Goal: Task Accomplishment & Management: Complete application form

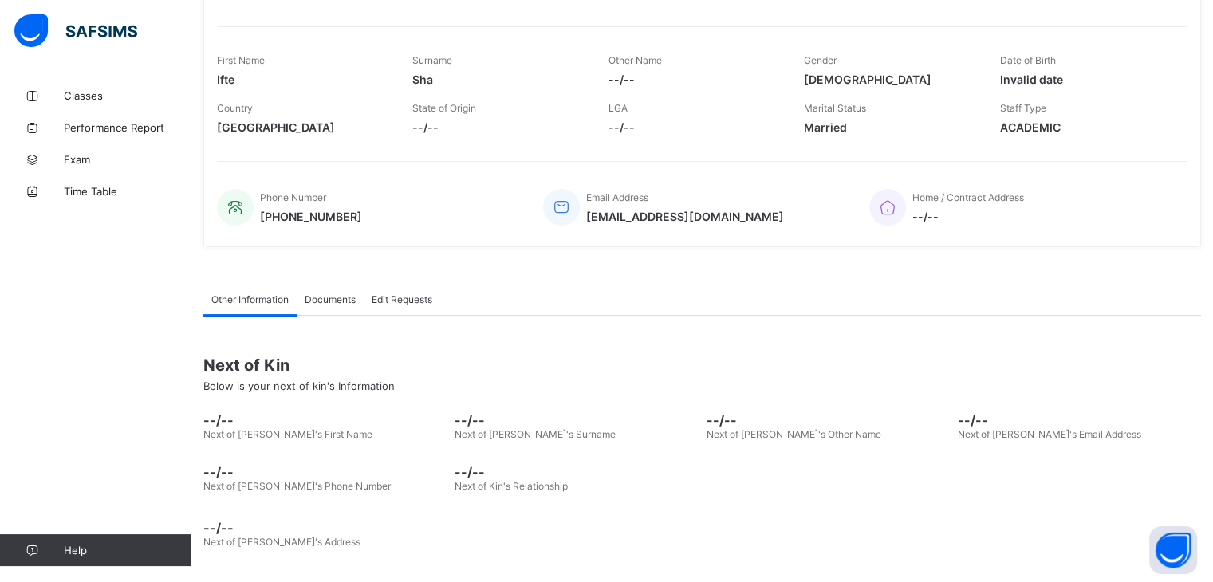
scroll to position [213, 0]
click at [105, 97] on span "Classes" at bounding box center [128, 95] width 128 height 13
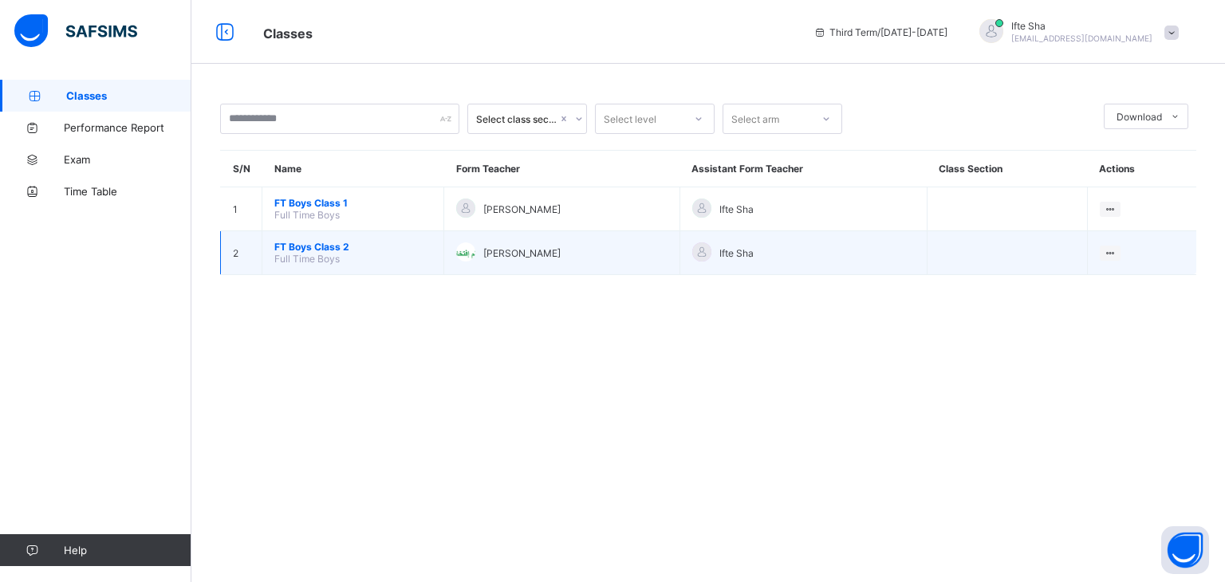
click at [314, 245] on span "FT Boys Class 2" at bounding box center [352, 247] width 157 height 12
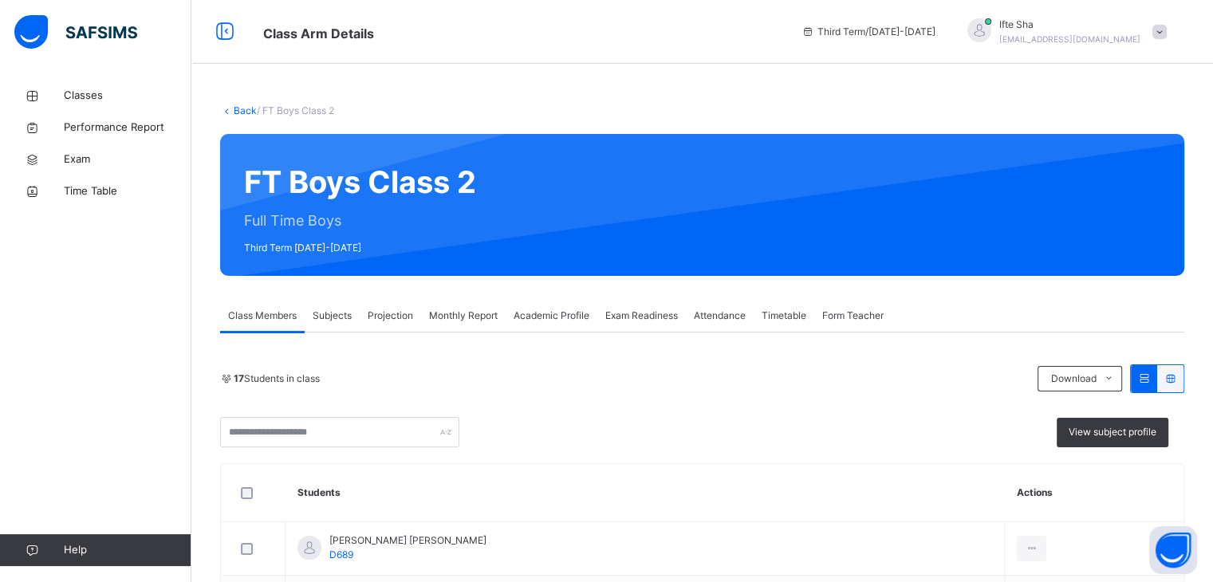
scroll to position [169, 0]
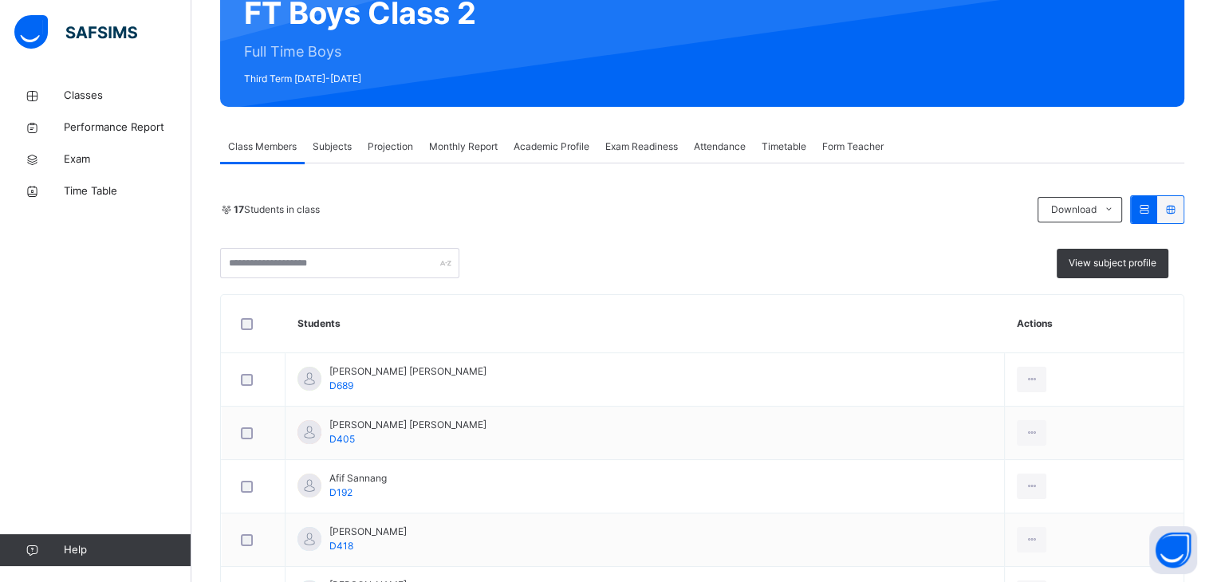
click at [451, 150] on span "Monthly Report" at bounding box center [463, 147] width 69 height 14
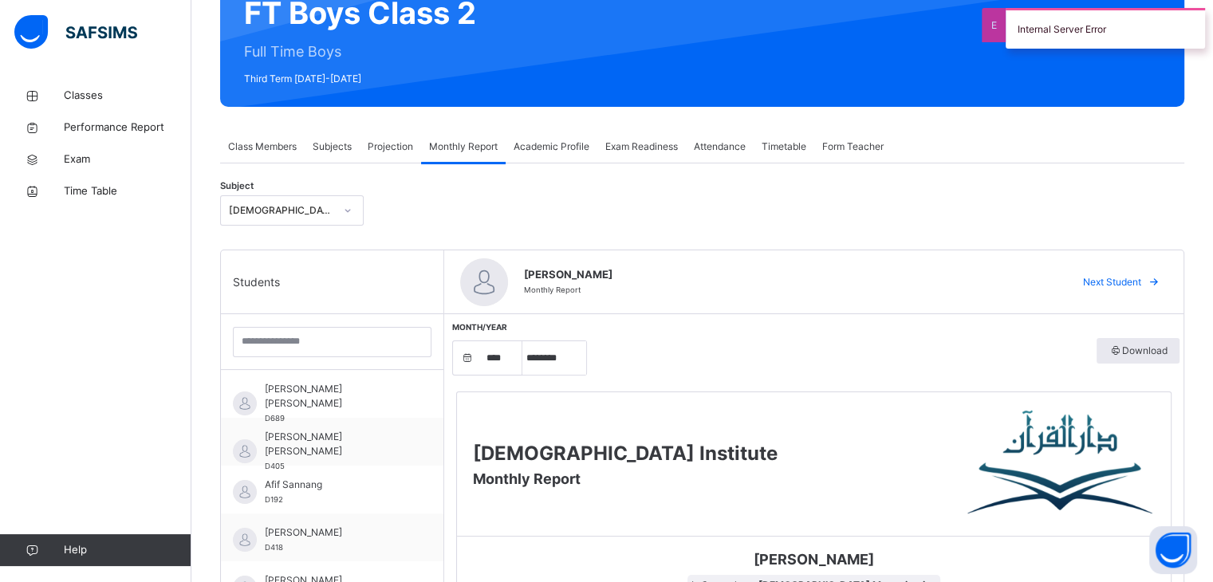
click at [536, 145] on span "Academic Profile" at bounding box center [552, 147] width 76 height 14
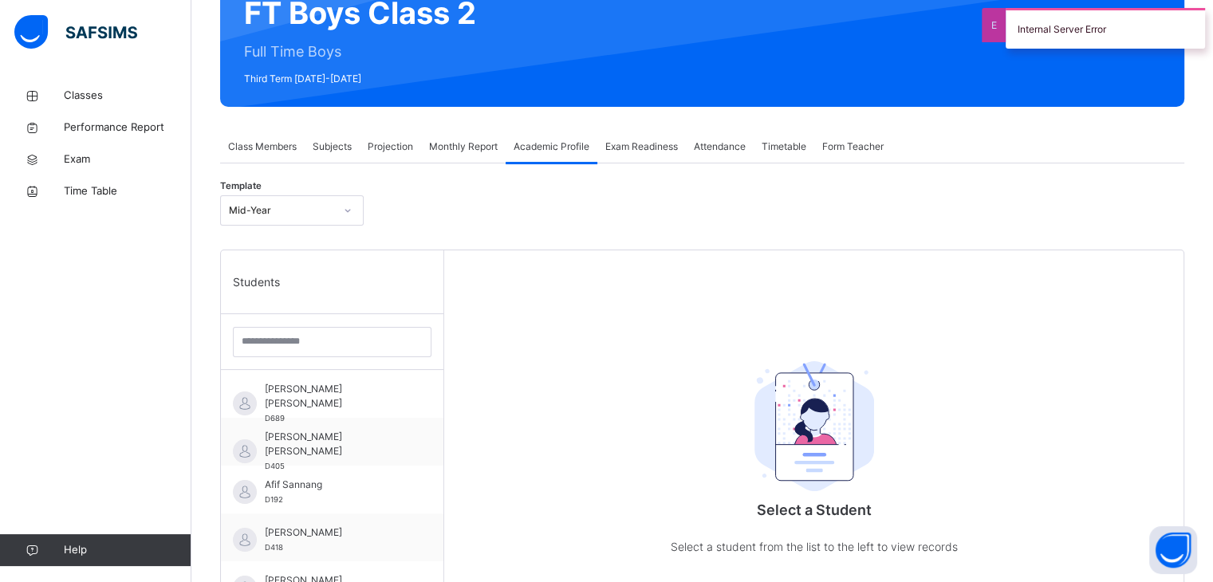
click at [635, 144] on span "Exam Readiness" at bounding box center [641, 147] width 73 height 14
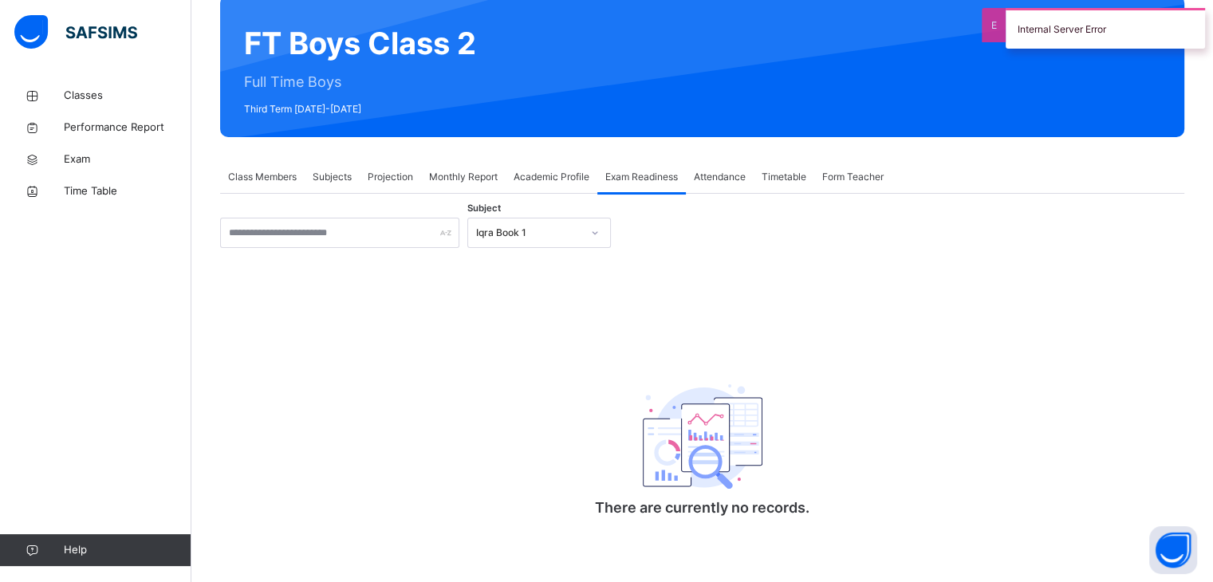
scroll to position [140, 0]
click at [332, 161] on div "Subjects" at bounding box center [332, 177] width 55 height 32
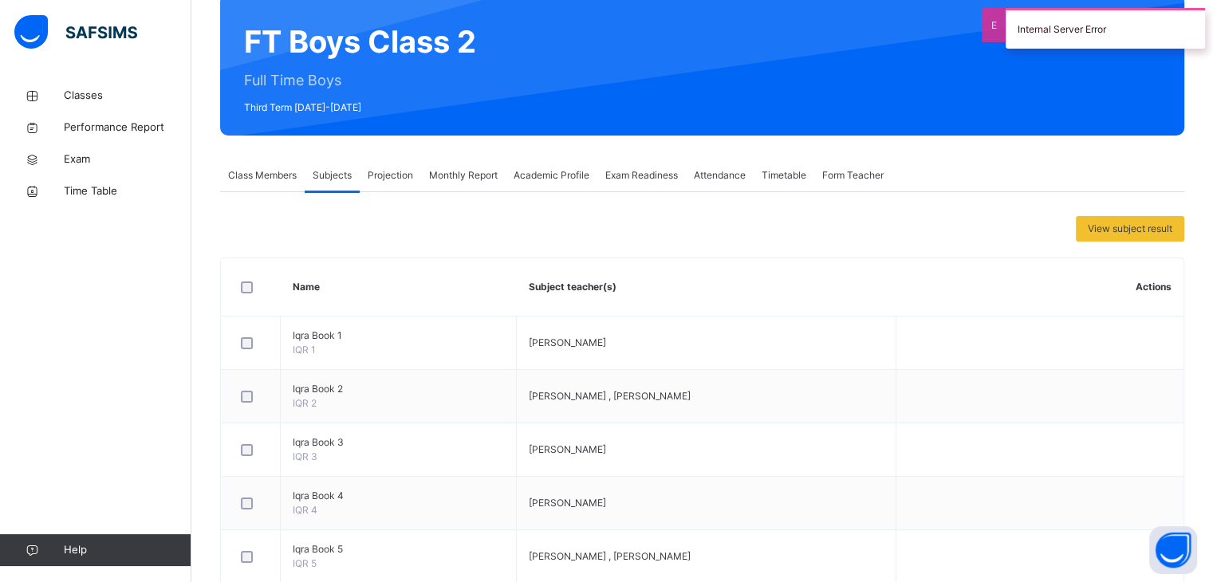
scroll to position [169, 0]
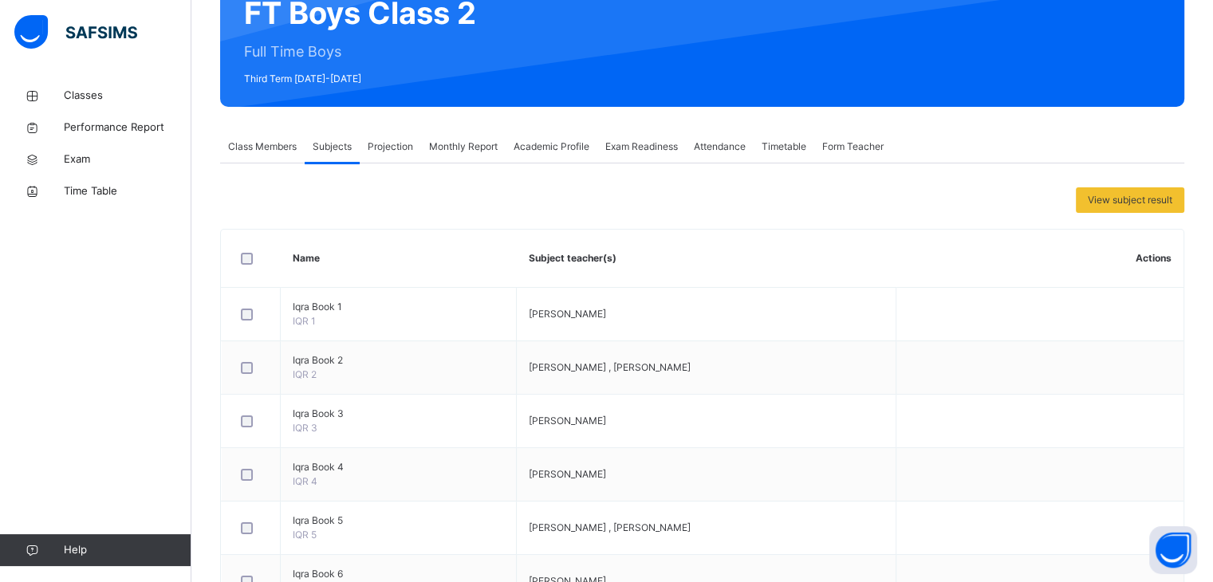
click at [249, 143] on span "Class Members" at bounding box center [262, 147] width 69 height 14
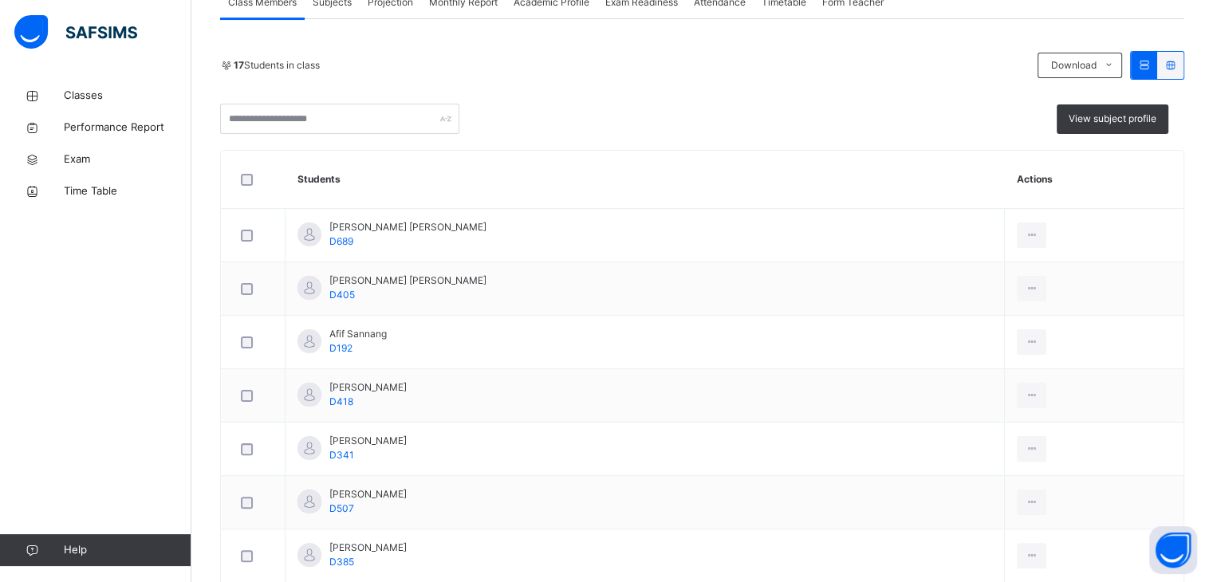
scroll to position [316, 0]
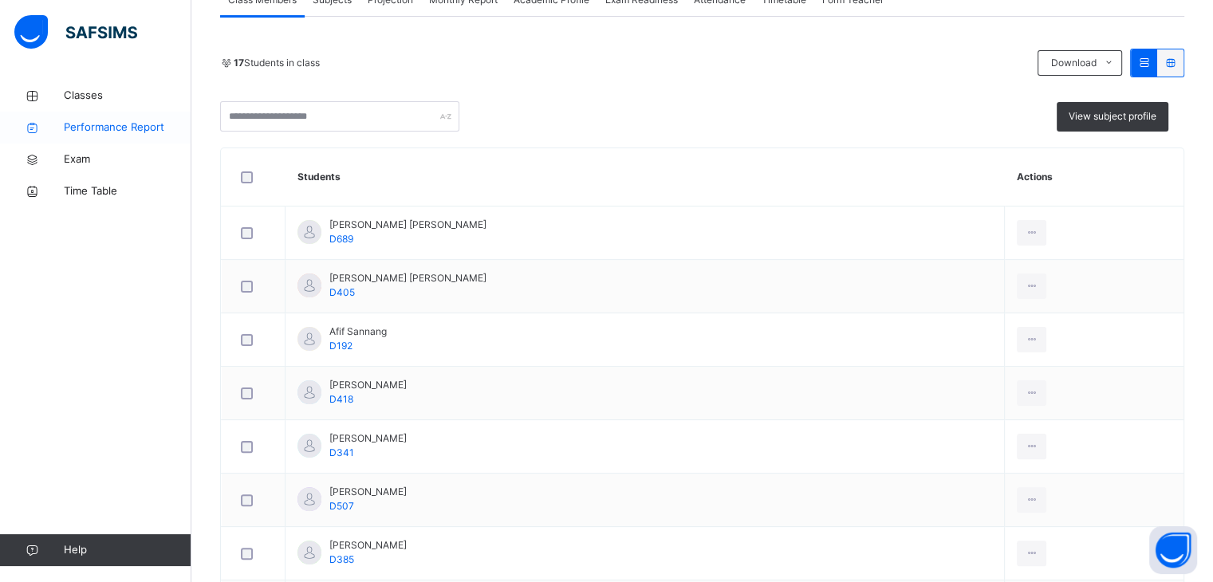
click at [122, 133] on span "Performance Report" at bounding box center [128, 128] width 128 height 16
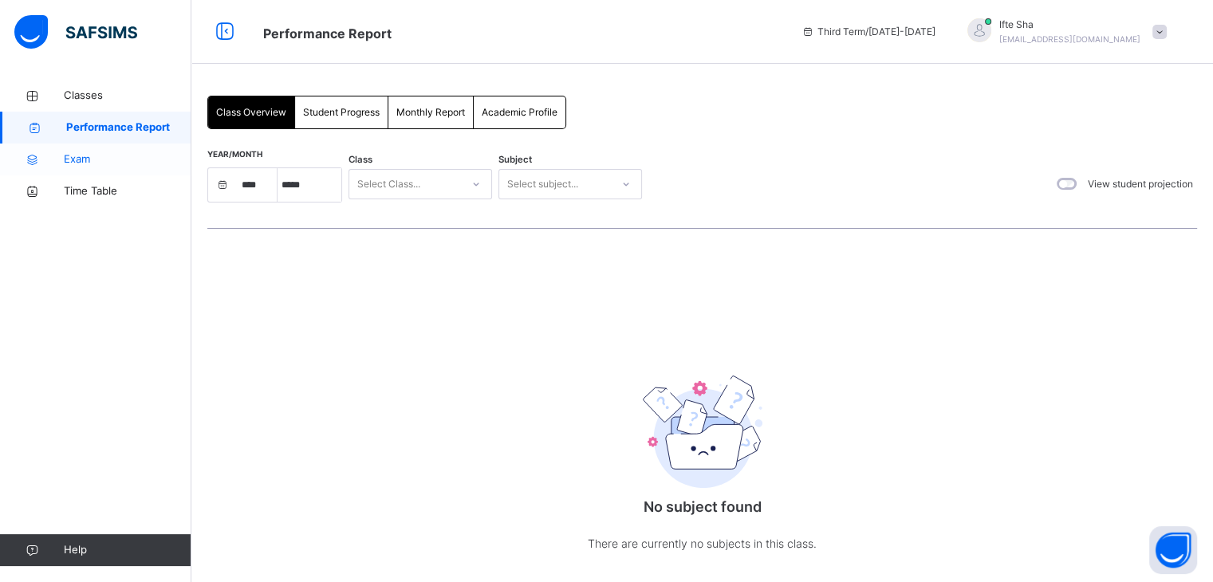
select select "****"
select select "*"
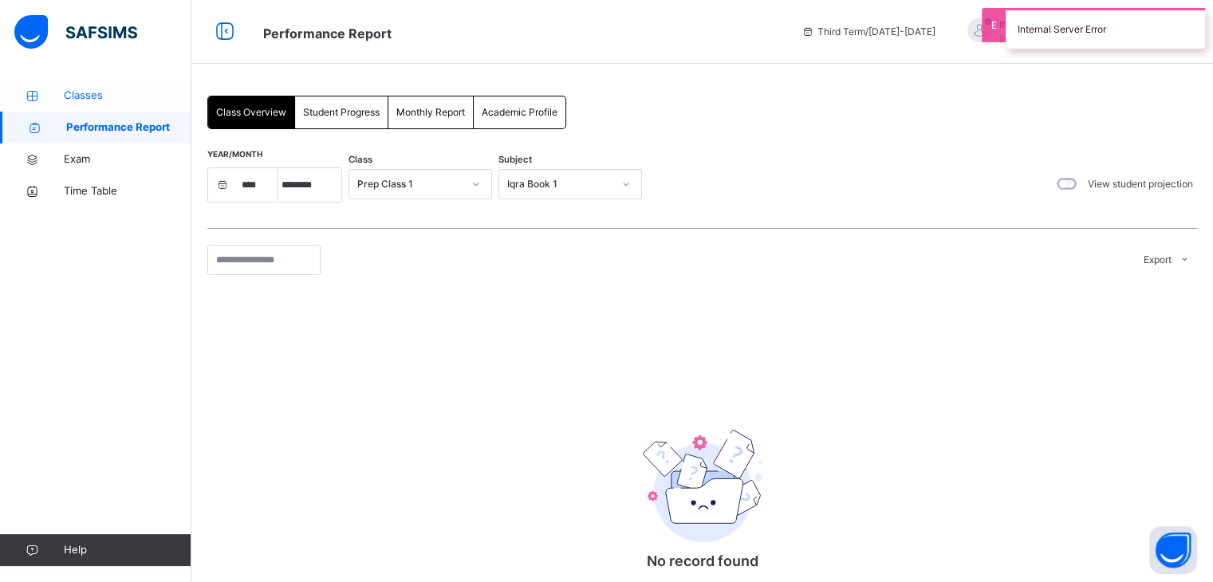
click at [93, 87] on link "Classes" at bounding box center [95, 96] width 191 height 32
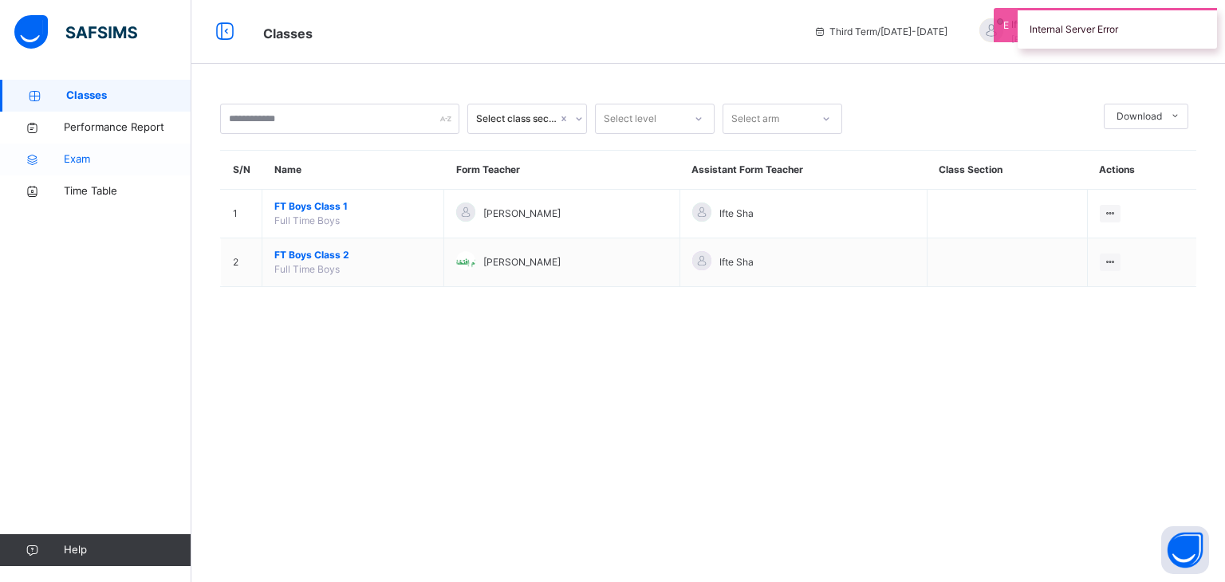
click at [89, 163] on span "Exam" at bounding box center [128, 160] width 128 height 16
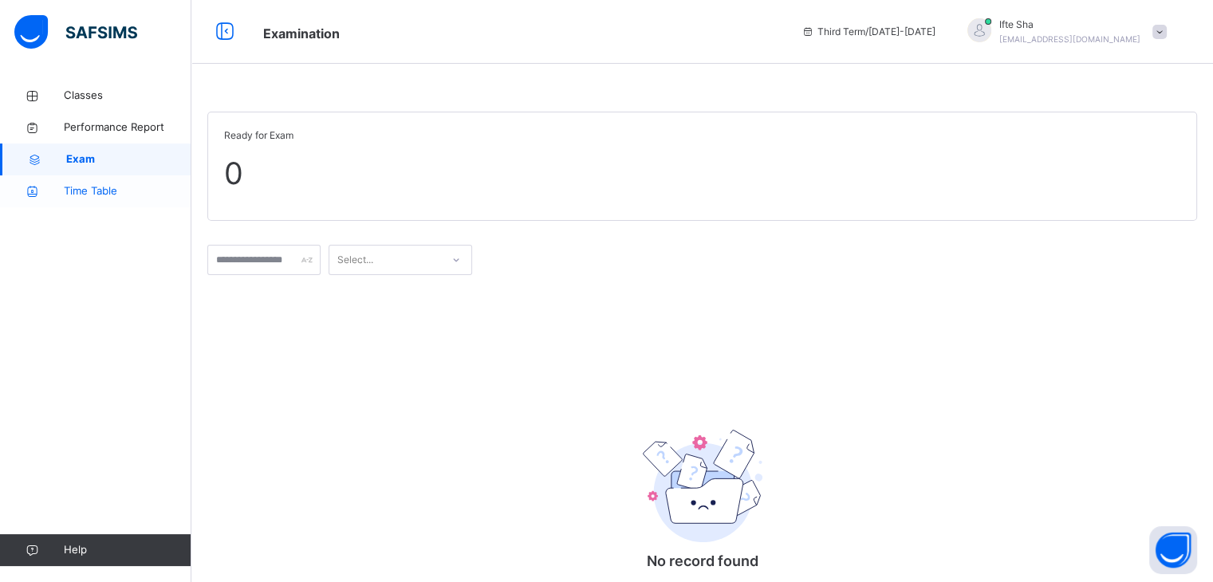
click at [106, 195] on span "Time Table" at bounding box center [128, 191] width 128 height 16
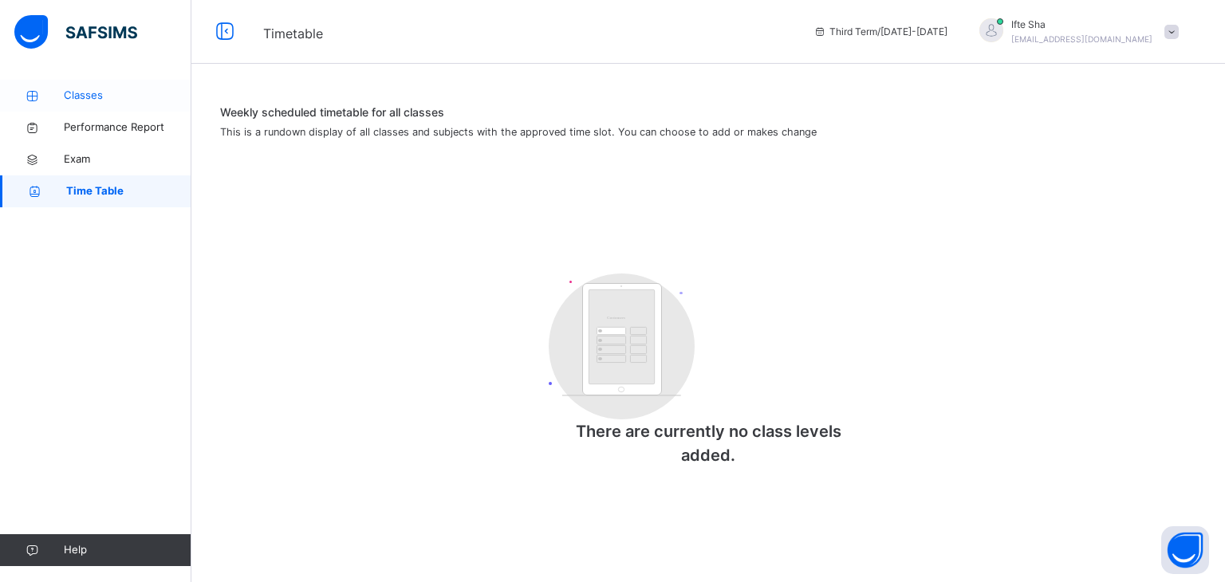
click at [113, 88] on span "Classes" at bounding box center [128, 96] width 128 height 16
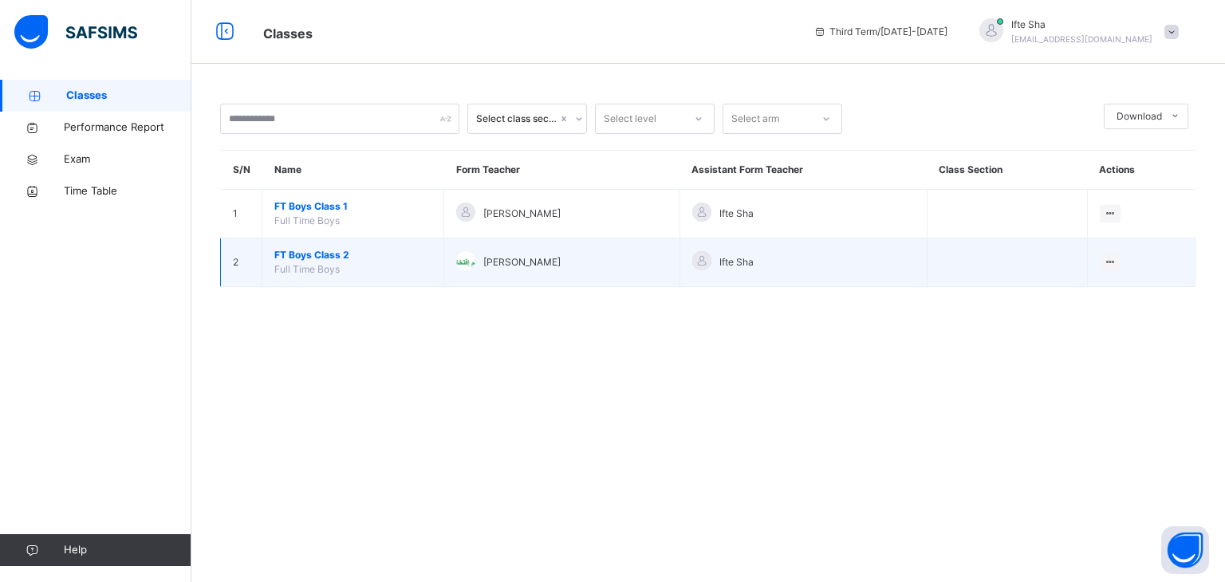
click at [329, 248] on span "FT Boys Class 2" at bounding box center [352, 255] width 157 height 14
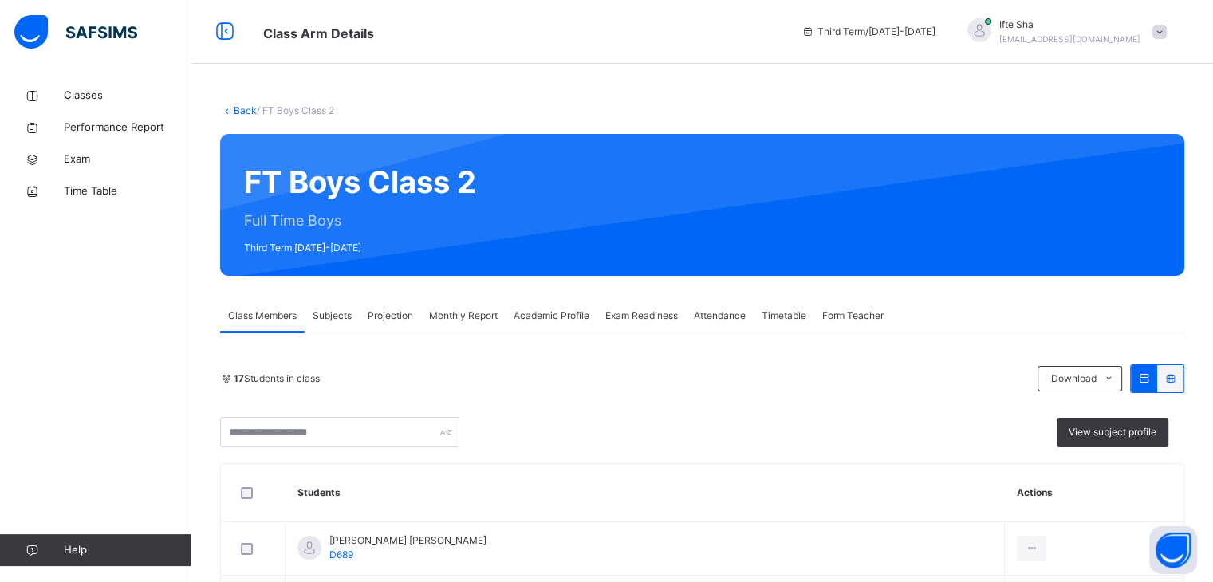
click at [440, 404] on div "17 Students in class Download Pdf Report Excel Report View subject profile" at bounding box center [702, 405] width 964 height 83
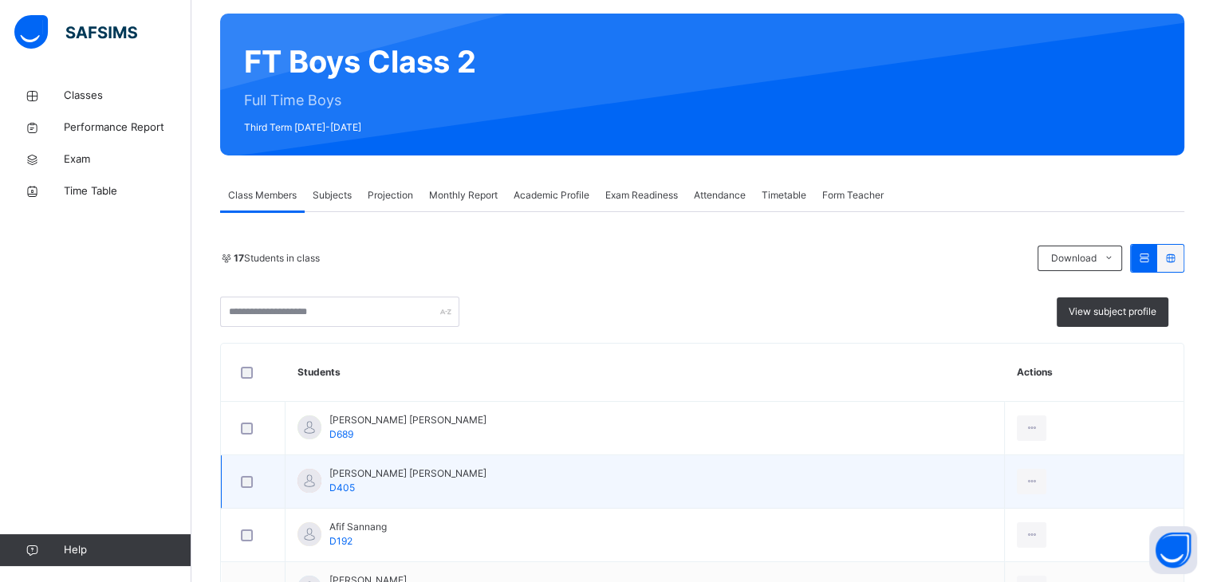
scroll to position [274, 0]
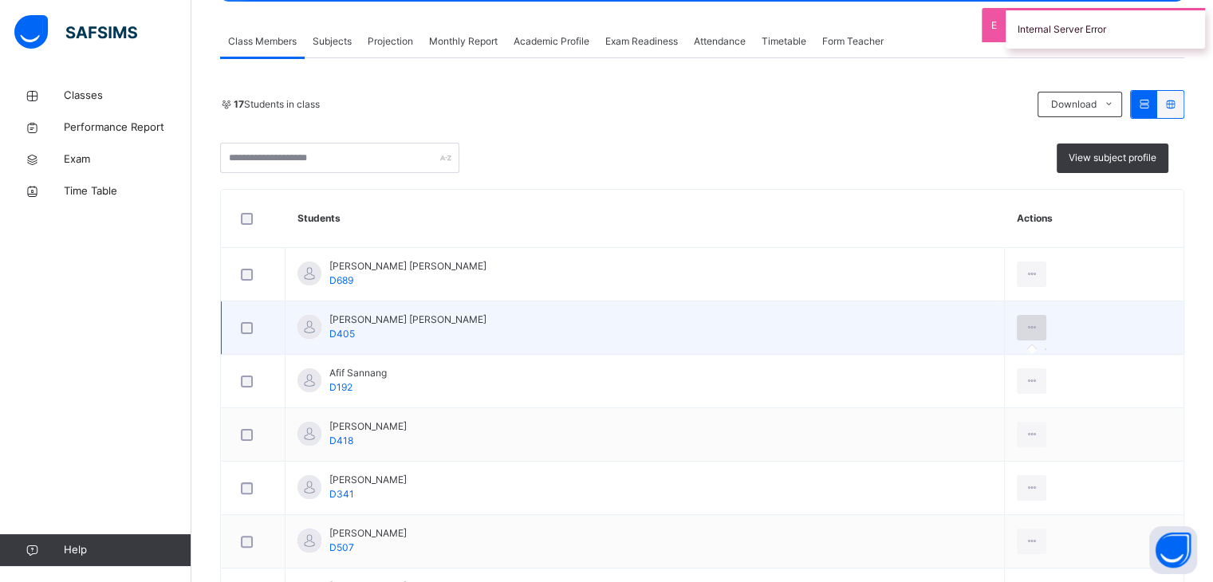
click at [1025, 323] on icon at bounding box center [1032, 328] width 14 height 14
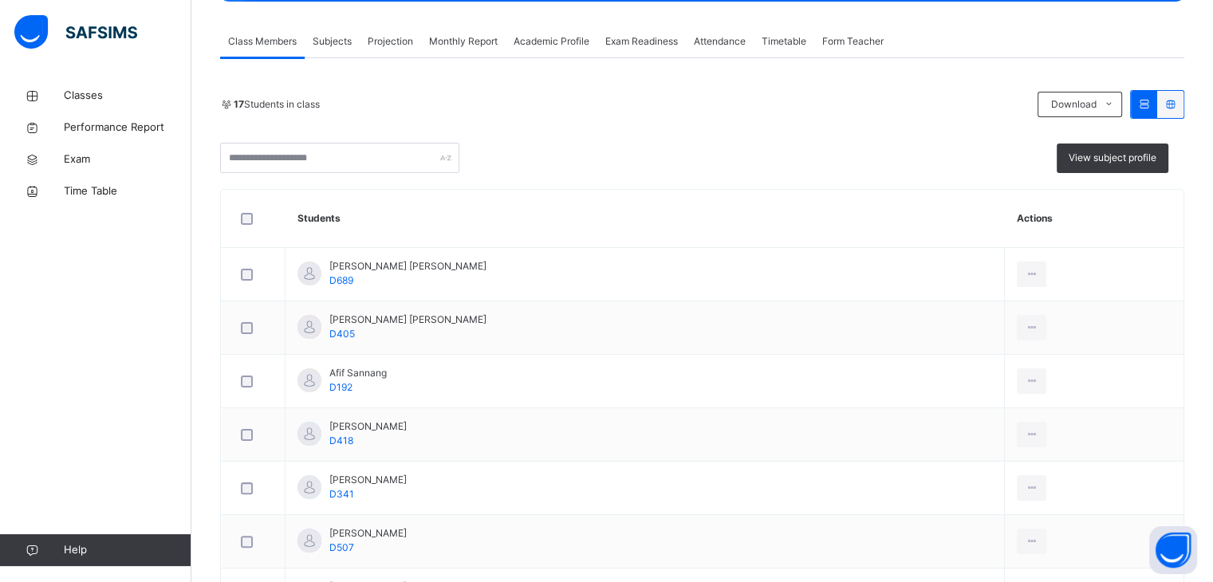
click at [581, 45] on span "Academic Profile" at bounding box center [552, 41] width 76 height 14
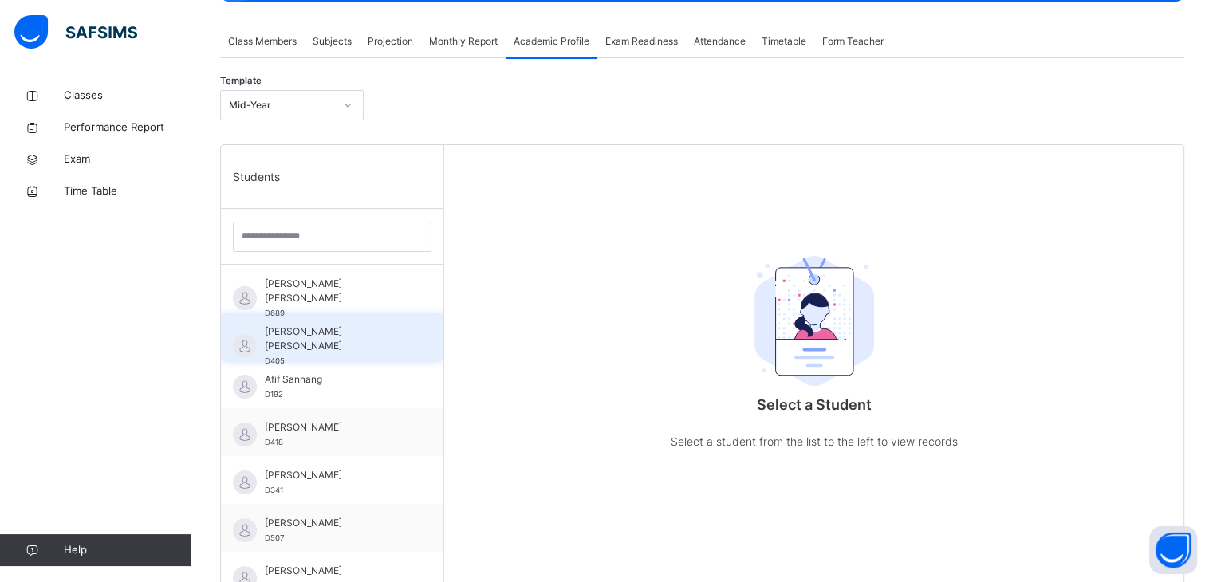
click at [354, 336] on span "[PERSON_NAME] [PERSON_NAME]" at bounding box center [336, 339] width 143 height 29
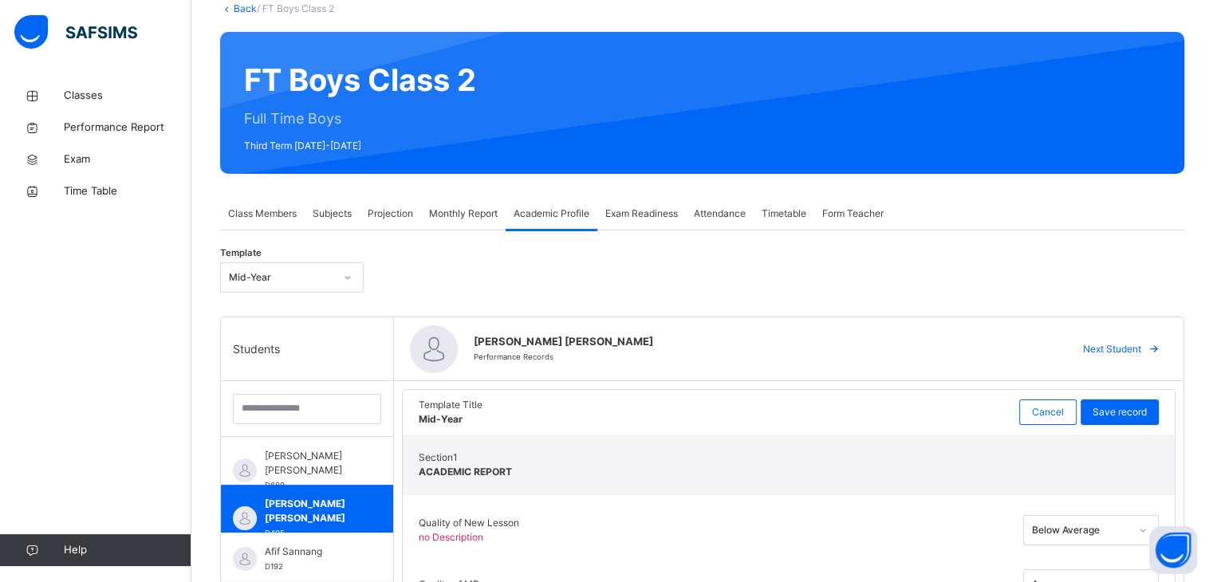
scroll to position [88, 0]
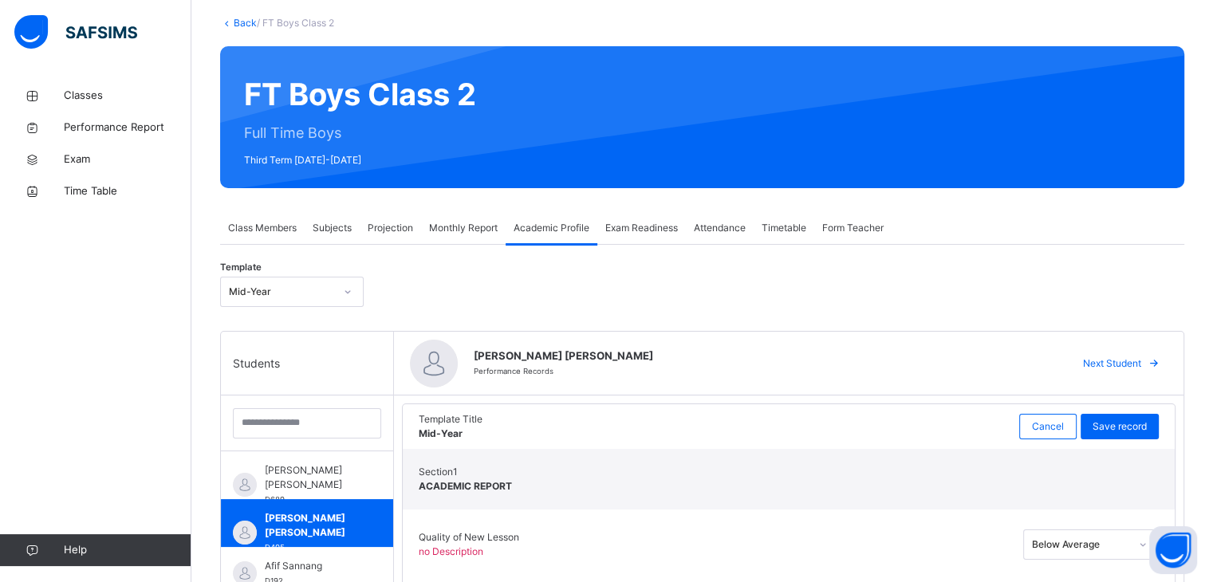
click at [282, 226] on span "Class Members" at bounding box center [262, 228] width 69 height 14
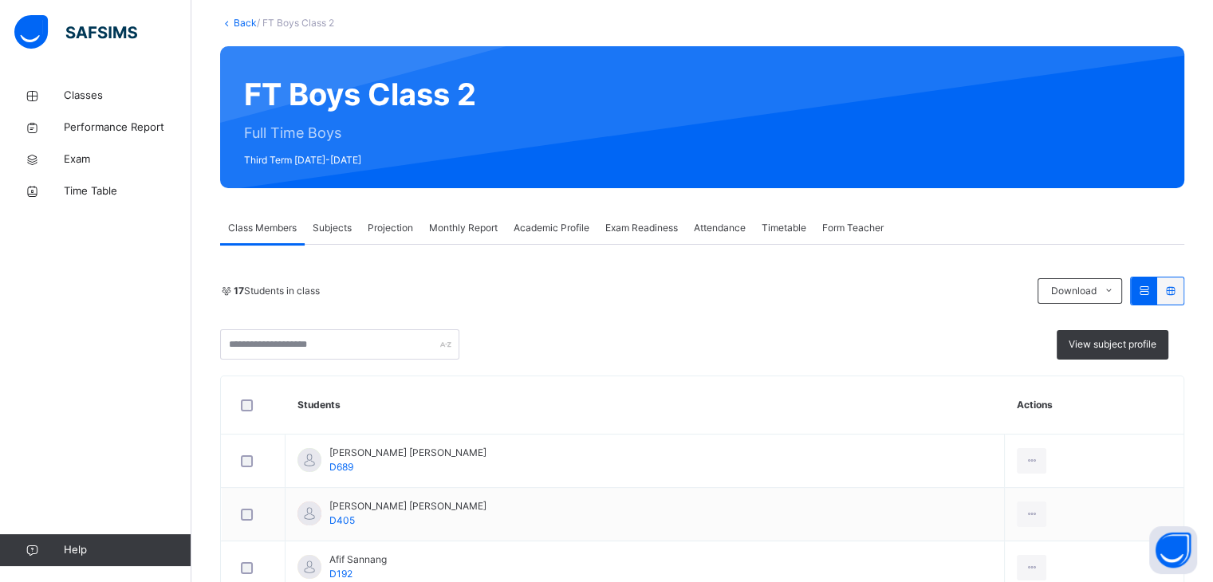
scroll to position [0, 0]
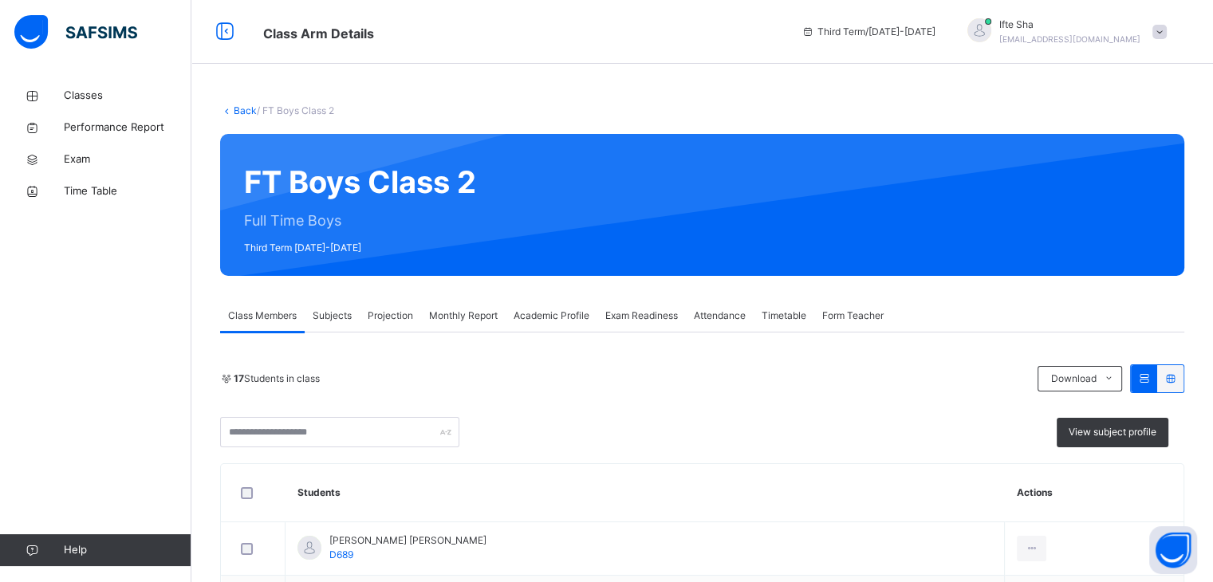
click at [388, 309] on span "Projection" at bounding box center [390, 316] width 45 height 14
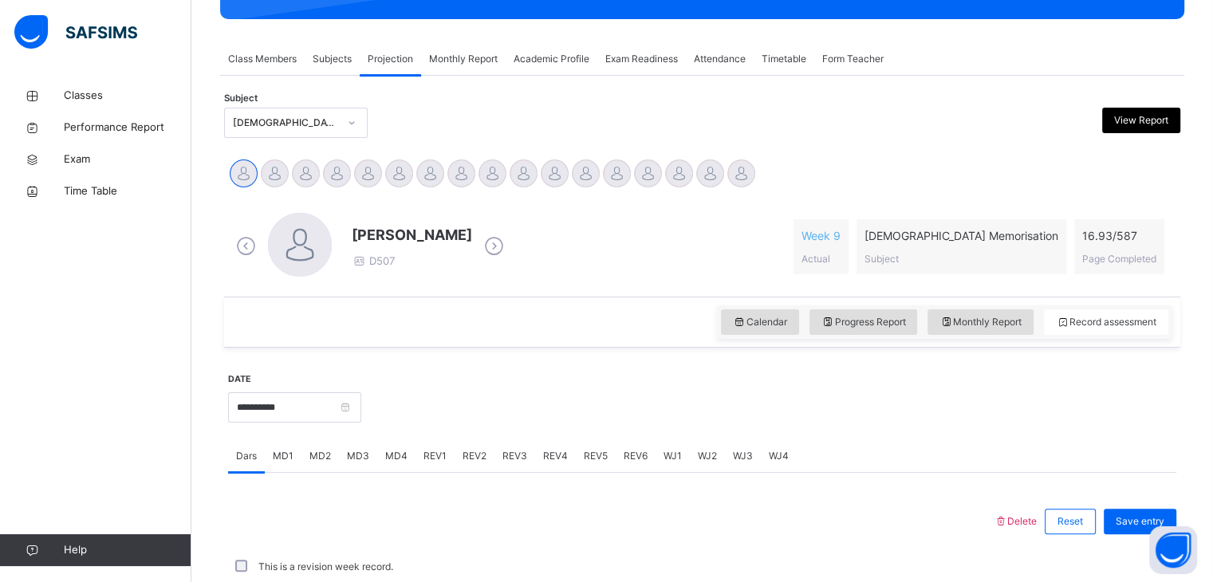
scroll to position [258, 0]
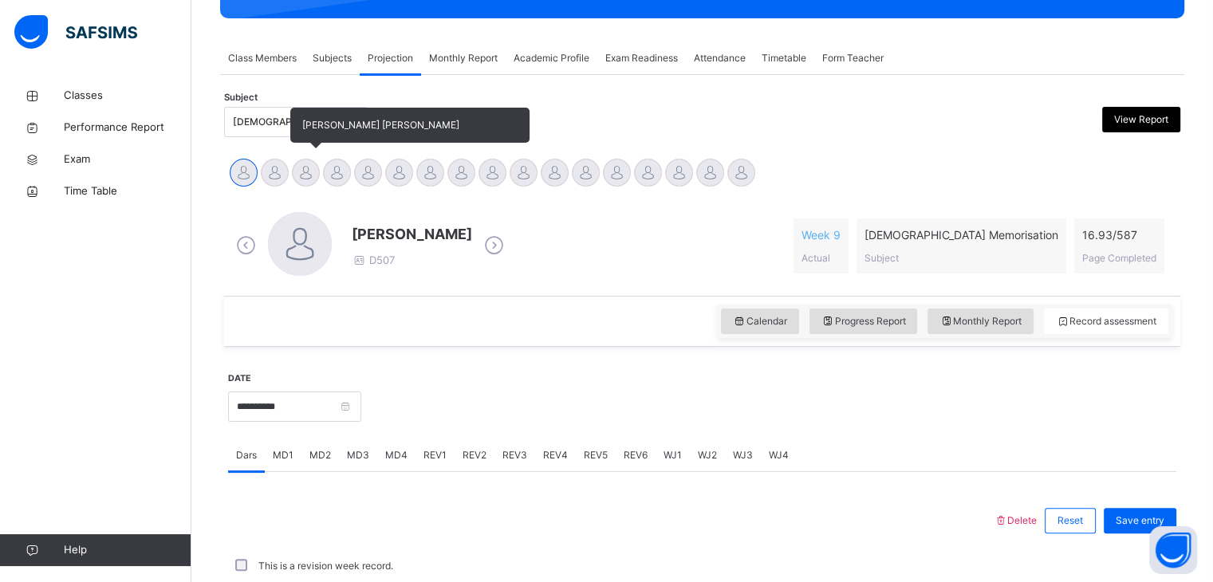
click at [302, 163] on div at bounding box center [306, 173] width 28 height 28
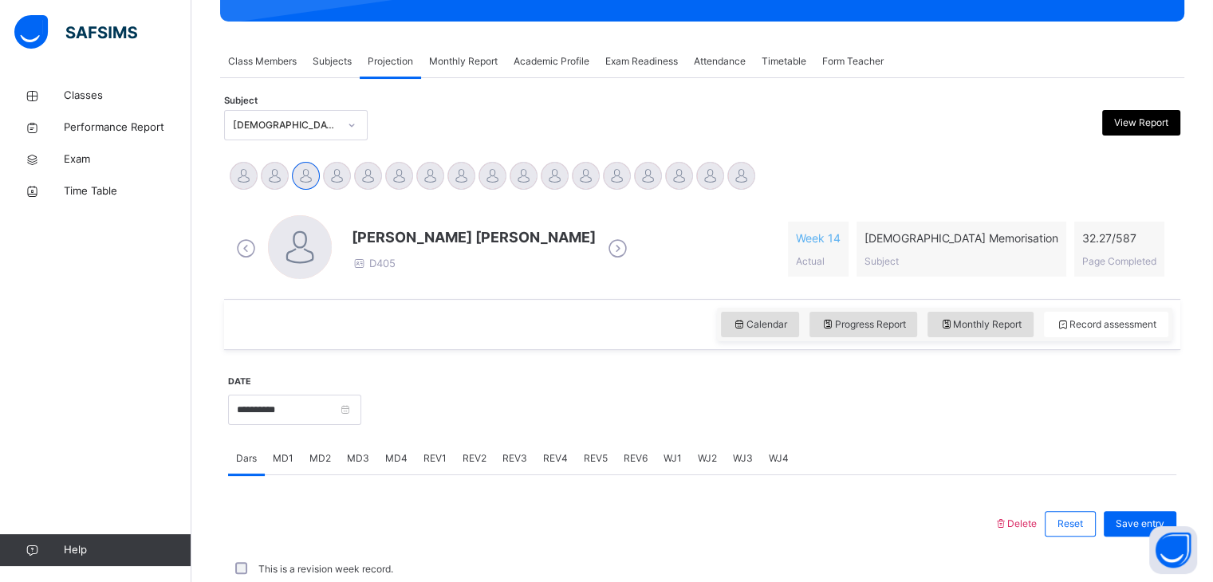
scroll to position [257, 0]
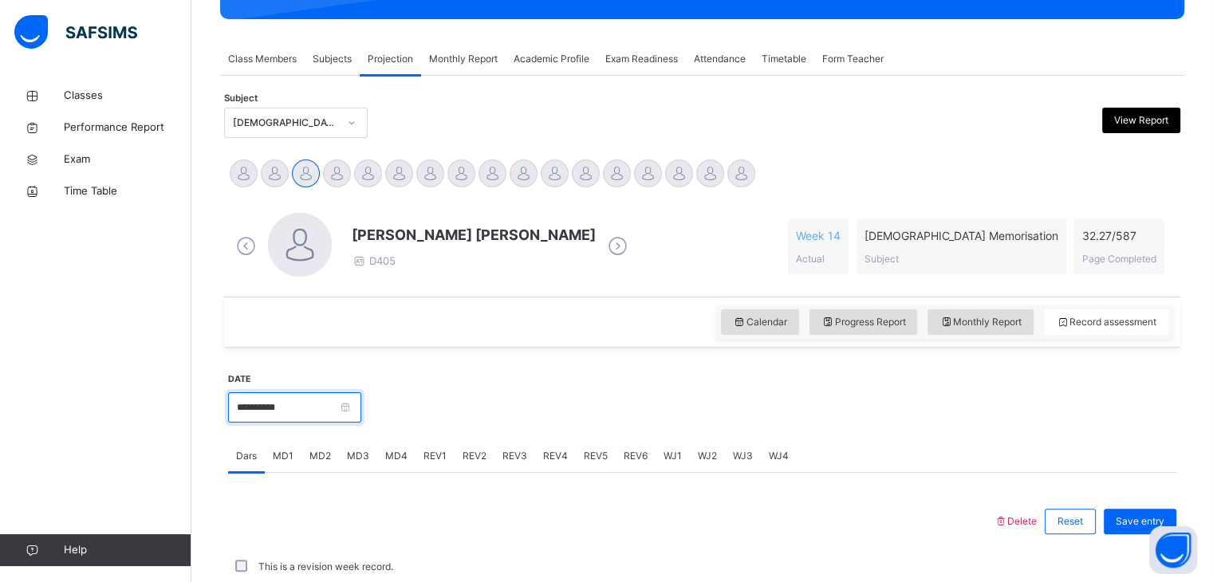
click at [312, 402] on input "**********" at bounding box center [294, 407] width 133 height 30
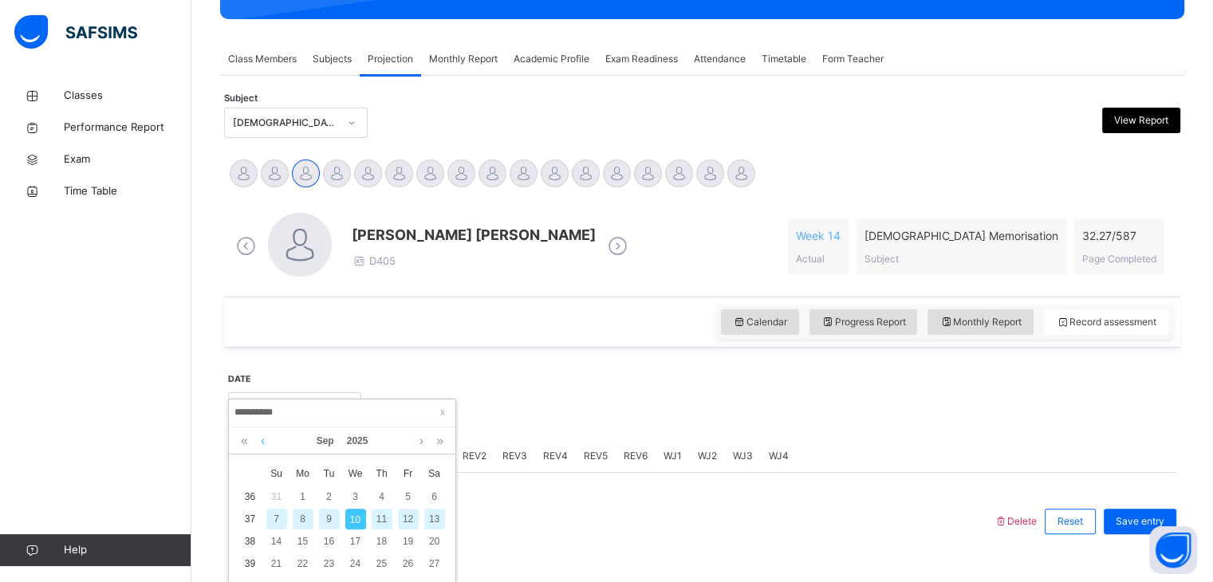
click at [263, 444] on link at bounding box center [263, 440] width 12 height 27
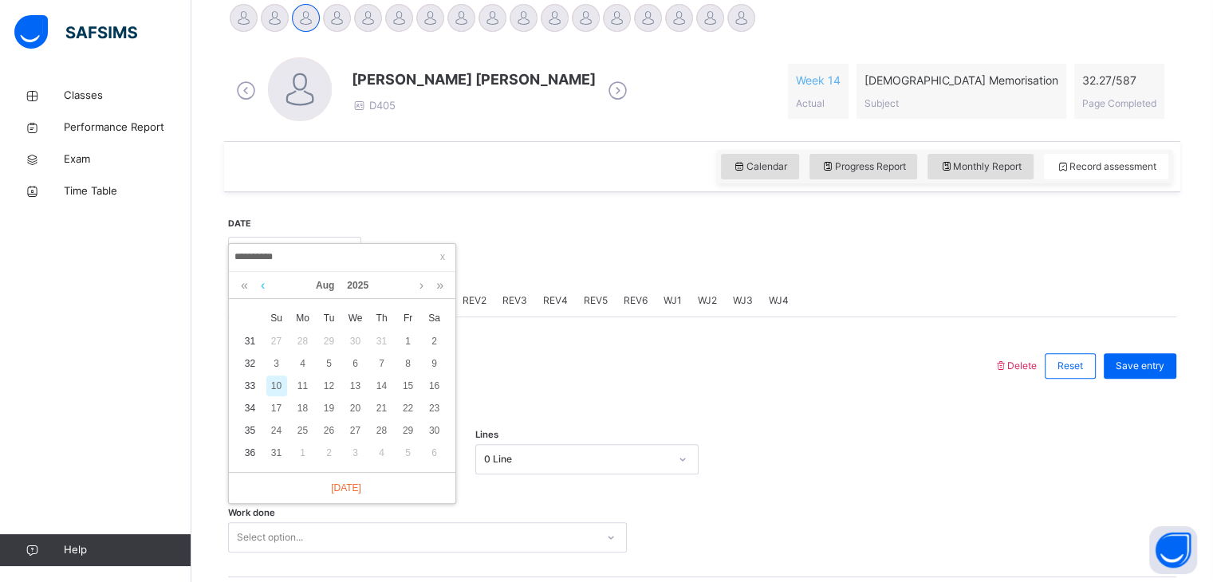
scroll to position [411, 0]
click at [281, 384] on div "10" at bounding box center [276, 386] width 21 height 21
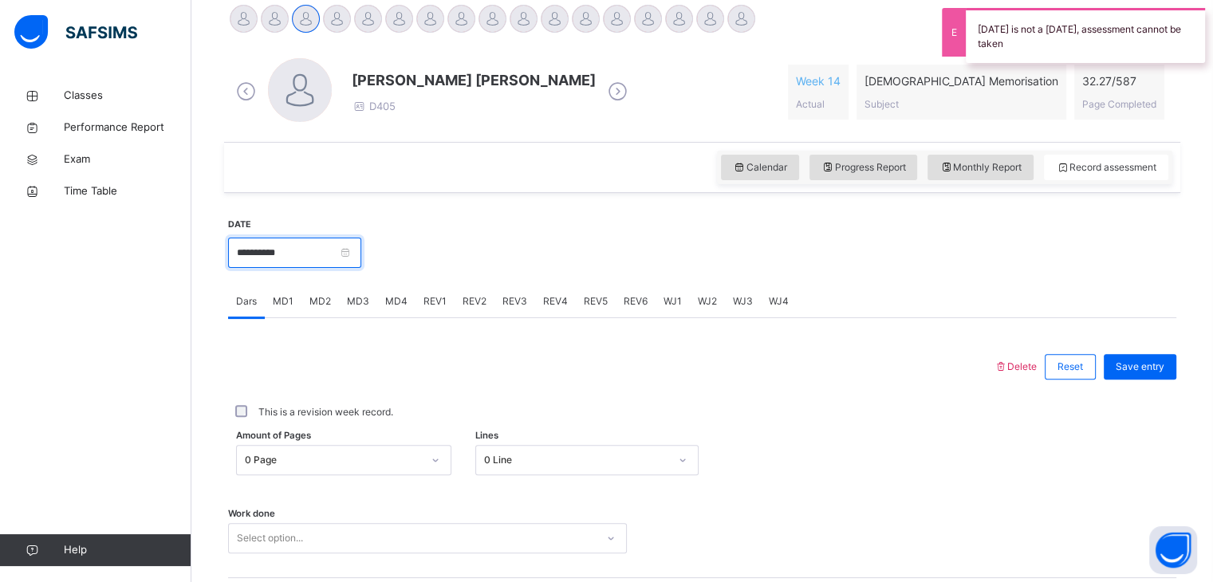
click at [328, 251] on input "**********" at bounding box center [294, 253] width 133 height 30
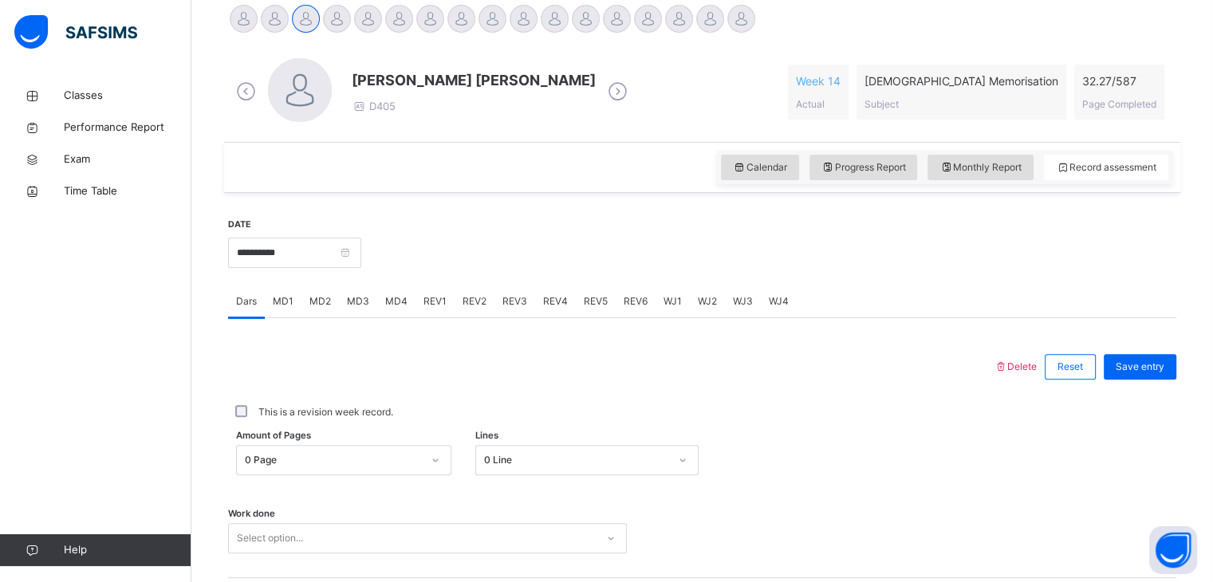
click at [514, 377] on div at bounding box center [611, 366] width 750 height 41
click at [351, 260] on input "**********" at bounding box center [294, 253] width 133 height 30
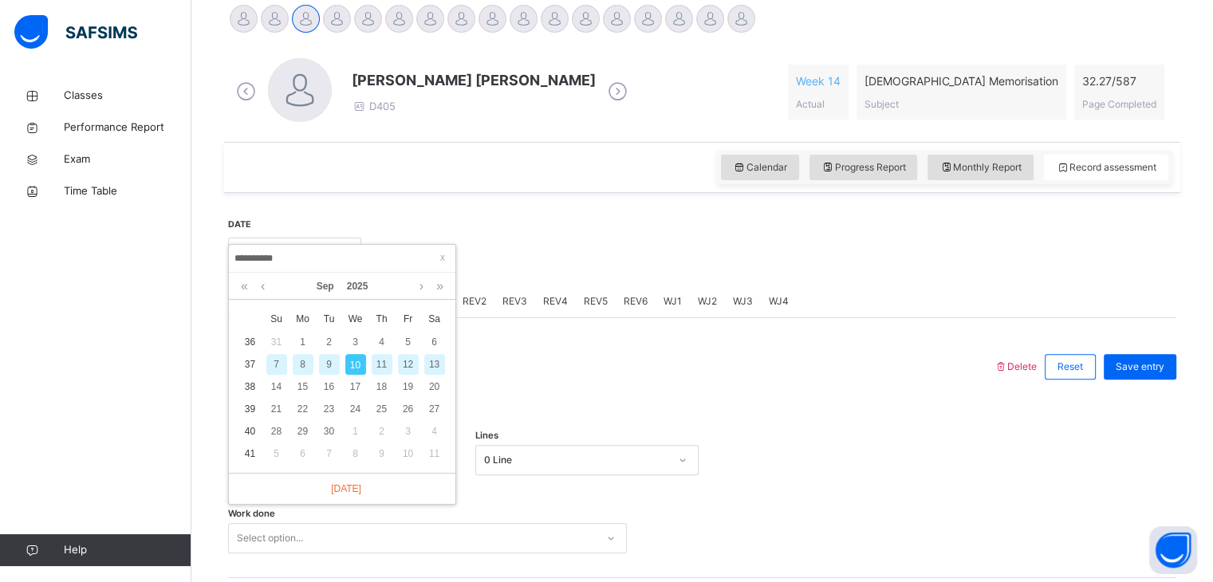
click at [383, 365] on div "11" at bounding box center [382, 364] width 21 height 21
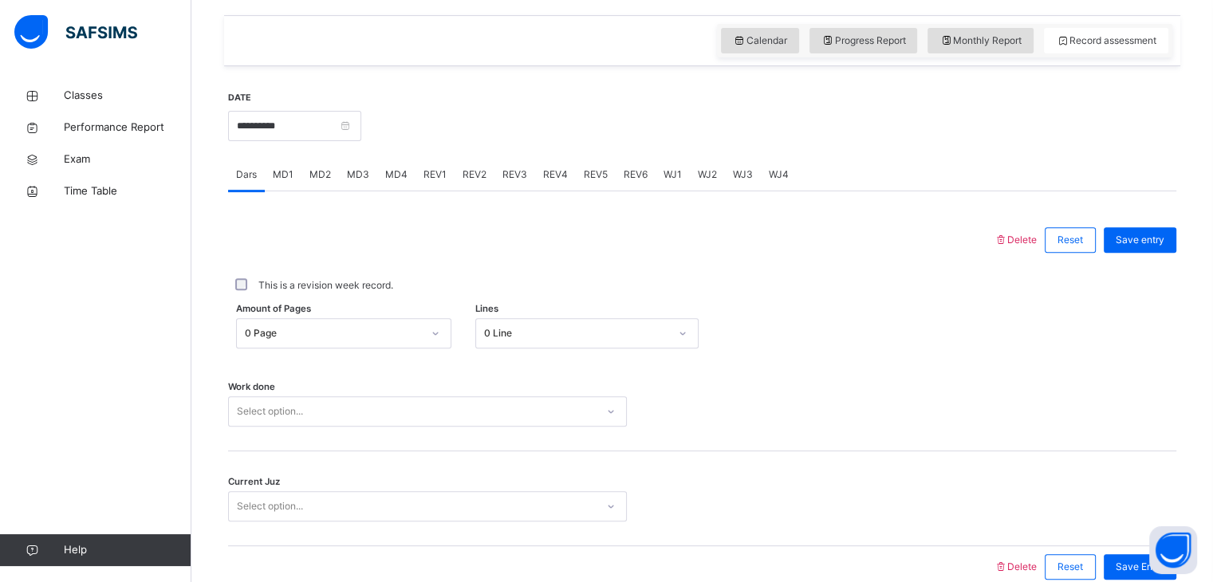
scroll to position [539, 0]
click at [322, 123] on input "**********" at bounding box center [294, 125] width 133 height 30
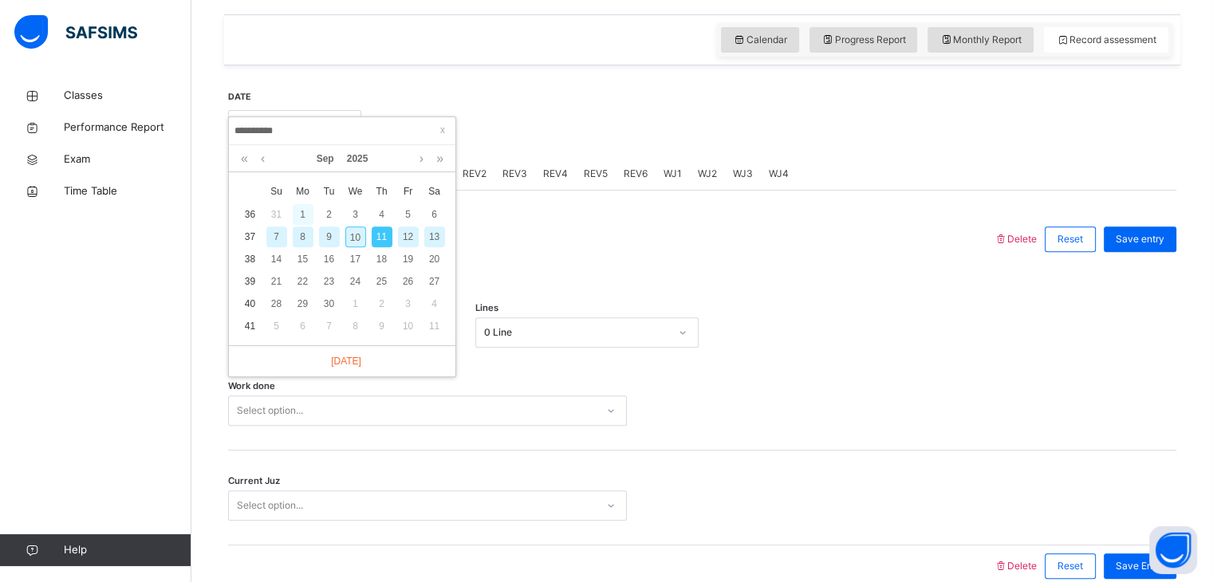
click at [300, 216] on div "1" at bounding box center [303, 214] width 21 height 21
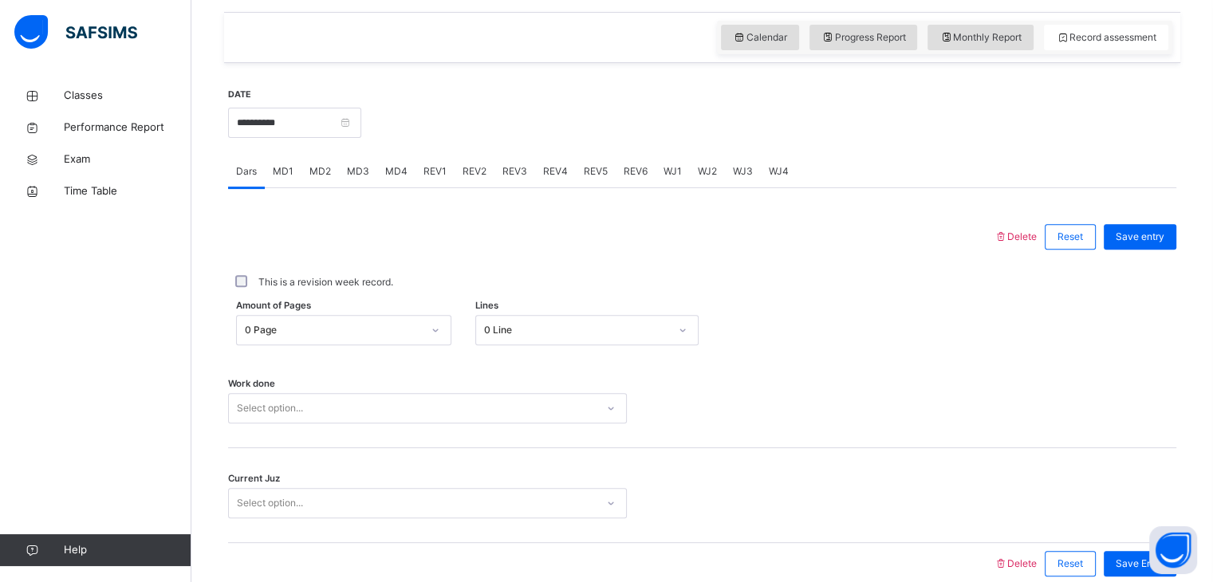
scroll to position [616, 0]
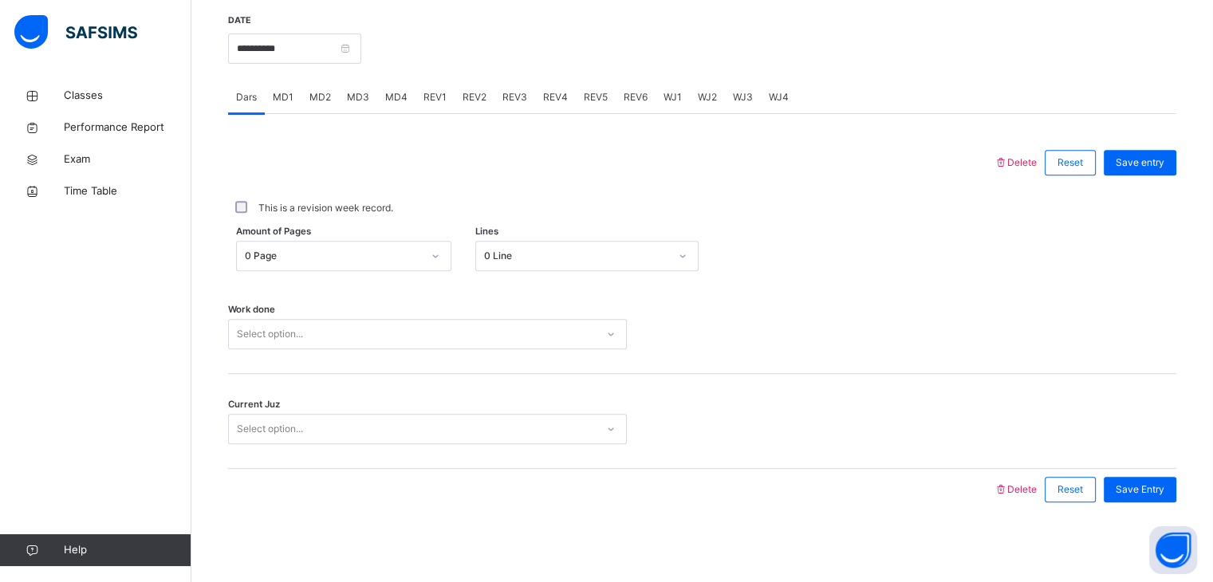
click at [348, 349] on div "Select option..." at bounding box center [427, 334] width 399 height 30
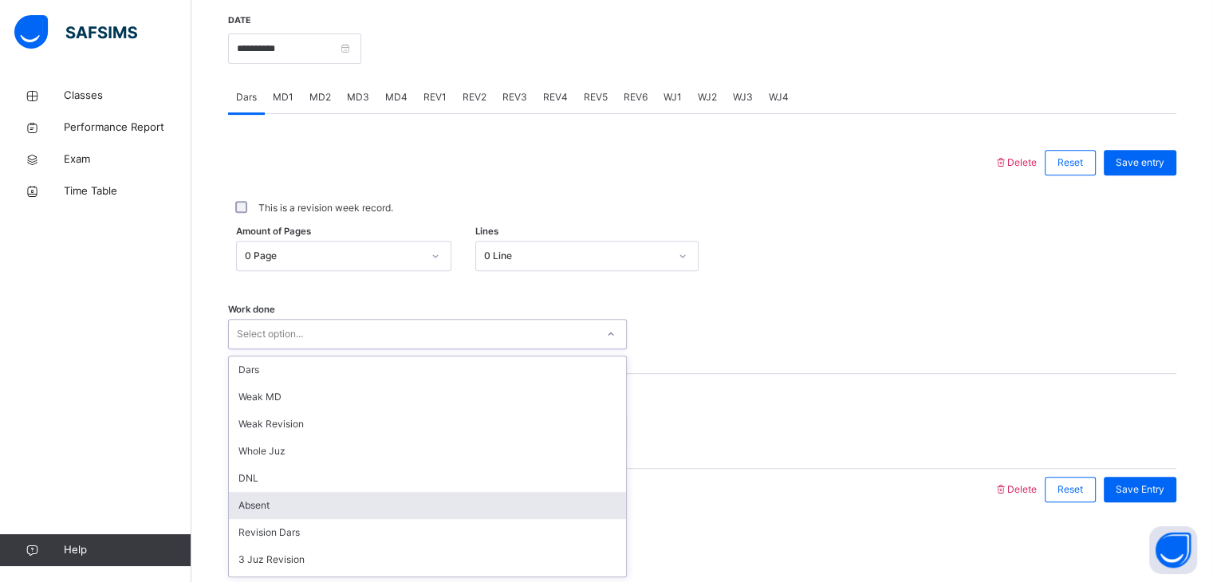
click at [363, 498] on div "Absent" at bounding box center [427, 505] width 397 height 27
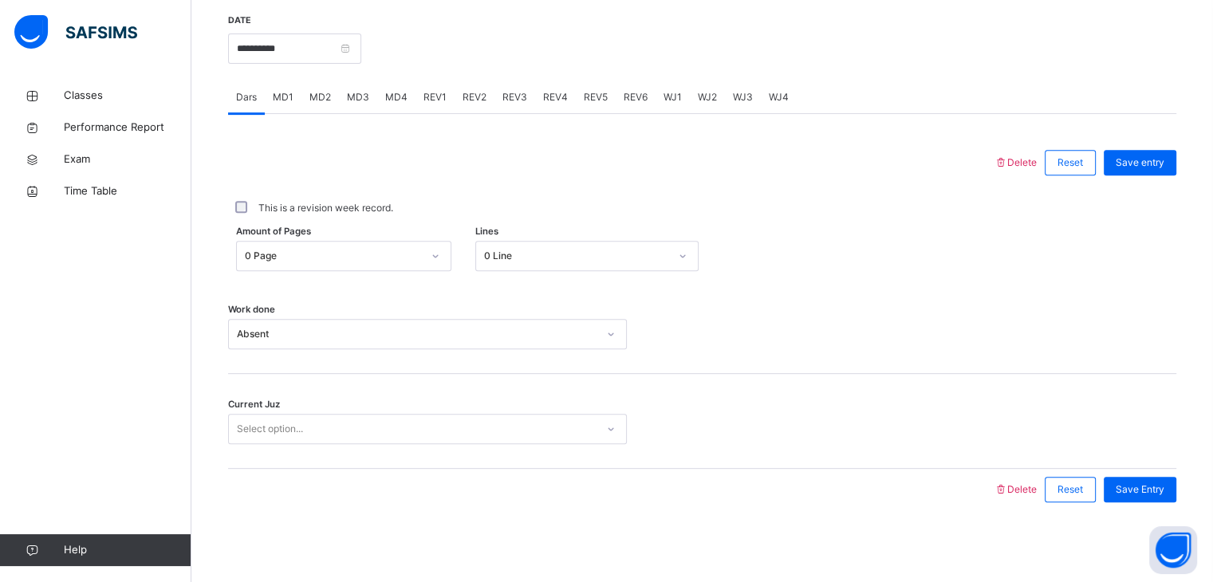
click at [495, 412] on div "Current Juz Select option..." at bounding box center [702, 421] width 948 height 95
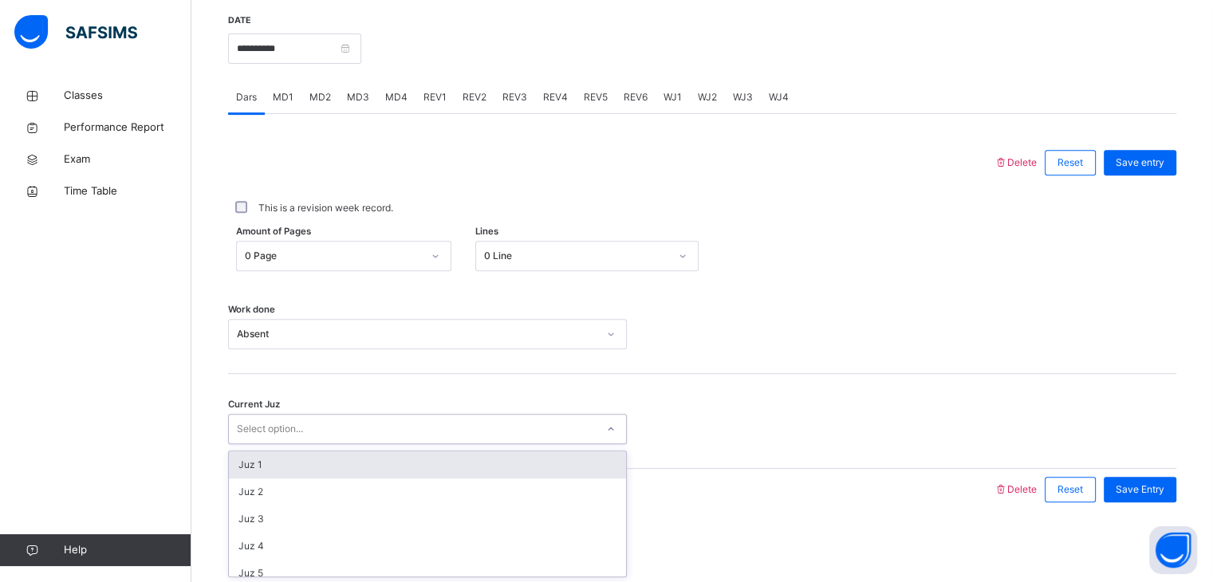
click at [502, 422] on div "Select option..." at bounding box center [412, 429] width 367 height 25
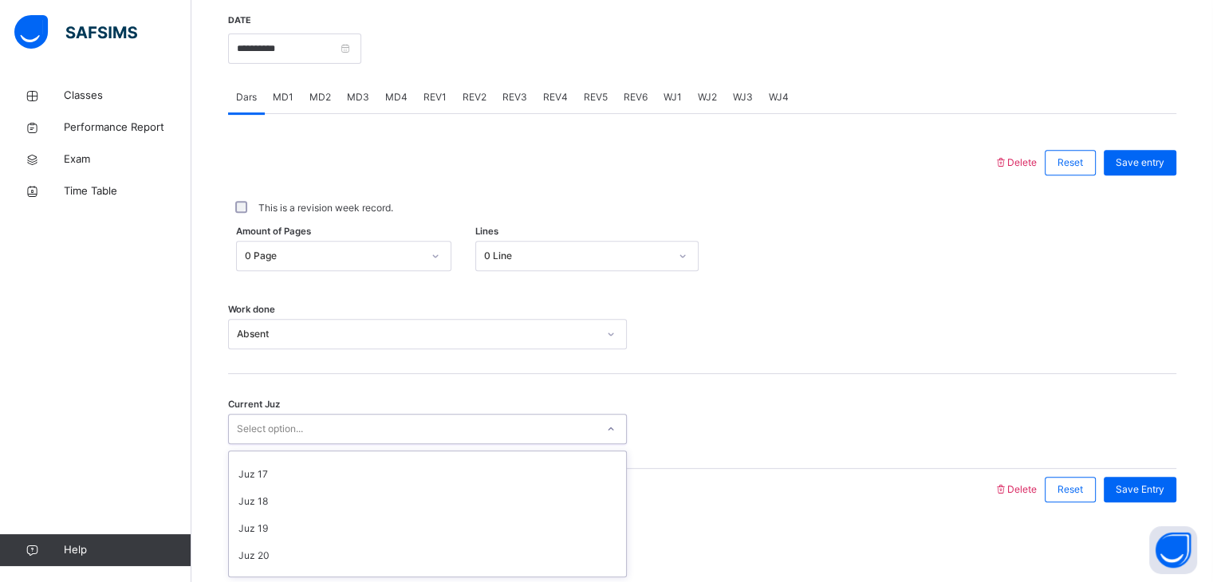
scroll to position [424, 0]
click at [498, 520] on div "Juz 19" at bounding box center [427, 528] width 397 height 27
click at [1168, 498] on div "Save Entry" at bounding box center [1140, 490] width 73 height 26
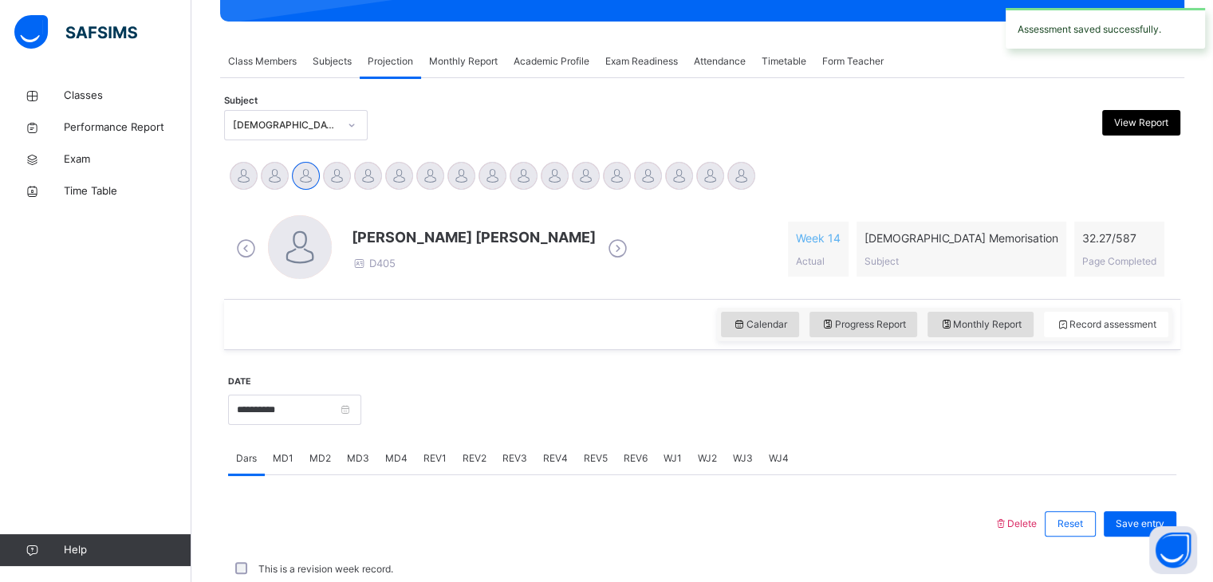
scroll to position [616, 0]
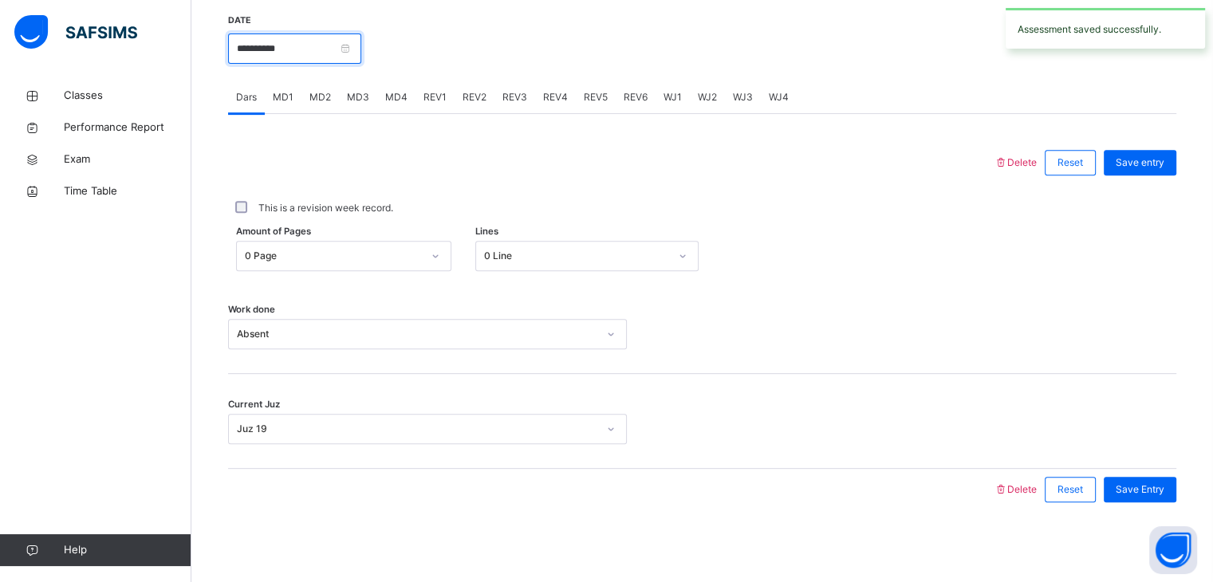
click at [314, 45] on input "**********" at bounding box center [294, 48] width 133 height 30
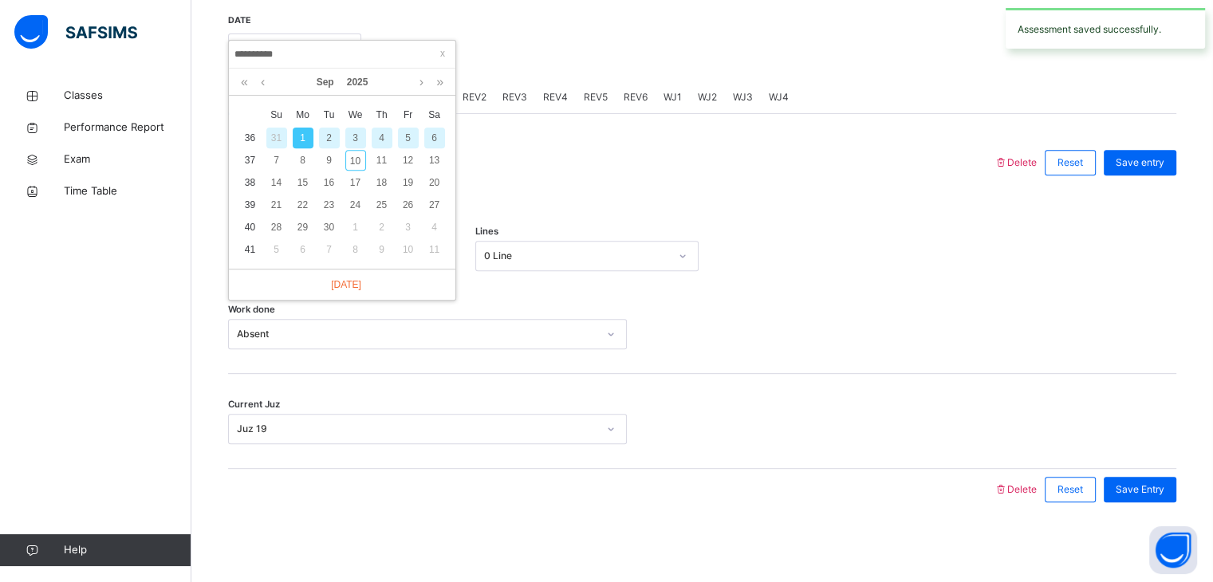
click at [325, 134] on div "2" at bounding box center [329, 138] width 21 height 21
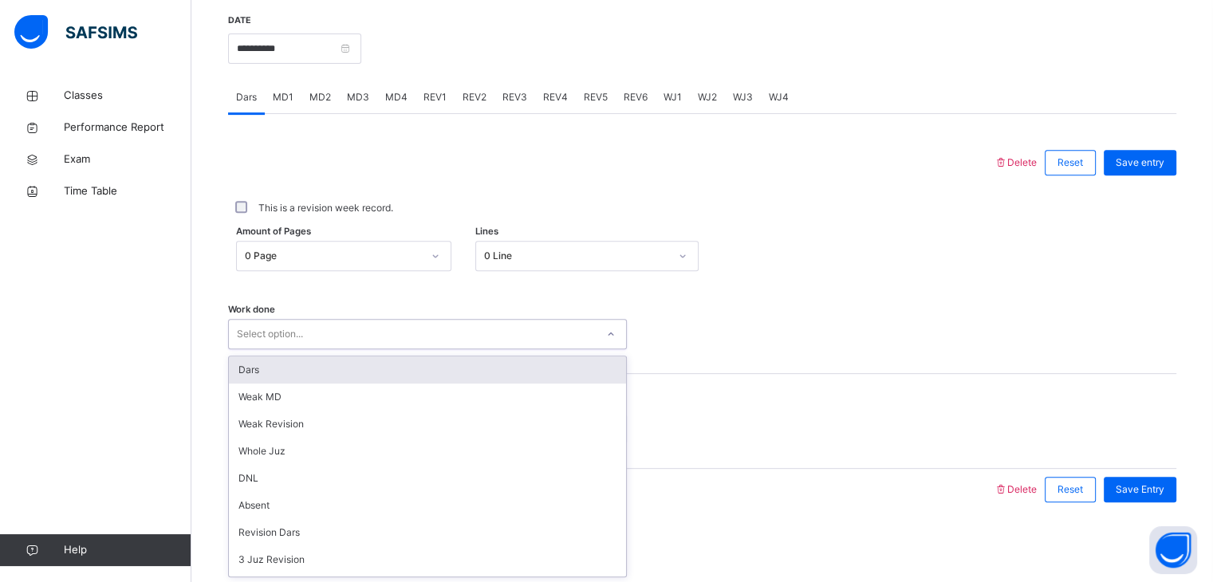
click at [424, 333] on div "Select option..." at bounding box center [412, 334] width 367 height 25
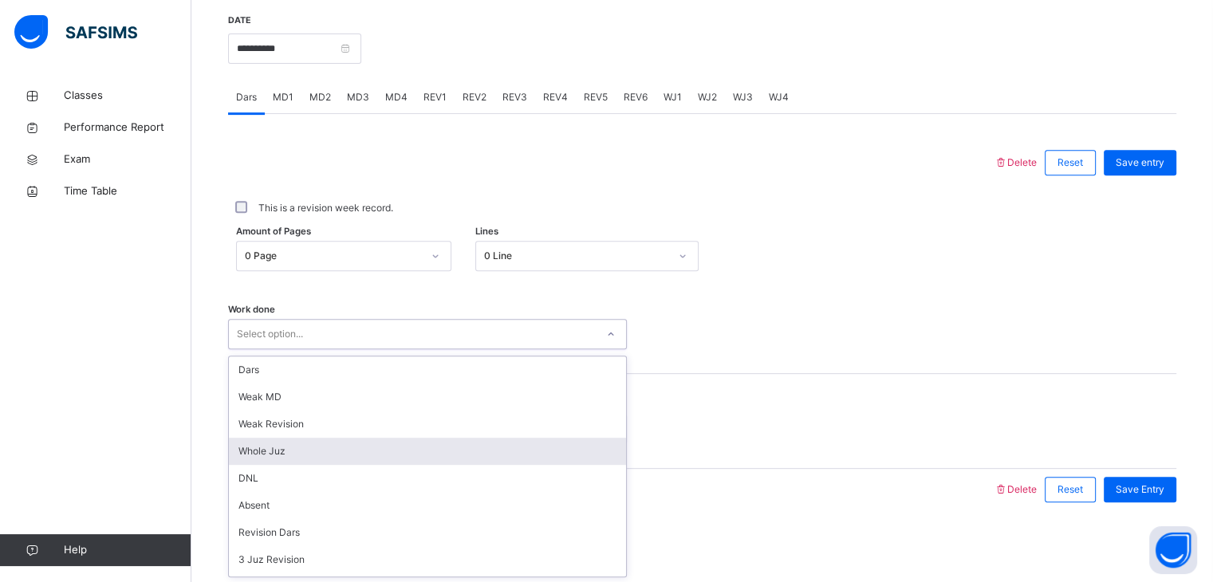
click at [431, 451] on div "Whole Juz" at bounding box center [427, 451] width 397 height 27
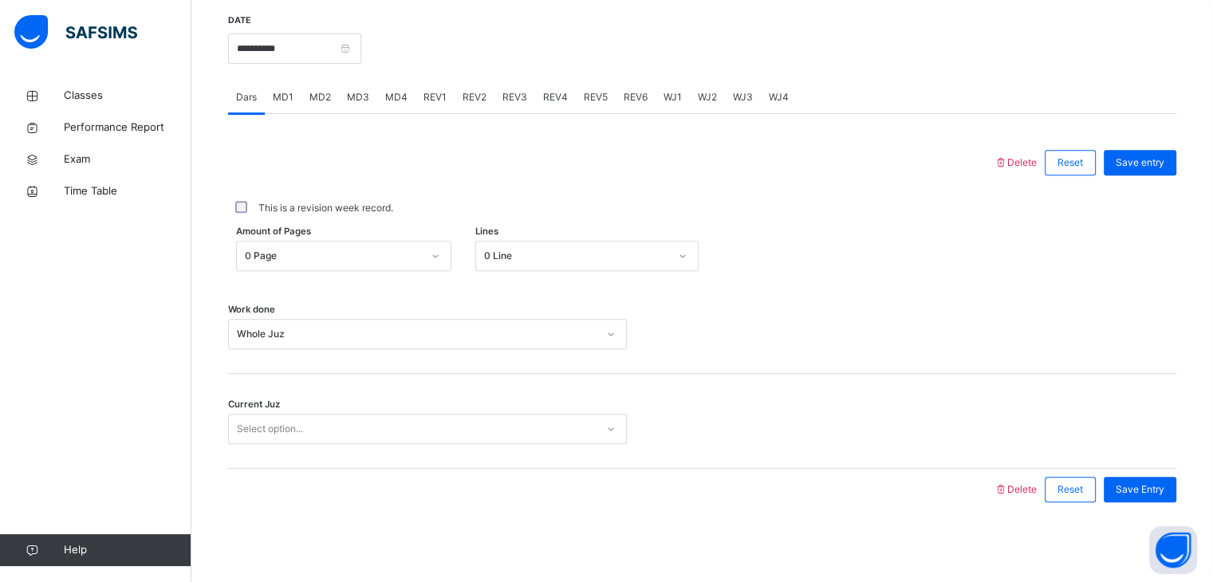
click at [419, 409] on div "Current Juz Select option..." at bounding box center [702, 421] width 948 height 95
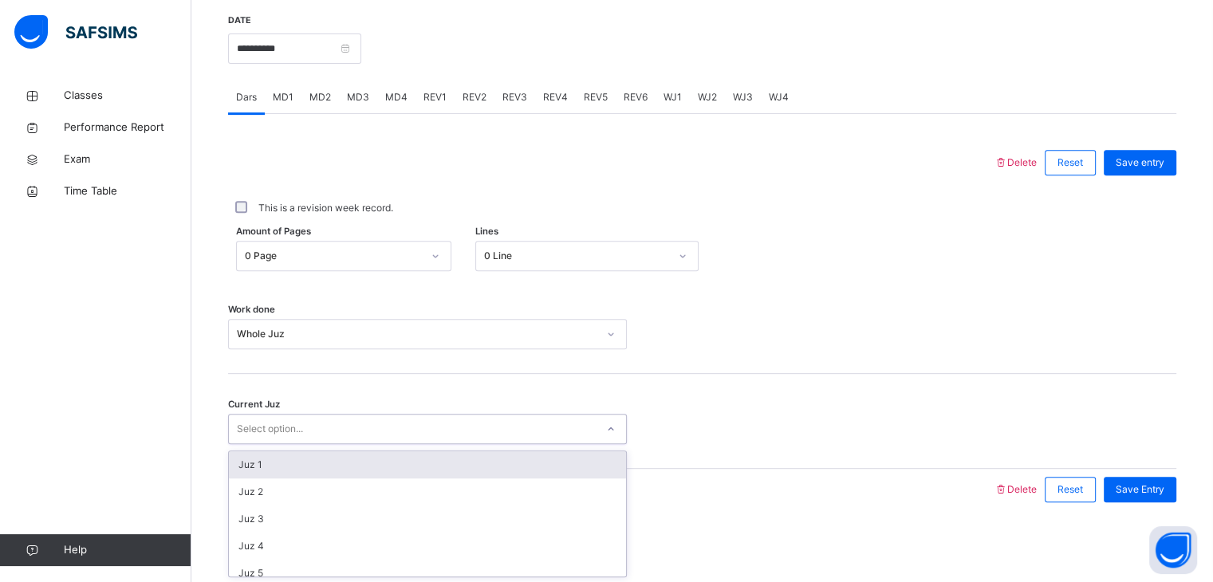
click at [427, 431] on div "Select option..." at bounding box center [412, 429] width 367 height 25
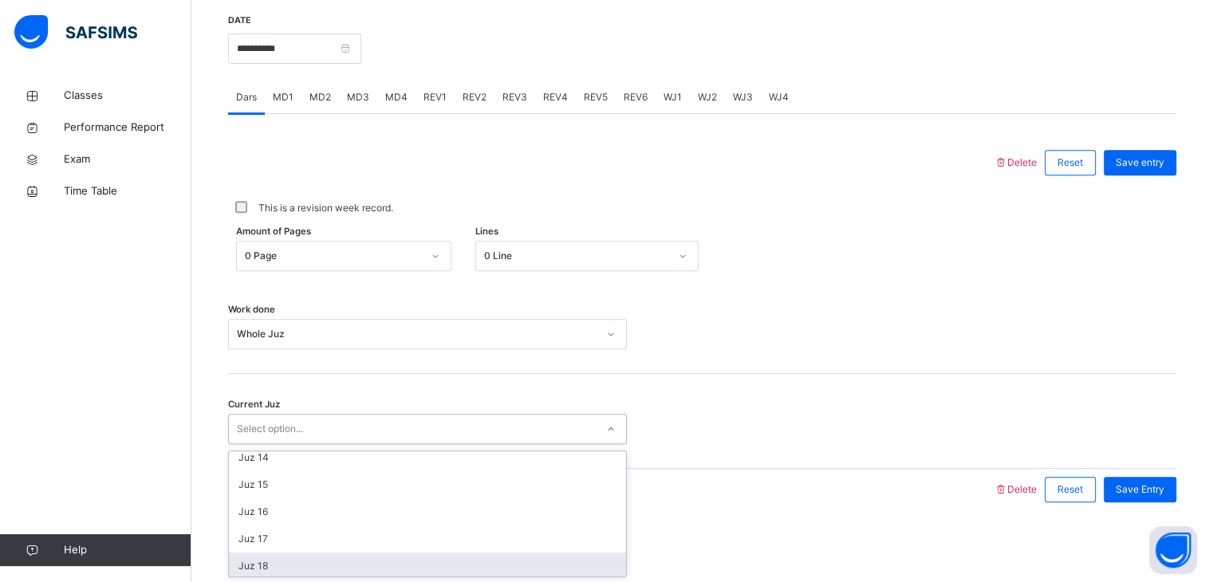
scroll to position [396, 0]
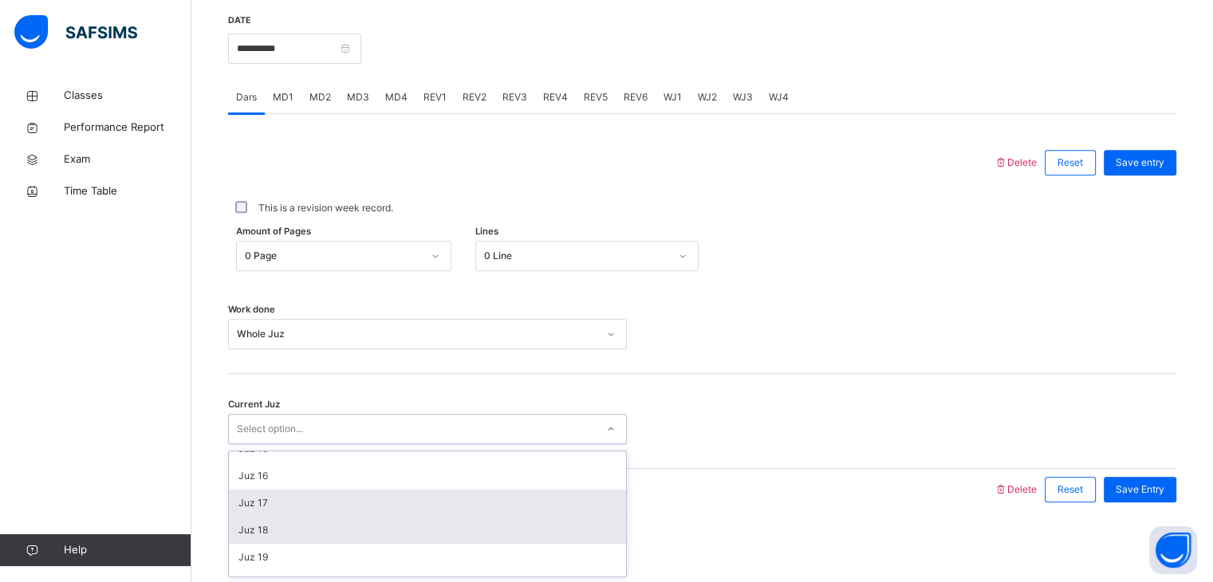
click at [451, 514] on div "Juz 17" at bounding box center [427, 503] width 397 height 27
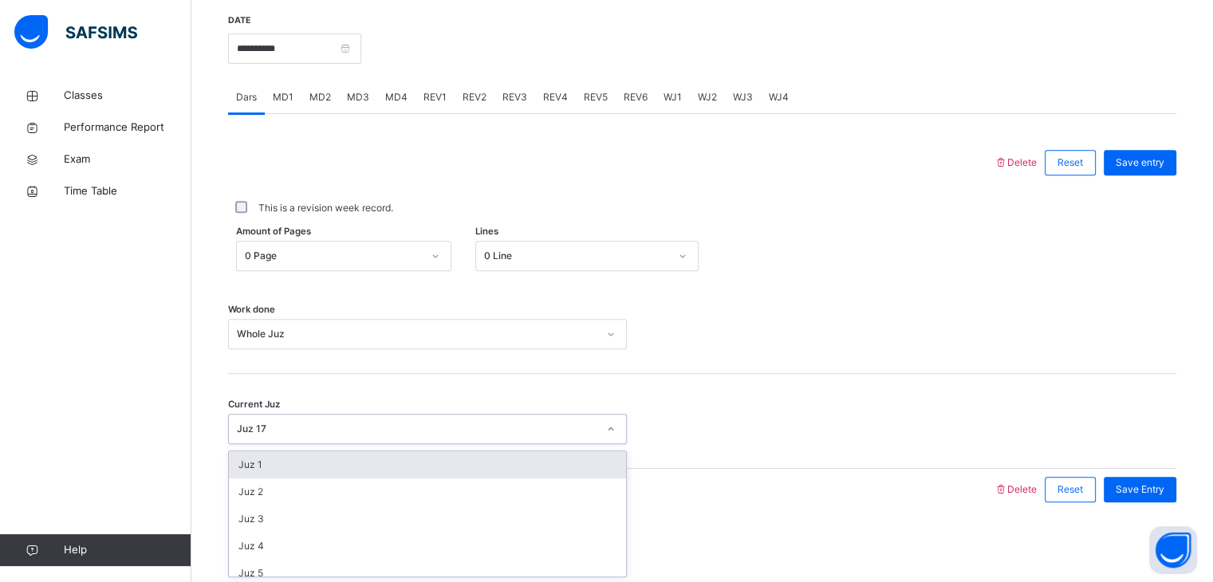
click at [465, 419] on div "Juz 17" at bounding box center [412, 429] width 367 height 25
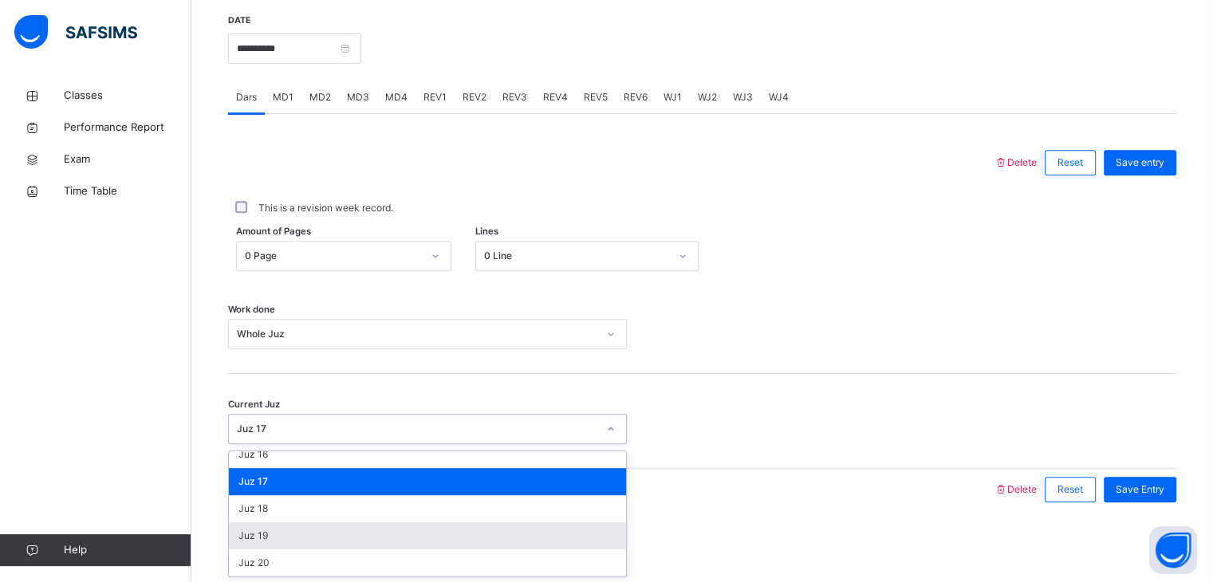
scroll to position [439, 0]
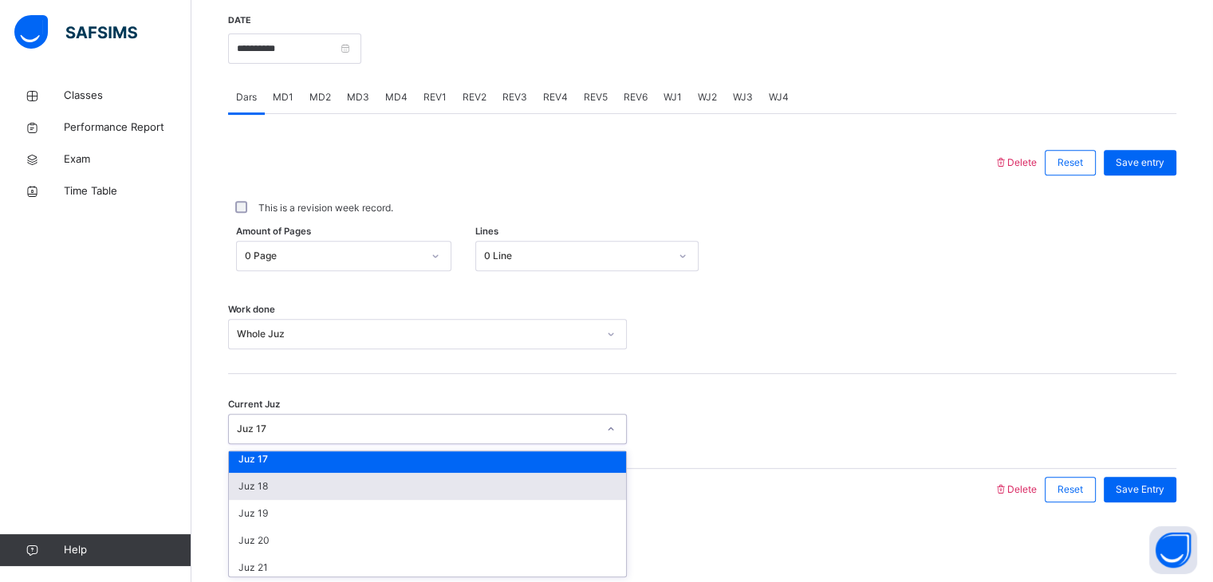
click at [461, 497] on div "Juz 18" at bounding box center [427, 486] width 397 height 27
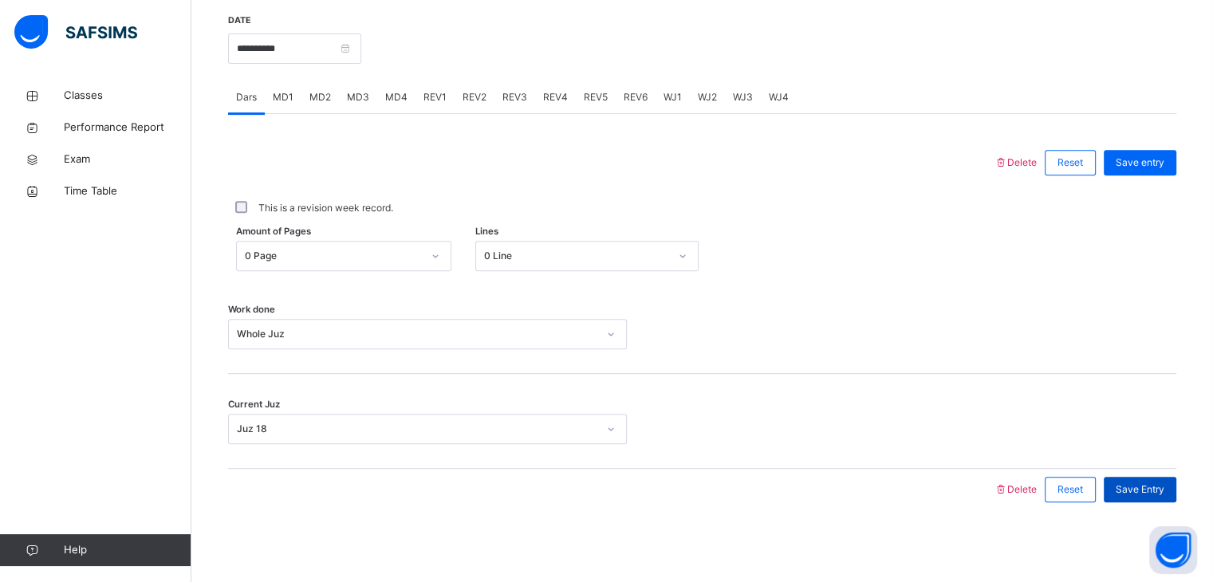
click at [1155, 492] on span "Save Entry" at bounding box center [1140, 489] width 49 height 14
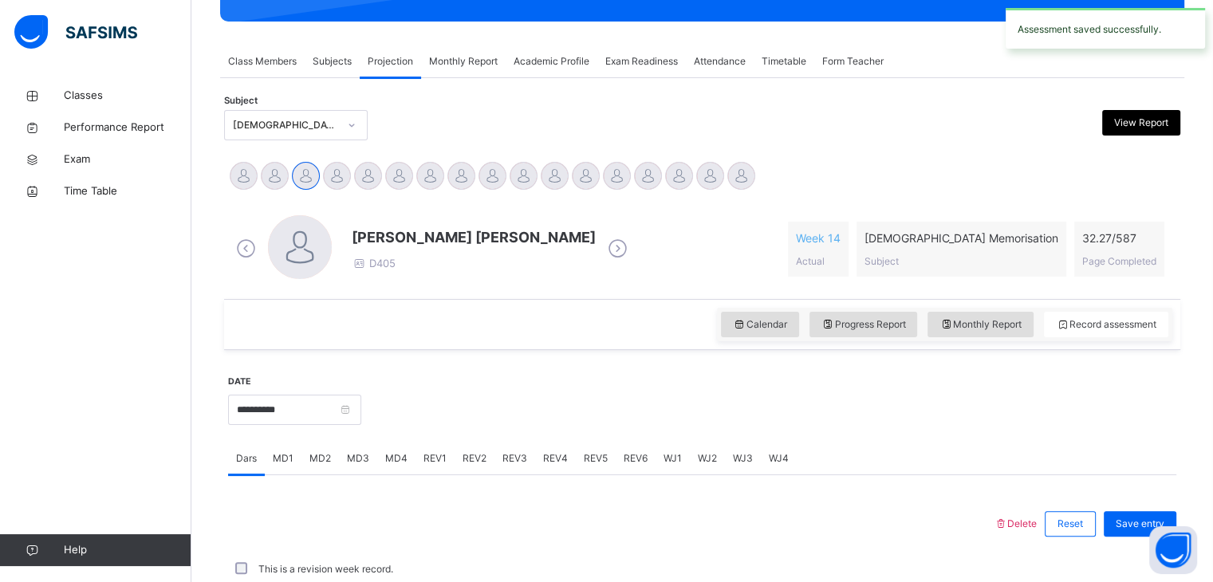
scroll to position [616, 0]
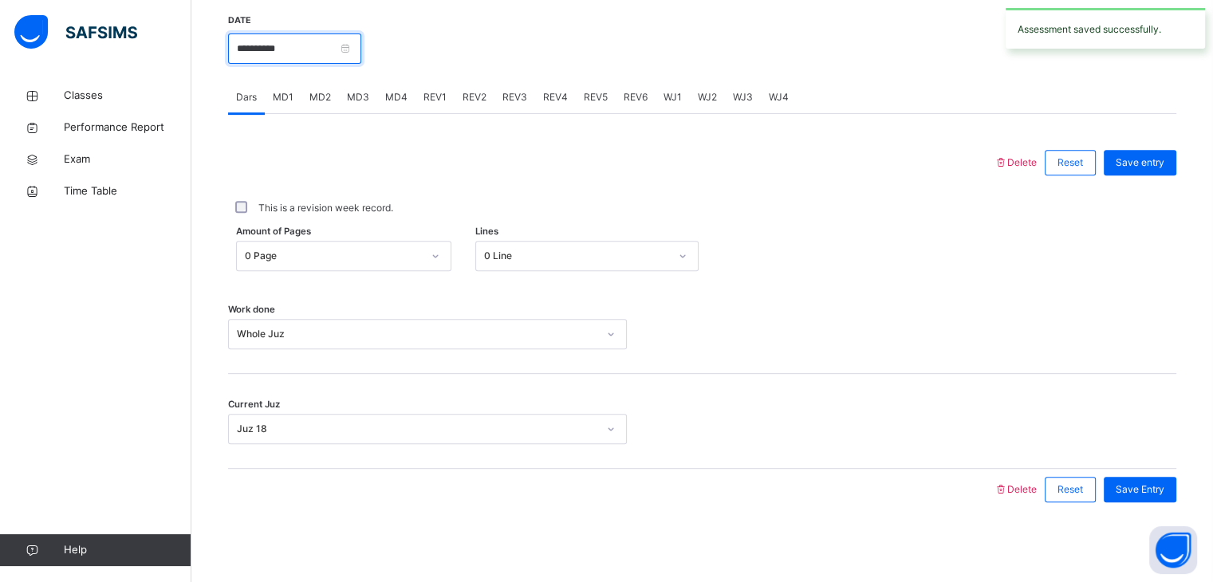
click at [293, 50] on input "**********" at bounding box center [294, 48] width 133 height 30
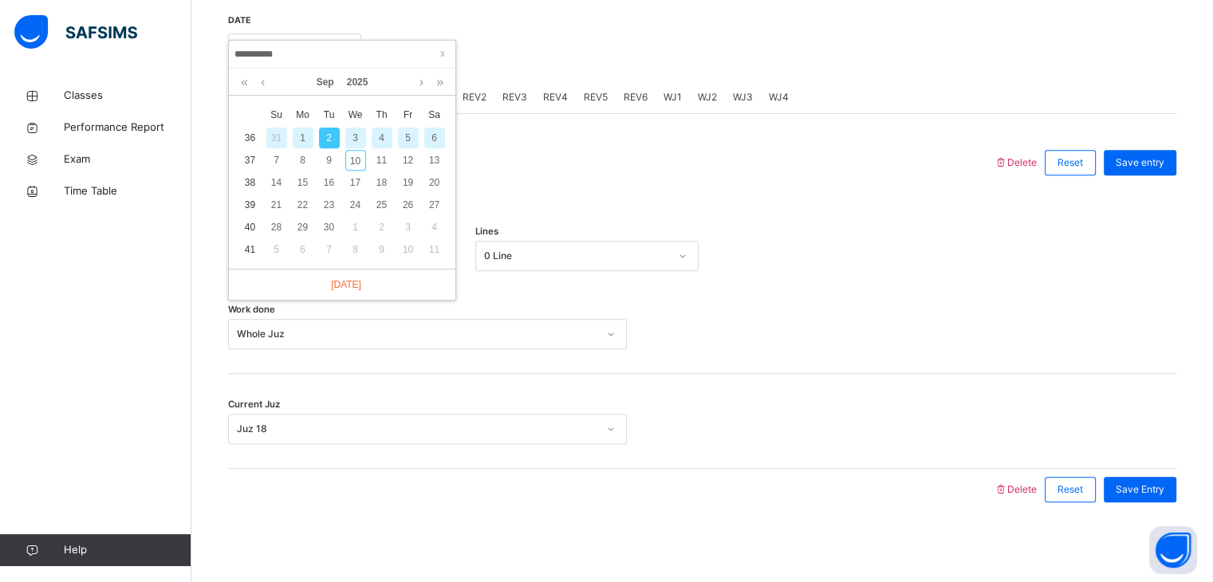
click at [354, 133] on div "3" at bounding box center [355, 138] width 21 height 21
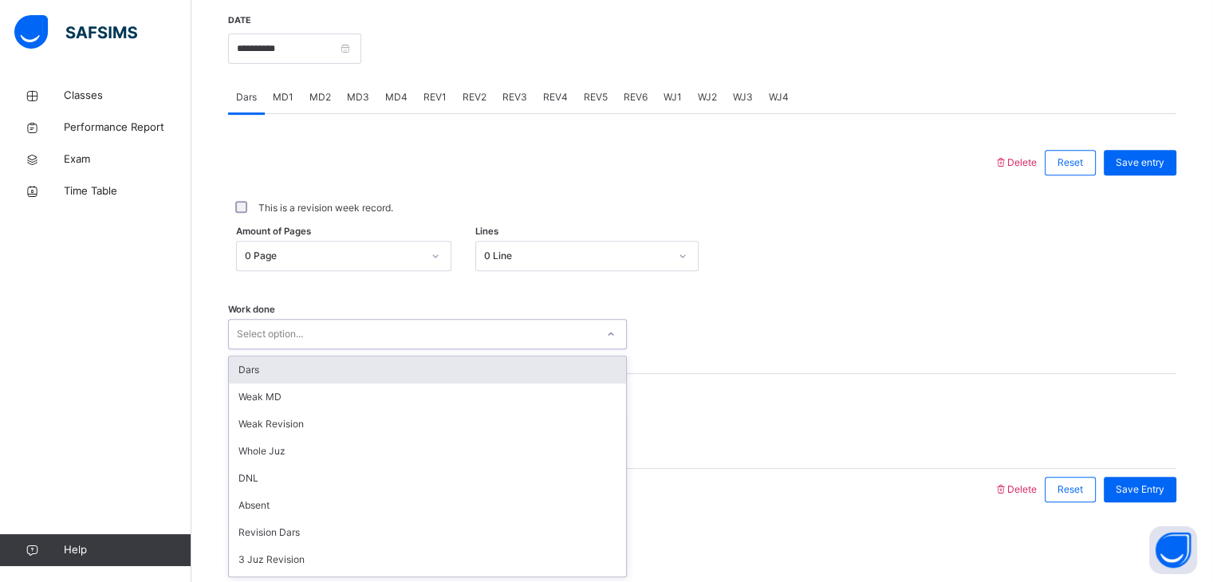
click at [367, 329] on div "Select option..." at bounding box center [412, 334] width 367 height 25
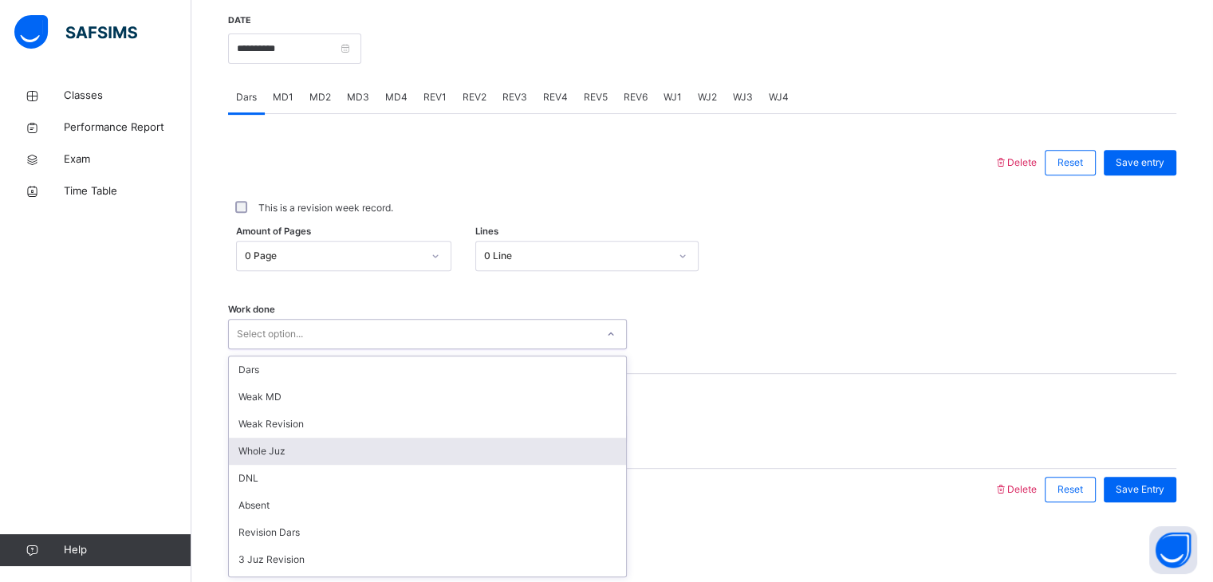
click at [392, 451] on div "Whole Juz" at bounding box center [427, 451] width 397 height 27
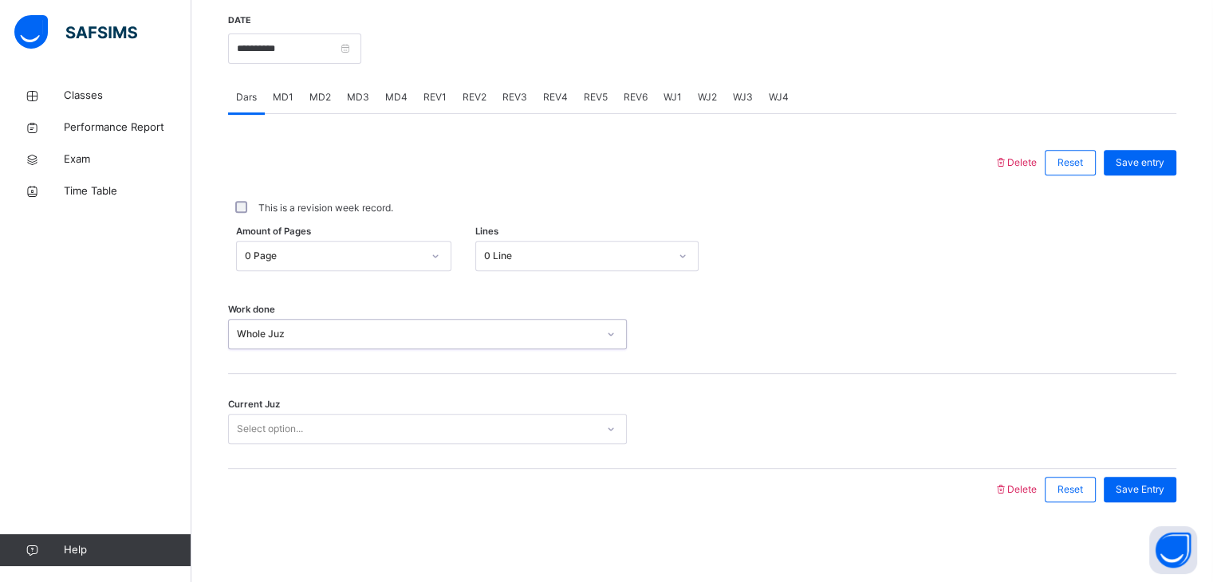
click at [392, 419] on div "Select option..." at bounding box center [412, 429] width 367 height 25
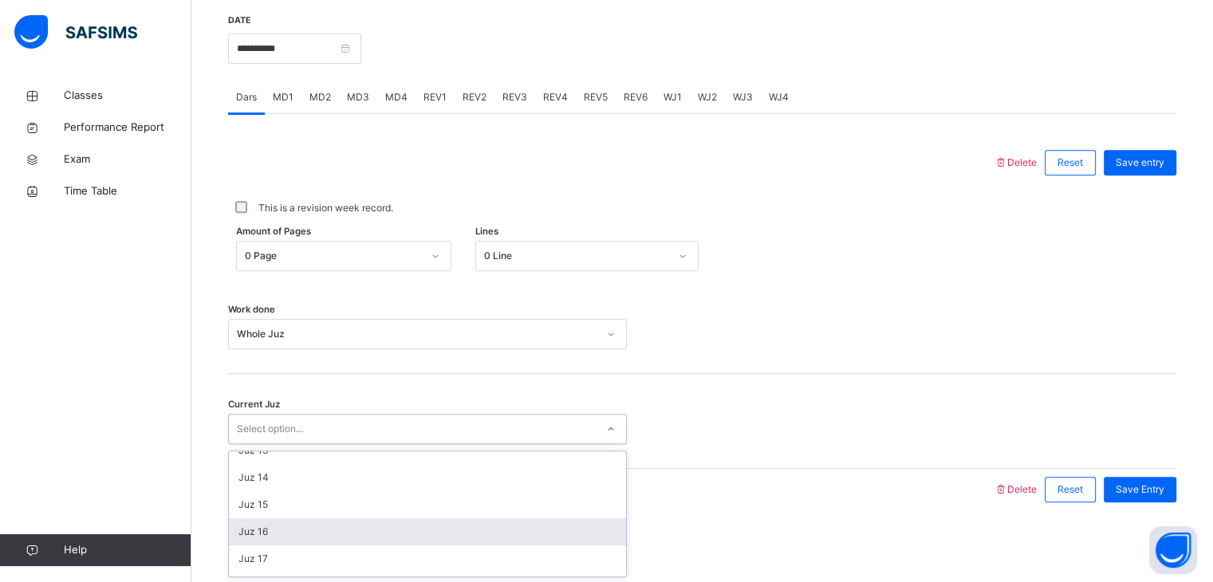
scroll to position [391, 0]
click at [415, 532] on div "Juz 18" at bounding box center [427, 535] width 397 height 27
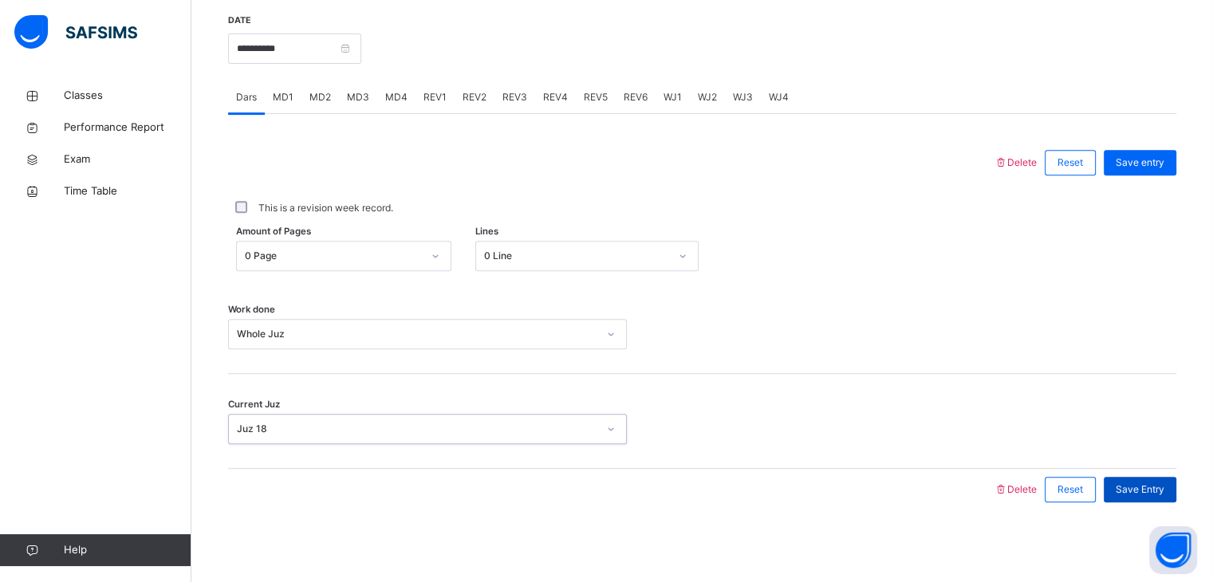
click at [1124, 489] on div "Save Entry" at bounding box center [1140, 490] width 73 height 26
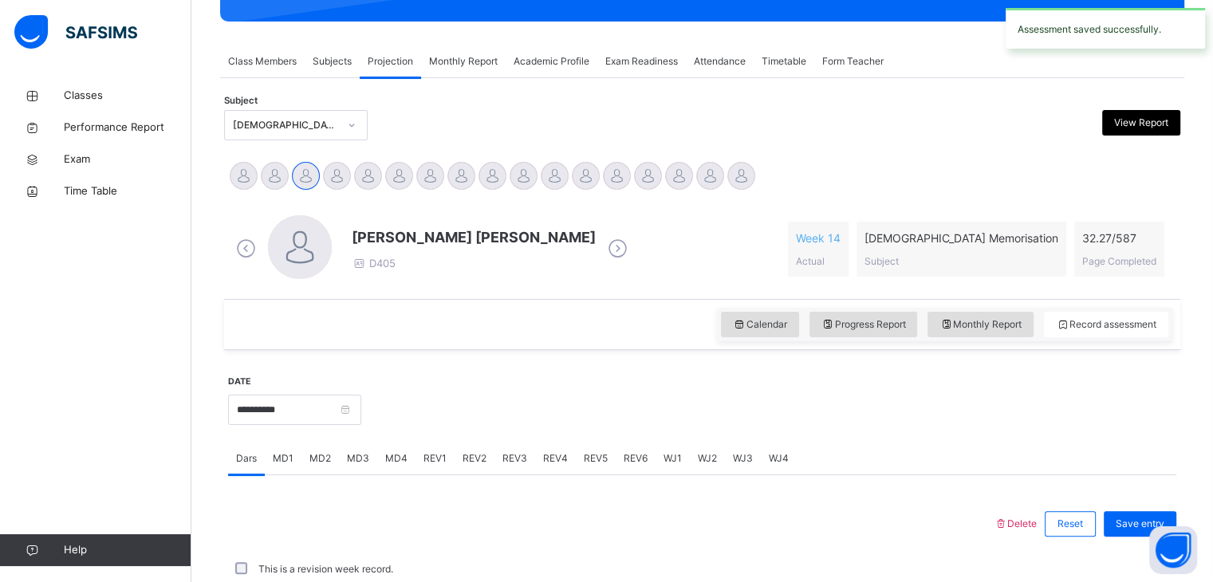
scroll to position [616, 0]
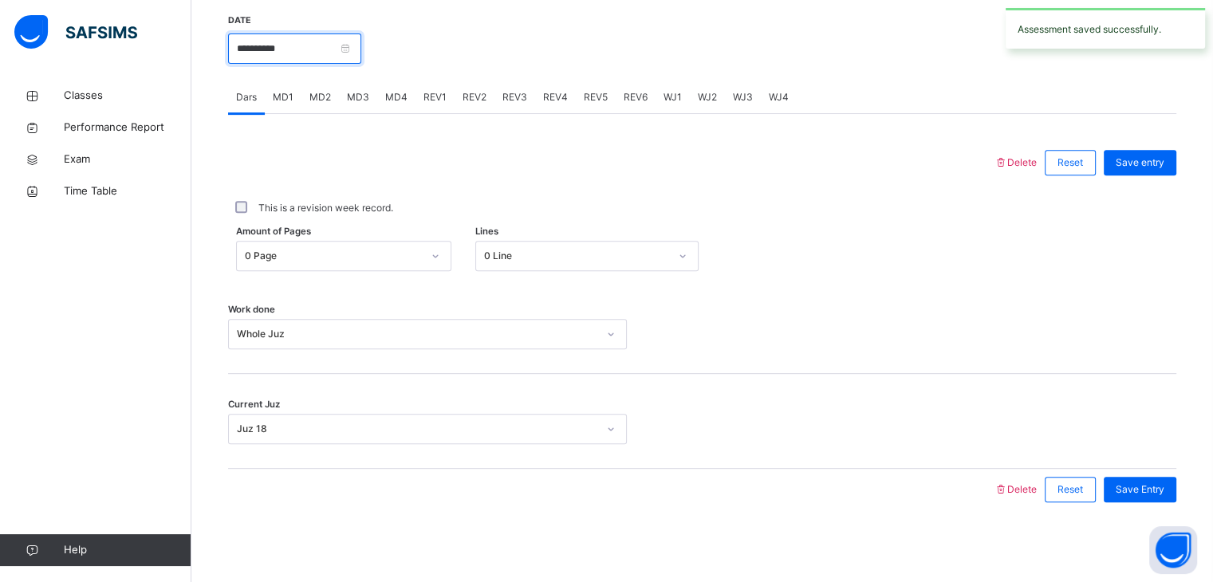
click at [319, 55] on input "**********" at bounding box center [294, 48] width 133 height 30
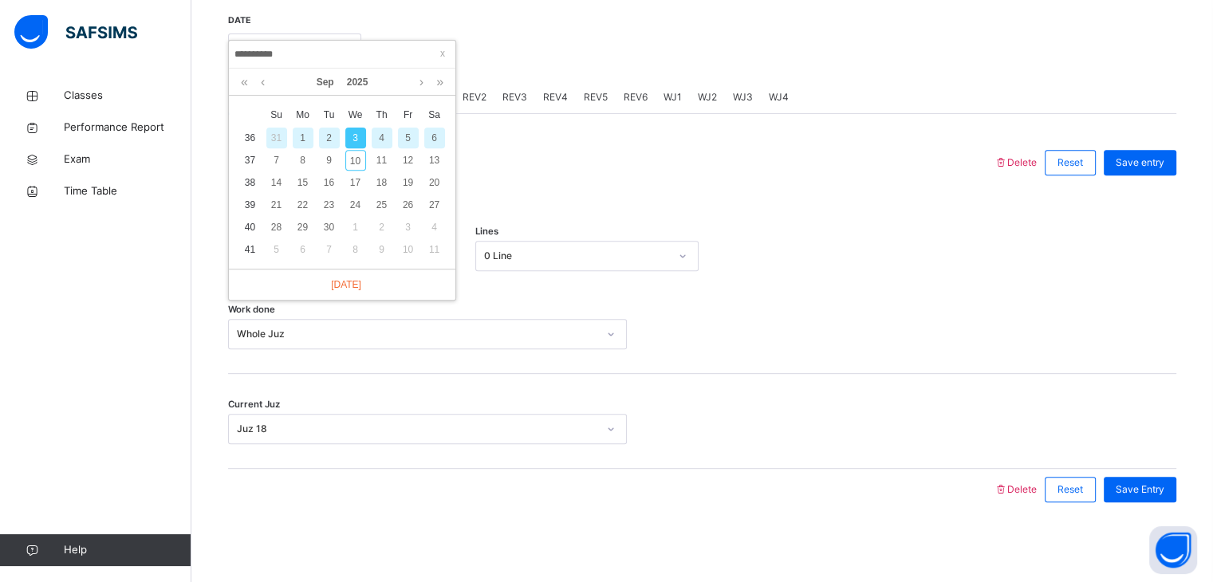
click at [383, 132] on div "4" at bounding box center [382, 138] width 21 height 21
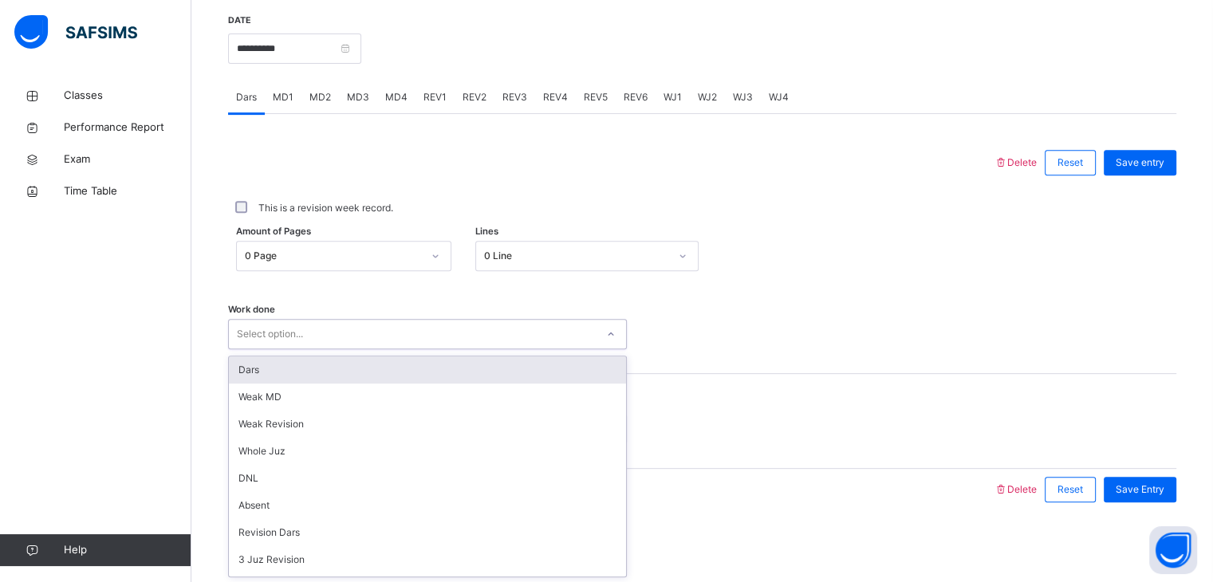
click at [360, 331] on div "Select option..." at bounding box center [412, 334] width 367 height 25
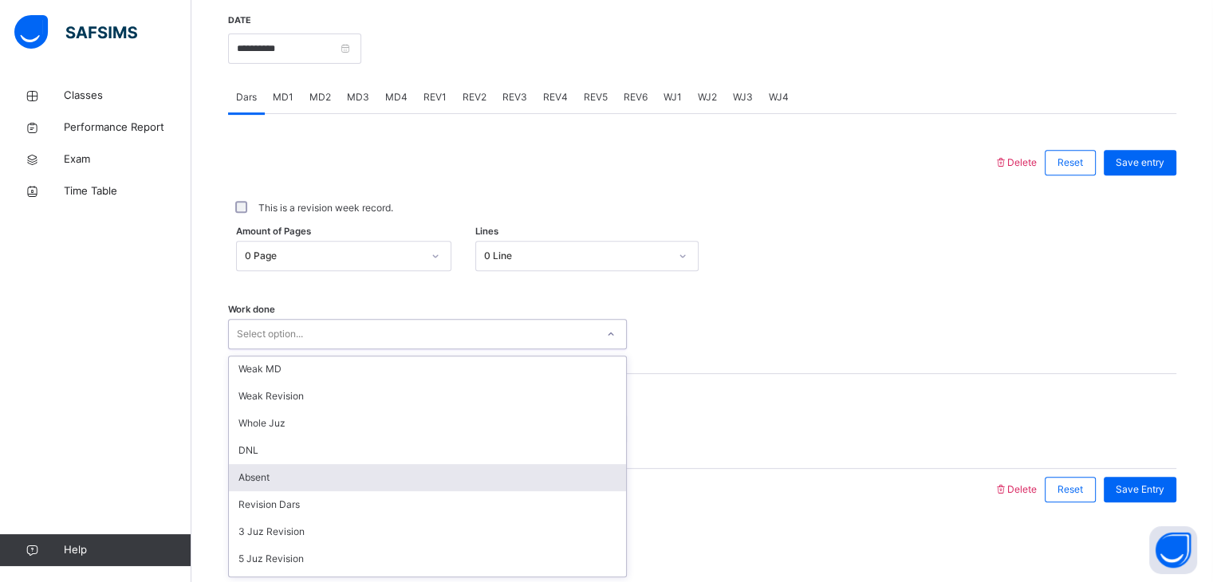
scroll to position [29, 0]
click at [409, 482] on div "Absent" at bounding box center [427, 476] width 397 height 27
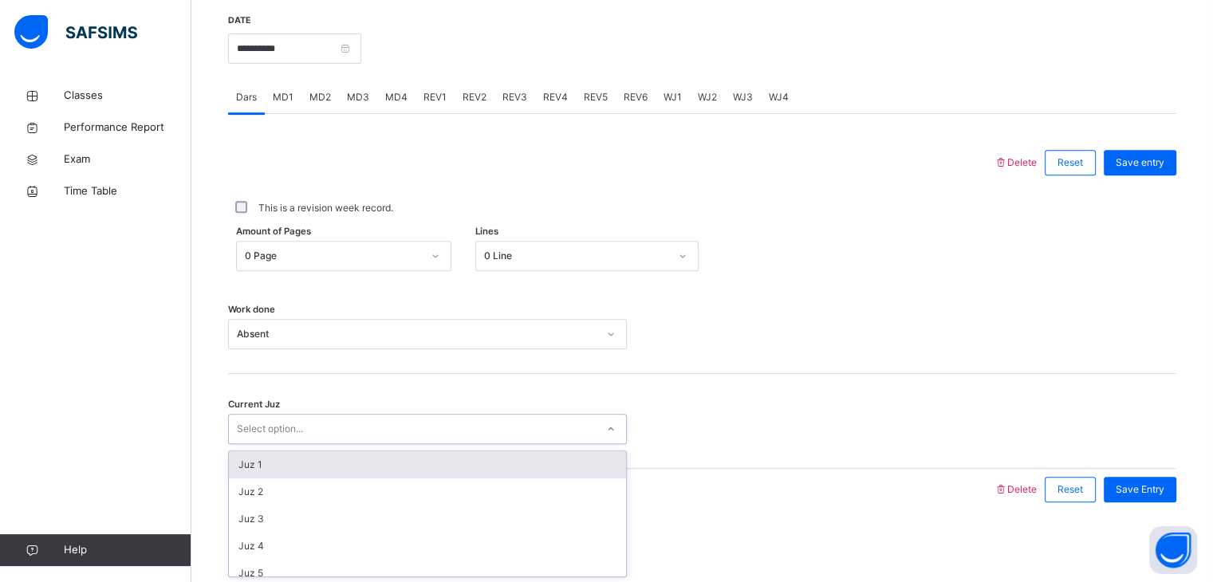
click at [379, 419] on div "Select option..." at bounding box center [412, 429] width 367 height 25
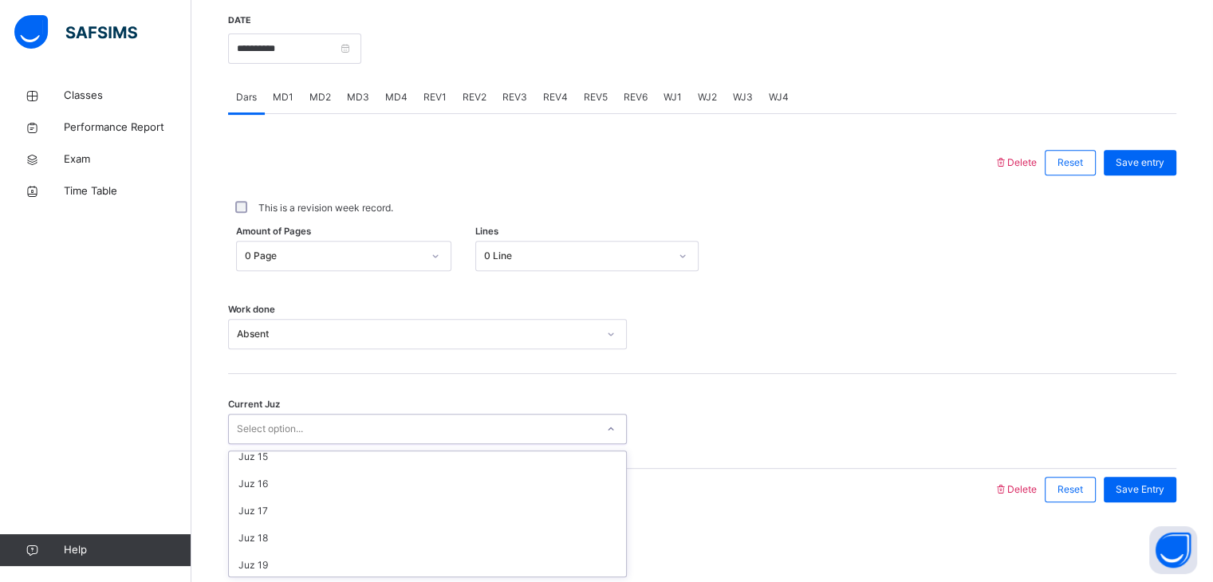
scroll to position [392, 0]
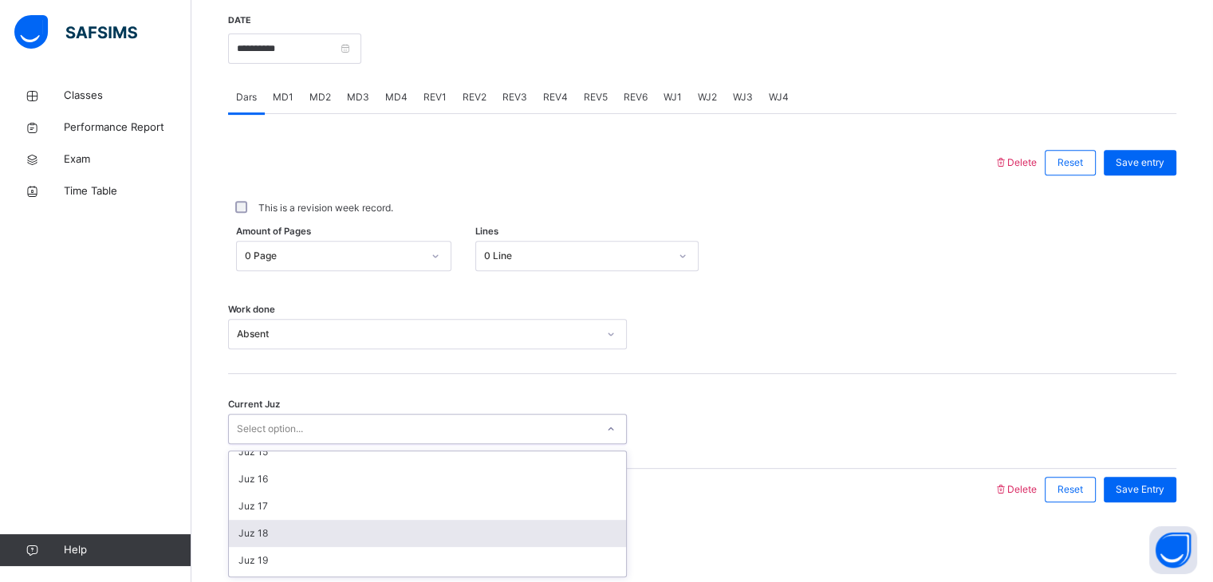
click at [419, 527] on div "Juz 18" at bounding box center [427, 533] width 397 height 27
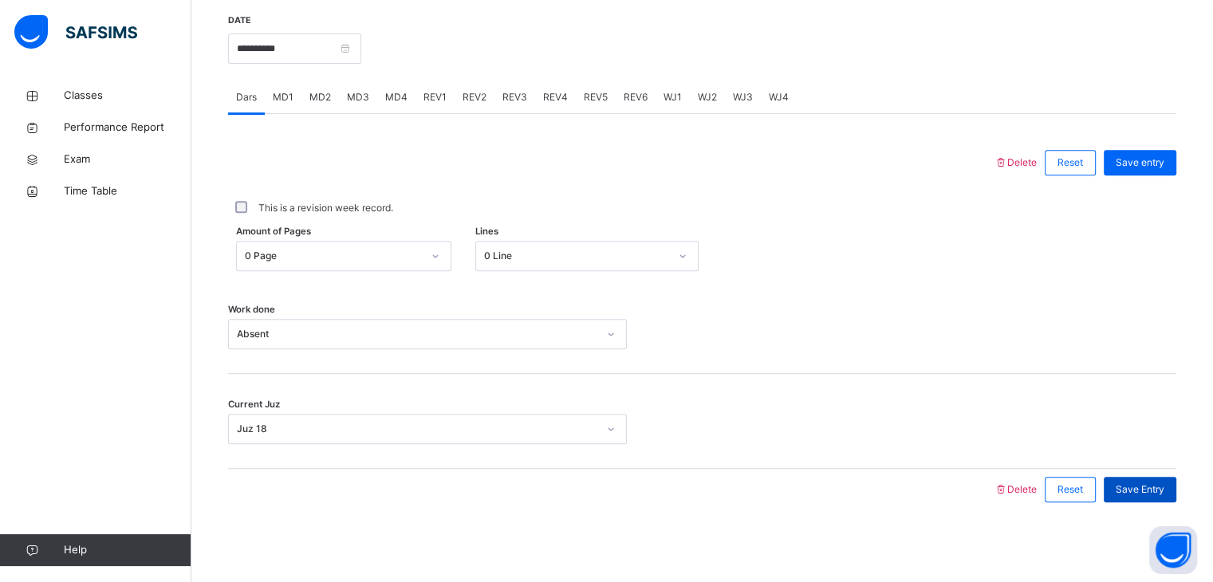
click at [1158, 482] on span "Save Entry" at bounding box center [1140, 489] width 49 height 14
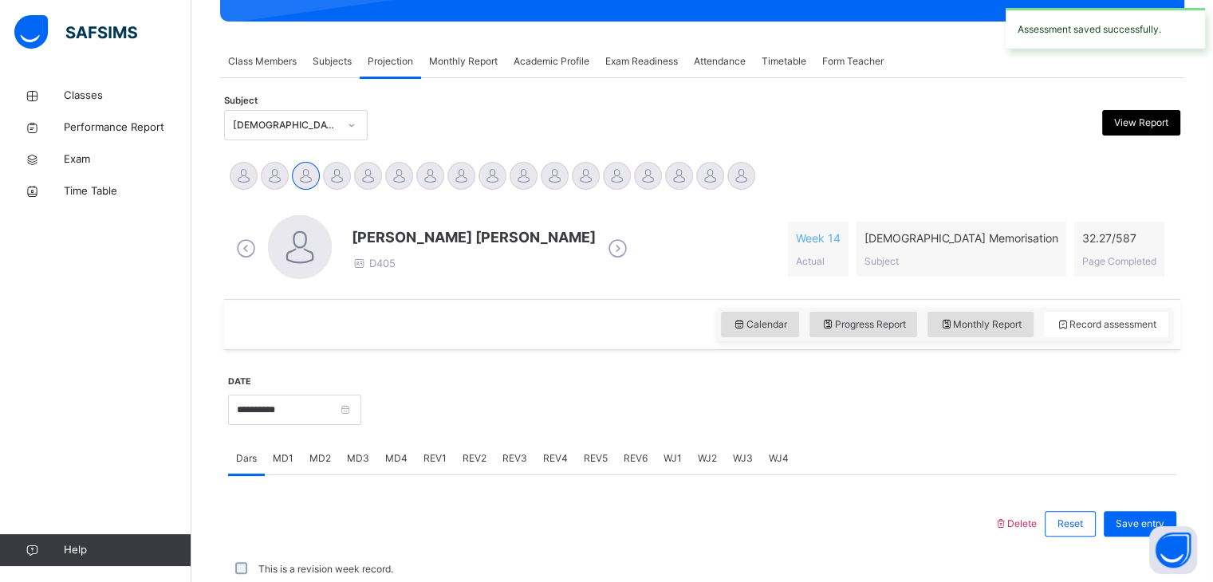
scroll to position [616, 0]
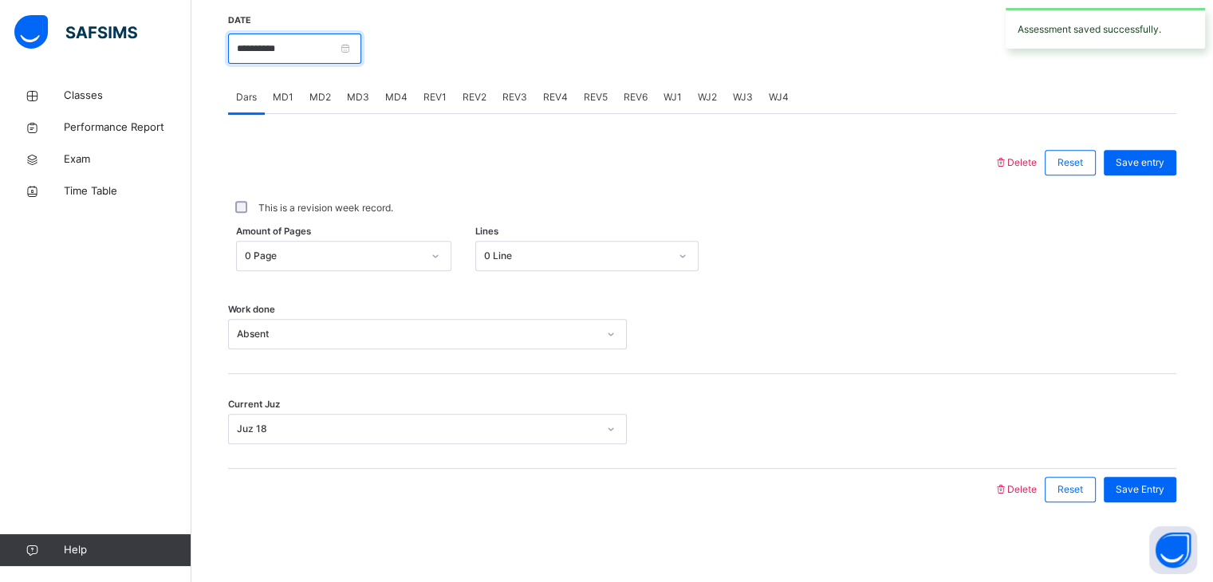
click at [293, 48] on input "**********" at bounding box center [294, 48] width 133 height 30
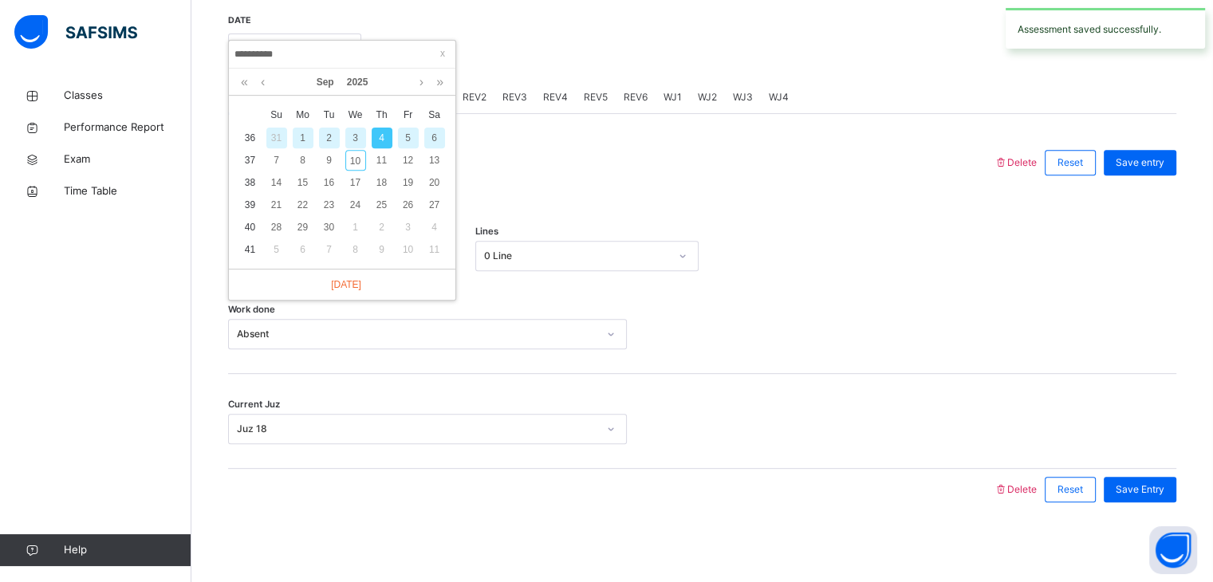
click at [411, 139] on div "5" at bounding box center [408, 138] width 21 height 21
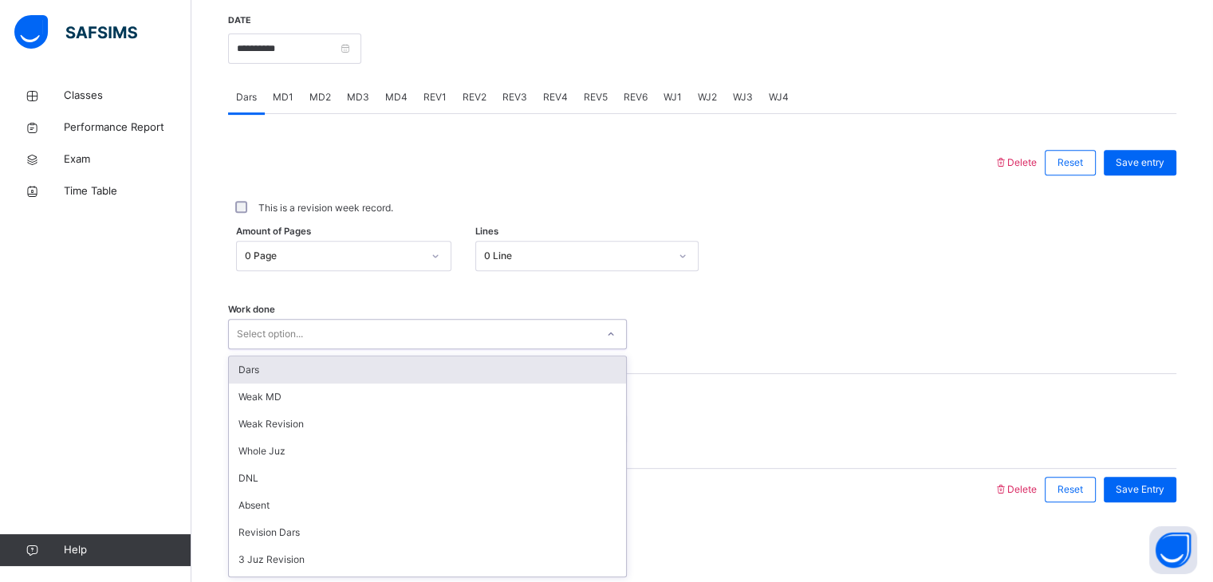
click at [357, 336] on div "Select option..." at bounding box center [412, 334] width 367 height 25
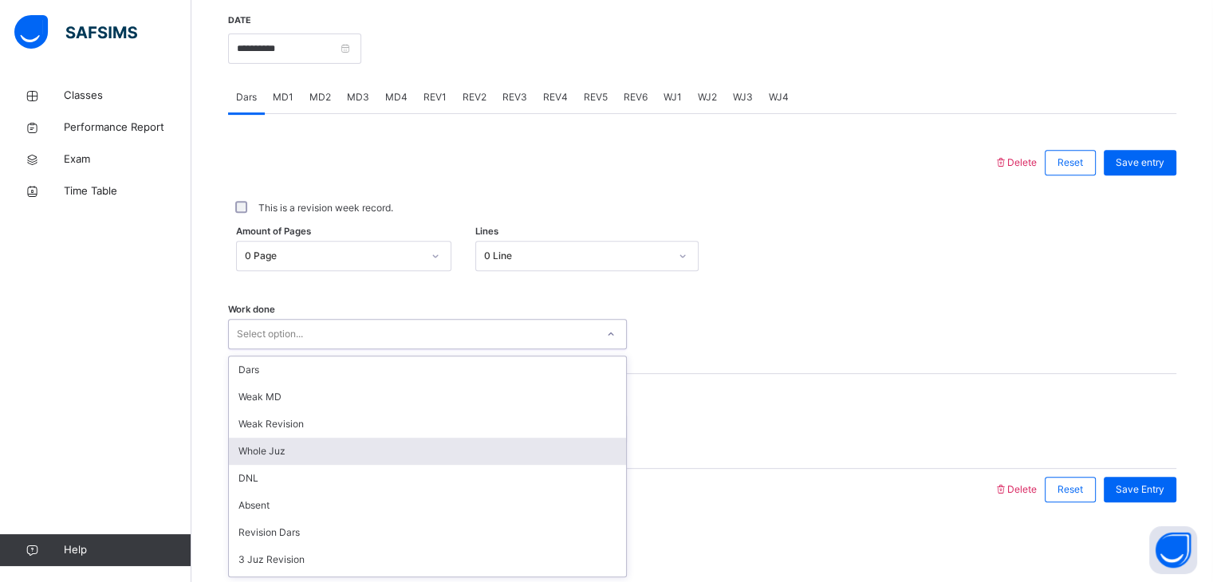
click at [397, 444] on div "Whole Juz" at bounding box center [427, 451] width 397 height 27
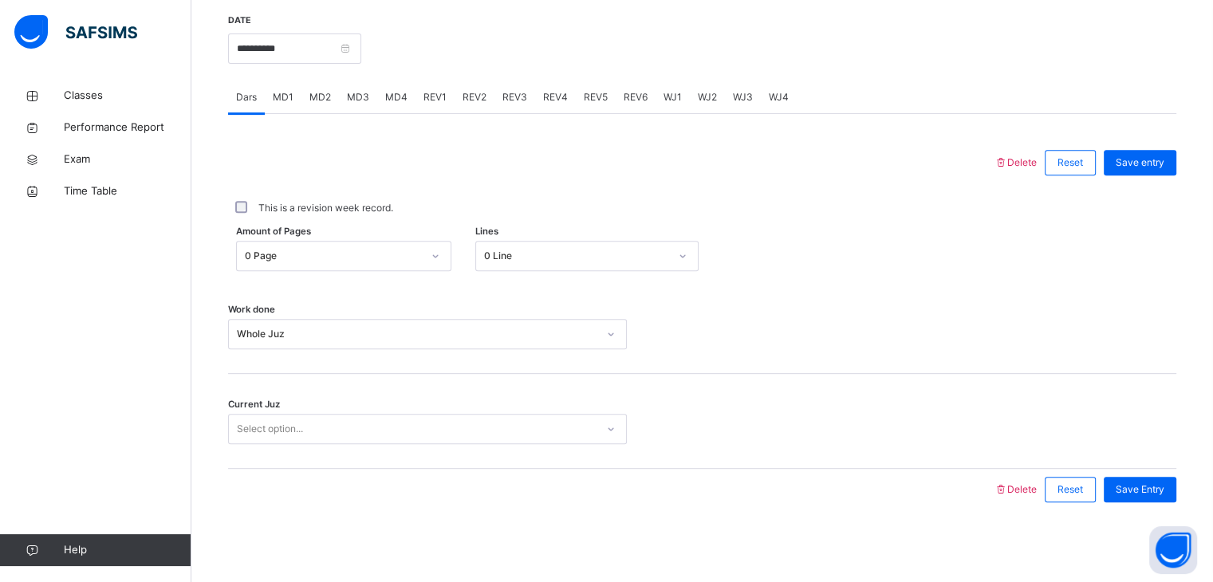
click at [397, 444] on div "Current Juz Select option..." at bounding box center [702, 421] width 948 height 95
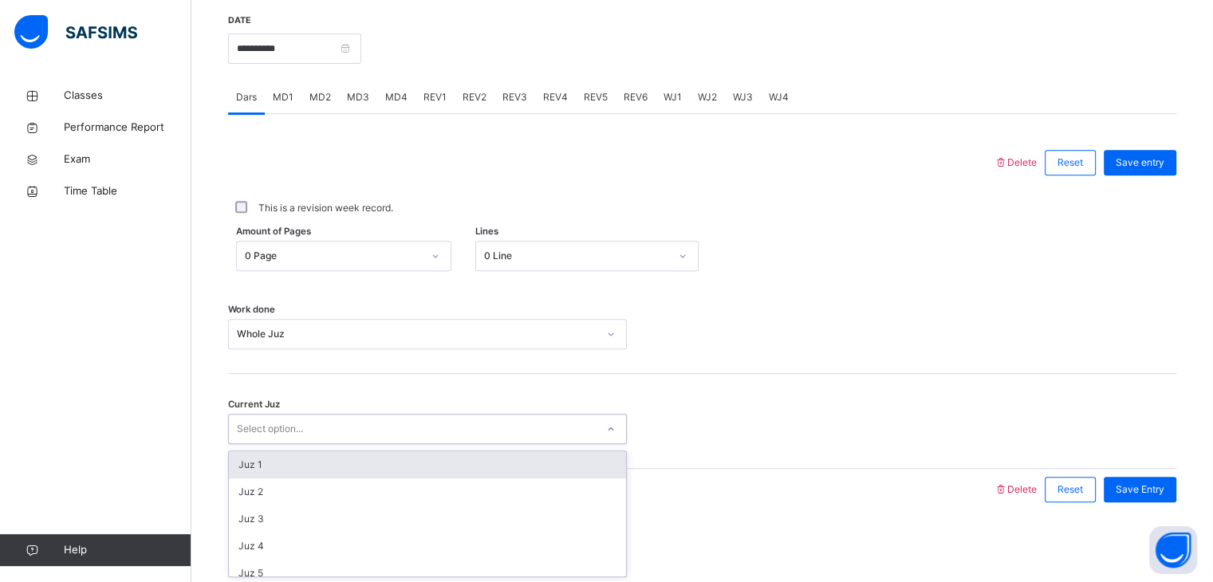
click at [396, 426] on div "Select option..." at bounding box center [412, 429] width 367 height 25
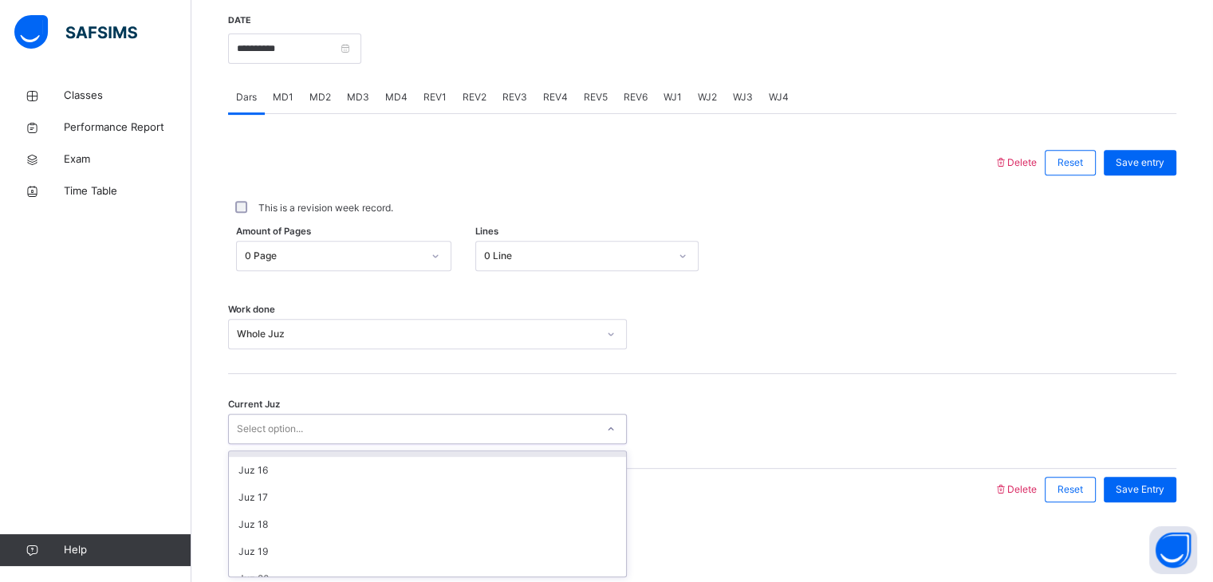
scroll to position [408, 0]
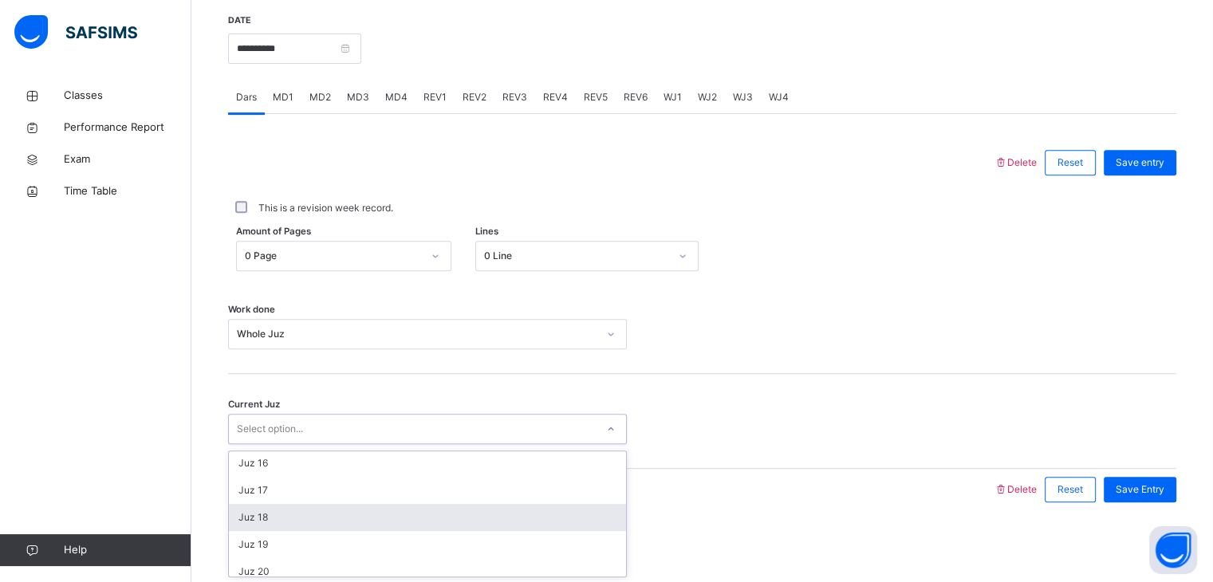
click at [418, 505] on div "Juz 18" at bounding box center [427, 517] width 397 height 27
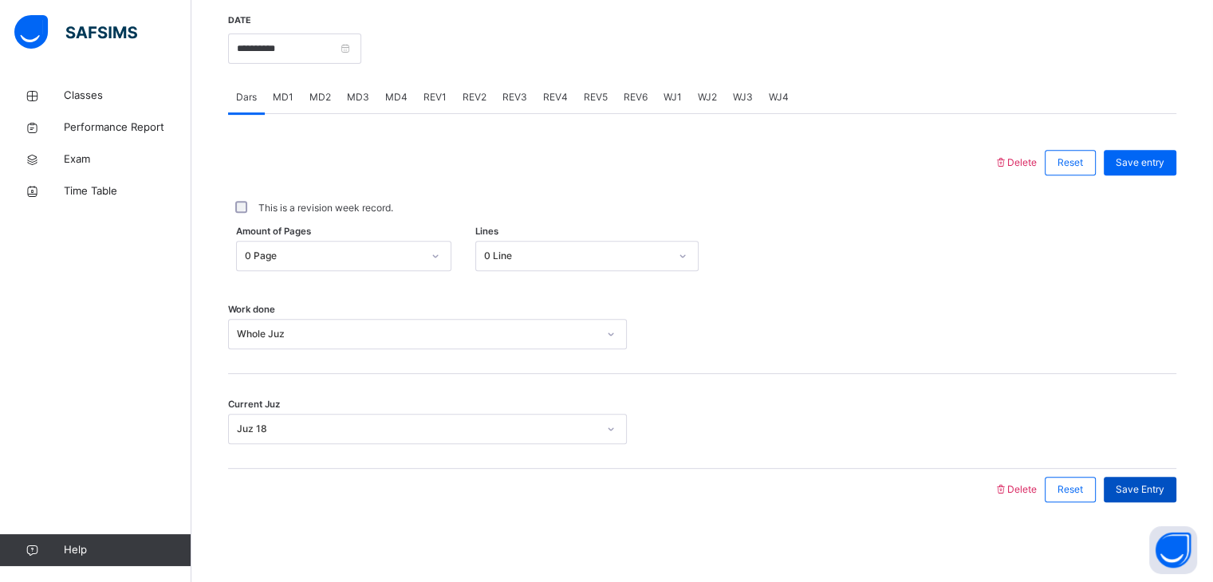
click at [1148, 491] on span "Save Entry" at bounding box center [1140, 489] width 49 height 14
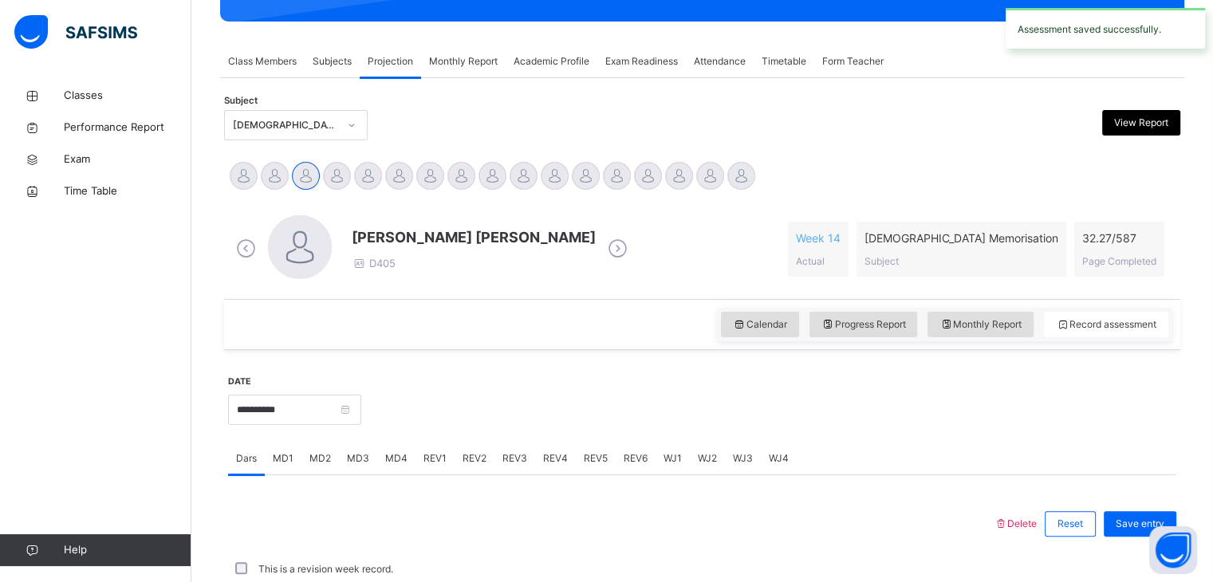
scroll to position [616, 0]
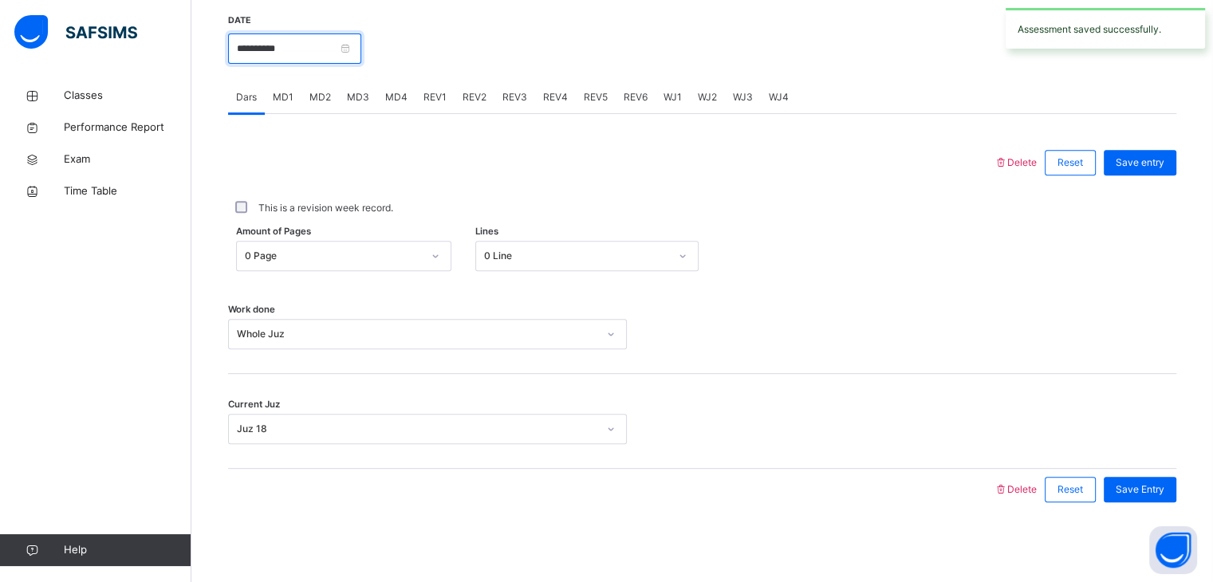
click at [292, 50] on input "**********" at bounding box center [294, 48] width 133 height 30
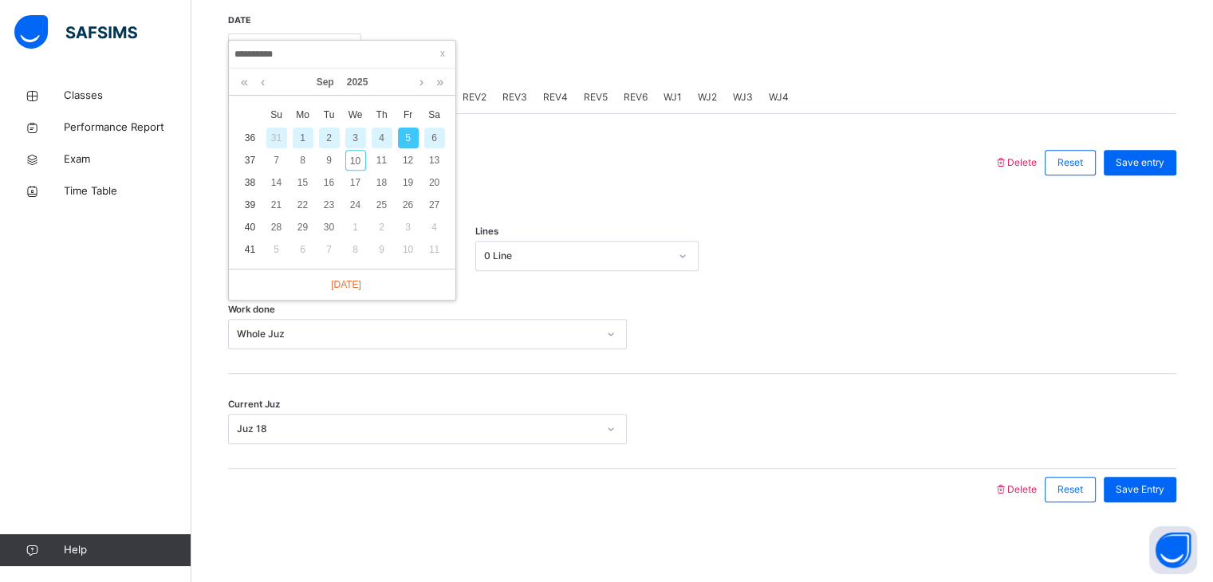
click at [415, 141] on div "5" at bounding box center [408, 138] width 21 height 21
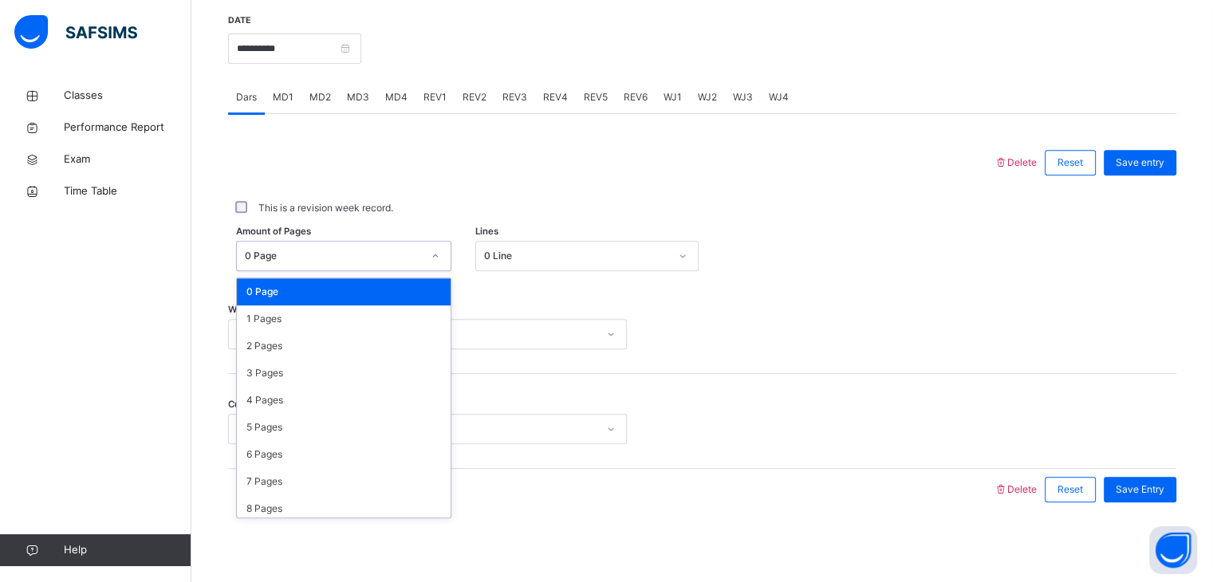
click at [332, 264] on div "0 Page" at bounding box center [328, 256] width 183 height 25
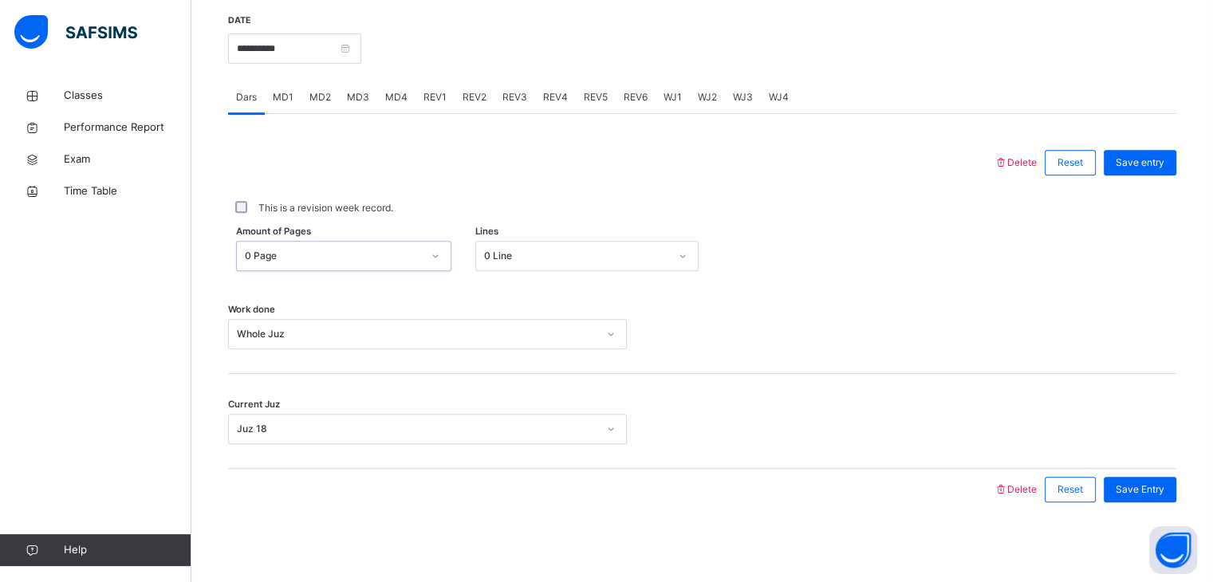
click at [332, 264] on div "0 Page" at bounding box center [328, 256] width 183 height 25
click at [310, 45] on input "**********" at bounding box center [294, 48] width 133 height 30
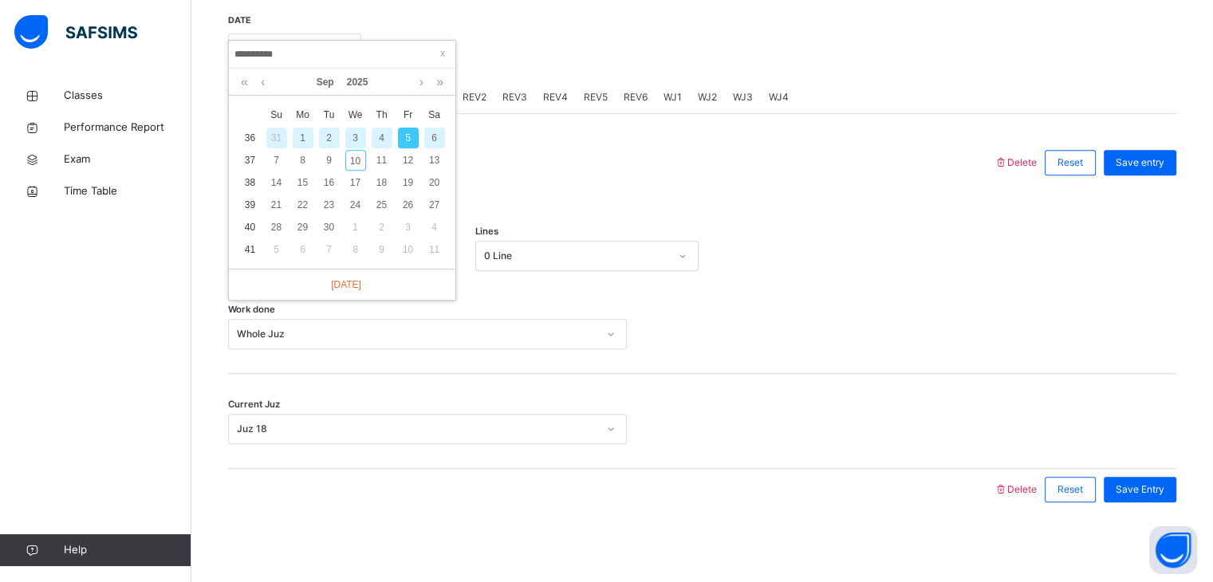
click at [434, 137] on div "6" at bounding box center [434, 138] width 21 height 21
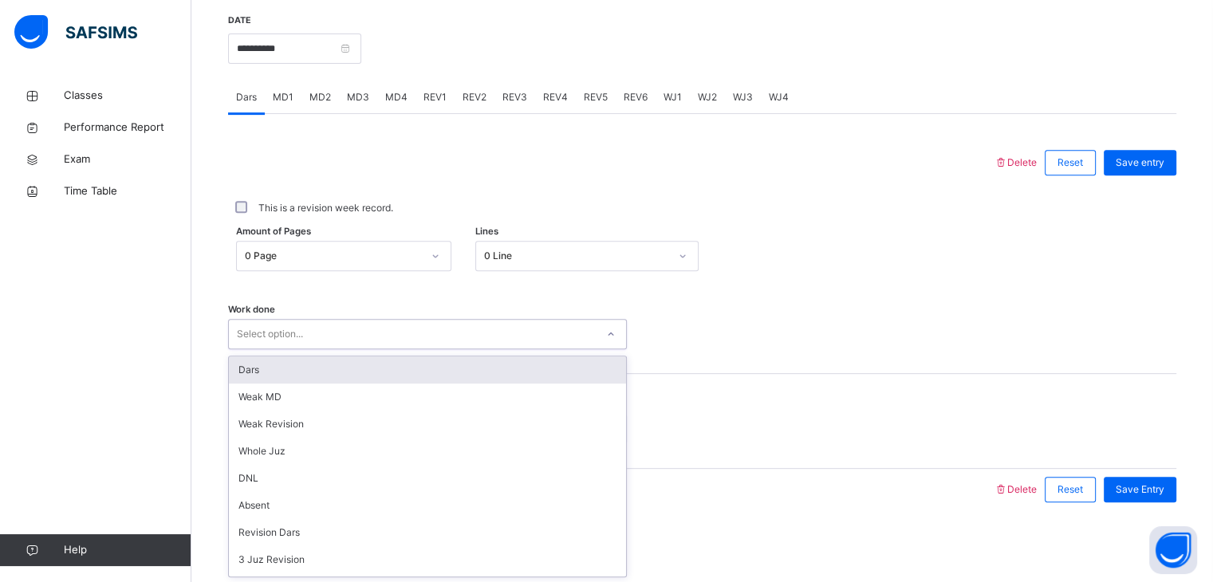
click at [330, 332] on div "Select option..." at bounding box center [412, 334] width 367 height 25
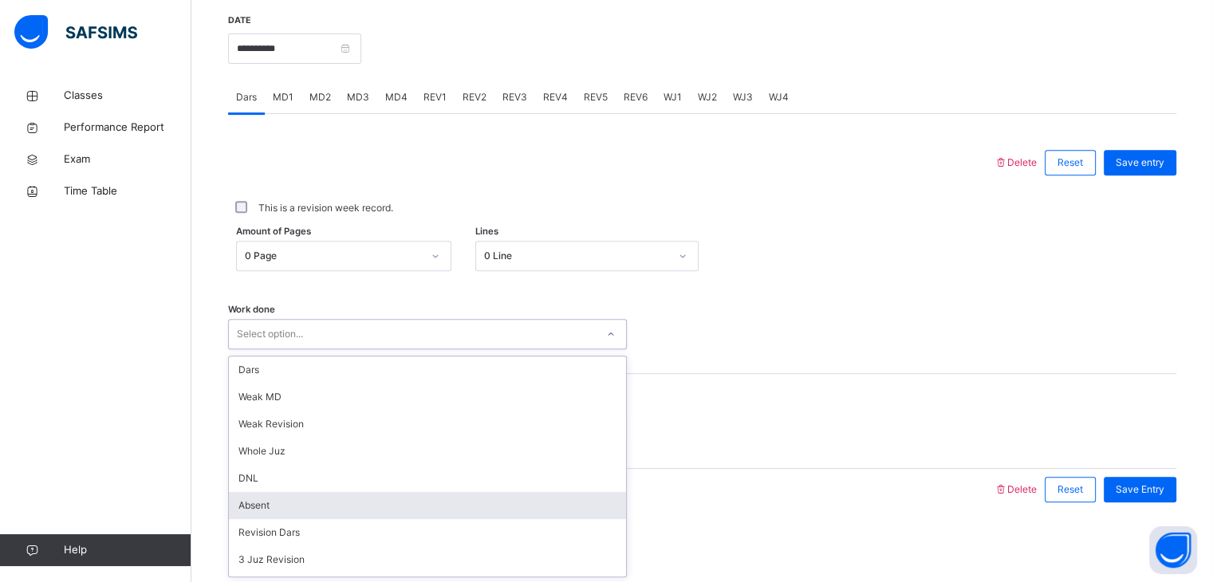
click at [369, 498] on div "Absent" at bounding box center [427, 505] width 397 height 27
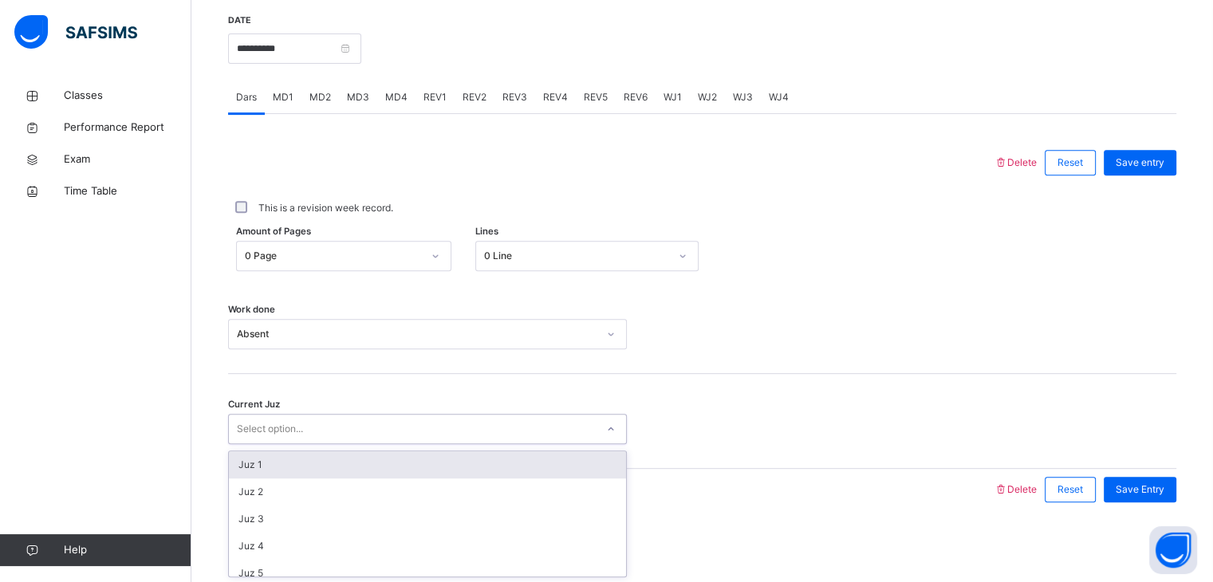
click at [364, 431] on div "Select option..." at bounding box center [412, 429] width 367 height 25
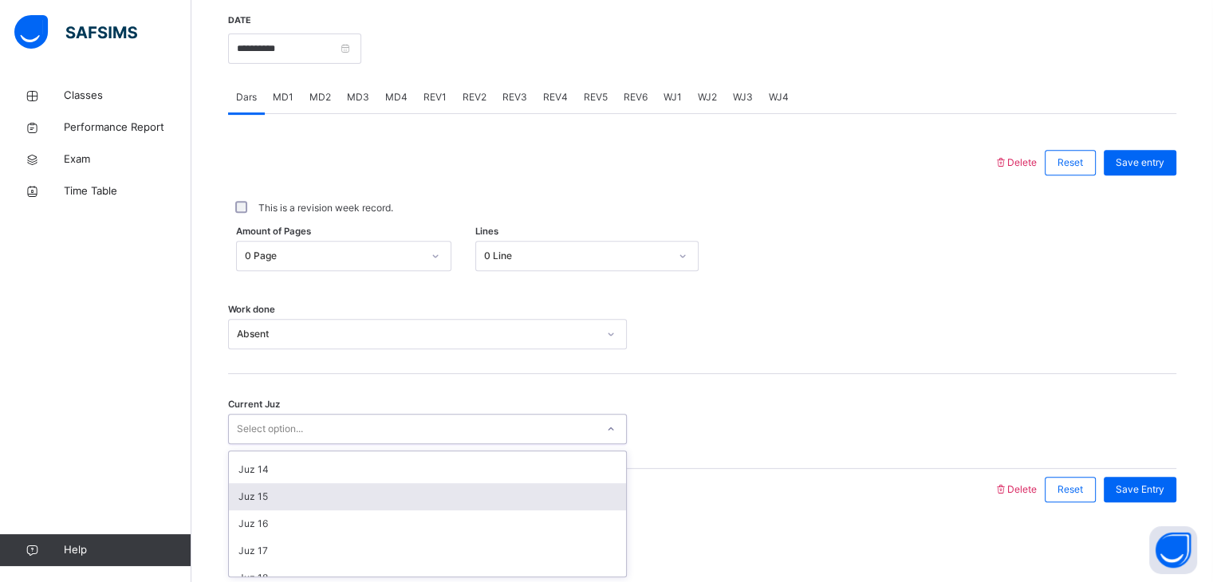
scroll to position [351, 0]
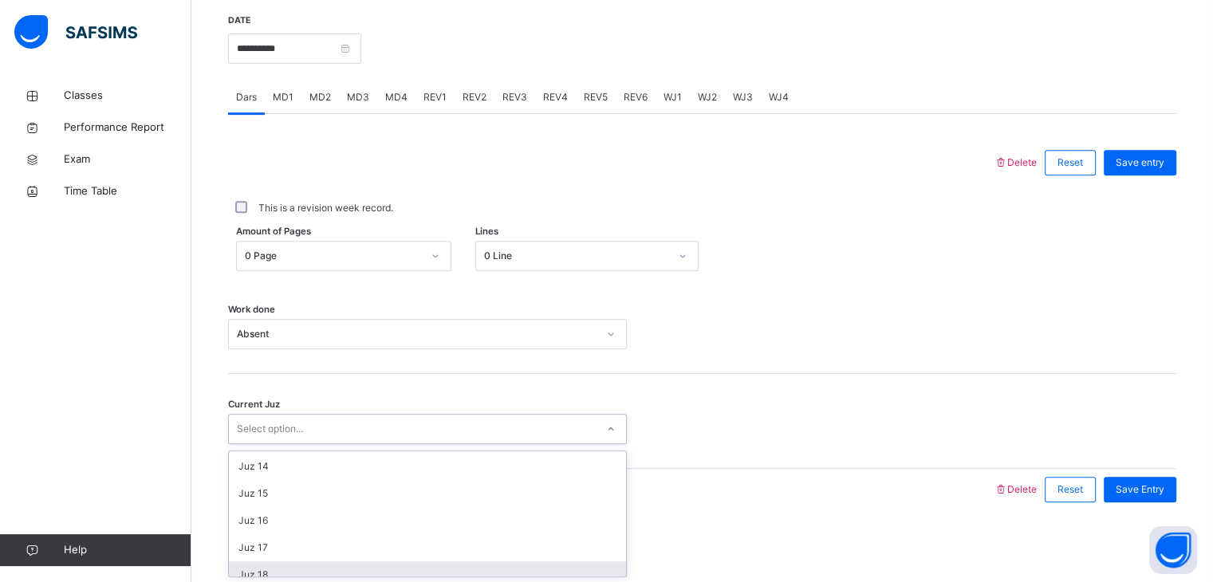
click at [395, 567] on div "Juz 18" at bounding box center [427, 574] width 397 height 27
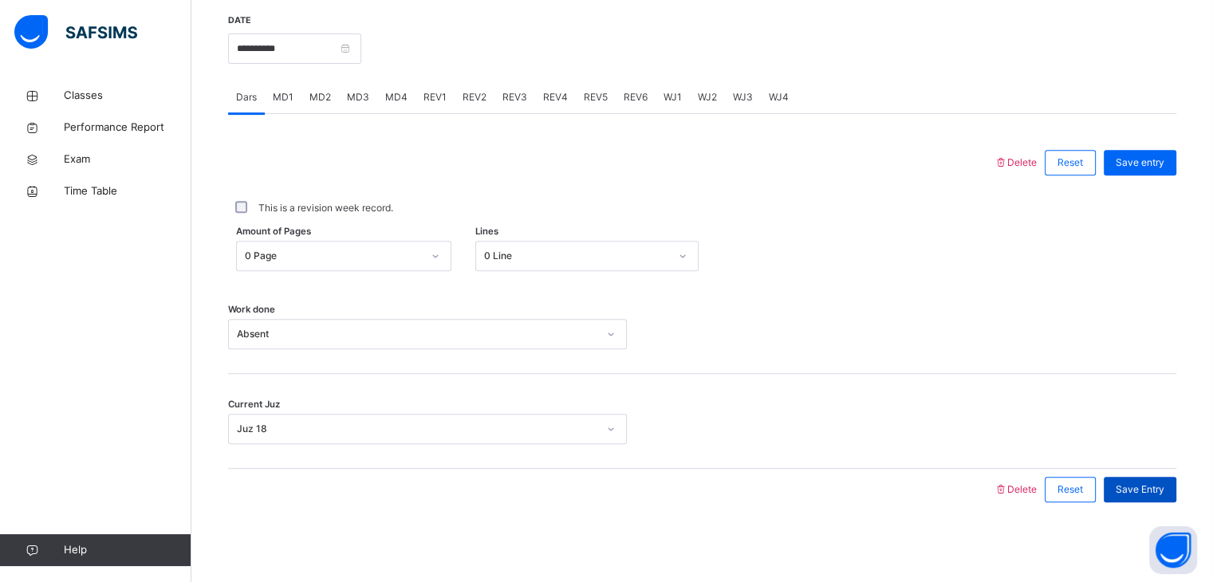
click at [1151, 479] on div "Save Entry" at bounding box center [1140, 490] width 73 height 26
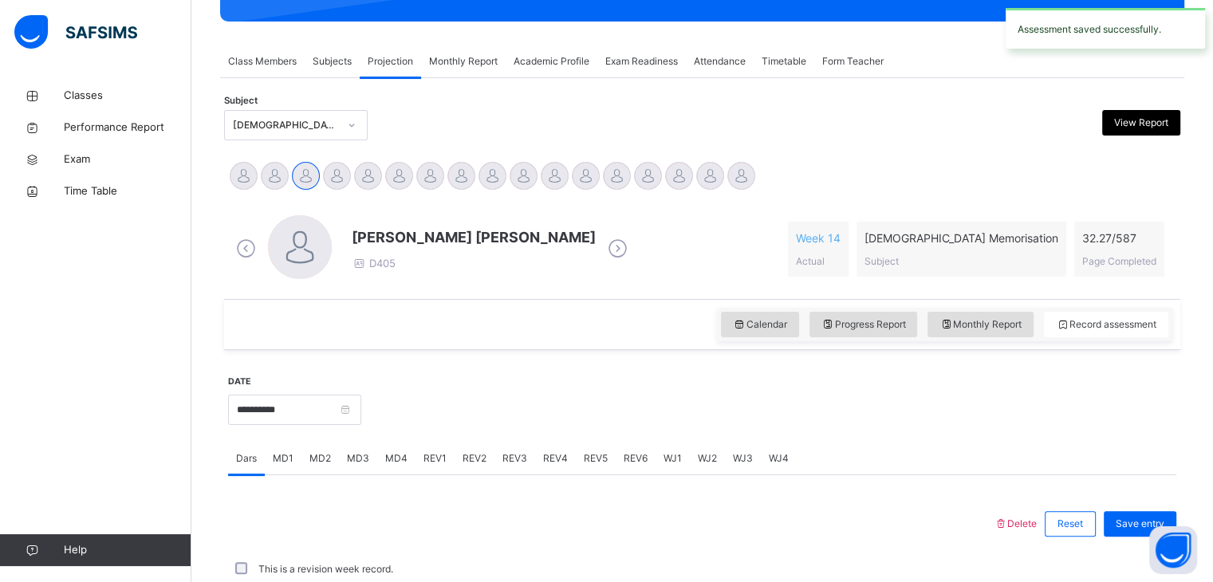
scroll to position [616, 0]
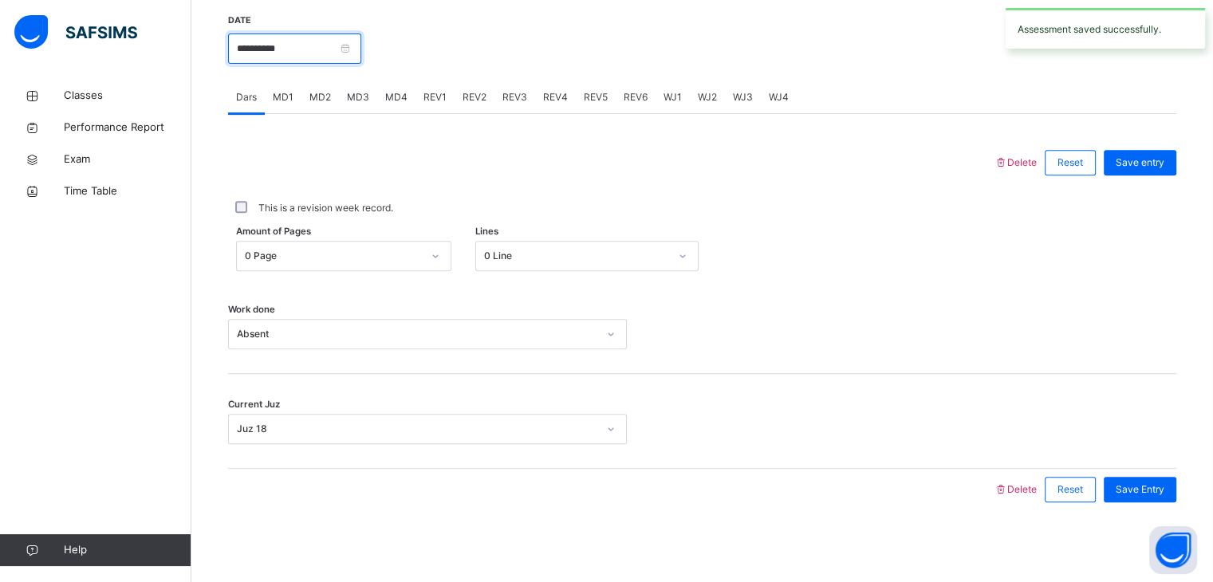
click at [277, 42] on input "**********" at bounding box center [294, 48] width 133 height 30
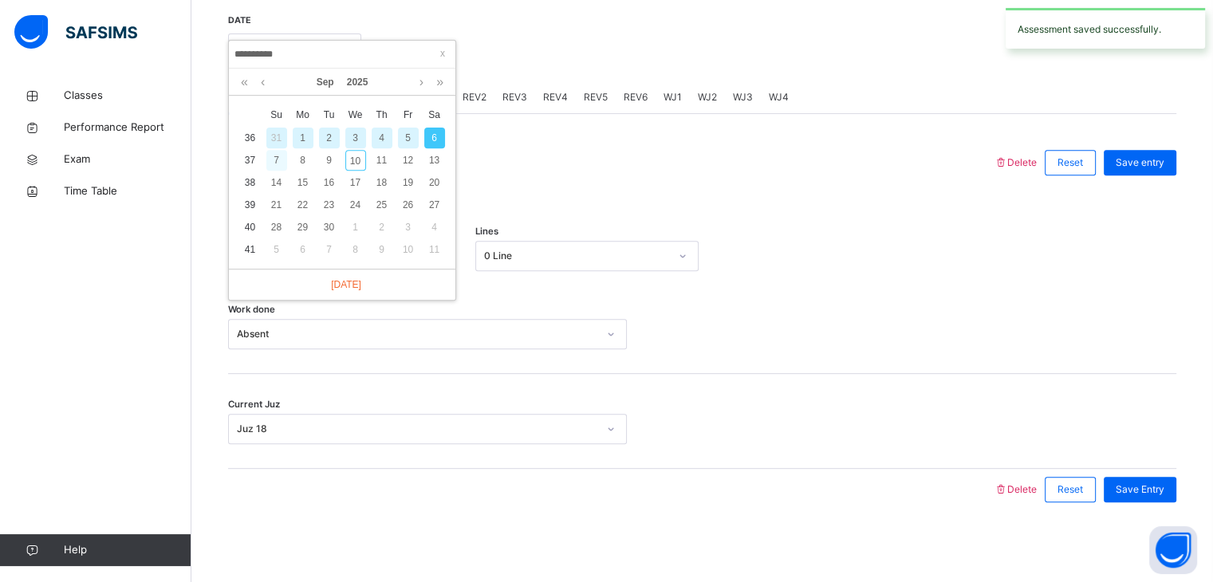
click at [284, 161] on div "7" at bounding box center [276, 160] width 21 height 21
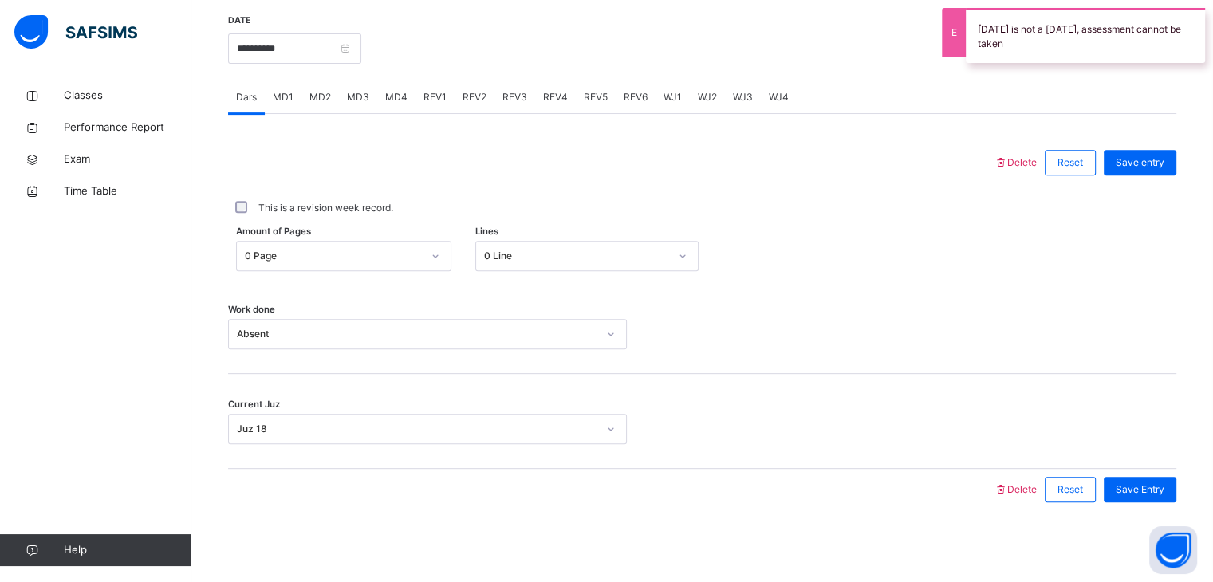
click at [295, 26] on div "**********" at bounding box center [294, 47] width 133 height 69
click at [300, 61] on input "**********" at bounding box center [294, 48] width 133 height 30
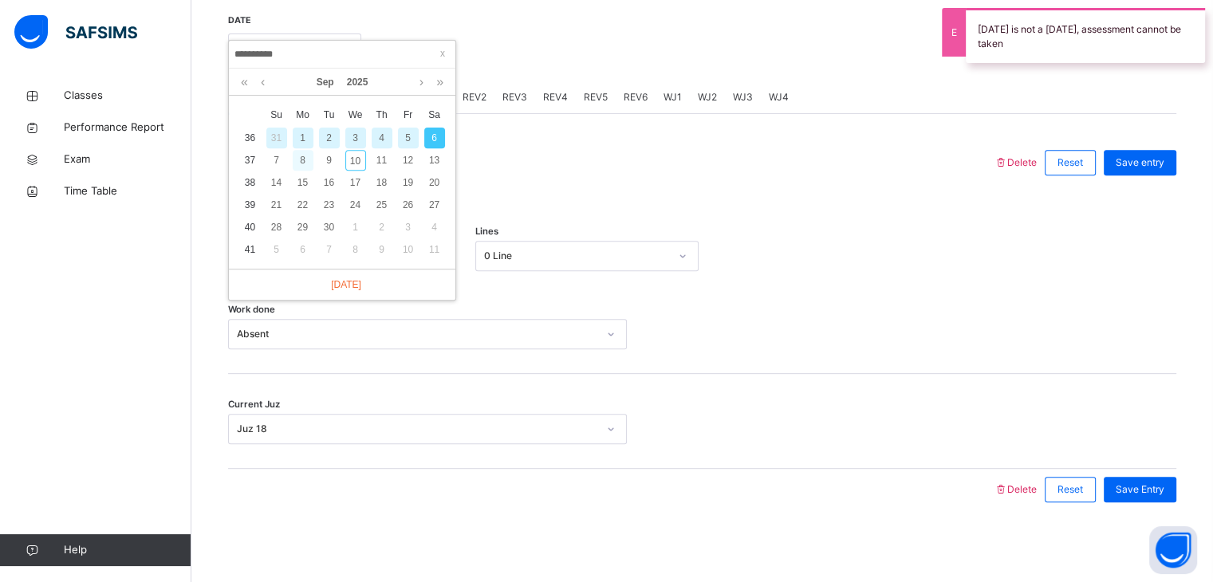
click at [303, 166] on div "8" at bounding box center [303, 160] width 21 height 21
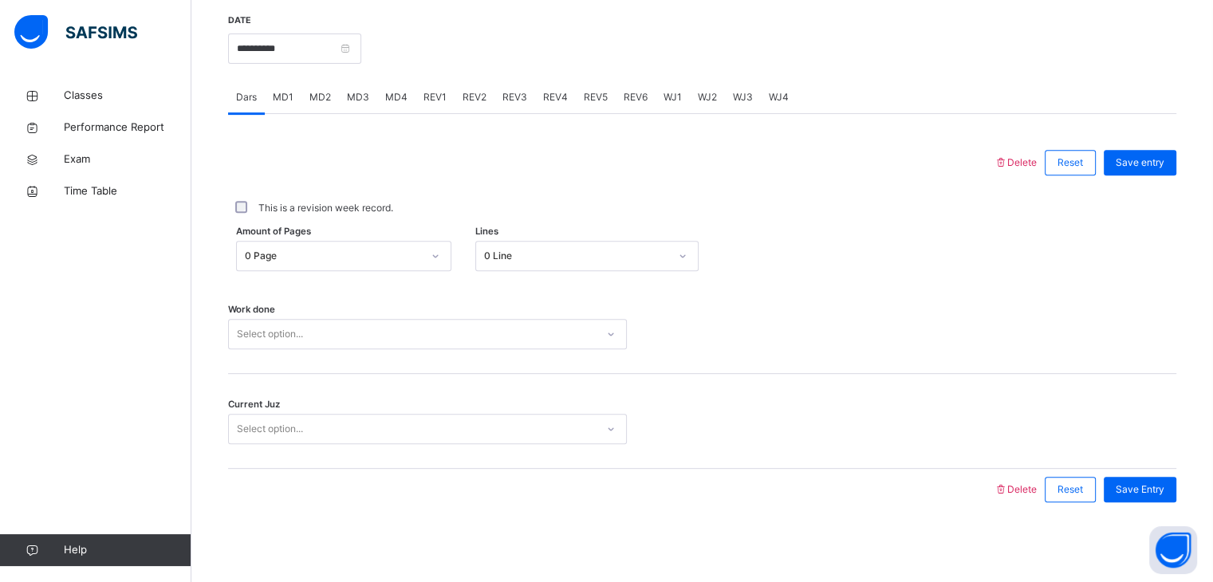
click at [349, 336] on div "Select option..." at bounding box center [412, 334] width 367 height 25
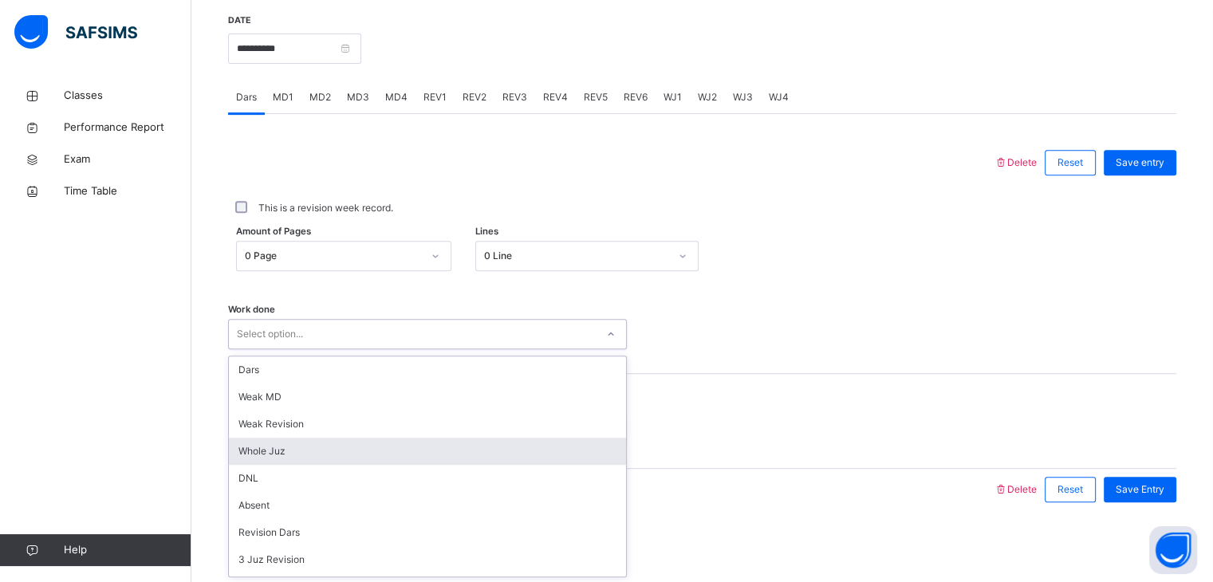
scroll to position [2, 0]
click at [376, 440] on div "Whole Juz" at bounding box center [427, 448] width 397 height 27
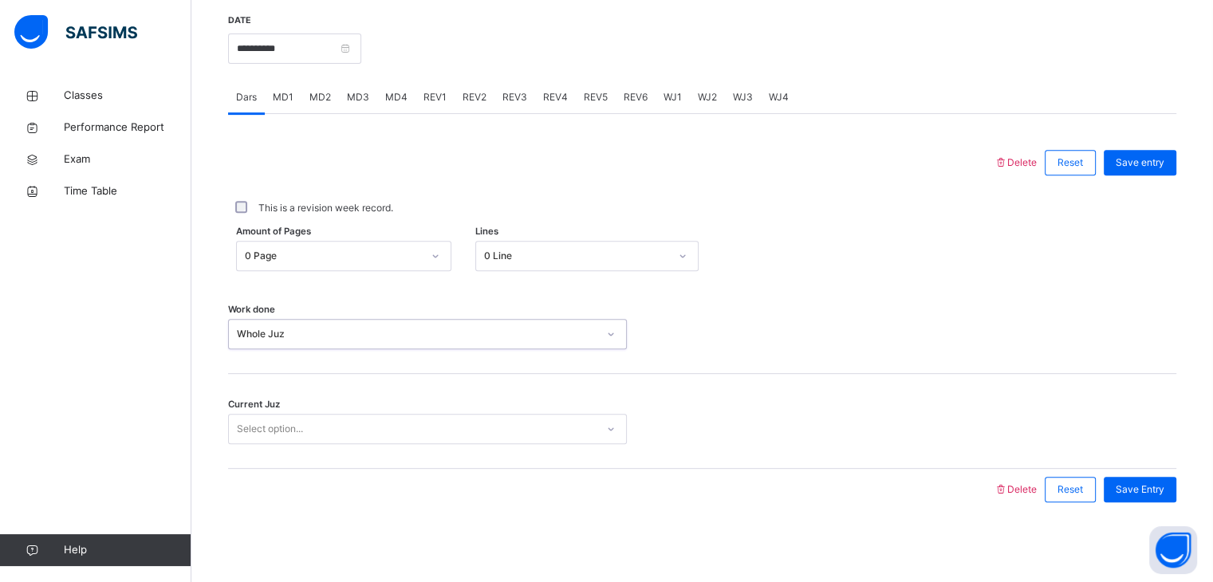
click at [376, 440] on div "Select option..." at bounding box center [412, 429] width 367 height 25
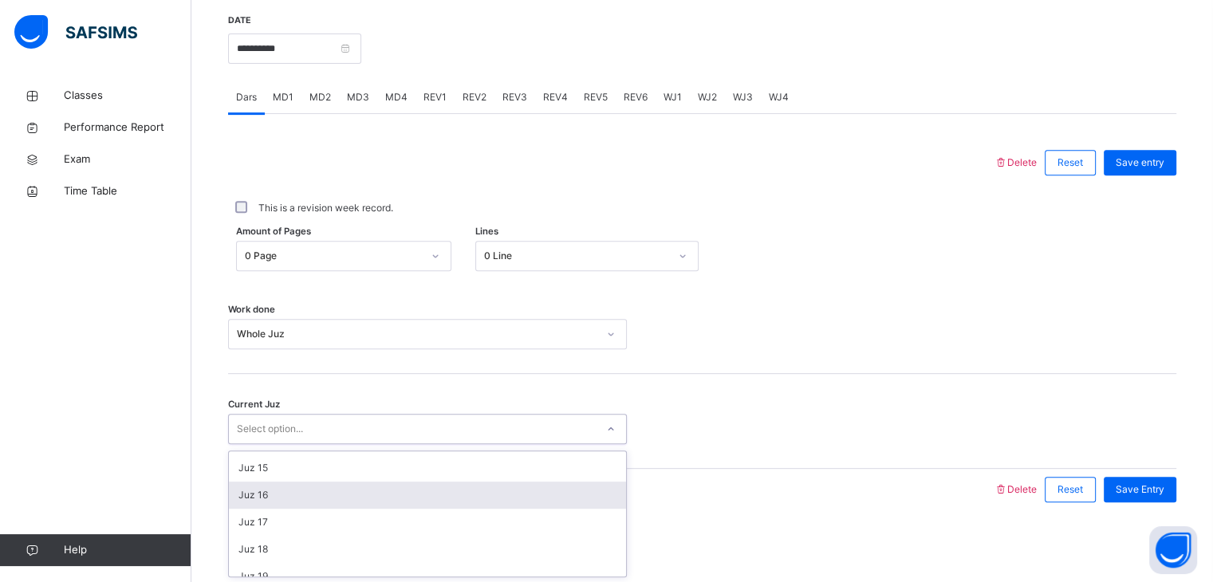
scroll to position [378, 0]
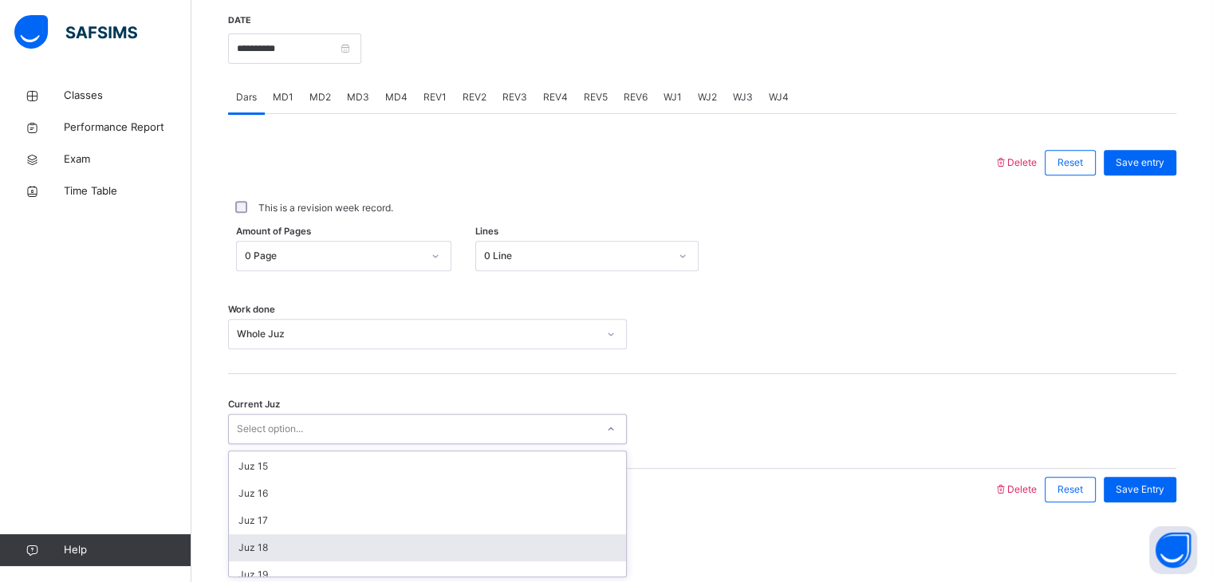
click at [380, 546] on div "Juz 18" at bounding box center [427, 547] width 397 height 27
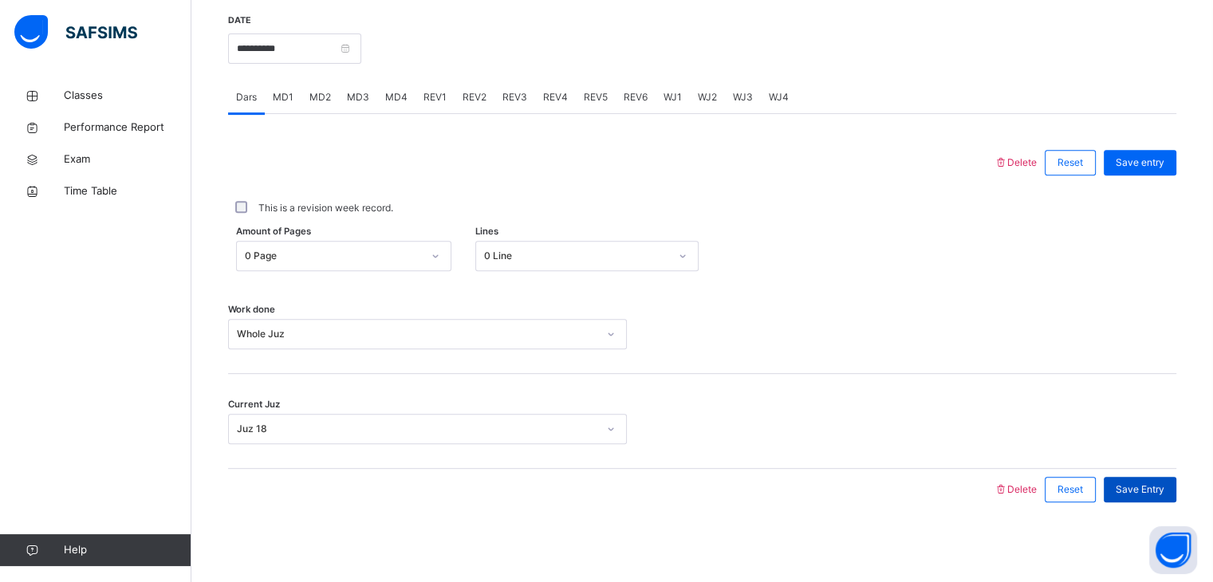
click at [1166, 477] on div "Save Entry" at bounding box center [1140, 490] width 73 height 26
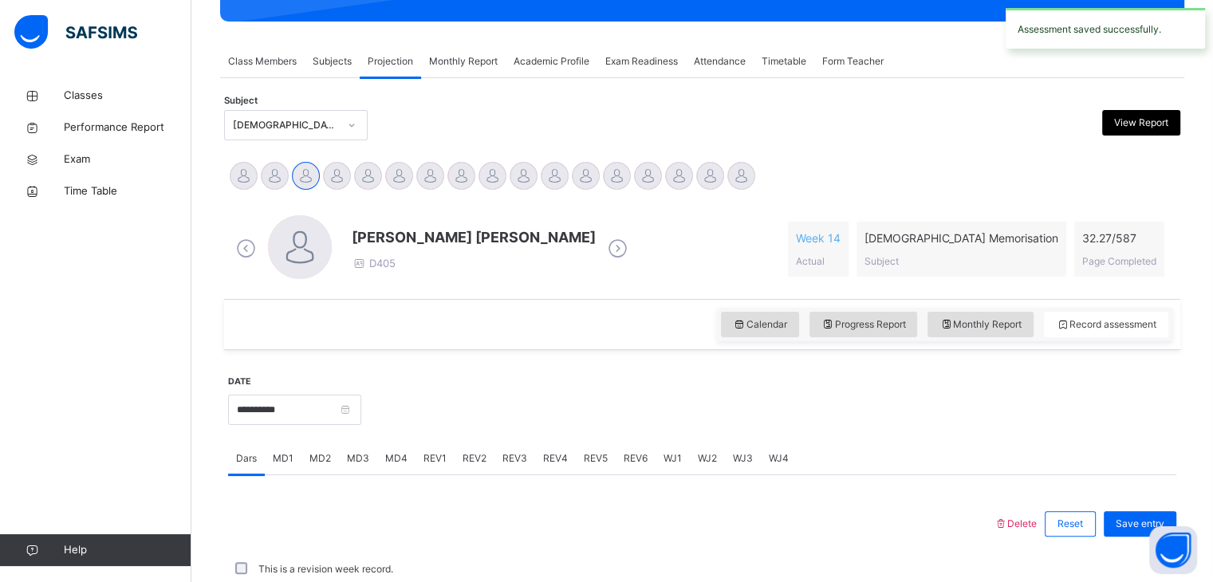
scroll to position [616, 0]
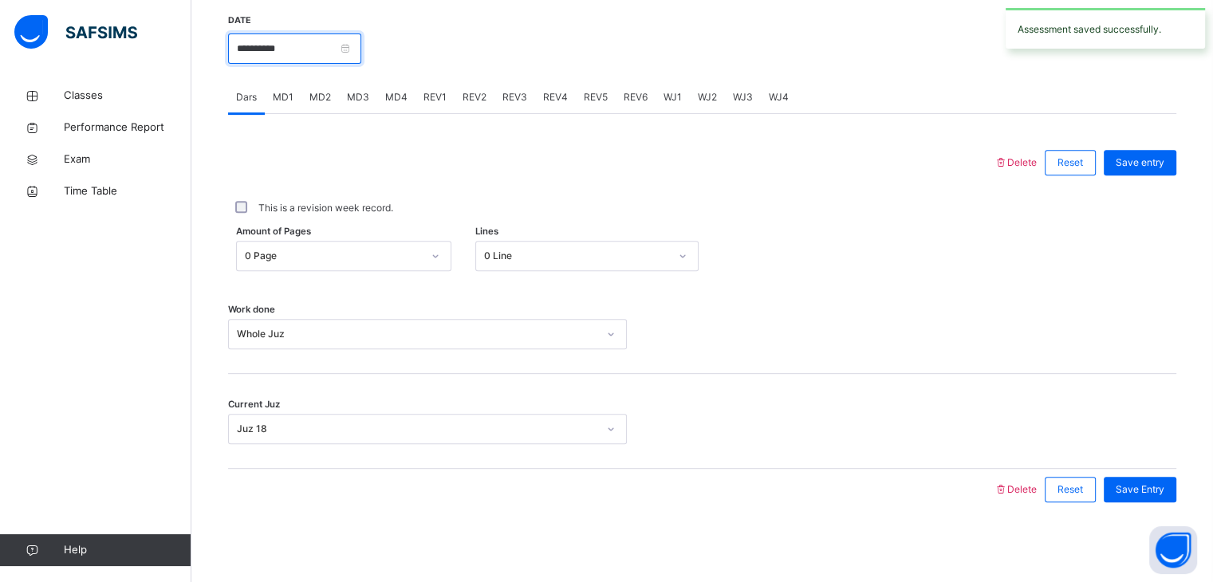
click at [297, 45] on input "**********" at bounding box center [294, 48] width 133 height 30
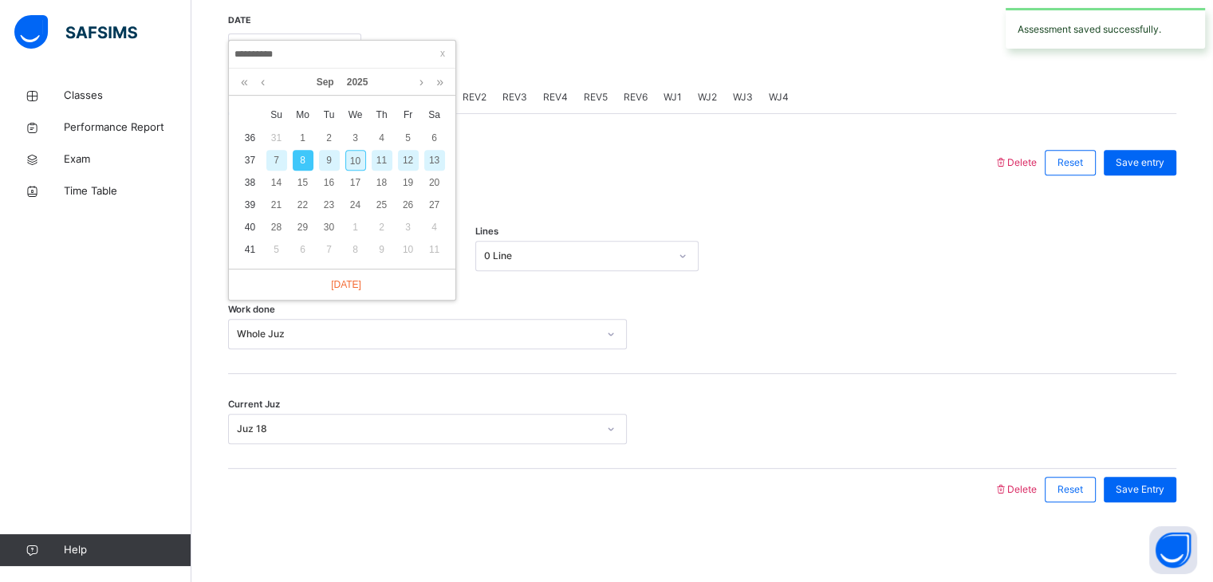
click at [332, 158] on div "9" at bounding box center [329, 160] width 21 height 21
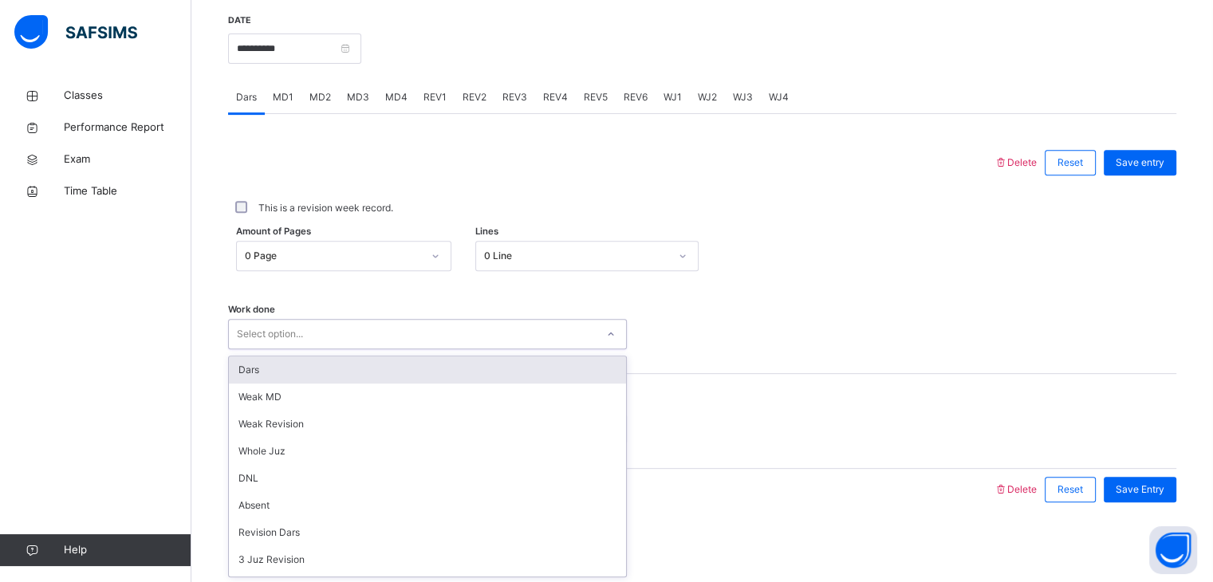
click at [366, 335] on div "Select option..." at bounding box center [412, 334] width 367 height 25
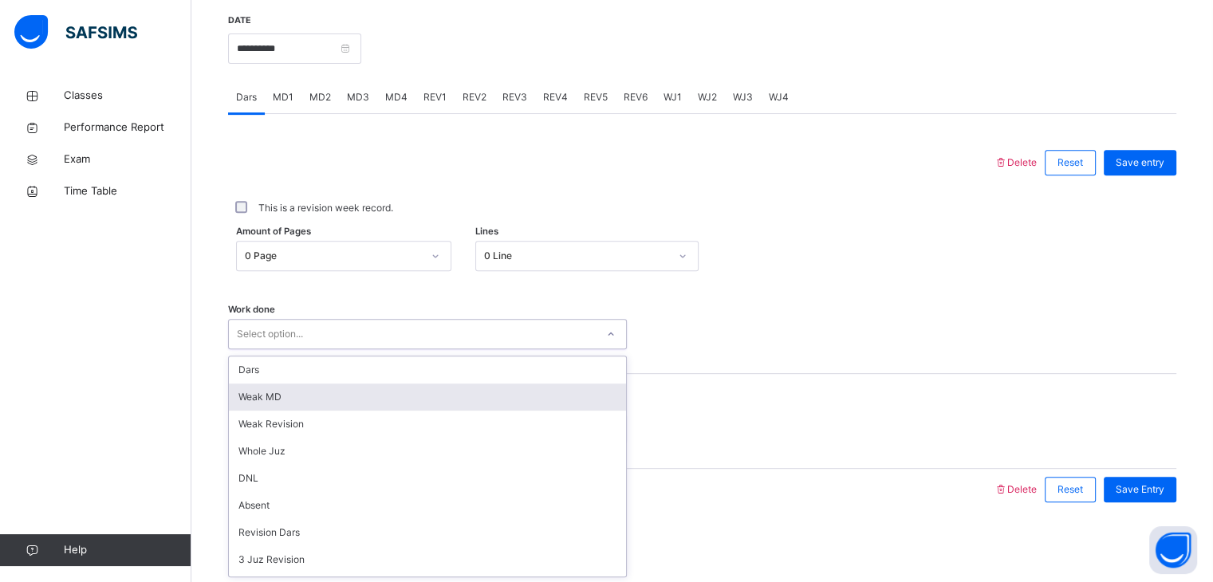
click at [397, 403] on div "Weak MD" at bounding box center [427, 397] width 397 height 27
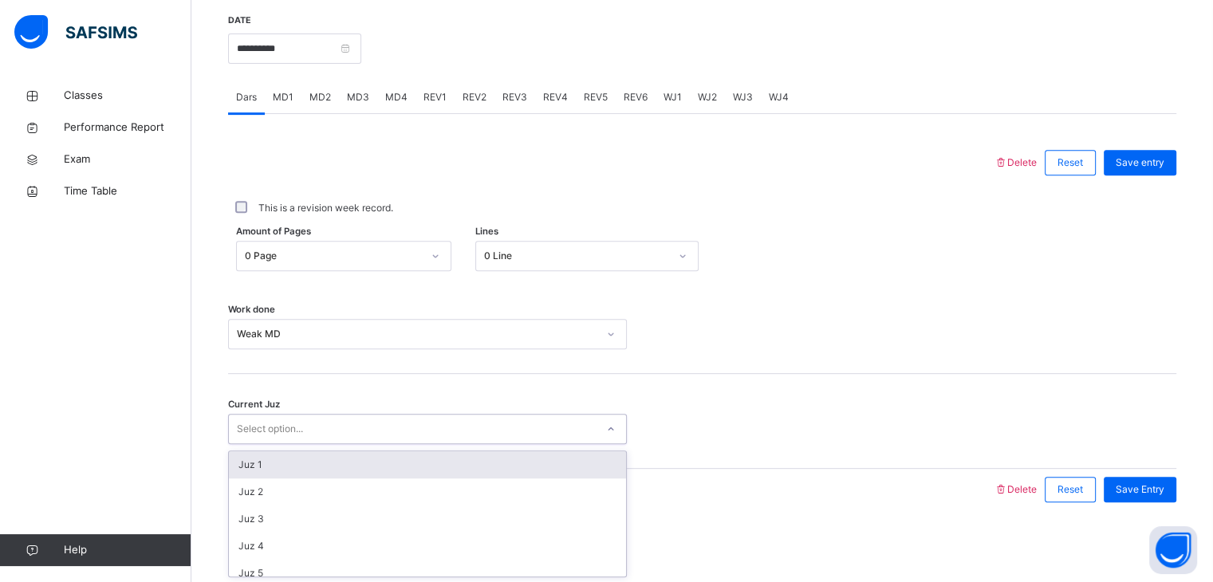
click at [428, 424] on div "Select option..." at bounding box center [412, 429] width 367 height 25
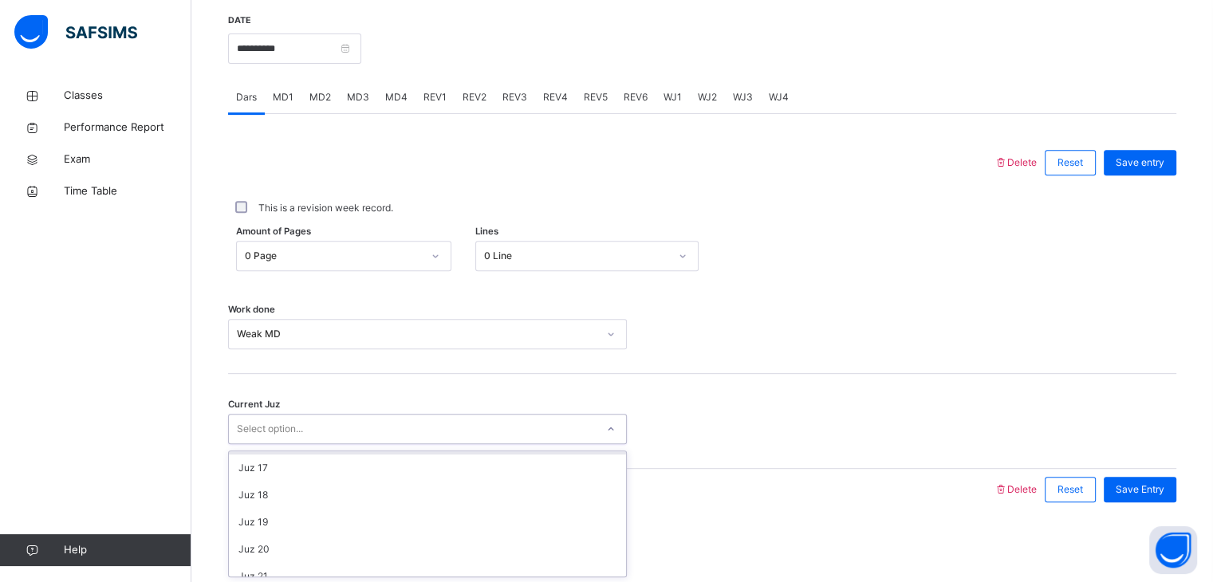
scroll to position [430, 0]
click at [428, 496] on div "Juz 18" at bounding box center [427, 495] width 397 height 27
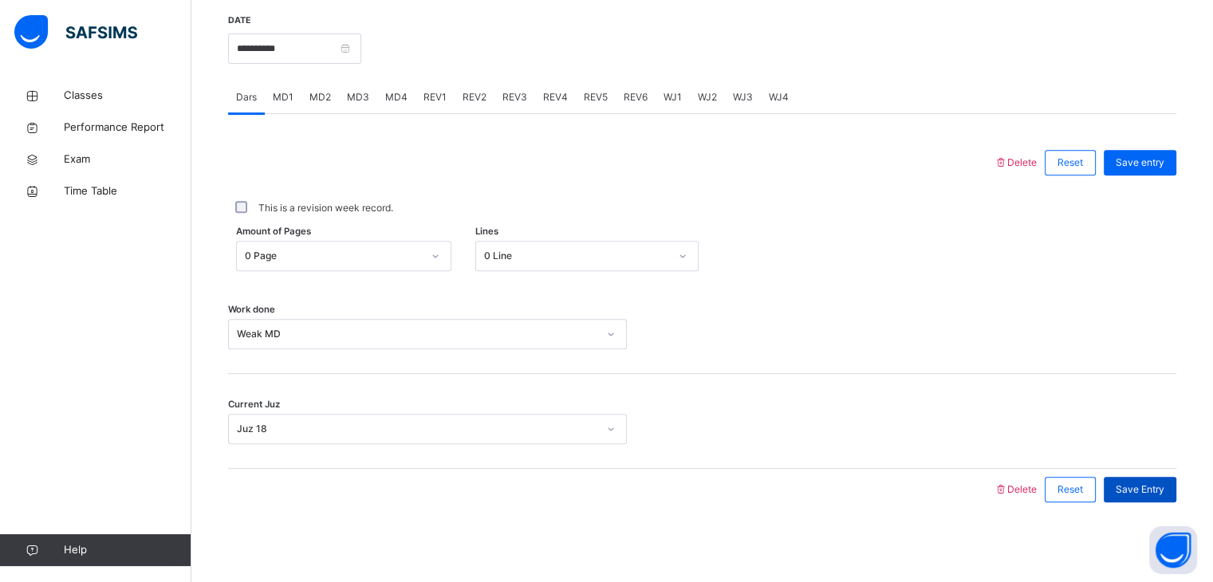
click at [1161, 497] on div "Save Entry" at bounding box center [1140, 490] width 73 height 26
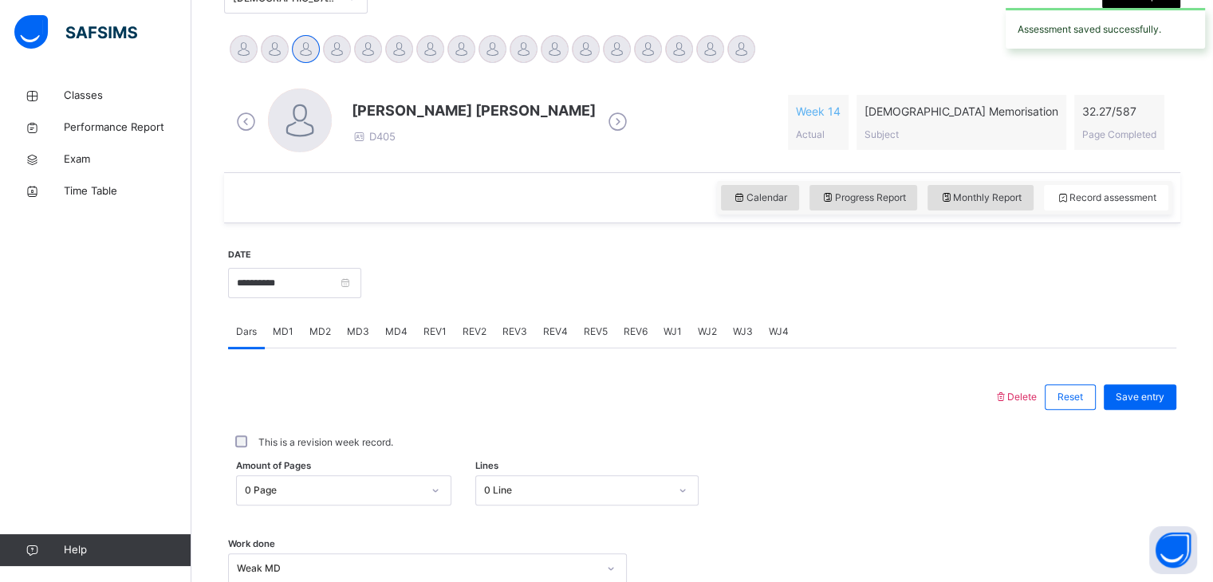
scroll to position [380, 0]
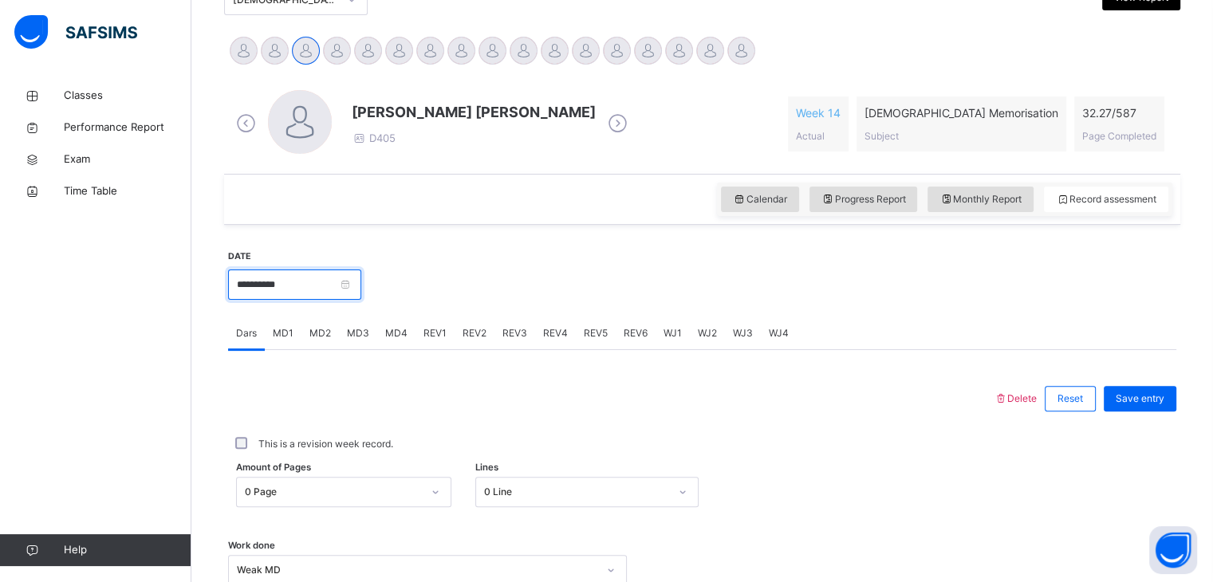
click at [322, 280] on input "**********" at bounding box center [294, 285] width 133 height 30
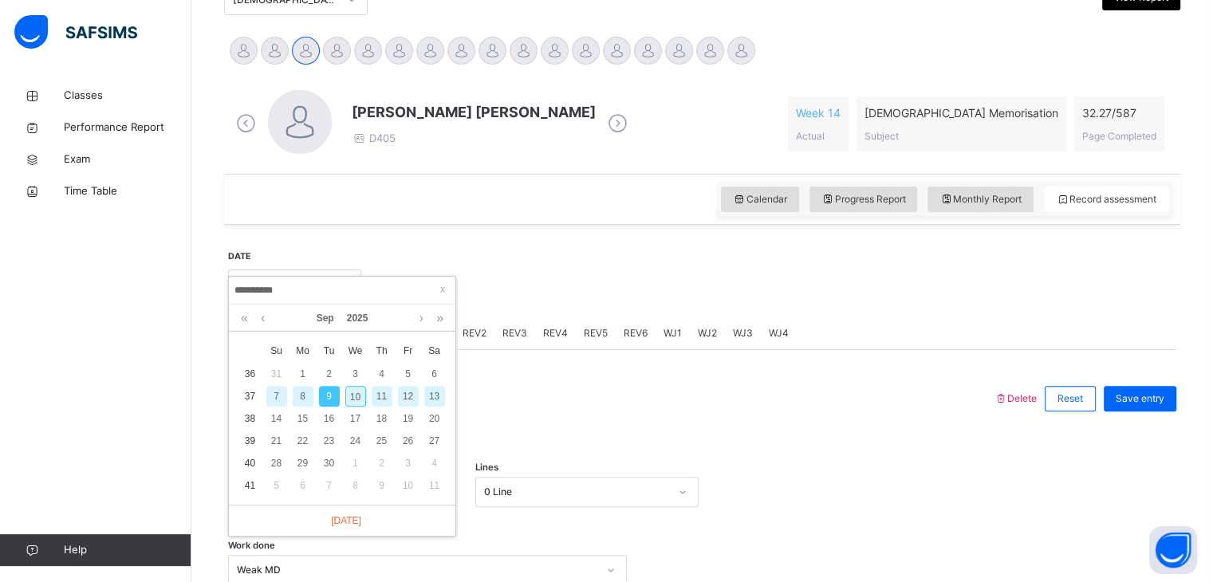
click at [502, 238] on div "**********" at bounding box center [702, 498] width 948 height 530
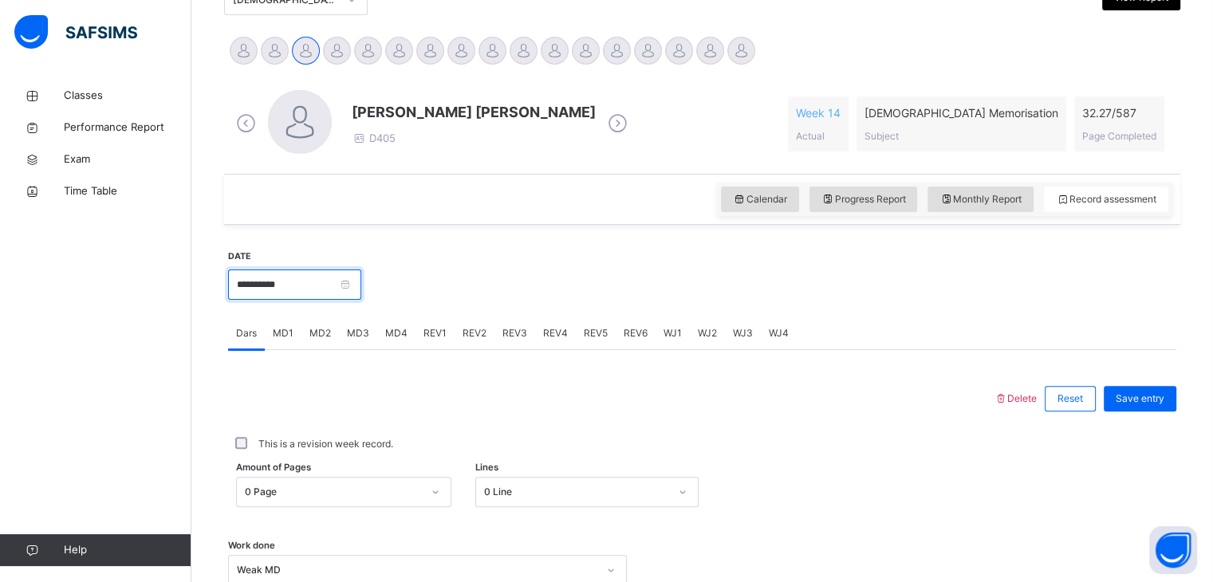
click at [306, 285] on input "**********" at bounding box center [294, 285] width 133 height 30
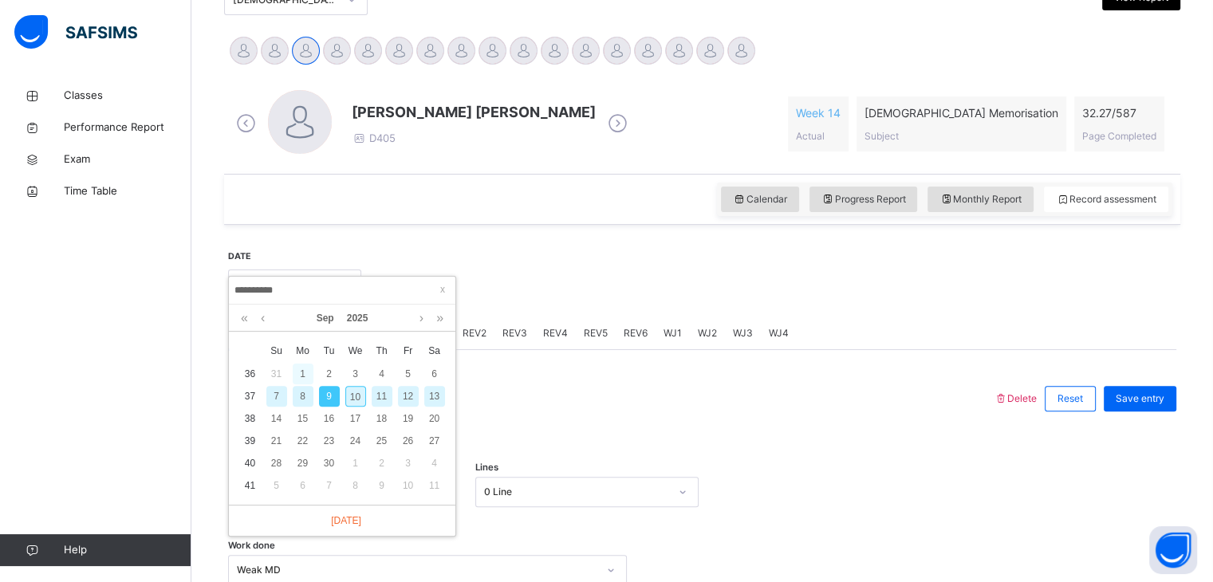
click at [309, 375] on div "1" at bounding box center [303, 374] width 21 height 21
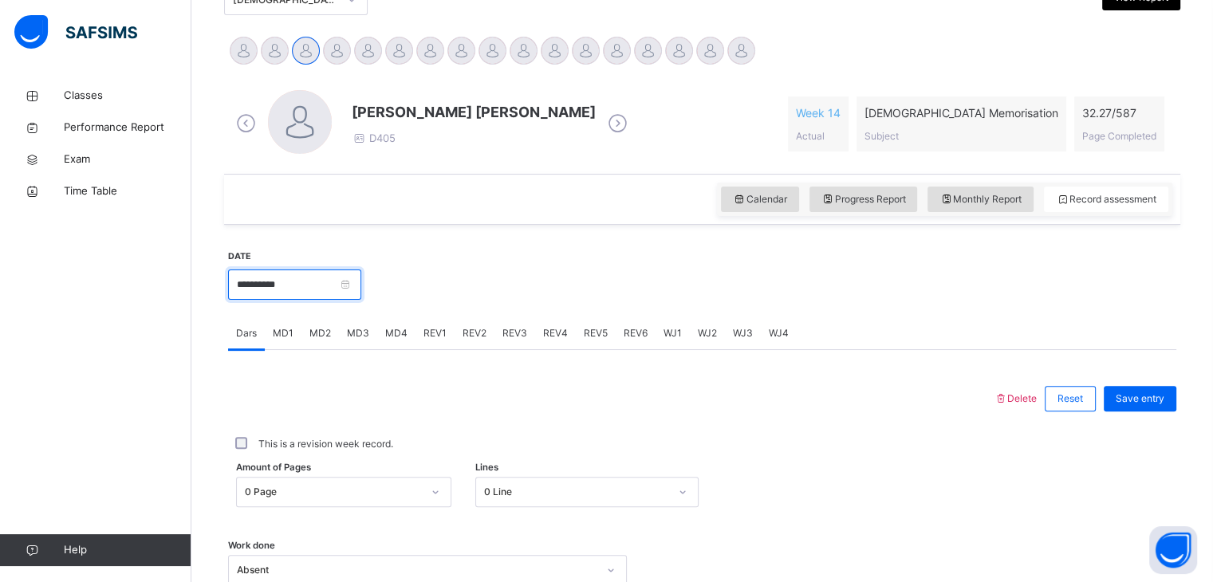
click at [323, 294] on input "**********" at bounding box center [294, 285] width 133 height 30
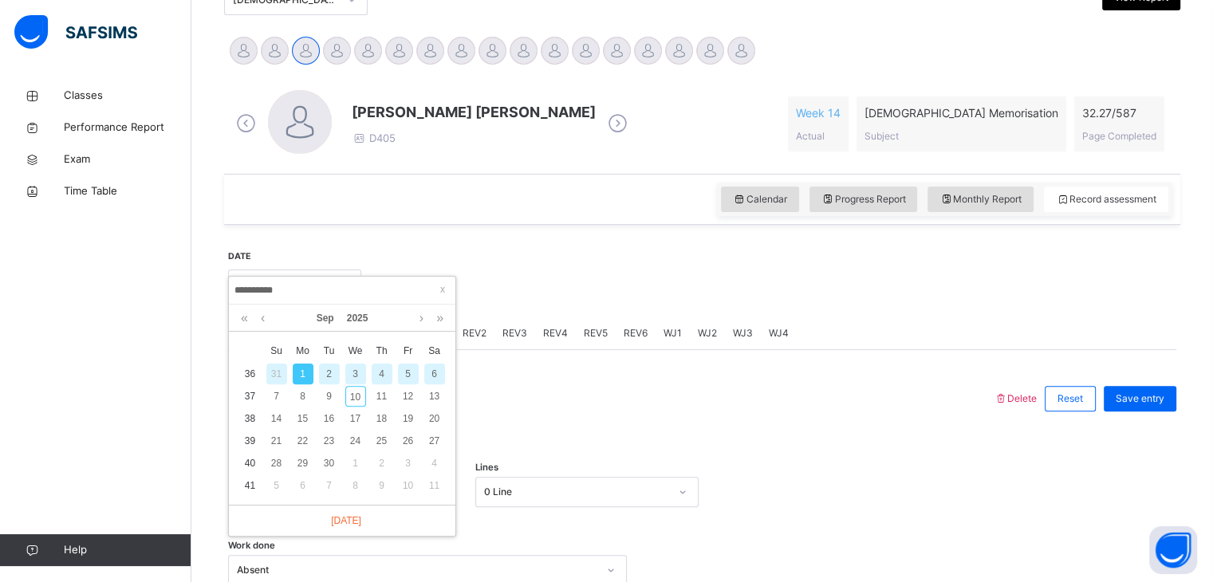
click at [332, 376] on div "2" at bounding box center [329, 374] width 21 height 21
type input "**********"
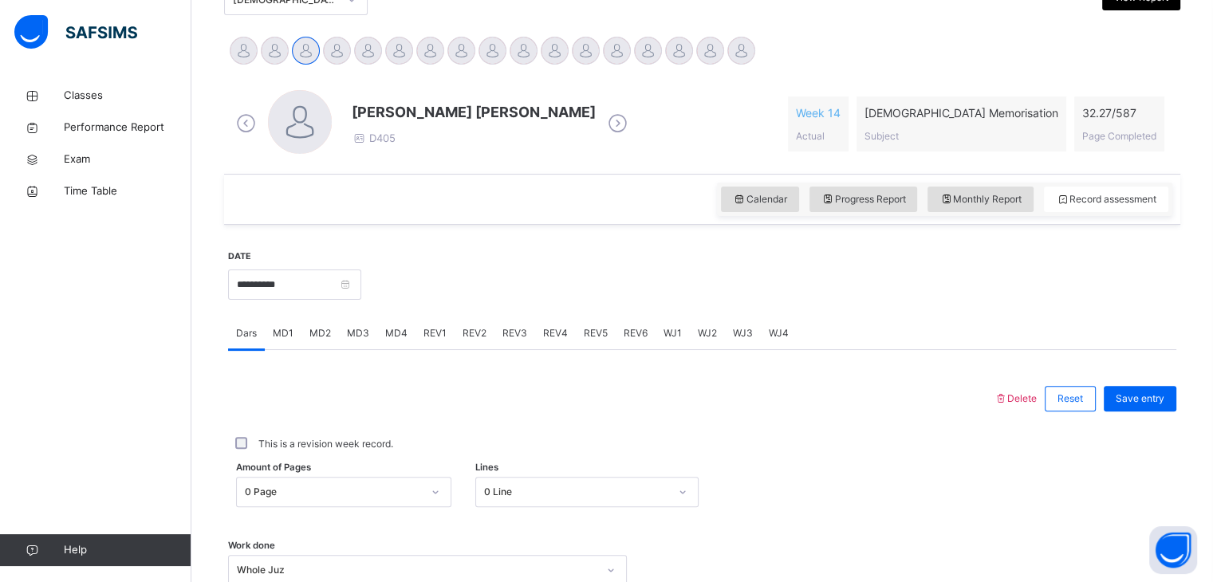
click at [291, 333] on span "MD1" at bounding box center [283, 333] width 21 height 14
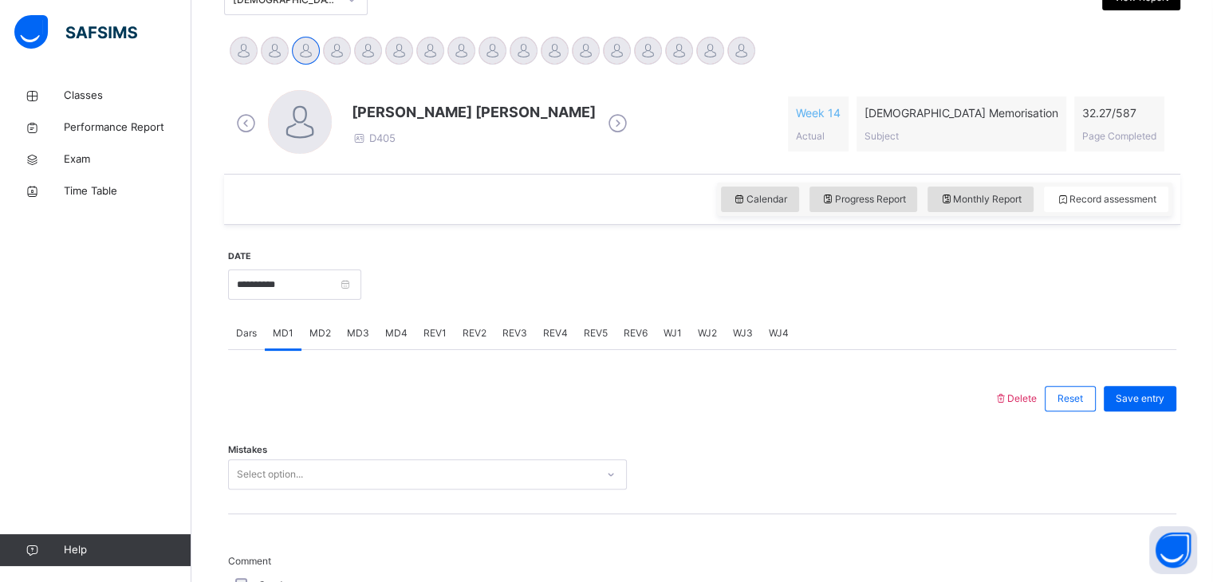
click at [333, 343] on div "MD2" at bounding box center [319, 333] width 37 height 32
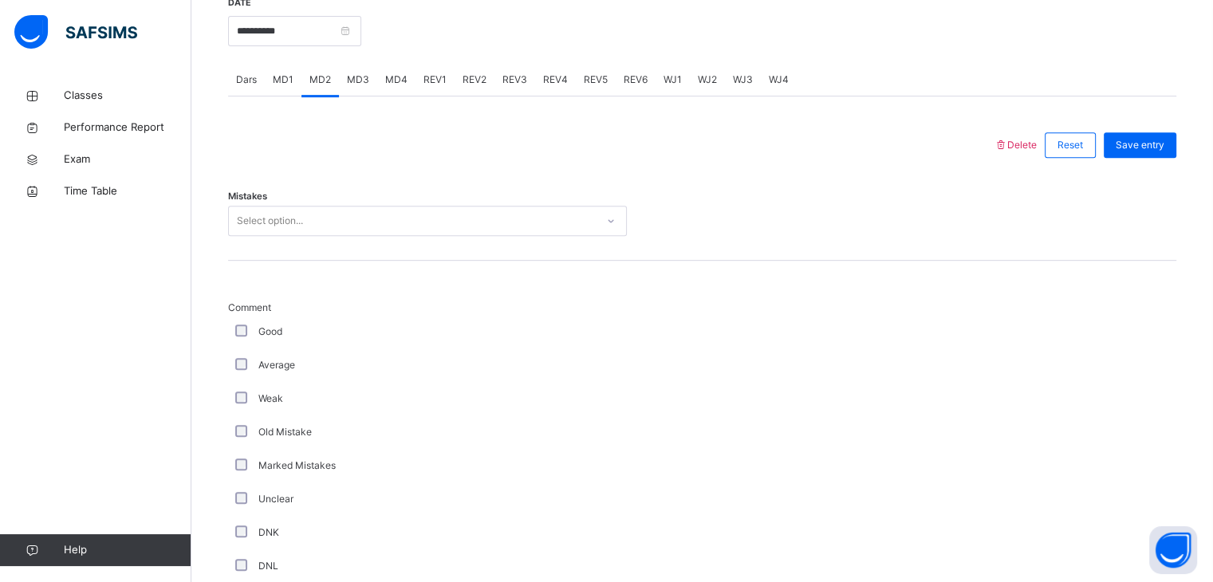
scroll to position [637, 0]
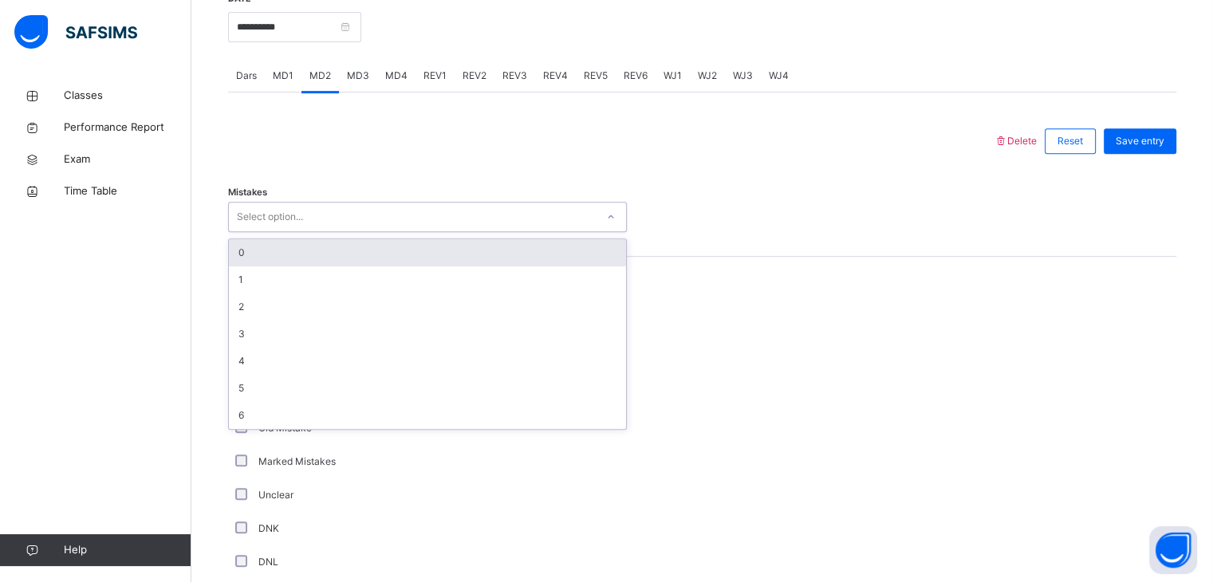
click at [309, 226] on div "Select option..." at bounding box center [412, 217] width 367 height 25
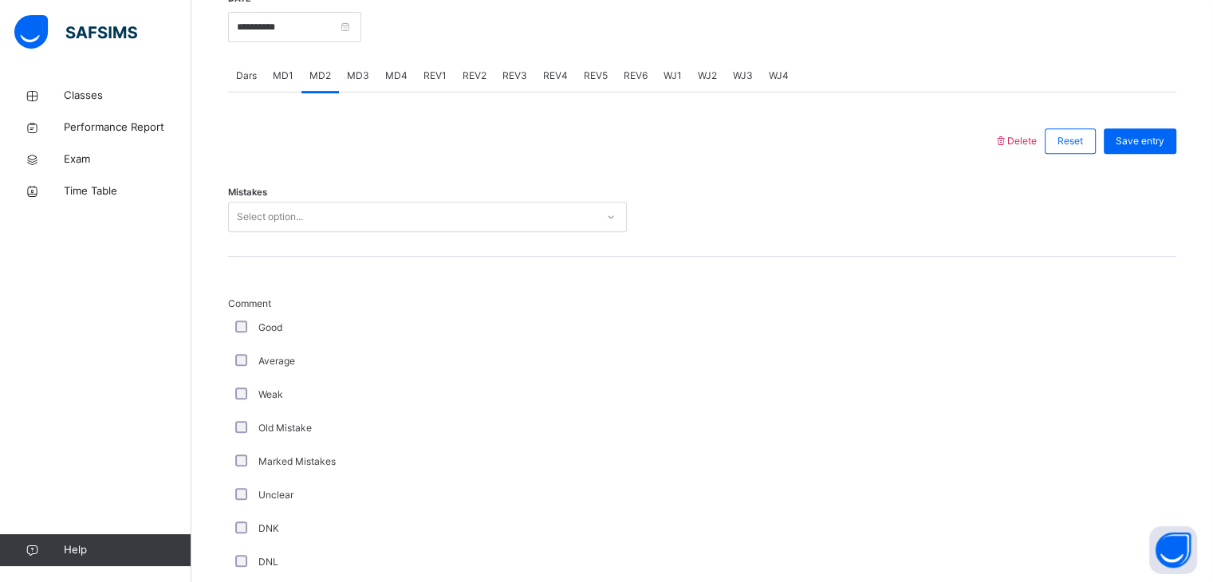
click at [300, 78] on div "MD1" at bounding box center [283, 76] width 37 height 32
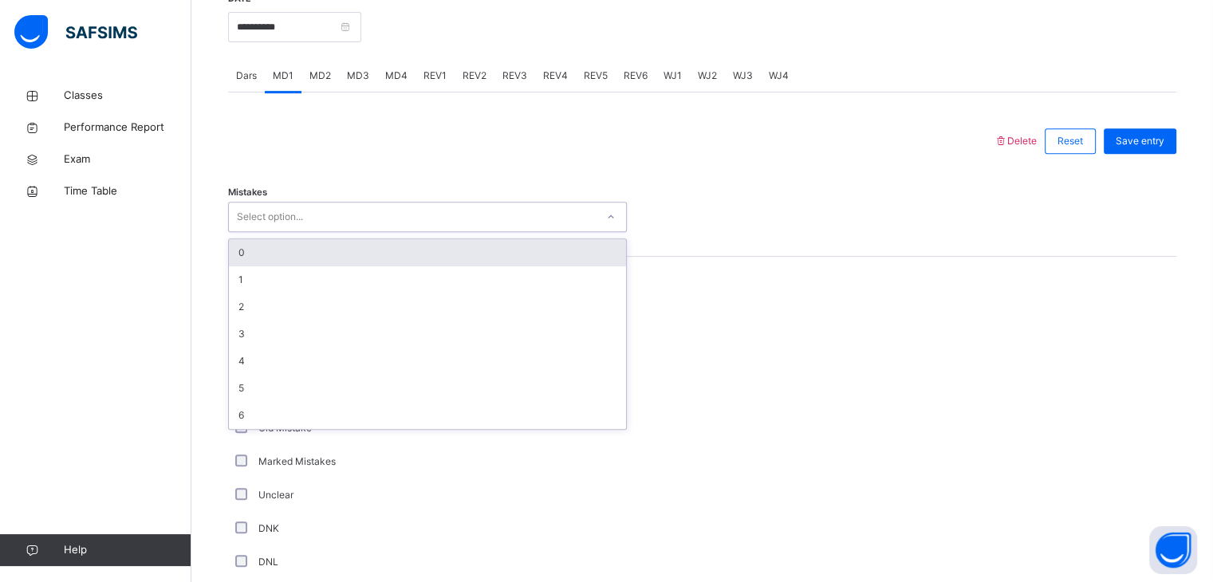
click at [304, 215] on div "Select option..." at bounding box center [412, 217] width 367 height 25
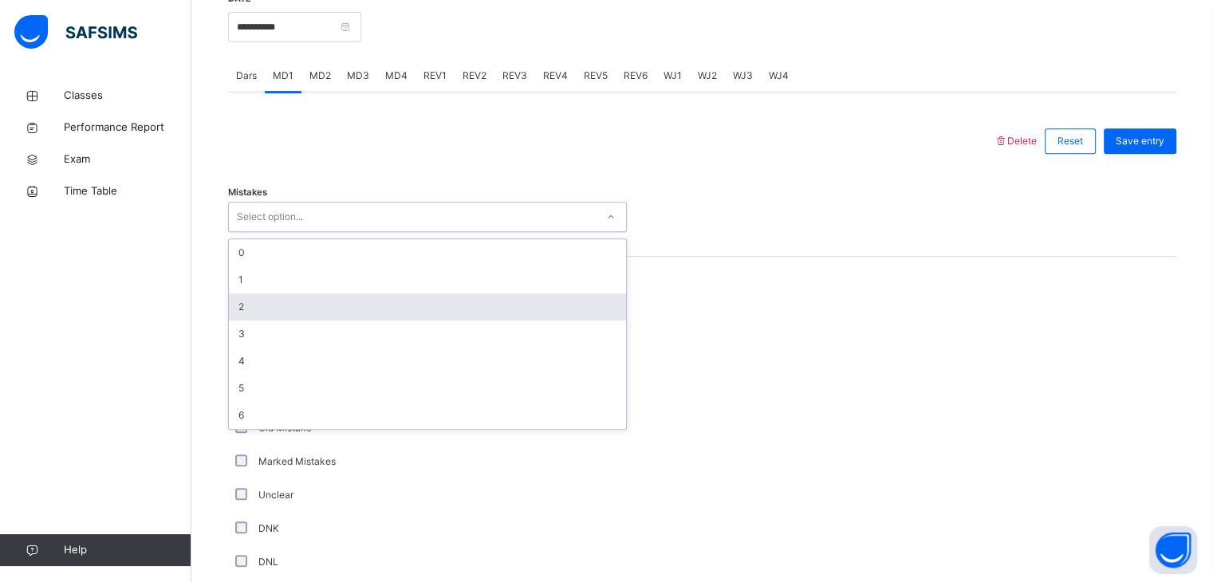
click at [319, 297] on div "2" at bounding box center [427, 306] width 397 height 27
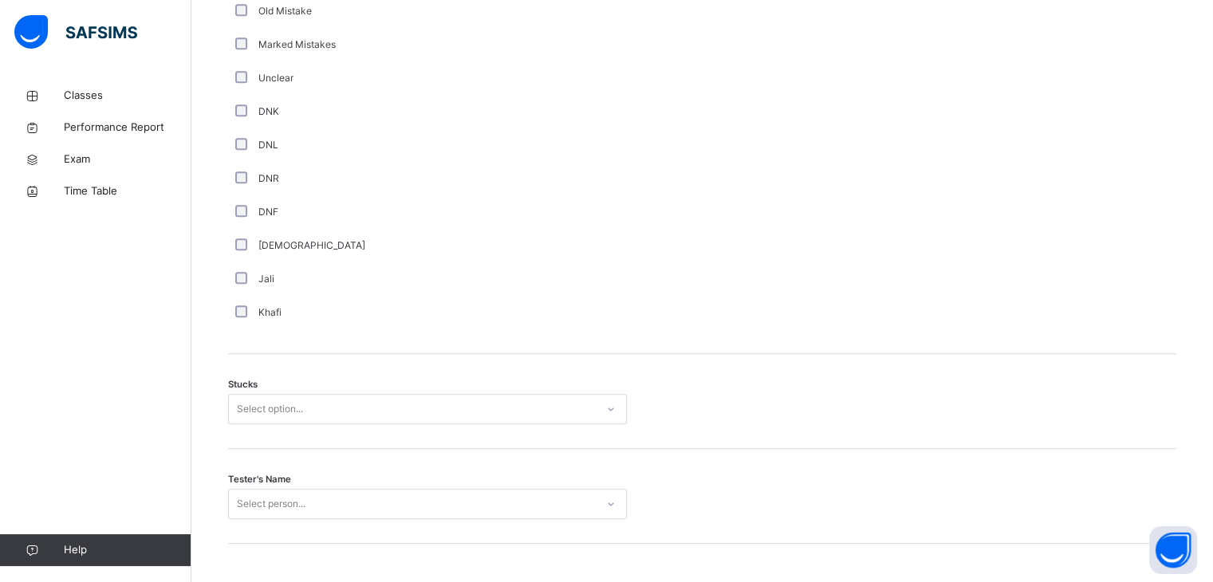
click at [313, 424] on div "Select option..." at bounding box center [427, 409] width 399 height 30
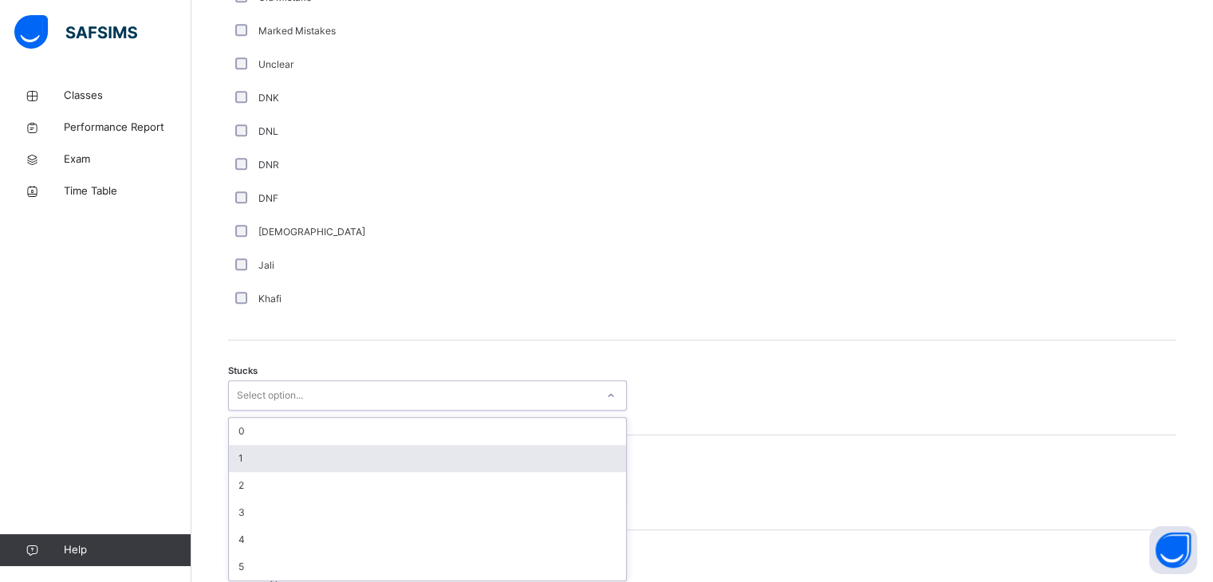
scroll to position [1072, 0]
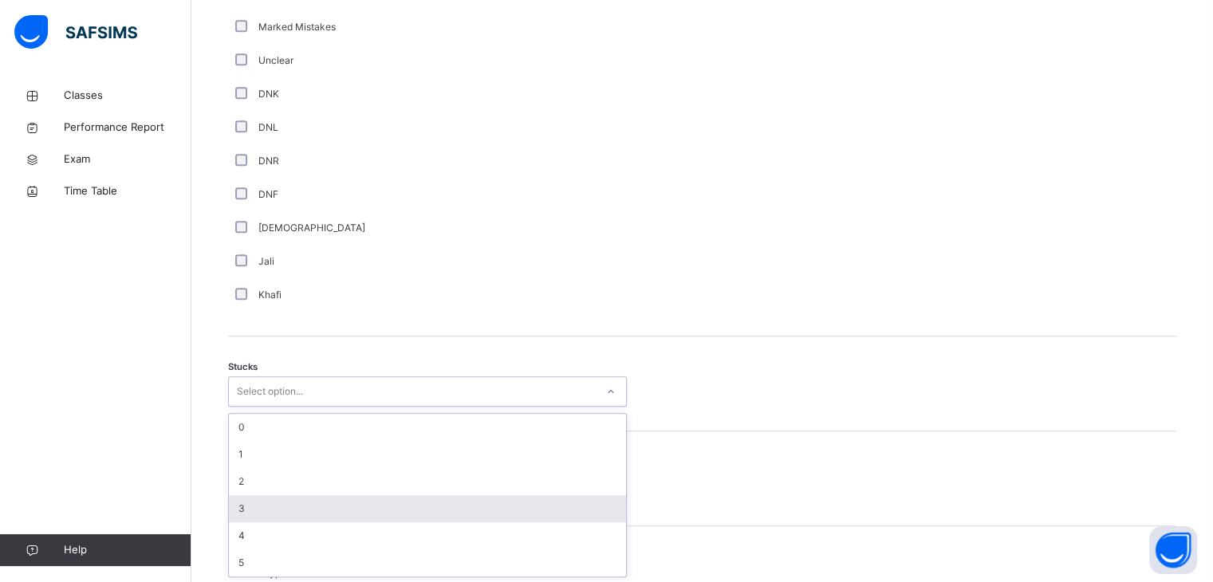
click at [306, 505] on div "3" at bounding box center [427, 508] width 397 height 27
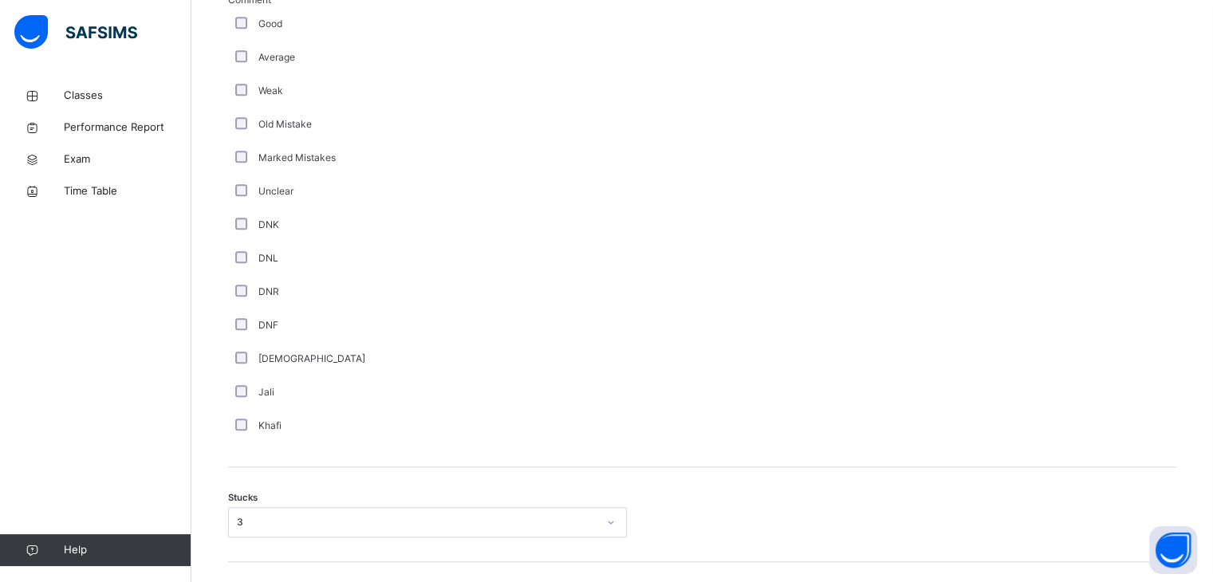
scroll to position [1278, 0]
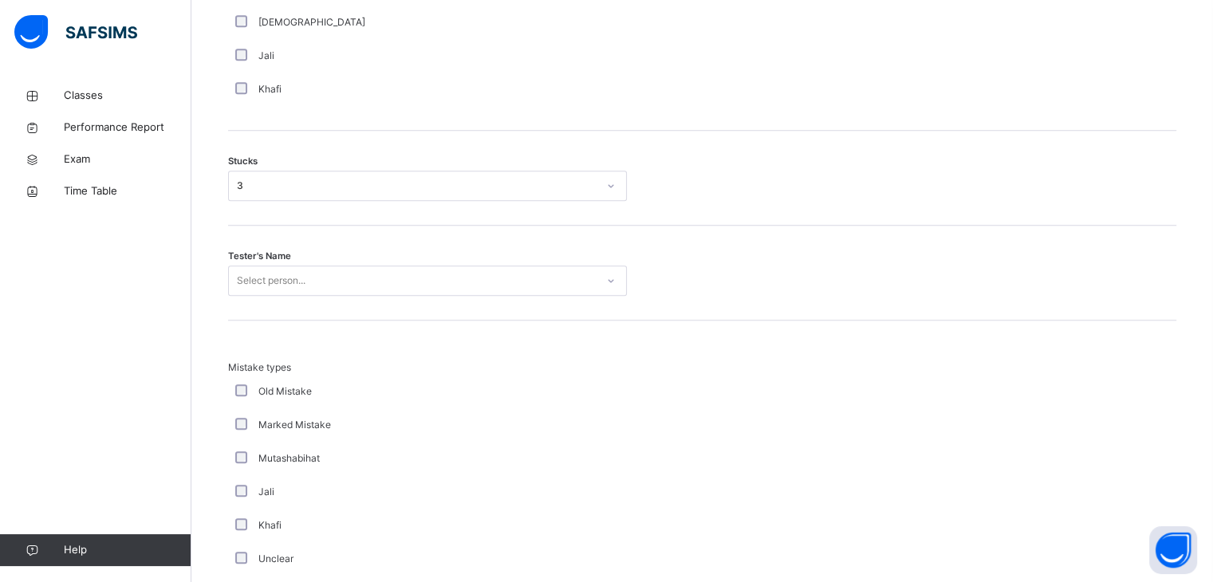
click at [352, 286] on div "Select person..." at bounding box center [412, 281] width 367 height 25
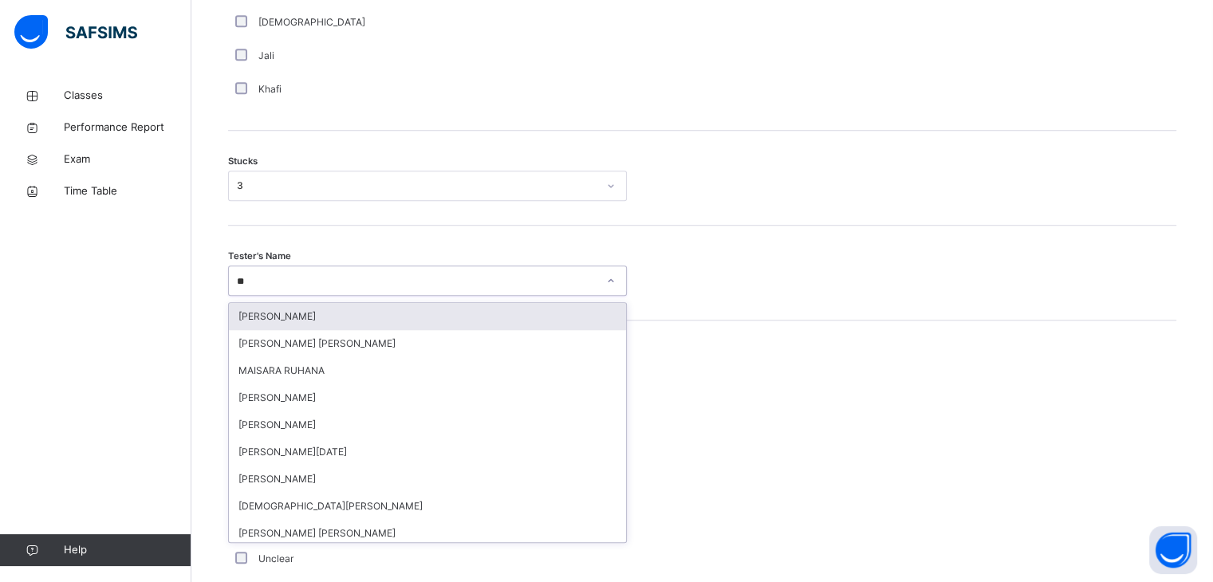
type input "***"
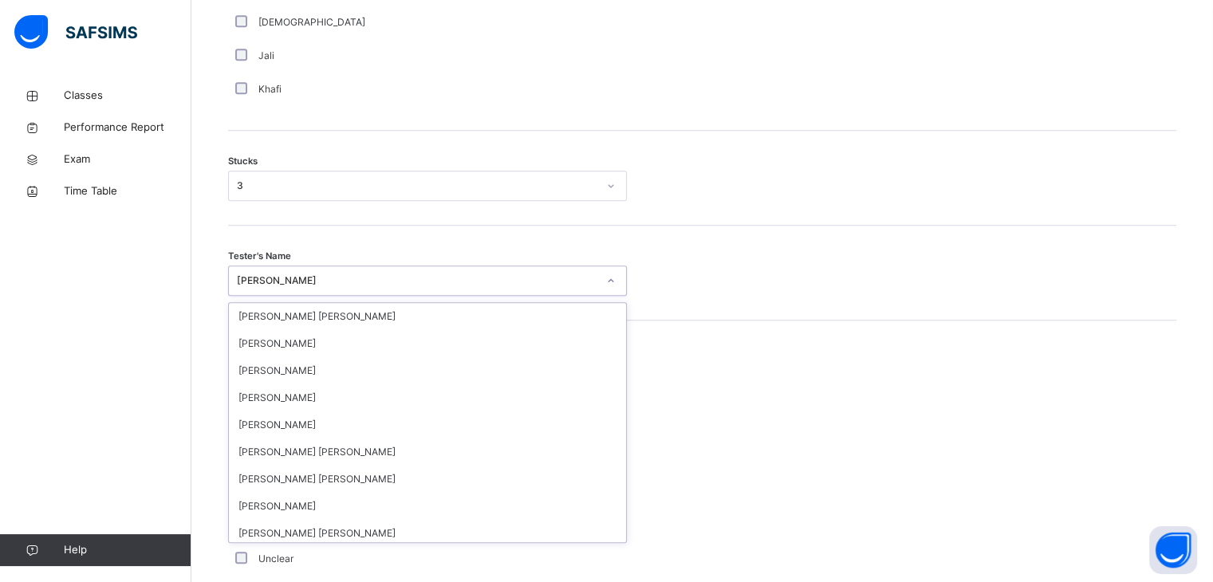
click at [352, 286] on div "[PERSON_NAME]" at bounding box center [417, 281] width 360 height 14
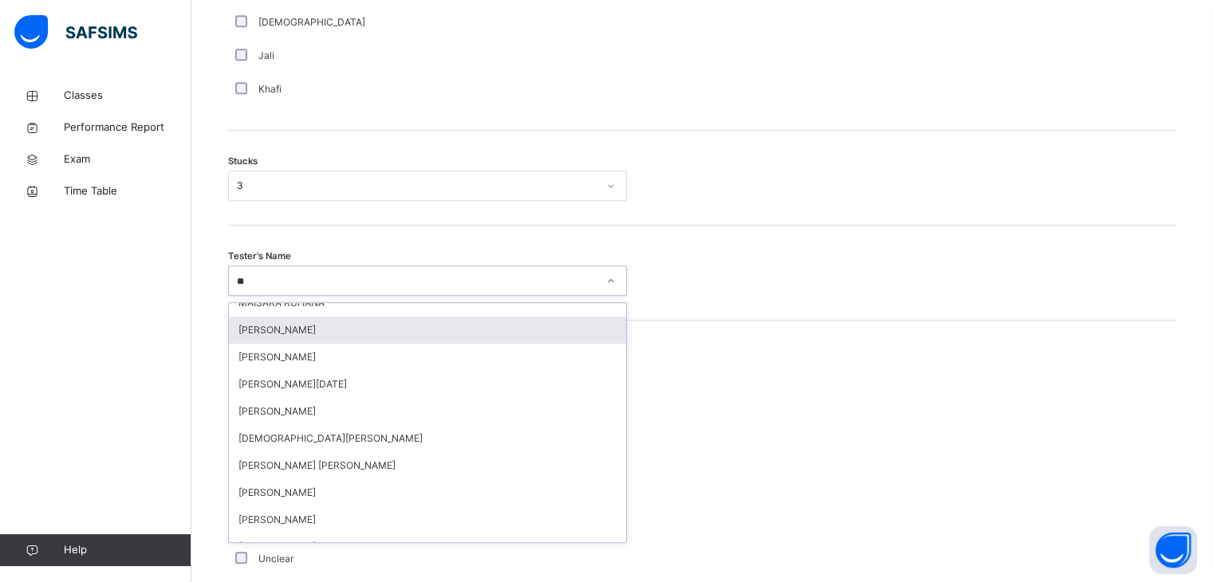
scroll to position [0, 0]
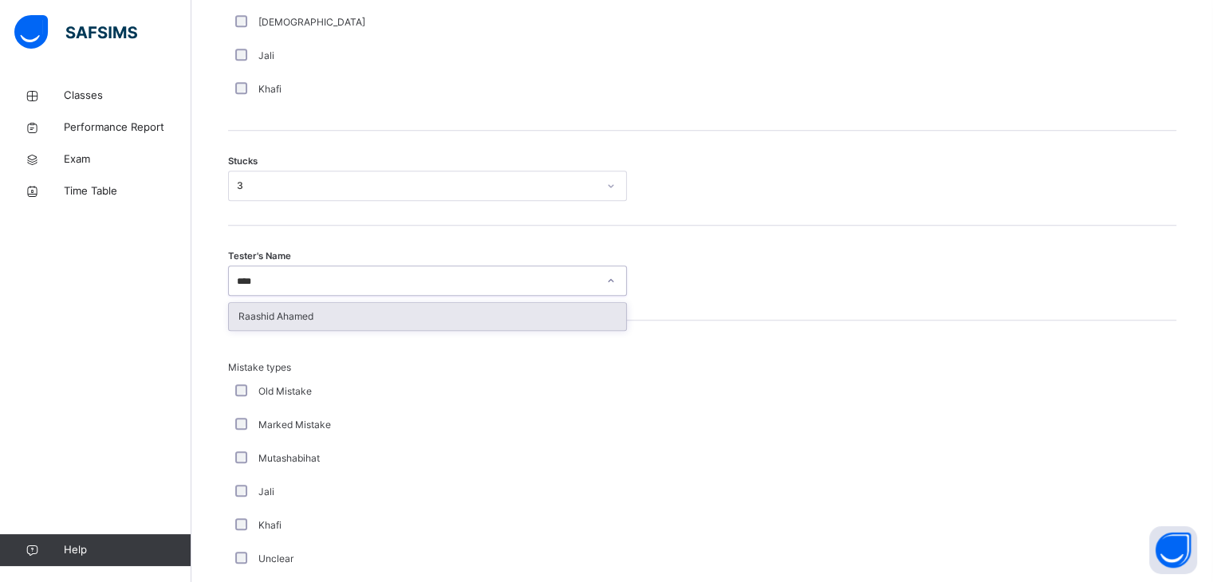
type input "*****"
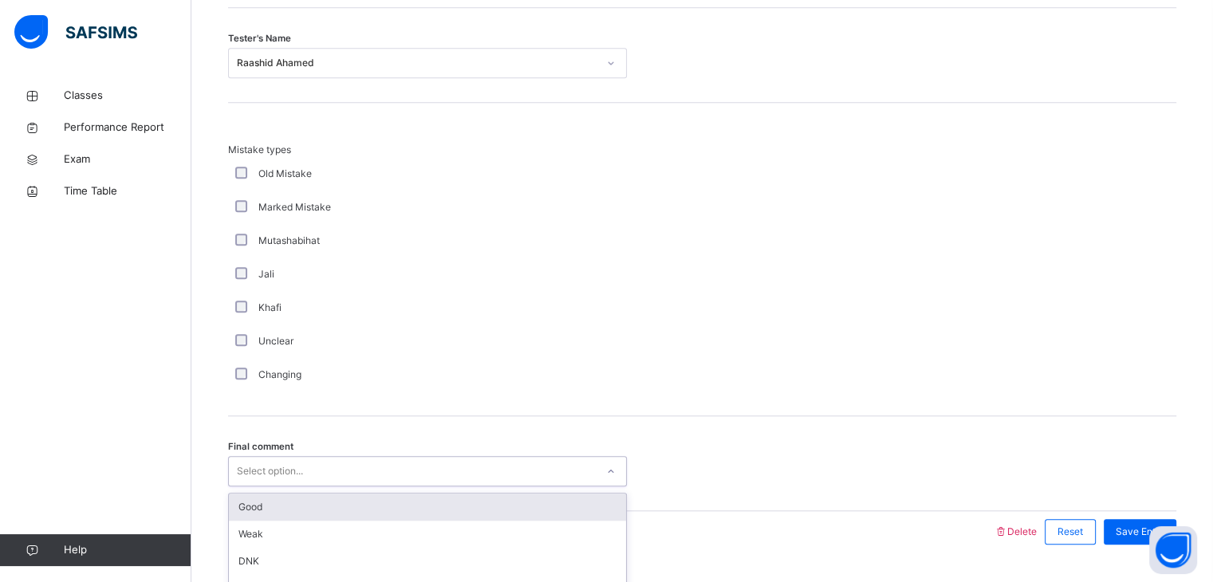
scroll to position [1537, 0]
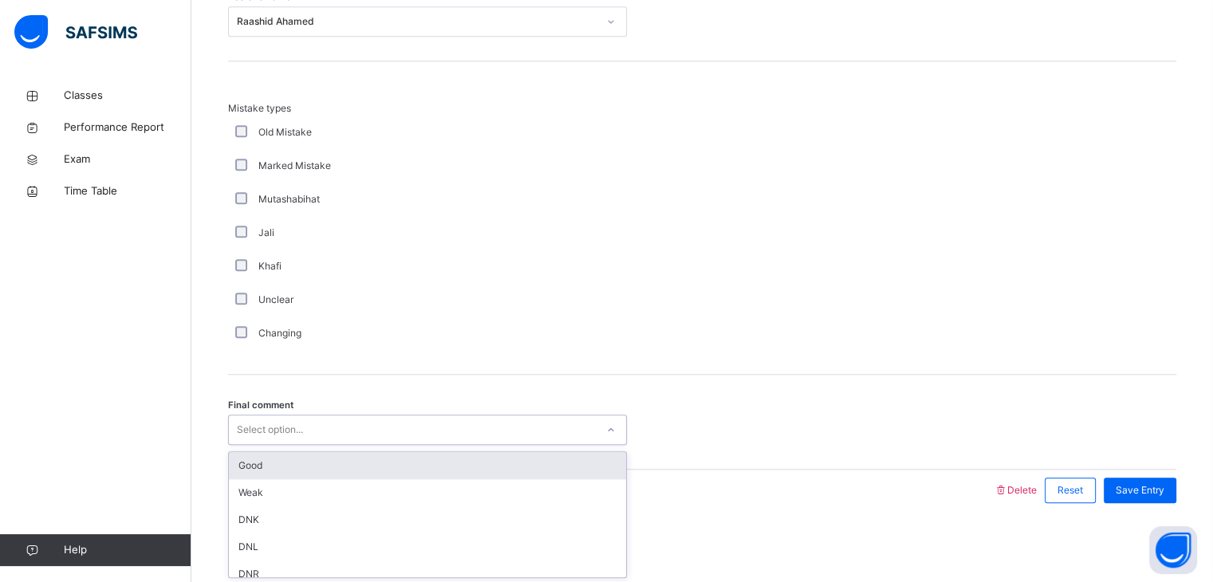
click at [372, 445] on div "option Good focused, 1 of 6. 6 results available. Use Up and Down to choose opt…" at bounding box center [427, 430] width 399 height 30
click at [372, 467] on div "Good" at bounding box center [427, 465] width 397 height 27
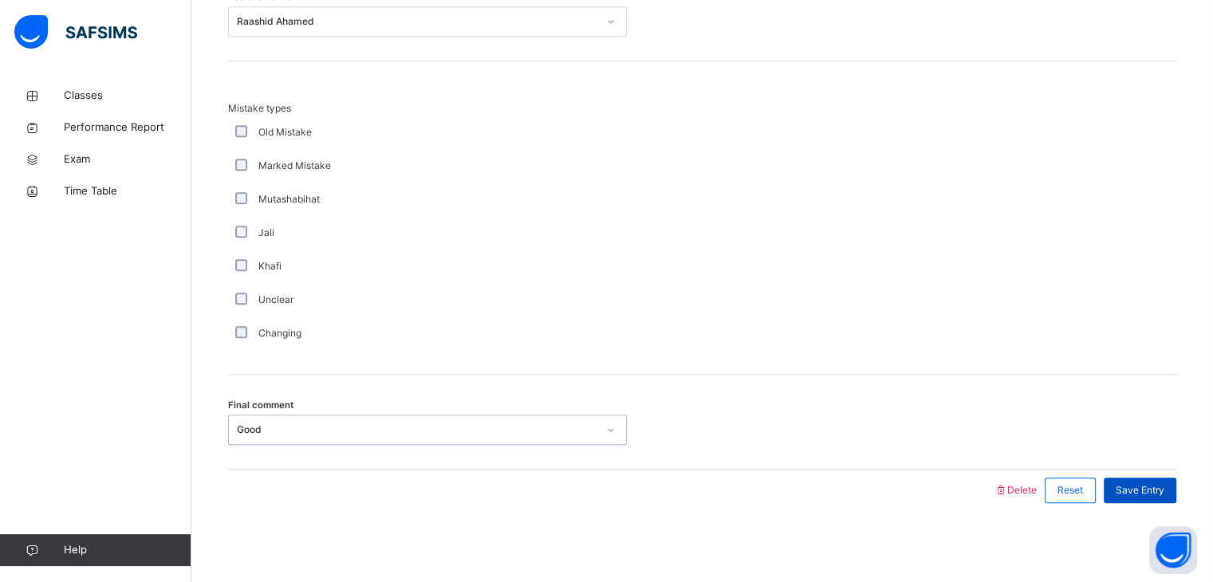
click at [1144, 493] on span "Save Entry" at bounding box center [1140, 490] width 49 height 14
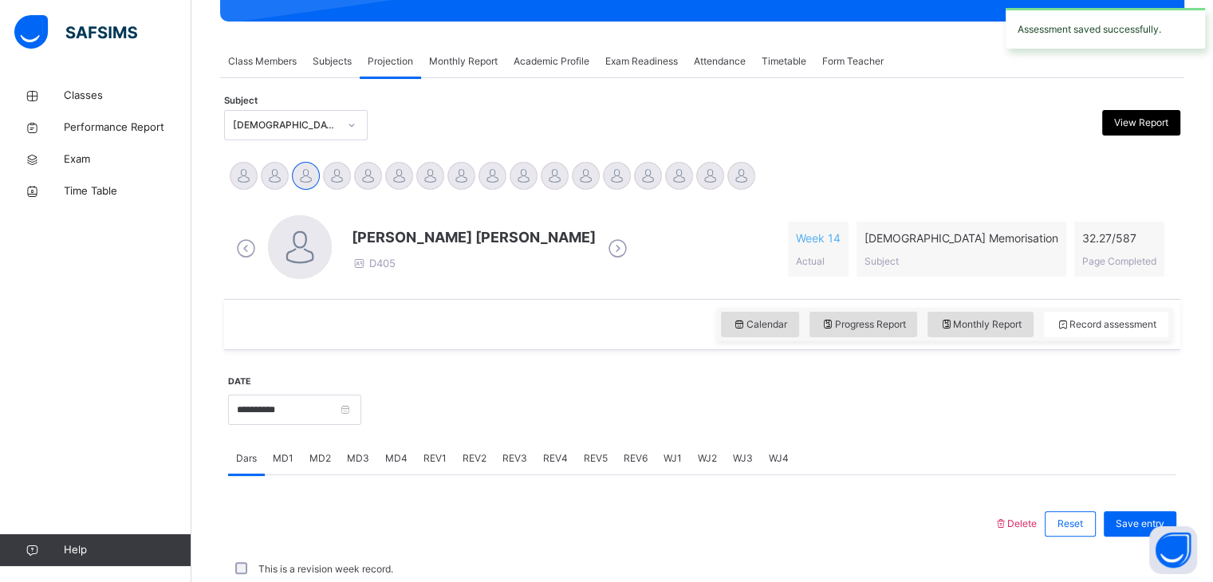
scroll to position [616, 0]
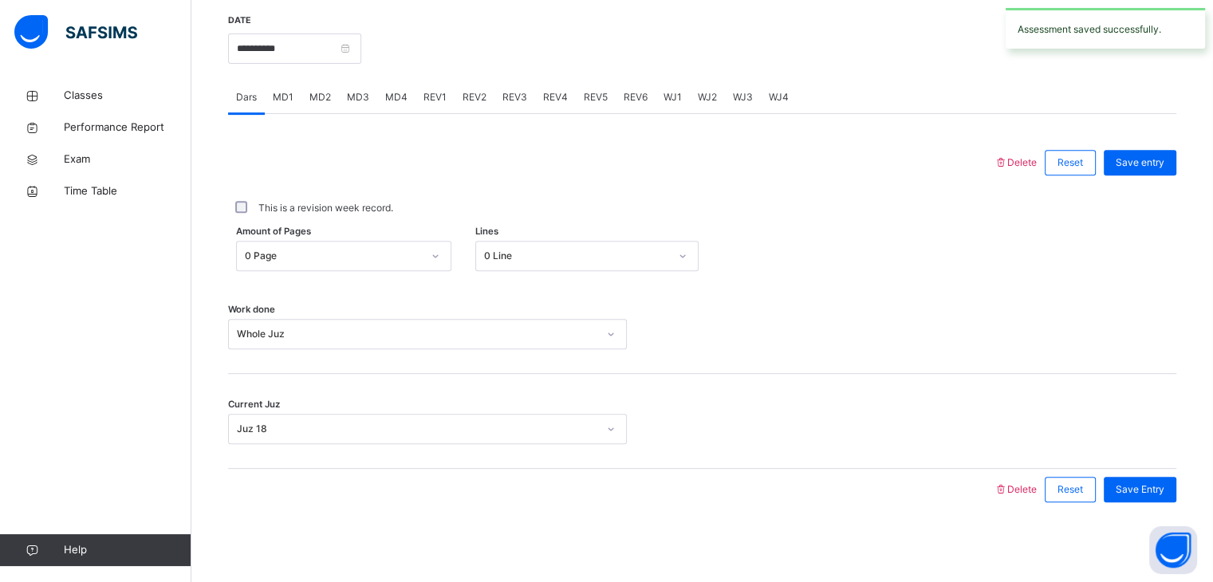
click at [357, 92] on span "MD3" at bounding box center [358, 97] width 22 height 14
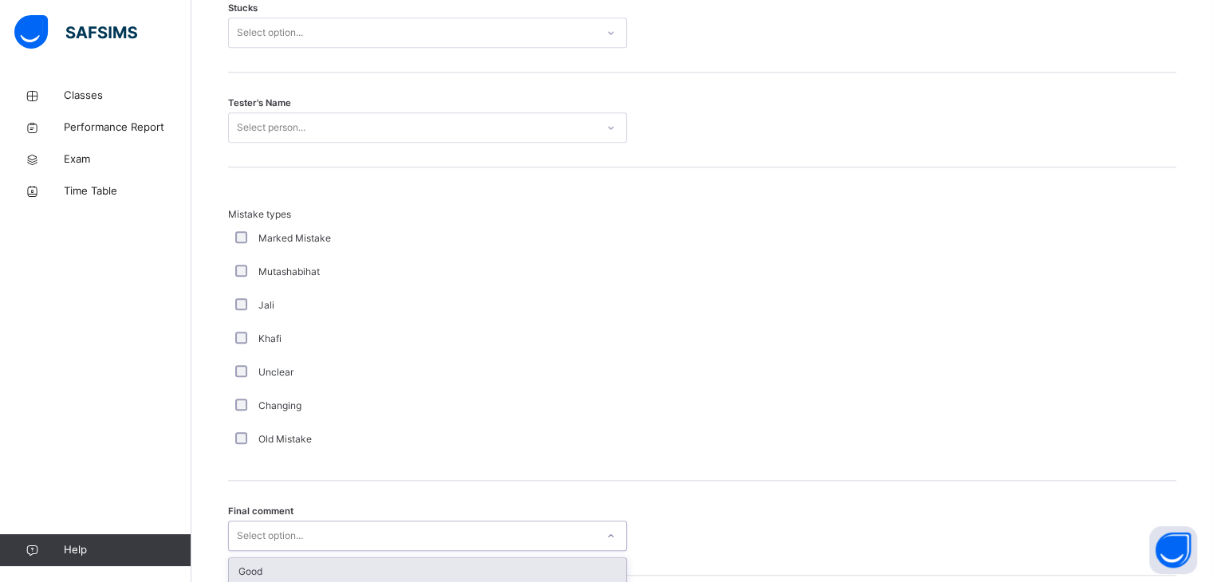
scroll to position [1537, 0]
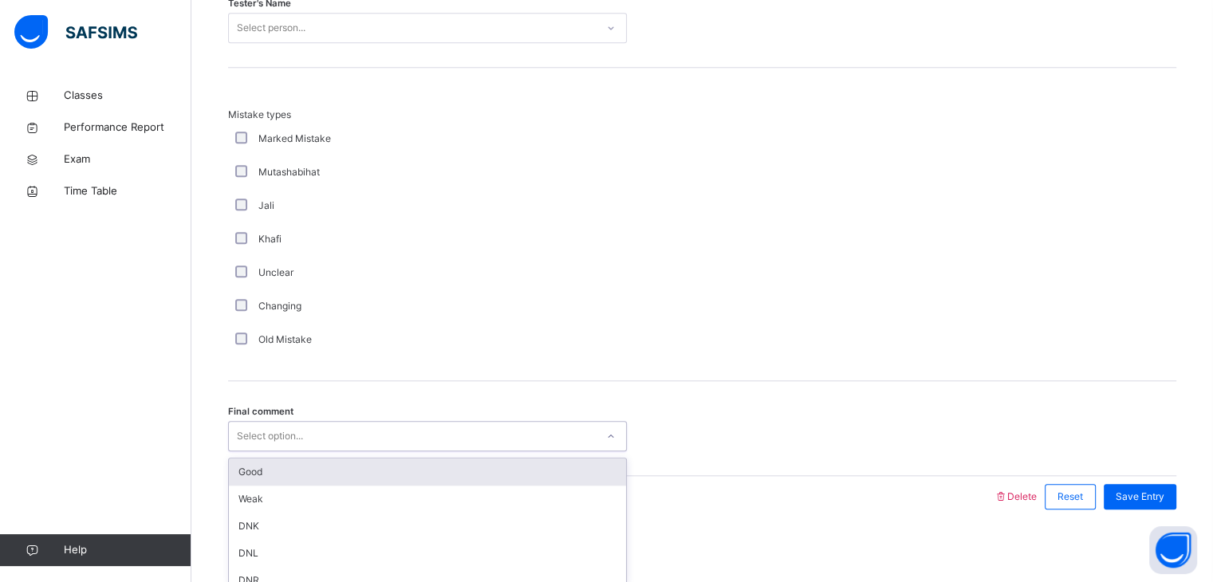
click at [374, 451] on div "option Good focused, 1 of 6. 6 results available. Use Up and Down to choose opt…" at bounding box center [427, 436] width 399 height 30
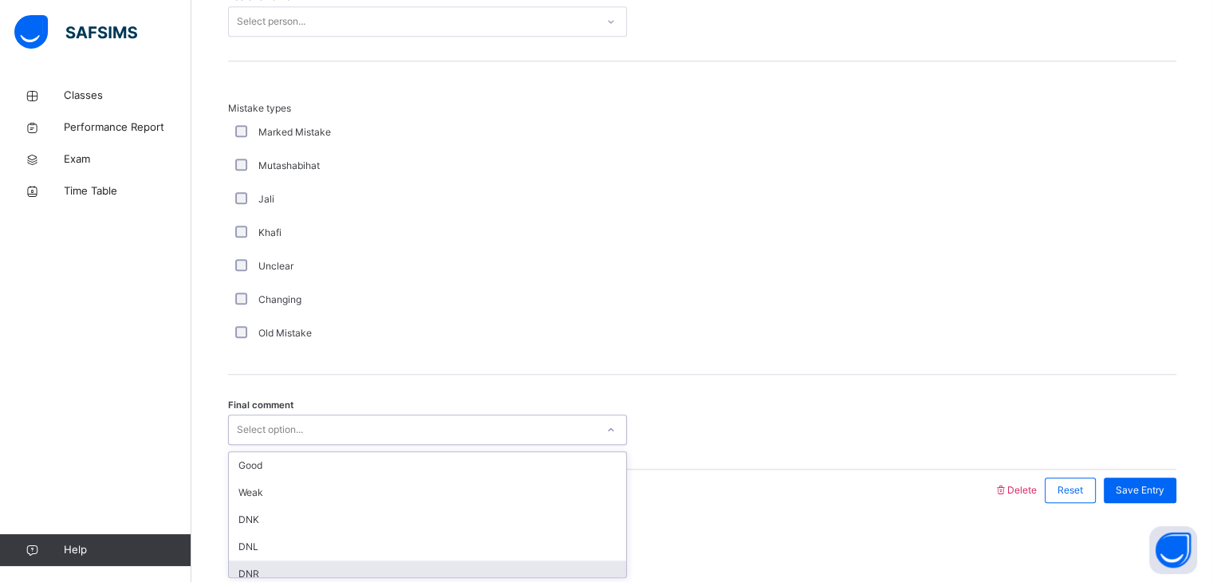
click at [380, 561] on div "DNR" at bounding box center [427, 574] width 397 height 27
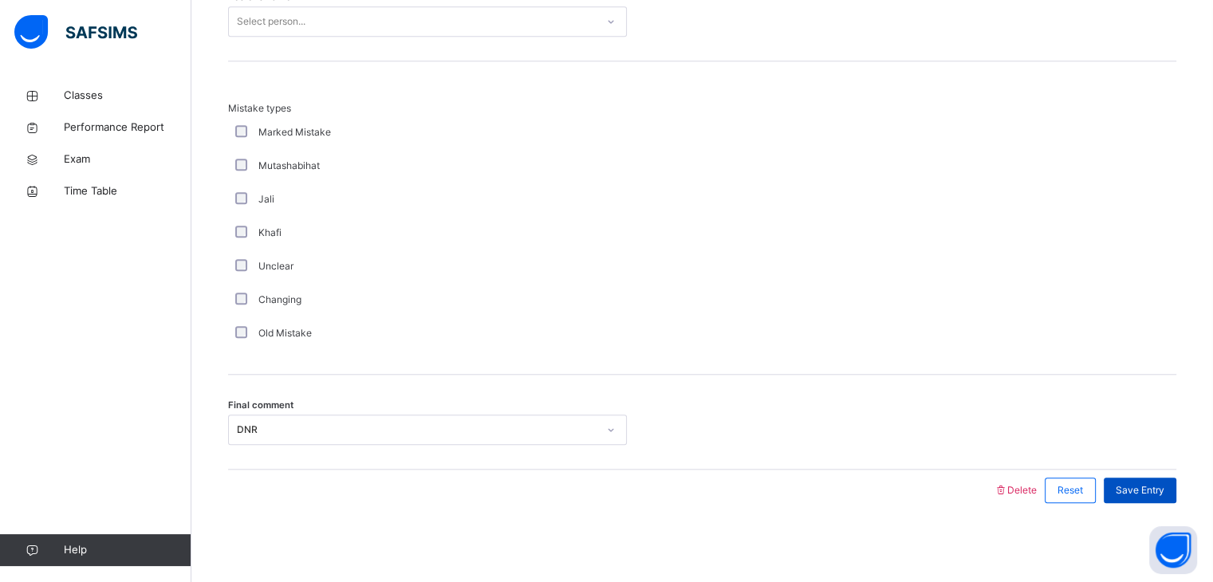
click at [1159, 487] on span "Save Entry" at bounding box center [1140, 490] width 49 height 14
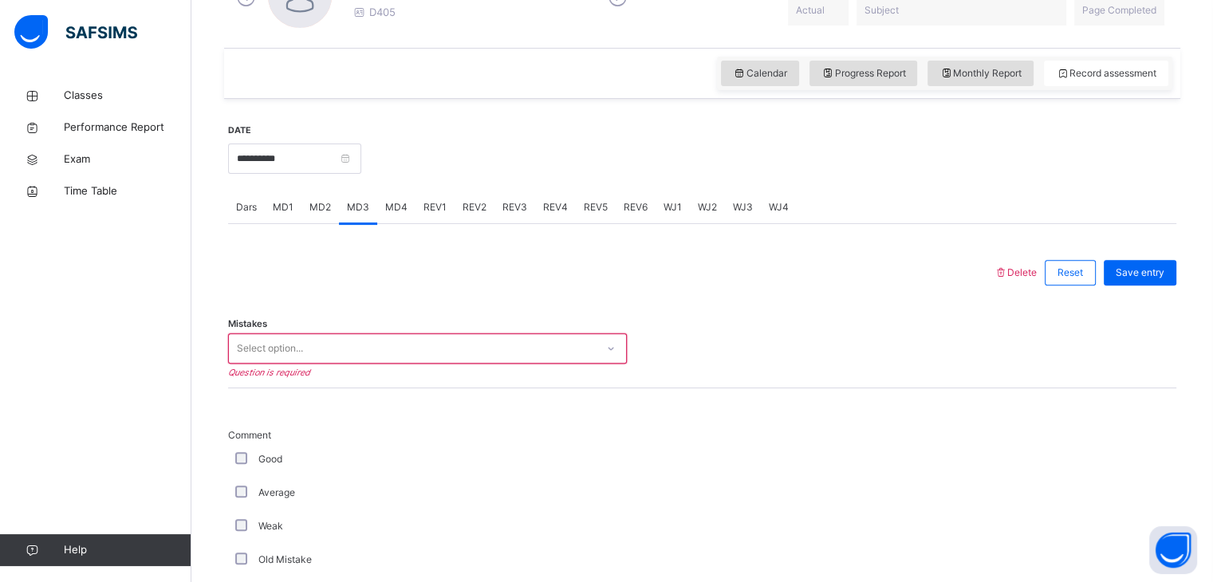
scroll to position [504, 0]
click at [568, 341] on div "Select option..." at bounding box center [412, 350] width 367 height 25
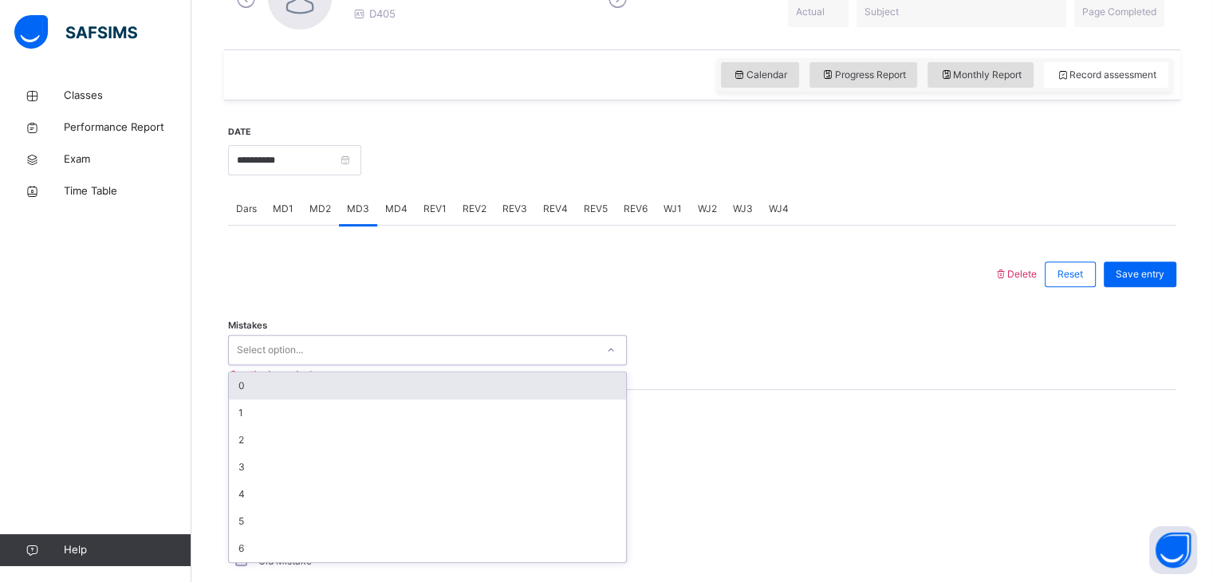
click at [555, 387] on div "0" at bounding box center [427, 385] width 397 height 27
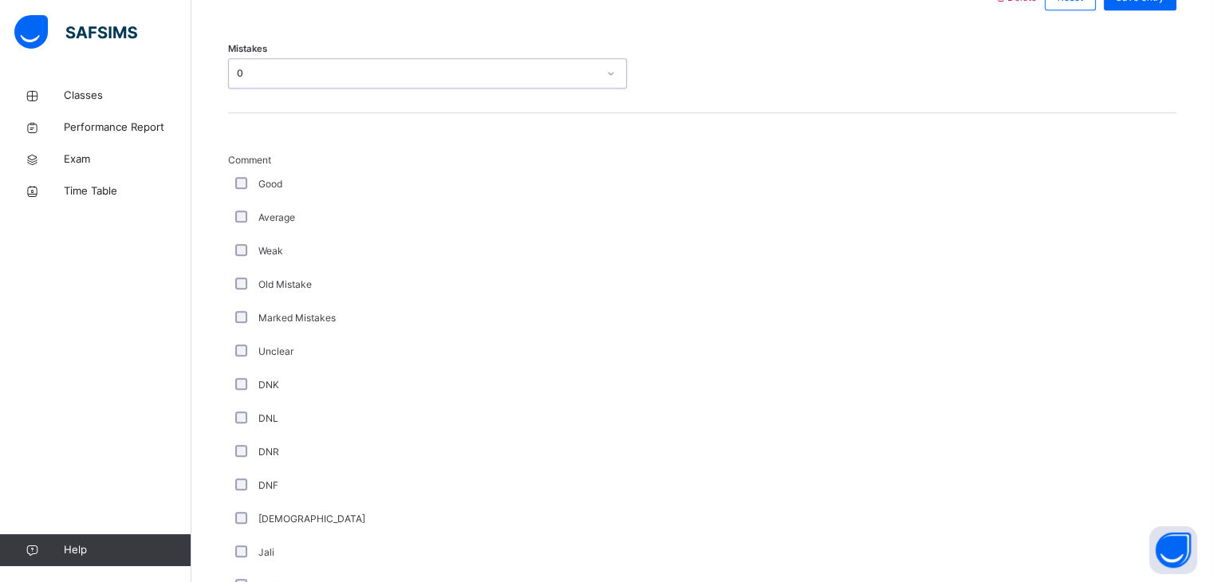
scroll to position [1018, 0]
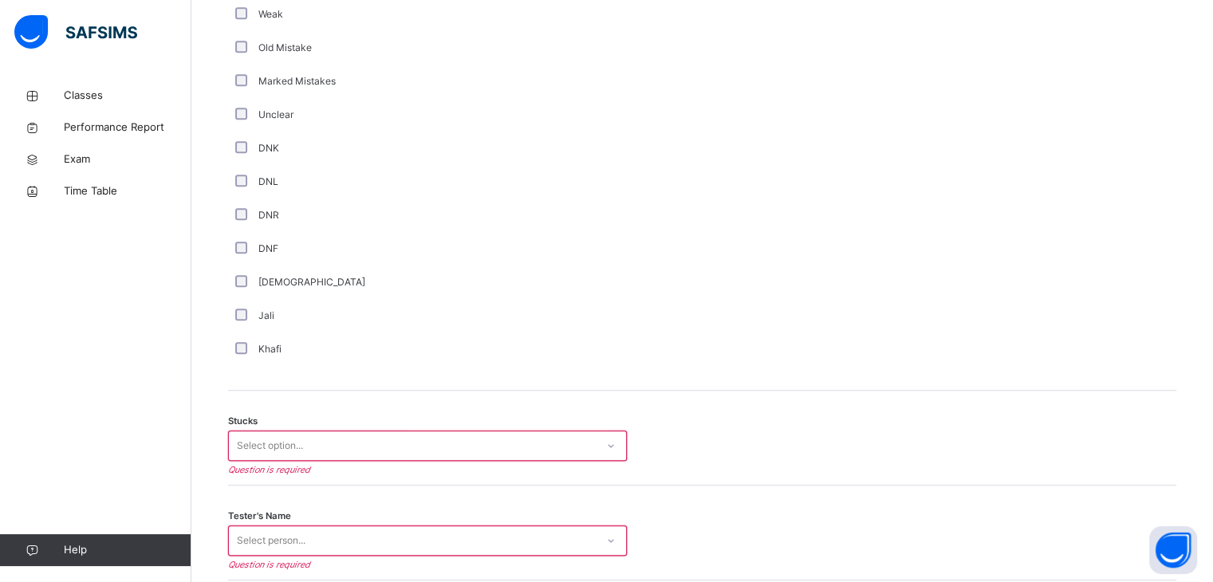
click at [455, 460] on div "Stucks Select option... Question is required" at bounding box center [702, 438] width 948 height 95
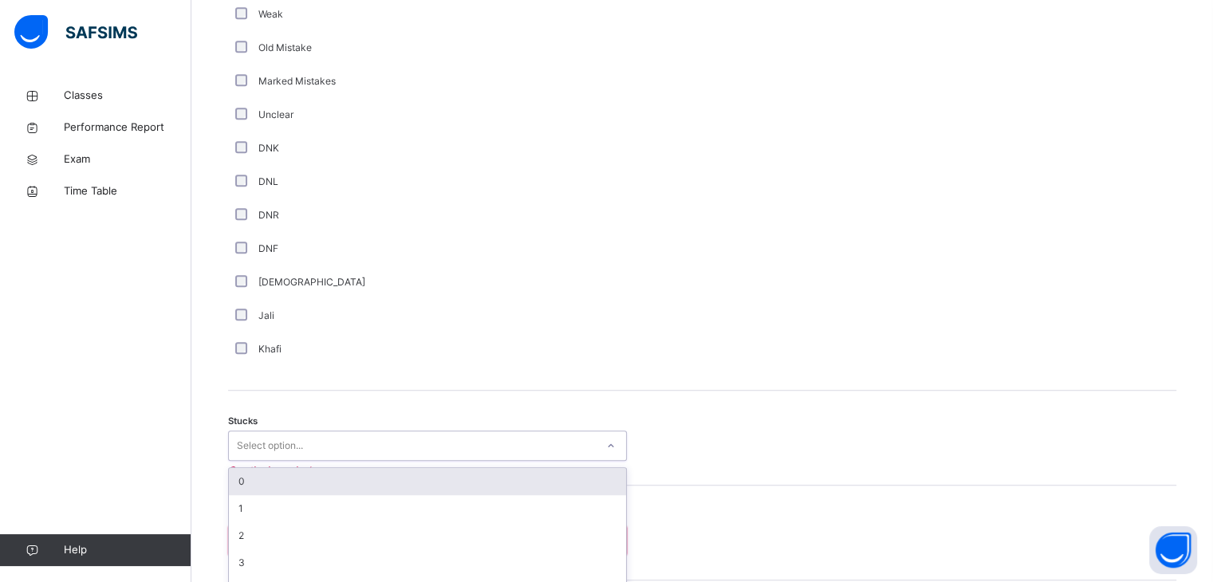
click at [441, 451] on div "option 0 focused, 1 of 6. 6 results available. Use Up and Down to choose option…" at bounding box center [427, 446] width 399 height 30
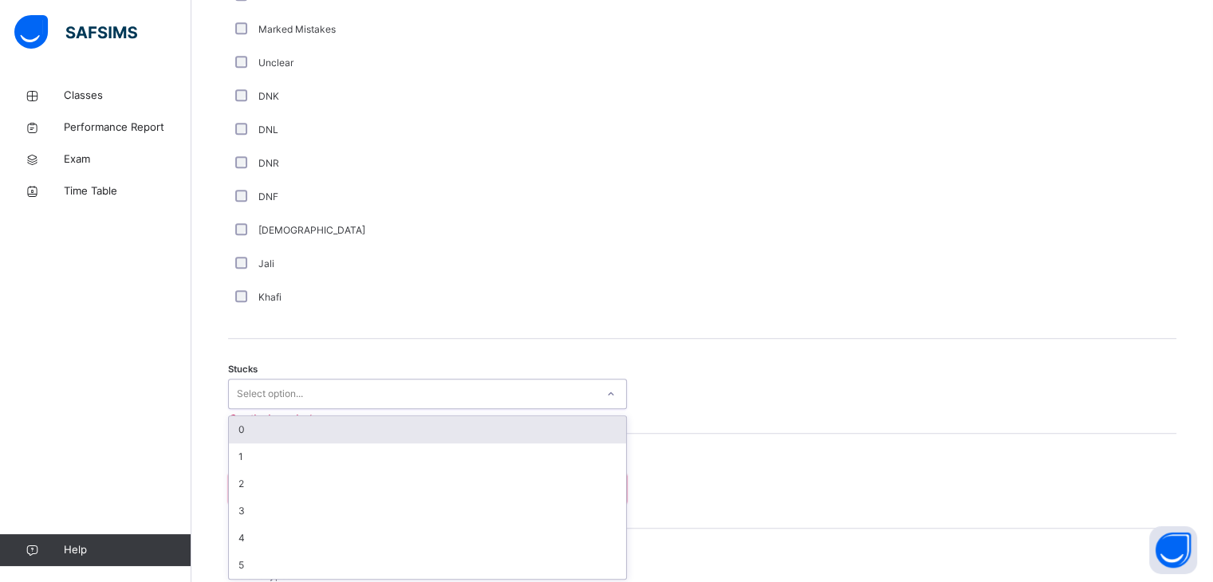
scroll to position [1072, 0]
click at [424, 420] on div "0" at bounding box center [427, 427] width 397 height 27
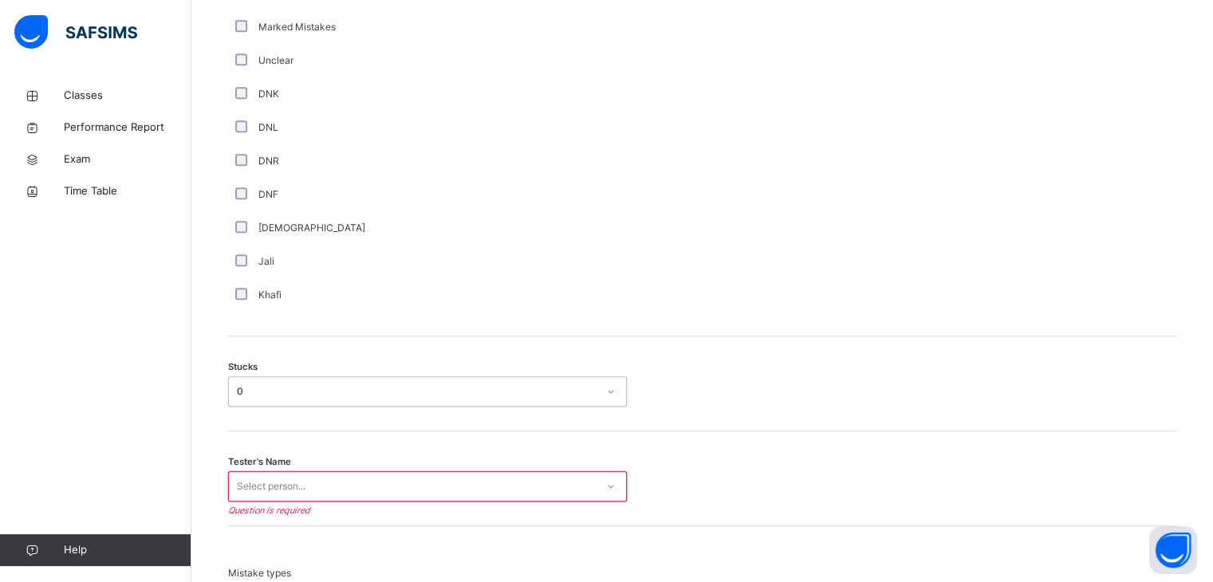
click at [399, 483] on div "Select person..." at bounding box center [427, 486] width 399 height 30
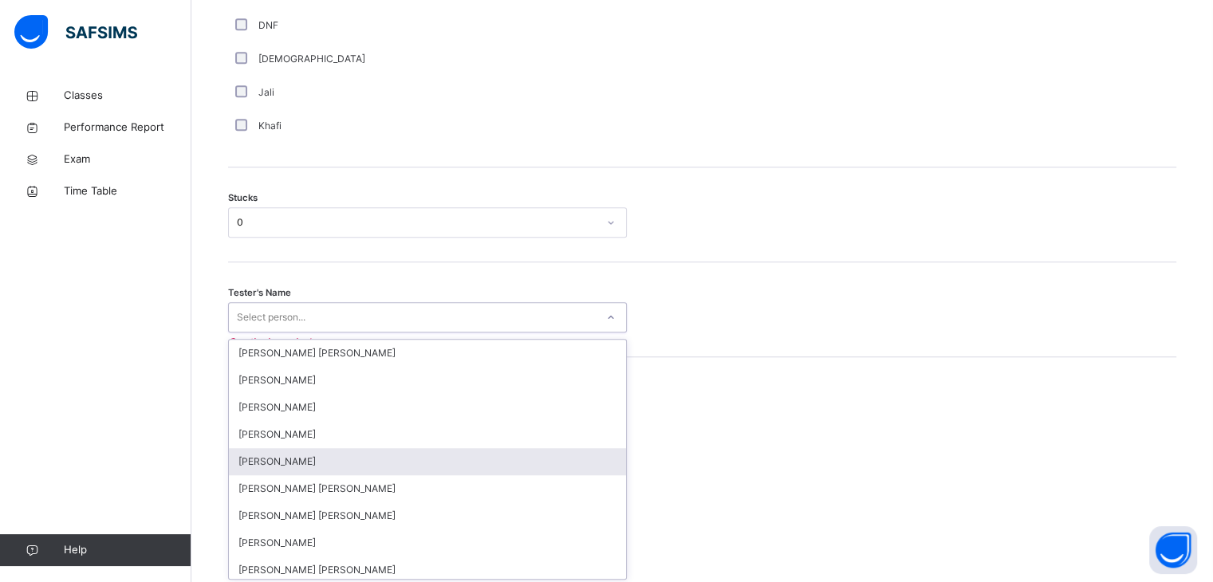
scroll to position [1244, 0]
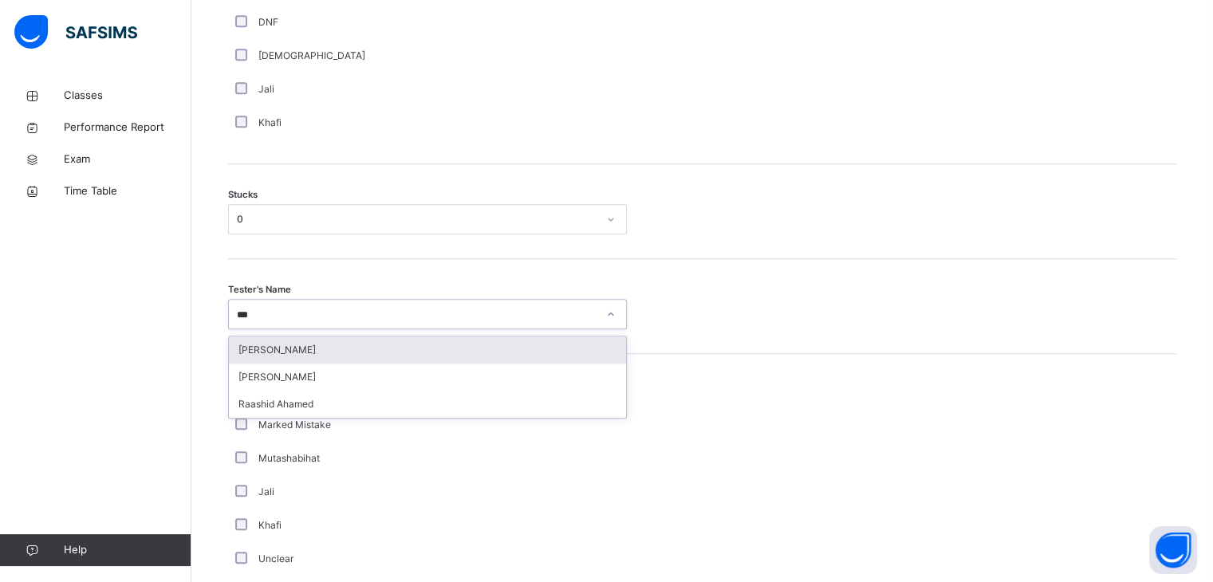
type input "****"
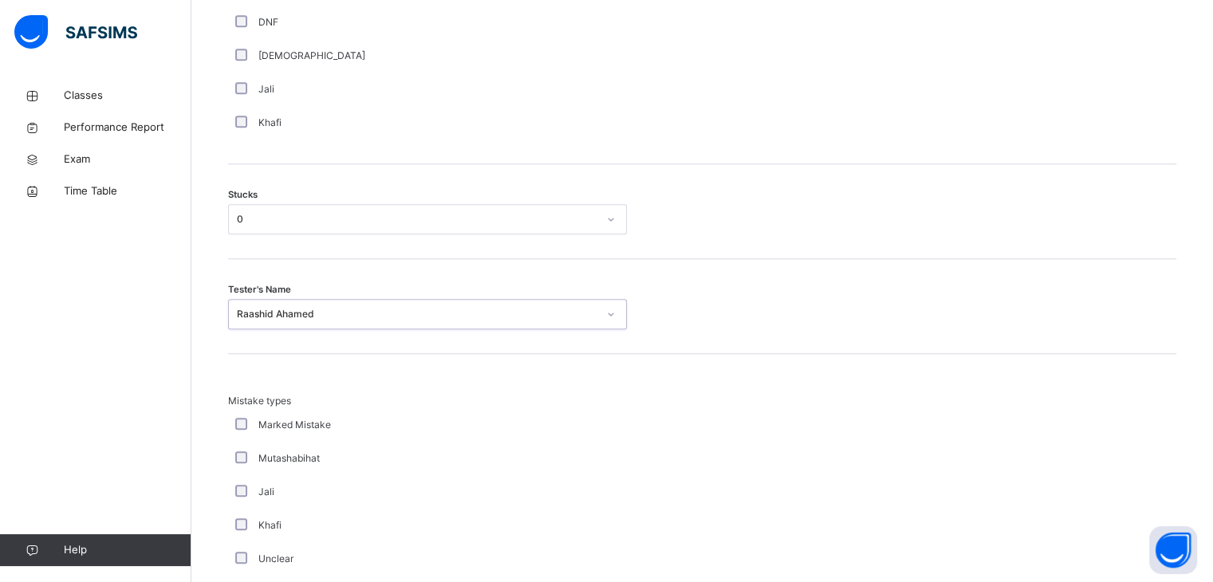
scroll to position [1537, 0]
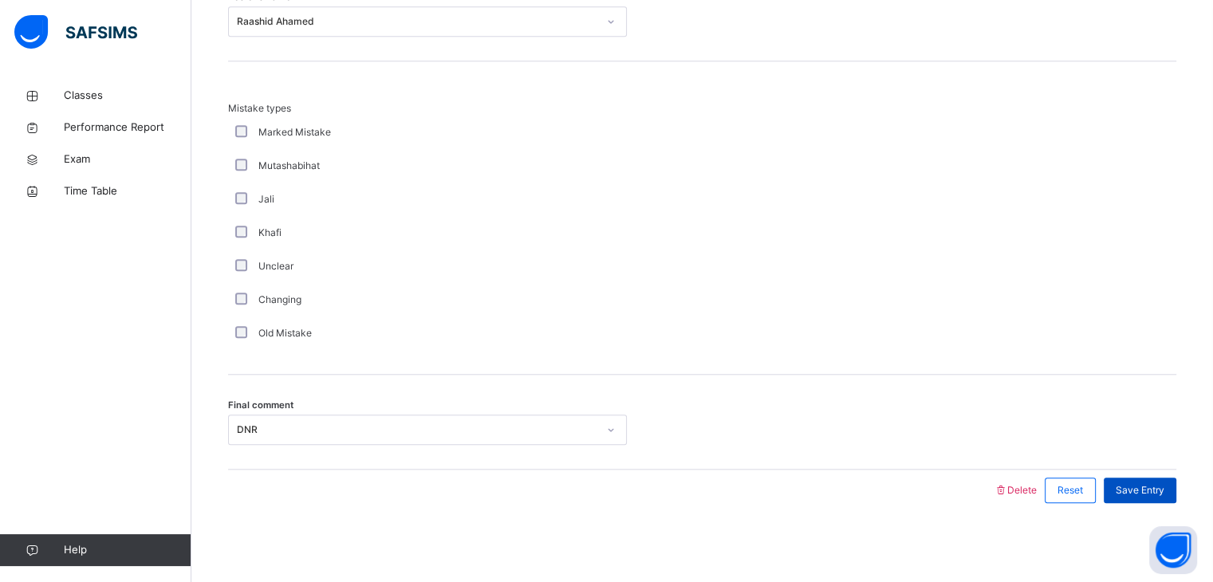
click at [1157, 483] on span "Save Entry" at bounding box center [1140, 490] width 49 height 14
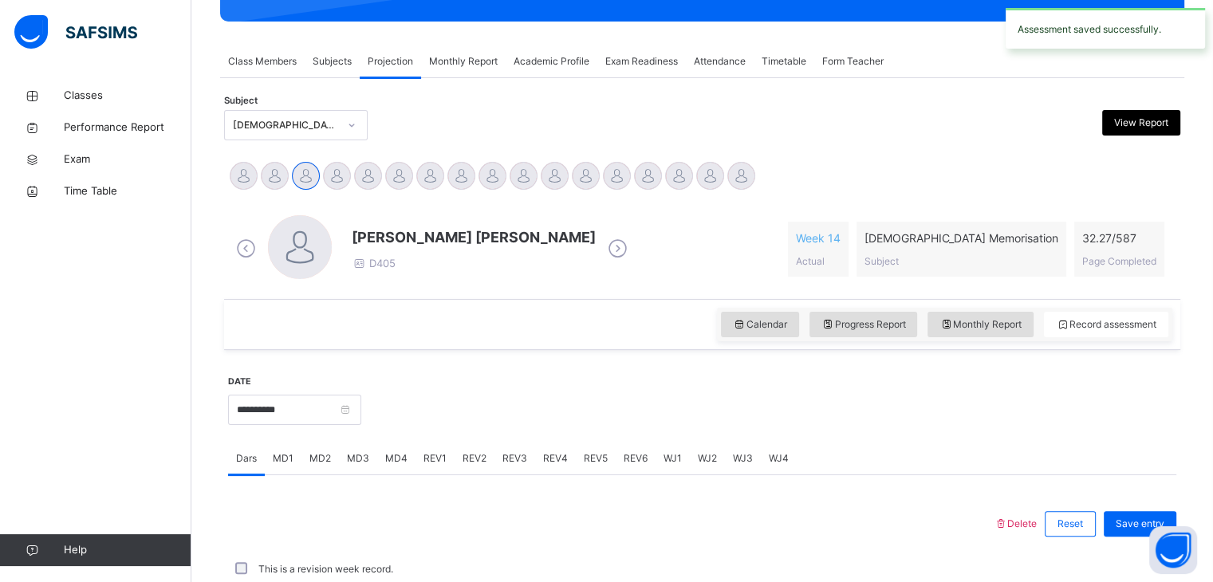
scroll to position [616, 0]
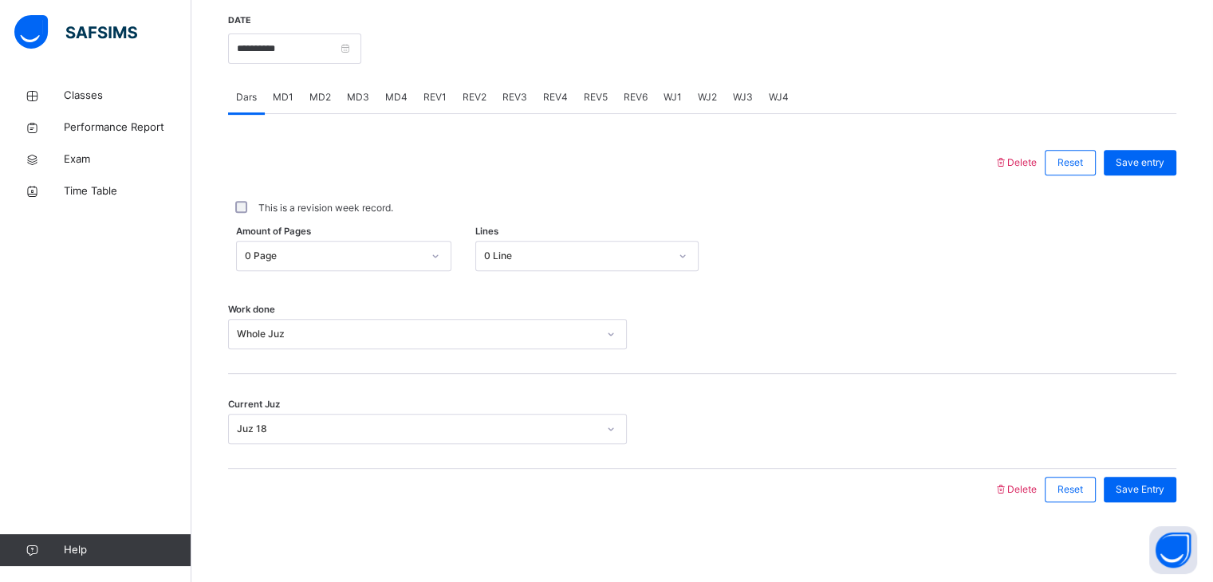
click at [287, 107] on div "MD1" at bounding box center [283, 97] width 37 height 32
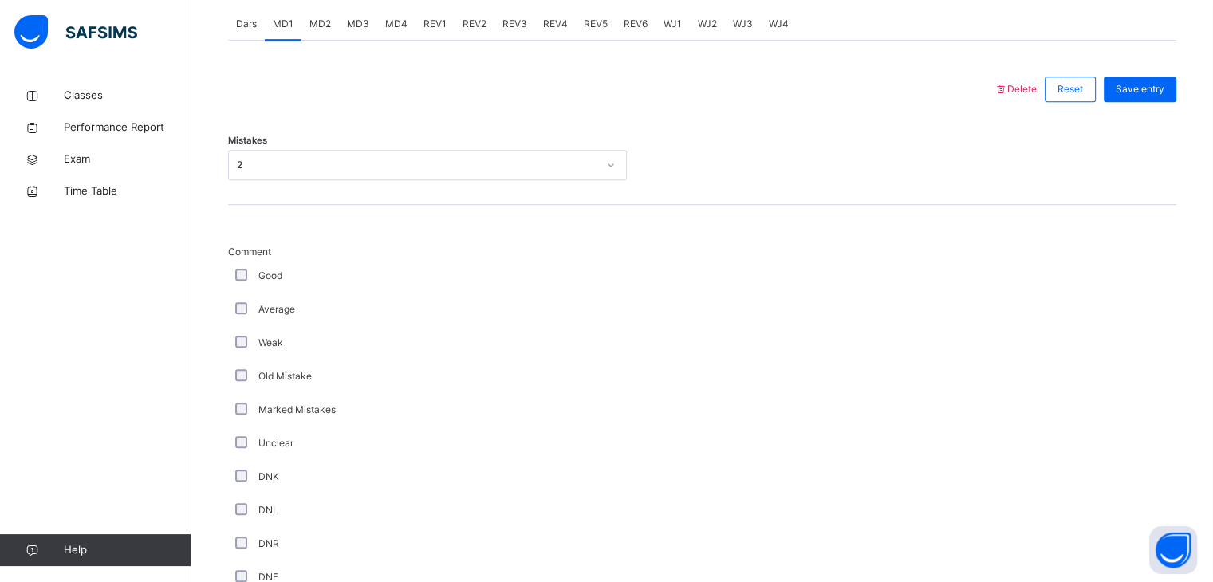
scroll to position [548, 0]
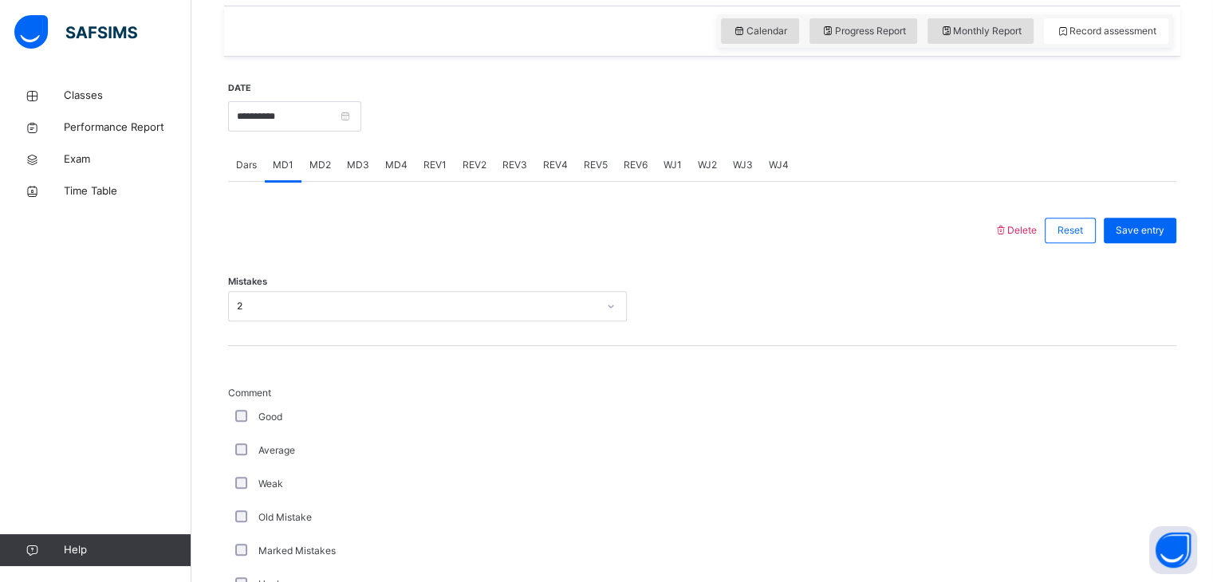
click at [304, 159] on div "MD2" at bounding box center [319, 165] width 37 height 32
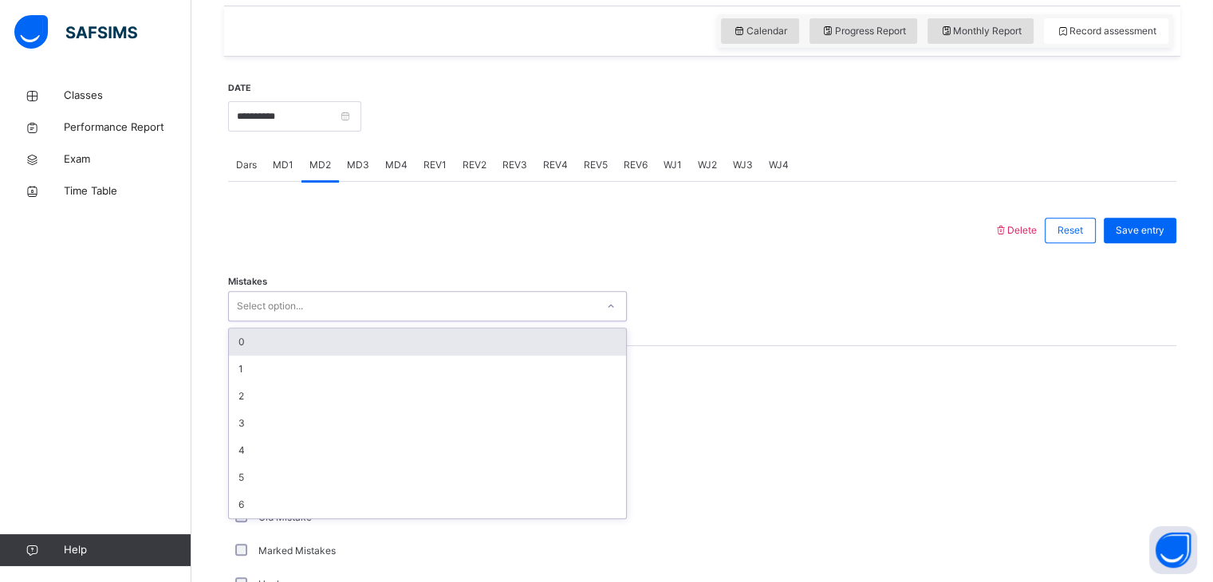
click at [366, 307] on div "Select option..." at bounding box center [412, 306] width 367 height 25
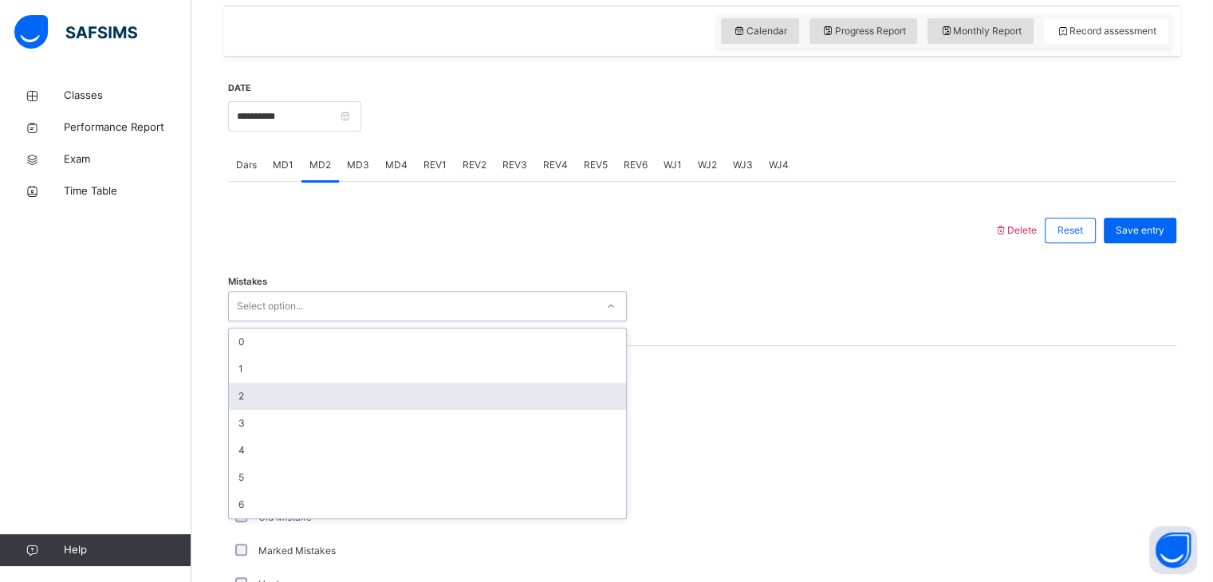
click at [314, 398] on div "2" at bounding box center [427, 396] width 397 height 27
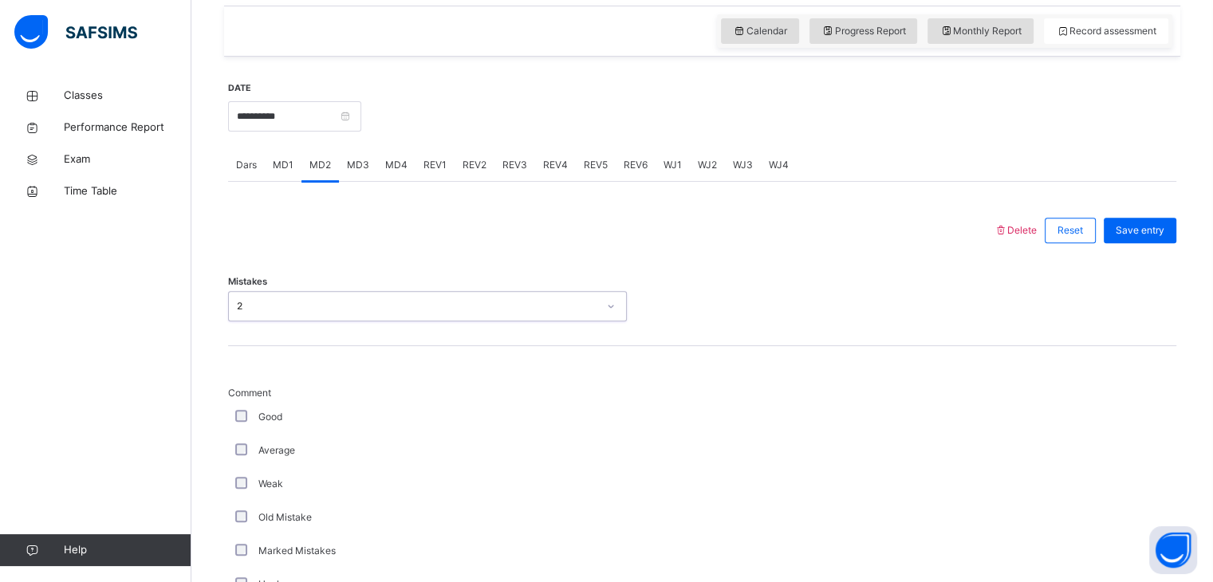
click at [313, 315] on div "2" at bounding box center [412, 306] width 367 height 25
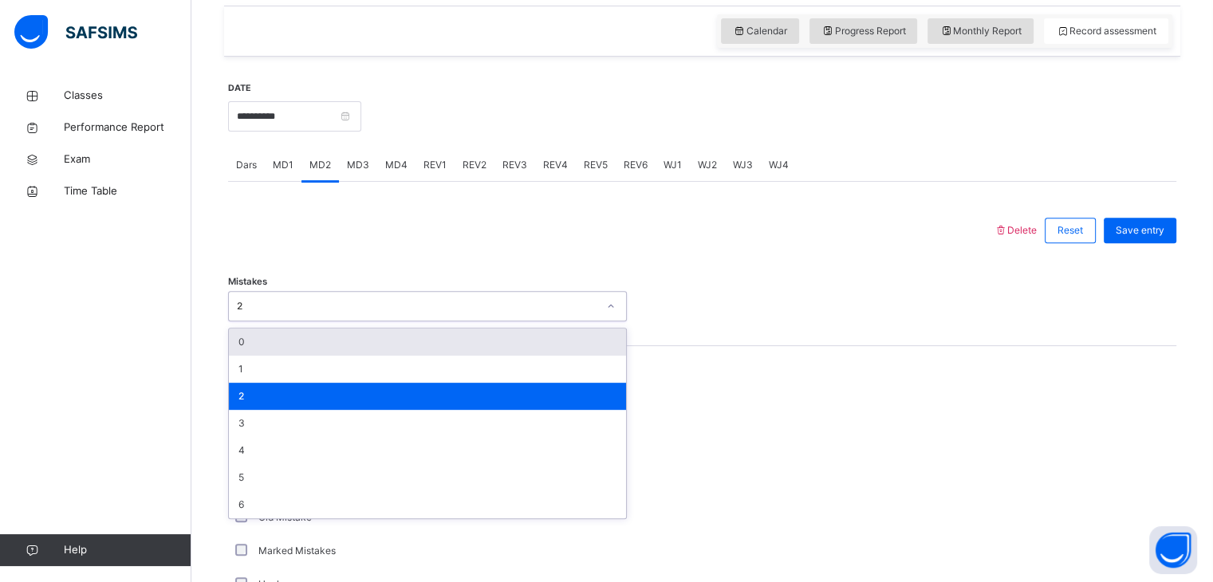
click at [317, 339] on div "0" at bounding box center [427, 342] width 397 height 27
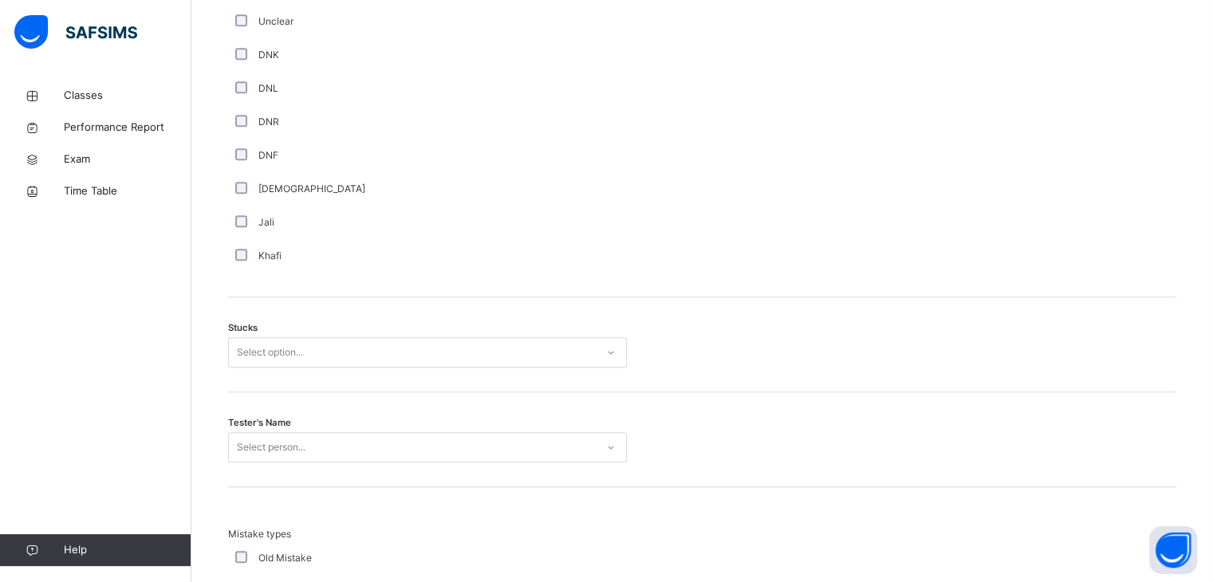
scroll to position [1112, 0]
click at [314, 340] on div "Select option..." at bounding box center [412, 352] width 367 height 25
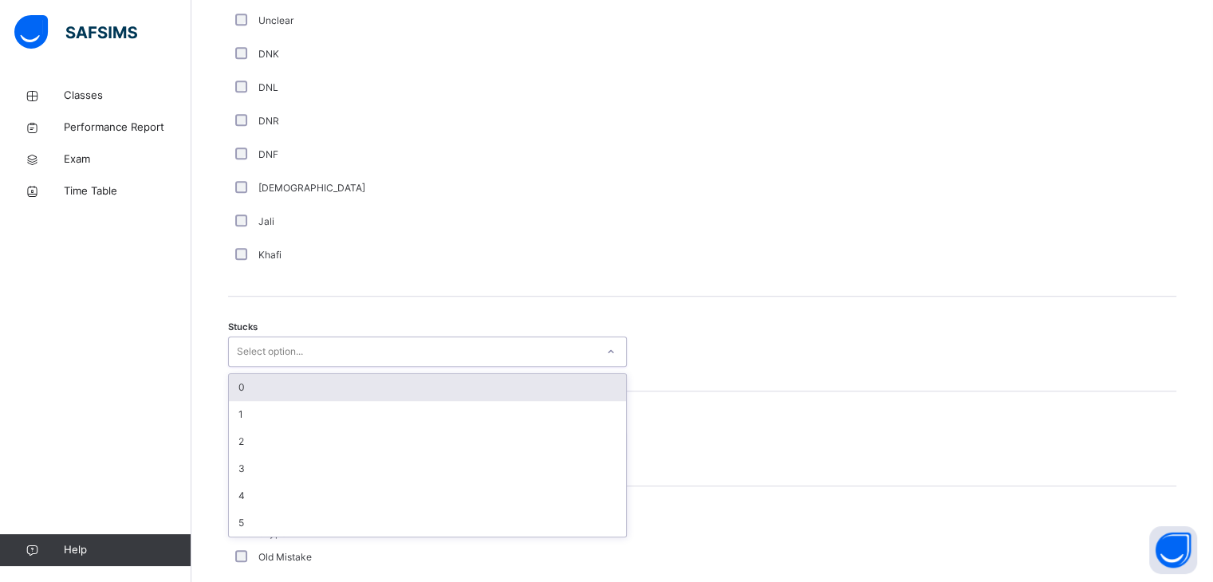
click at [321, 381] on div "0" at bounding box center [427, 387] width 397 height 27
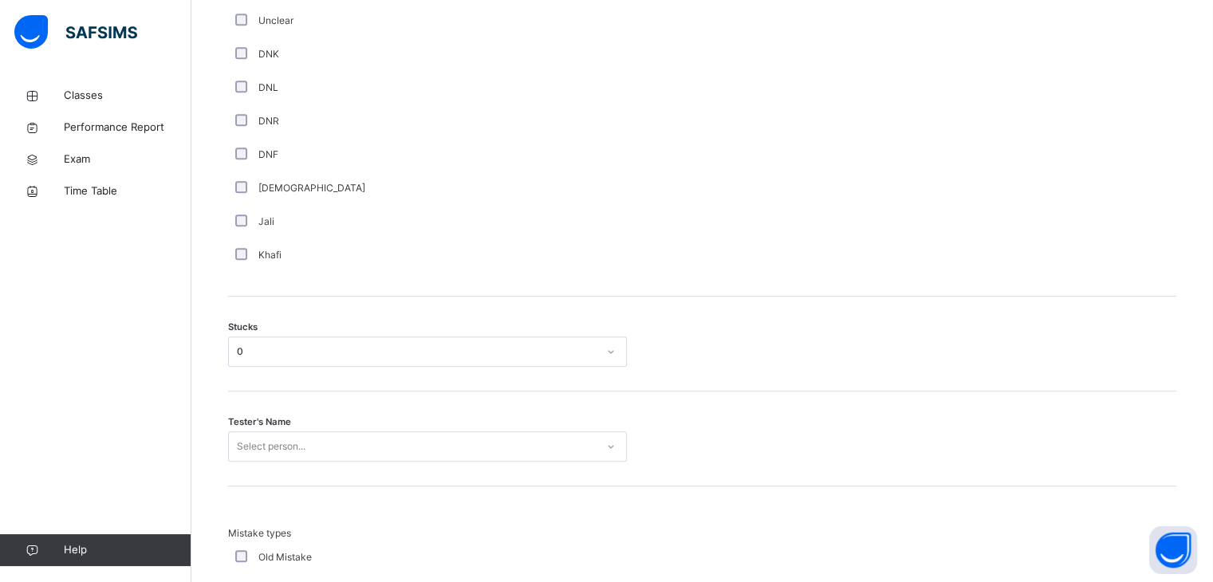
scroll to position [1344, 0]
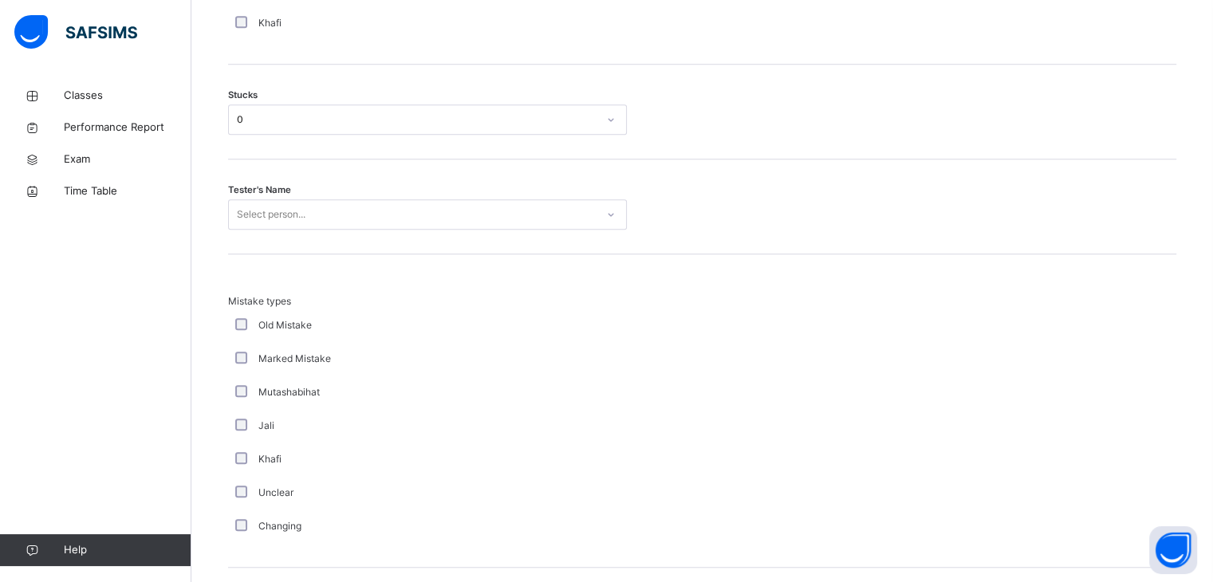
click at [354, 219] on div "Select person..." at bounding box center [412, 215] width 367 height 25
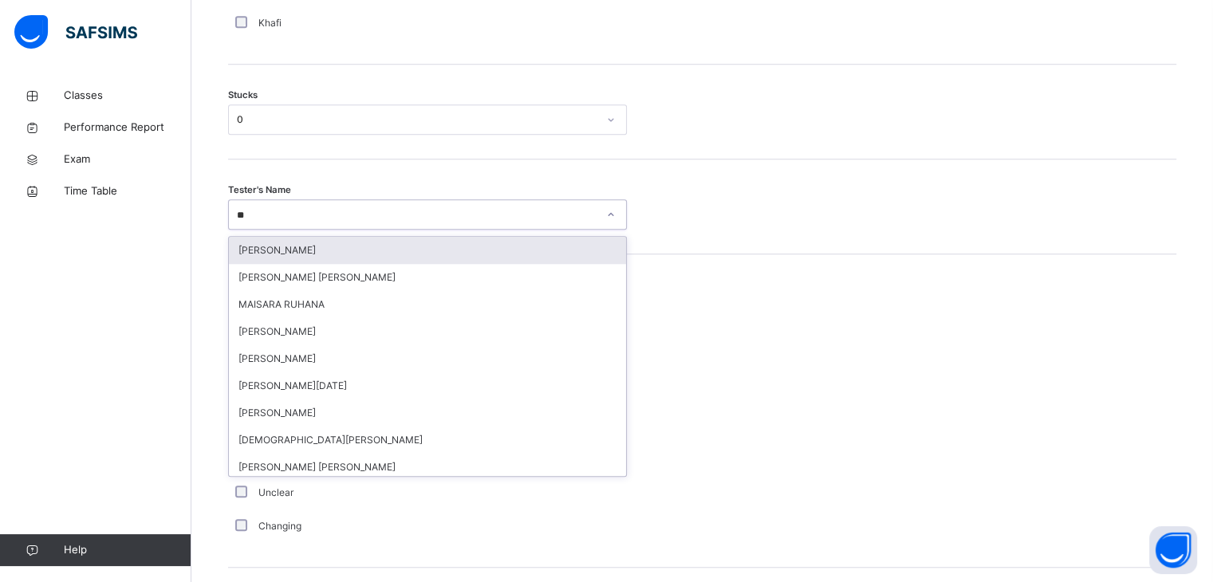
type input "***"
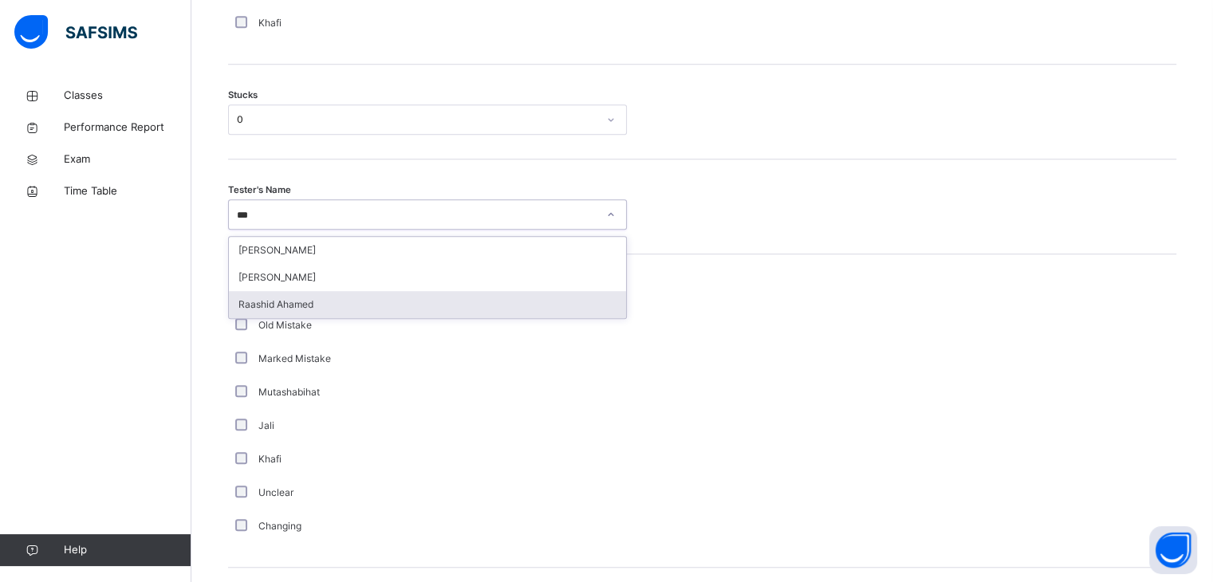
click at [355, 302] on div "Raashid Ahamed" at bounding box center [427, 304] width 397 height 27
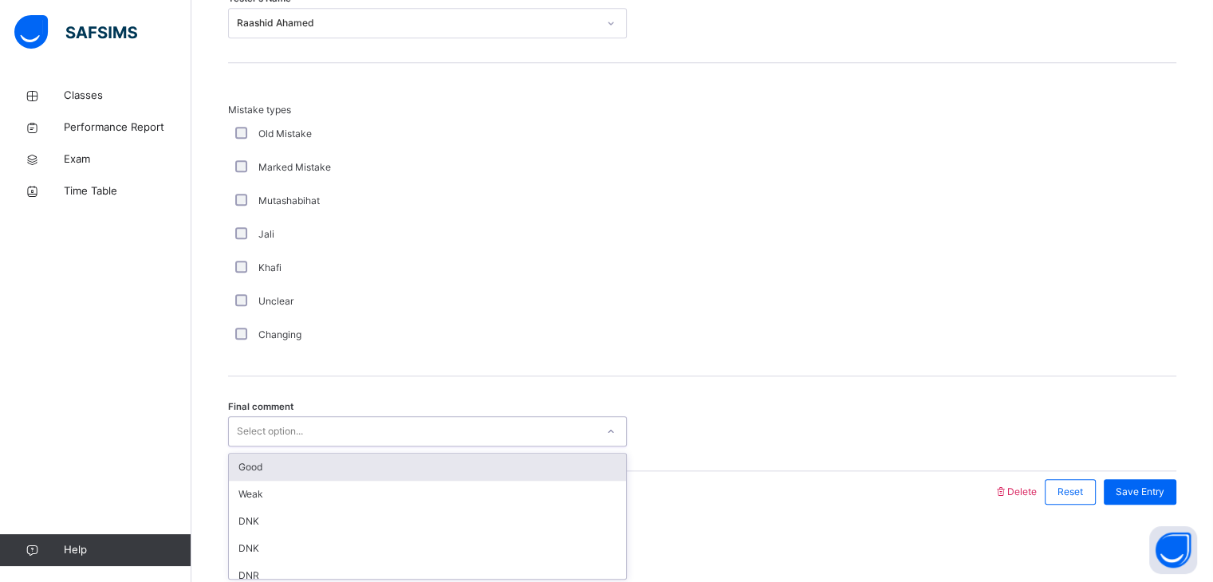
scroll to position [1537, 0]
click at [289, 426] on div "Select option..." at bounding box center [270, 430] width 66 height 30
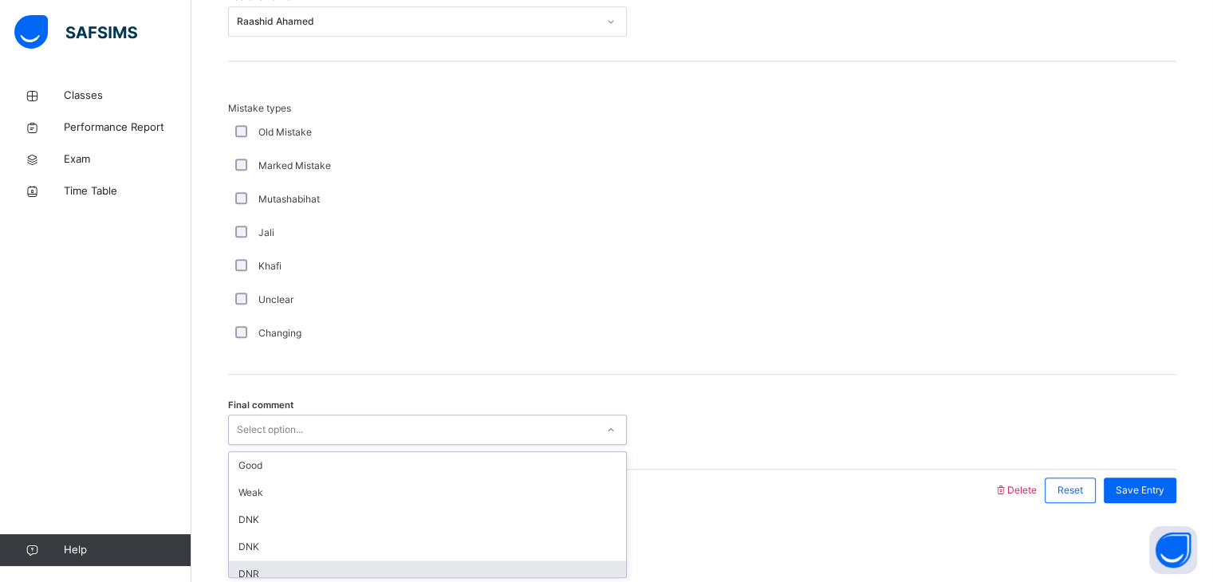
click at [332, 566] on div "DNR" at bounding box center [427, 574] width 397 height 27
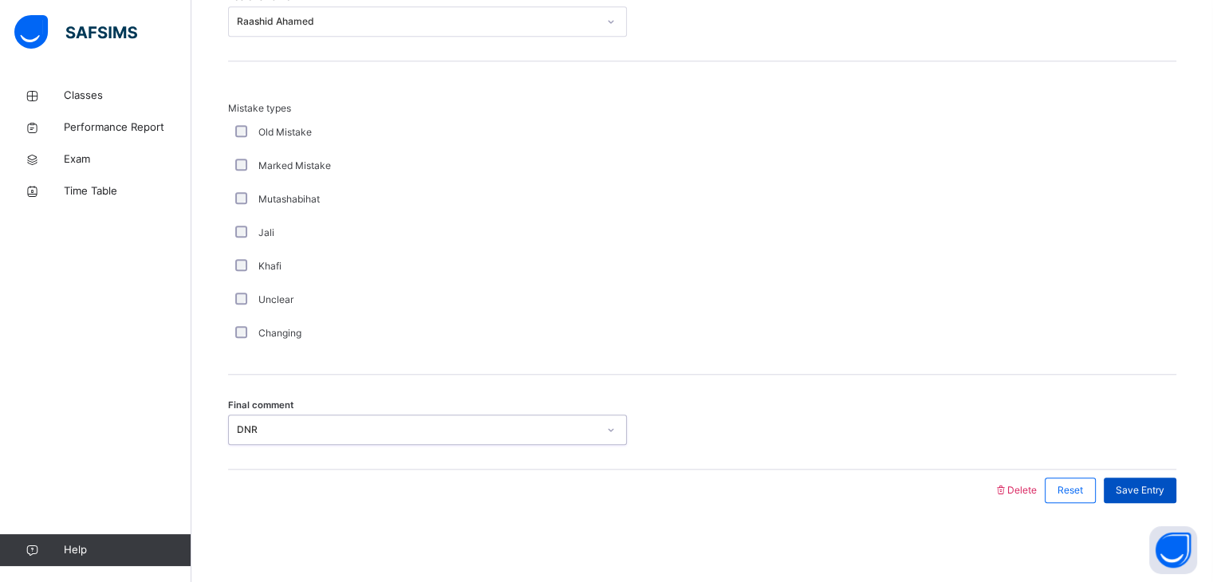
click at [1147, 494] on span "Save Entry" at bounding box center [1140, 490] width 49 height 14
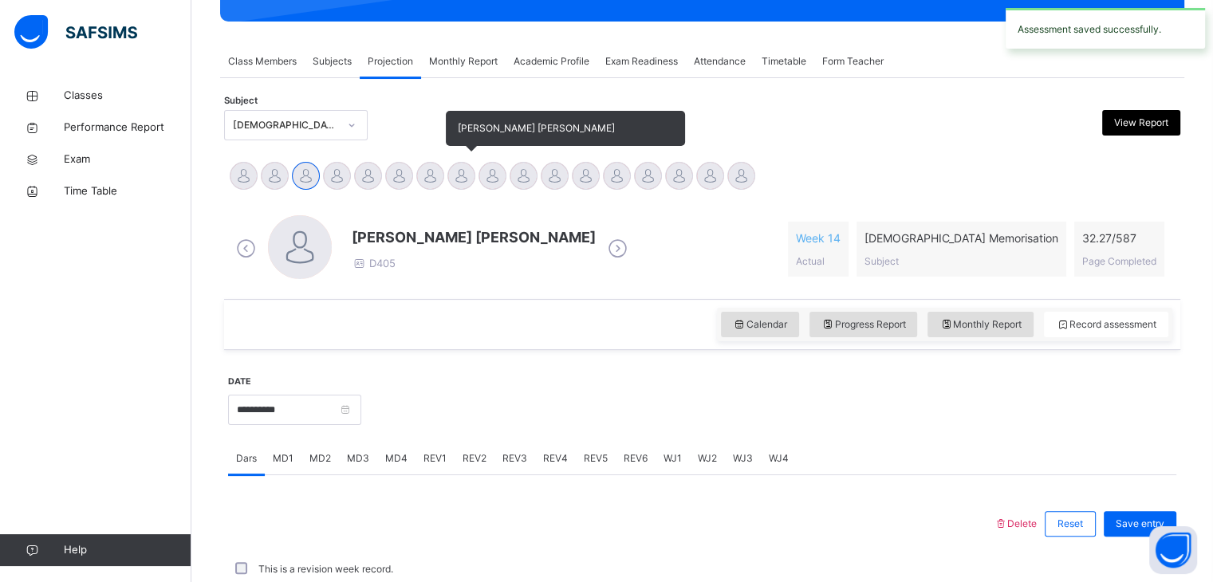
scroll to position [616, 0]
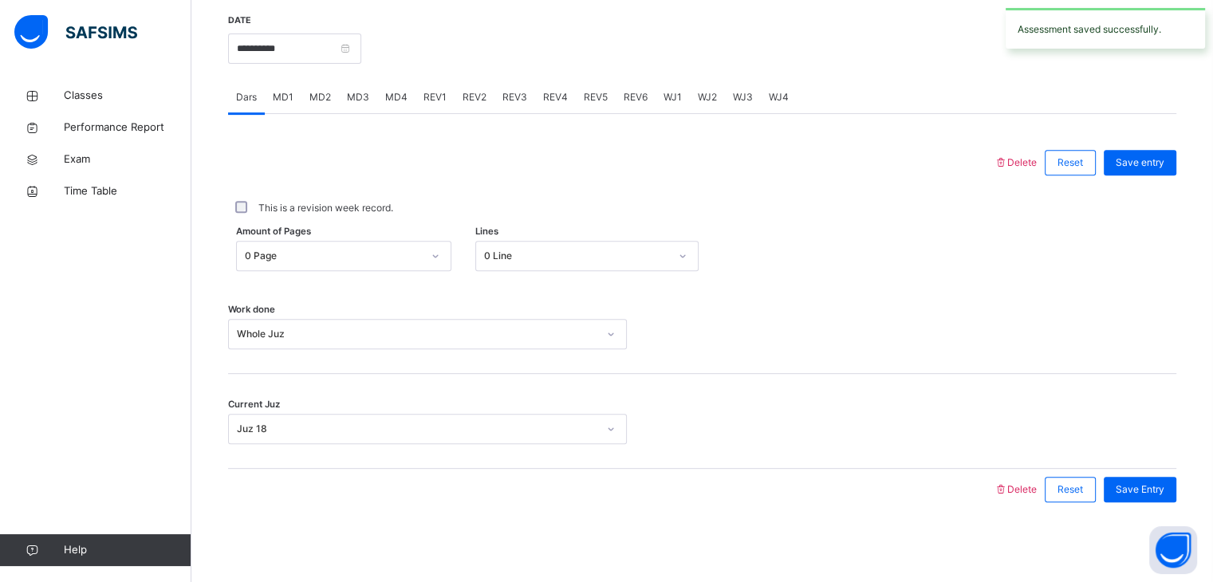
click at [364, 96] on span "MD3" at bounding box center [358, 97] width 22 height 14
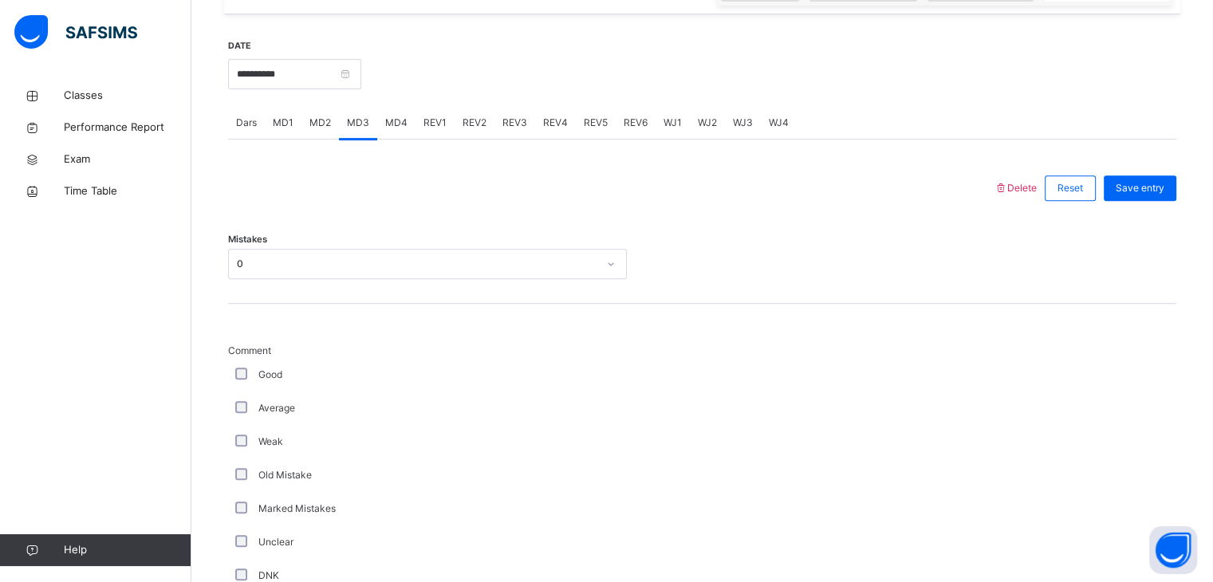
scroll to position [590, 0]
click at [396, 114] on div "MD4" at bounding box center [396, 123] width 38 height 32
click at [349, 270] on div "Select option..." at bounding box center [412, 264] width 367 height 25
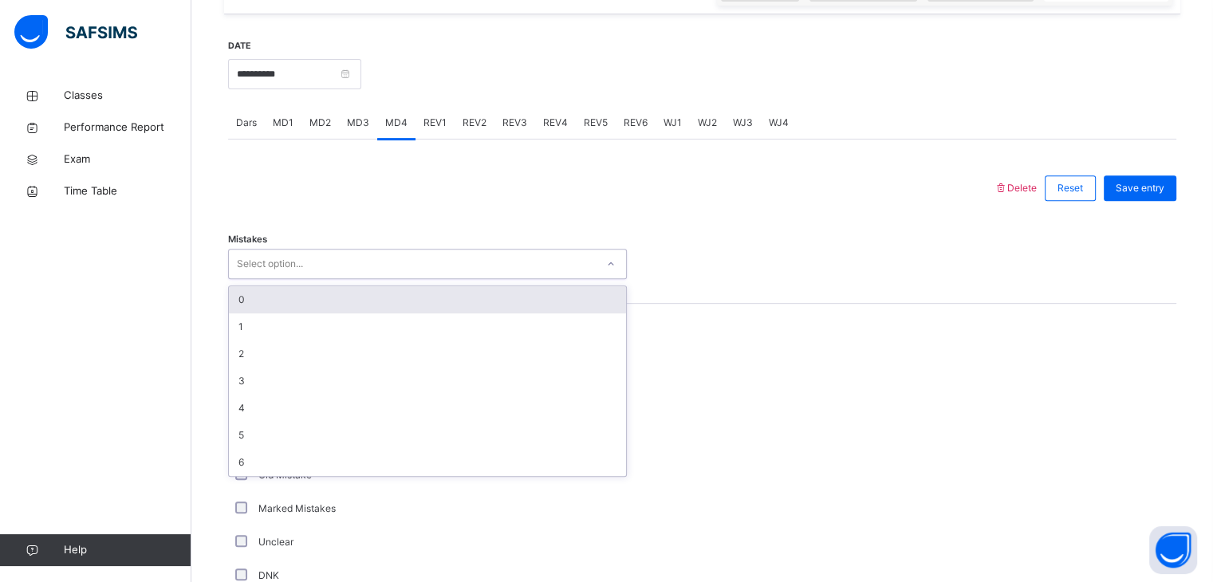
click at [349, 292] on div "0" at bounding box center [427, 299] width 397 height 27
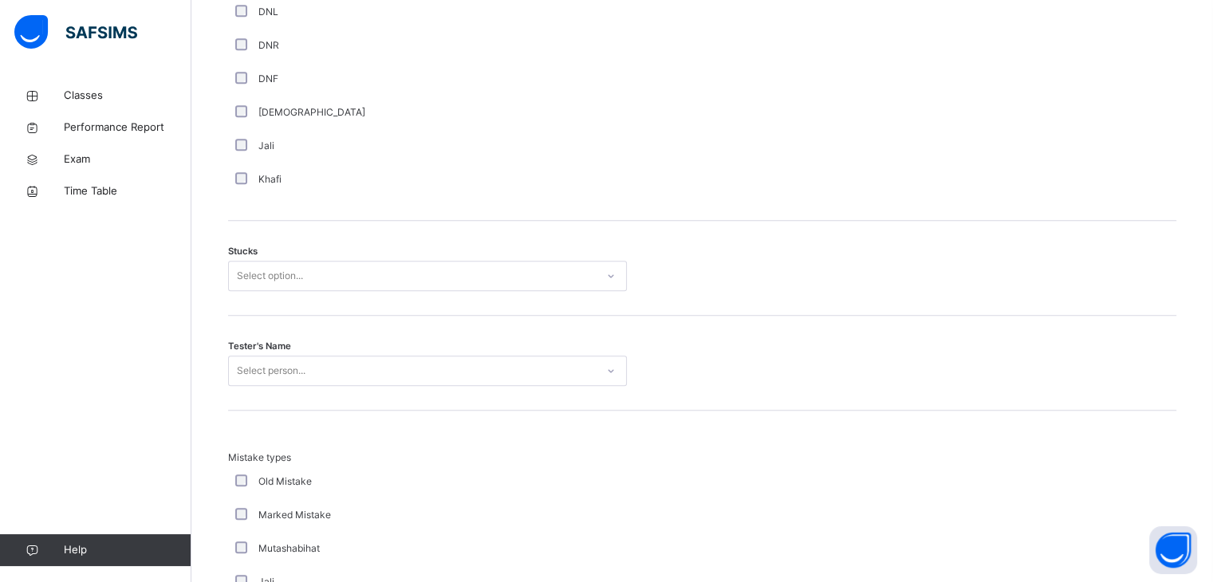
scroll to position [1192, 0]
click at [380, 282] on div "Select option..." at bounding box center [412, 271] width 367 height 25
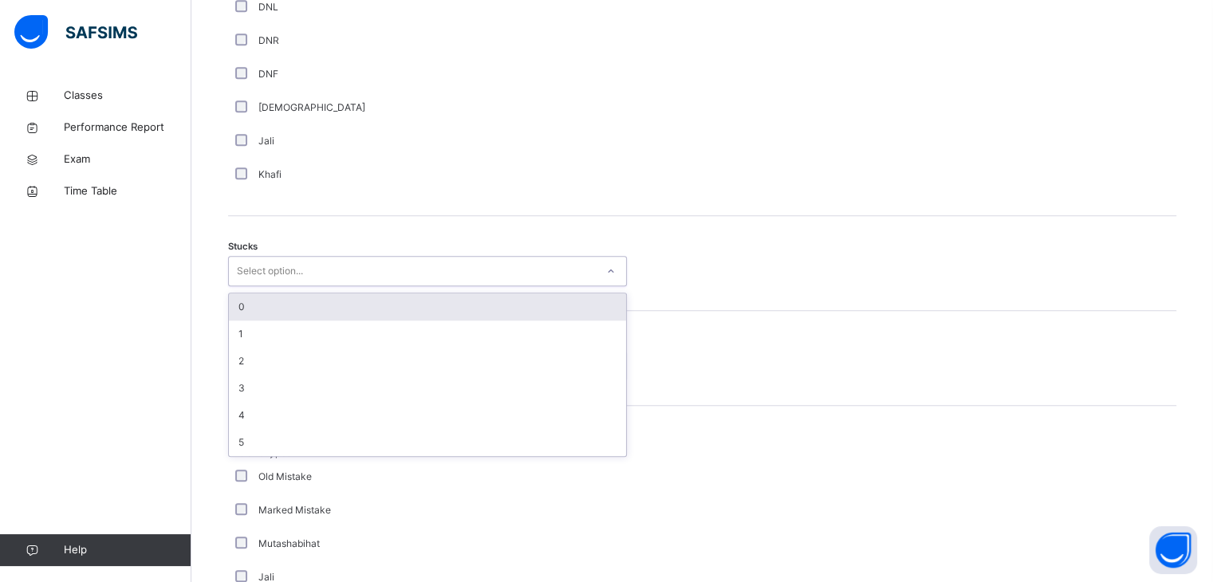
click at [380, 295] on div "0" at bounding box center [427, 306] width 397 height 27
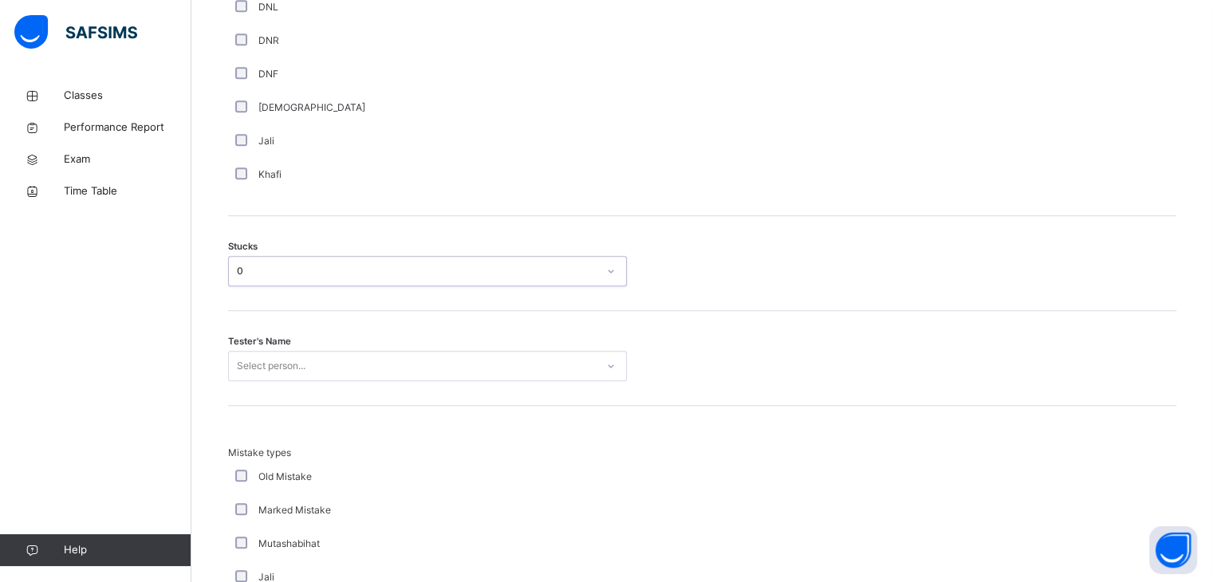
click at [371, 369] on div "Select person..." at bounding box center [427, 366] width 399 height 30
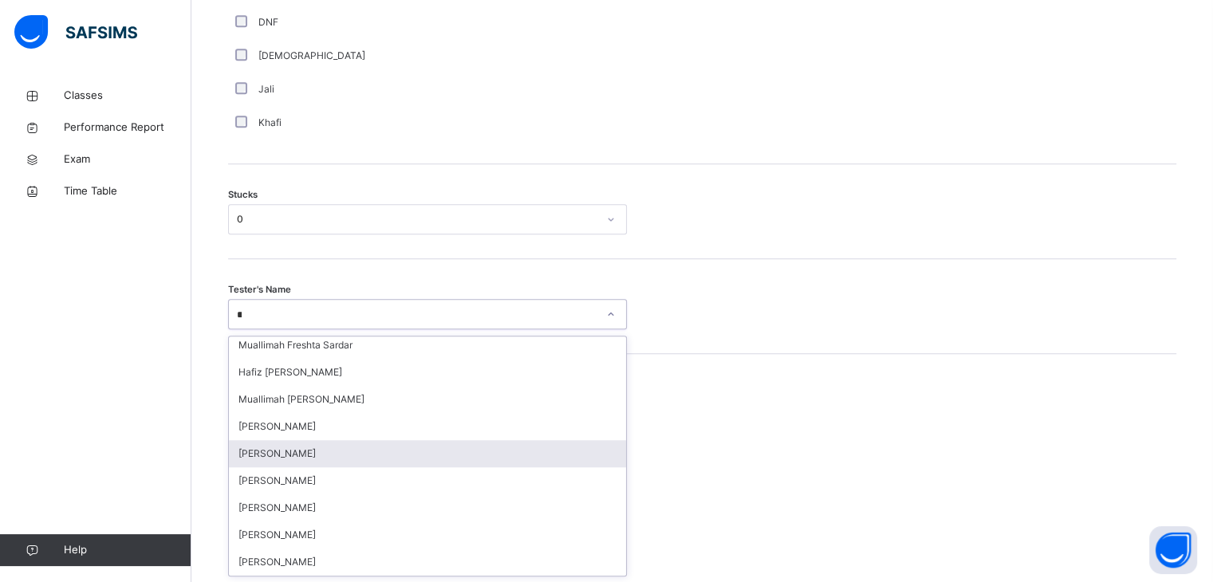
scroll to position [357, 0]
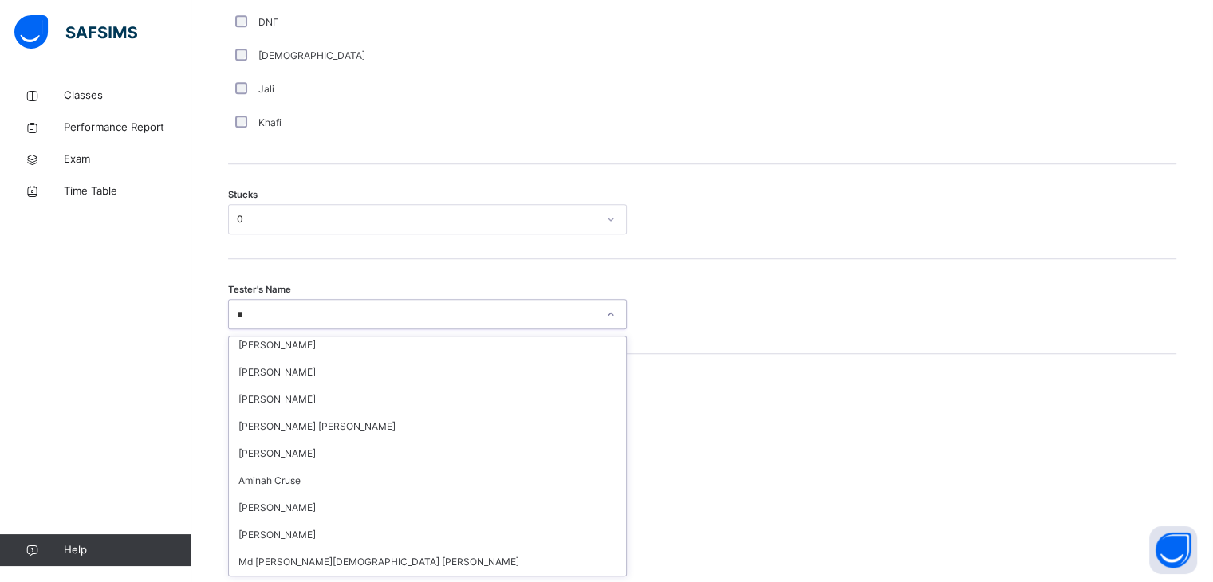
type input "***"
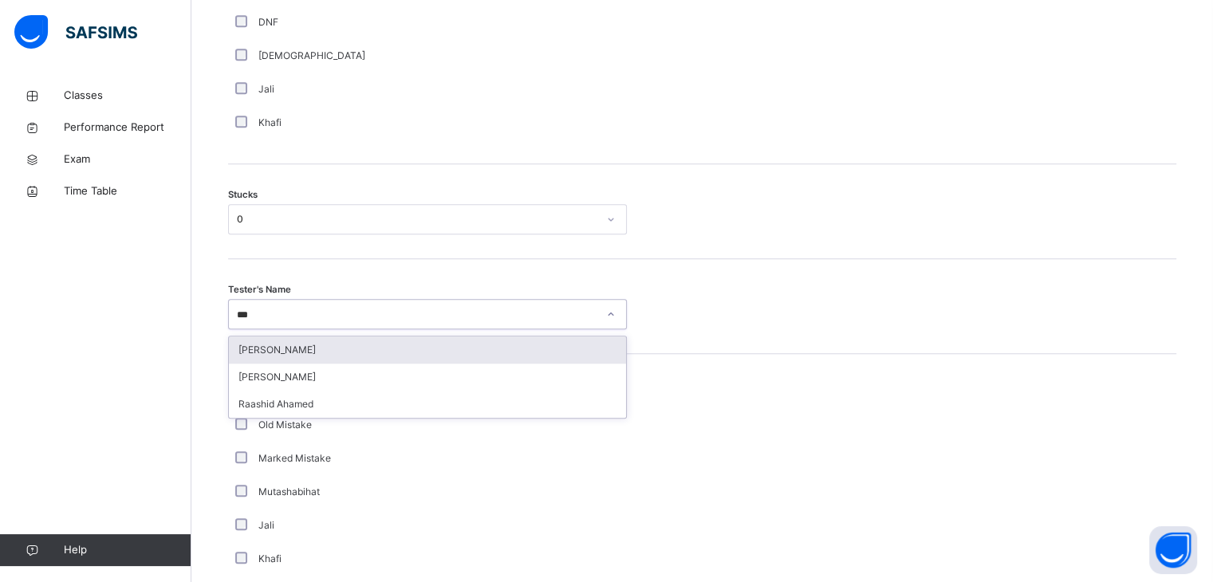
scroll to position [0, 0]
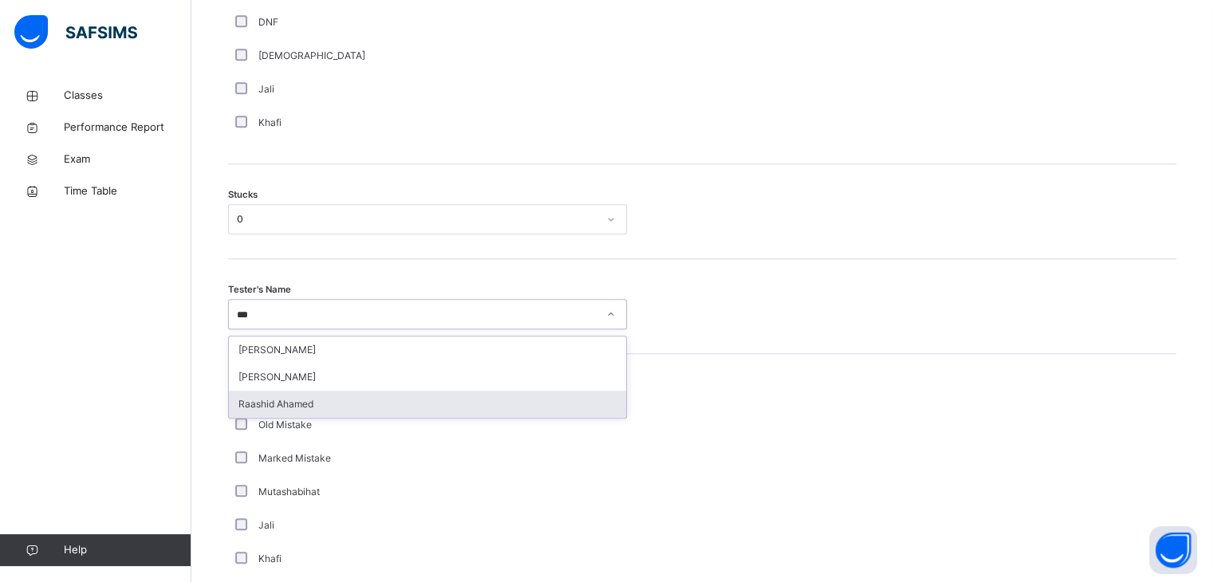
click at [384, 392] on div "Raashid Ahamed" at bounding box center [427, 404] width 397 height 27
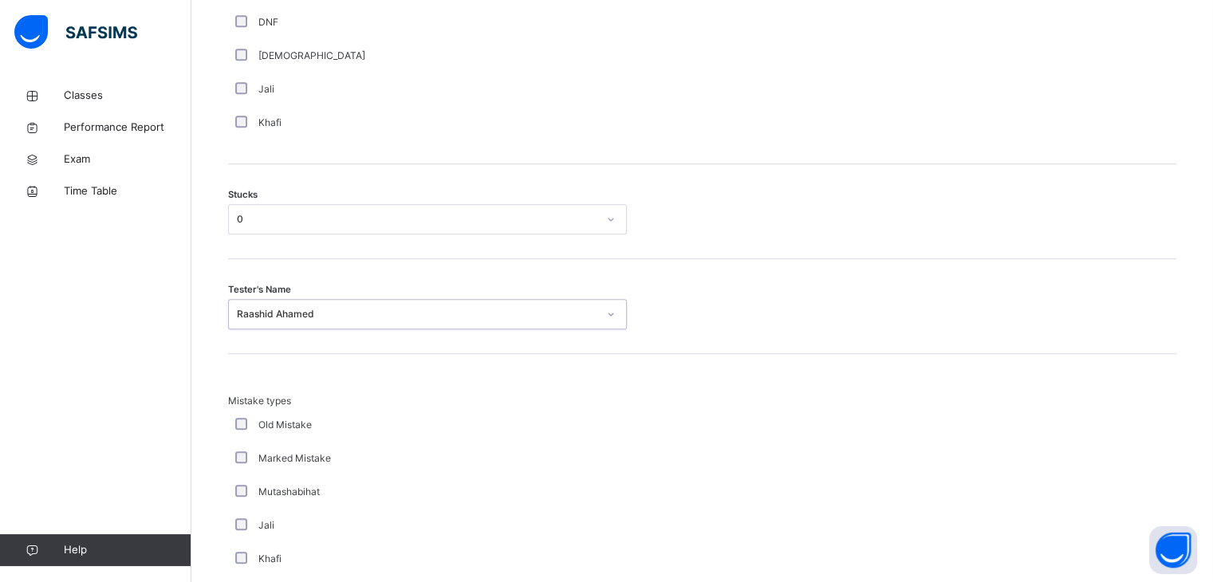
scroll to position [1537, 0]
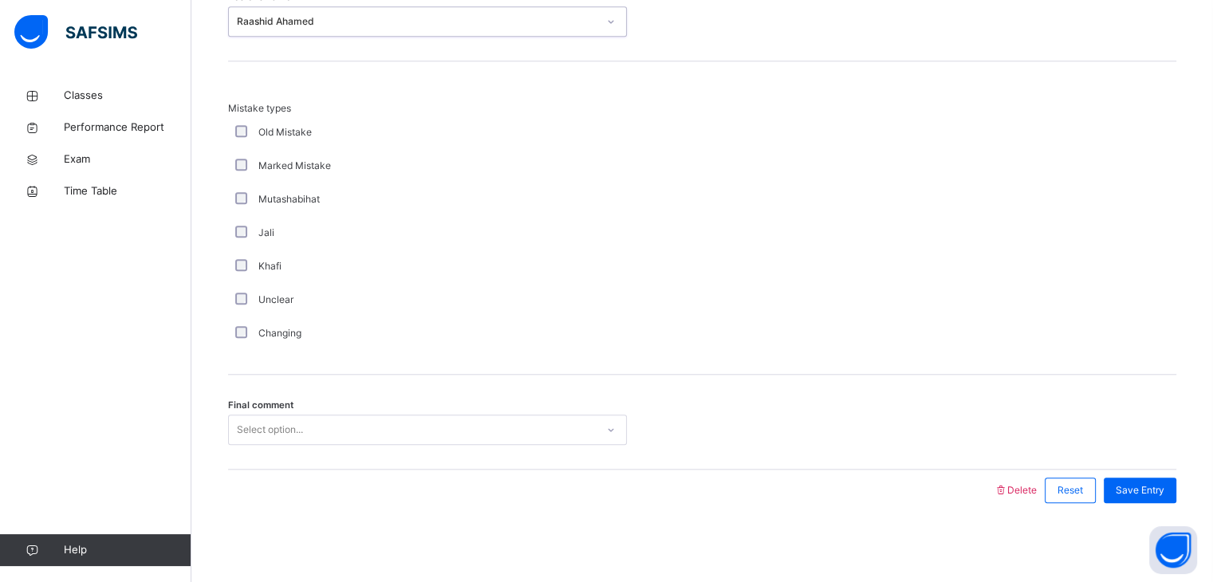
click at [364, 428] on div "Select option..." at bounding box center [412, 430] width 367 height 25
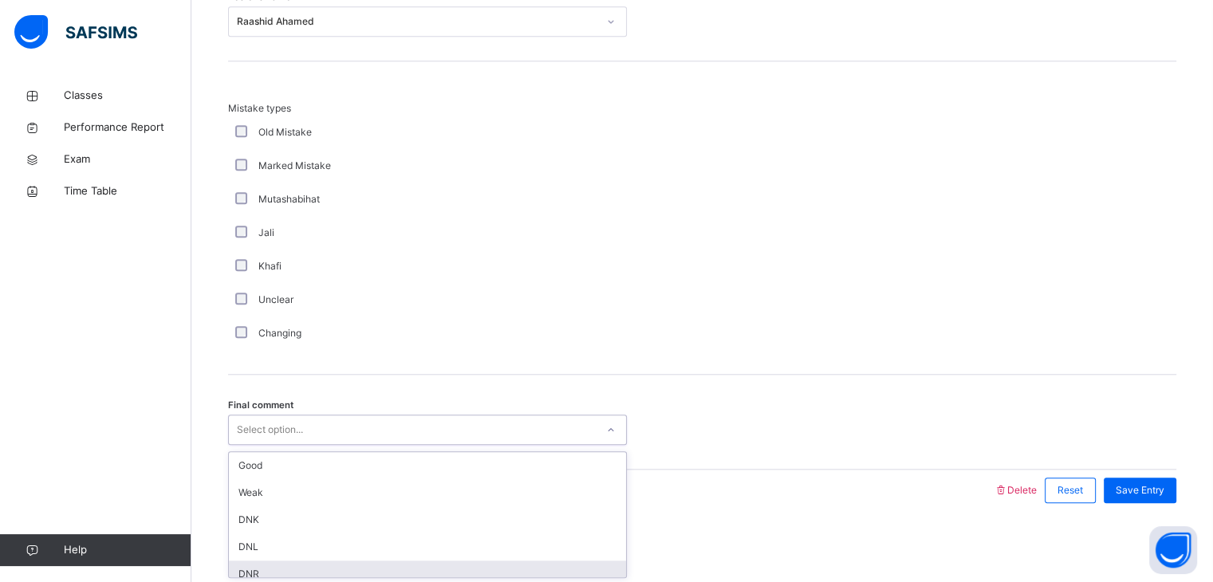
click at [374, 565] on div "DNR" at bounding box center [427, 574] width 397 height 27
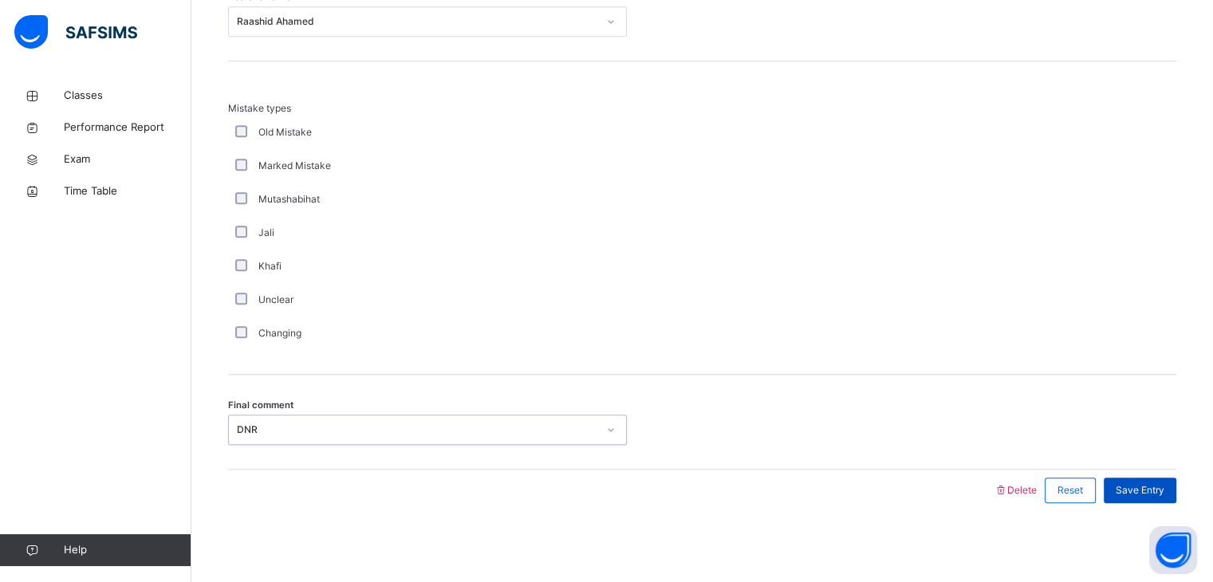
click at [1161, 486] on span "Save Entry" at bounding box center [1140, 490] width 49 height 14
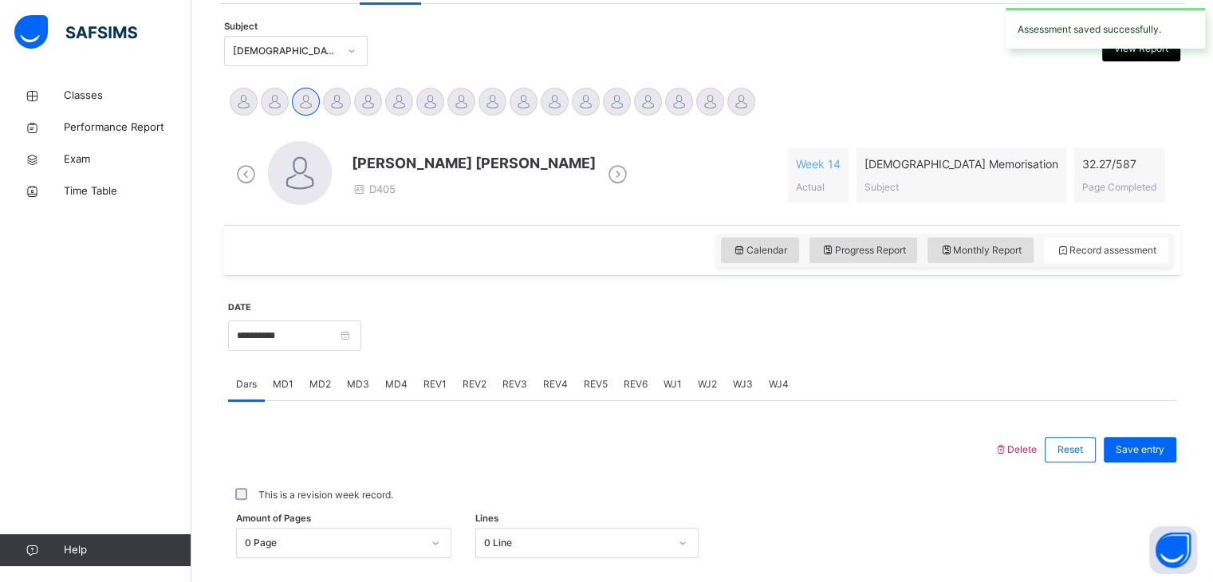
scroll to position [329, 0]
click at [435, 390] on span "REV1" at bounding box center [434, 384] width 23 height 14
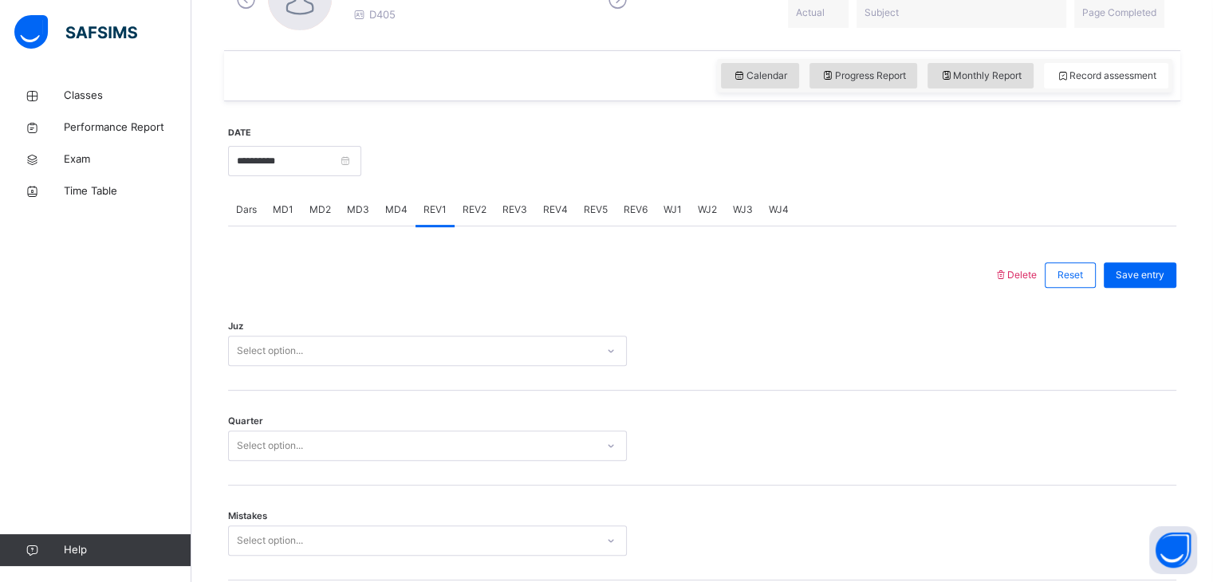
click at [396, 358] on div "Select option..." at bounding box center [427, 351] width 399 height 30
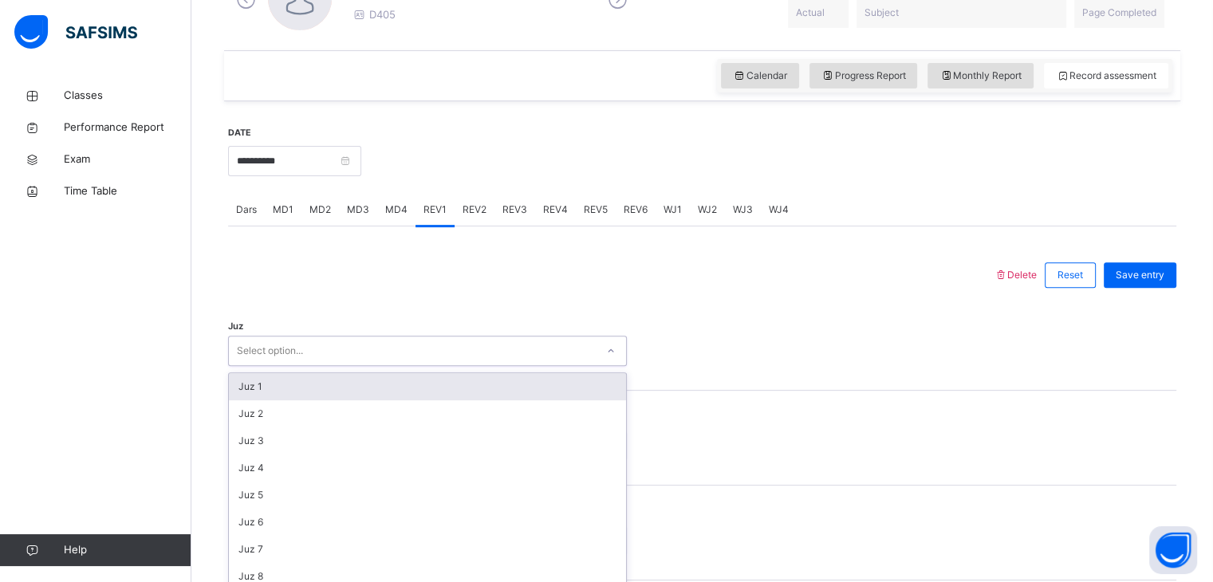
scroll to position [540, 0]
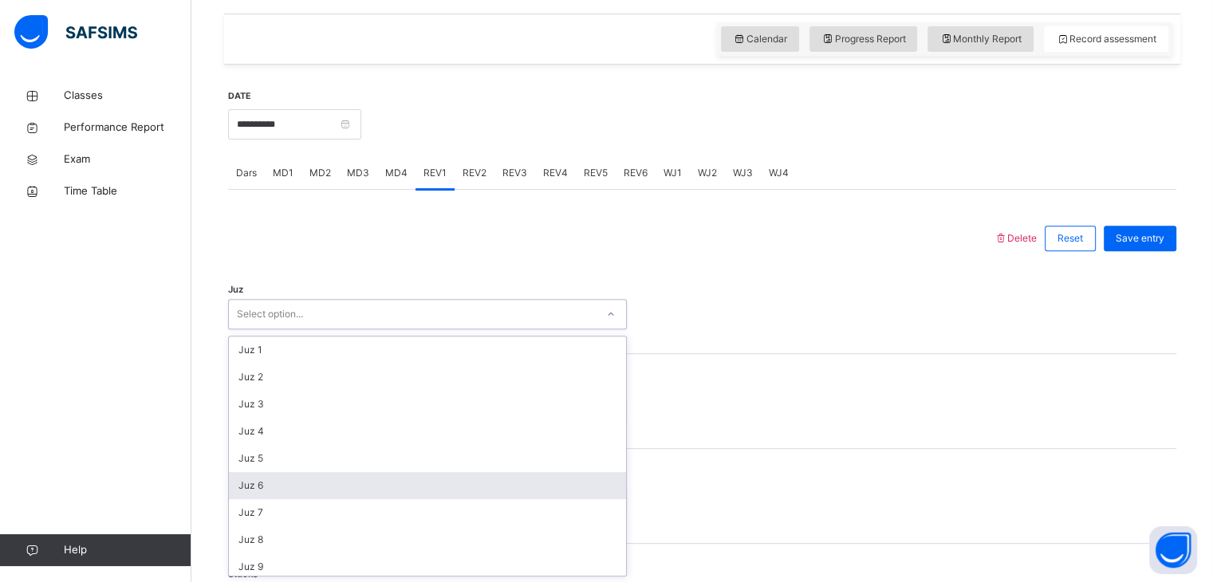
click at [372, 476] on div "Juz 6" at bounding box center [427, 485] width 397 height 27
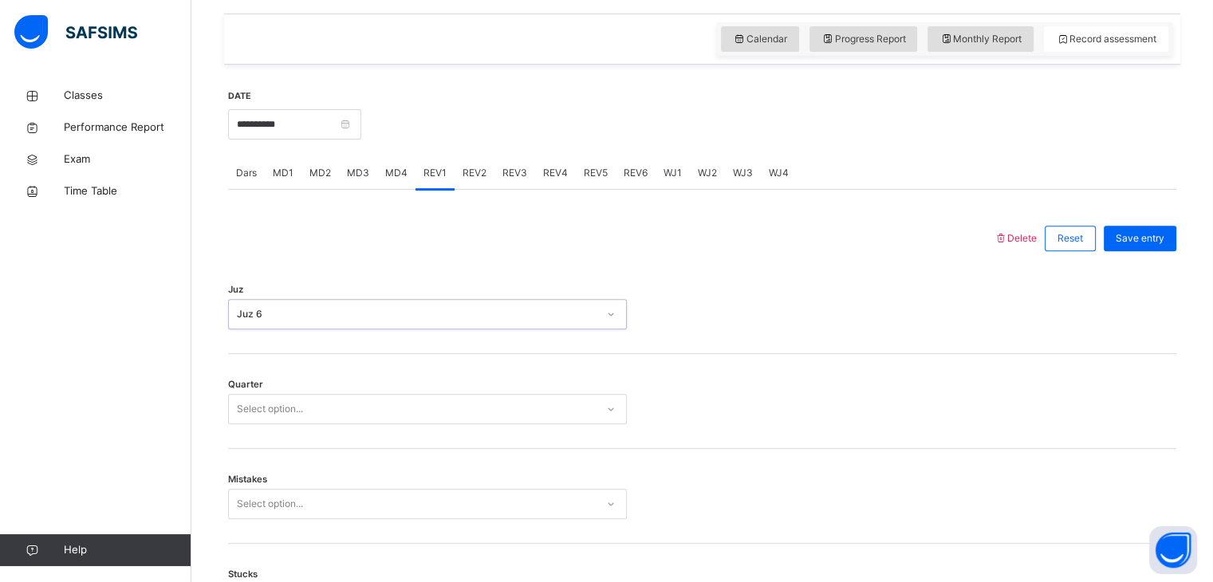
click at [333, 403] on div "Select option..." at bounding box center [412, 409] width 367 height 25
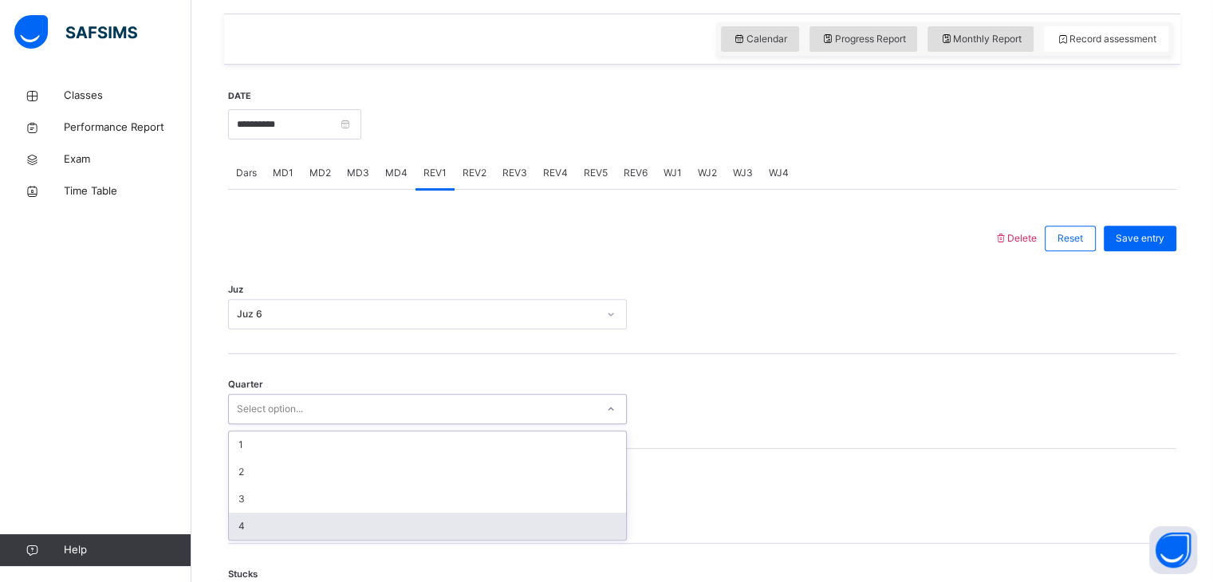
click at [336, 514] on div "4" at bounding box center [427, 526] width 397 height 27
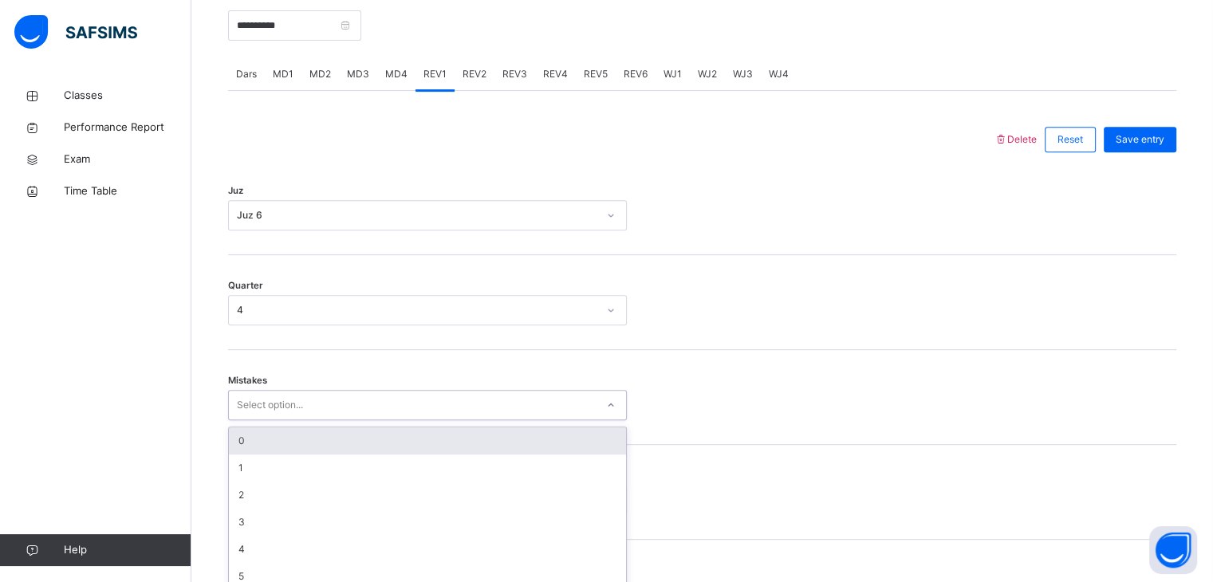
click at [309, 420] on div "option 0 focused, 1 of 7. 7 results available. Use Up and Down to choose option…" at bounding box center [427, 405] width 399 height 30
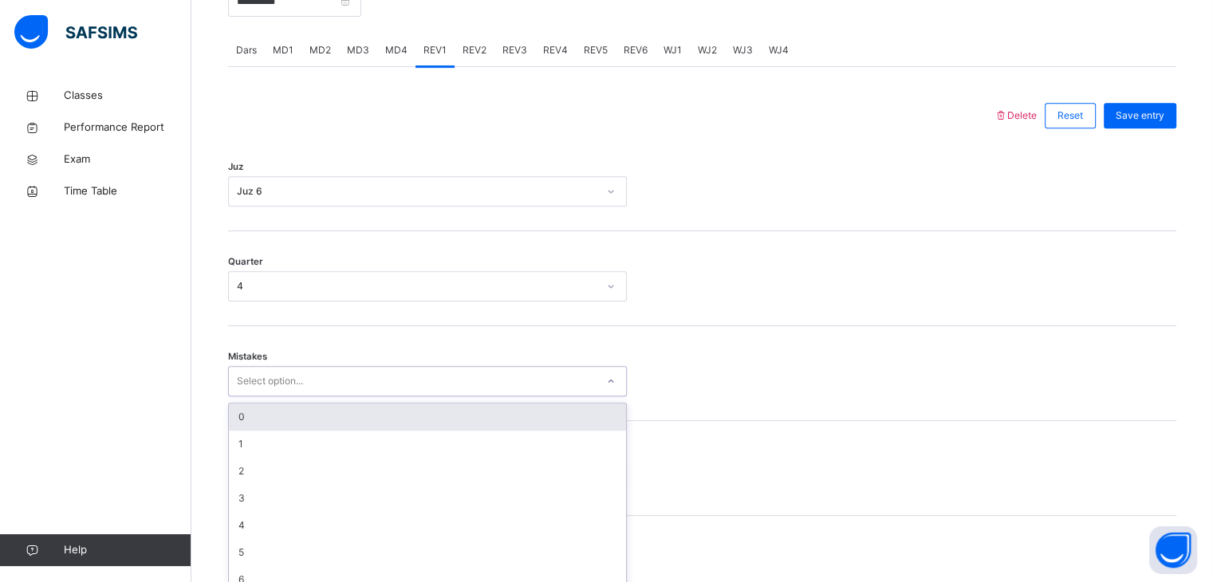
scroll to position [679, 0]
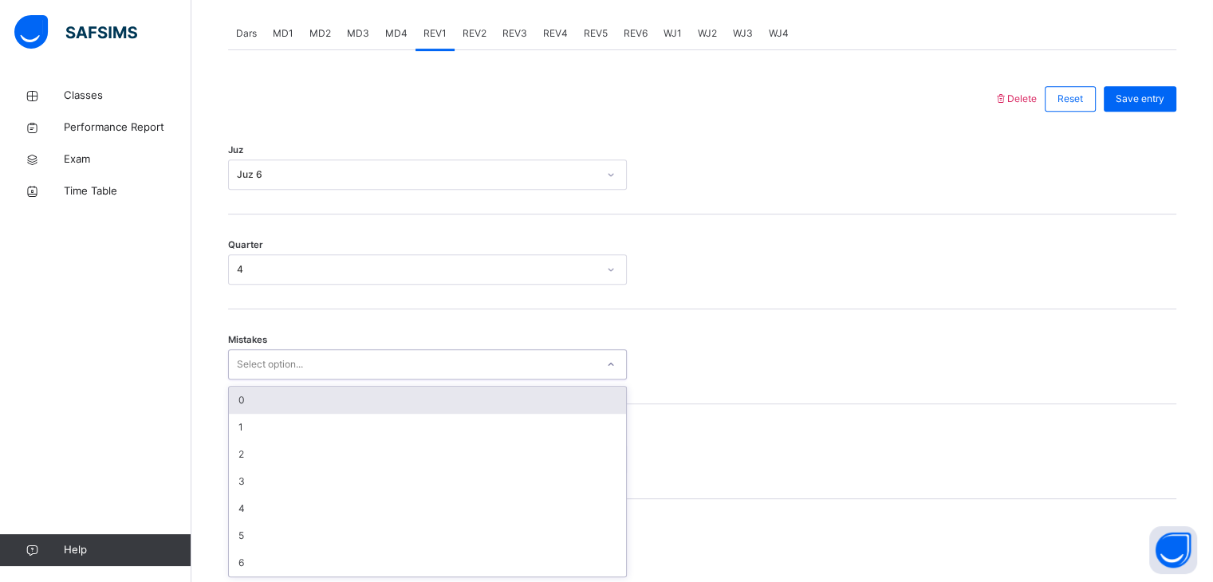
click at [304, 406] on div "0" at bounding box center [427, 400] width 397 height 27
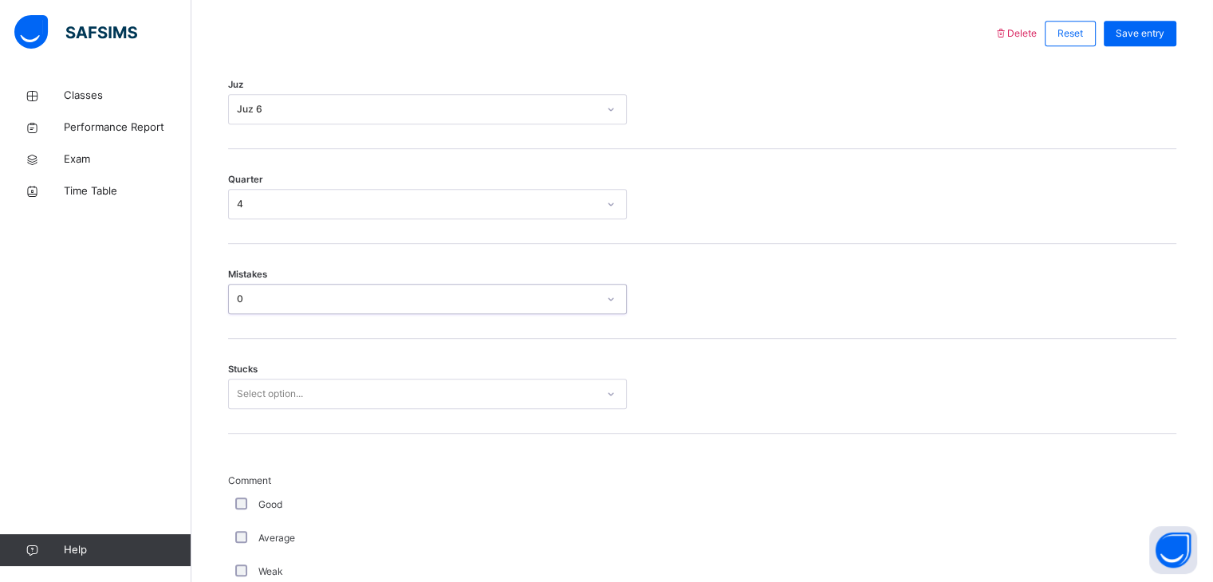
scroll to position [744, 0]
click at [298, 400] on div "Select option..." at bounding box center [270, 395] width 66 height 30
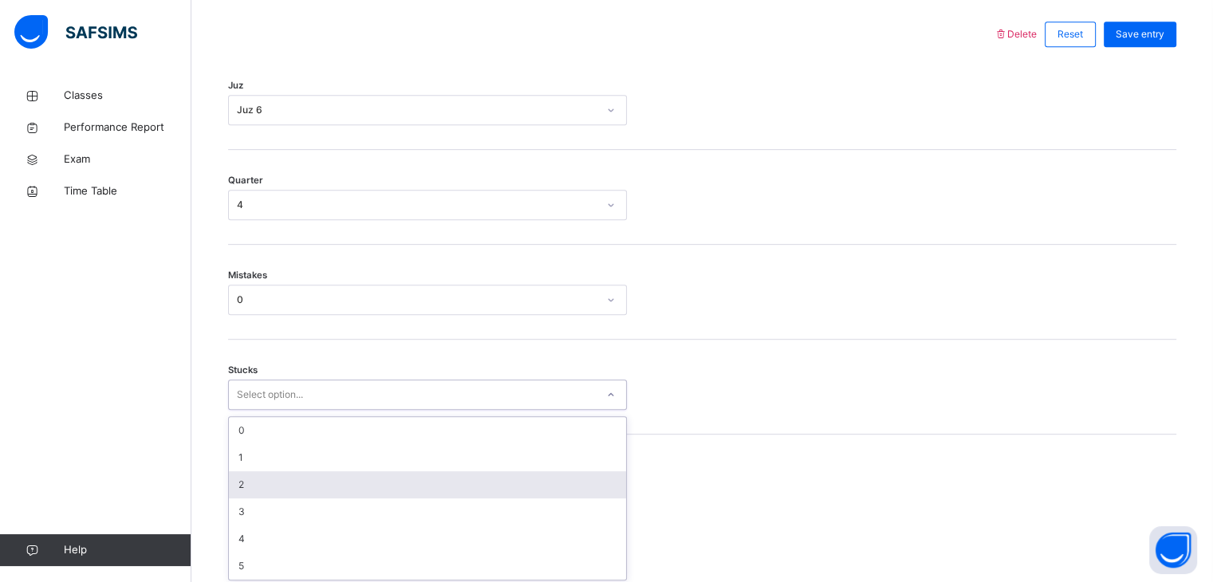
click at [297, 481] on div "2" at bounding box center [427, 484] width 397 height 27
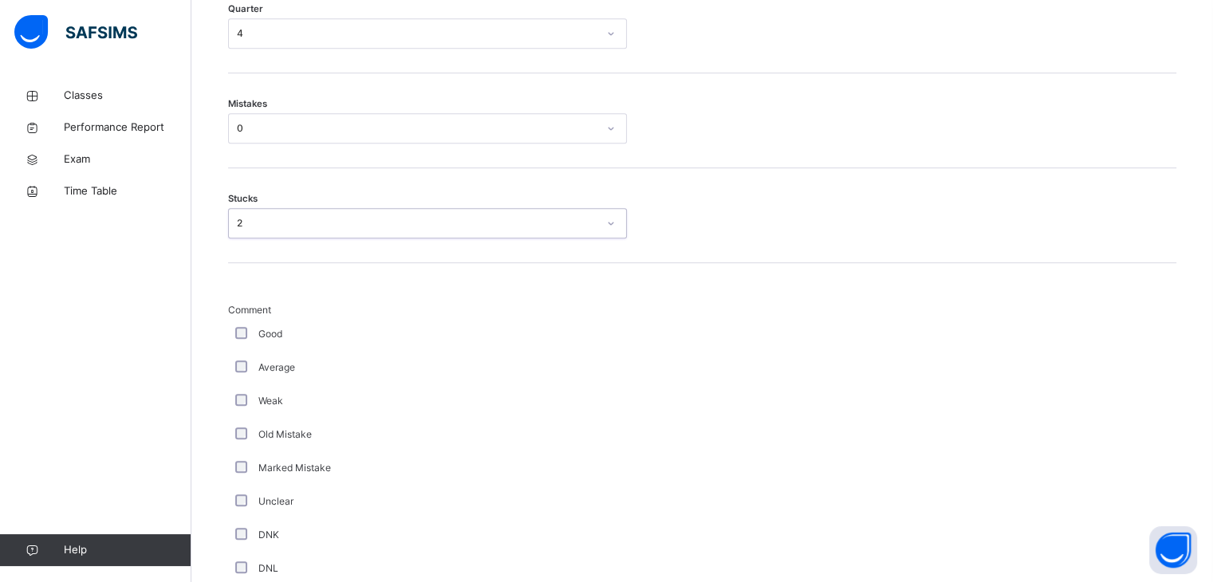
scroll to position [915, 0]
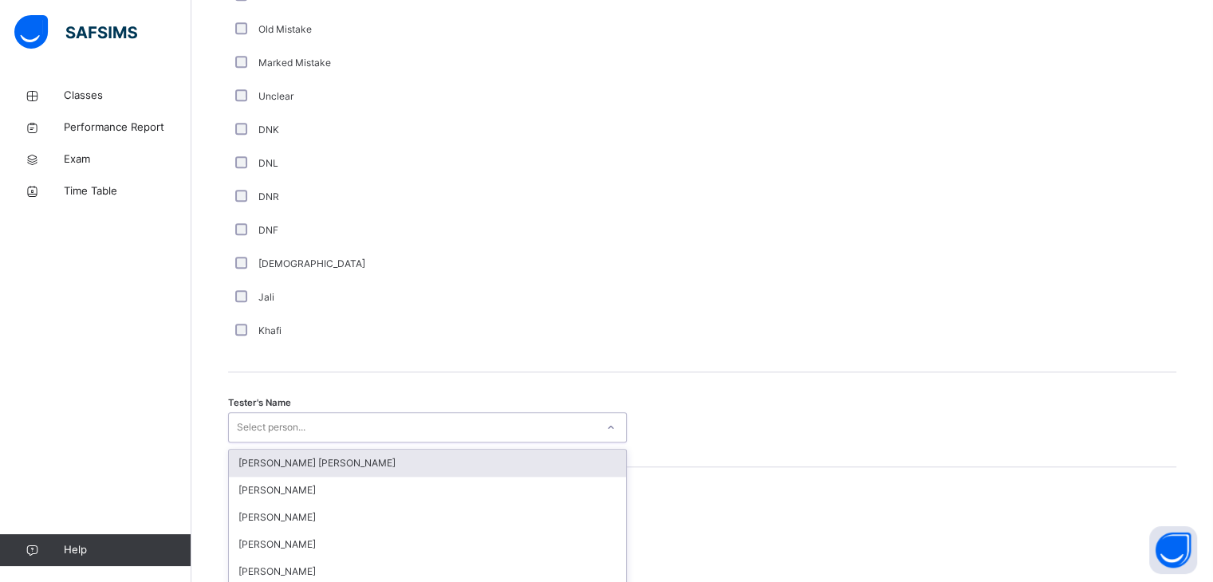
click at [341, 421] on div "option [PERSON_NAME] [PERSON_NAME] focused, 1 of 90. 90 results available. Use …" at bounding box center [427, 427] width 399 height 30
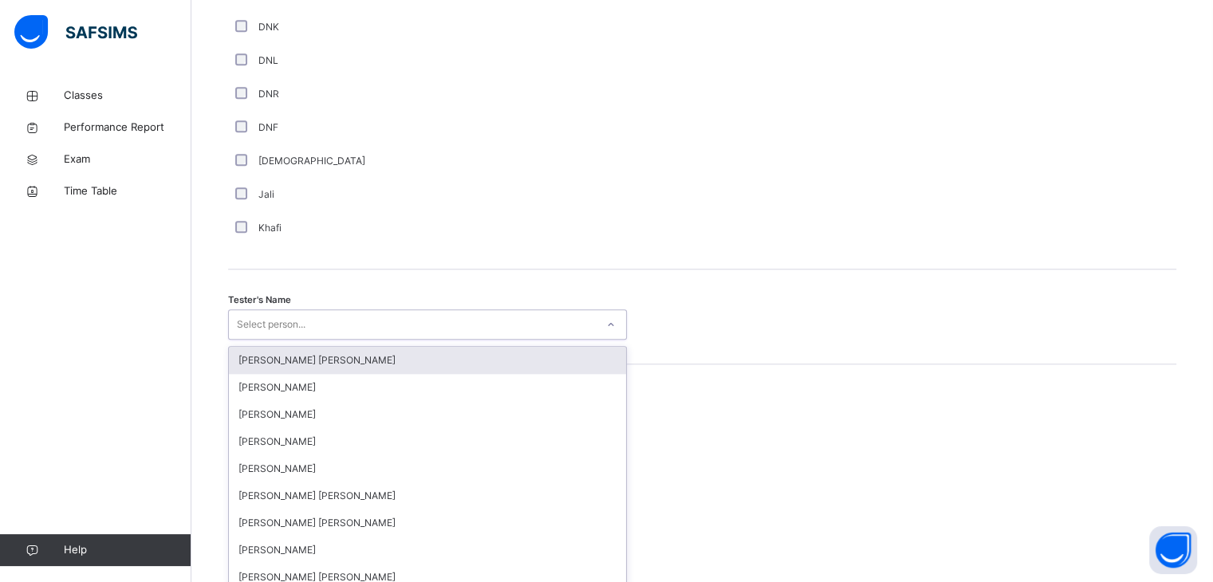
scroll to position [1433, 0]
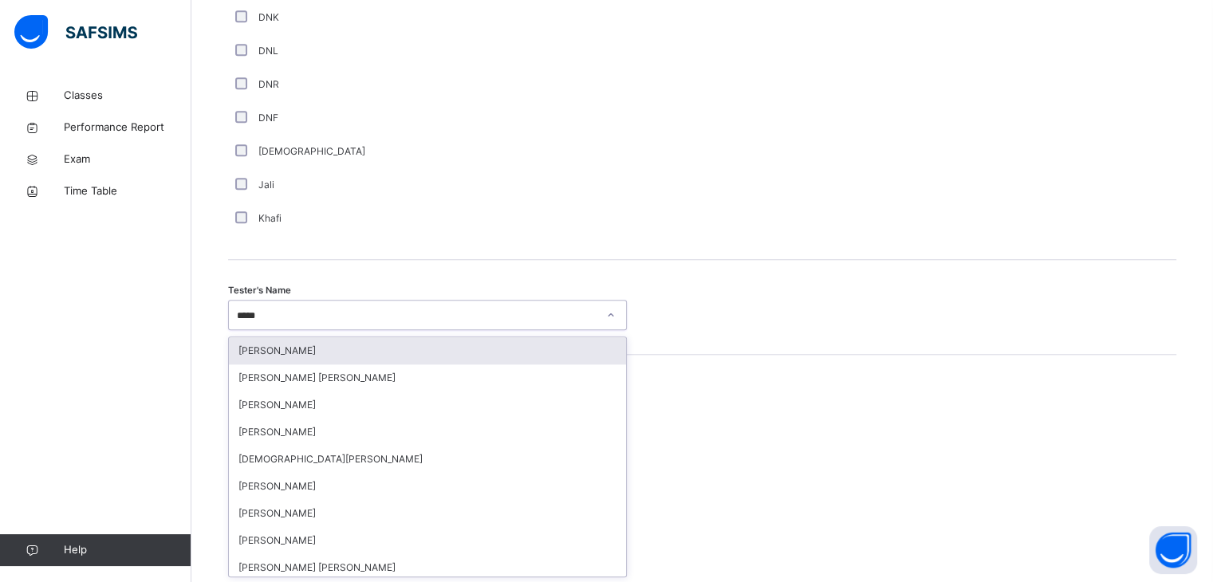
type input "******"
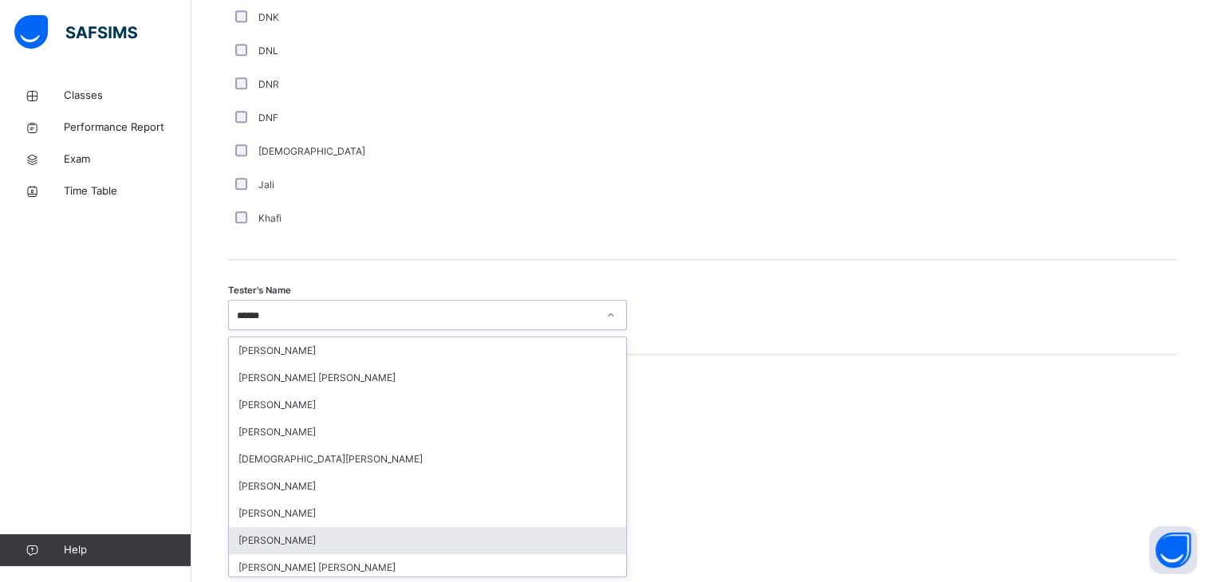
click at [368, 536] on div "[PERSON_NAME]" at bounding box center [427, 540] width 397 height 27
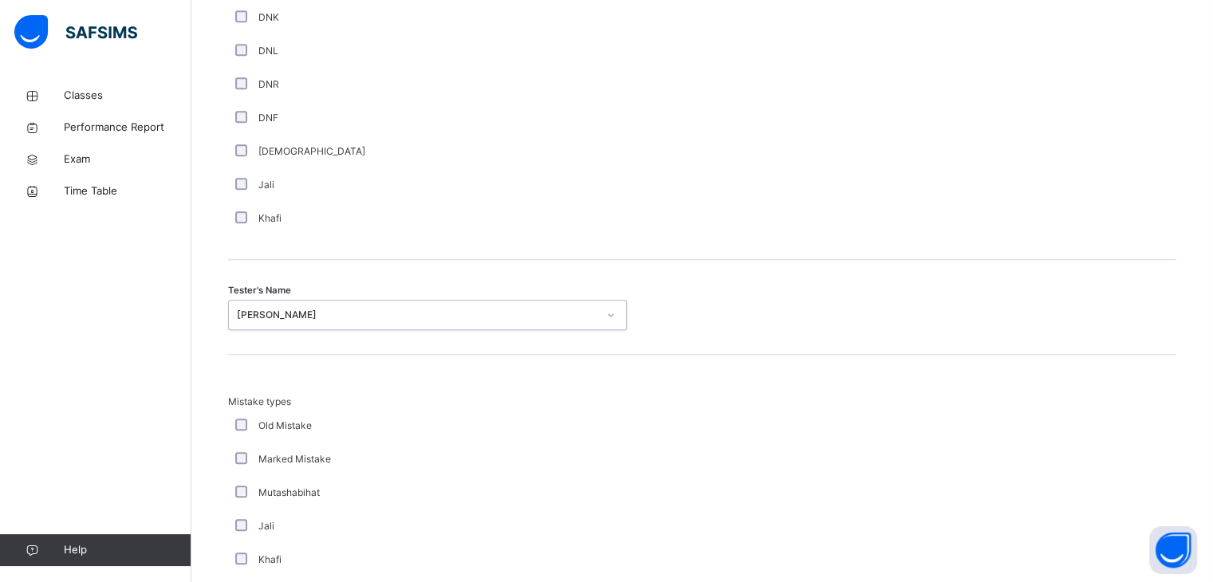
scroll to position [1726, 0]
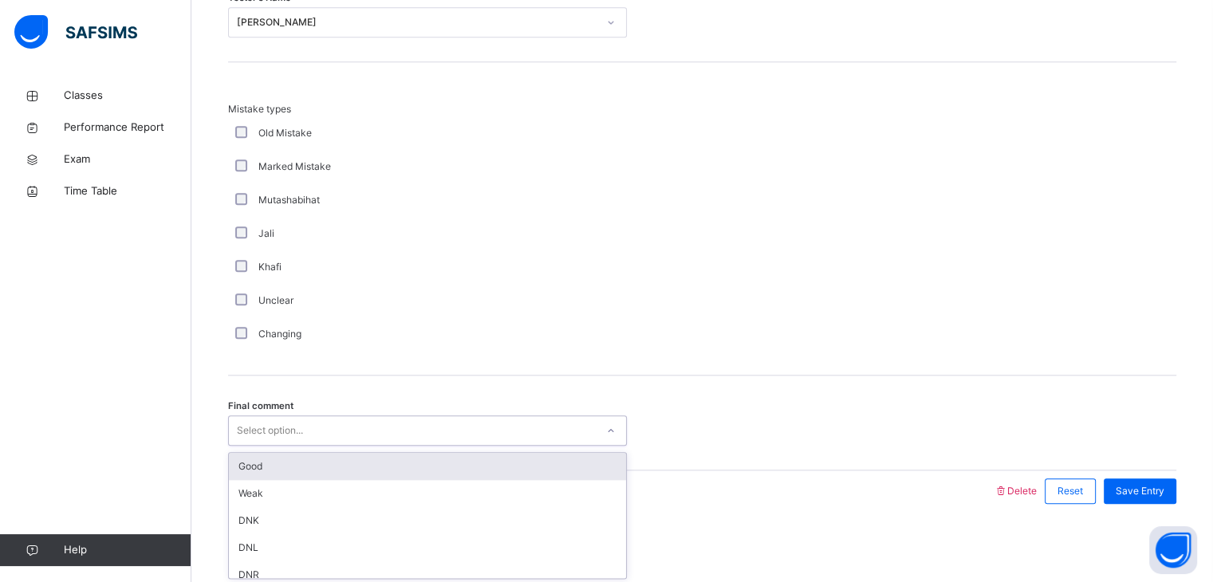
click at [337, 431] on div "Select option..." at bounding box center [412, 431] width 367 height 25
click at [348, 448] on div "Final comment option Good focused, 1 of 6. 6 results available. Use Up and Down…" at bounding box center [702, 423] width 948 height 95
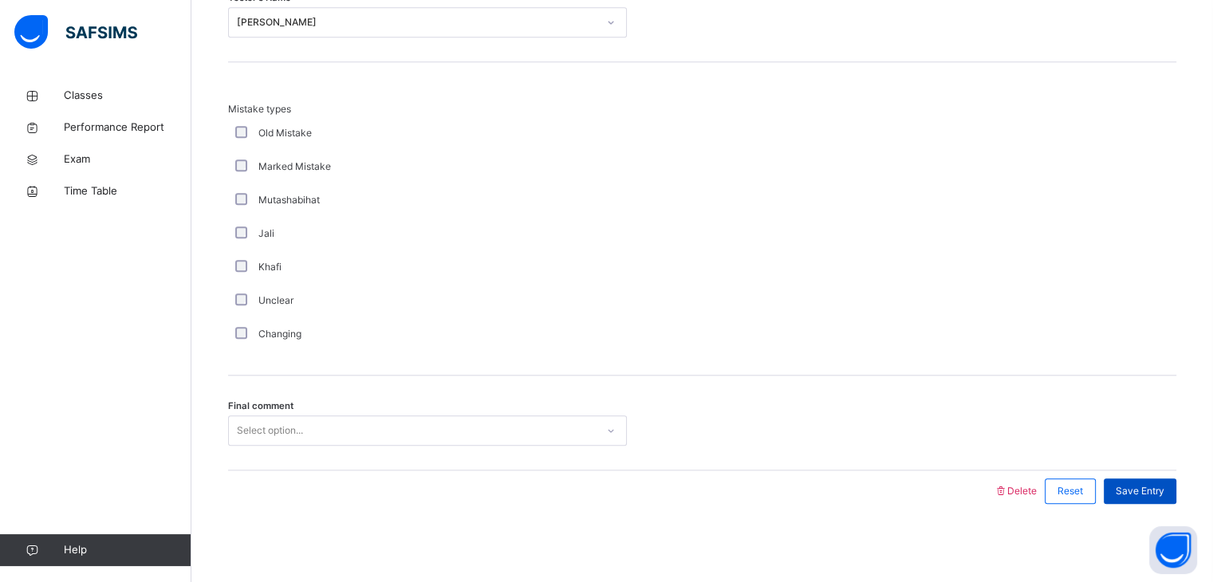
click at [1136, 486] on span "Save Entry" at bounding box center [1140, 491] width 49 height 14
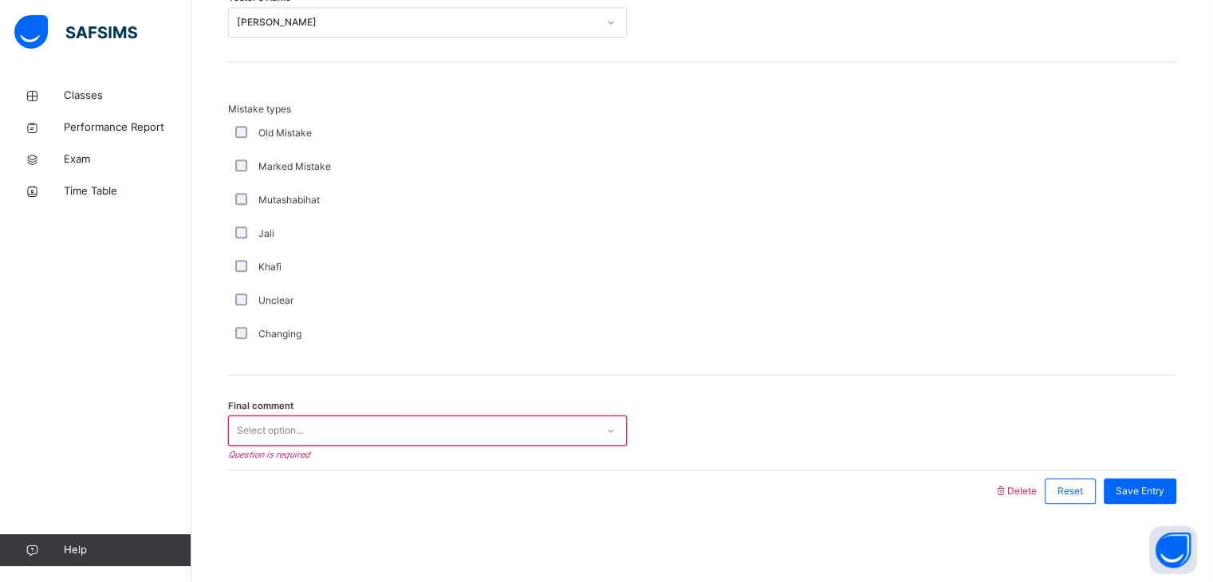
click at [571, 405] on div "Final comment Select option... Question is required" at bounding box center [702, 423] width 948 height 95
click at [568, 425] on div "Select option..." at bounding box center [412, 431] width 367 height 25
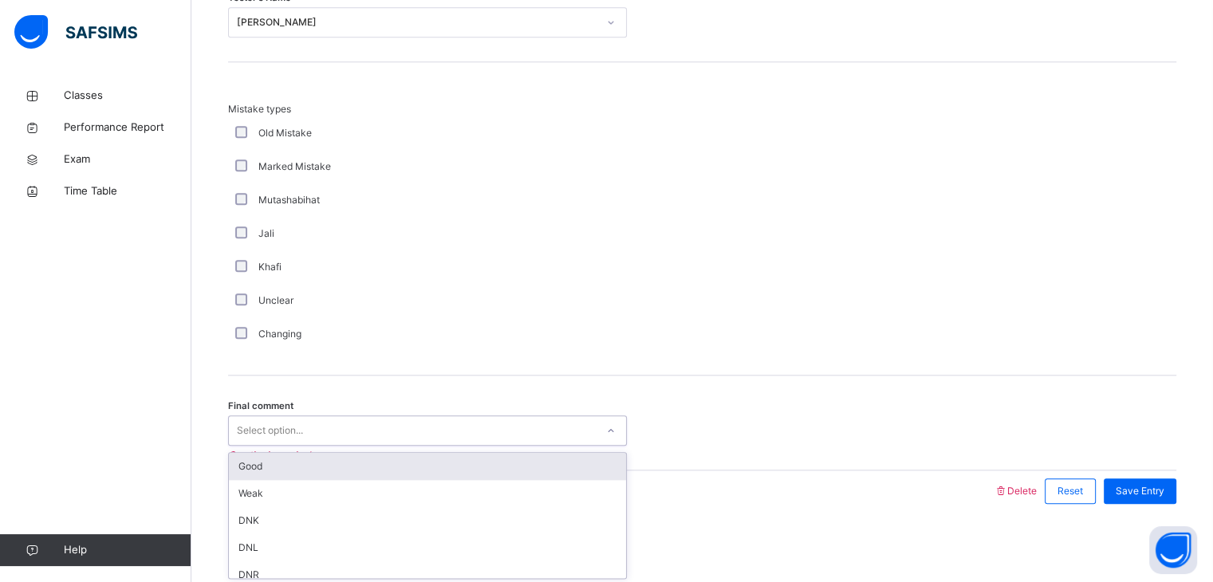
click at [558, 467] on div "Good" at bounding box center [427, 466] width 397 height 27
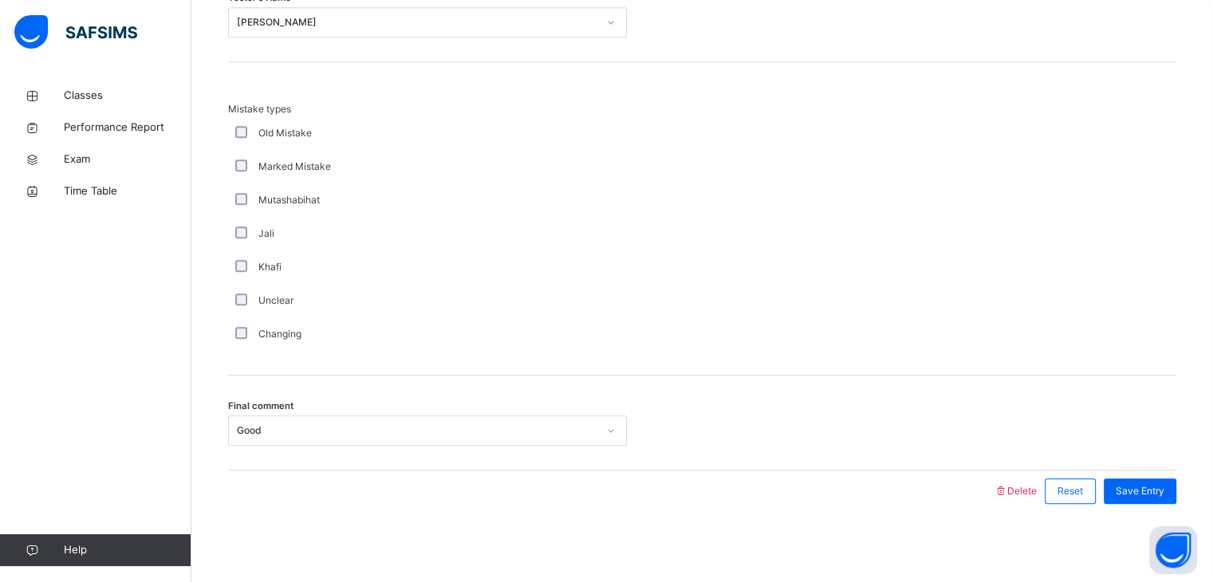
click at [1142, 470] on div "Save Entry" at bounding box center [1136, 490] width 81 height 41
click at [1144, 490] on span "Save Entry" at bounding box center [1140, 491] width 49 height 14
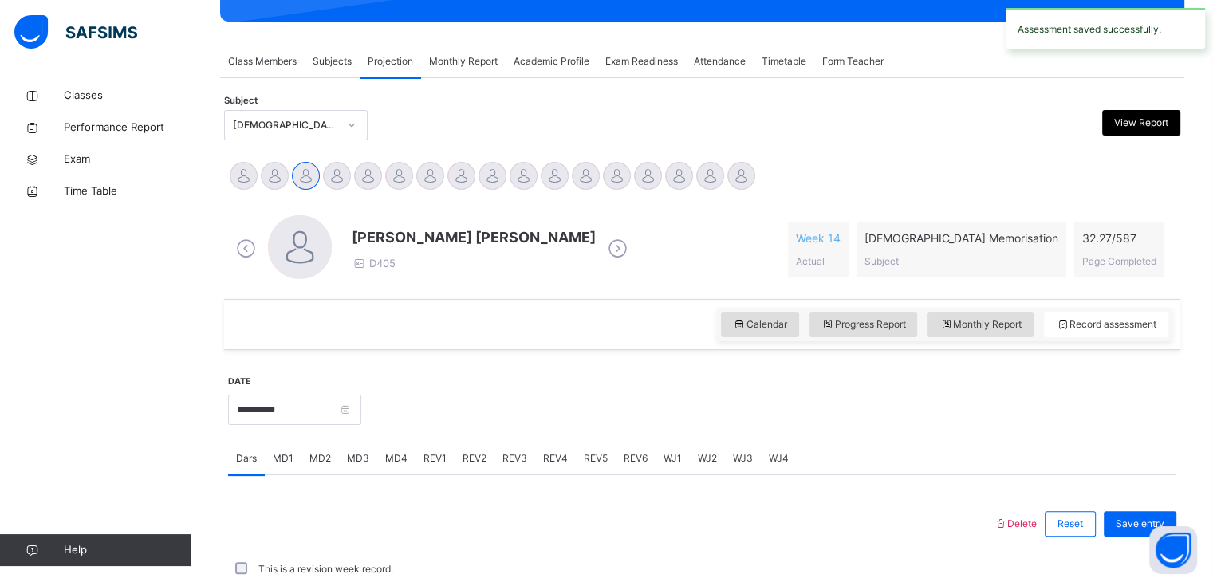
scroll to position [616, 0]
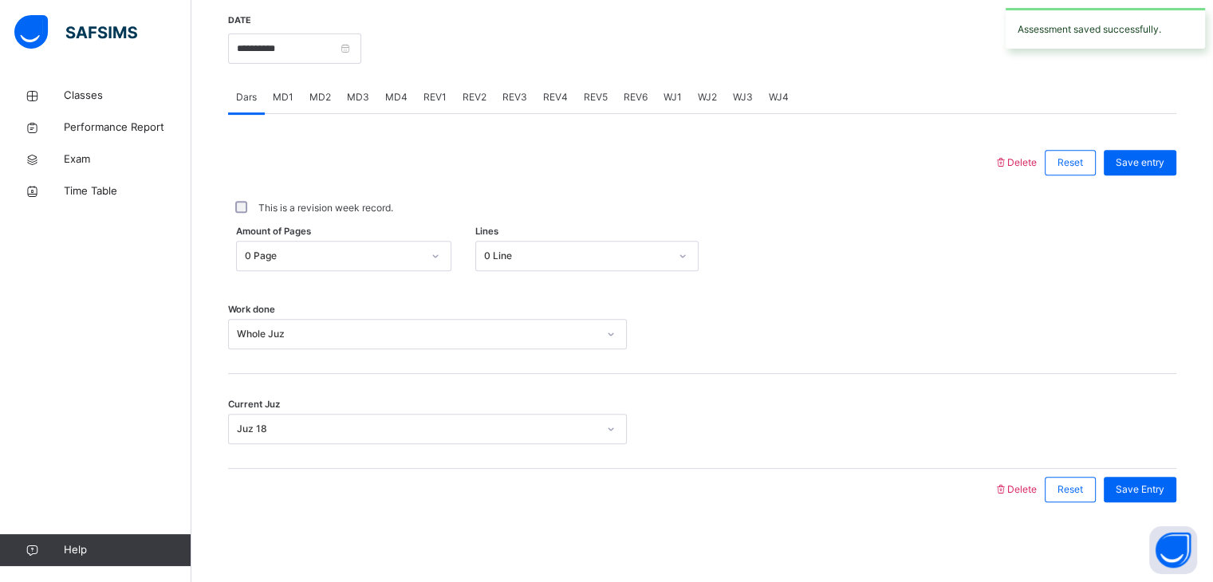
click at [468, 107] on div "REV2" at bounding box center [475, 97] width 40 height 32
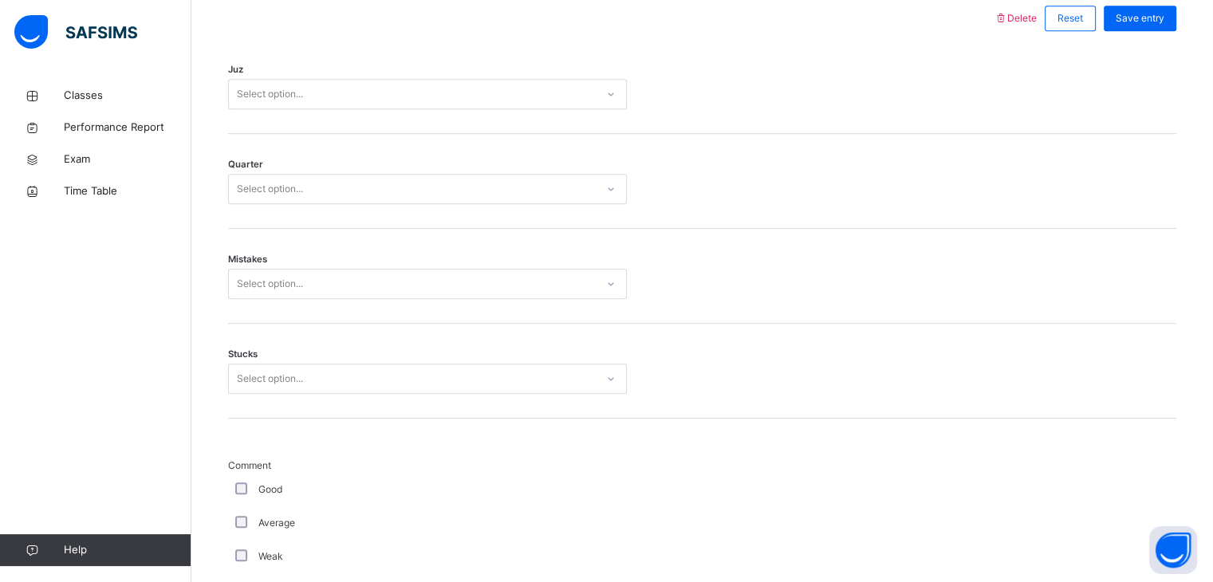
scroll to position [762, 0]
click at [377, 96] on div "Select option..." at bounding box center [412, 93] width 367 height 25
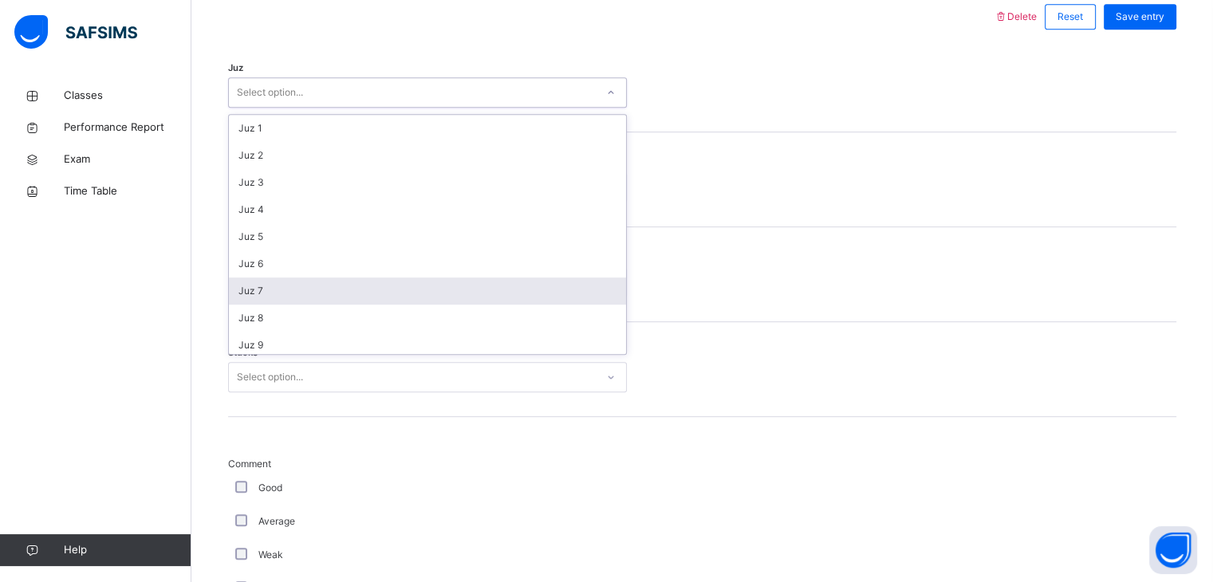
click at [384, 295] on div "Juz 7" at bounding box center [427, 291] width 397 height 27
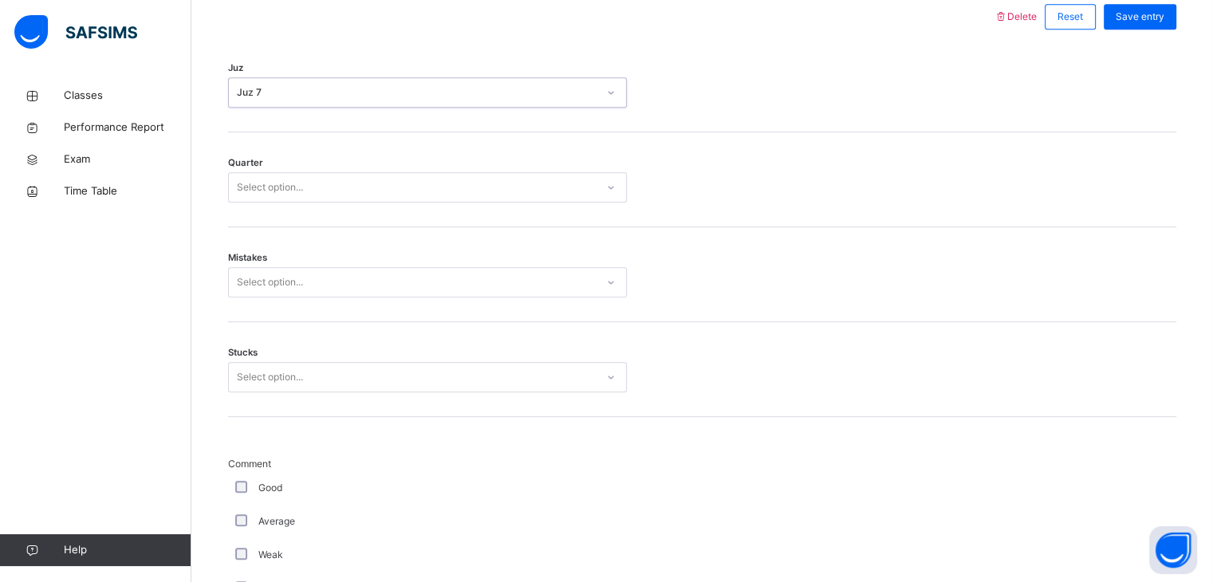
click at [329, 192] on div "Select option..." at bounding box center [412, 187] width 367 height 25
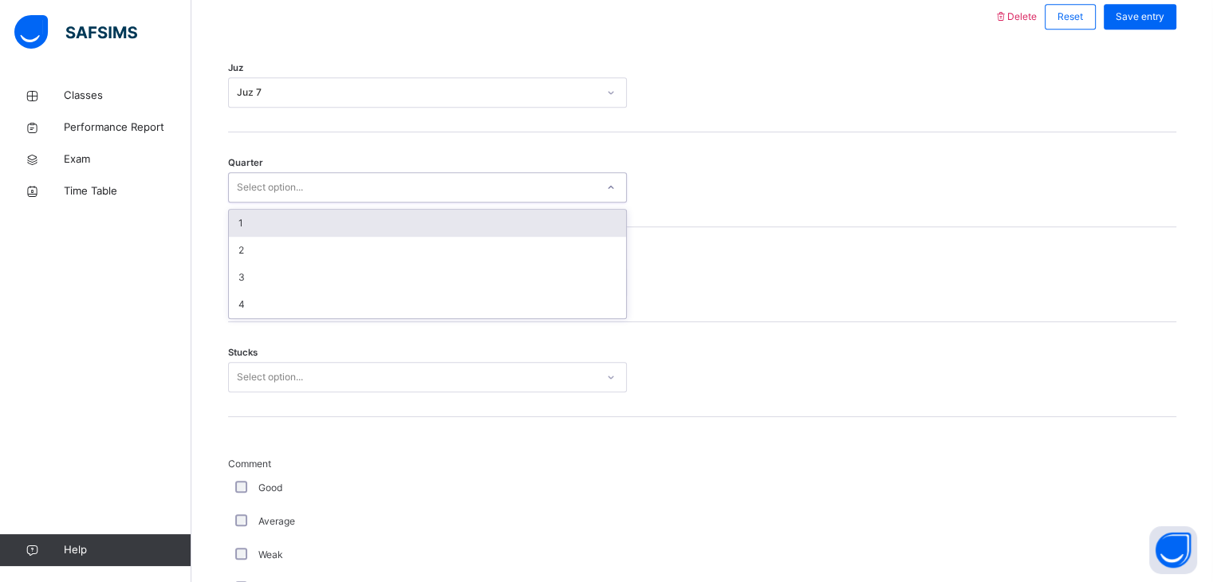
click at [325, 219] on div "1" at bounding box center [427, 223] width 397 height 27
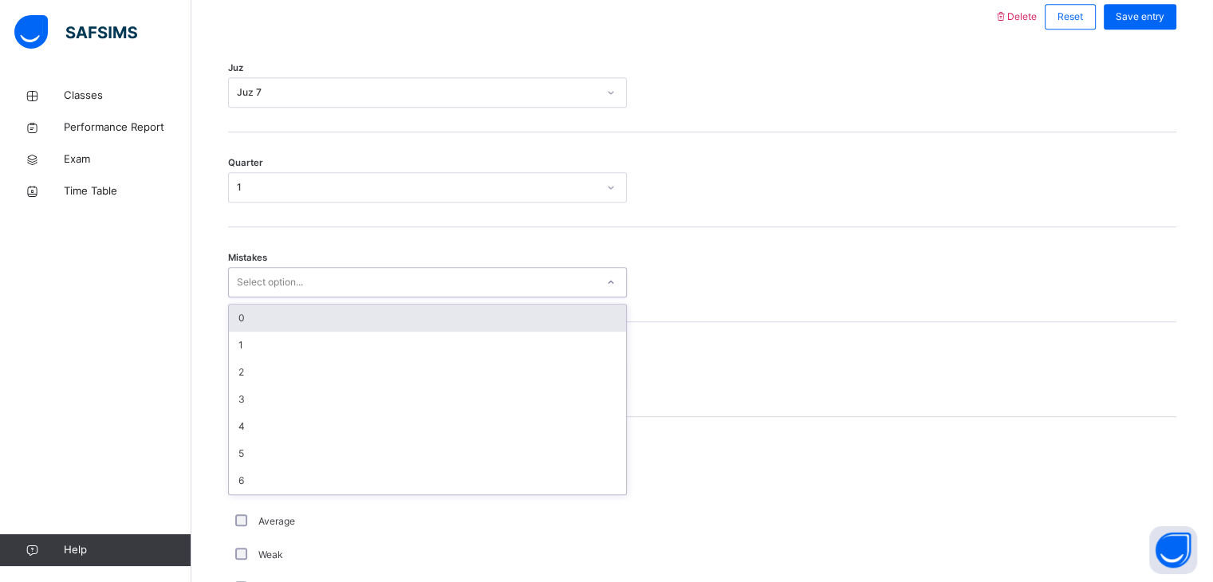
click at [321, 285] on div "Select option..." at bounding box center [412, 282] width 367 height 25
click at [322, 314] on div "0" at bounding box center [427, 318] width 397 height 27
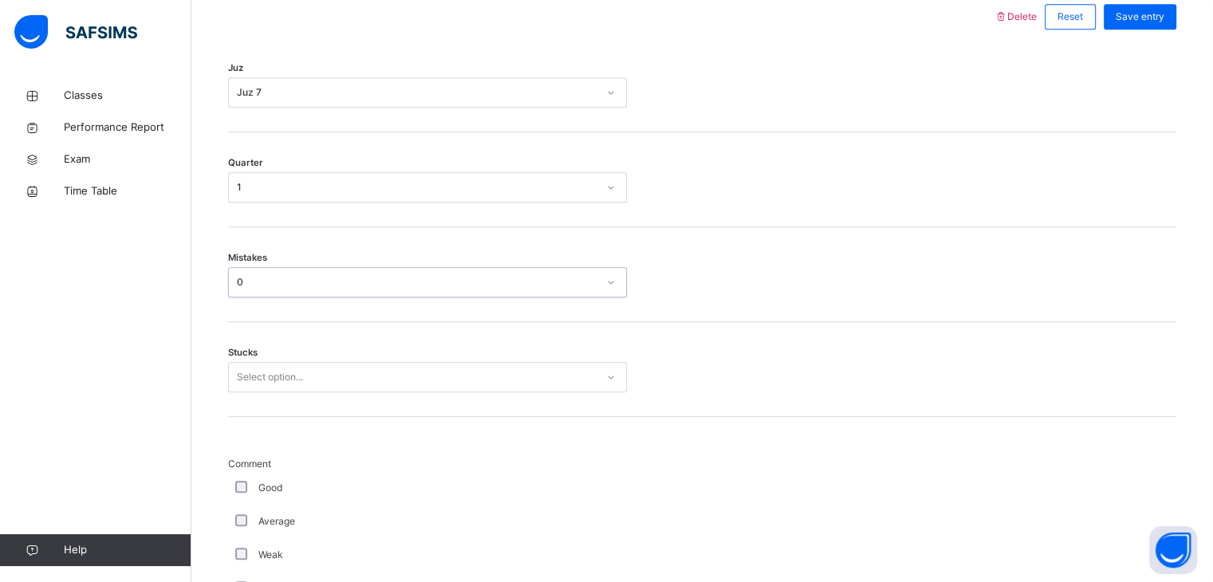
click at [327, 371] on div "Select option..." at bounding box center [412, 377] width 367 height 25
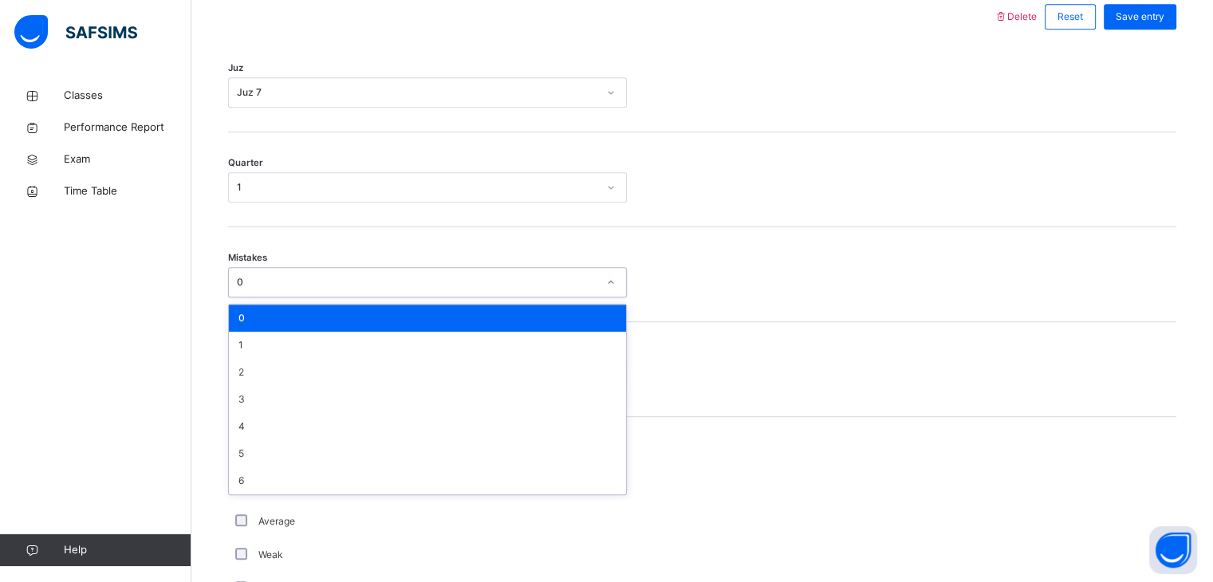
click at [325, 272] on div "0" at bounding box center [412, 282] width 367 height 25
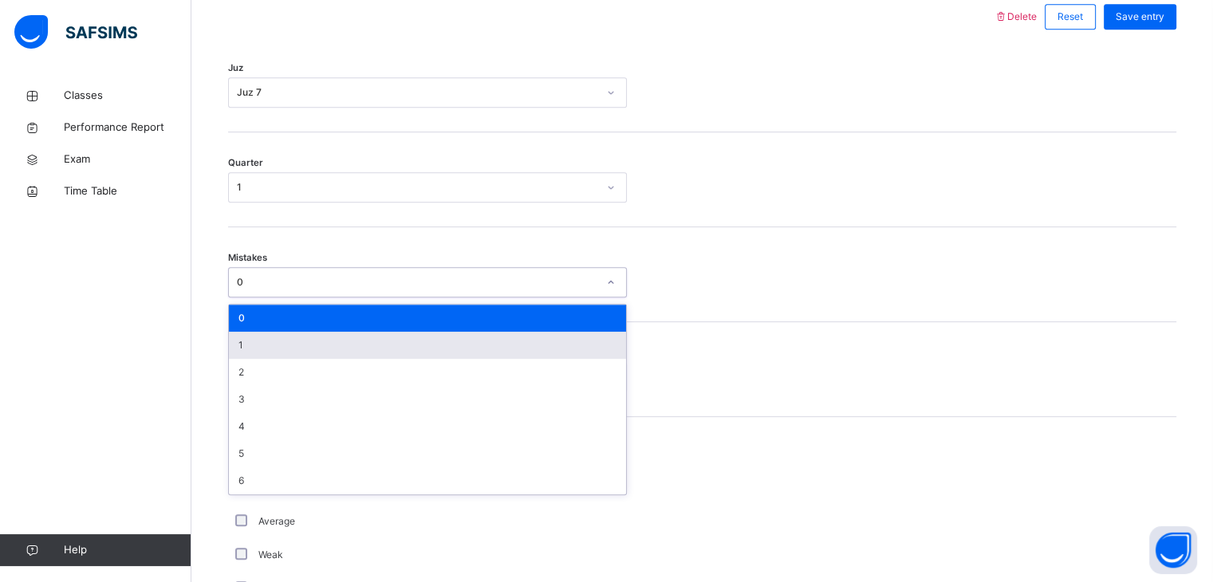
click at [319, 355] on div "1" at bounding box center [427, 345] width 397 height 27
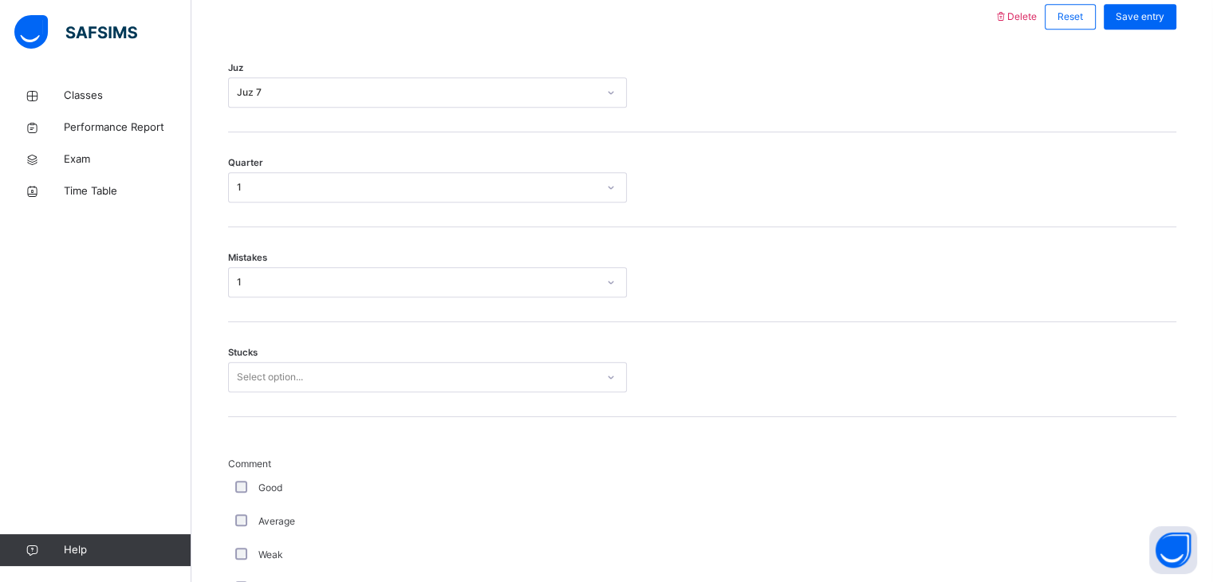
click at [319, 355] on div "Stucks Select option..." at bounding box center [702, 369] width 948 height 95
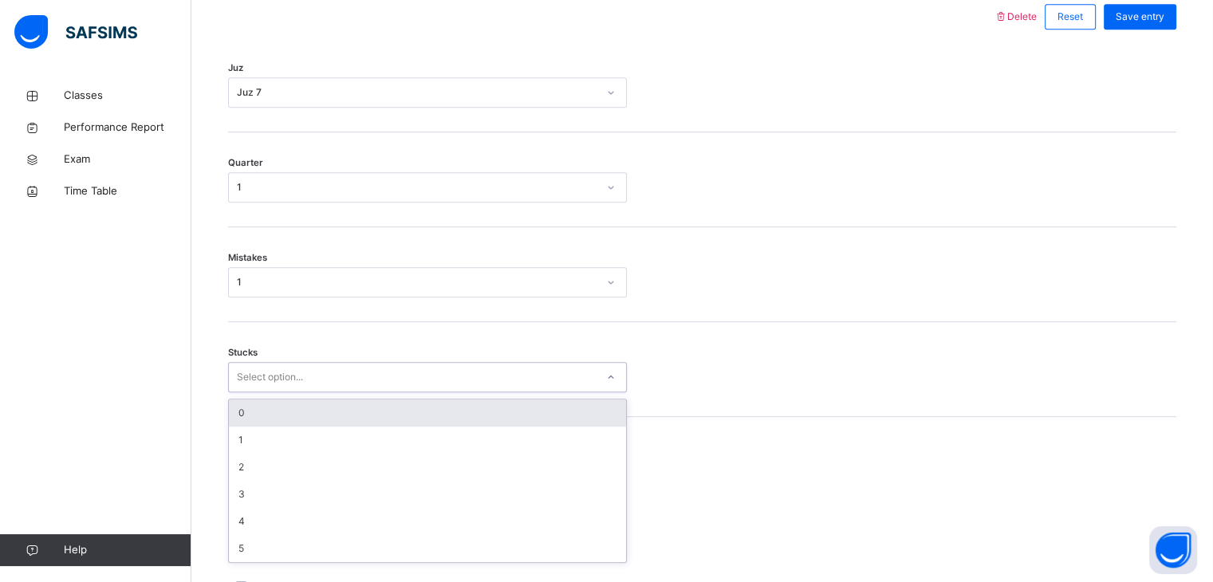
click at [317, 374] on div "Select option..." at bounding box center [412, 377] width 367 height 25
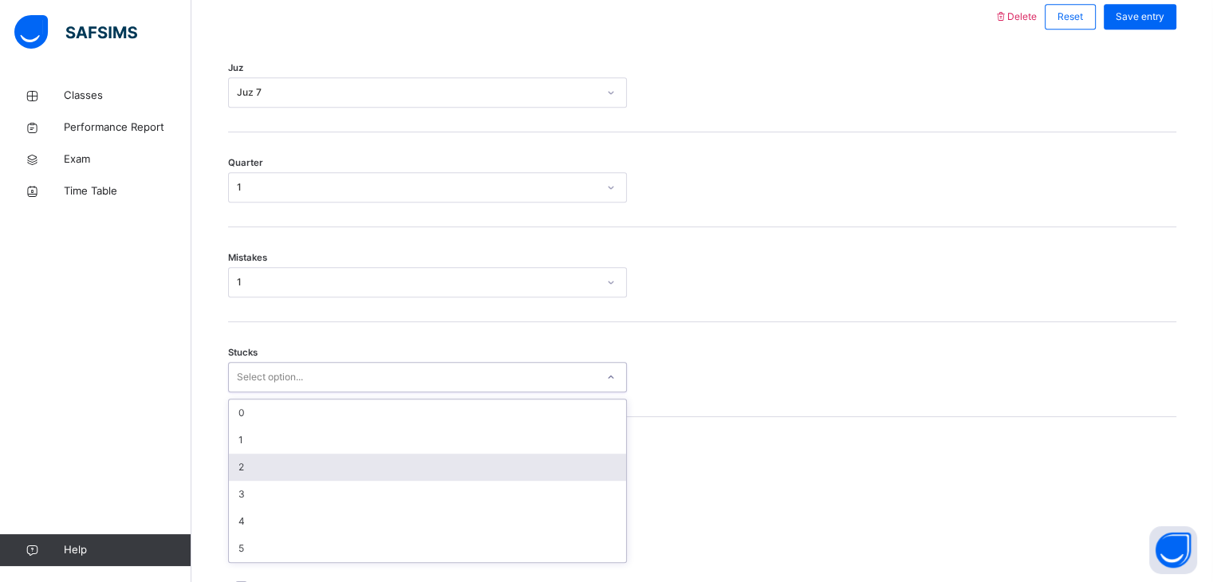
click at [328, 472] on div "2" at bounding box center [427, 467] width 397 height 27
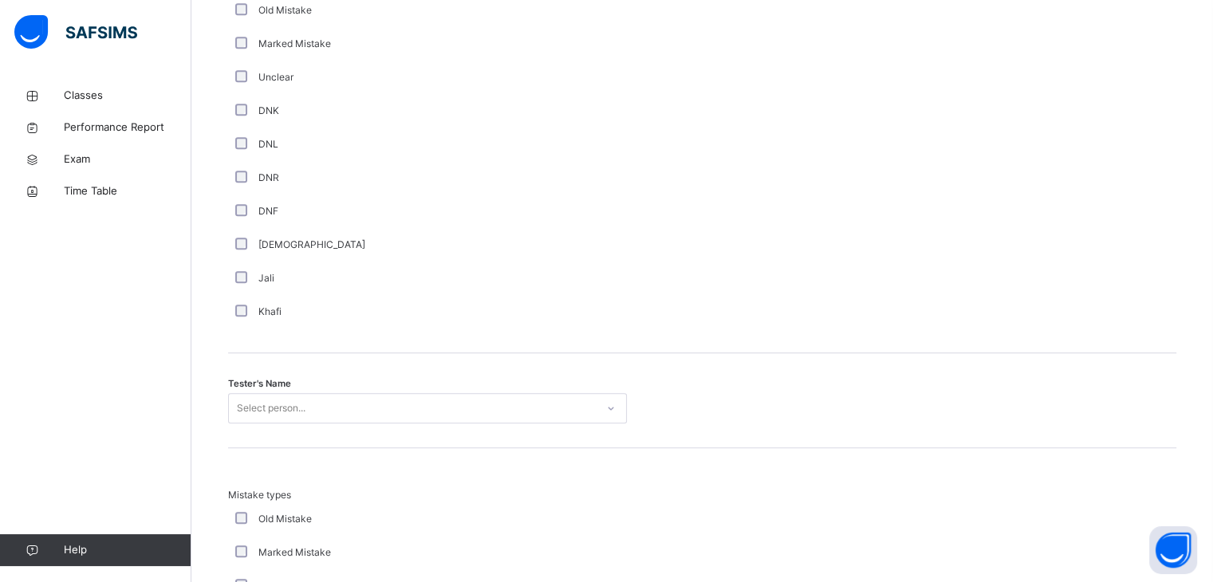
click at [328, 423] on div "Select person..." at bounding box center [427, 408] width 399 height 30
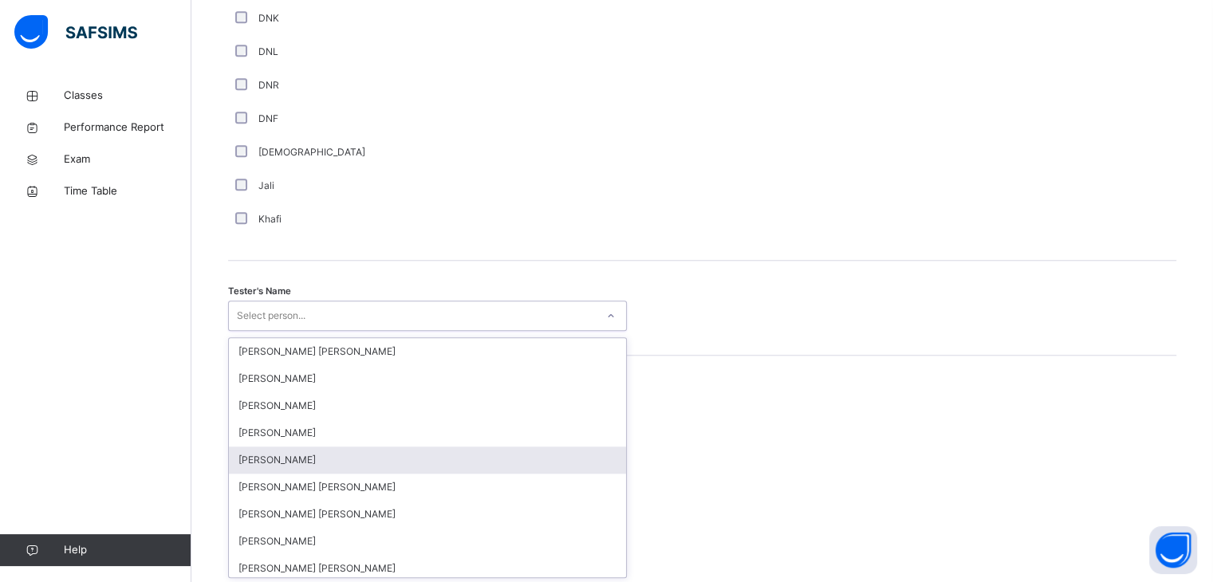
scroll to position [1433, 0]
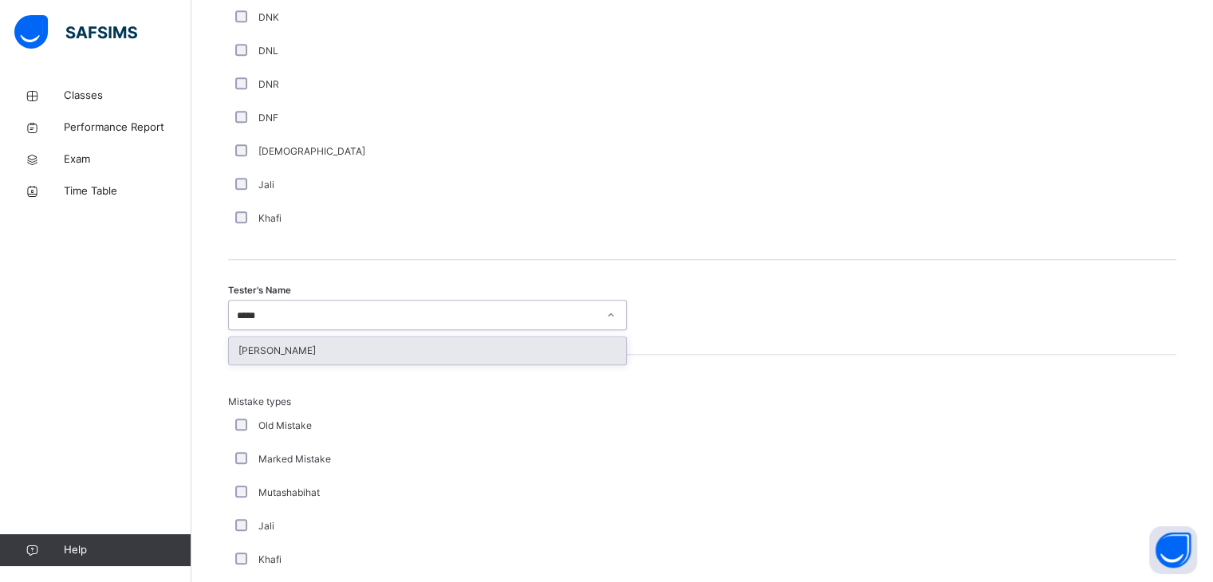
type input "******"
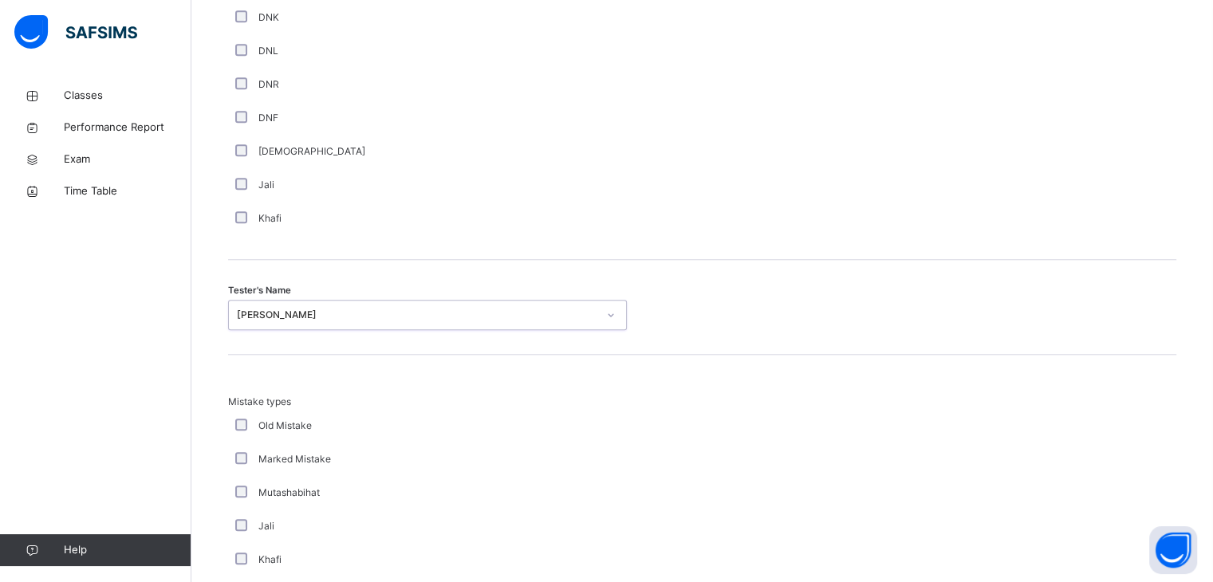
scroll to position [1726, 0]
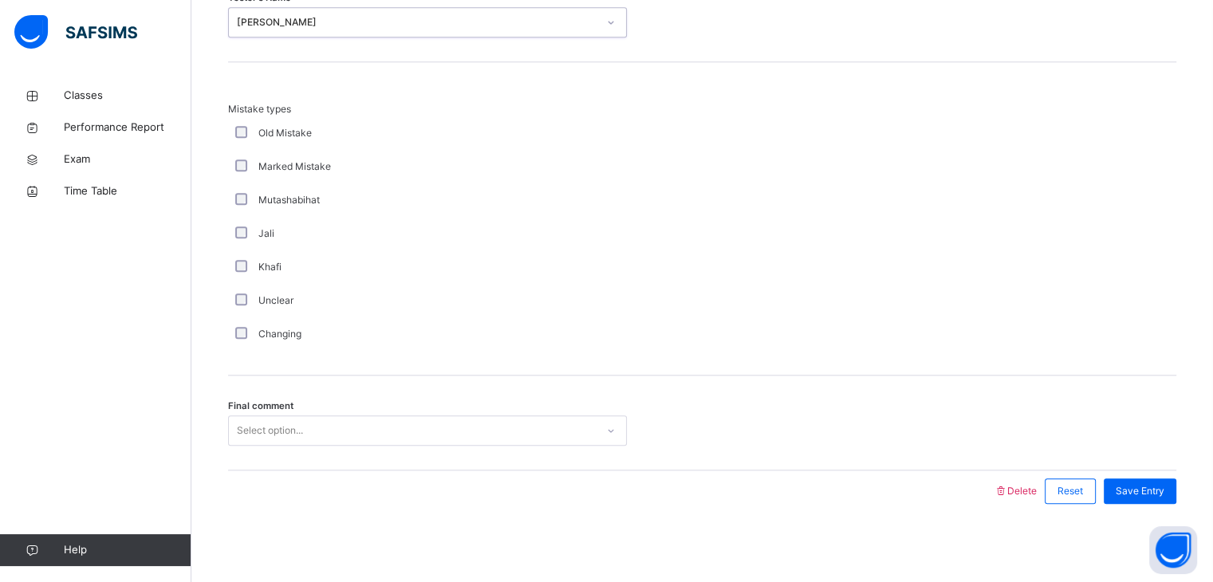
click at [407, 437] on div "Select option..." at bounding box center [412, 431] width 367 height 25
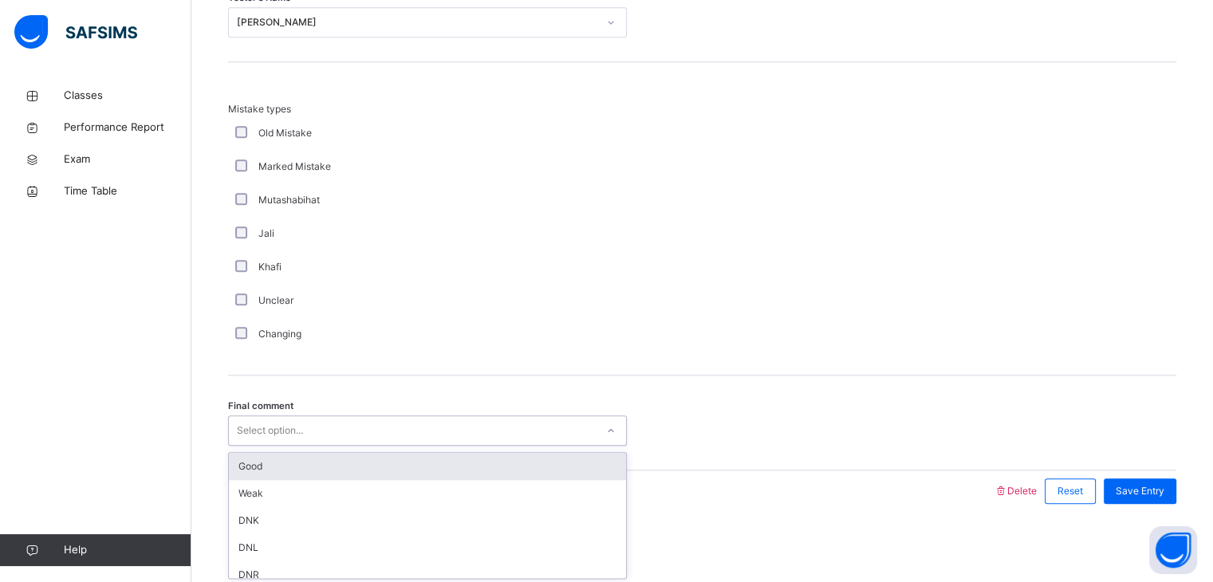
click at [405, 449] on div "Final comment option Good focused, 1 of 6. 6 results available. Use Up and Down…" at bounding box center [702, 423] width 948 height 95
click at [549, 431] on div "Select option..." at bounding box center [412, 431] width 367 height 25
click at [544, 474] on div "Good" at bounding box center [427, 466] width 397 height 27
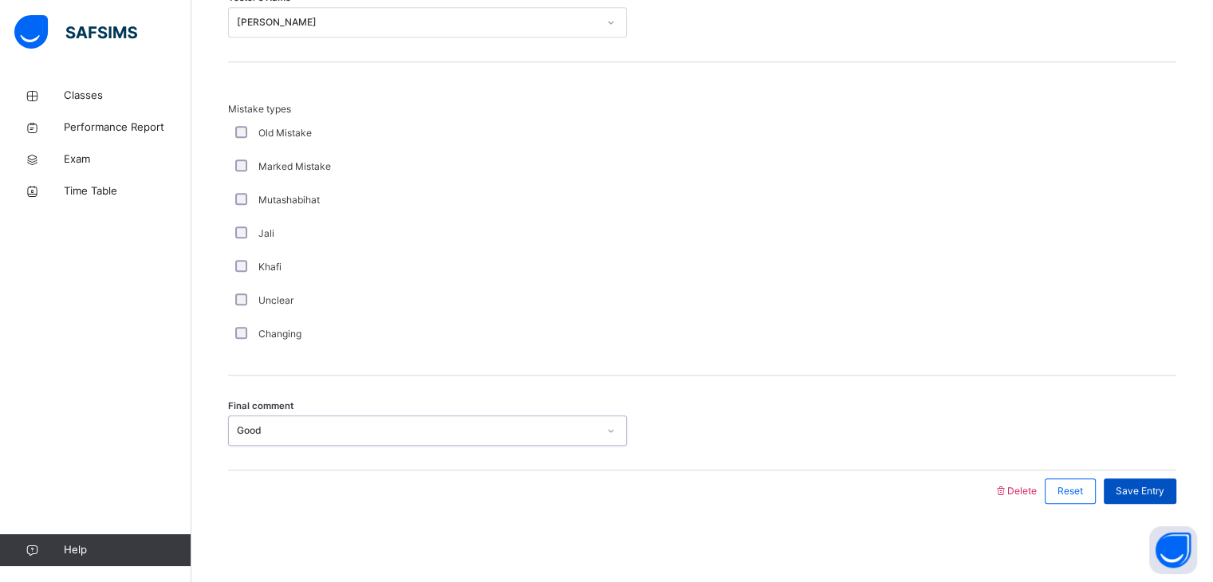
click at [1151, 485] on span "Save Entry" at bounding box center [1140, 491] width 49 height 14
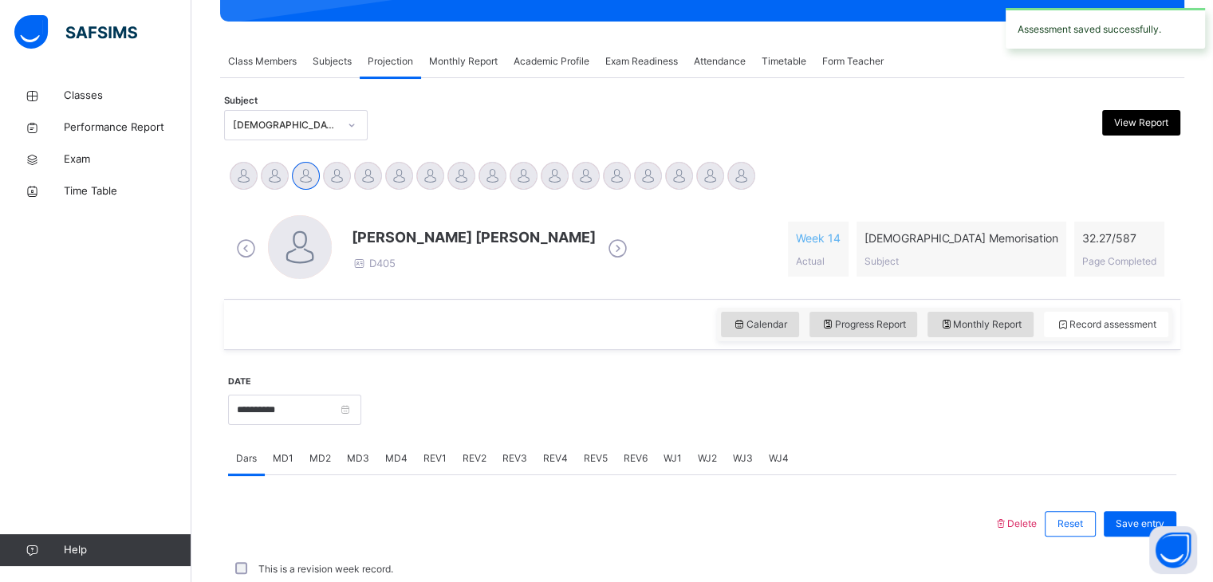
scroll to position [616, 0]
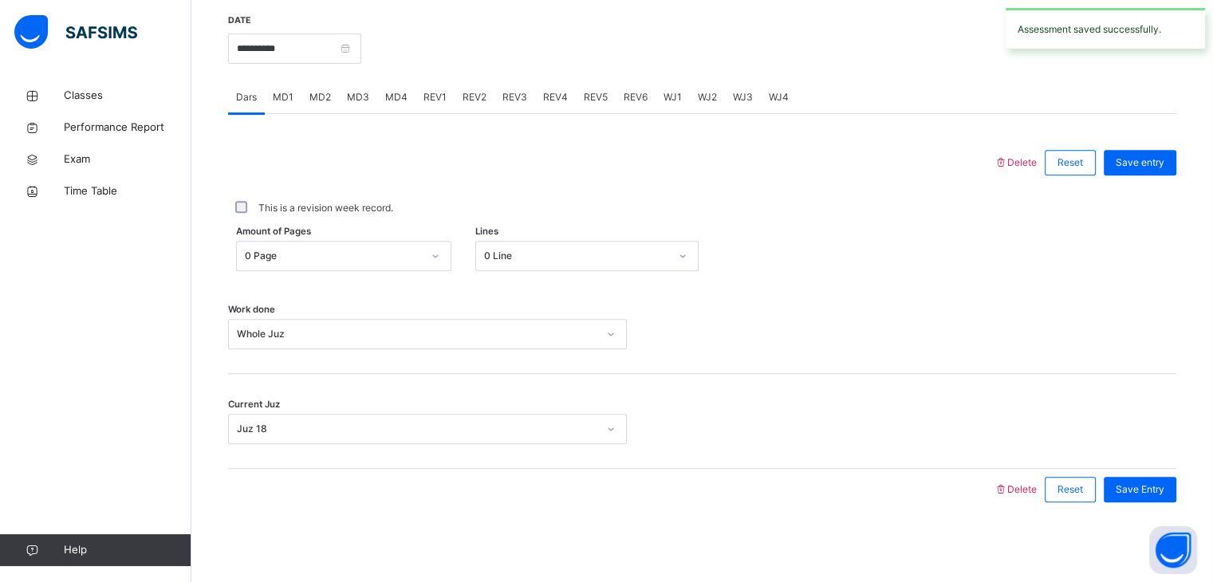
click at [539, 100] on div "REV4" at bounding box center [555, 97] width 41 height 32
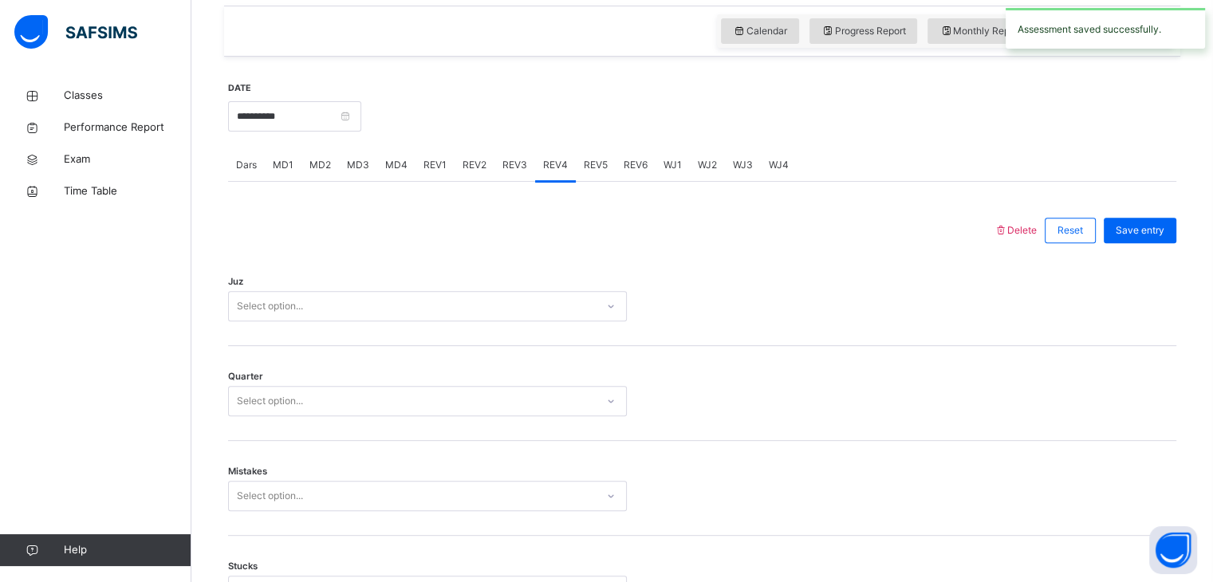
scroll to position [383, 0]
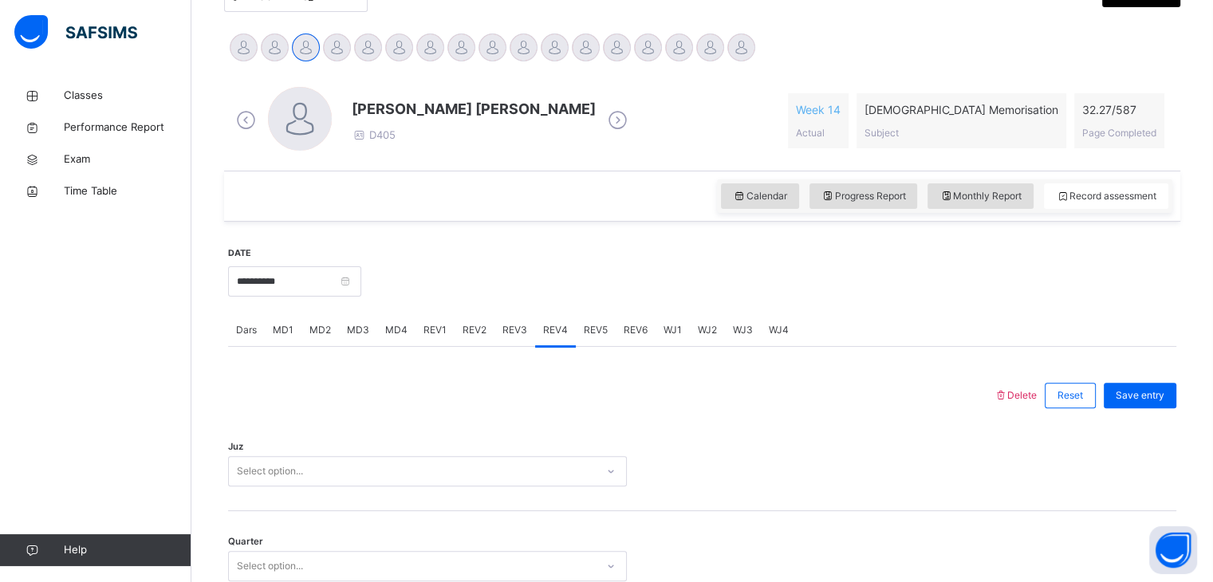
click at [510, 333] on span "REV3" at bounding box center [514, 330] width 25 height 14
click at [463, 335] on span "REV2" at bounding box center [475, 330] width 24 height 14
click at [498, 339] on div "REV3" at bounding box center [514, 330] width 41 height 32
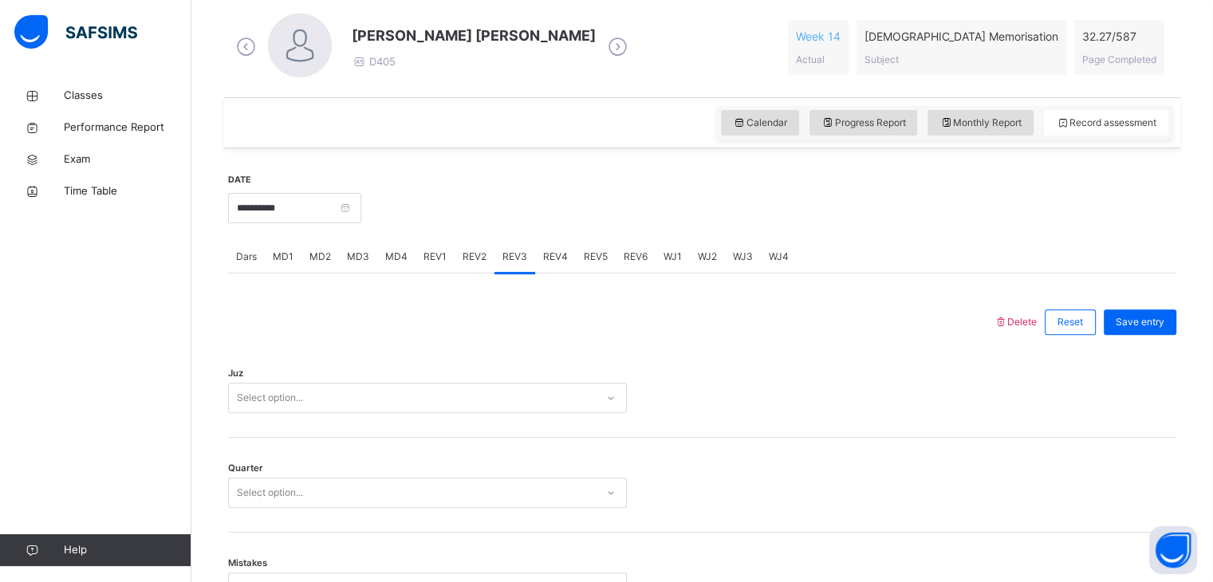
click at [449, 413] on div "Select option..." at bounding box center [427, 398] width 399 height 30
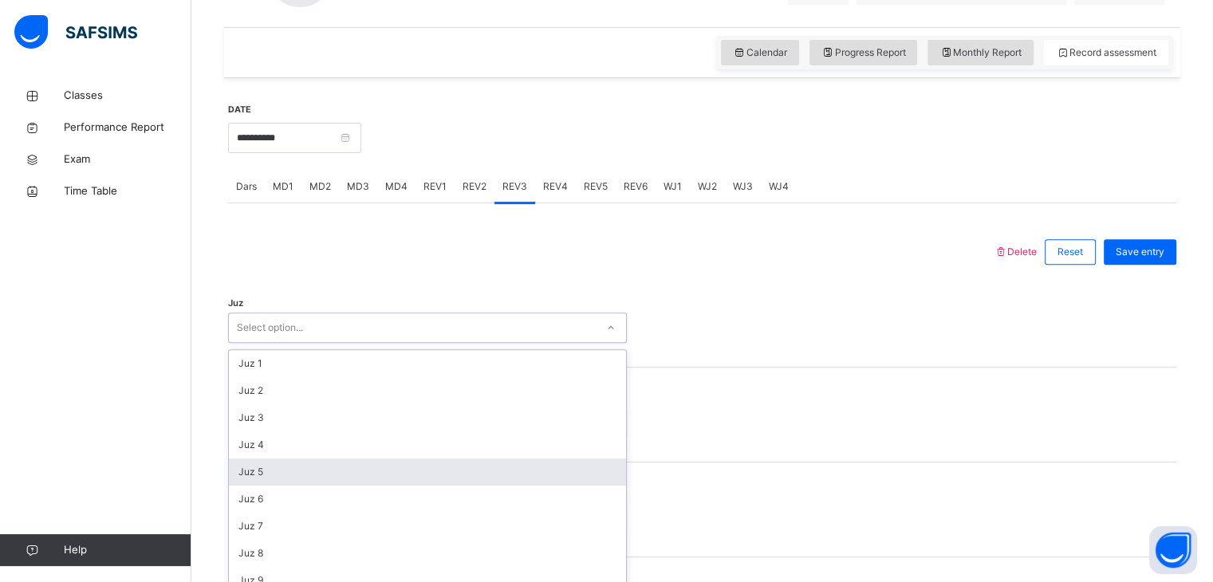
scroll to position [539, 0]
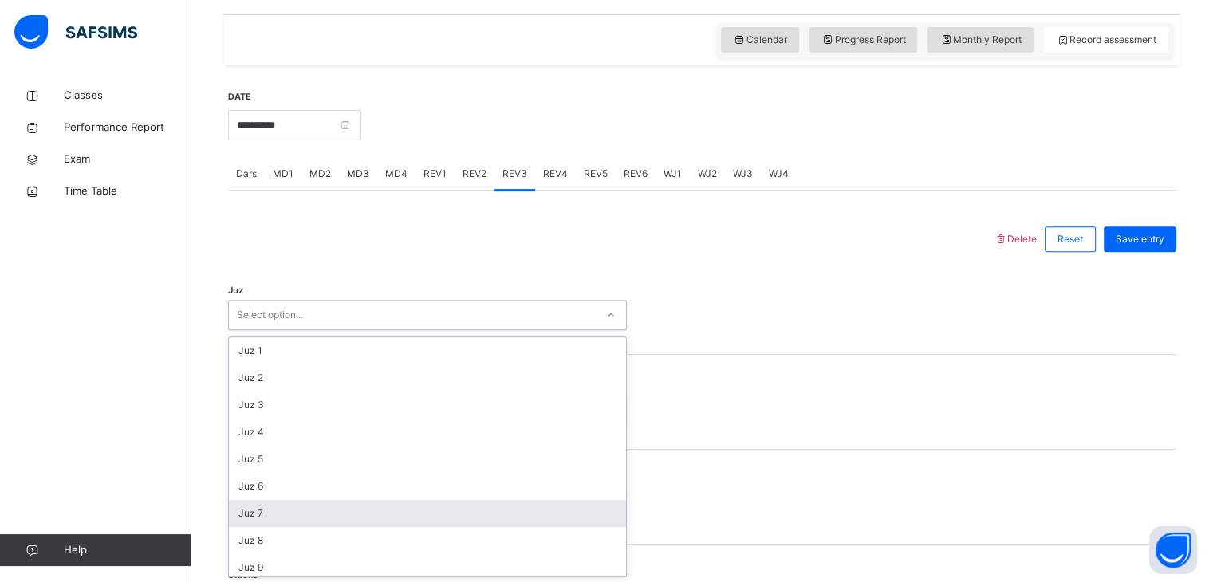
click at [437, 518] on div "Juz 7" at bounding box center [427, 513] width 397 height 27
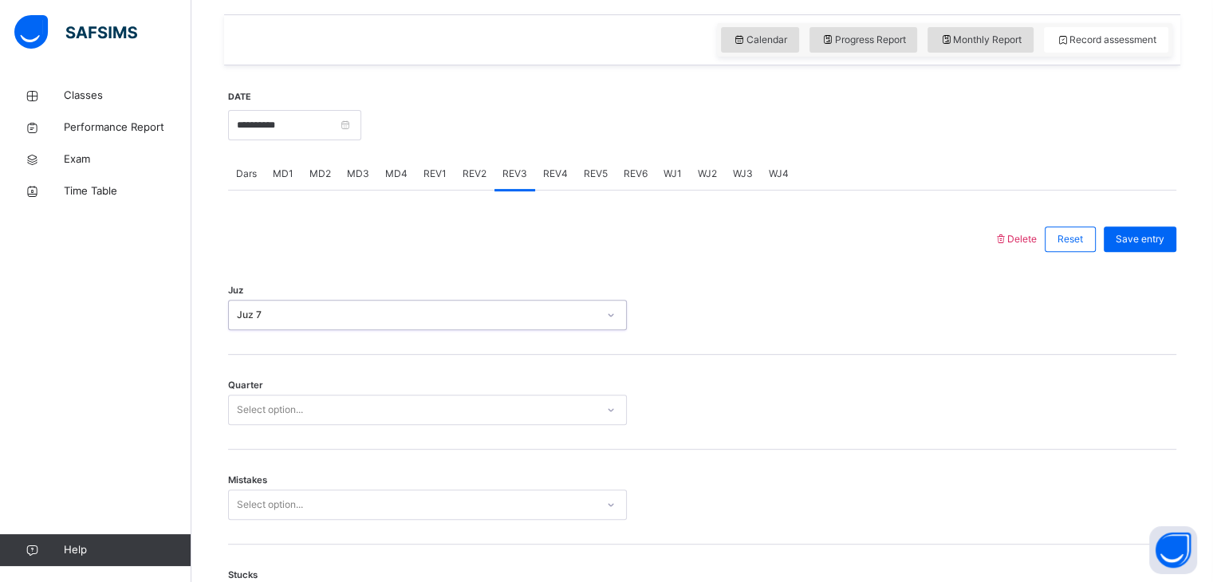
click at [405, 424] on div "Quarter Select option..." at bounding box center [702, 402] width 948 height 95
click at [405, 403] on div "Select option..." at bounding box center [412, 410] width 367 height 25
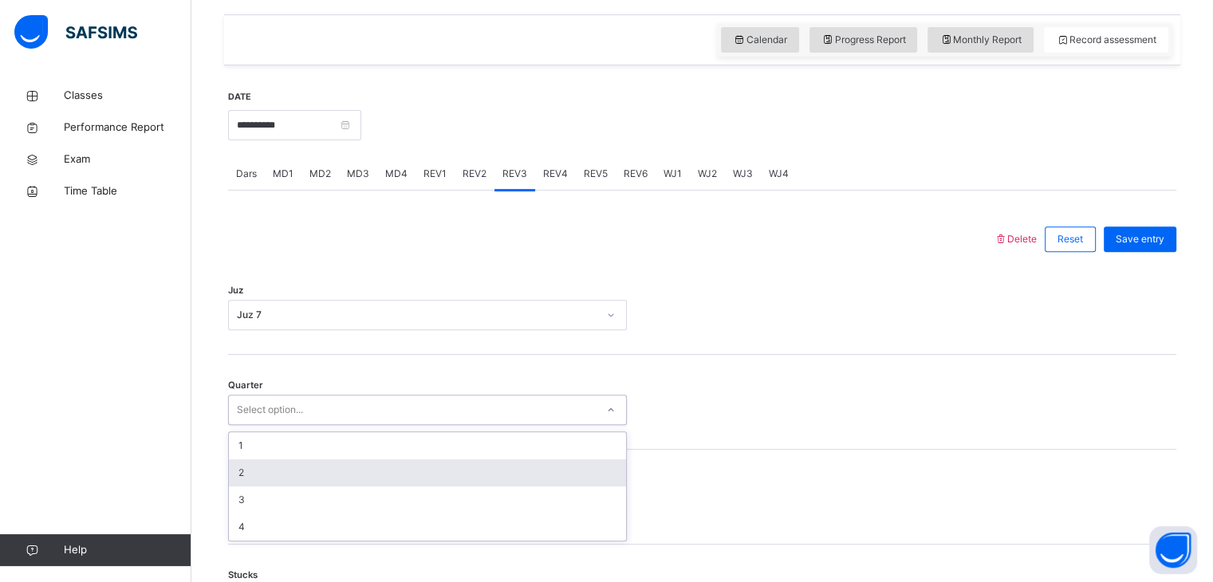
click at [400, 470] on div "2" at bounding box center [427, 472] width 397 height 27
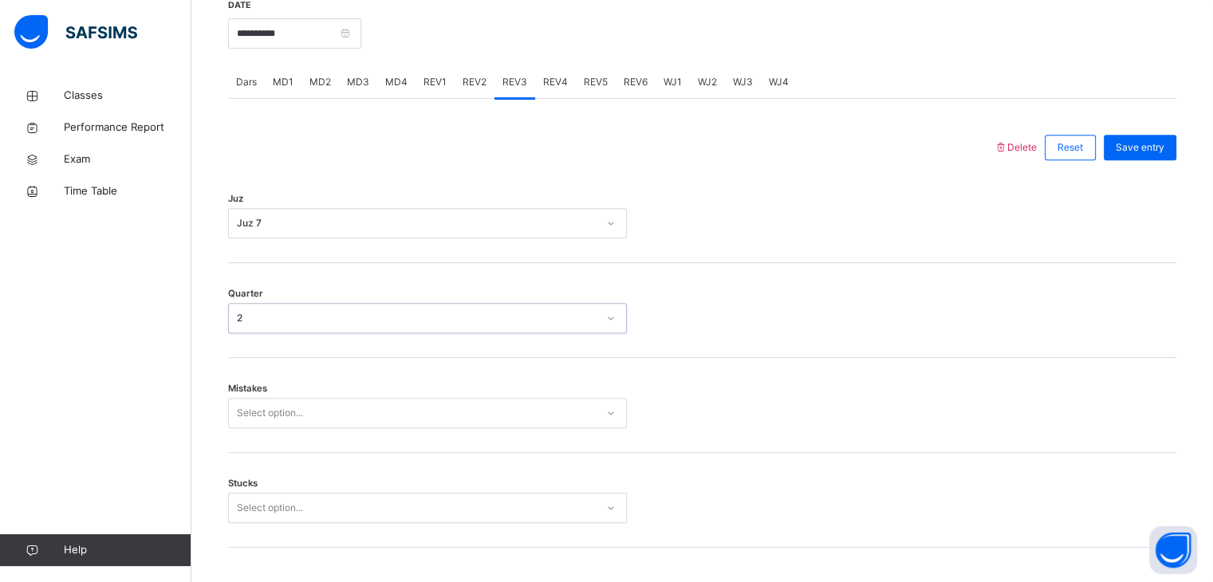
click at [385, 428] on div "Select option..." at bounding box center [427, 413] width 399 height 30
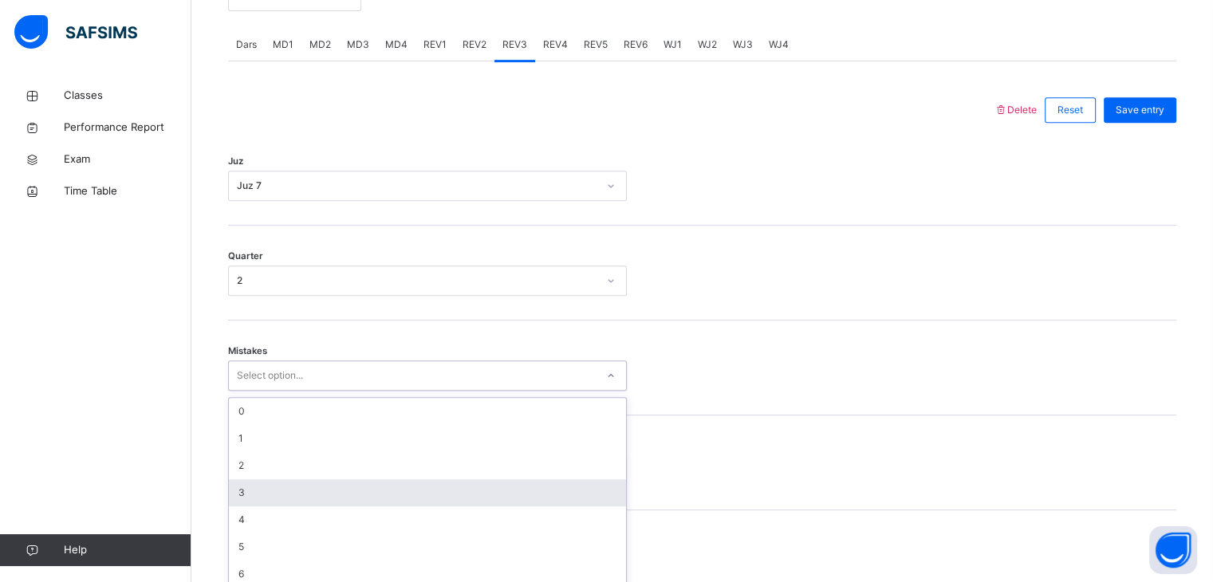
scroll to position [679, 0]
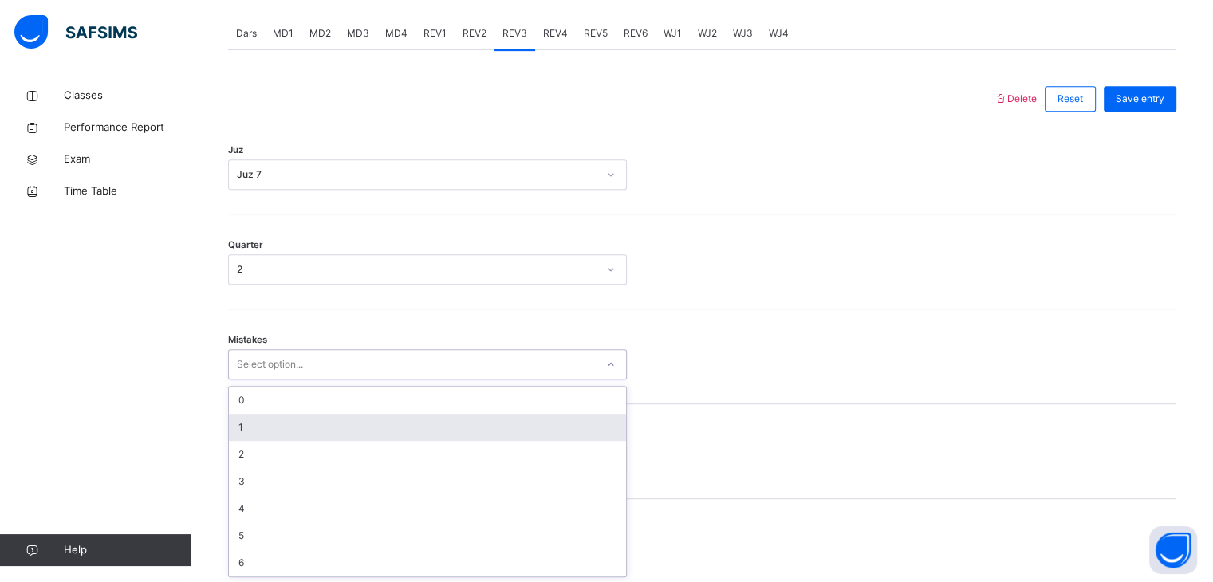
click at [367, 436] on div "1" at bounding box center [427, 427] width 397 height 27
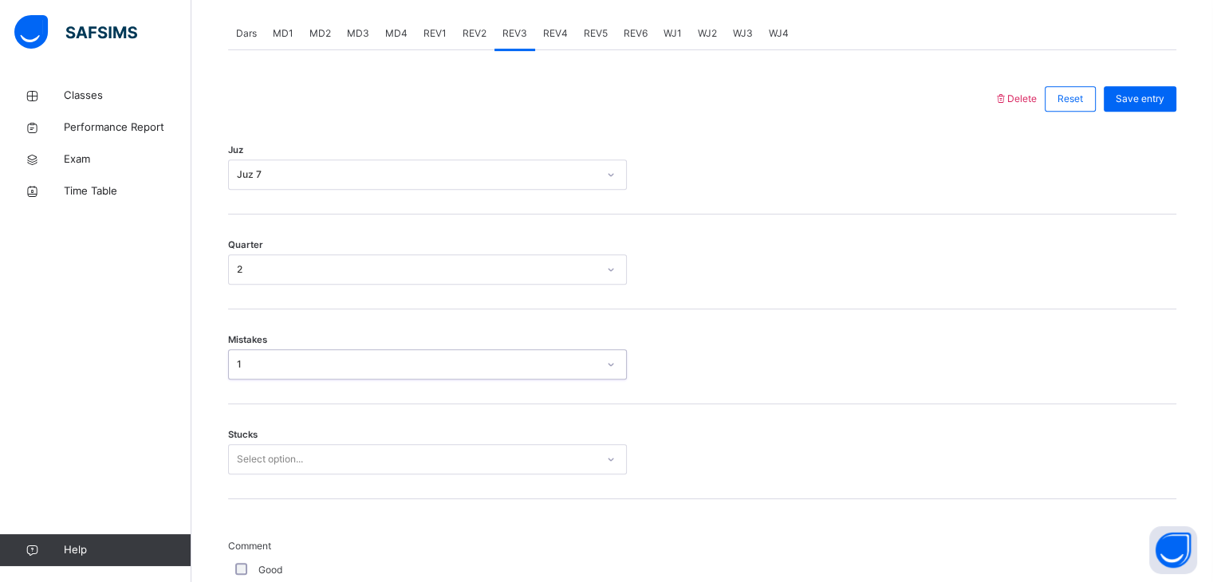
click at [355, 463] on div "Select option..." at bounding box center [427, 459] width 399 height 30
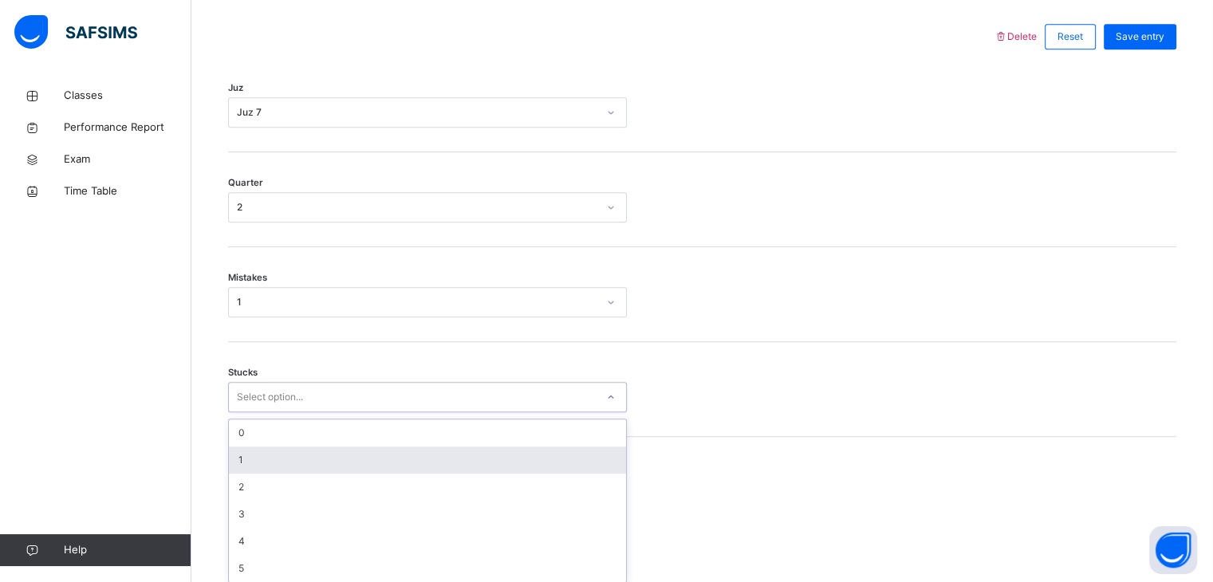
scroll to position [747, 0]
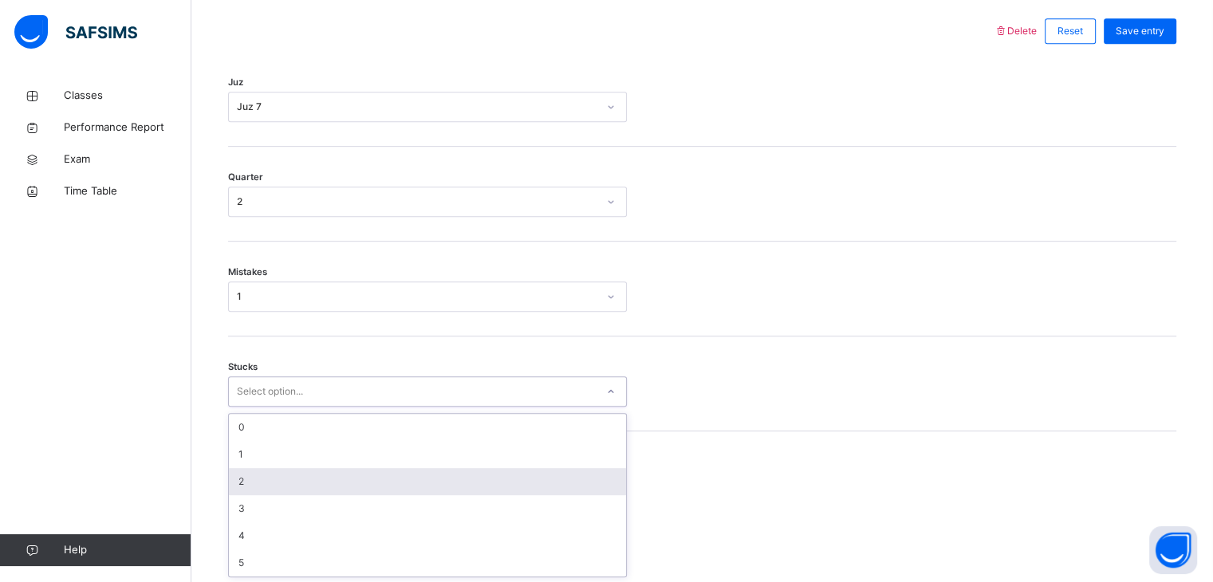
click at [348, 477] on div "2" at bounding box center [427, 481] width 397 height 27
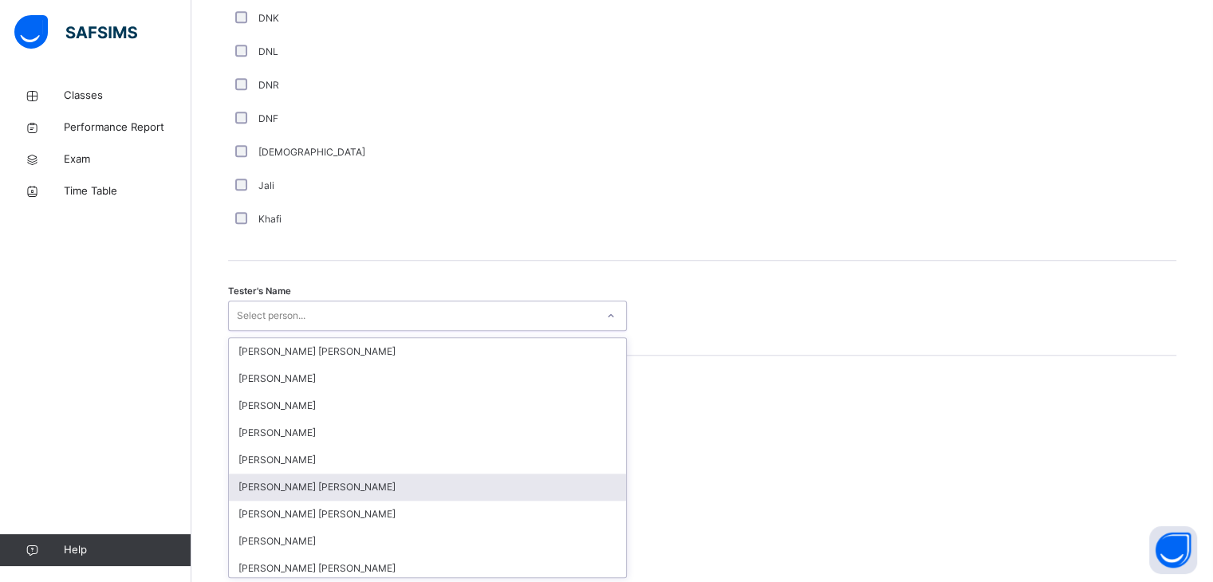
click at [348, 331] on div "option [PERSON_NAME] [PERSON_NAME] focused, 6 of 90. 90 results available. Use …" at bounding box center [427, 316] width 399 height 30
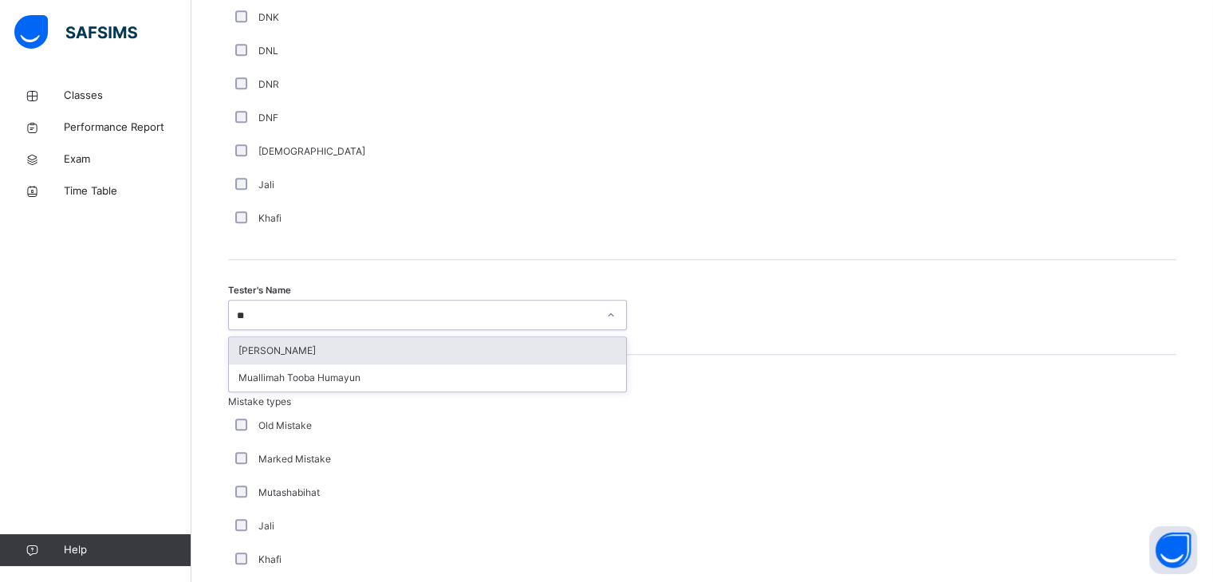
type input "*"
type input "***"
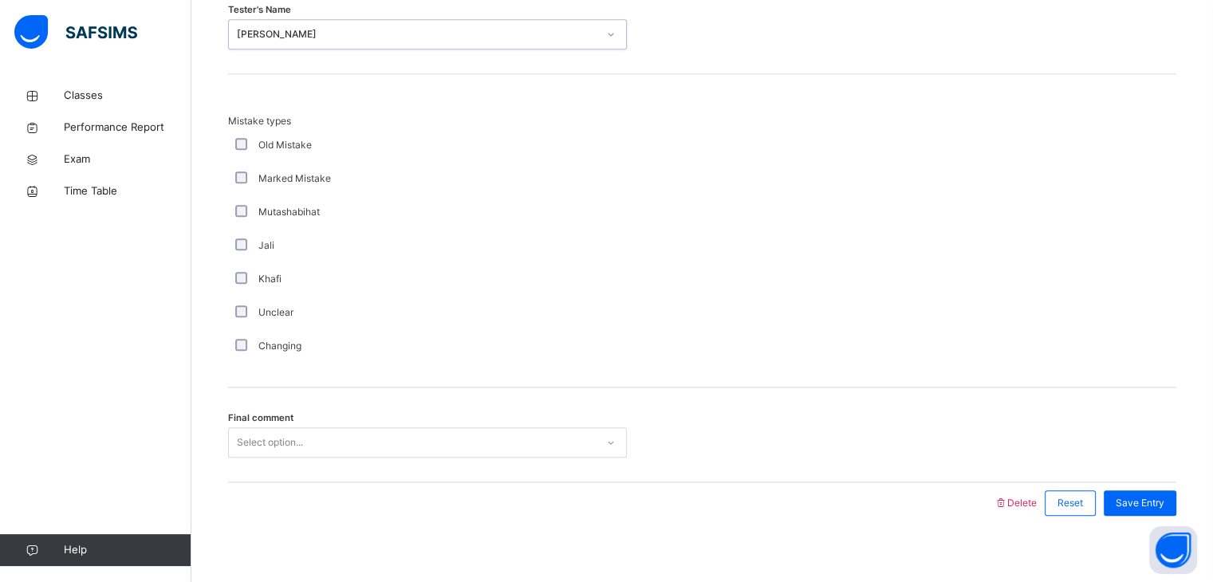
click at [322, 458] on div "Select option..." at bounding box center [427, 442] width 399 height 30
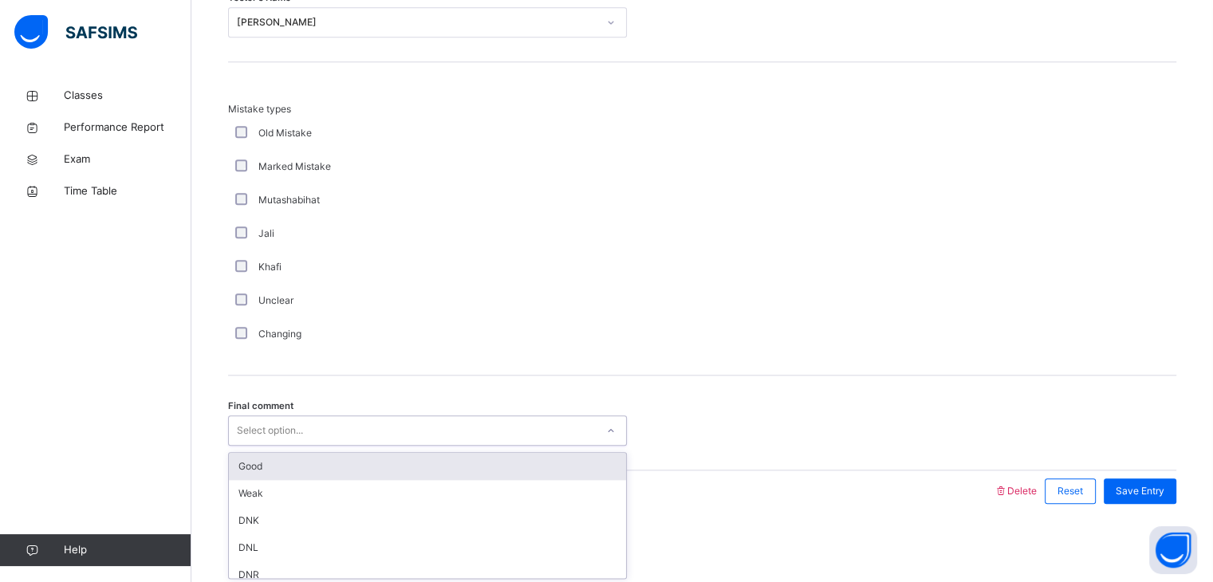
click at [322, 463] on div "Good" at bounding box center [427, 466] width 397 height 27
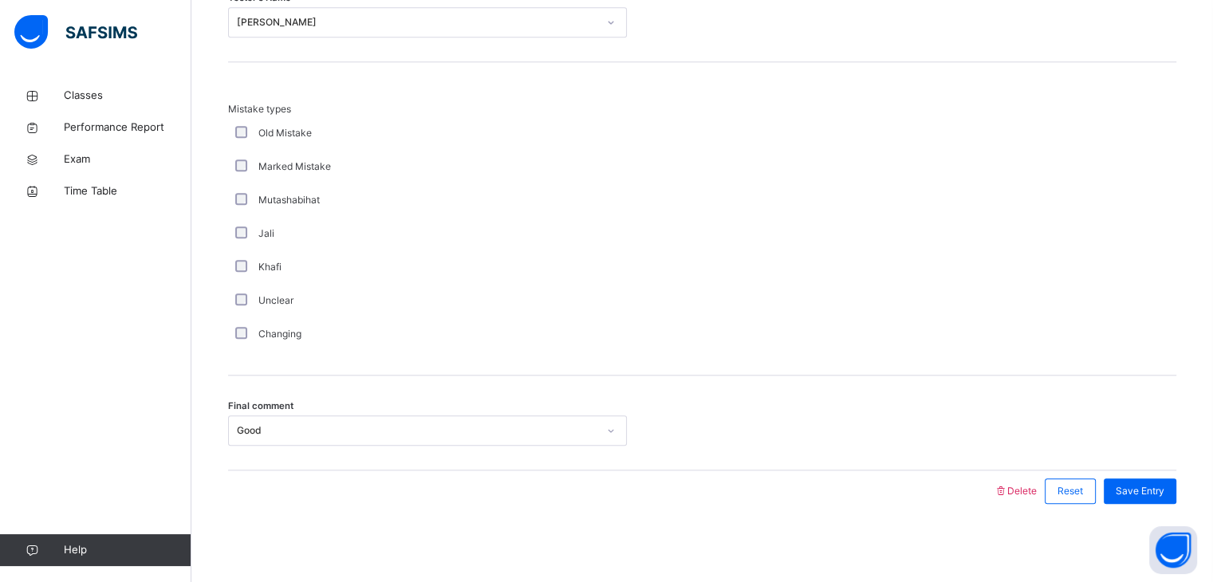
click at [322, 463] on div "Final comment Good" at bounding box center [702, 423] width 948 height 95
click at [1136, 474] on div "Save Entry" at bounding box center [1136, 490] width 81 height 41
click at [1161, 486] on span "Save Entry" at bounding box center [1140, 491] width 49 height 14
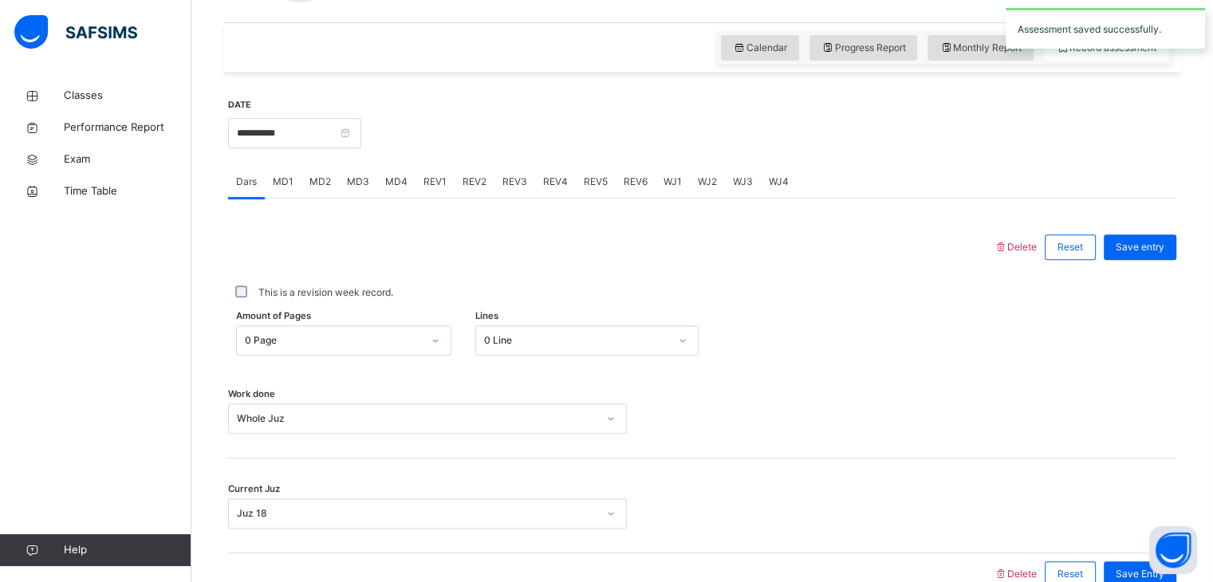
scroll to position [530, 0]
click at [555, 191] on div "REV4" at bounding box center [555, 183] width 41 height 32
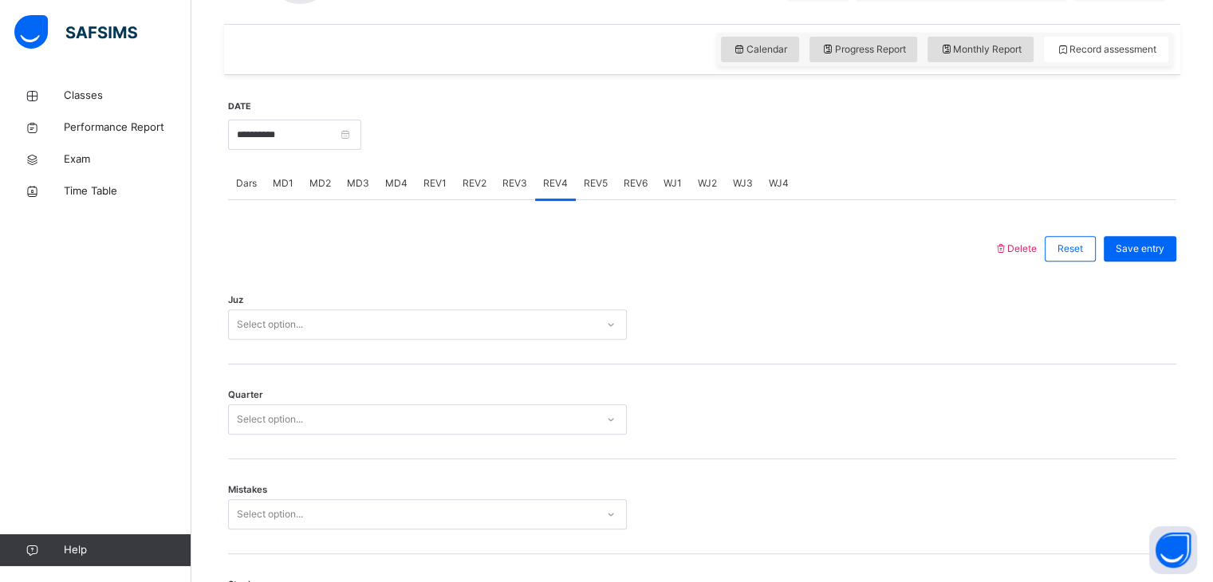
click at [344, 329] on div "Select option..." at bounding box center [427, 324] width 399 height 30
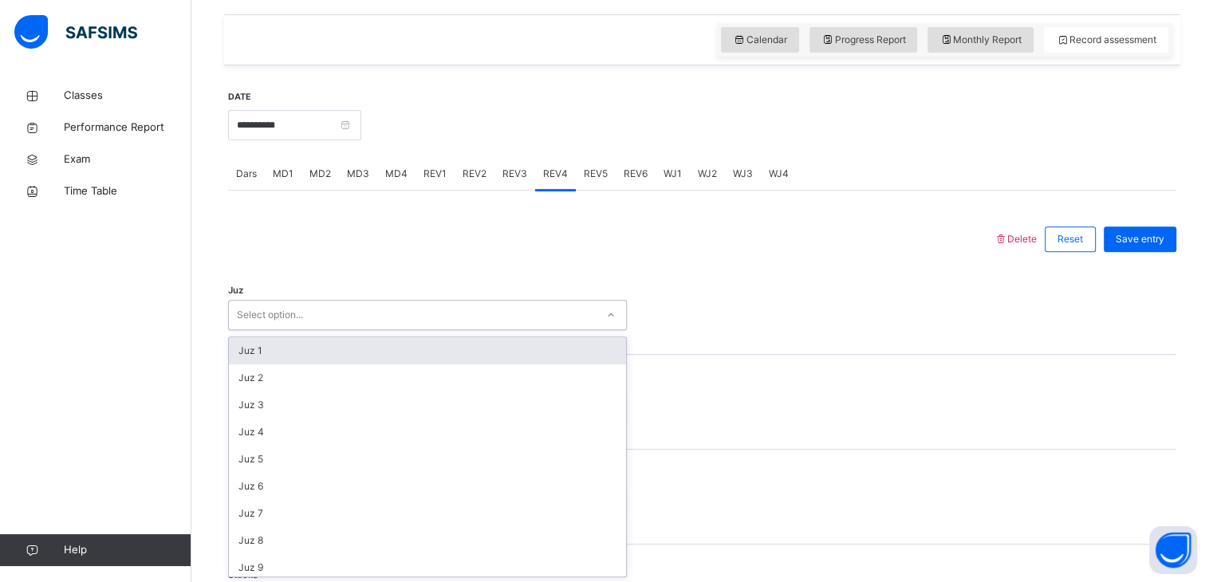
scroll to position [540, 0]
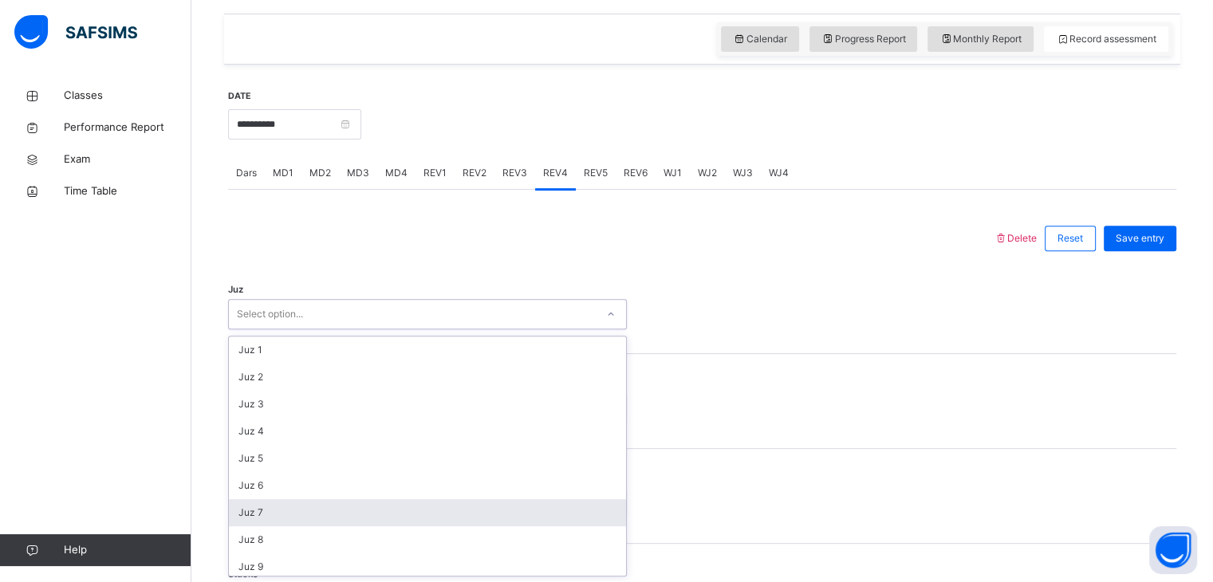
click at [348, 514] on div "Juz 7" at bounding box center [427, 512] width 397 height 27
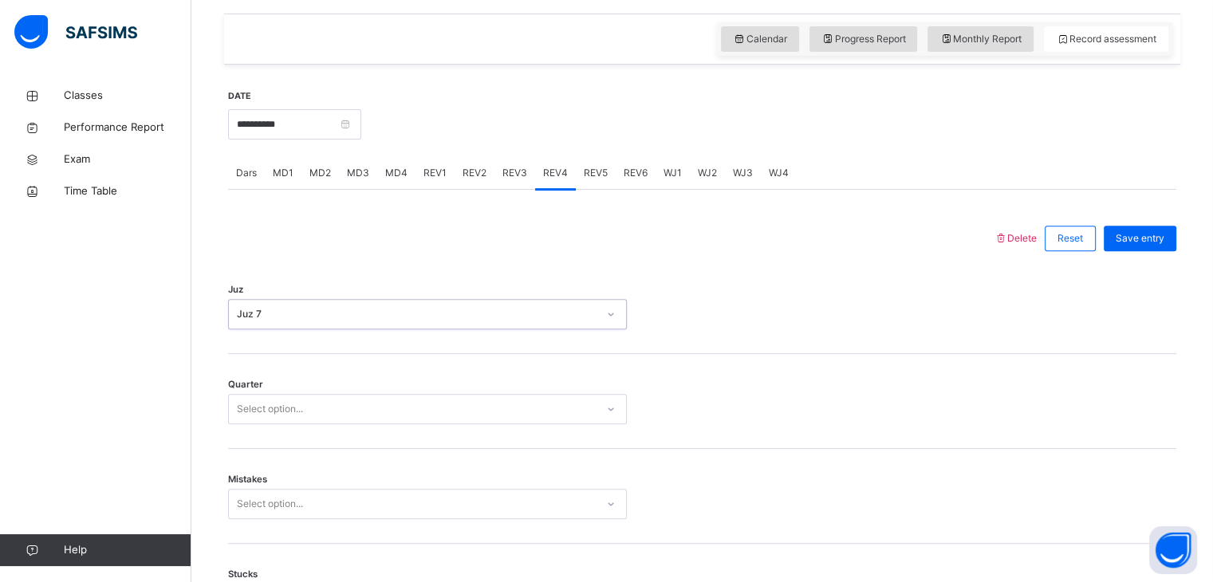
click at [329, 416] on div "Select option..." at bounding box center [412, 409] width 367 height 25
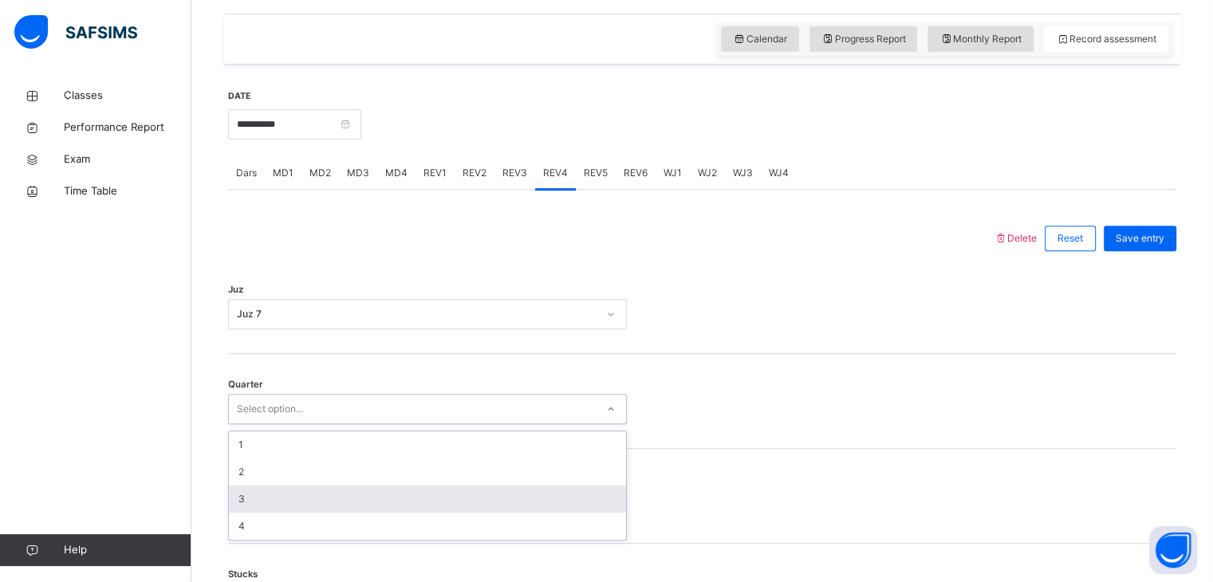
click at [322, 502] on div "3" at bounding box center [427, 499] width 397 height 27
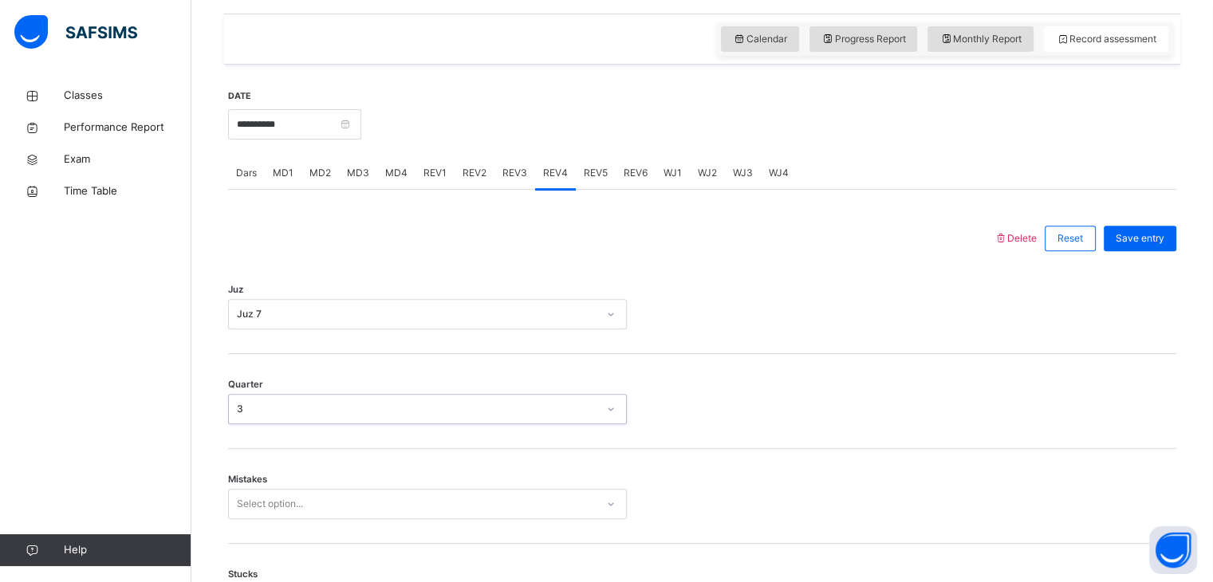
click at [322, 502] on div "Select option..." at bounding box center [427, 504] width 399 height 30
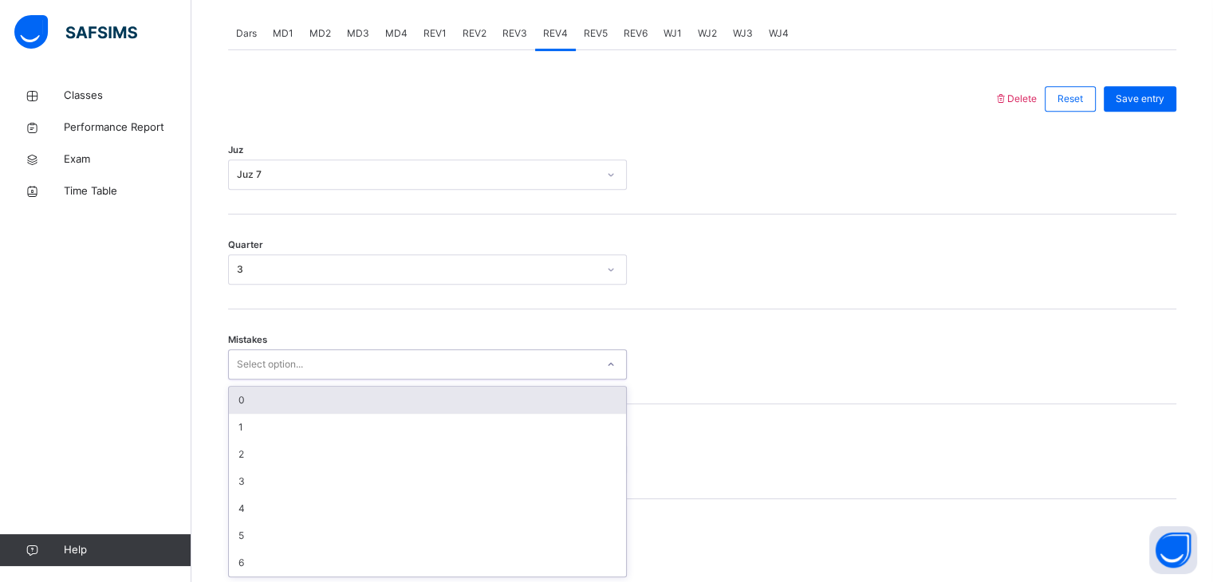
click at [324, 394] on div "0" at bounding box center [427, 400] width 397 height 27
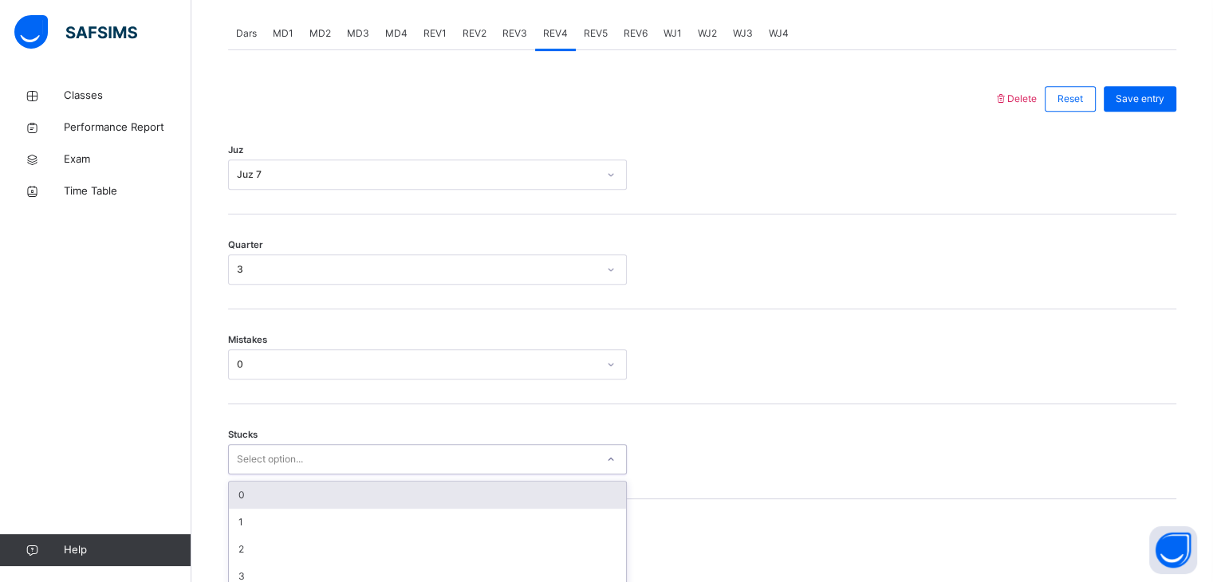
click at [340, 467] on div "option 0 focused, 1 of 6. 6 results available. Use Up and Down to choose option…" at bounding box center [427, 459] width 399 height 30
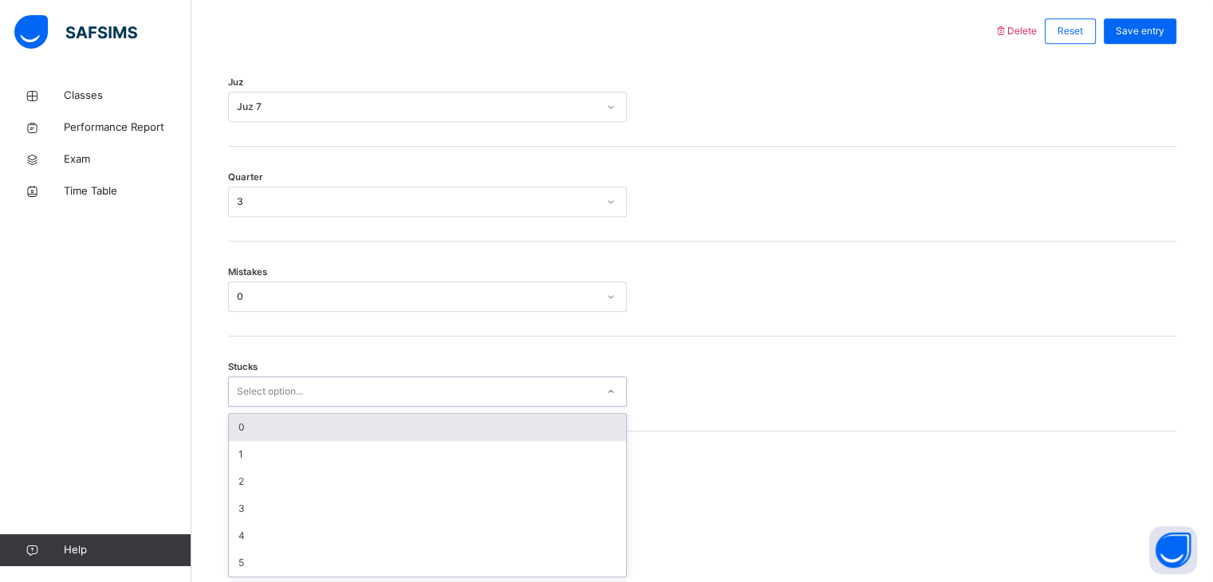
click at [344, 421] on div "0" at bounding box center [427, 427] width 397 height 27
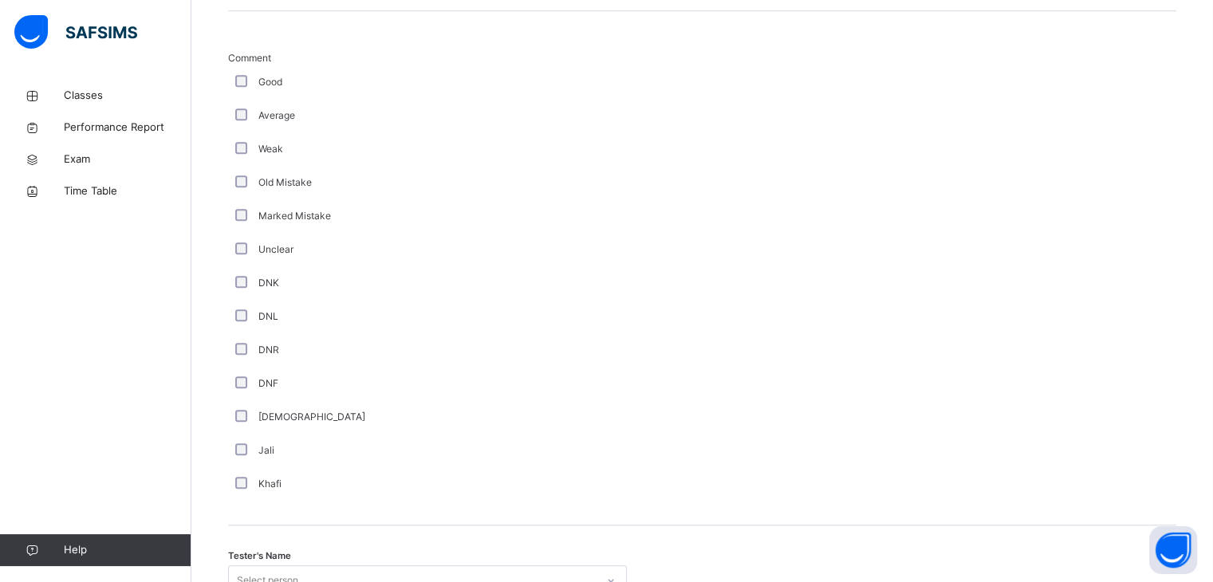
scroll to position [1200, 0]
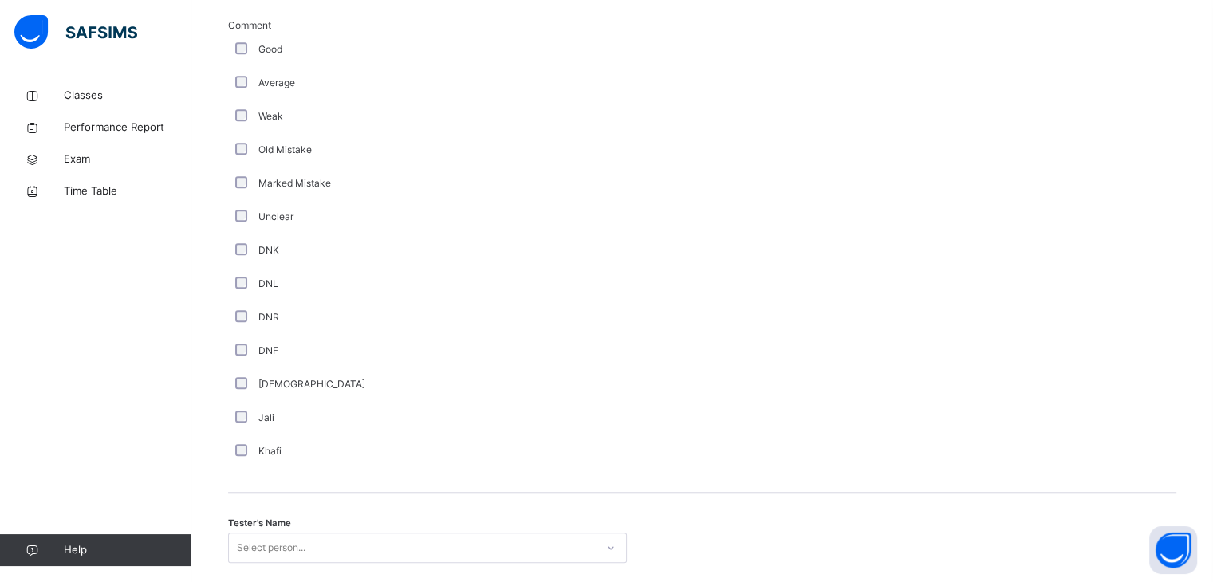
click at [249, 313] on div "DNR" at bounding box center [427, 317] width 391 height 14
click at [247, 314] on div "DNR" at bounding box center [427, 317] width 391 height 14
click at [242, 307] on div "DNR" at bounding box center [427, 317] width 399 height 33
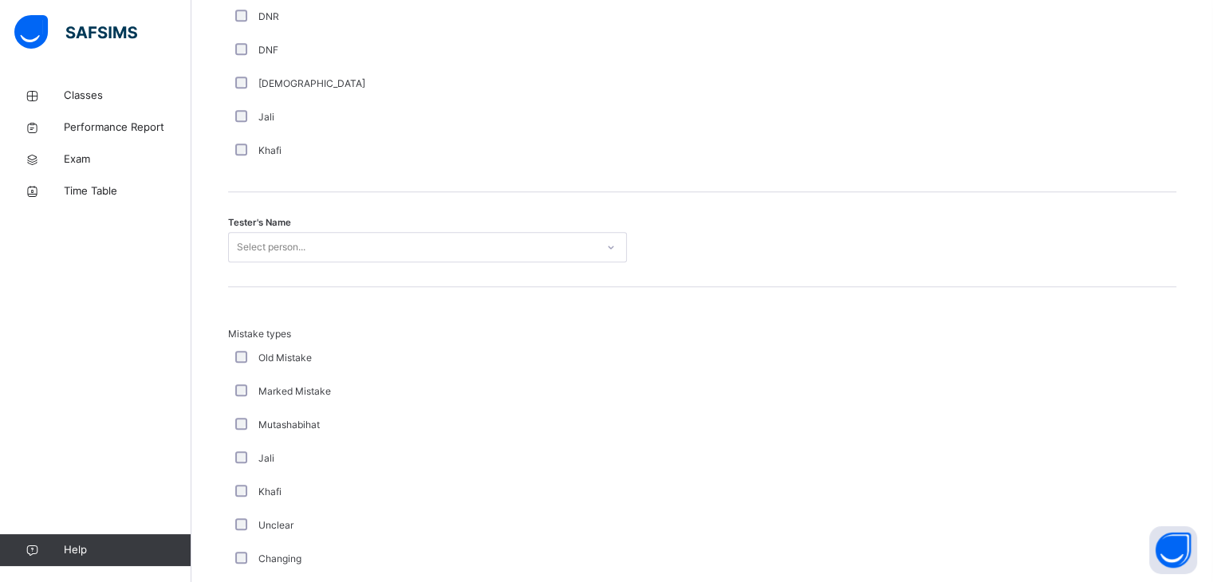
scroll to position [1510, 0]
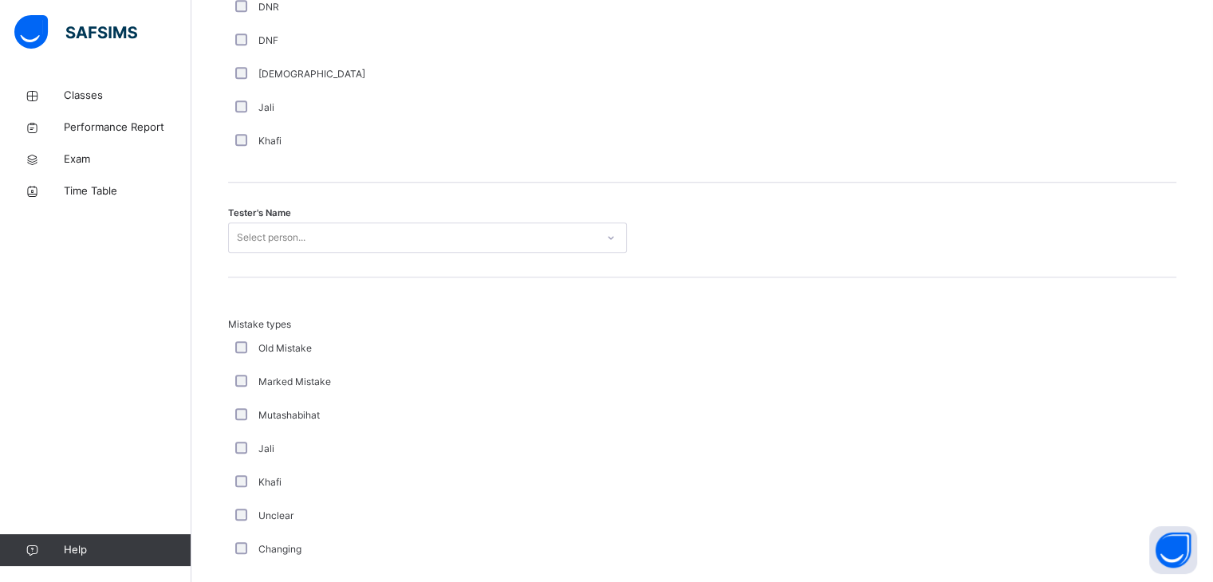
click at [352, 243] on div "Select person..." at bounding box center [412, 238] width 367 height 25
type input "*"
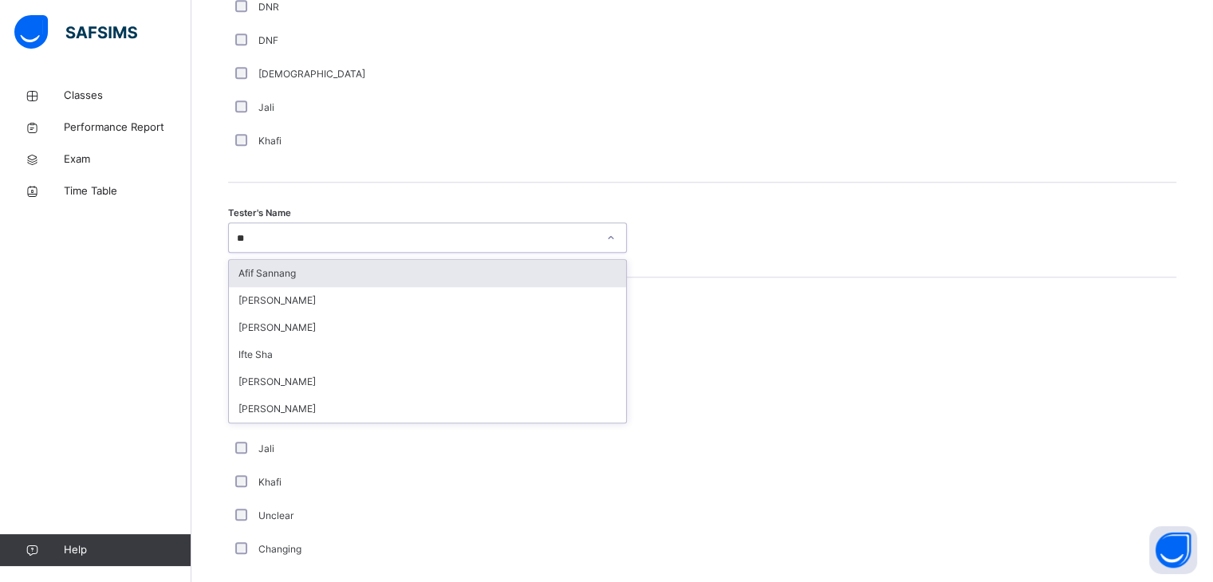
type input "***"
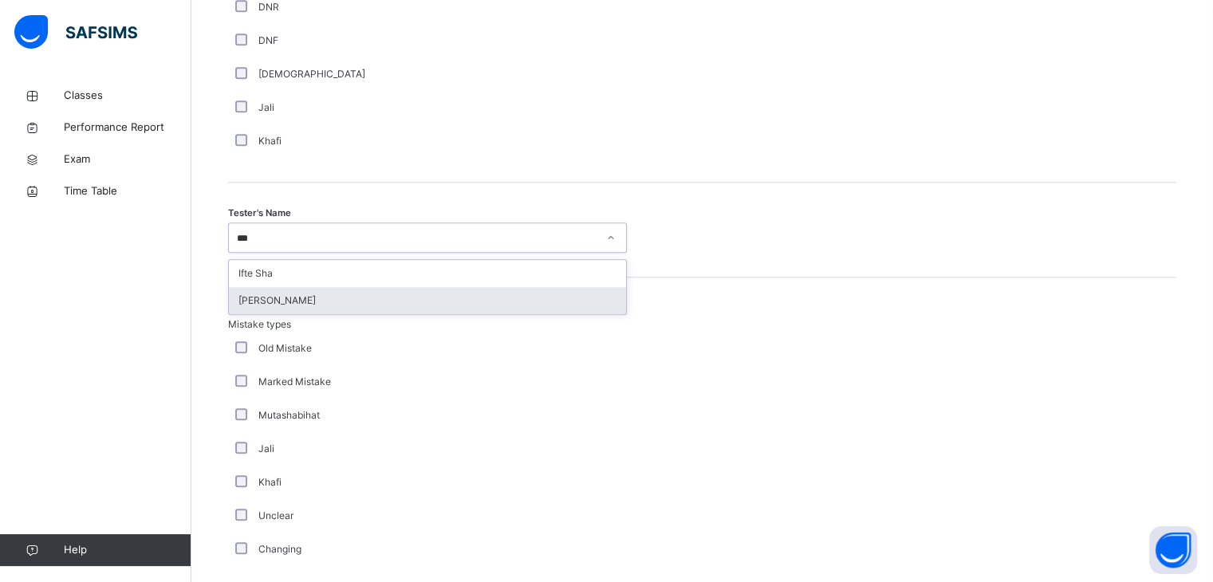
click at [368, 293] on div "[PERSON_NAME]" at bounding box center [427, 300] width 397 height 27
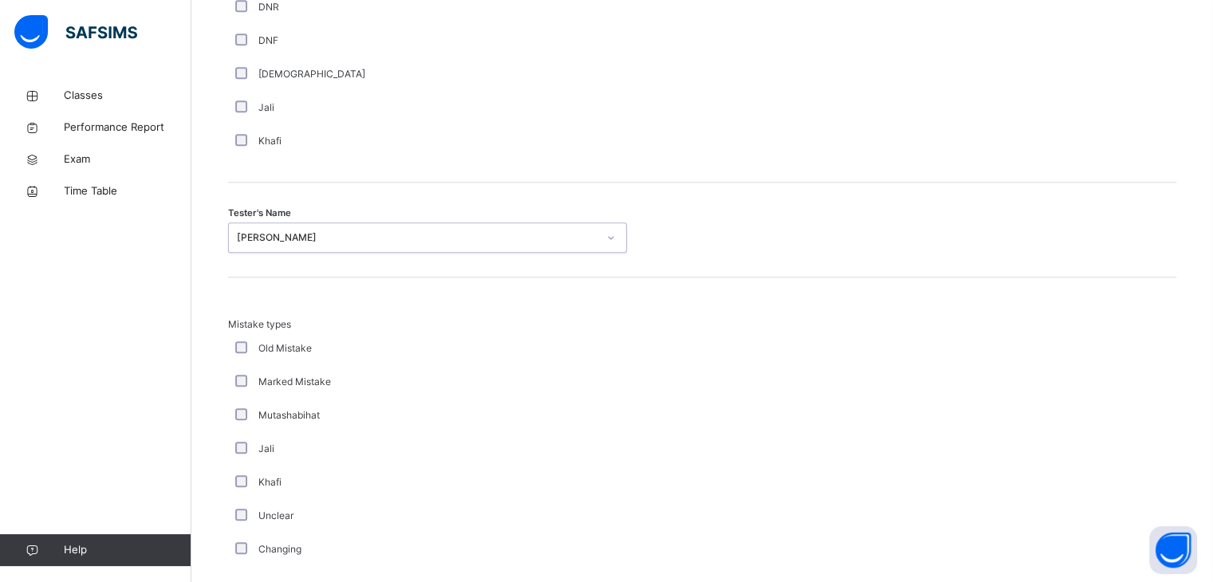
scroll to position [1726, 0]
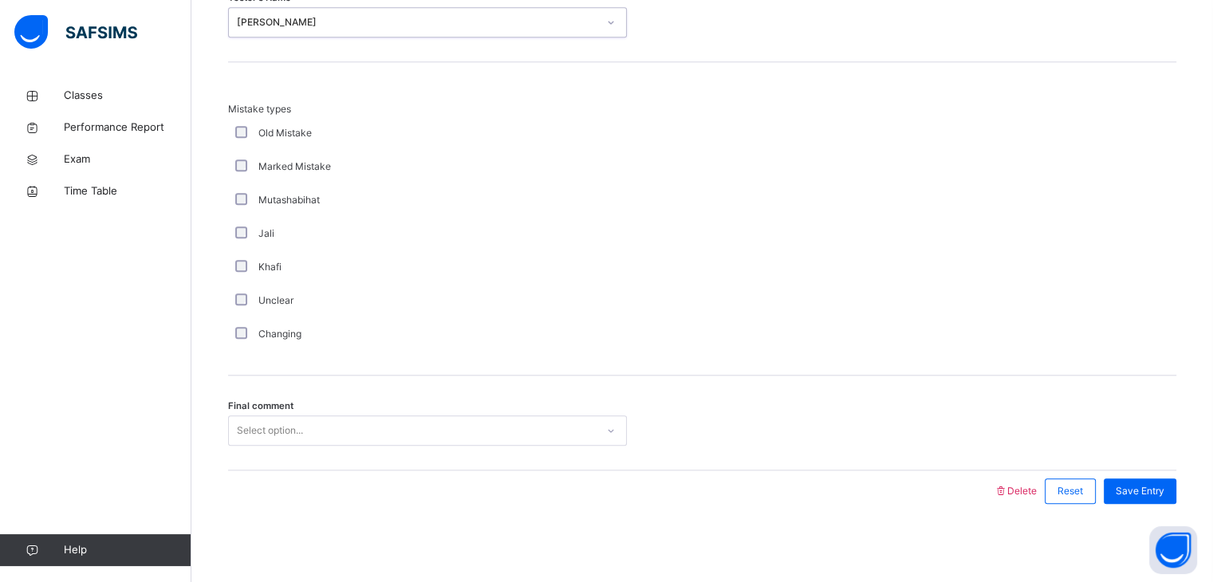
click at [485, 422] on div "Select option..." at bounding box center [412, 431] width 367 height 25
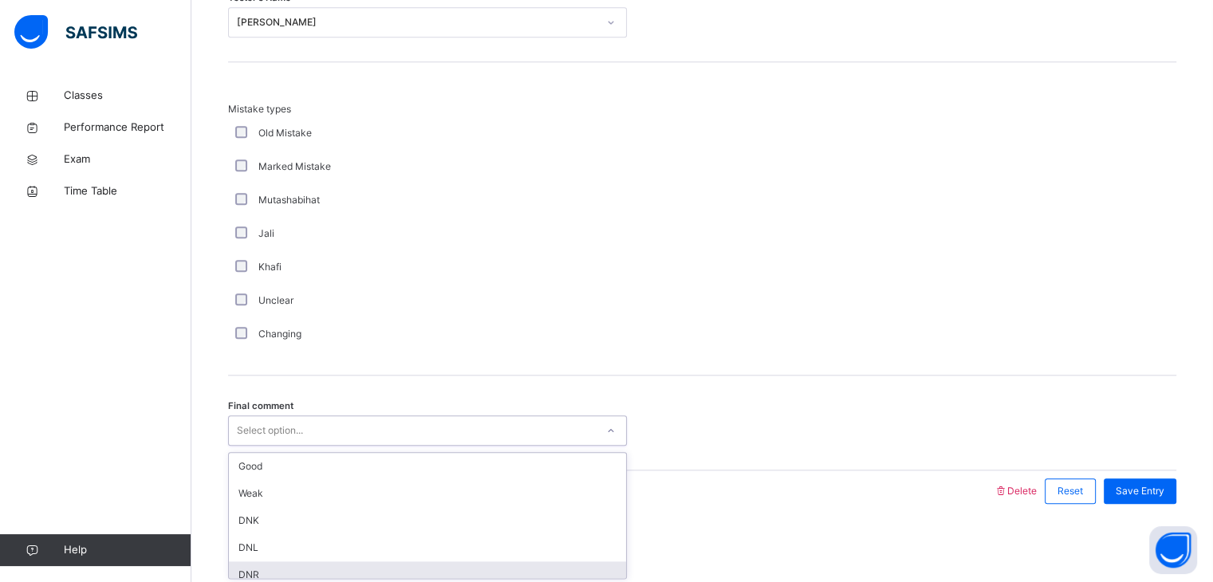
click at [449, 565] on div "DNR" at bounding box center [427, 574] width 397 height 27
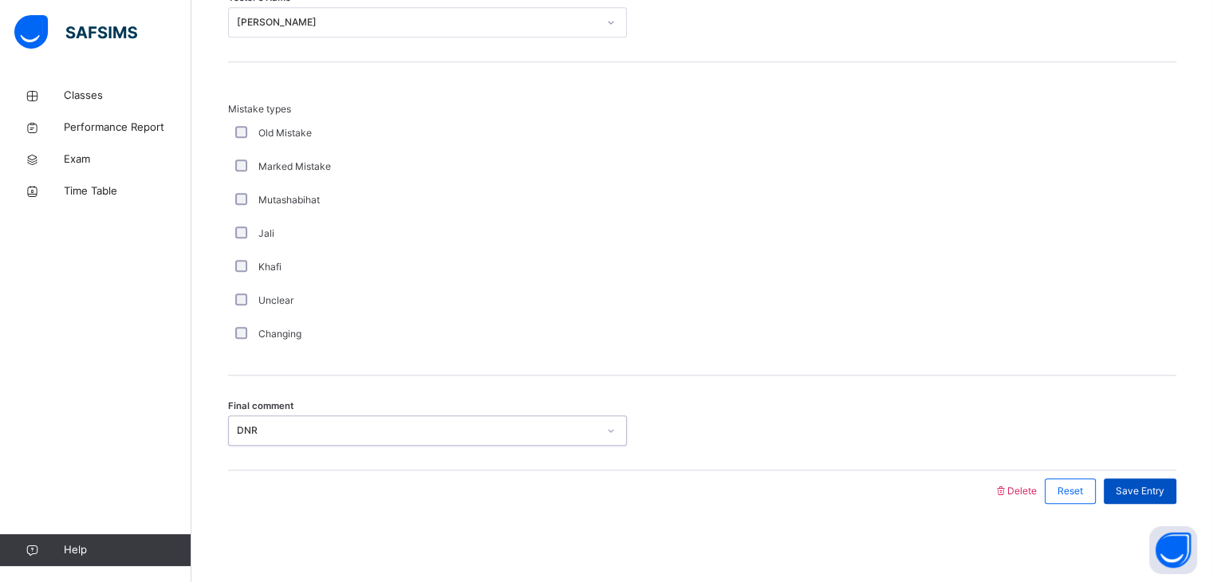
click at [1136, 484] on span "Save Entry" at bounding box center [1140, 491] width 49 height 14
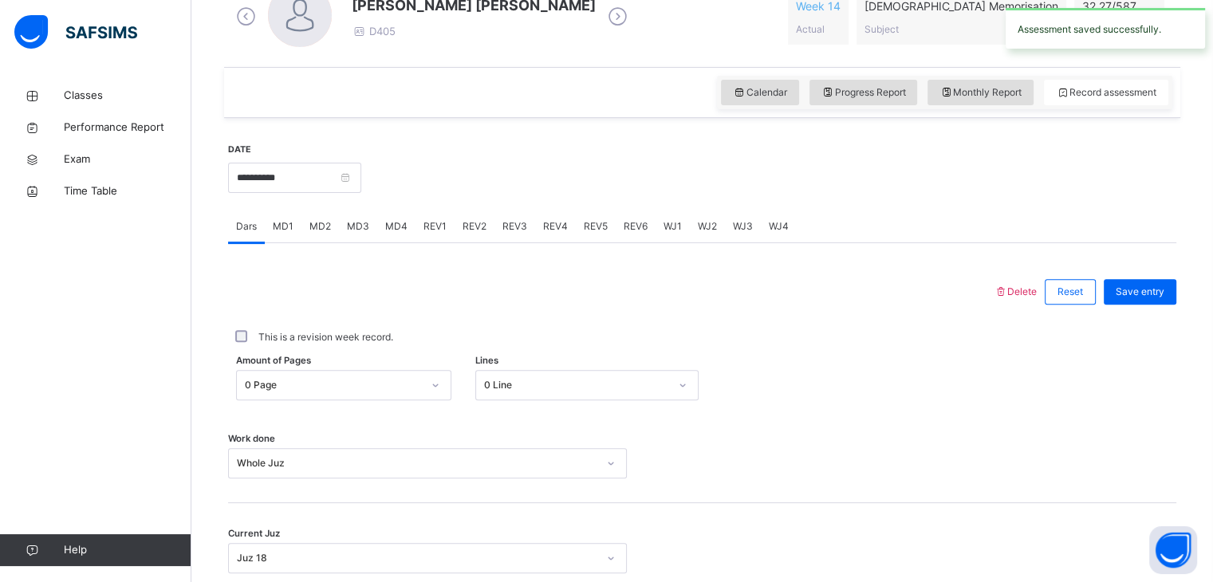
scroll to position [487, 0]
click at [329, 188] on input "**********" at bounding box center [294, 177] width 133 height 30
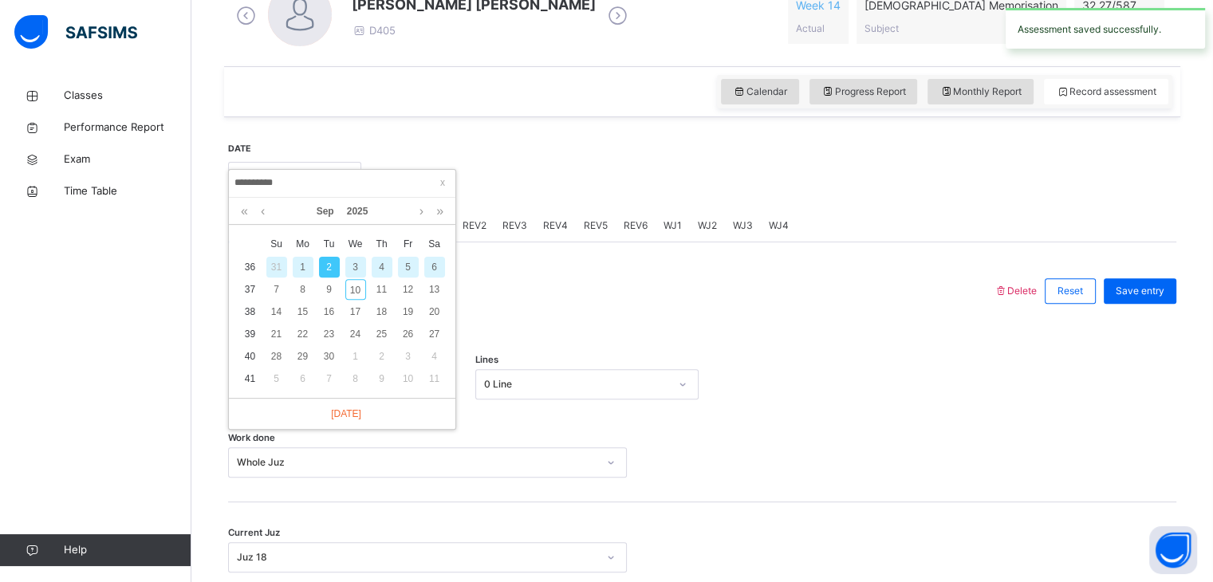
click at [357, 264] on div "3" at bounding box center [355, 267] width 21 height 21
type input "**********"
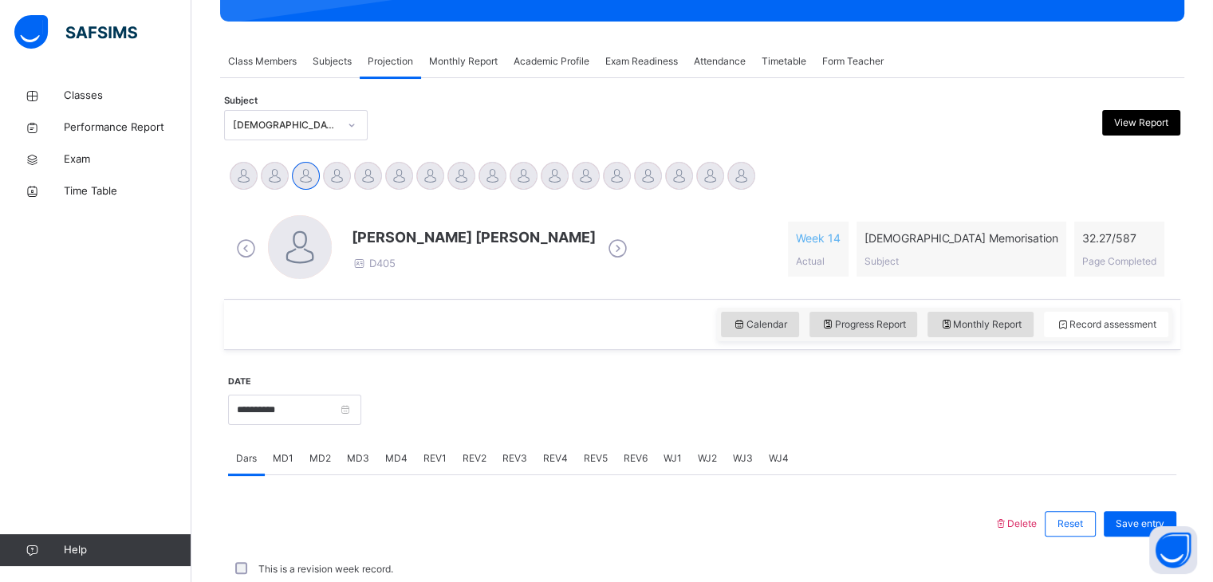
scroll to position [616, 0]
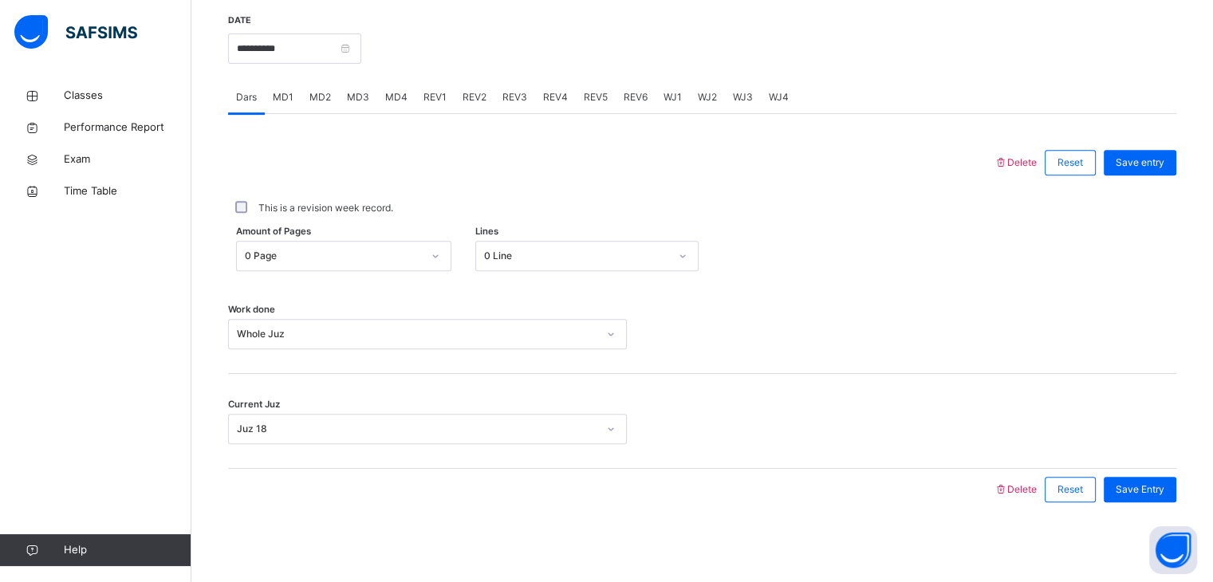
click at [284, 100] on span "MD1" at bounding box center [283, 97] width 21 height 14
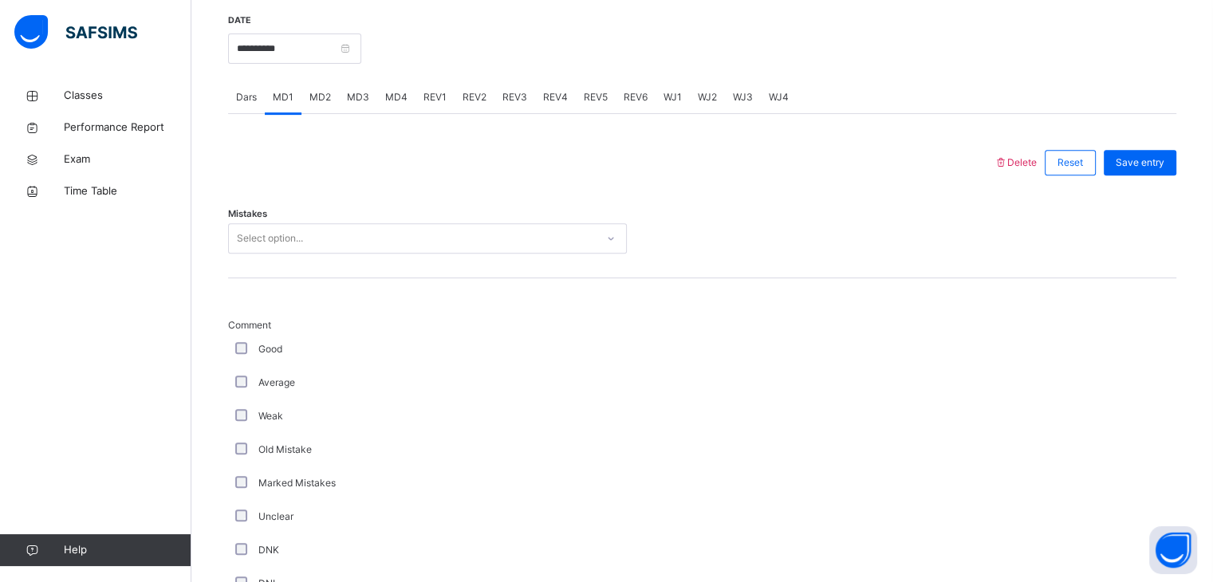
click at [344, 105] on div "MD3" at bounding box center [358, 97] width 38 height 32
click at [325, 100] on span "MD2" at bounding box center [320, 97] width 22 height 14
click at [286, 96] on span "MD1" at bounding box center [283, 97] width 21 height 14
click at [309, 230] on div "Select option..." at bounding box center [412, 238] width 367 height 25
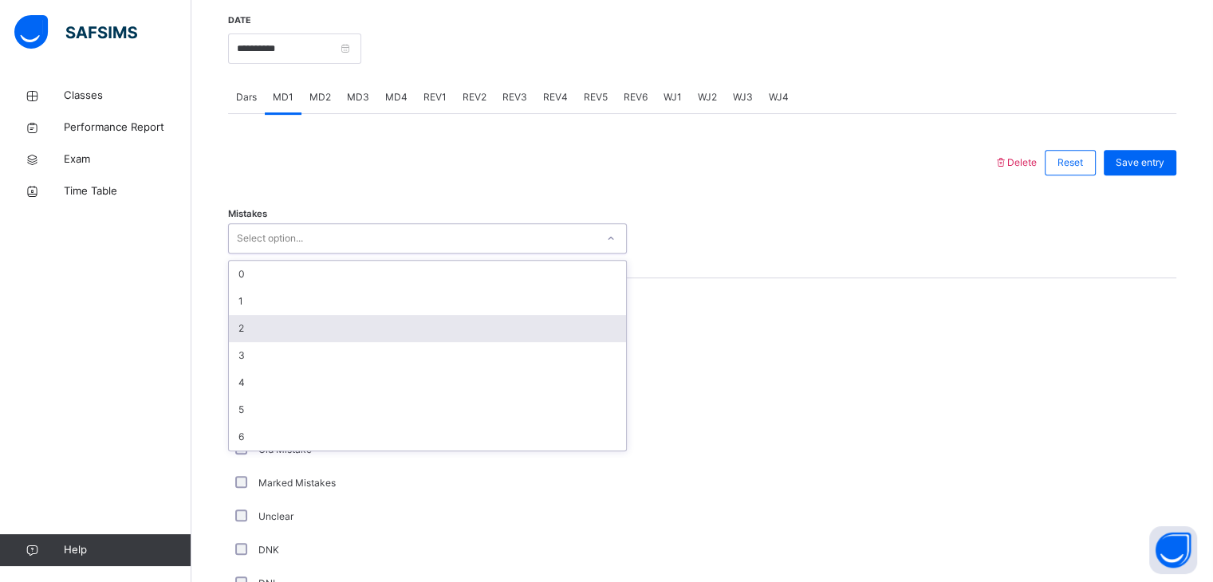
click at [333, 326] on div "2" at bounding box center [427, 328] width 397 height 27
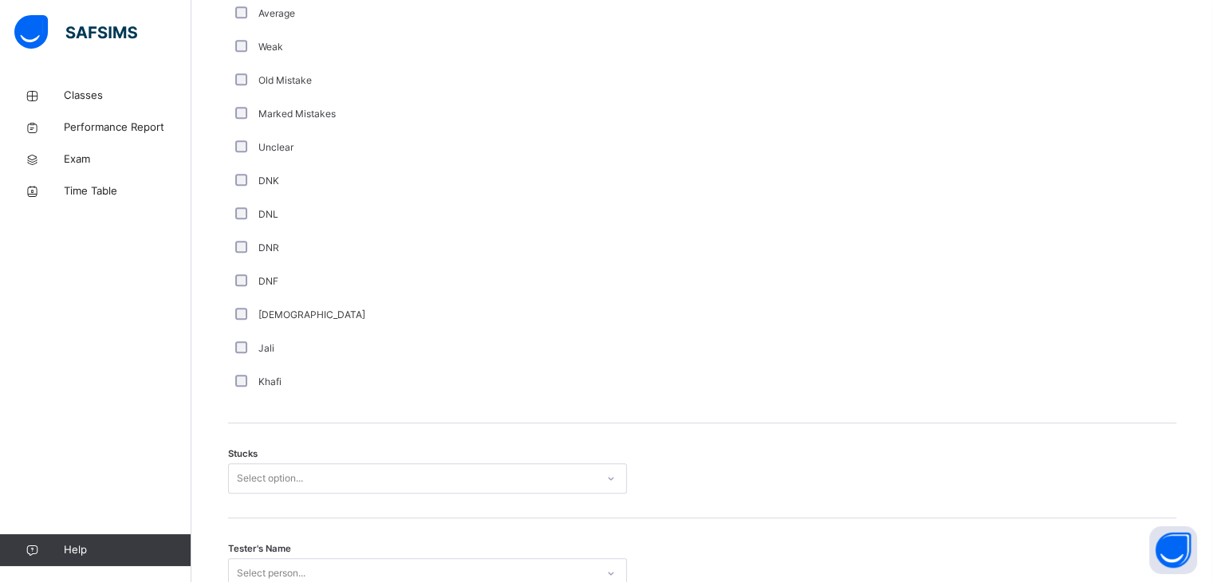
click at [316, 479] on div "Stucks Select option..." at bounding box center [702, 470] width 948 height 95
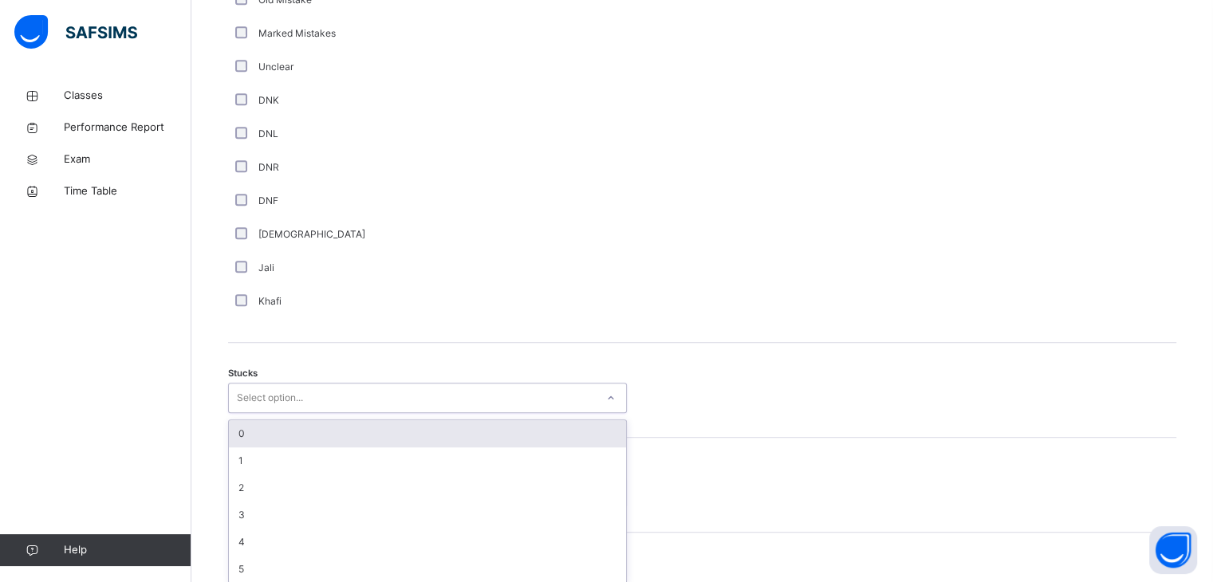
scroll to position [1072, 0]
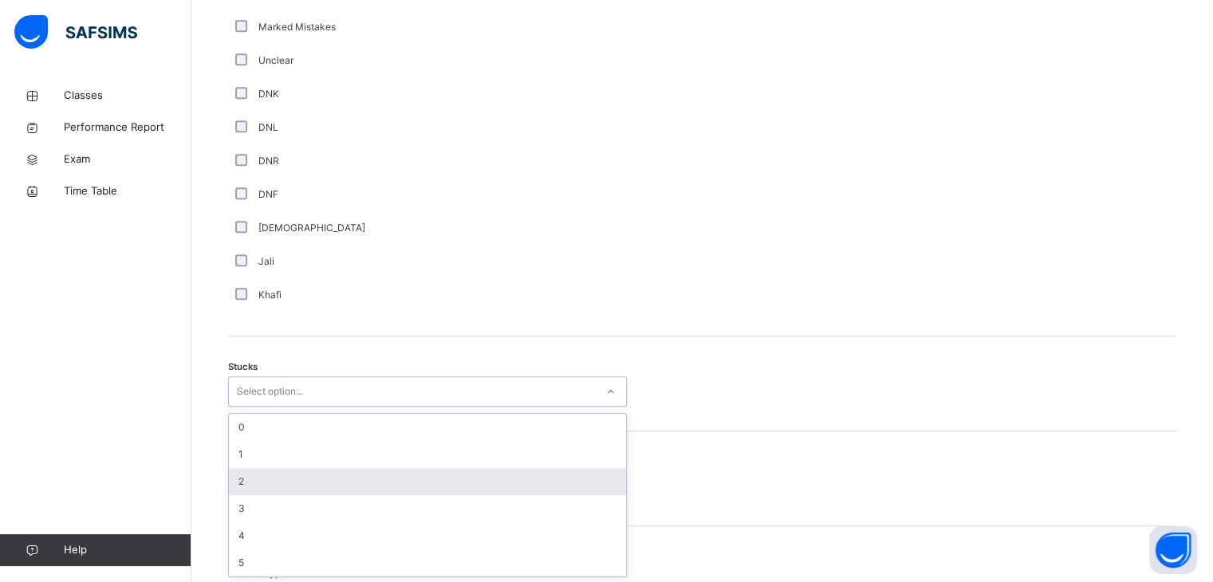
click at [316, 490] on div "2" at bounding box center [427, 481] width 397 height 27
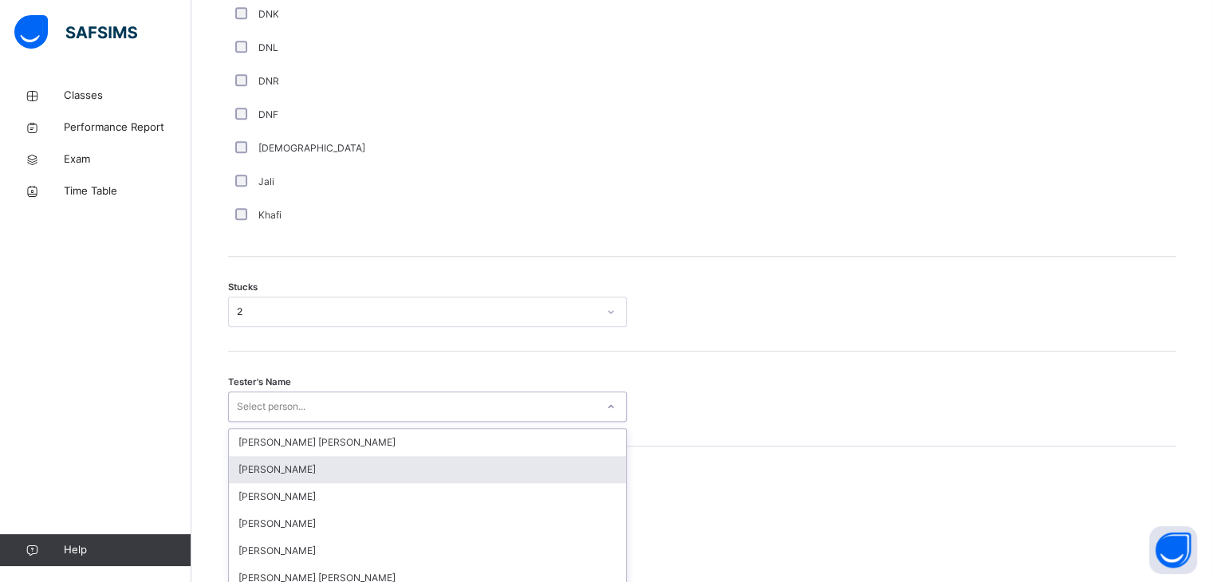
click at [301, 411] on div "option [PERSON_NAME] focused, 2 of 90. 90 results available. Use Up and Down to…" at bounding box center [427, 407] width 399 height 30
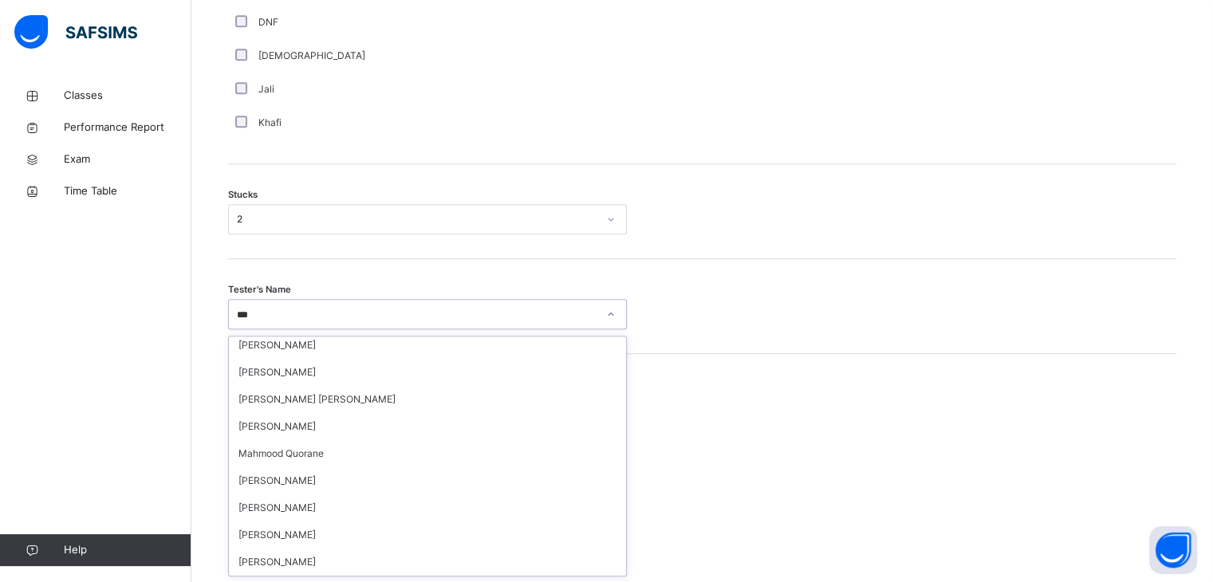
scroll to position [0, 0]
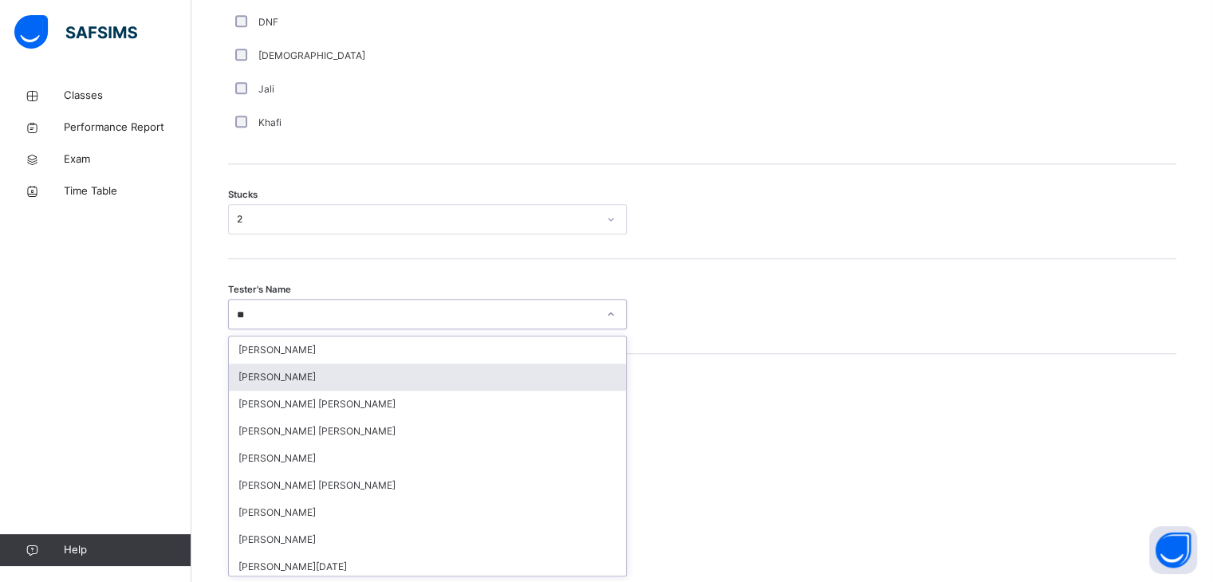
type input "*"
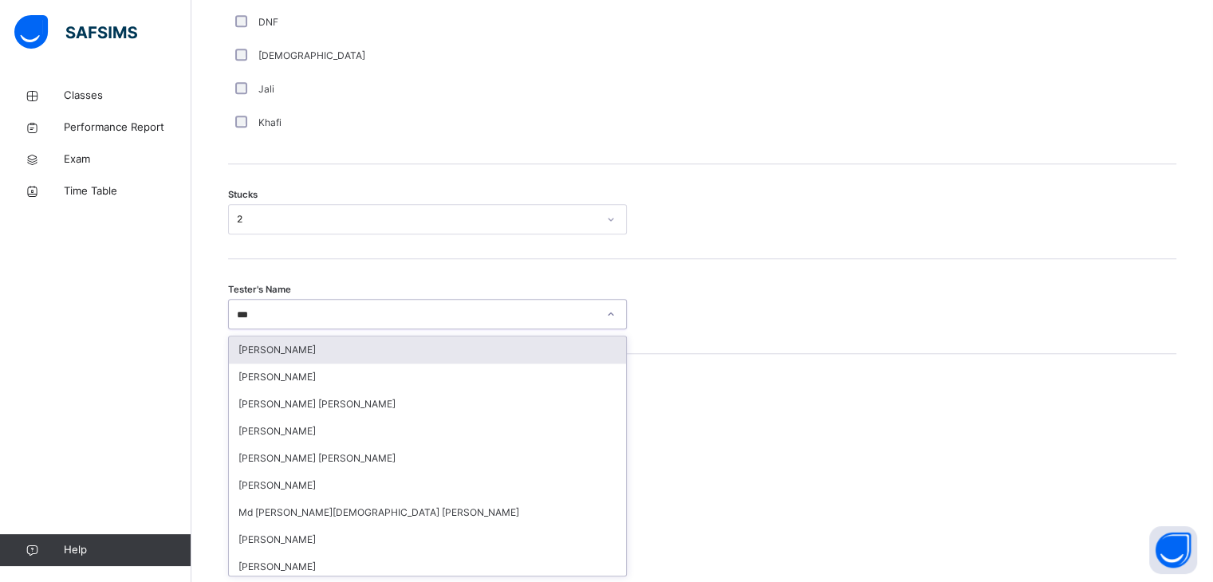
type input "****"
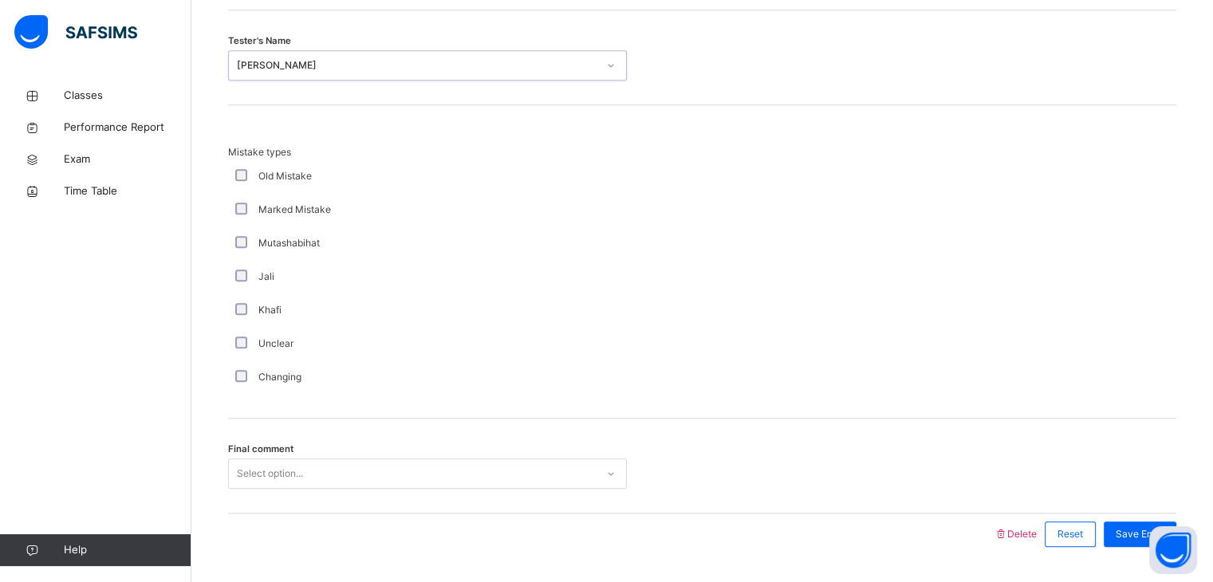
scroll to position [1537, 0]
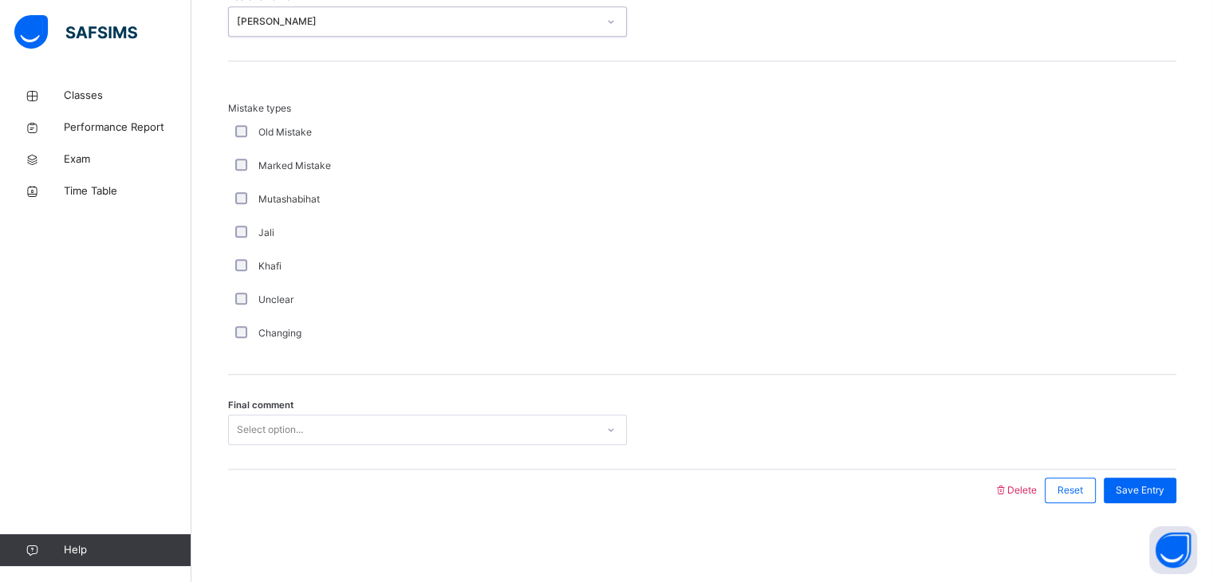
click at [329, 445] on div "Select option..." at bounding box center [427, 430] width 399 height 30
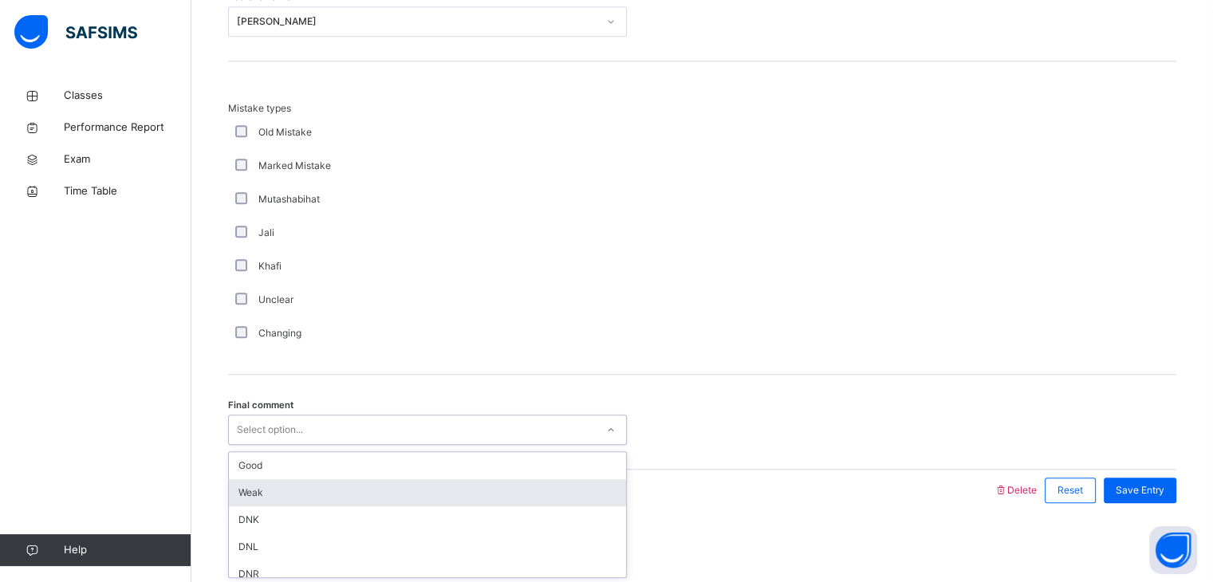
click at [369, 490] on div "Weak" at bounding box center [427, 492] width 397 height 27
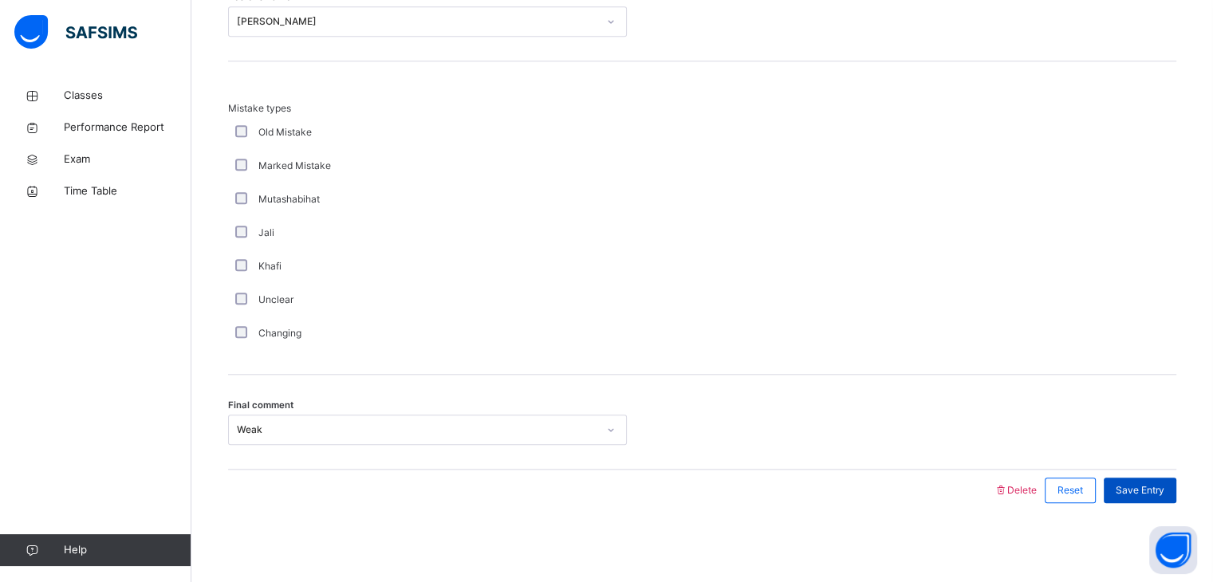
click at [1163, 490] on span "Save Entry" at bounding box center [1140, 490] width 49 height 14
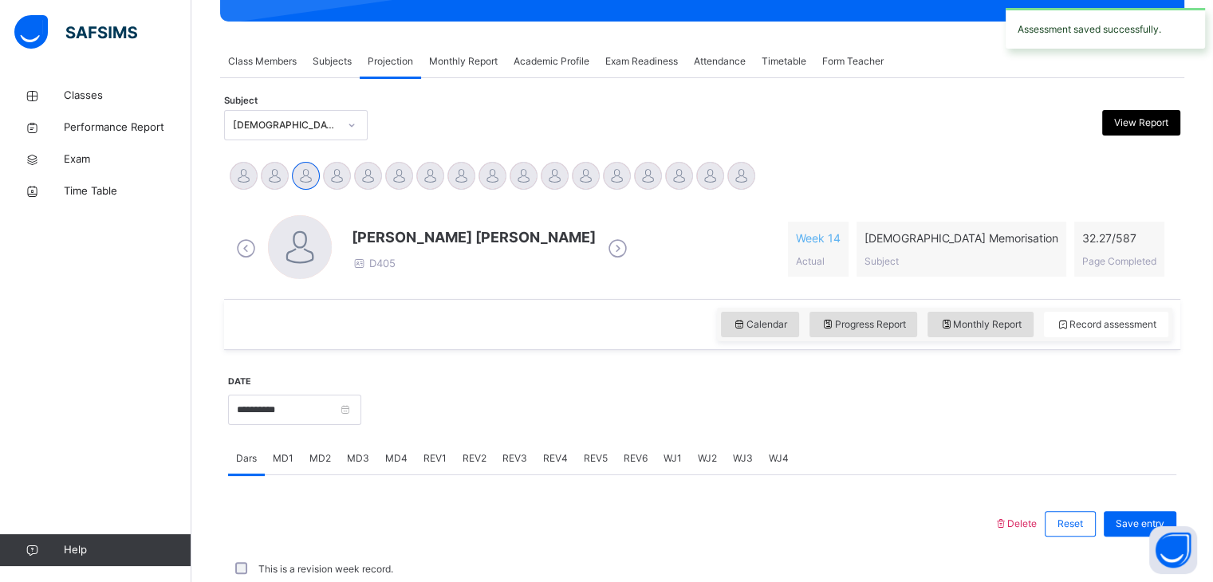
scroll to position [616, 0]
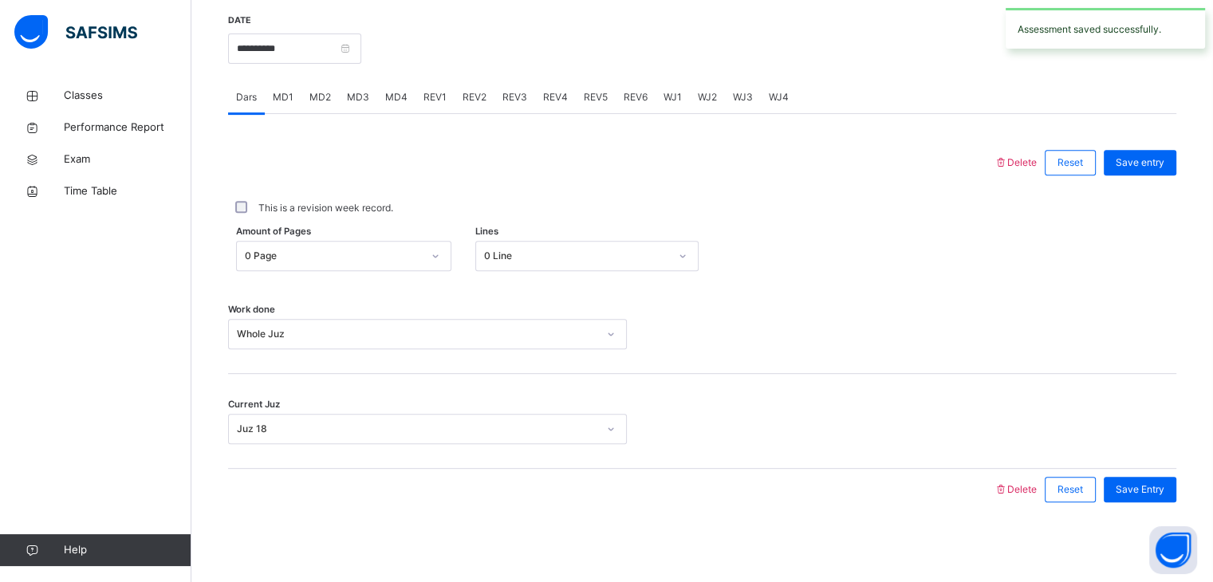
click at [322, 100] on span "MD2" at bounding box center [320, 97] width 22 height 14
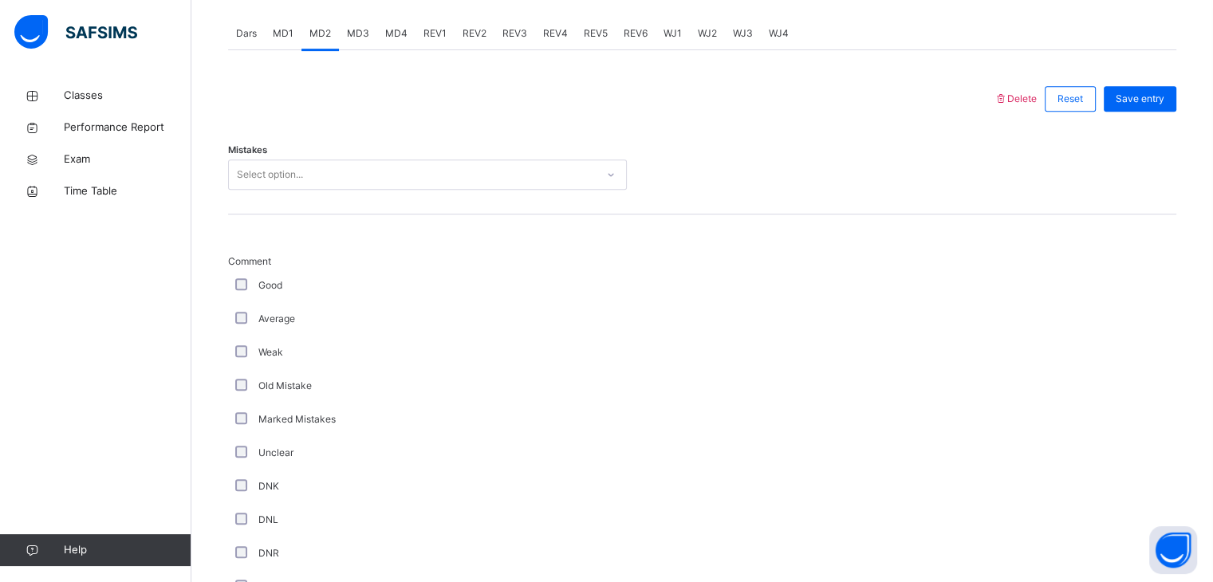
scroll to position [668, 0]
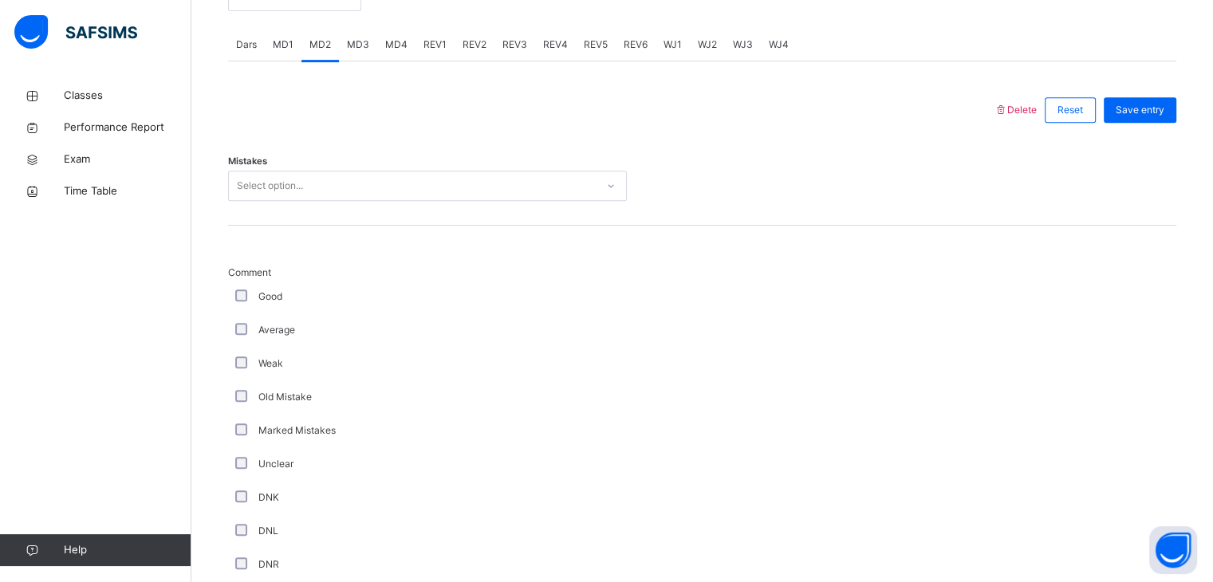
click at [326, 179] on div "Select option..." at bounding box center [412, 186] width 367 height 25
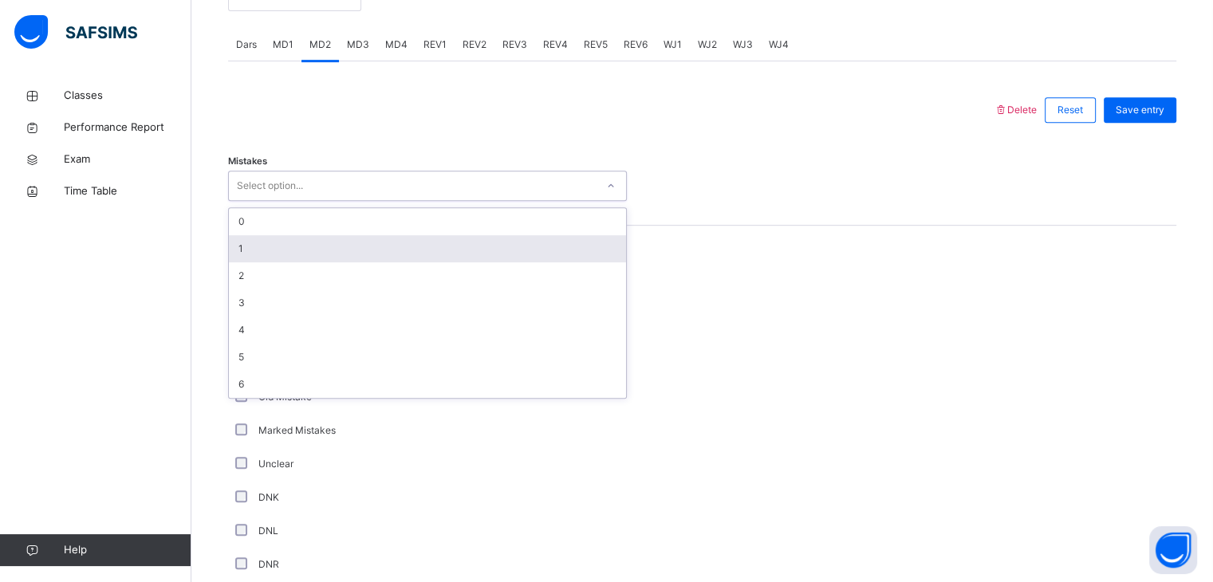
click at [324, 249] on div "1" at bounding box center [427, 248] width 397 height 27
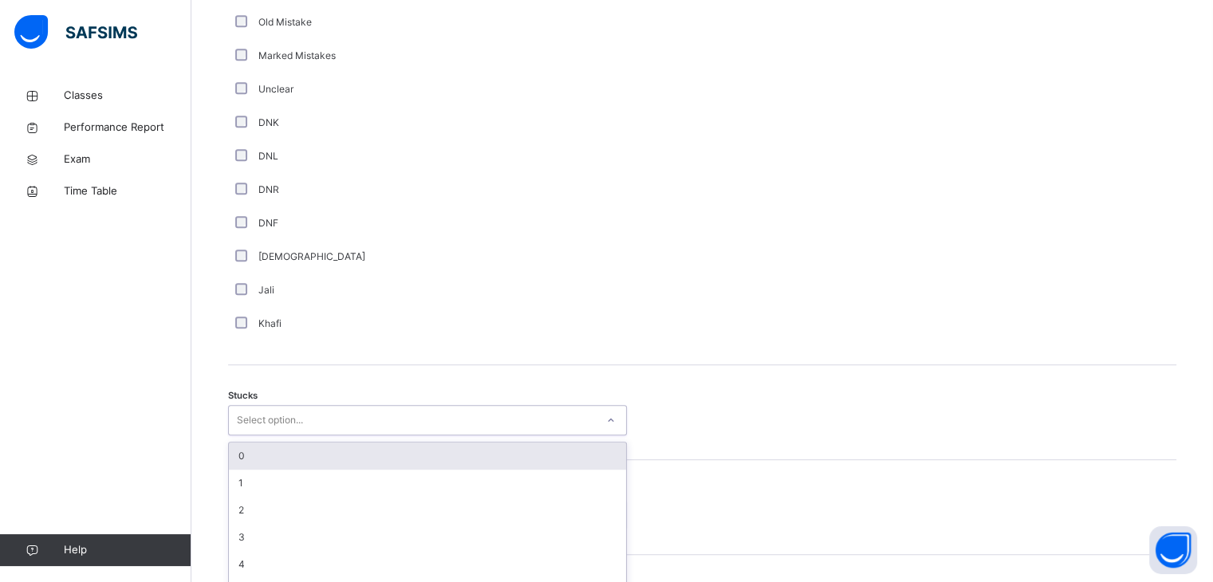
scroll to position [1072, 0]
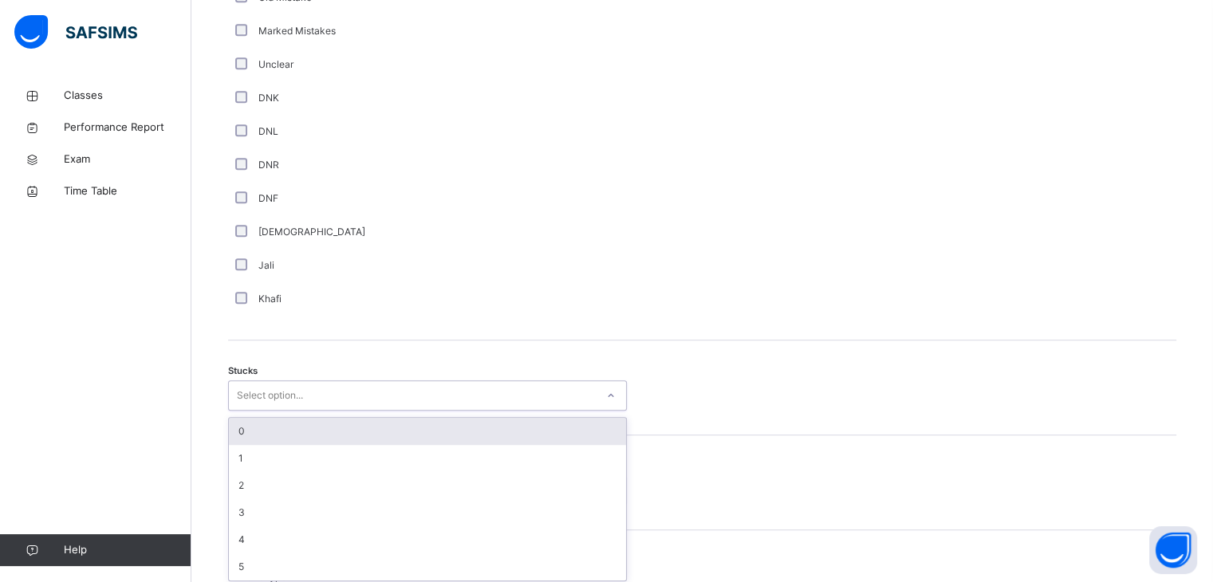
click at [325, 415] on div "Stucks option 0 focused, 1 of 6. 6 results available. Use Up and Down to choose…" at bounding box center [702, 388] width 948 height 95
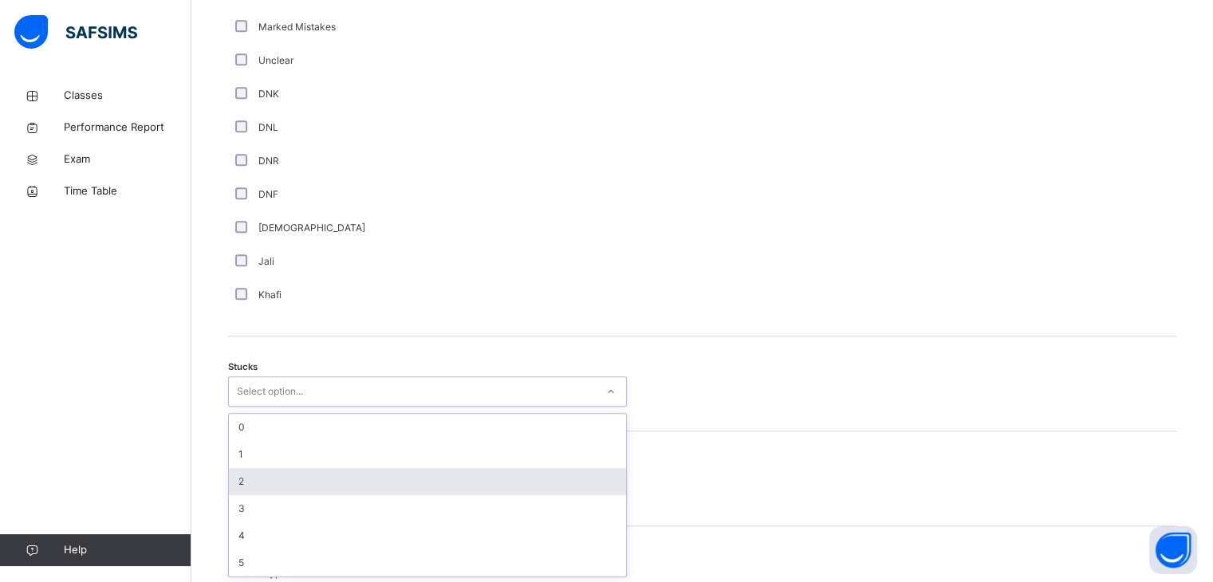
click at [321, 476] on div "2" at bounding box center [427, 481] width 397 height 27
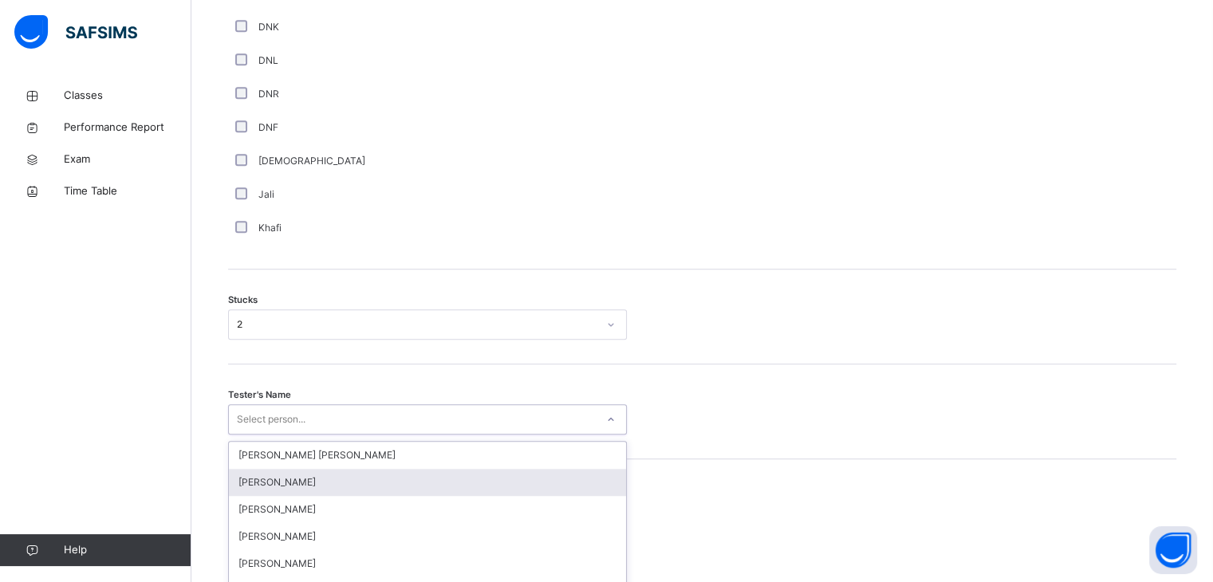
click at [321, 422] on div "option [PERSON_NAME] focused, 2 of 90. 90 results available. Use Up and Down to…" at bounding box center [427, 419] width 399 height 30
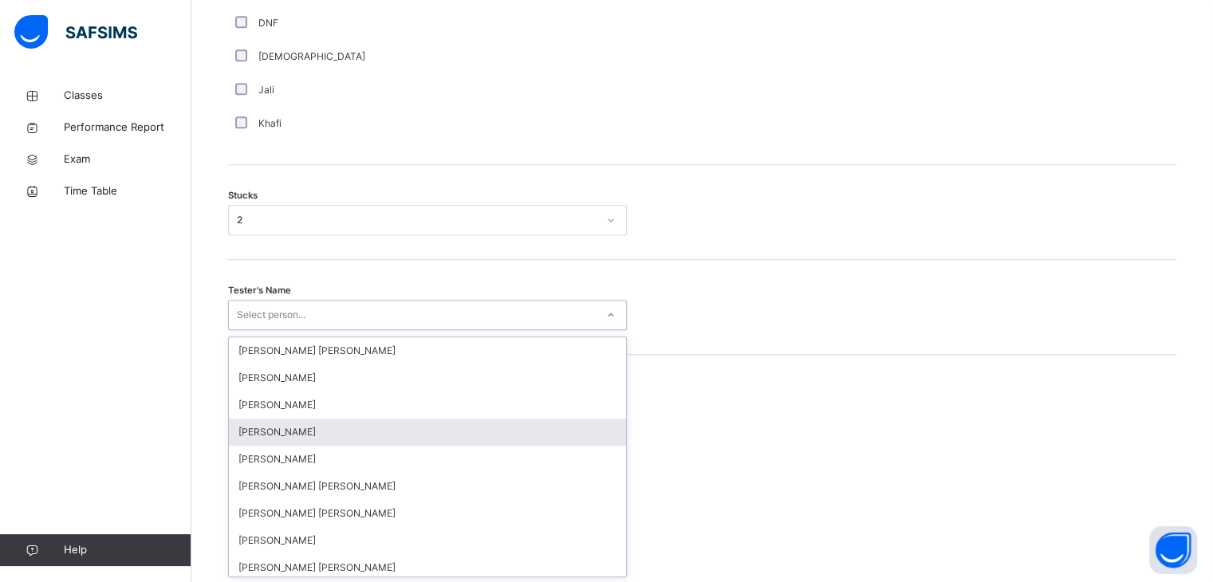
scroll to position [1244, 0]
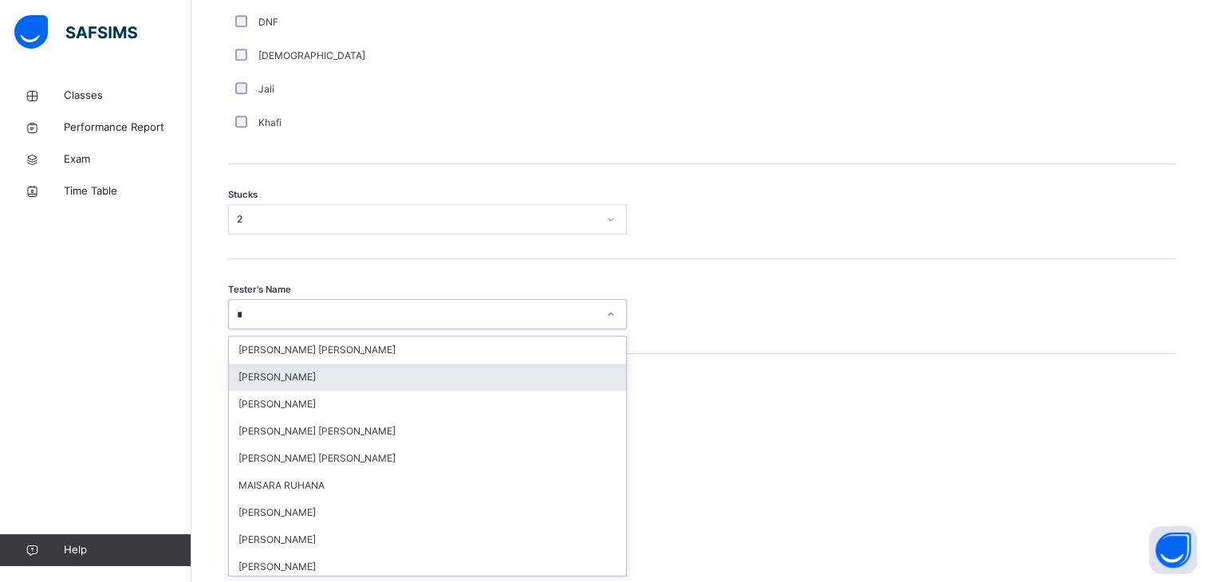
type input "***"
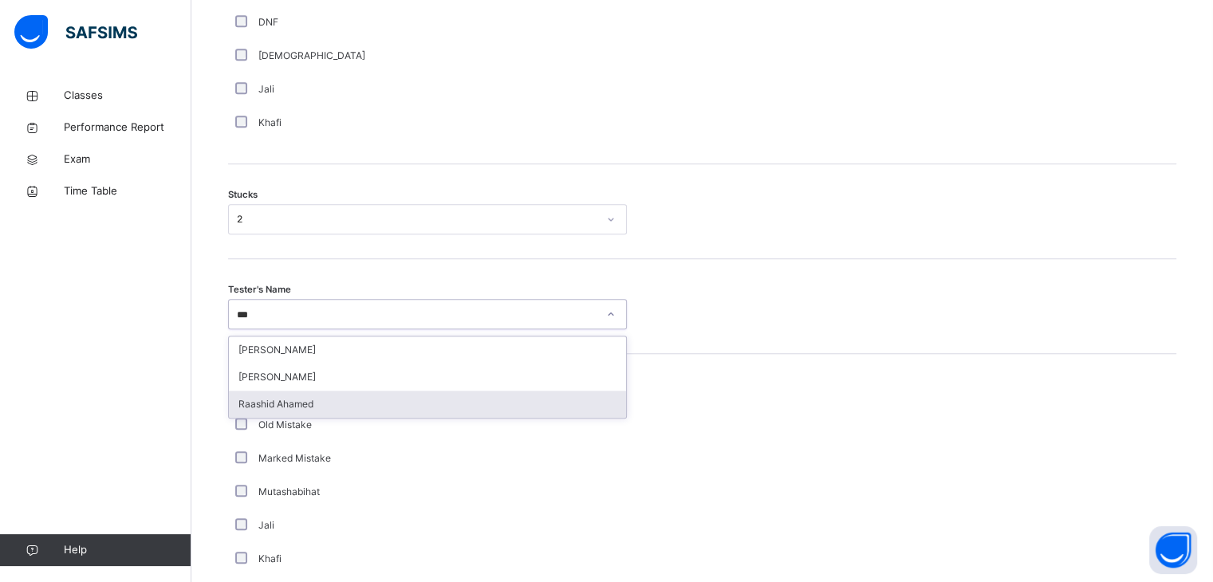
click at [348, 400] on div "Raashid Ahamed" at bounding box center [427, 404] width 397 height 27
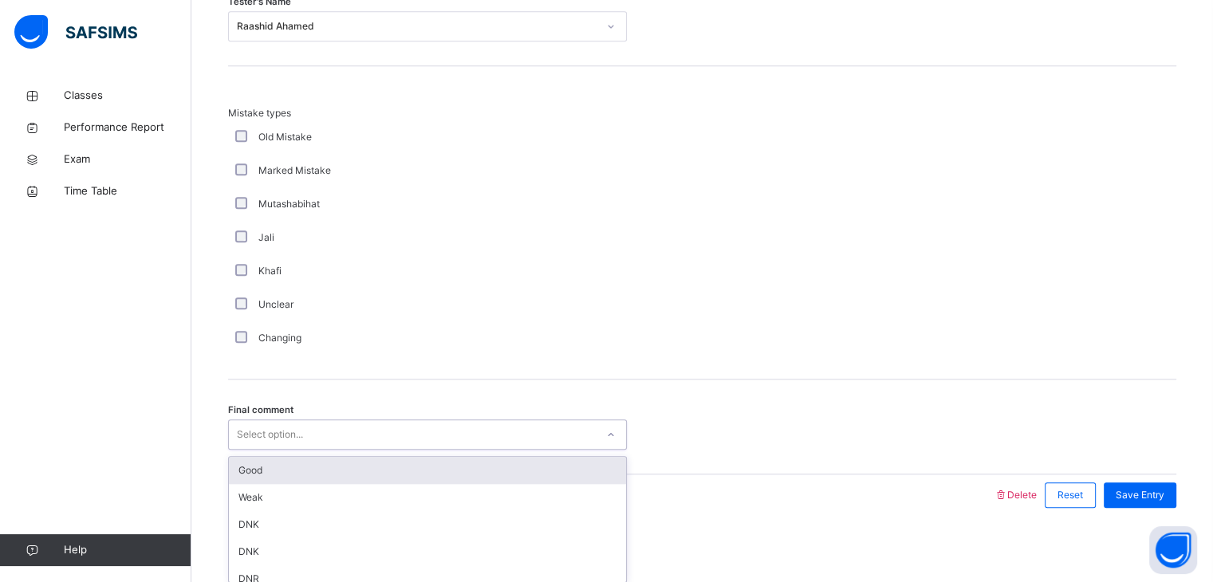
scroll to position [1537, 0]
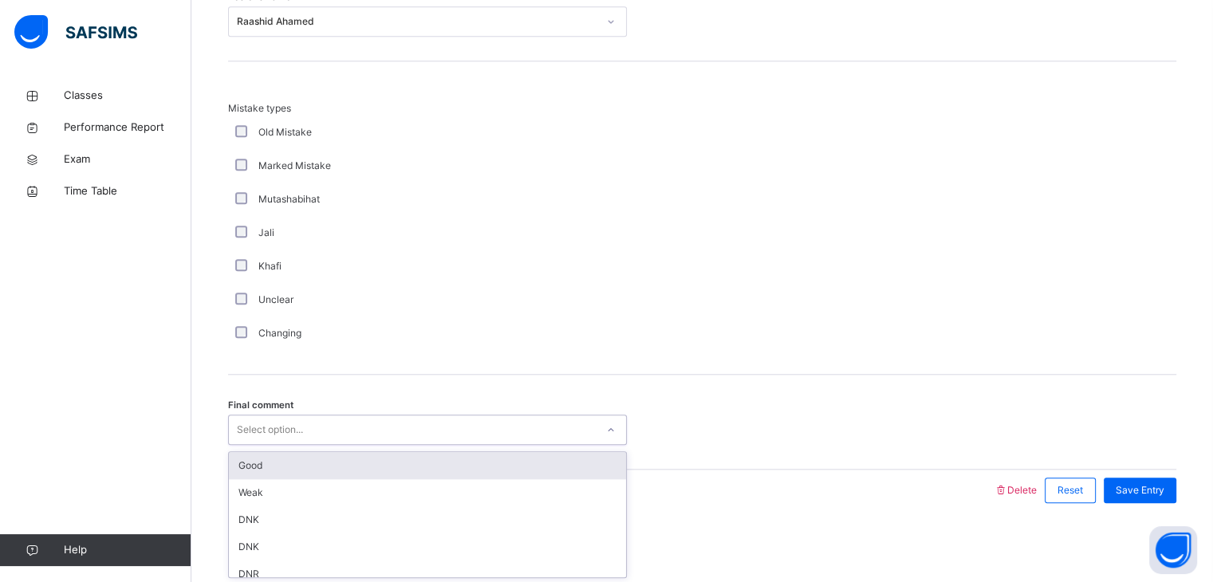
click at [301, 425] on div "Select option..." at bounding box center [270, 430] width 66 height 30
click at [319, 465] on div "Good" at bounding box center [427, 465] width 397 height 27
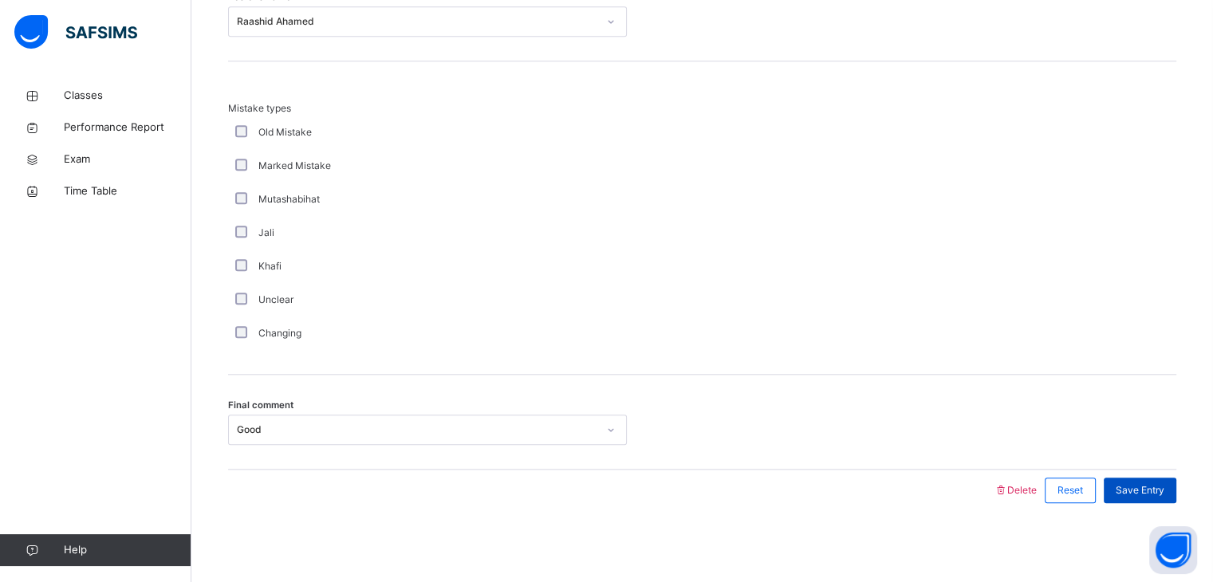
click at [1154, 498] on div "Save Entry" at bounding box center [1140, 491] width 73 height 26
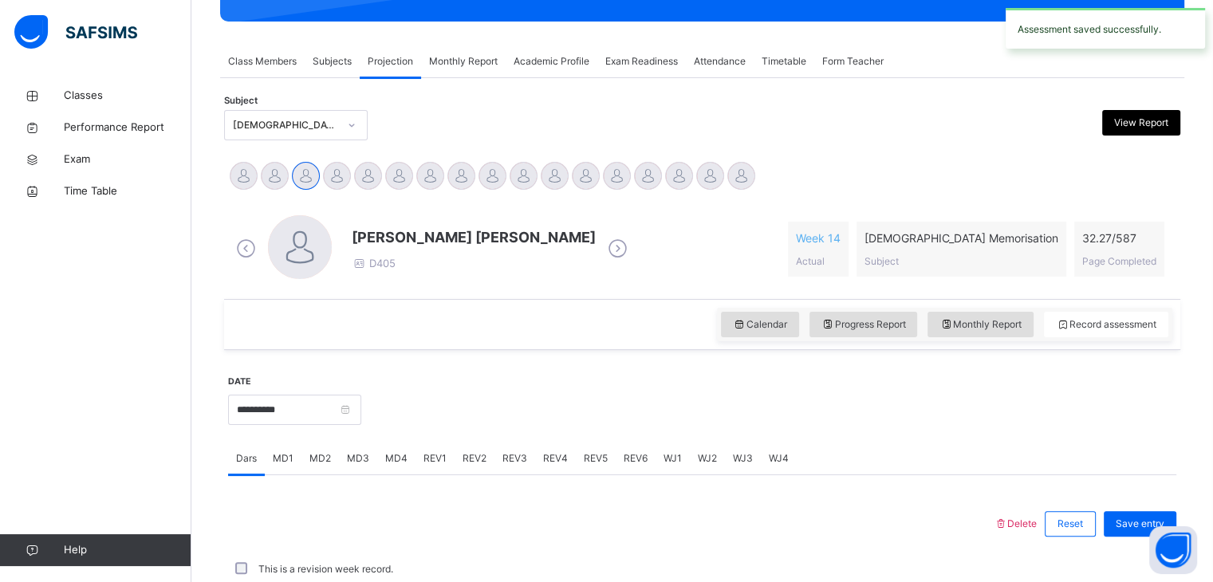
scroll to position [616, 0]
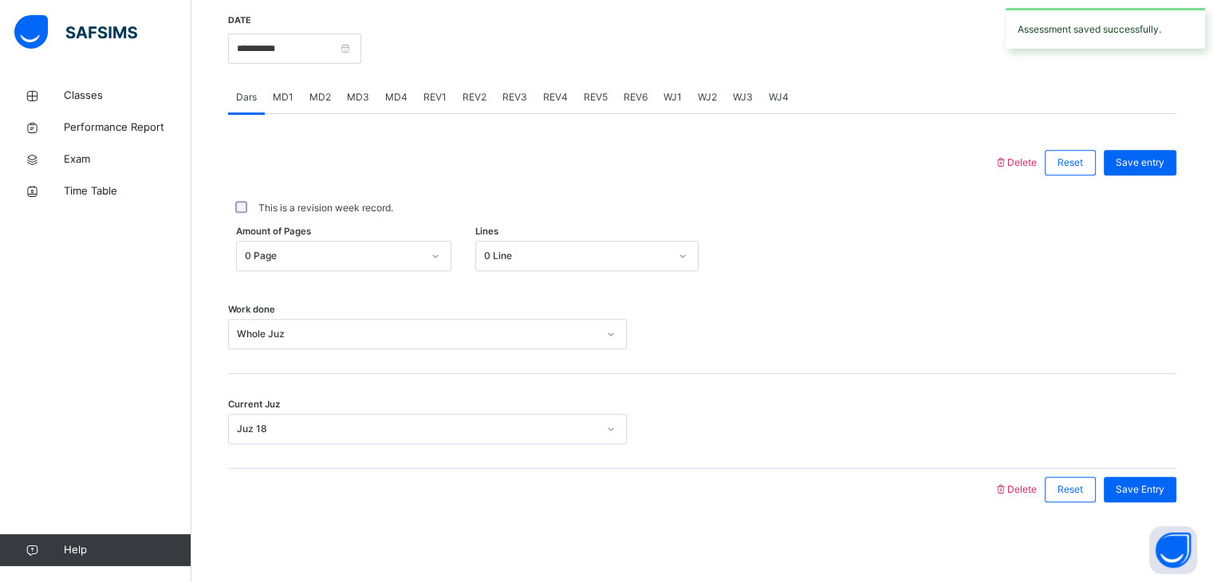
click at [391, 100] on span "MD4" at bounding box center [396, 97] width 22 height 14
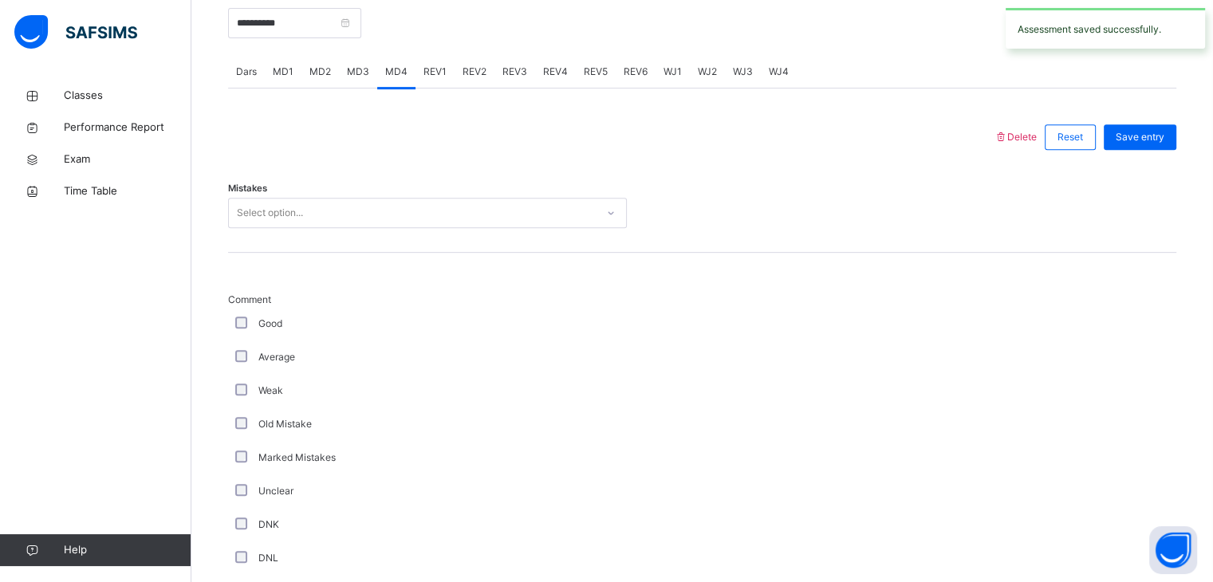
scroll to position [636, 0]
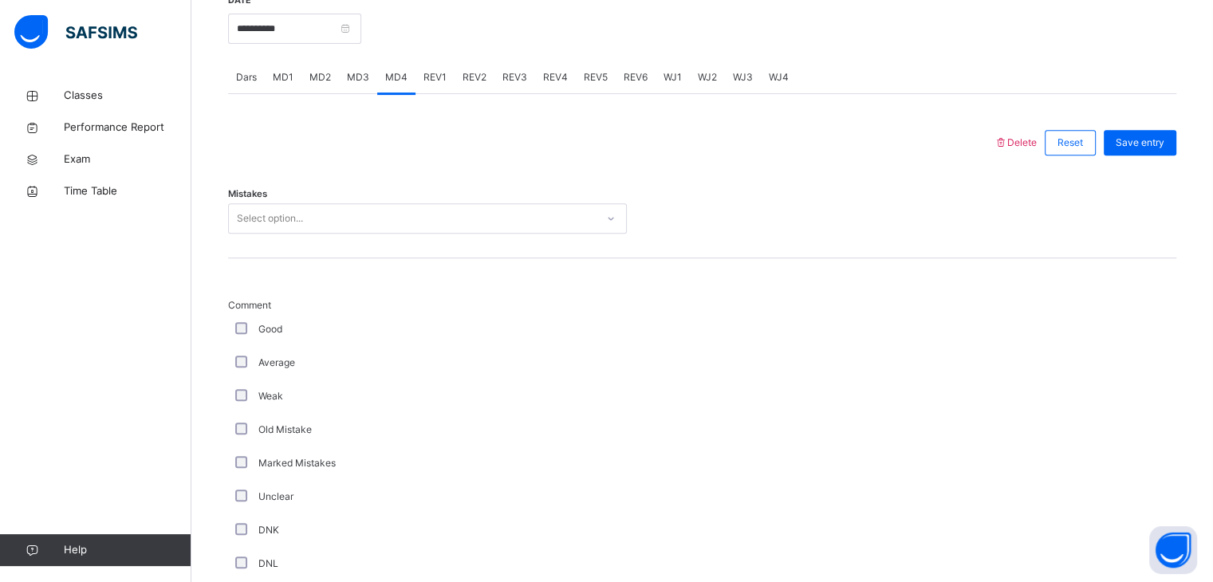
click at [357, 84] on div "MD3" at bounding box center [358, 77] width 38 height 32
click at [341, 199] on div "Mistakes Select option..." at bounding box center [702, 210] width 948 height 95
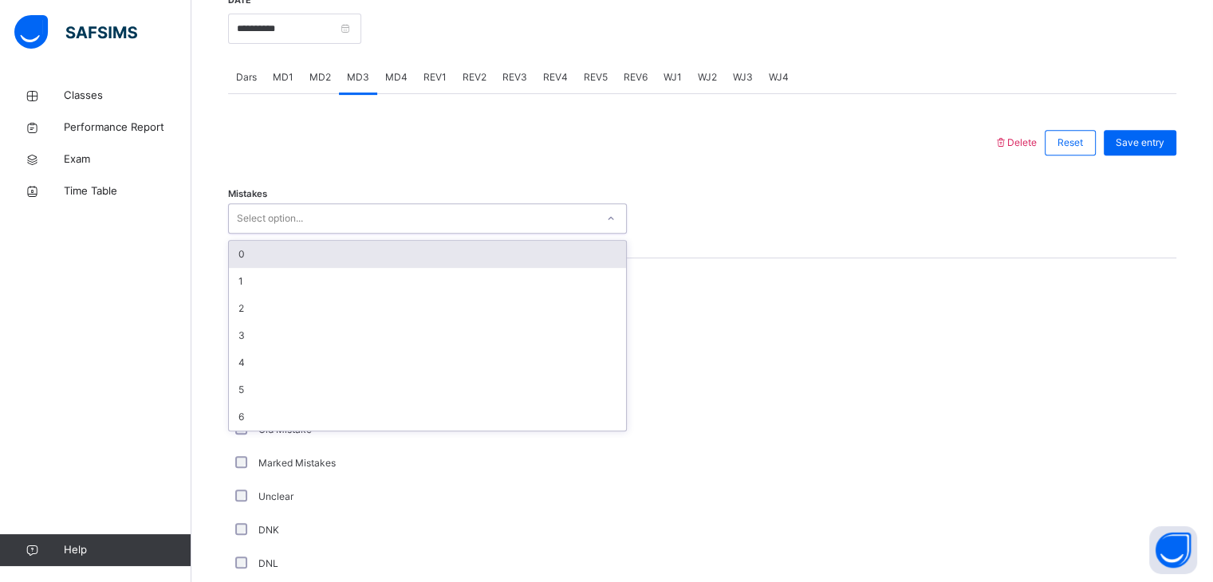
click at [341, 212] on div "Select option..." at bounding box center [412, 219] width 367 height 25
click at [336, 246] on div "0" at bounding box center [427, 254] width 397 height 27
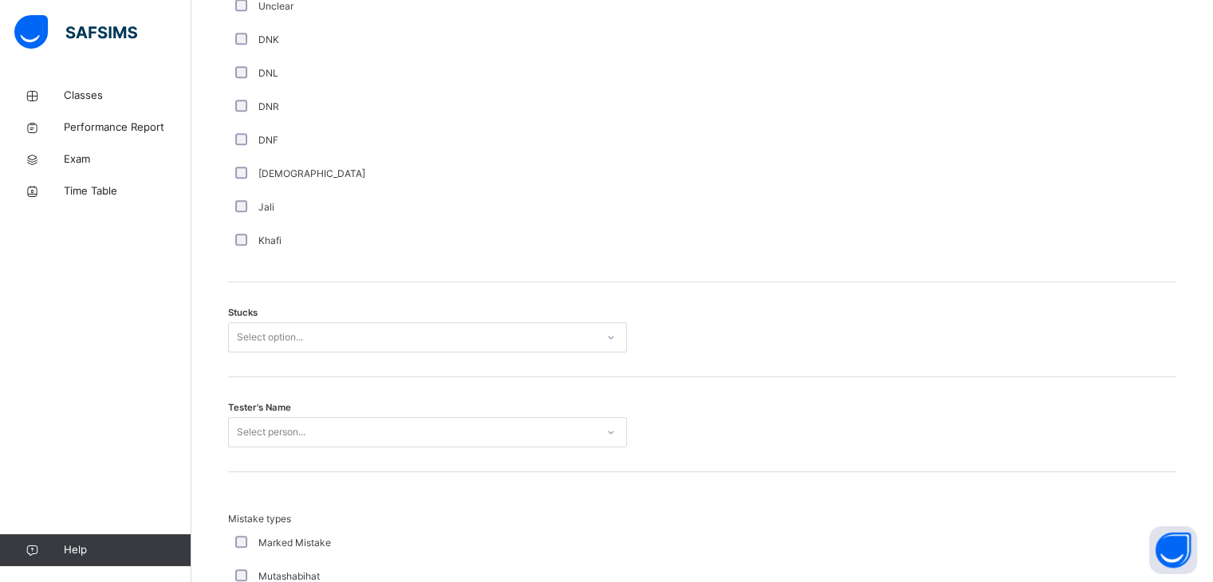
scroll to position [1127, 0]
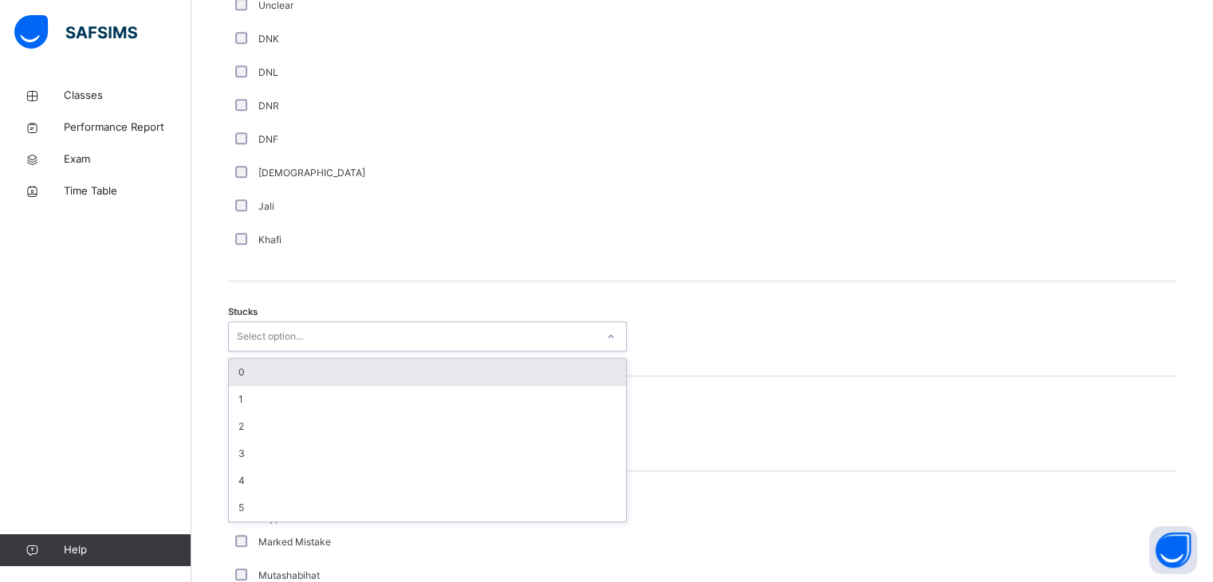
click at [364, 343] on div "Select option..." at bounding box center [412, 337] width 367 height 25
click at [364, 360] on div "0" at bounding box center [427, 372] width 397 height 27
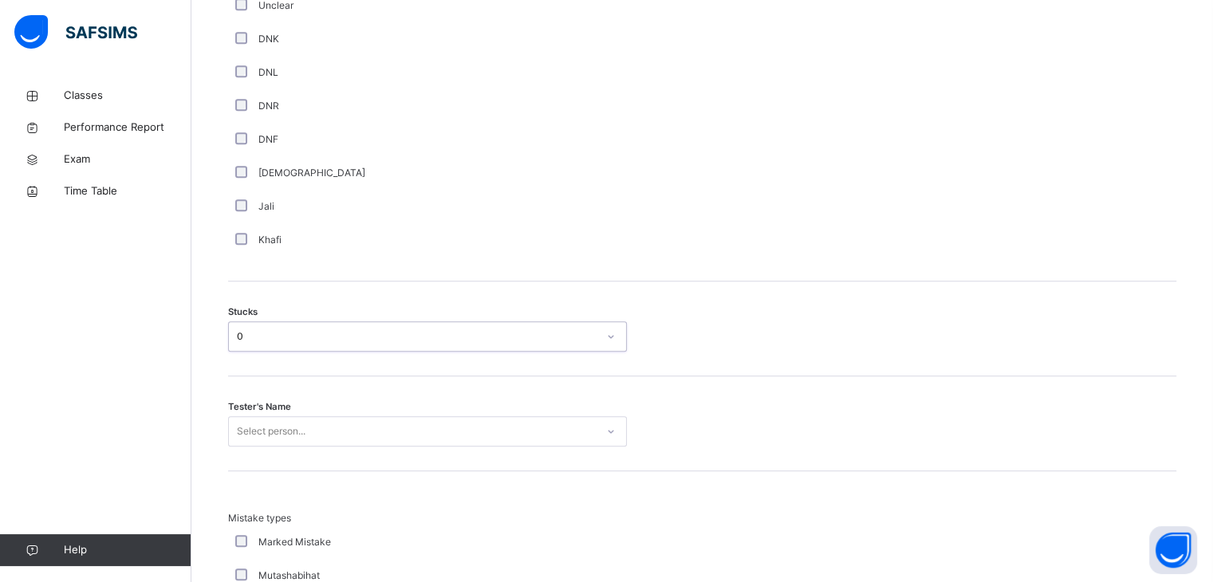
click at [245, 112] on div "DNR" at bounding box center [427, 106] width 391 height 14
click at [405, 407] on div "Tester's Name Select person..." at bounding box center [702, 423] width 948 height 95
click at [400, 431] on div "Select person..." at bounding box center [427, 431] width 399 height 30
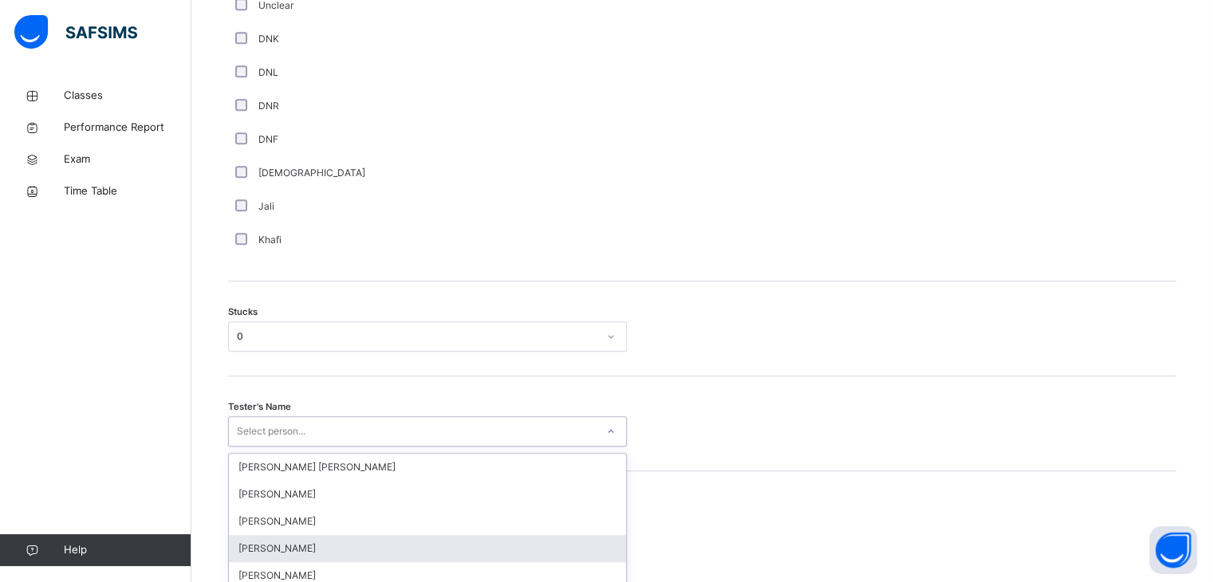
scroll to position [1244, 0]
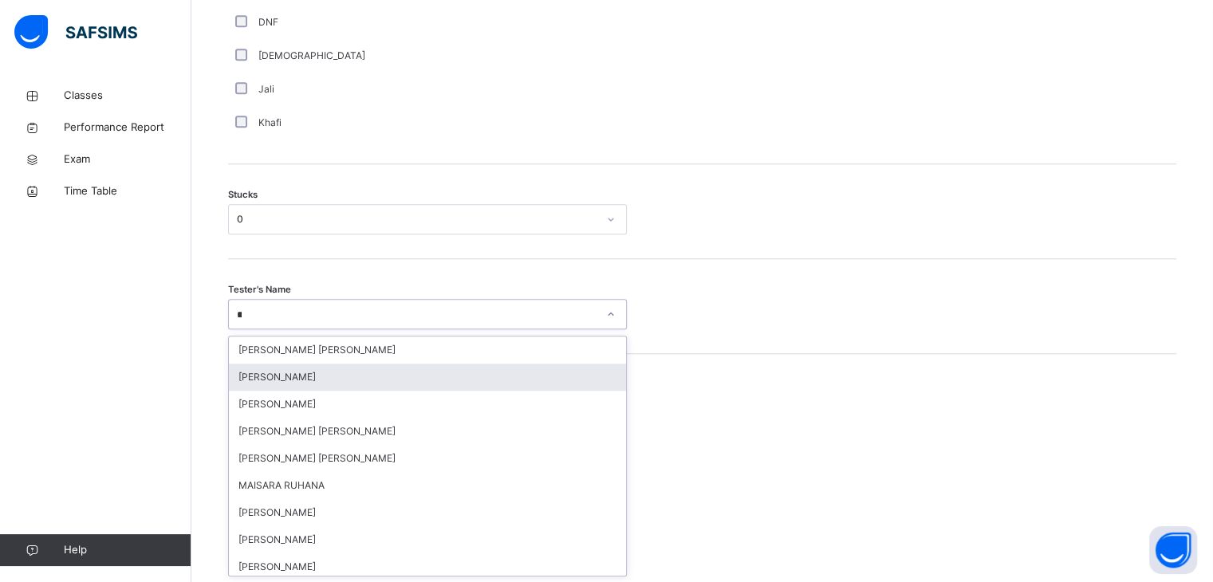
type input "***"
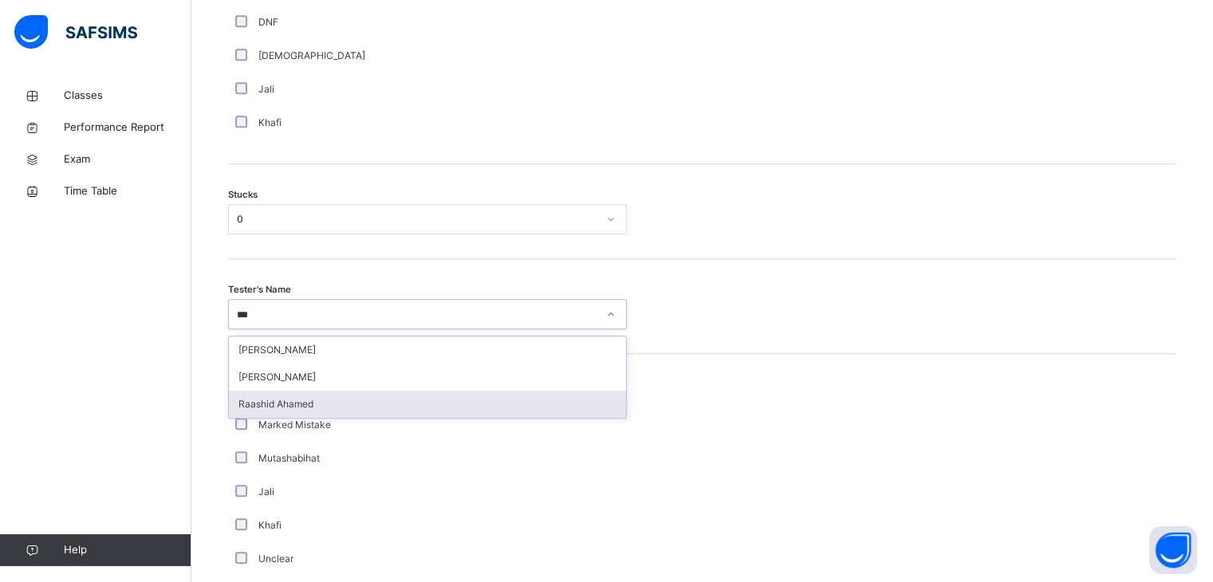
click at [386, 408] on div "Raashid Ahamed" at bounding box center [427, 404] width 397 height 27
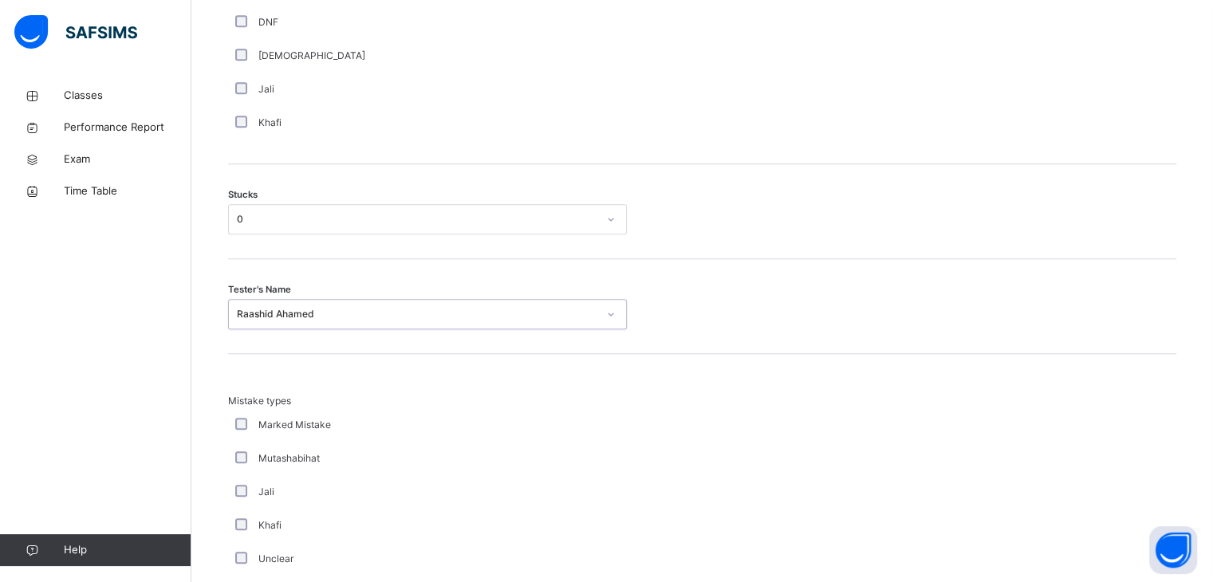
scroll to position [1537, 0]
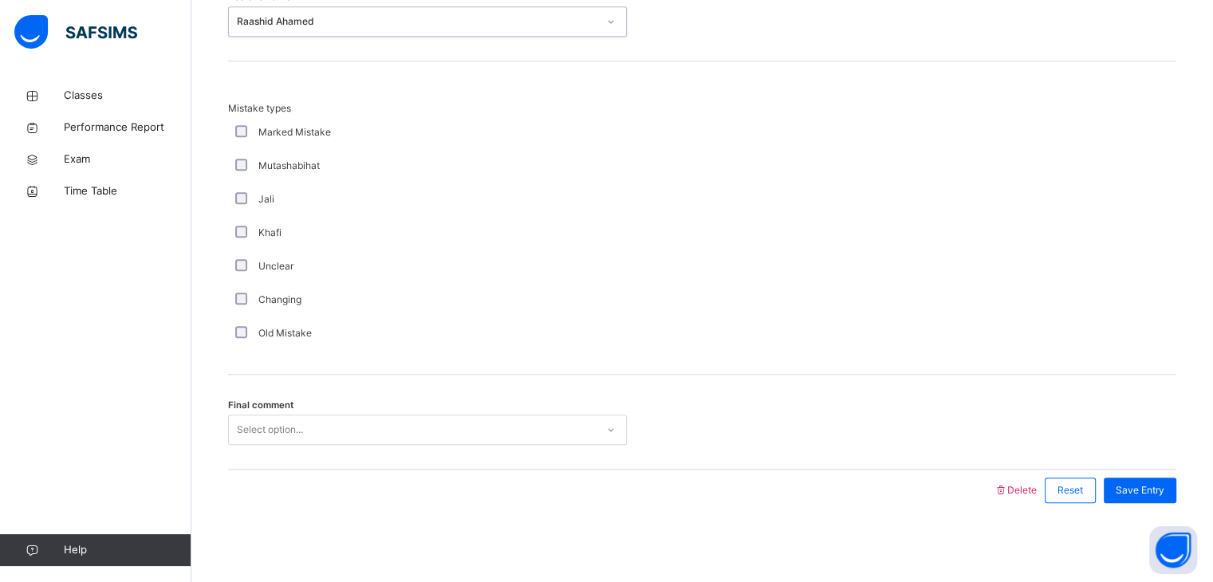
click at [386, 408] on div "Final comment Select option..." at bounding box center [702, 422] width 948 height 95
click at [609, 423] on icon at bounding box center [611, 430] width 10 height 16
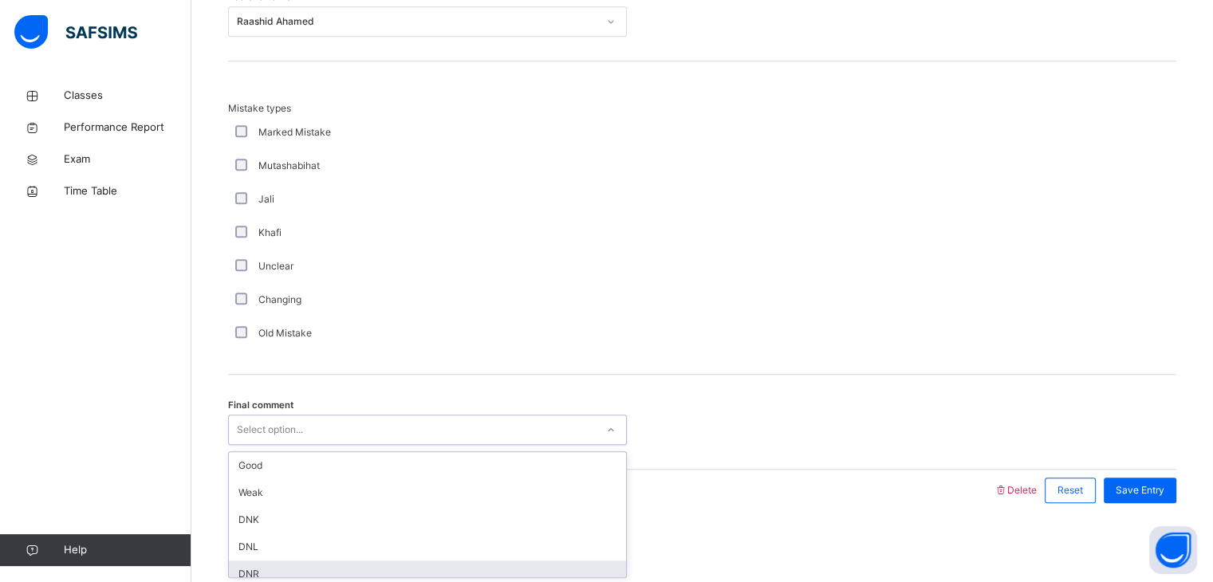
click at [530, 565] on div "DNR" at bounding box center [427, 574] width 397 height 27
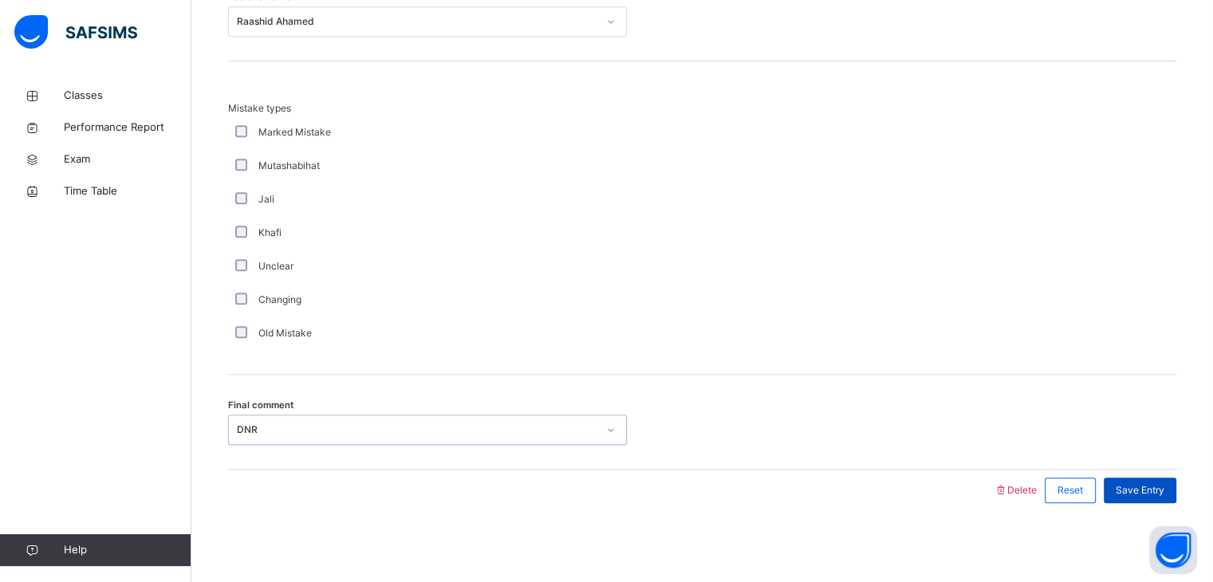
click at [1141, 478] on div "Save Entry" at bounding box center [1140, 491] width 73 height 26
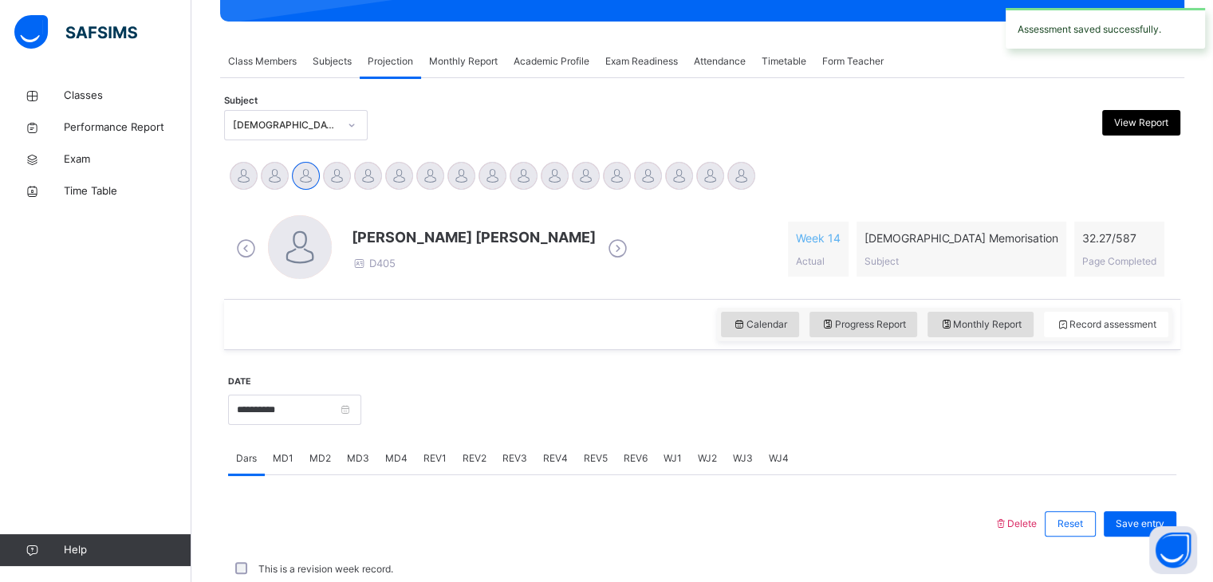
scroll to position [616, 0]
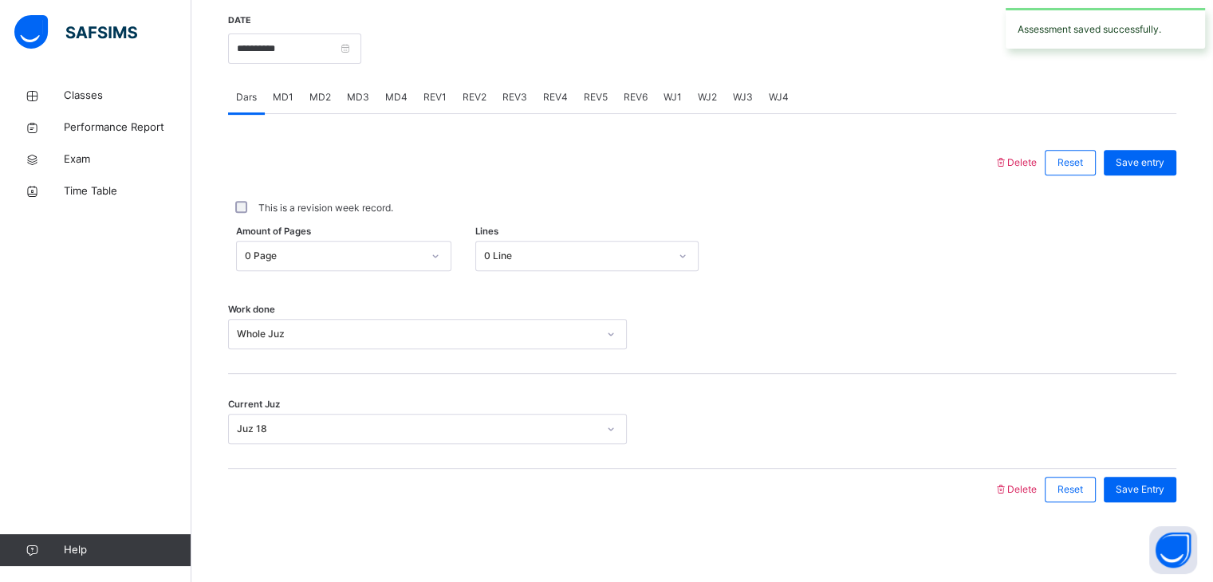
click at [381, 85] on div "MD4" at bounding box center [396, 97] width 38 height 32
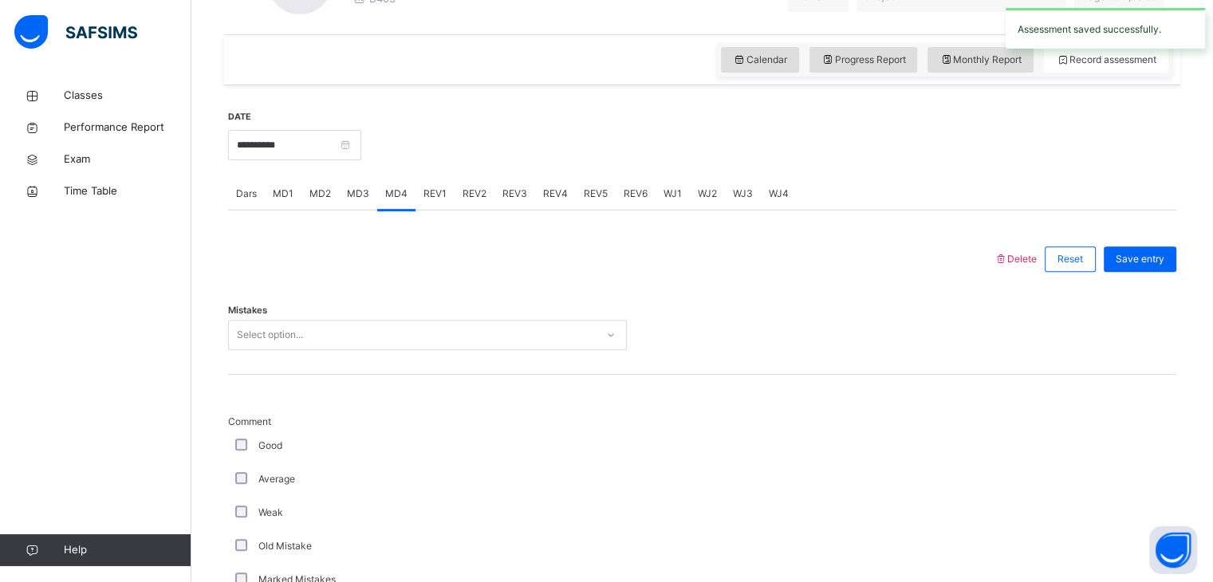
scroll to position [486, 0]
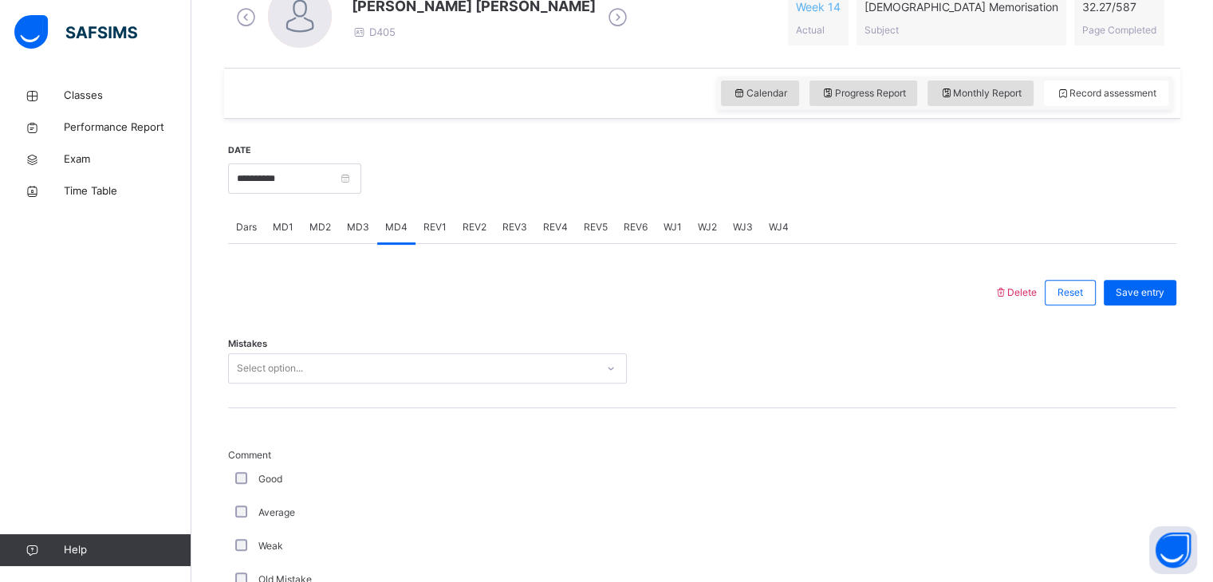
click at [358, 223] on span "MD3" at bounding box center [358, 227] width 22 height 14
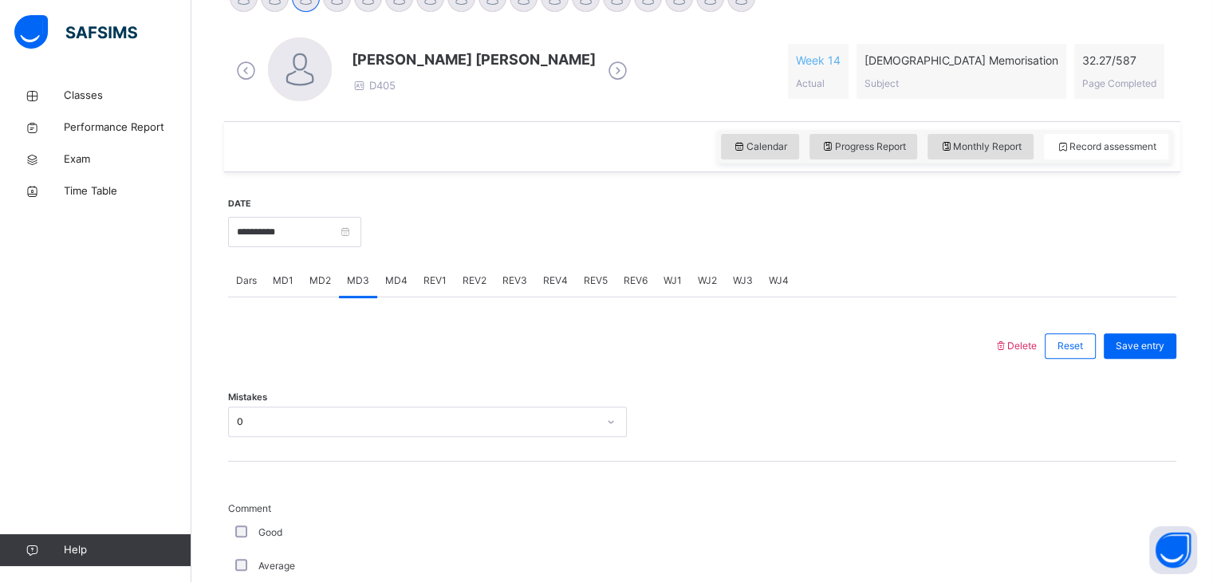
scroll to position [433, 0]
click at [400, 282] on span "MD4" at bounding box center [396, 280] width 22 height 14
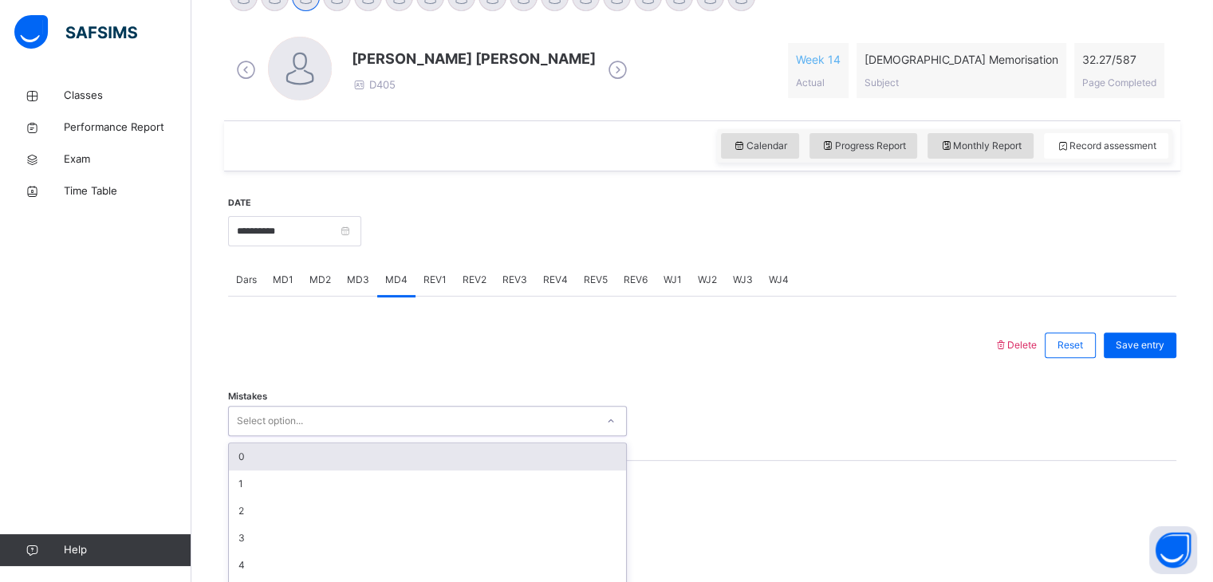
click at [338, 422] on div "option 0 focused, 1 of 7. 7 results available. Use Up and Down to choose option…" at bounding box center [427, 421] width 399 height 30
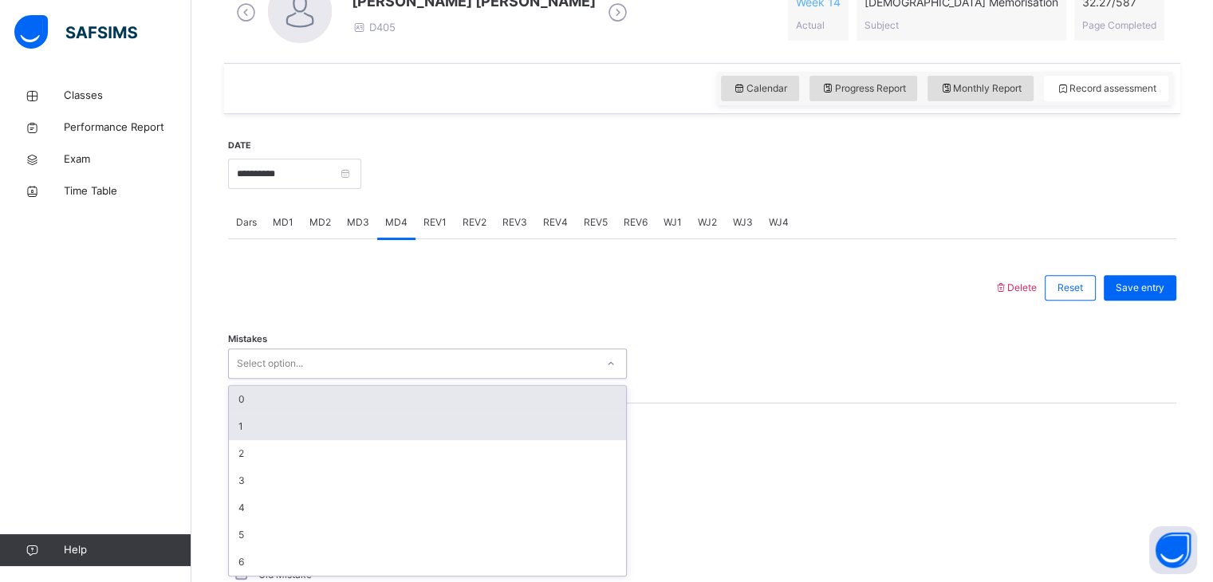
click at [336, 411] on div "0" at bounding box center [427, 399] width 397 height 27
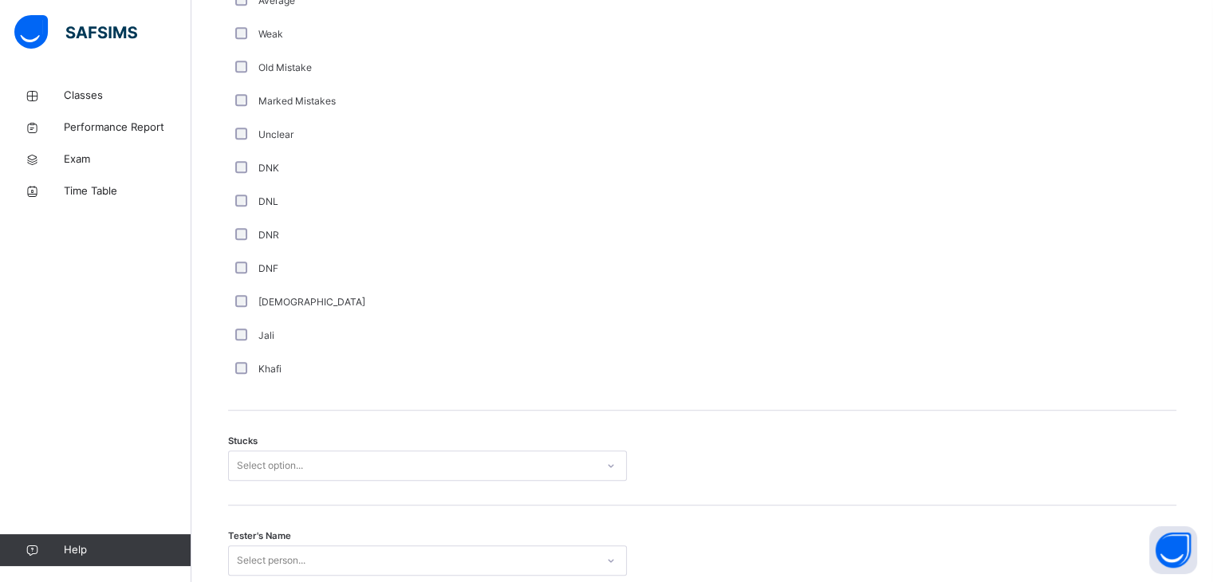
scroll to position [999, 0]
click at [338, 457] on div "Select option..." at bounding box center [427, 464] width 399 height 30
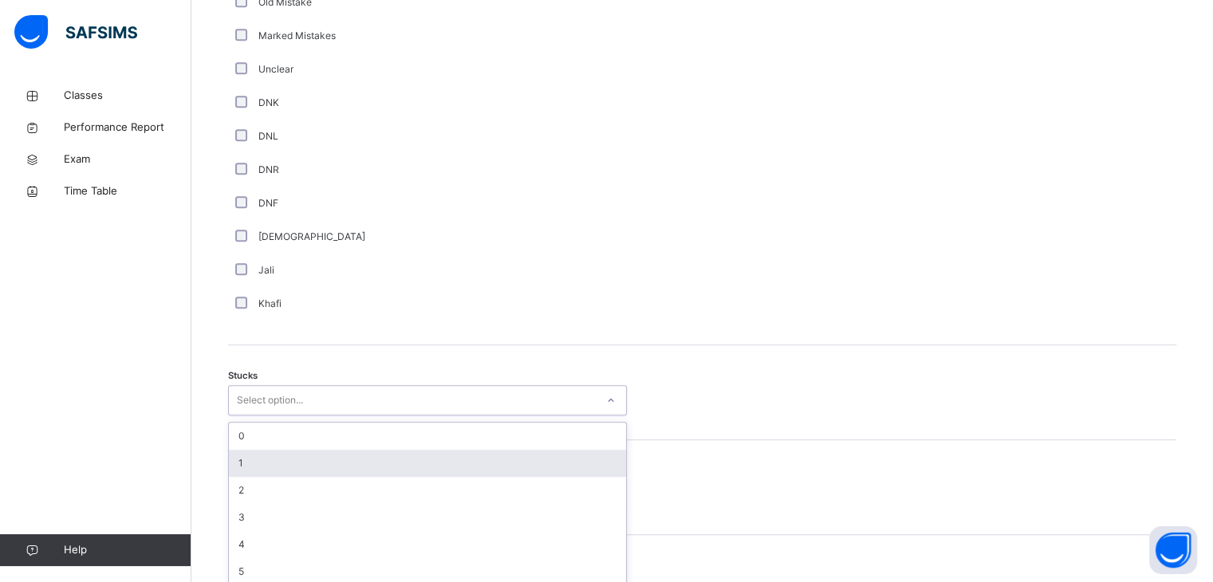
scroll to position [1072, 0]
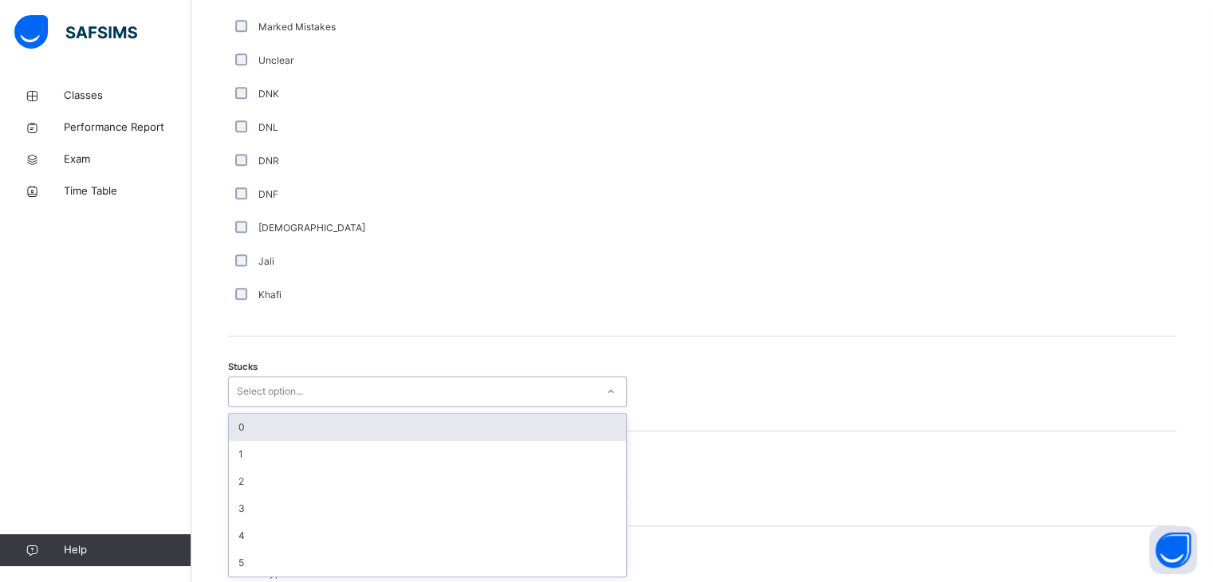
click at [344, 433] on div "0" at bounding box center [427, 427] width 397 height 27
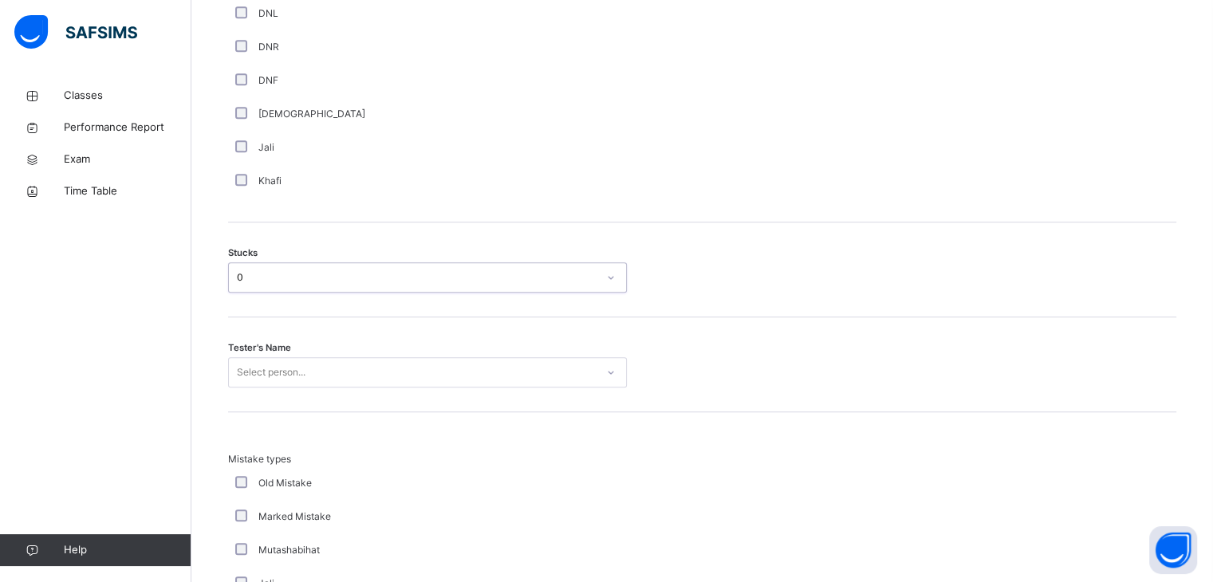
scroll to position [1185, 0]
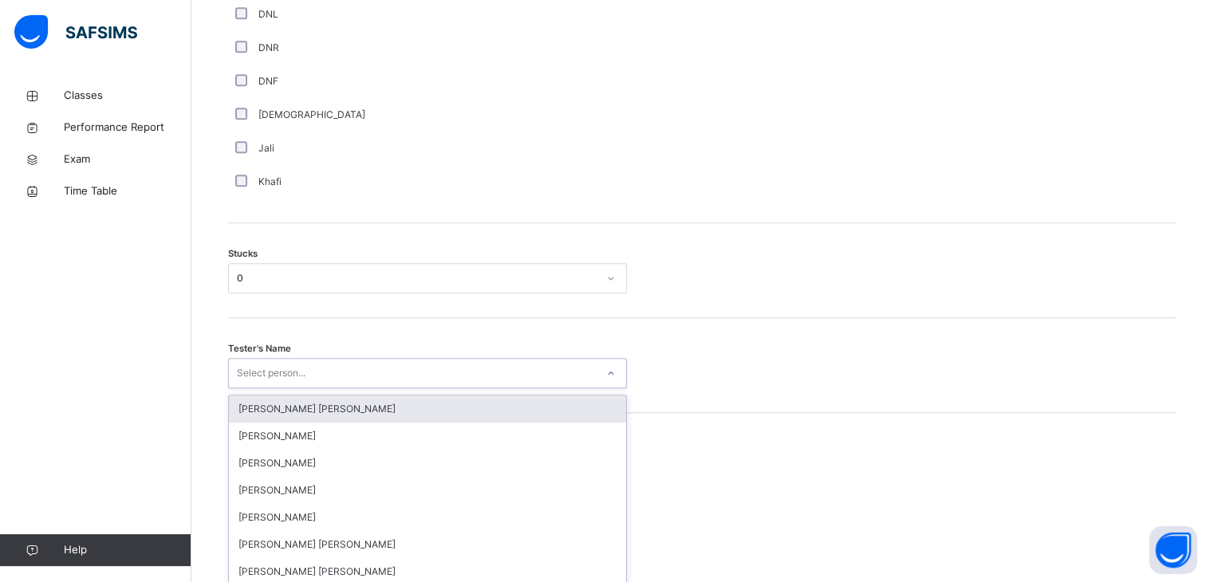
click at [329, 375] on div "option [PERSON_NAME] [PERSON_NAME] focused, 1 of 90. 90 results available. Use …" at bounding box center [427, 373] width 399 height 30
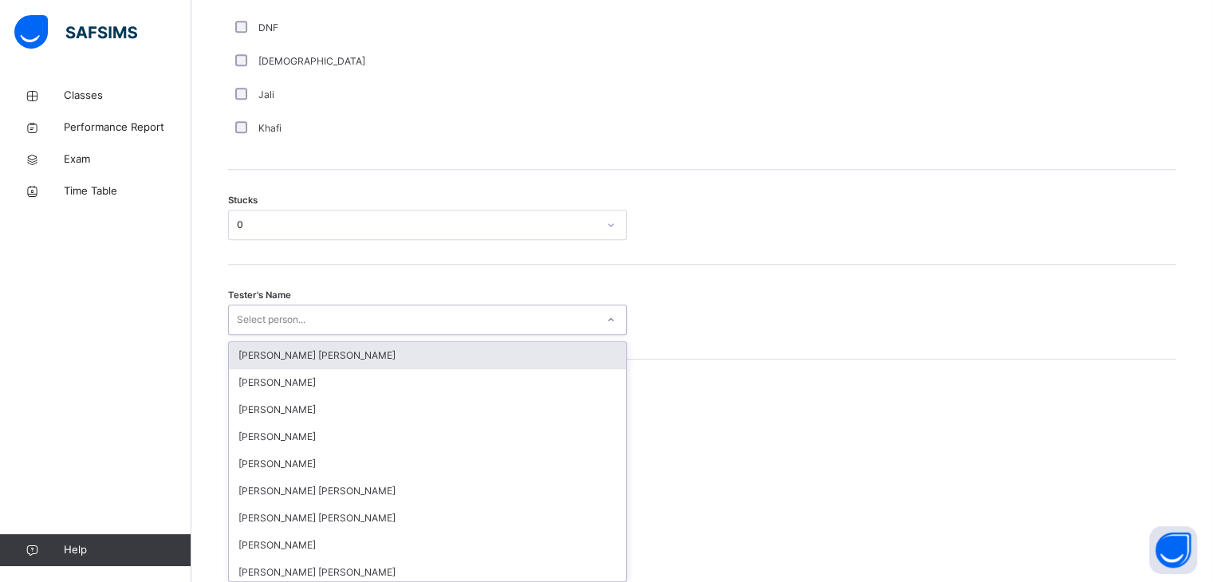
scroll to position [1244, 0]
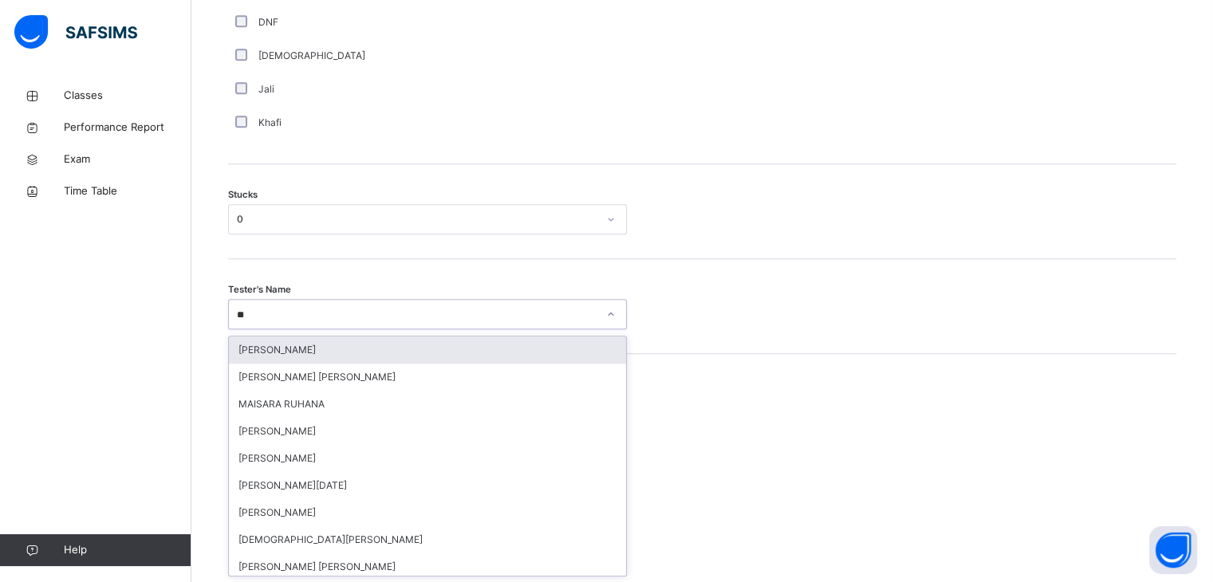
type input "***"
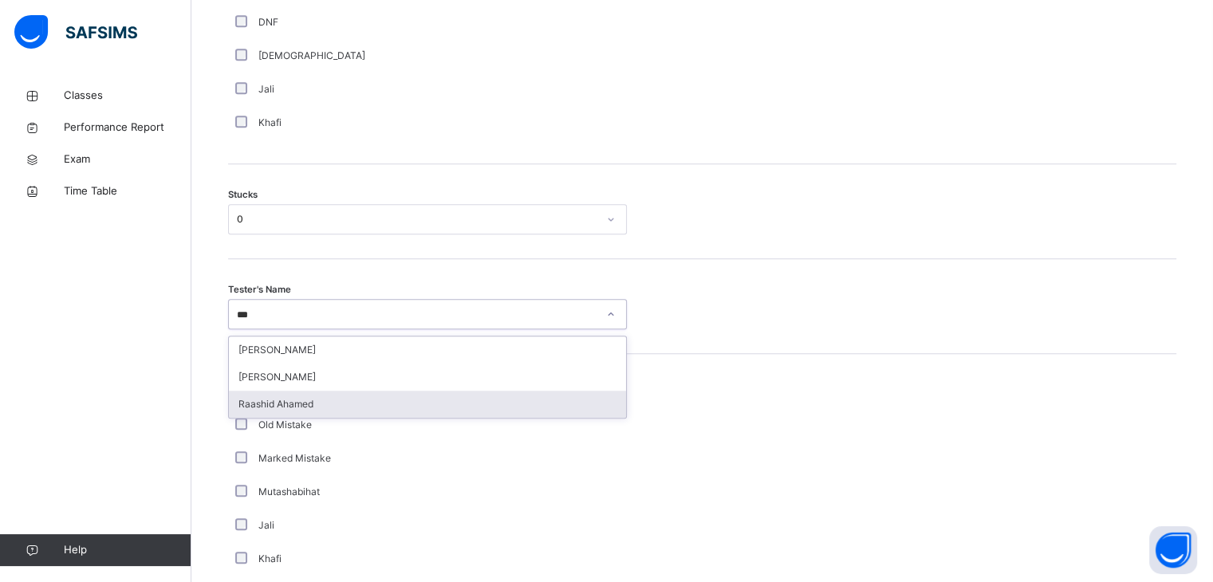
click at [330, 399] on div "Raashid Ahamed" at bounding box center [427, 404] width 397 height 27
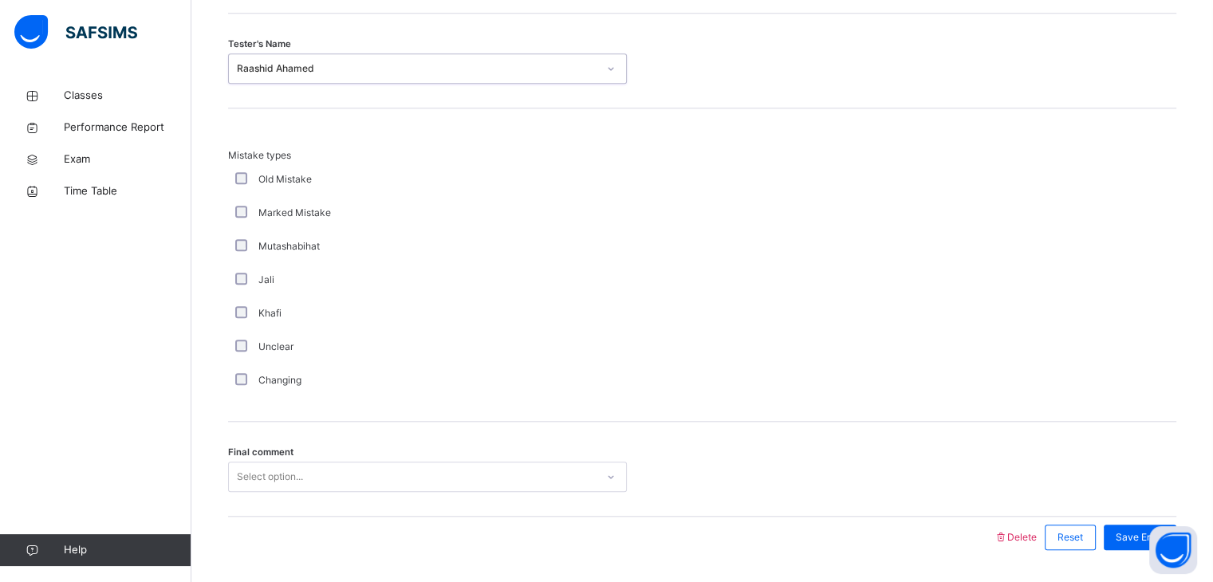
scroll to position [1537, 0]
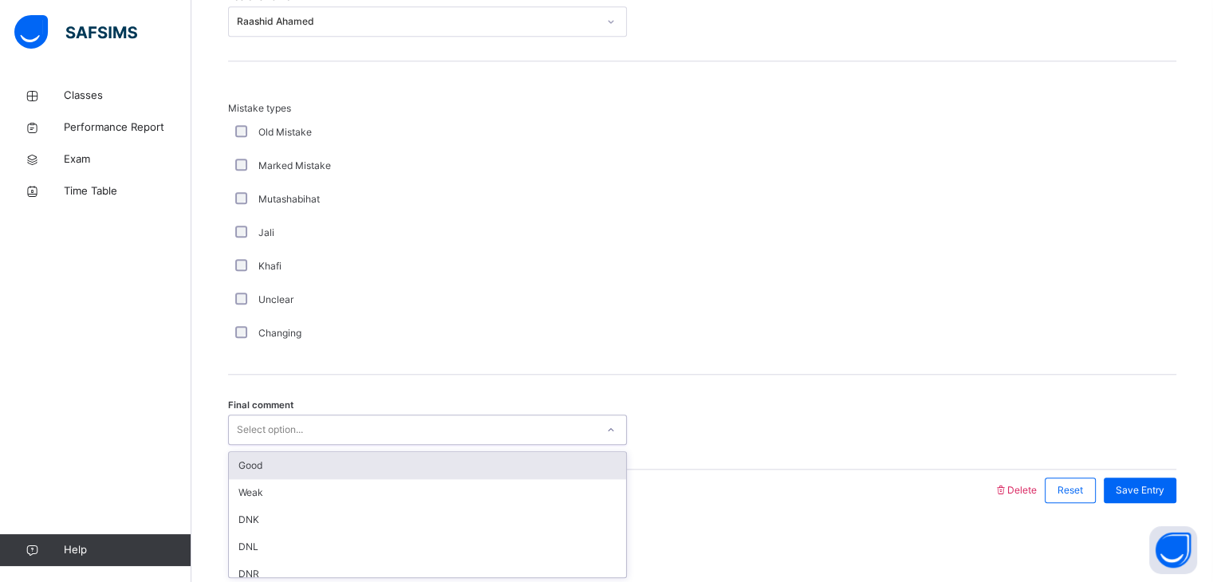
click at [311, 428] on div "Select option..." at bounding box center [412, 430] width 367 height 25
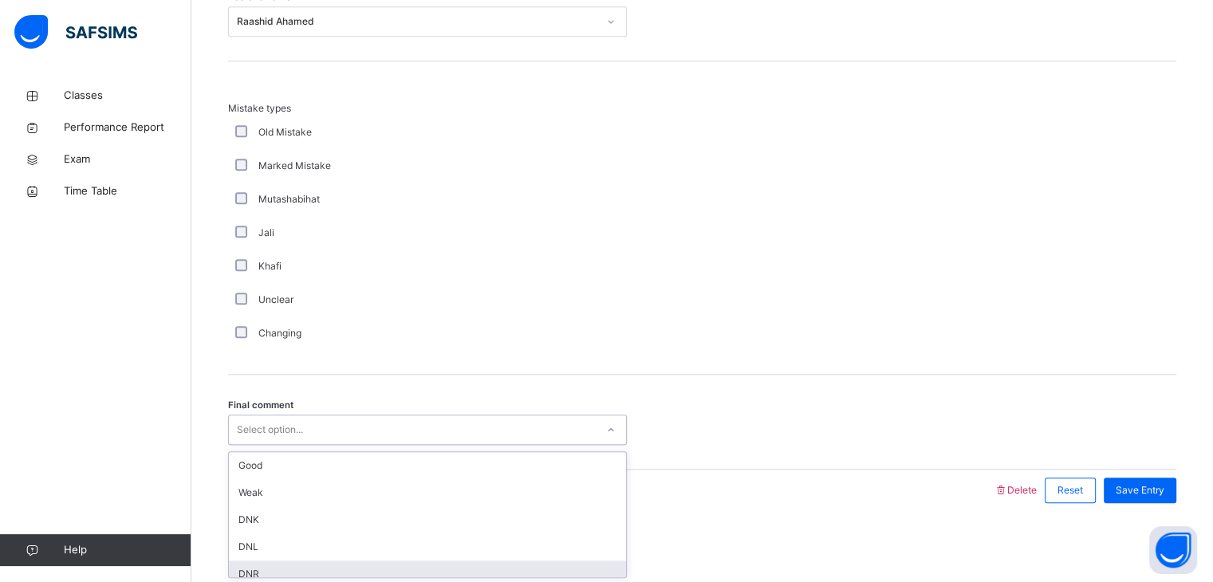
click at [346, 561] on div "DNR" at bounding box center [427, 574] width 397 height 27
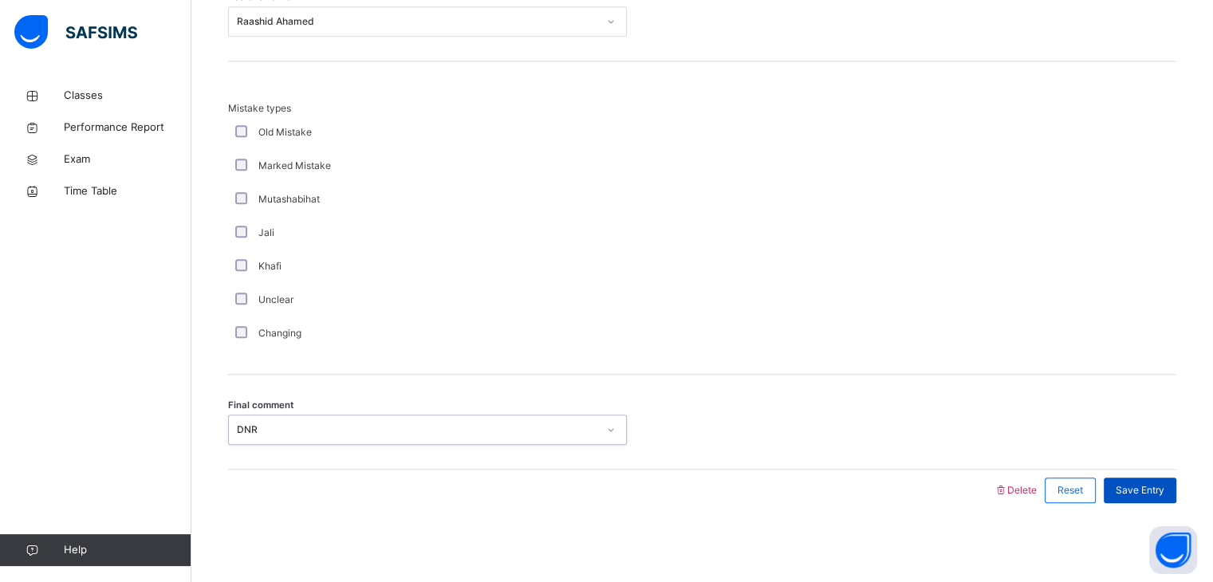
click at [1164, 490] on span "Save Entry" at bounding box center [1140, 490] width 49 height 14
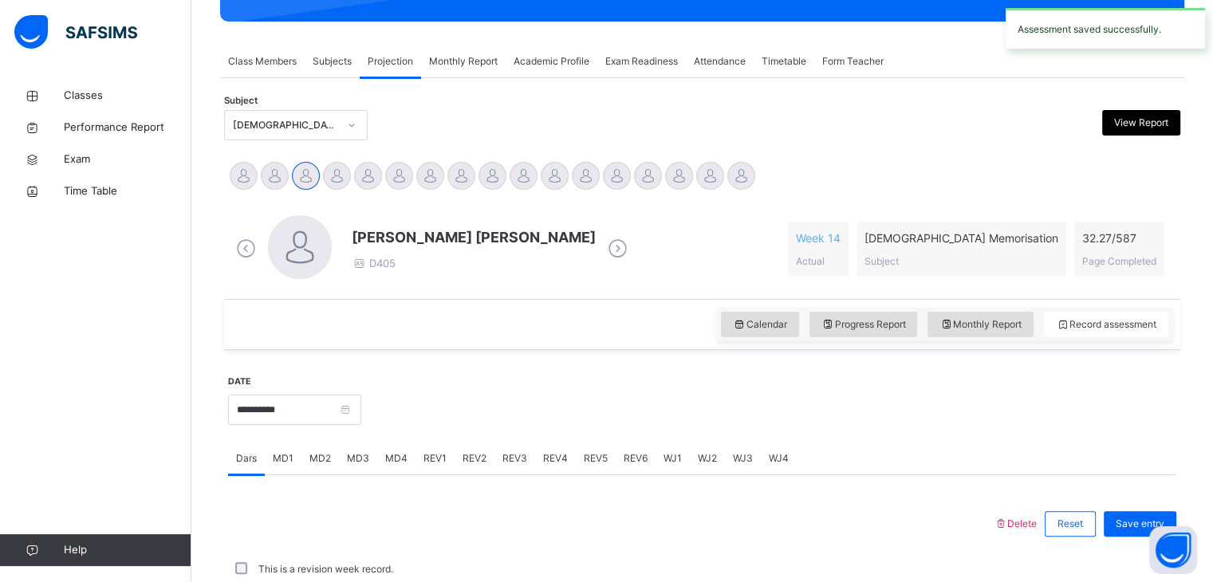
scroll to position [616, 0]
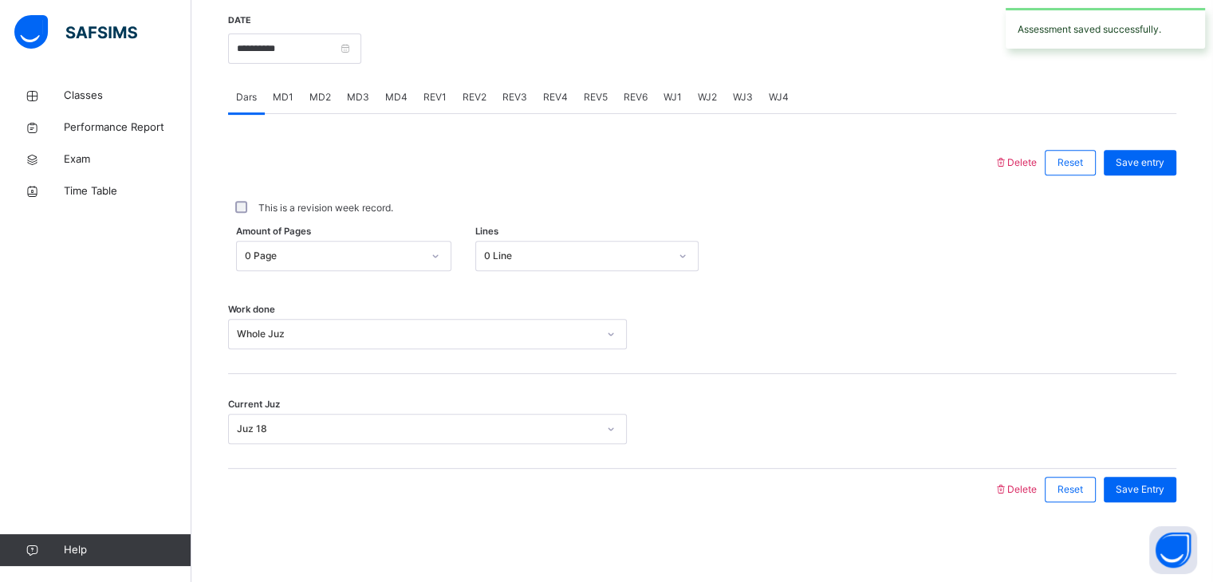
click at [439, 97] on span "REV1" at bounding box center [434, 97] width 23 height 14
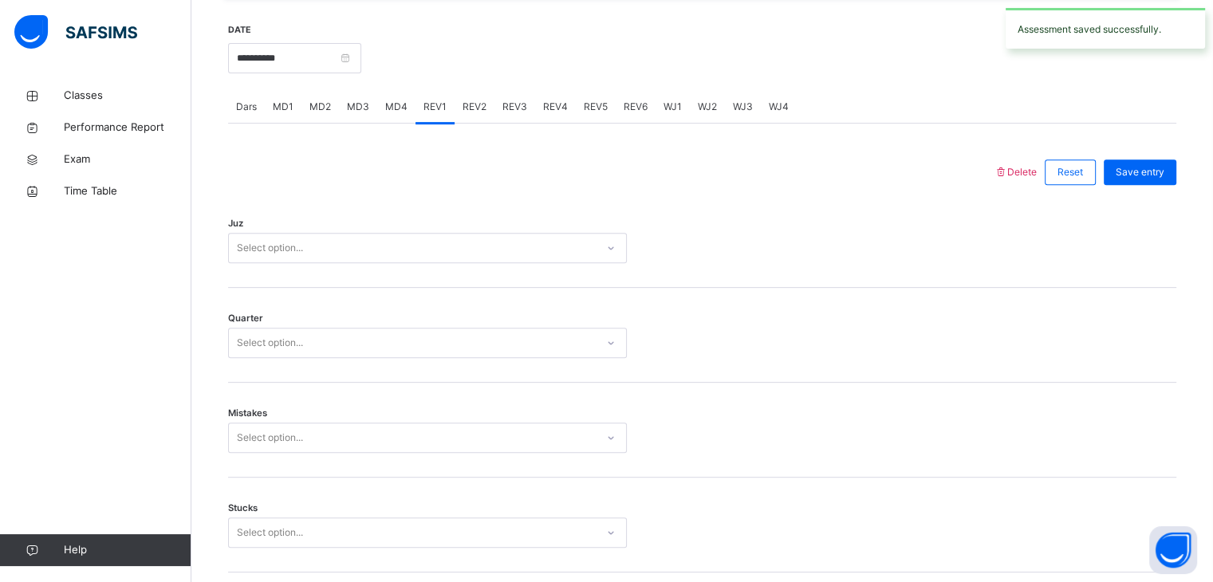
scroll to position [568, 0]
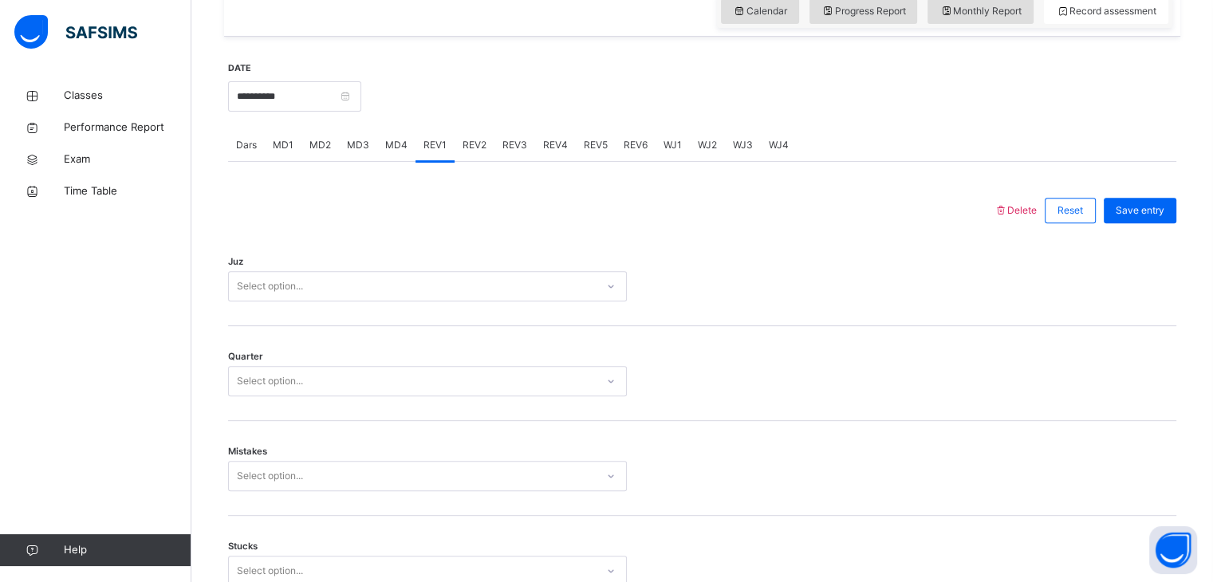
click at [414, 282] on div "Select option..." at bounding box center [412, 286] width 367 height 25
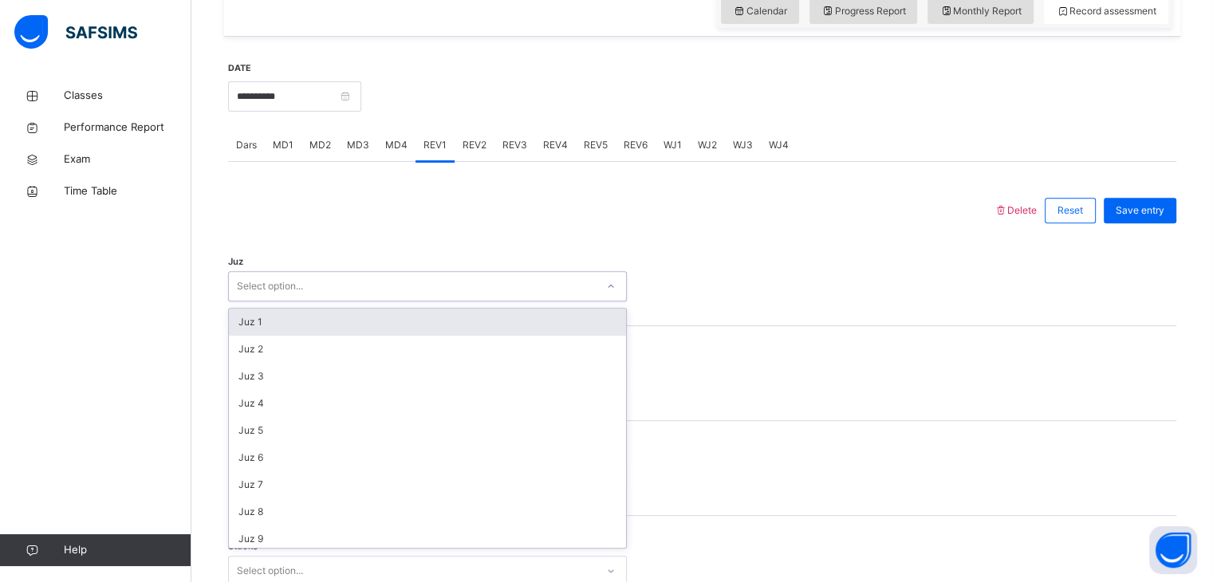
click at [408, 323] on div "Juz 1" at bounding box center [427, 322] width 397 height 27
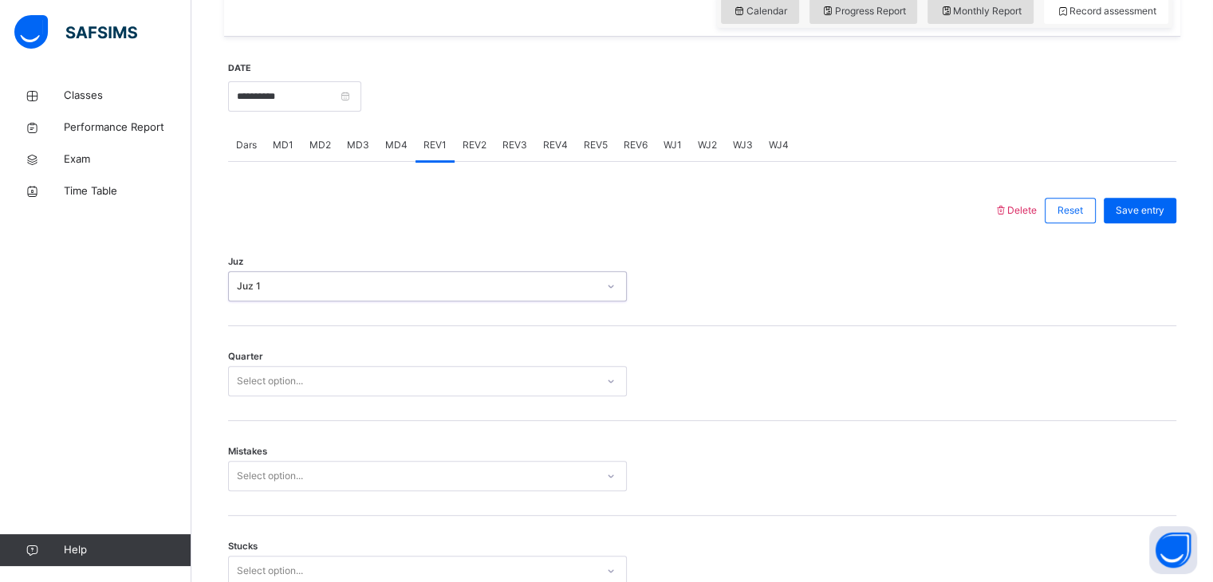
click at [399, 274] on div "Juz 1" at bounding box center [412, 286] width 367 height 25
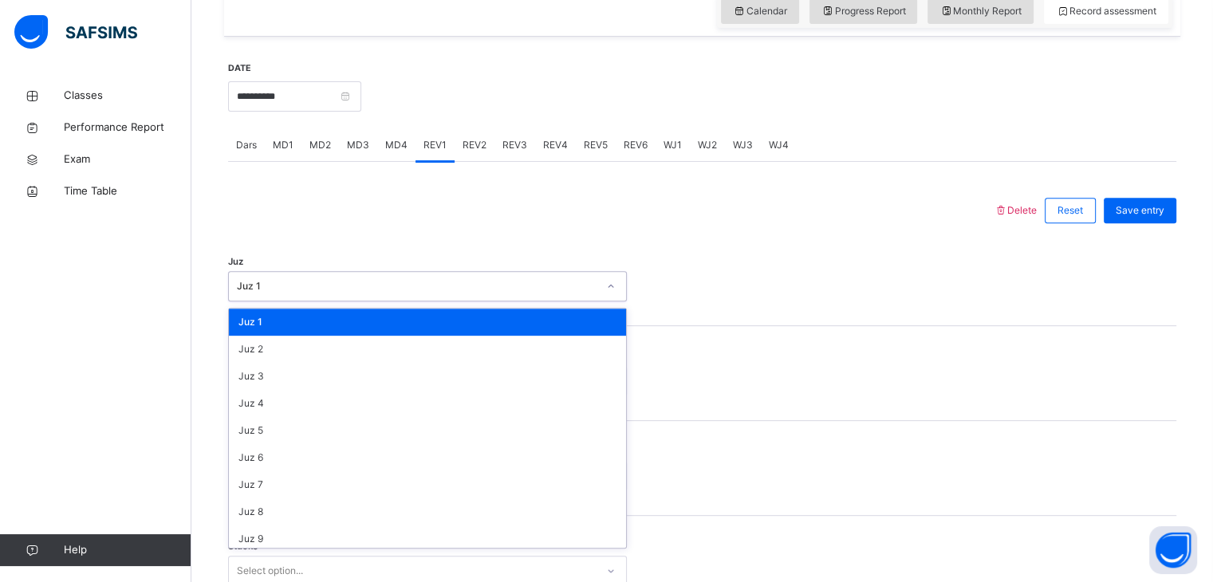
type input "*"
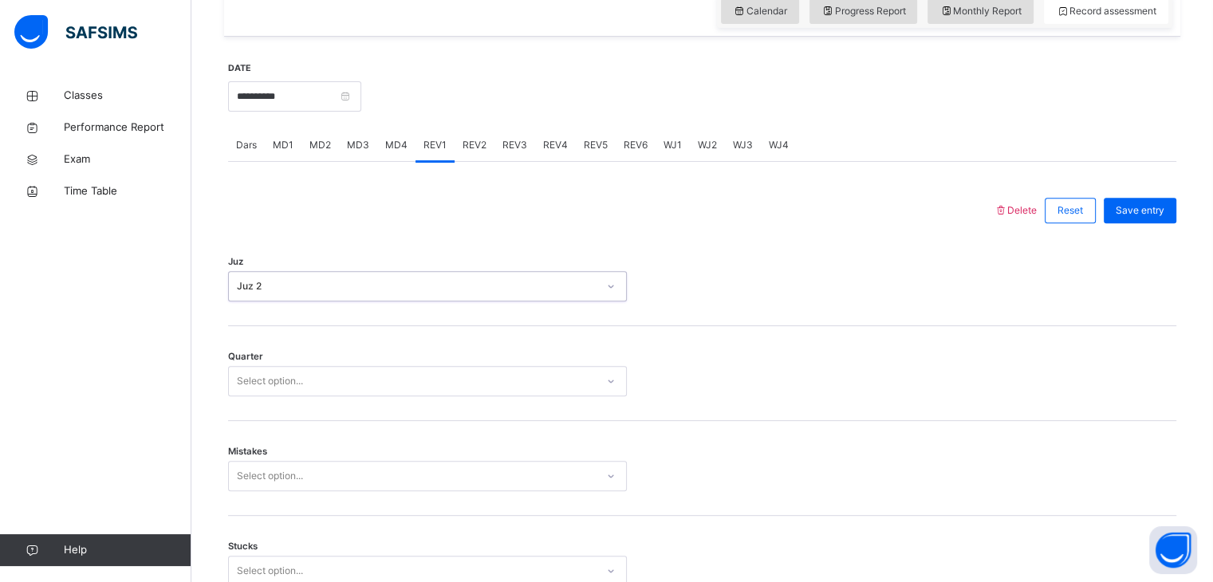
click at [396, 282] on div "Juz 2" at bounding box center [417, 286] width 360 height 14
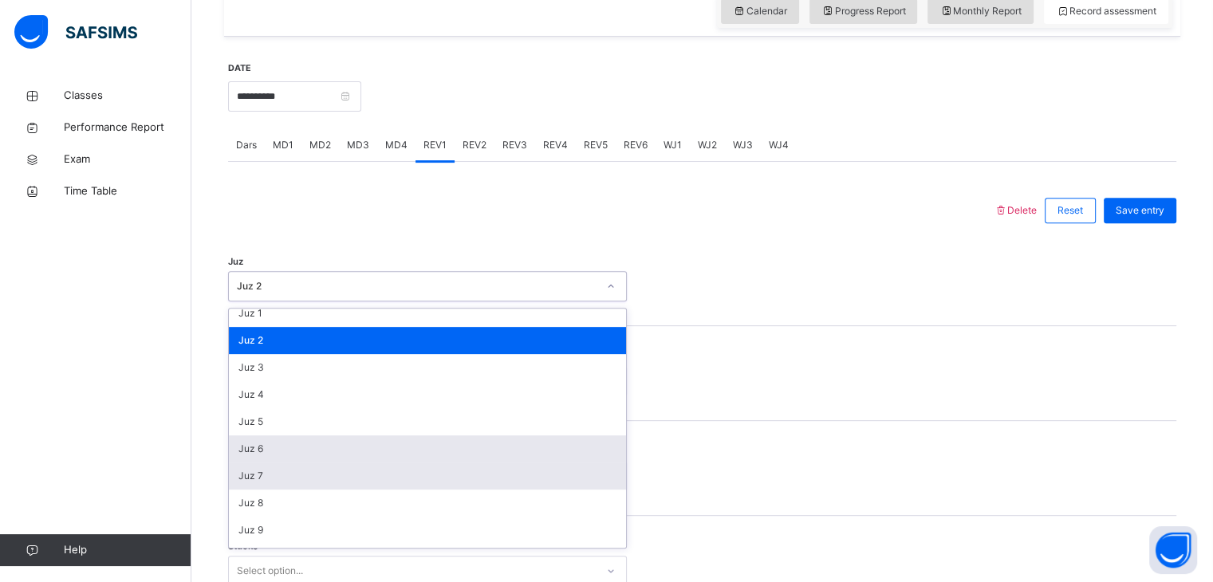
scroll to position [8, 0]
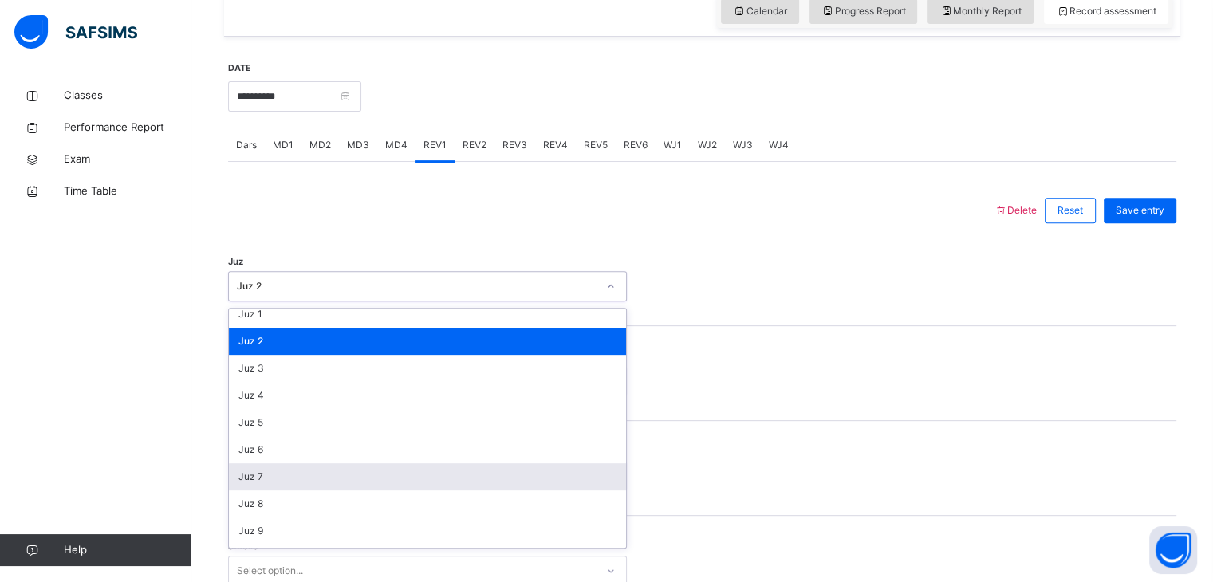
click at [415, 473] on div "Juz 7" at bounding box center [427, 476] width 397 height 27
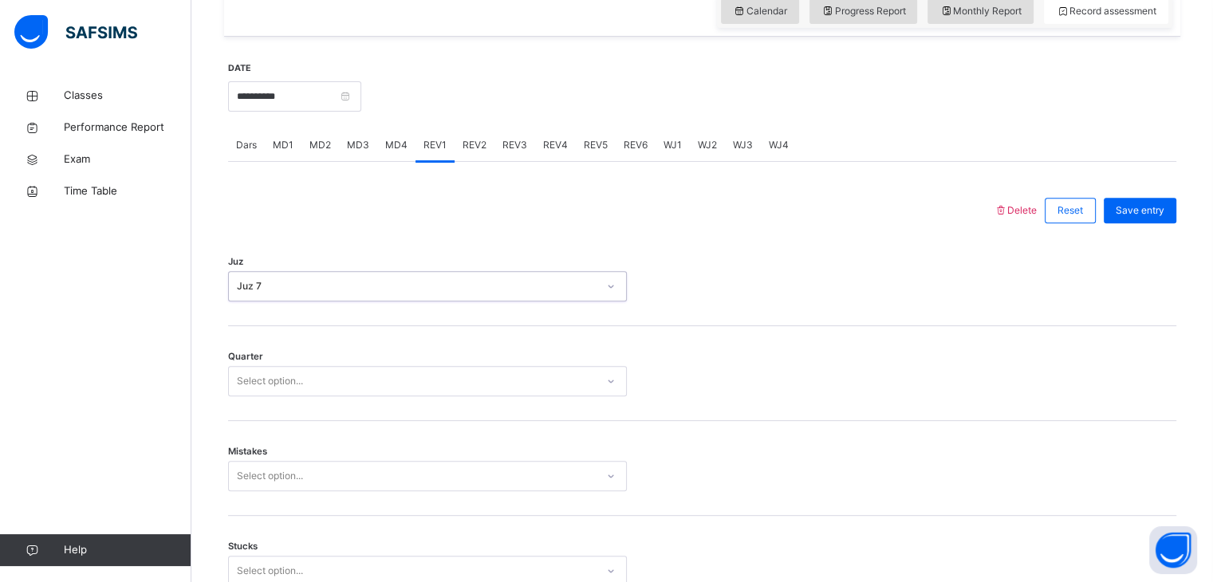
click at [350, 383] on div "Select option..." at bounding box center [412, 381] width 367 height 25
click at [341, 463] on div "3" at bounding box center [427, 471] width 397 height 27
click at [332, 472] on div "Select option..." at bounding box center [427, 476] width 399 height 30
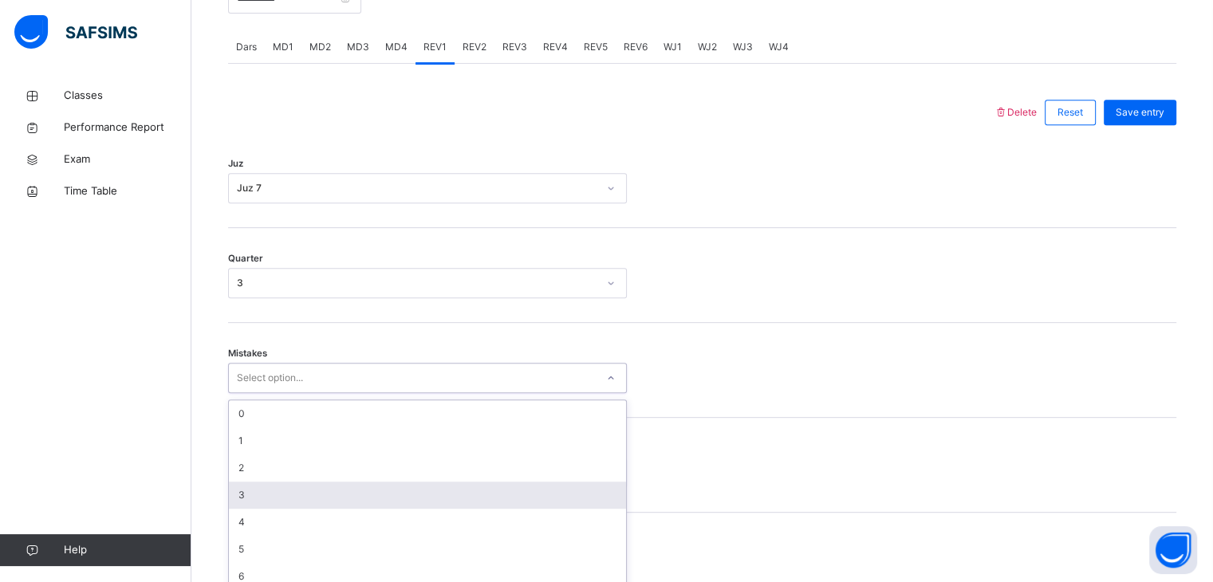
scroll to position [679, 0]
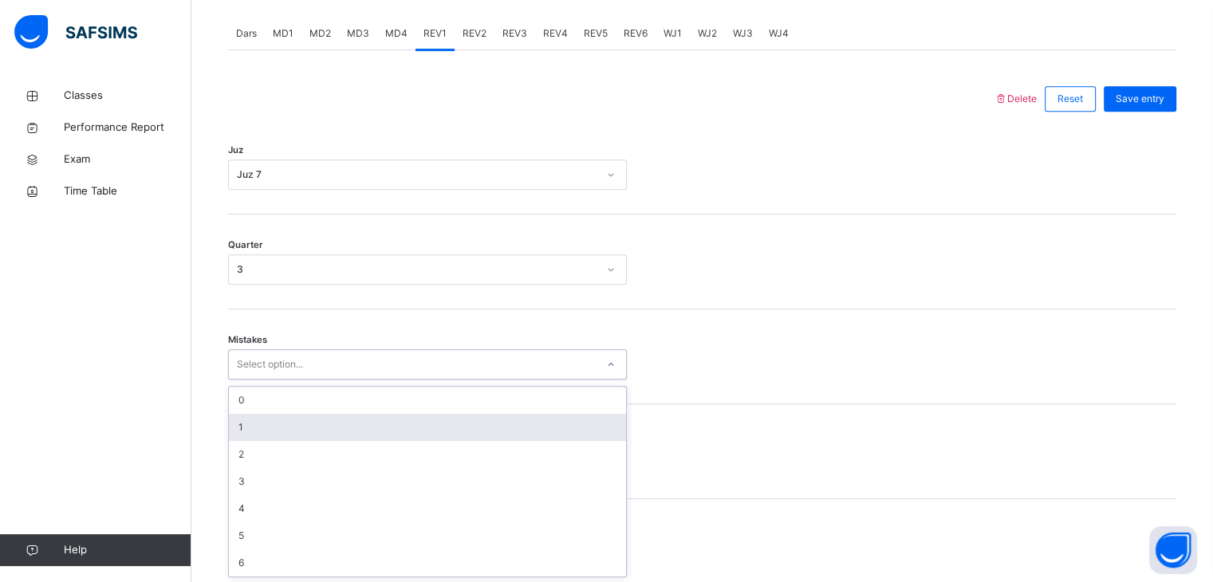
click at [321, 429] on div "1" at bounding box center [427, 427] width 397 height 27
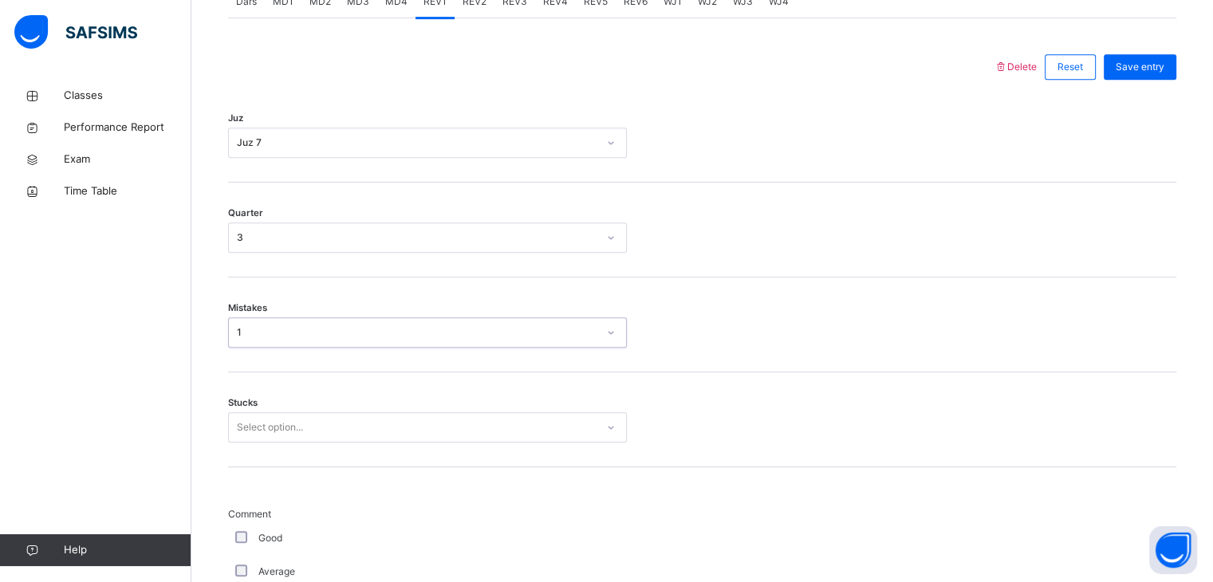
click at [319, 443] on div "Select option..." at bounding box center [427, 427] width 399 height 30
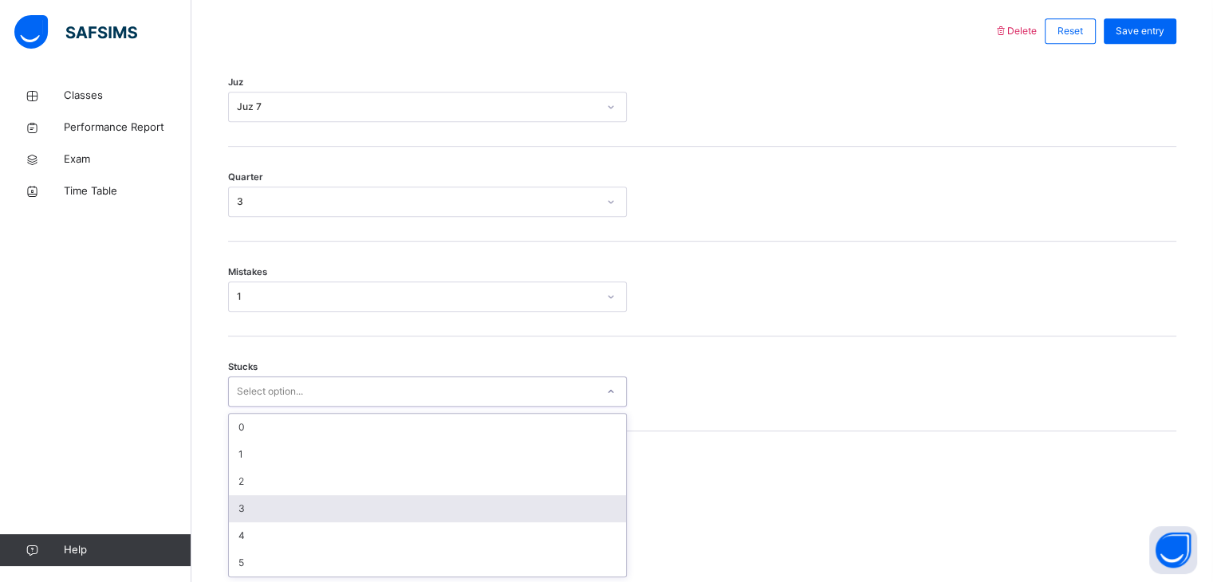
click at [327, 497] on div "3" at bounding box center [427, 508] width 397 height 27
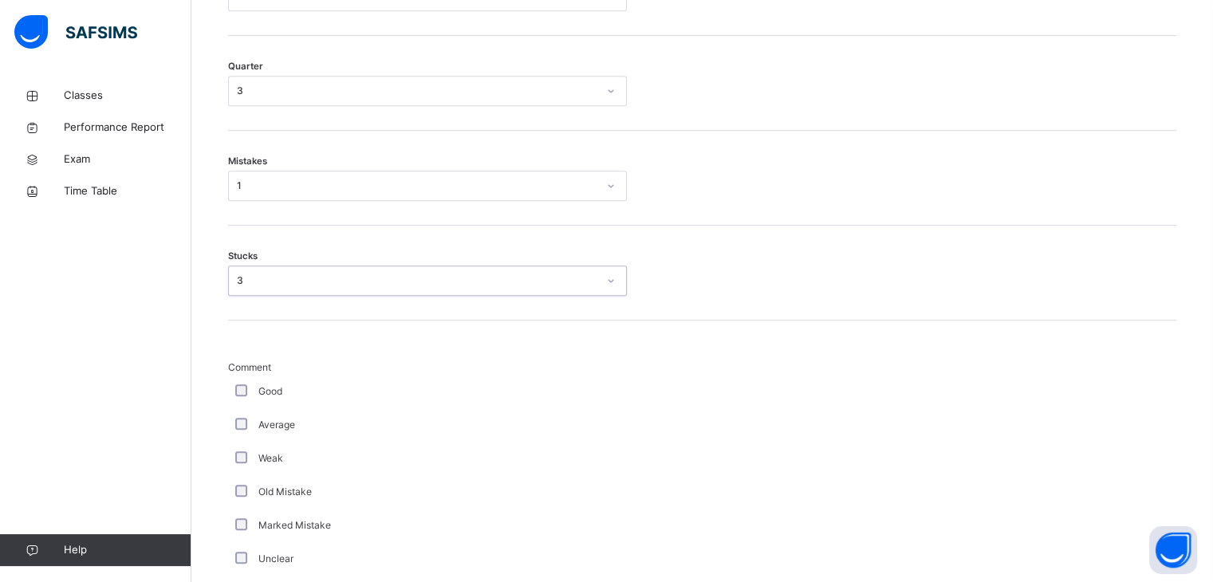
scroll to position [859, 0]
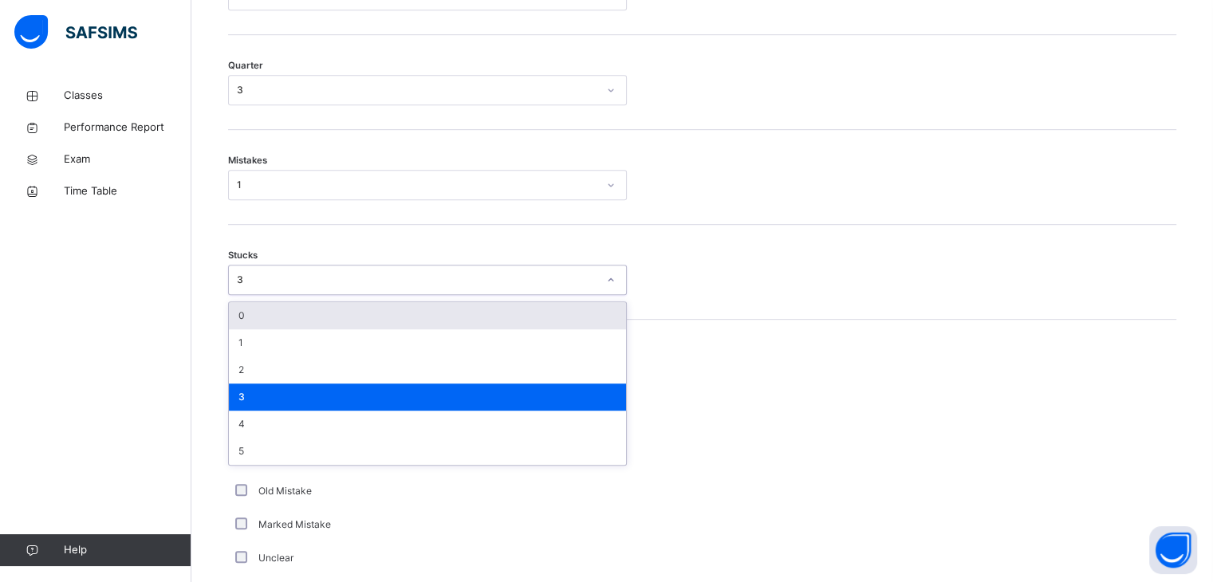
click at [258, 288] on div "3" at bounding box center [412, 280] width 367 height 25
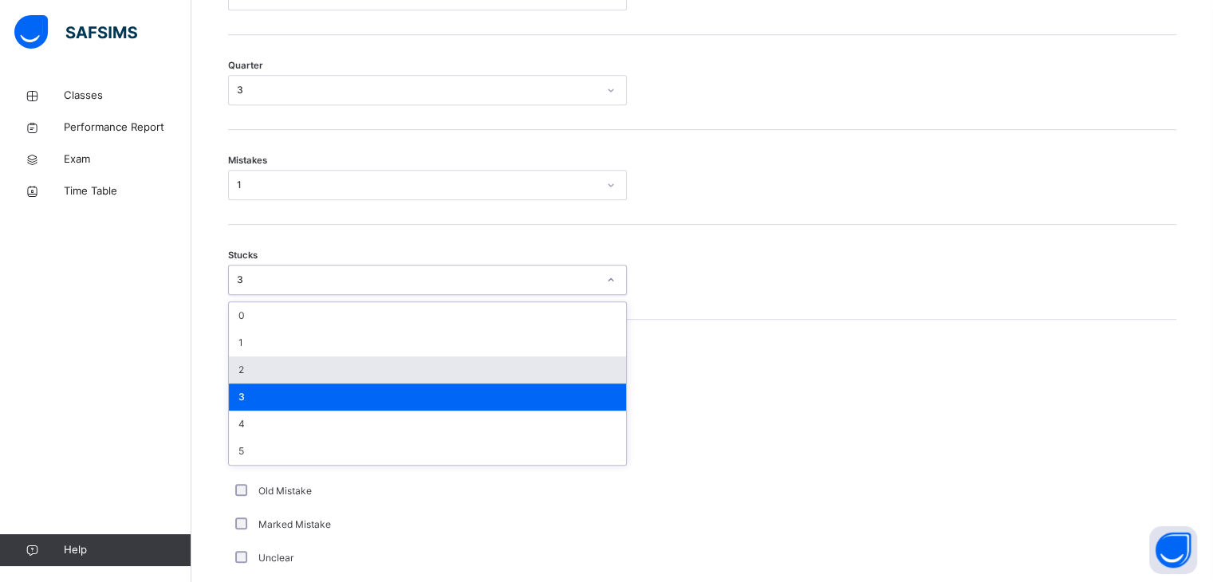
click at [274, 374] on div "2" at bounding box center [427, 369] width 397 height 27
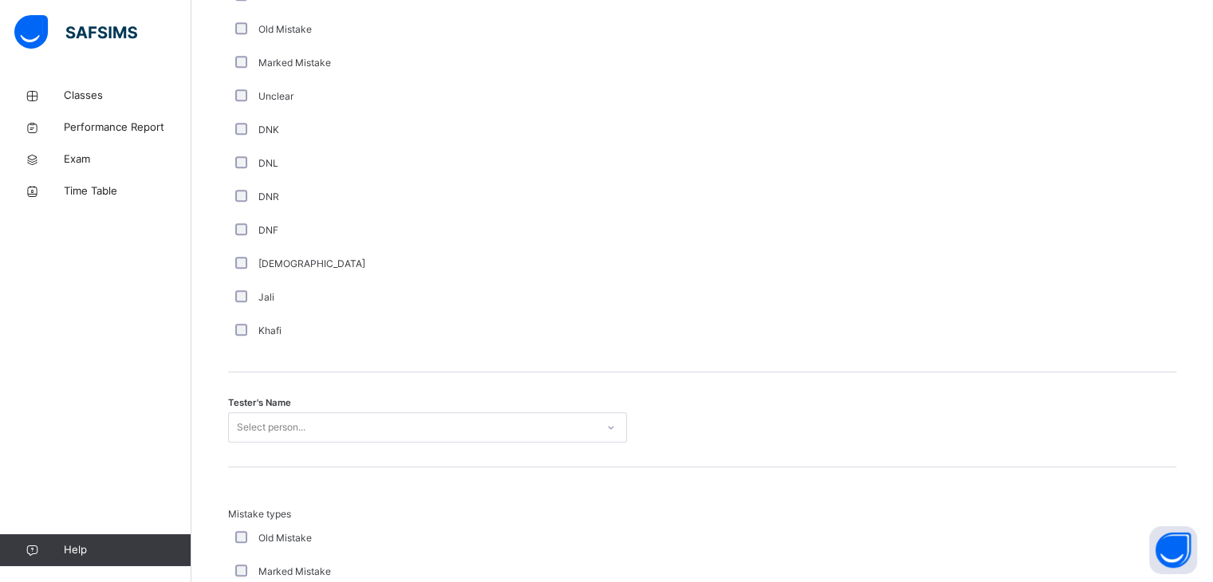
click at [459, 416] on div "Select person..." at bounding box center [427, 427] width 399 height 30
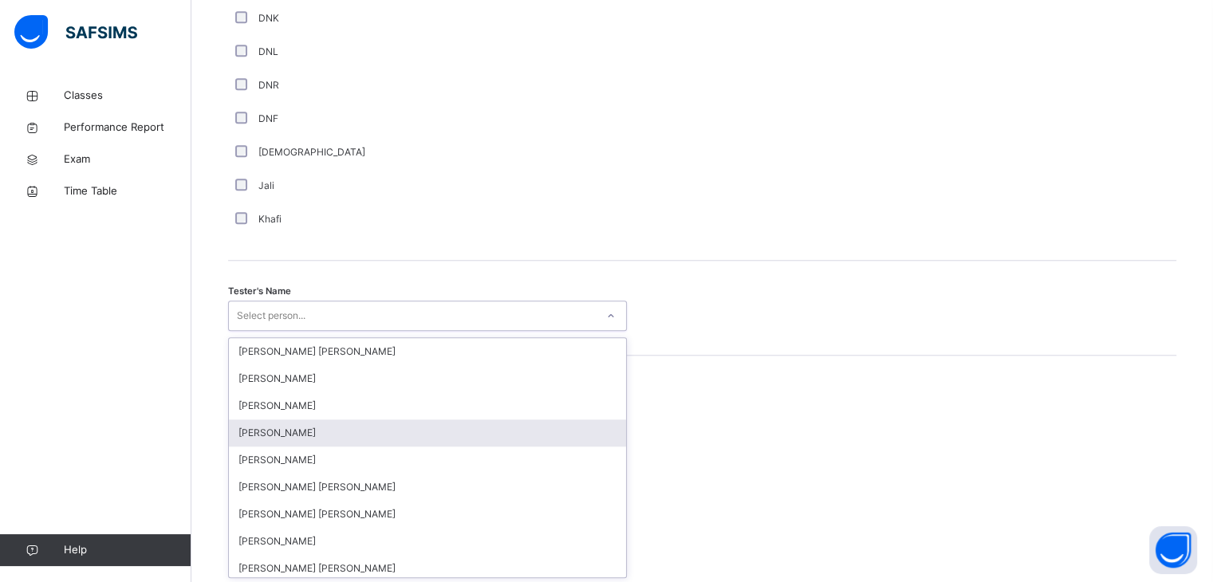
scroll to position [1433, 0]
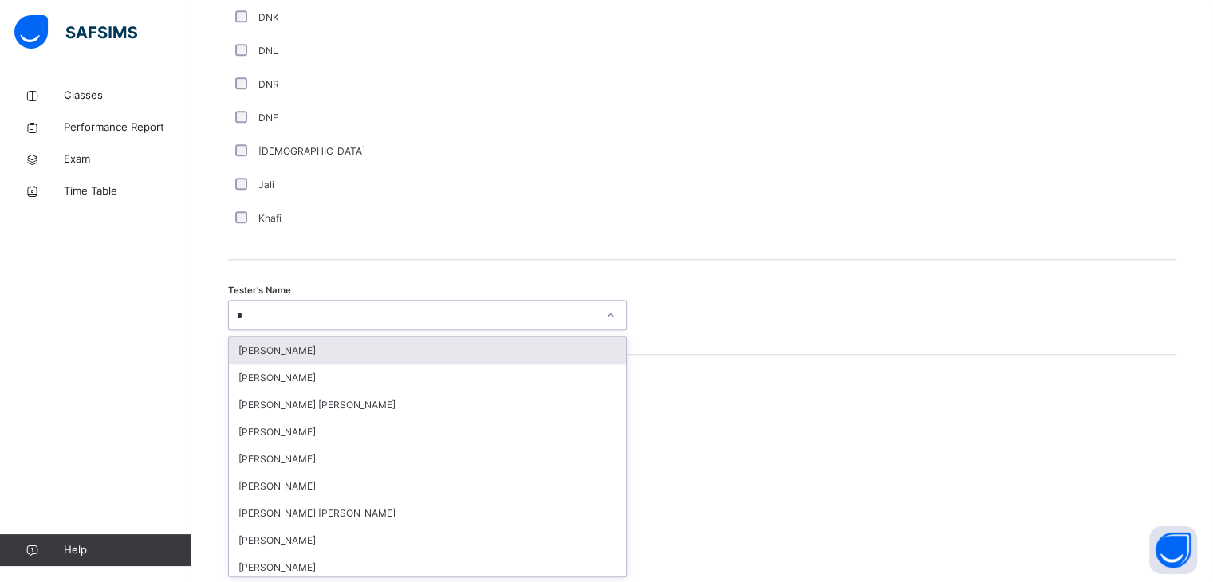
type input "**"
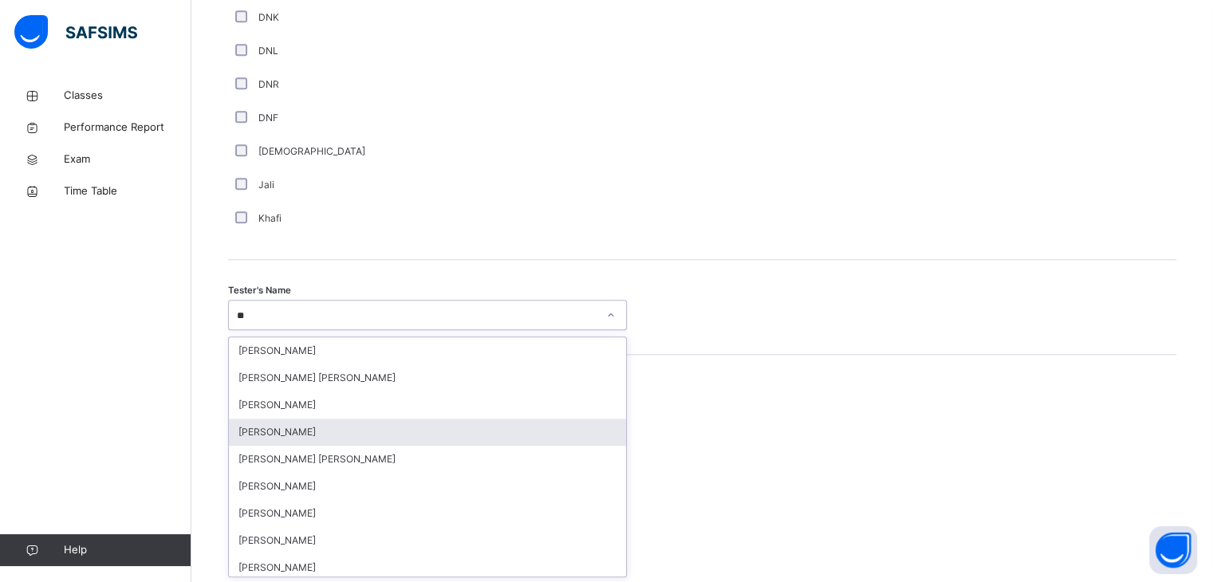
click at [370, 430] on div "[PERSON_NAME]" at bounding box center [427, 432] width 397 height 27
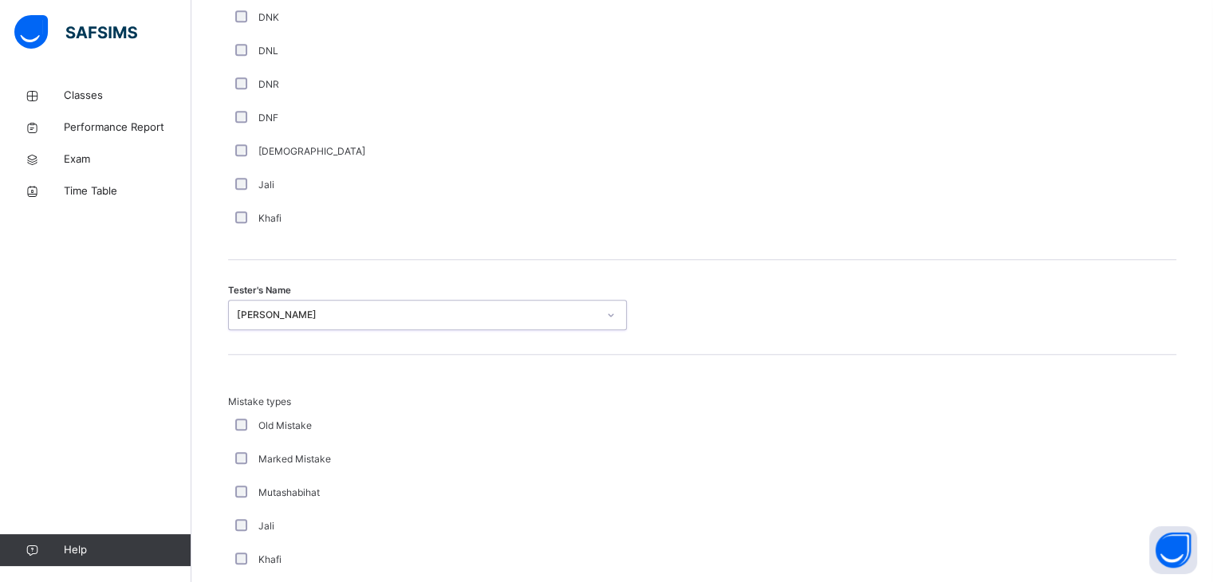
scroll to position [1726, 0]
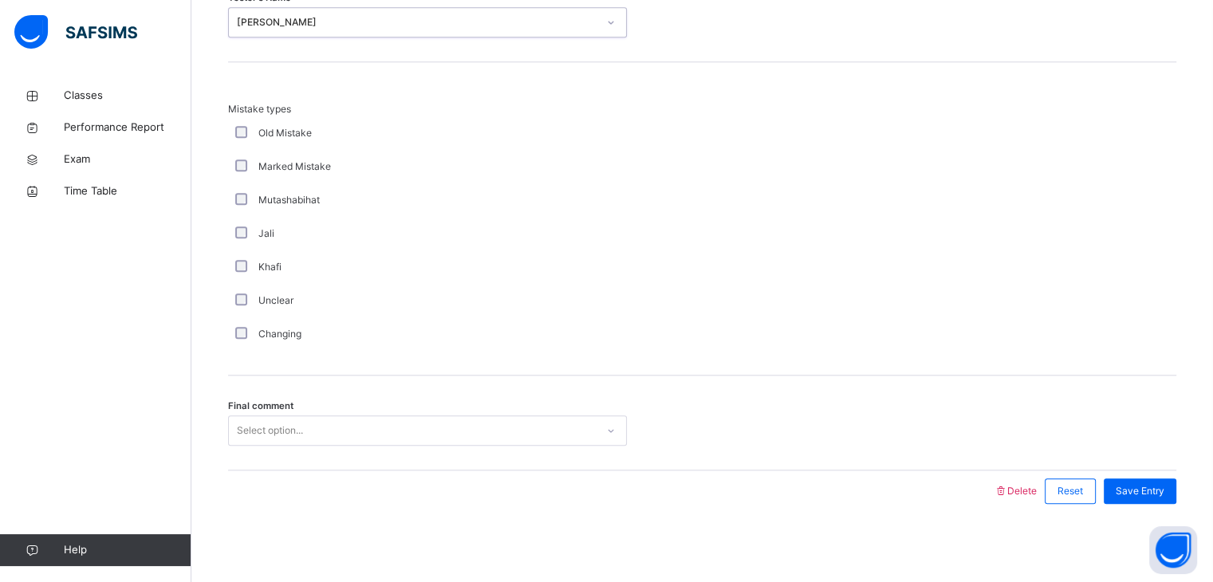
click at [297, 431] on div "Select option..." at bounding box center [270, 430] width 66 height 30
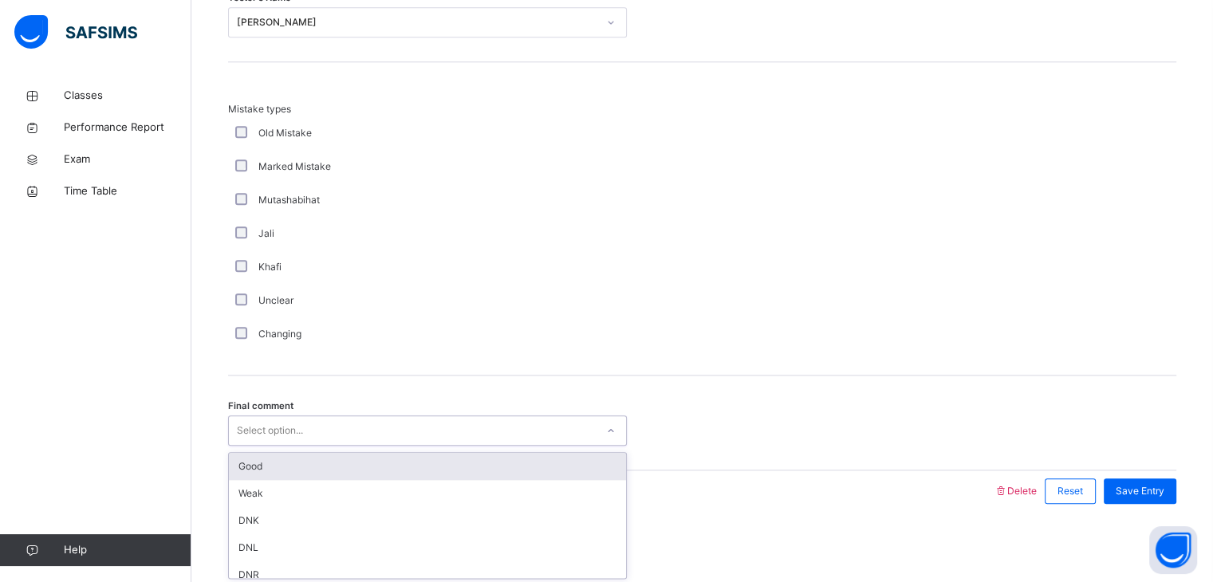
click at [333, 469] on div "Good" at bounding box center [427, 466] width 397 height 27
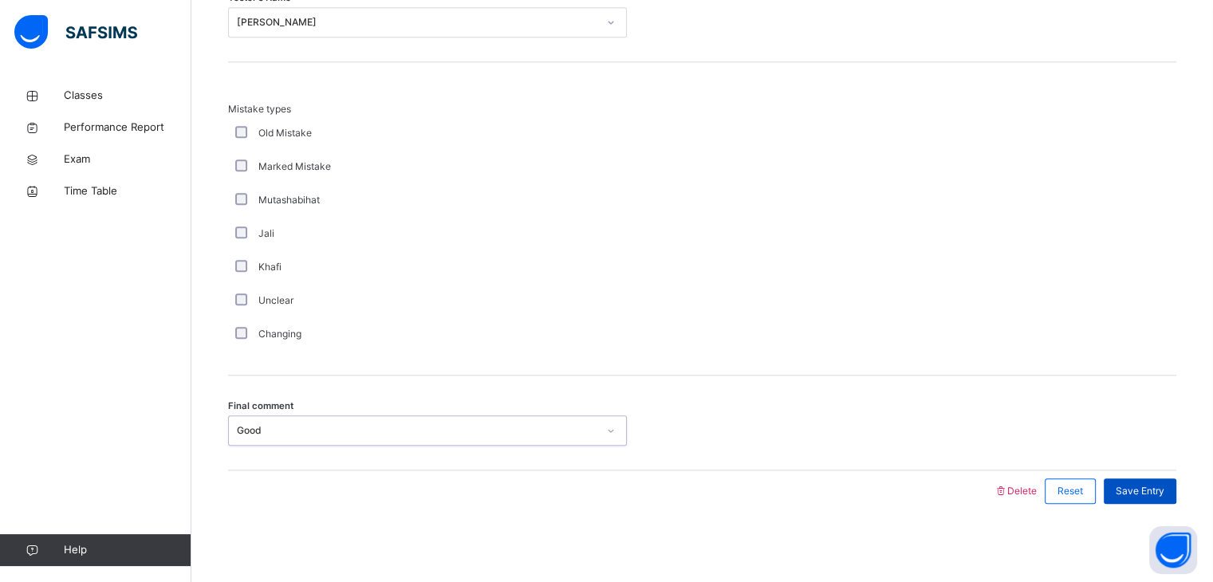
click at [1132, 486] on span "Save Entry" at bounding box center [1140, 491] width 49 height 14
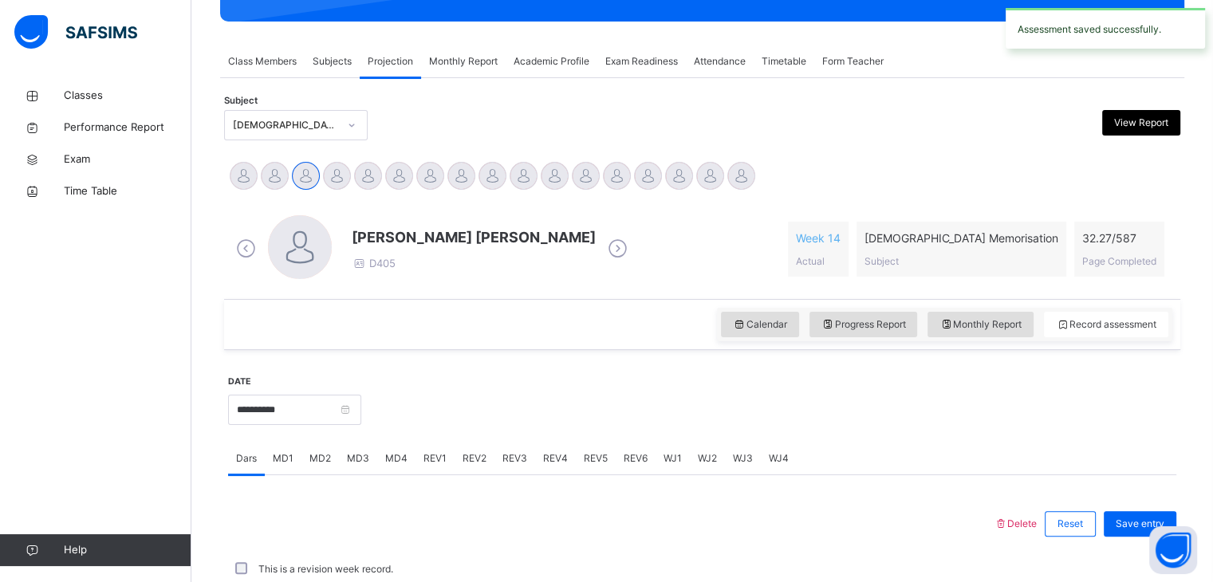
scroll to position [616, 0]
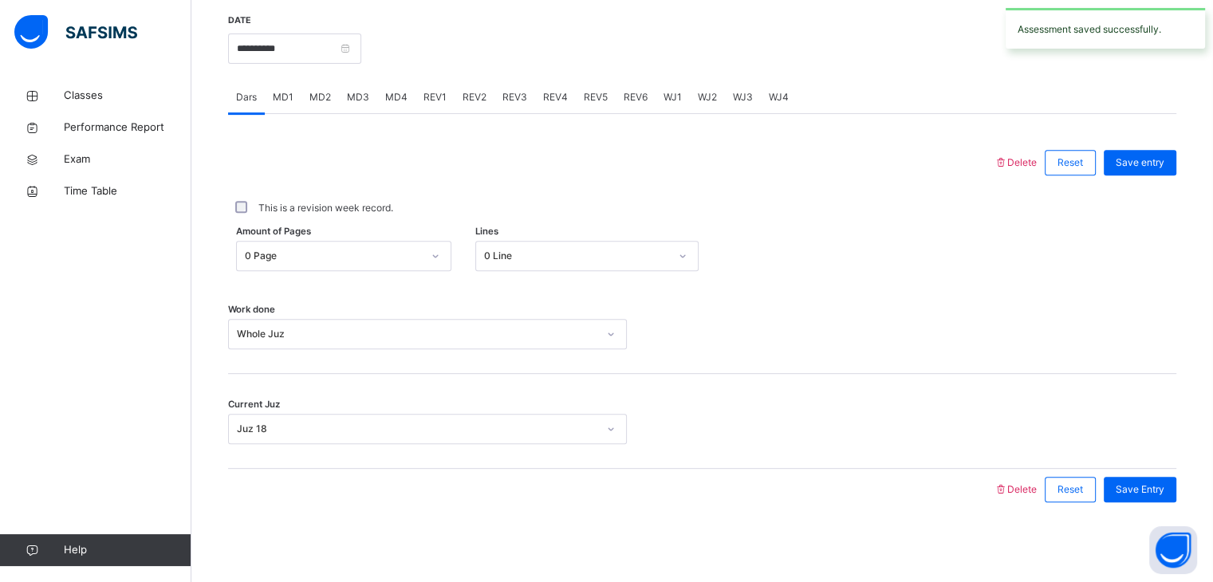
click at [477, 96] on span "REV2" at bounding box center [475, 97] width 24 height 14
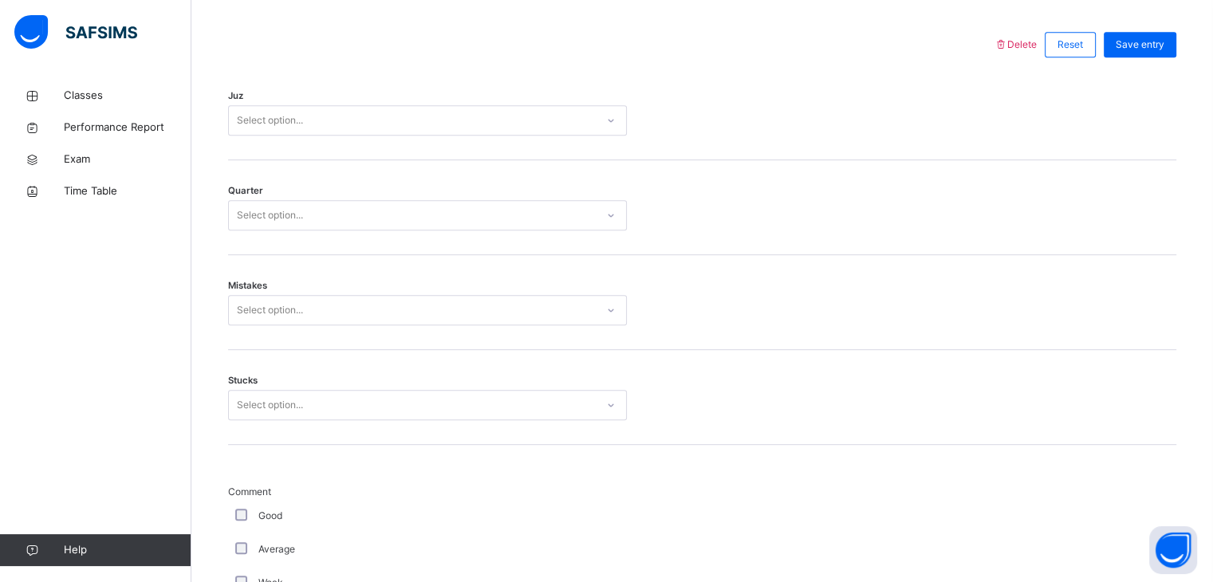
scroll to position [679, 0]
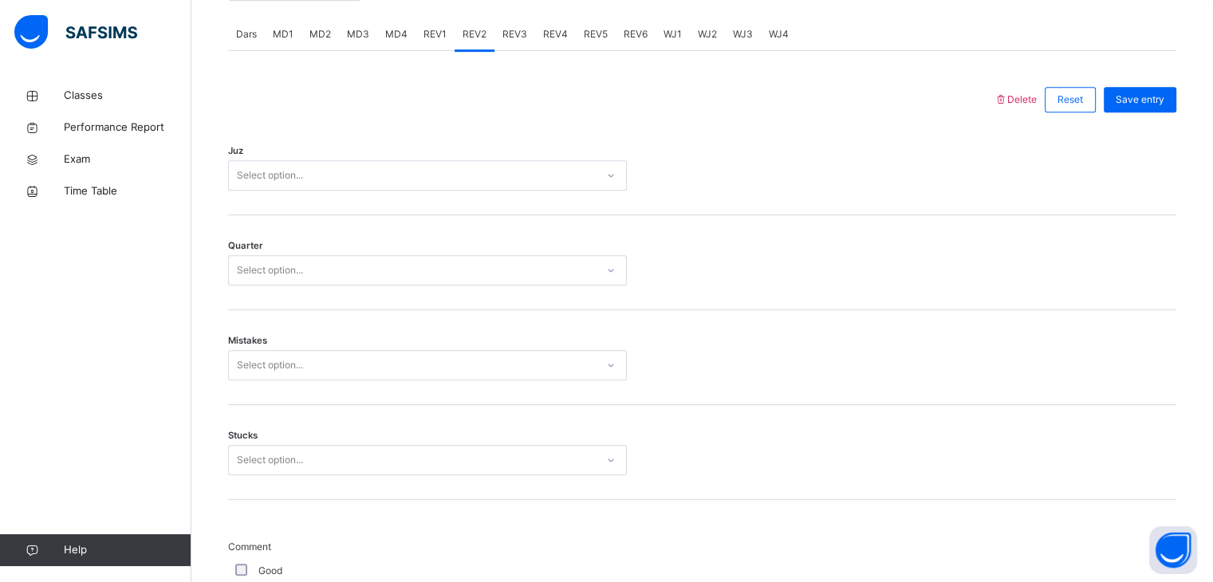
click at [399, 179] on div "Select option..." at bounding box center [412, 175] width 367 height 25
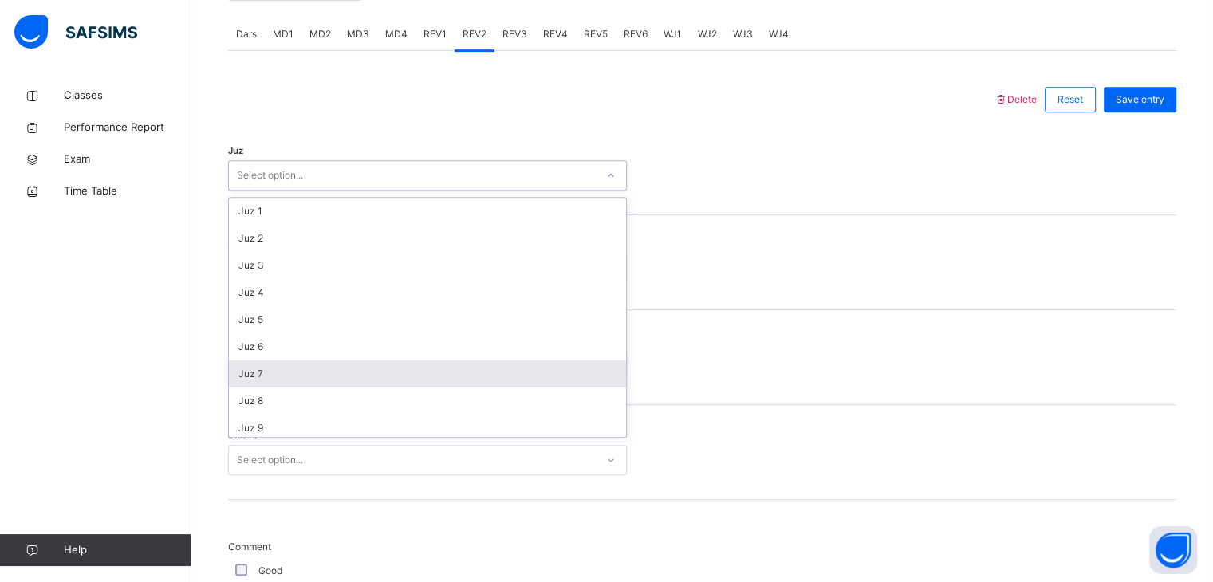
click at [399, 371] on div "Juz 7" at bounding box center [427, 373] width 397 height 27
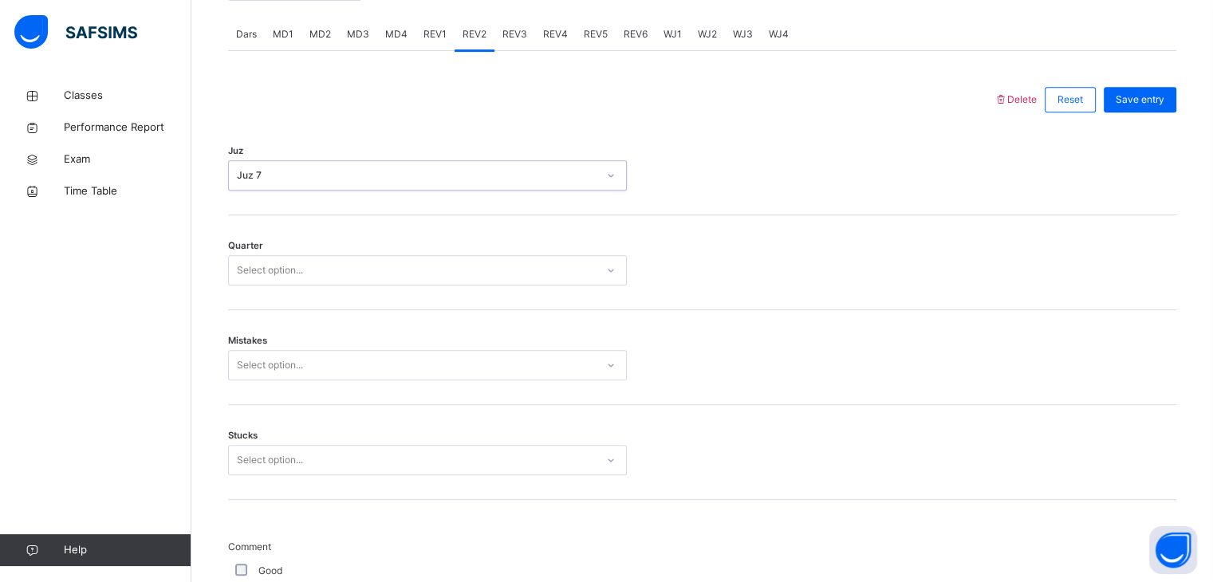
click at [340, 274] on div "Select option..." at bounding box center [412, 270] width 367 height 25
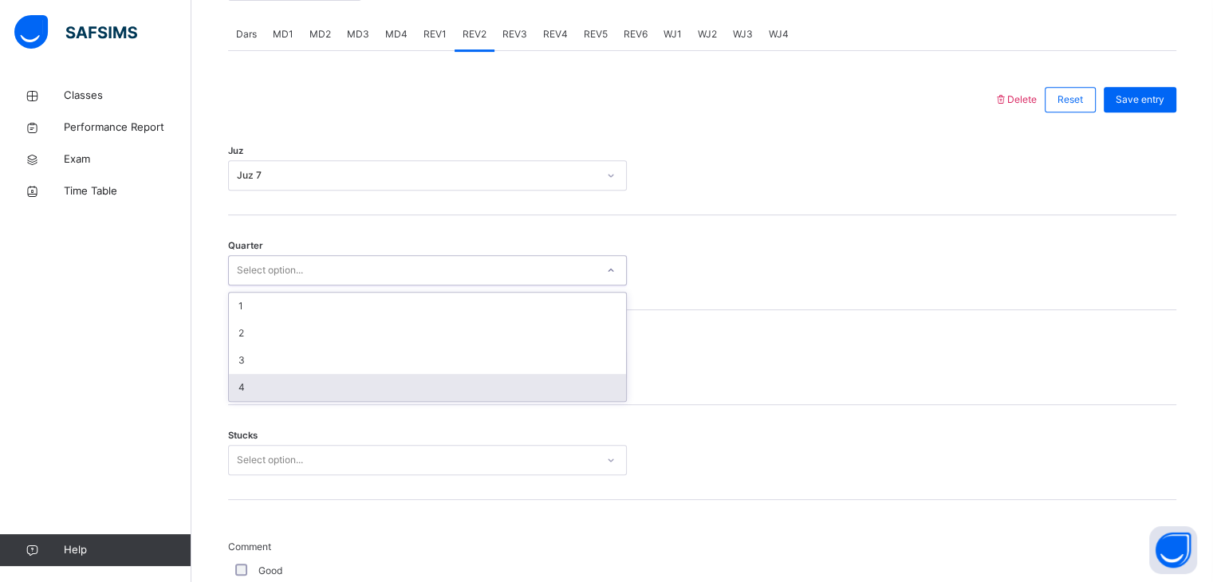
click at [325, 390] on div "4" at bounding box center [427, 387] width 397 height 27
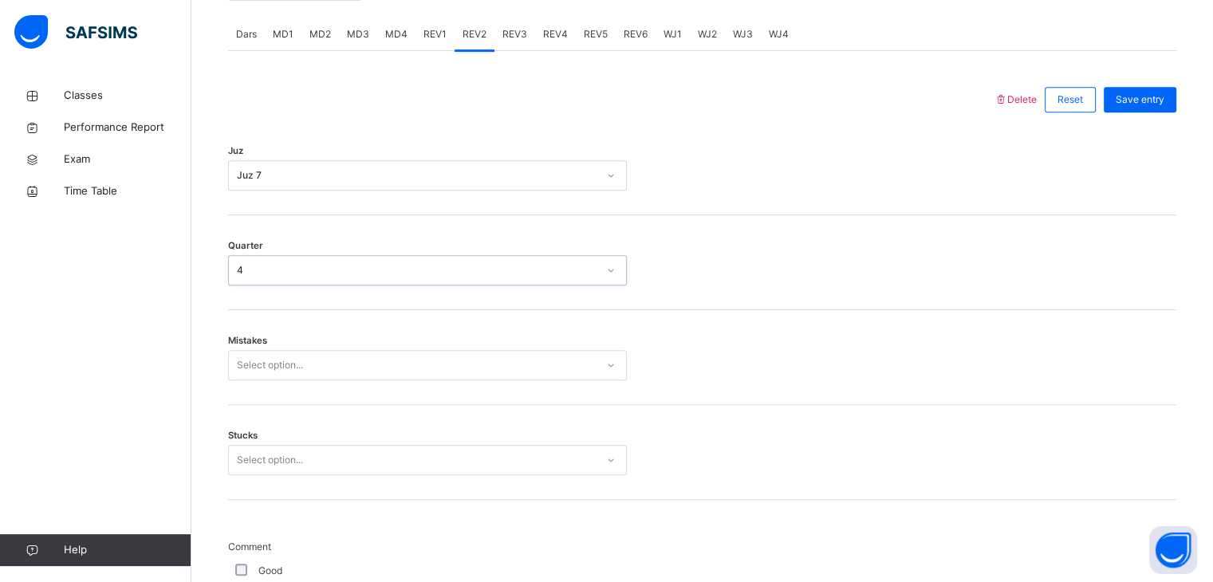
click at [304, 371] on div "Select option..." at bounding box center [412, 365] width 367 height 25
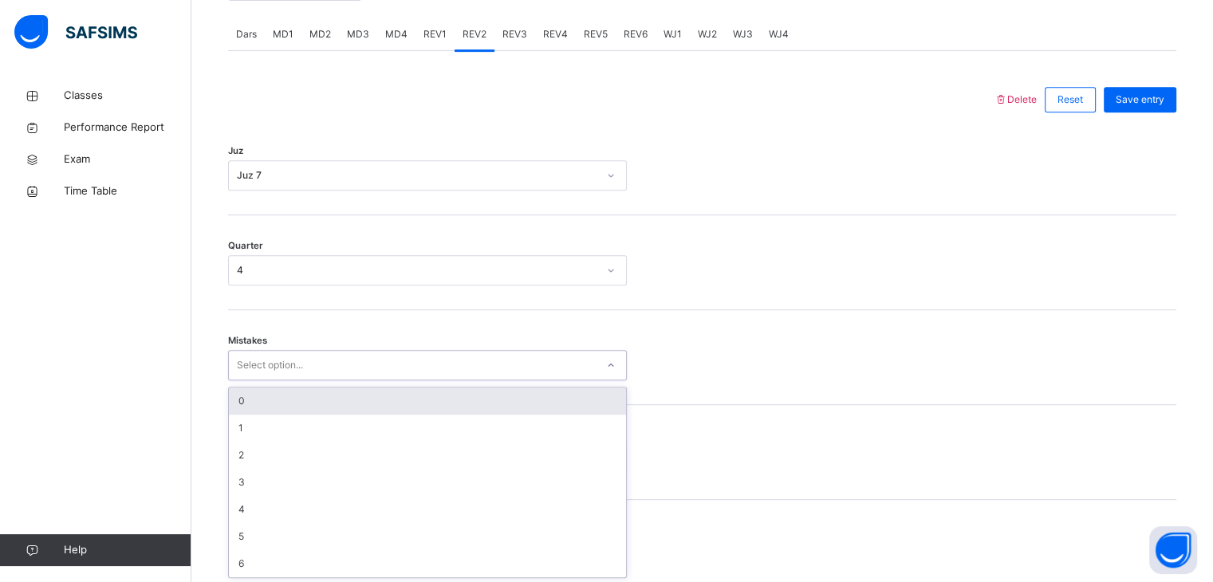
click at [301, 388] on div "0" at bounding box center [427, 401] width 397 height 27
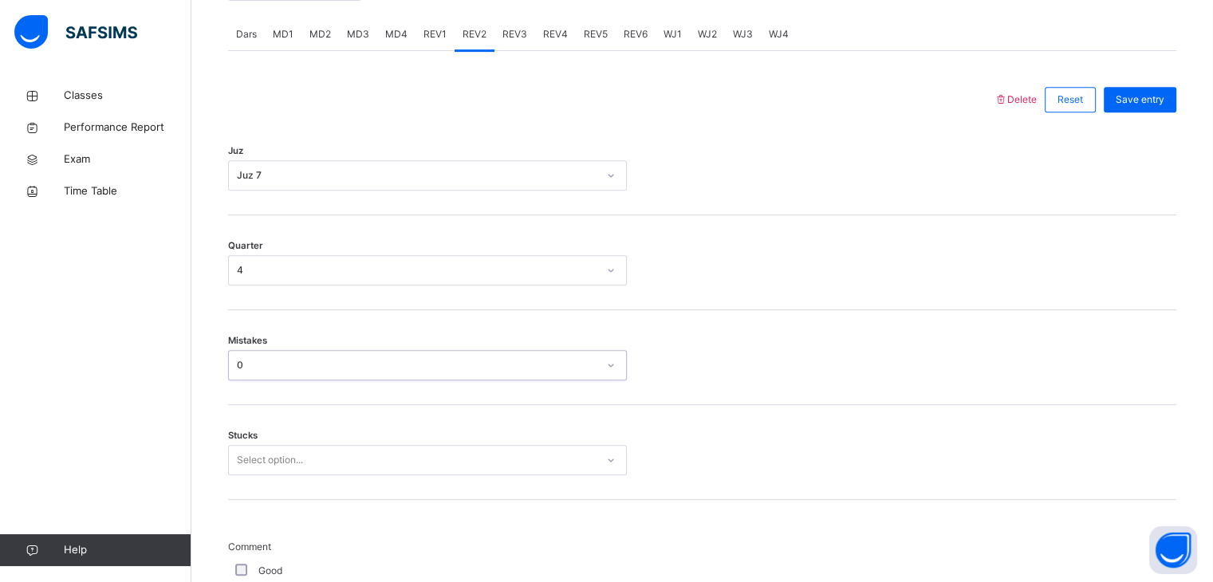
click at [304, 449] on div "Select option..." at bounding box center [427, 460] width 399 height 30
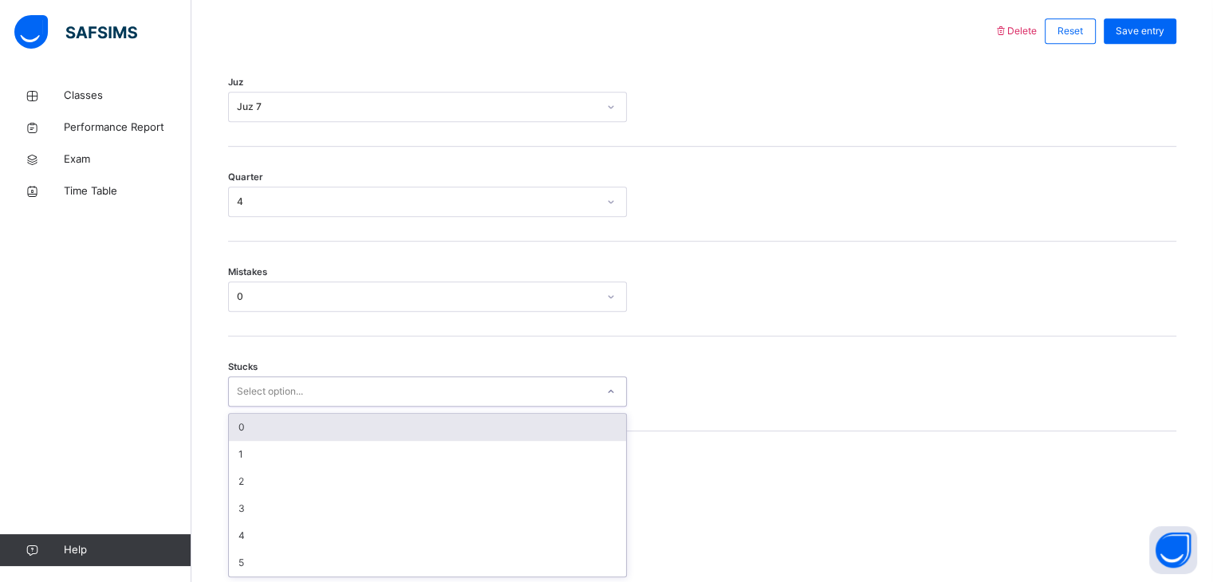
click at [305, 428] on div "0" at bounding box center [427, 427] width 397 height 27
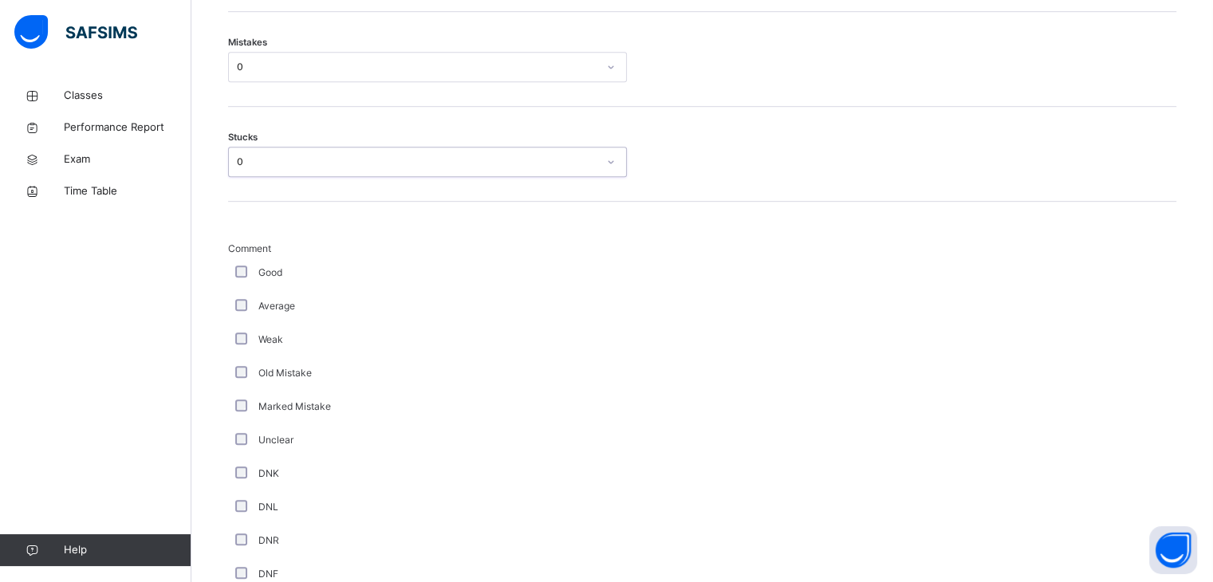
scroll to position [976, 0]
click at [238, 532] on div "DNR" at bounding box center [427, 541] width 399 height 33
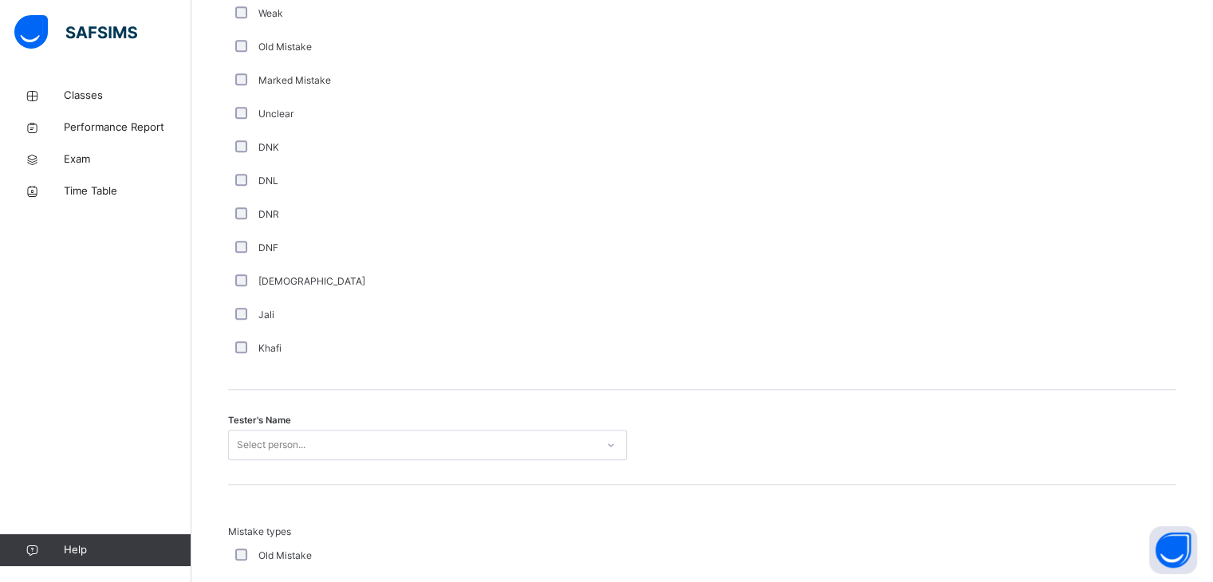
scroll to position [1305, 0]
click at [369, 425] on div "Tester's Name Select person..." at bounding box center [702, 435] width 948 height 95
click at [363, 447] on div "Select person..." at bounding box center [427, 442] width 399 height 30
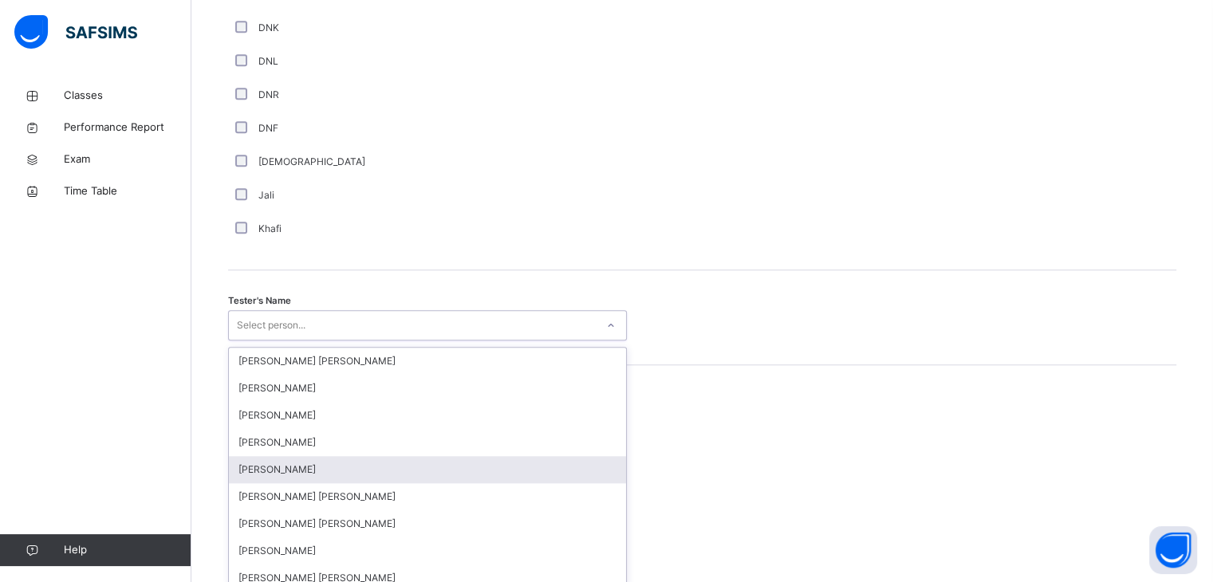
scroll to position [1433, 0]
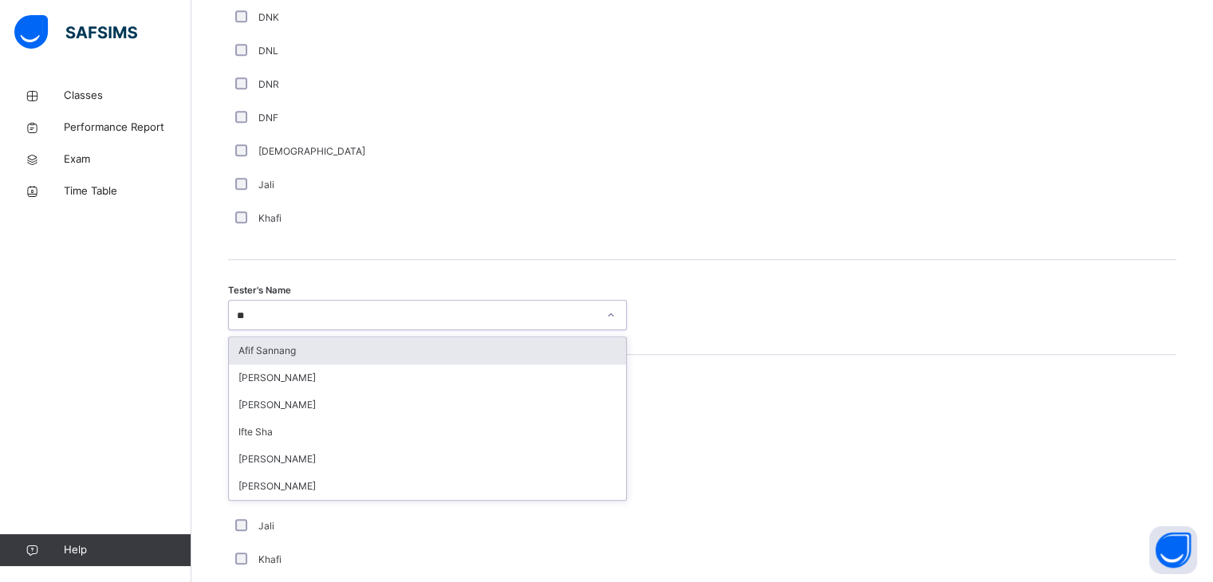
type input "***"
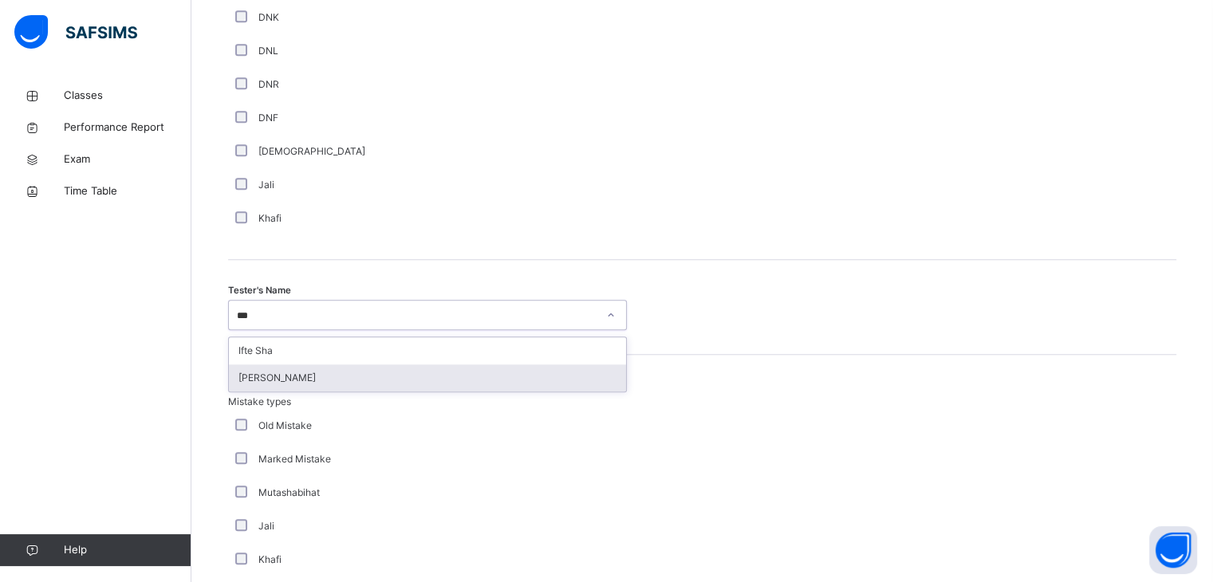
click at [303, 379] on div "[PERSON_NAME]" at bounding box center [427, 377] width 397 height 27
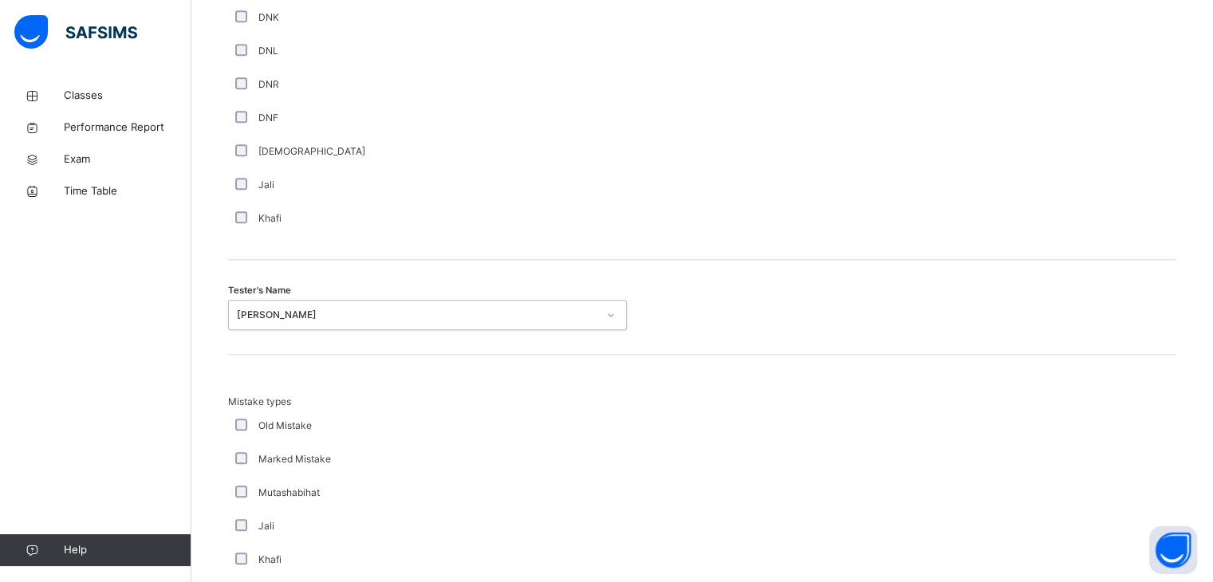
scroll to position [1726, 0]
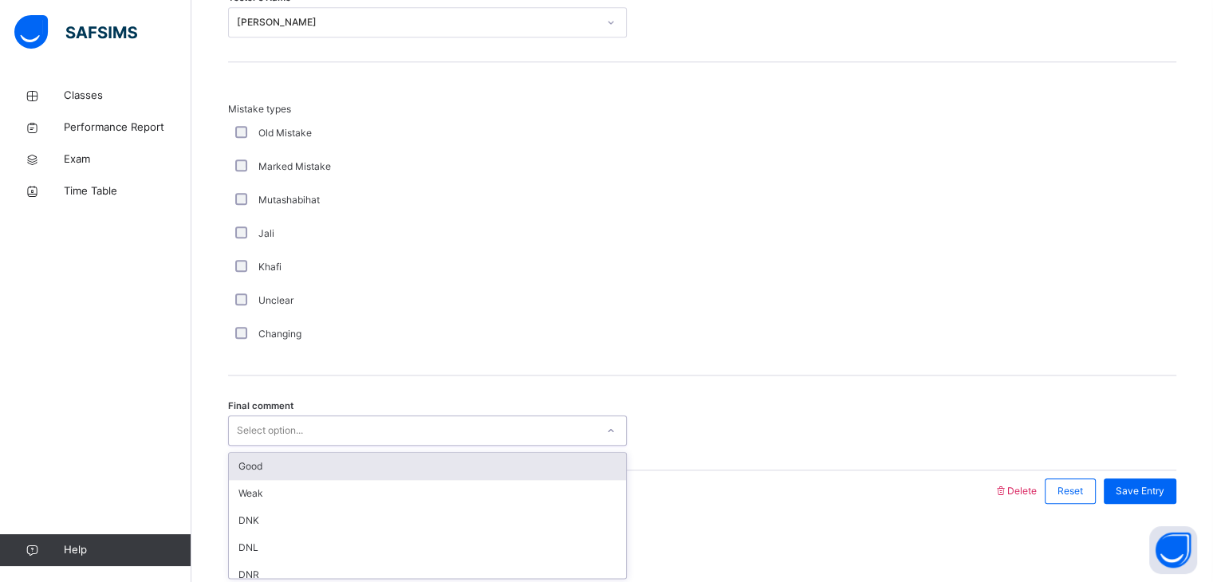
click at [323, 435] on div "Select option..." at bounding box center [412, 431] width 367 height 25
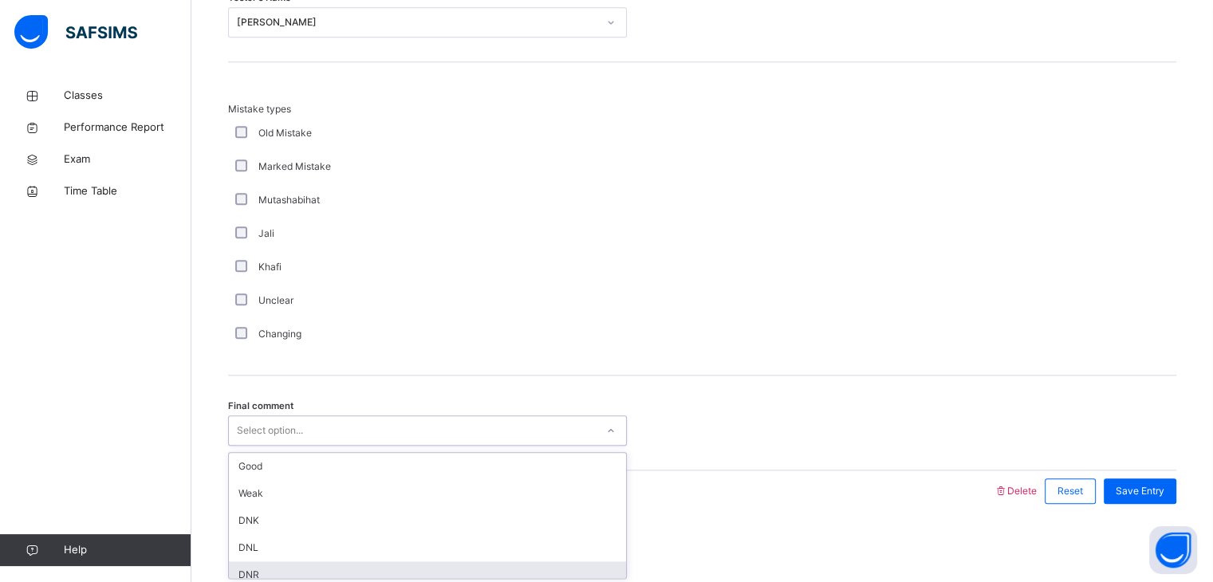
click at [370, 569] on div "DNR" at bounding box center [427, 574] width 397 height 27
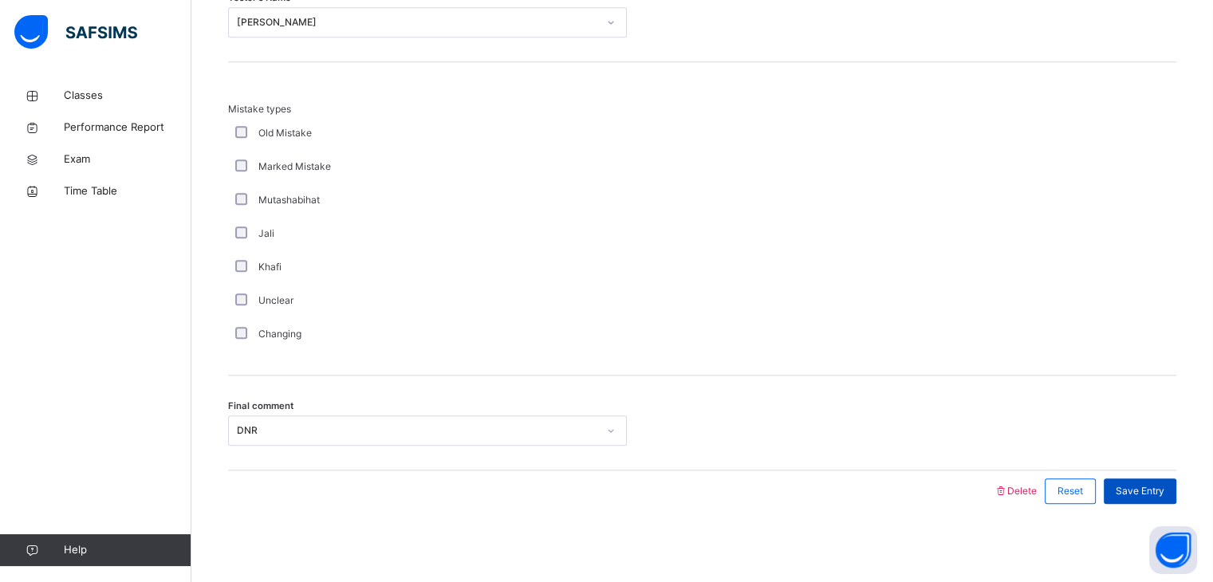
click at [1155, 481] on div "Save Entry" at bounding box center [1140, 491] width 73 height 26
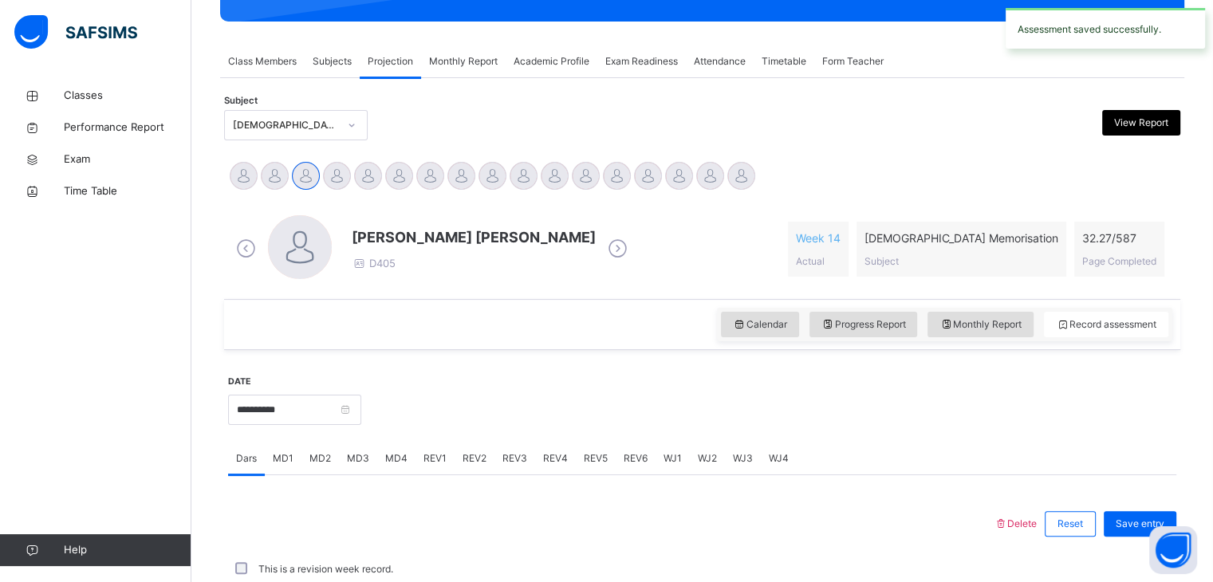
scroll to position [616, 0]
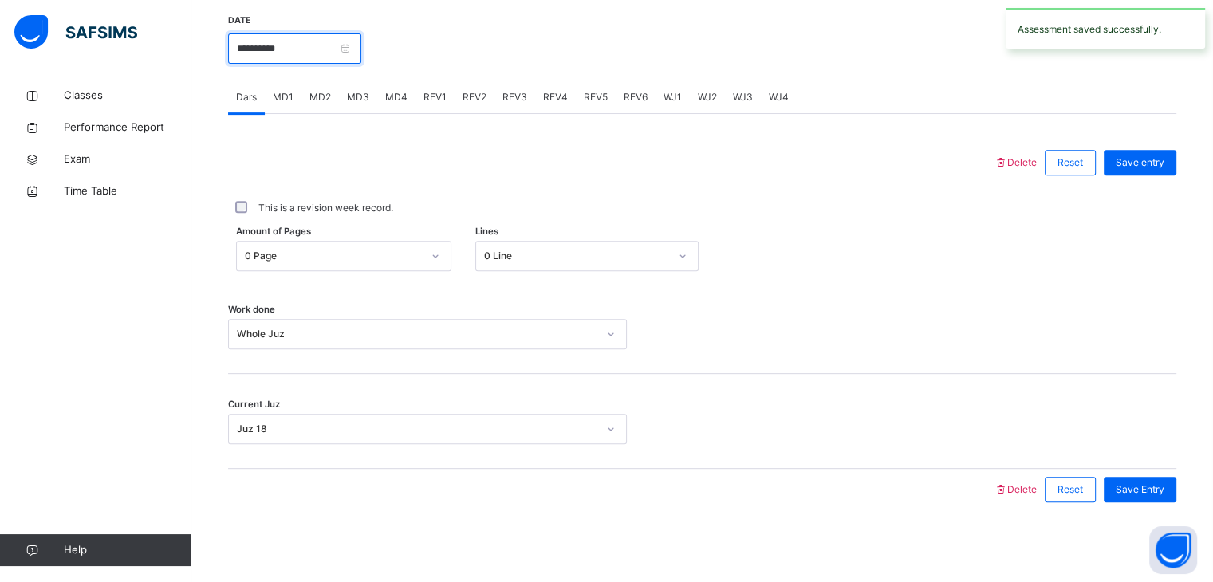
click at [287, 60] on input "**********" at bounding box center [294, 48] width 133 height 30
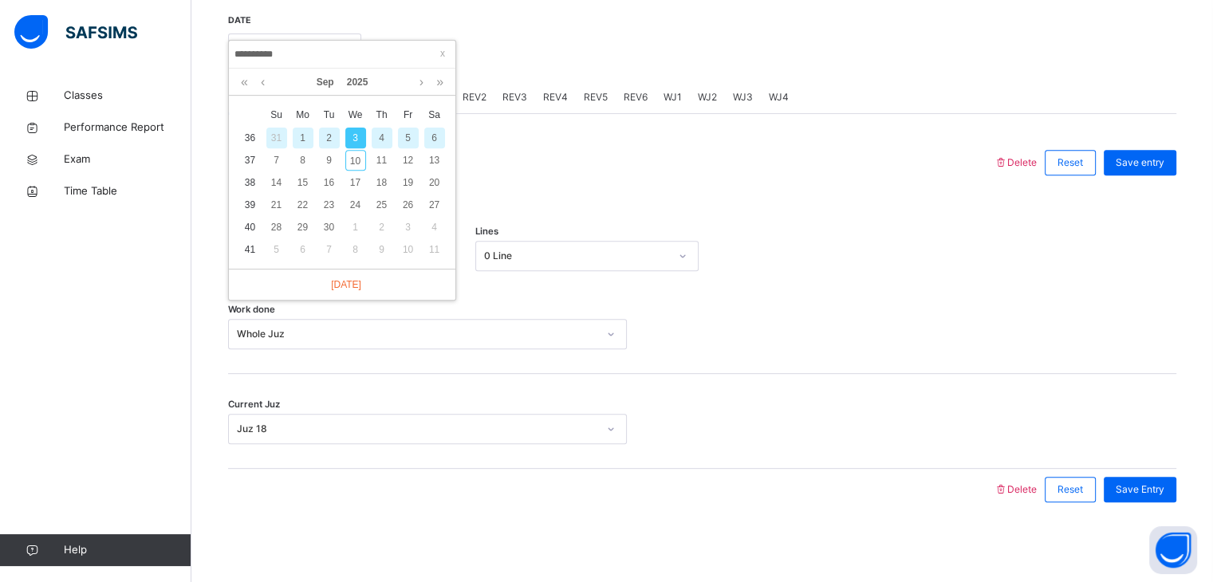
click at [380, 135] on div "4" at bounding box center [382, 138] width 21 height 21
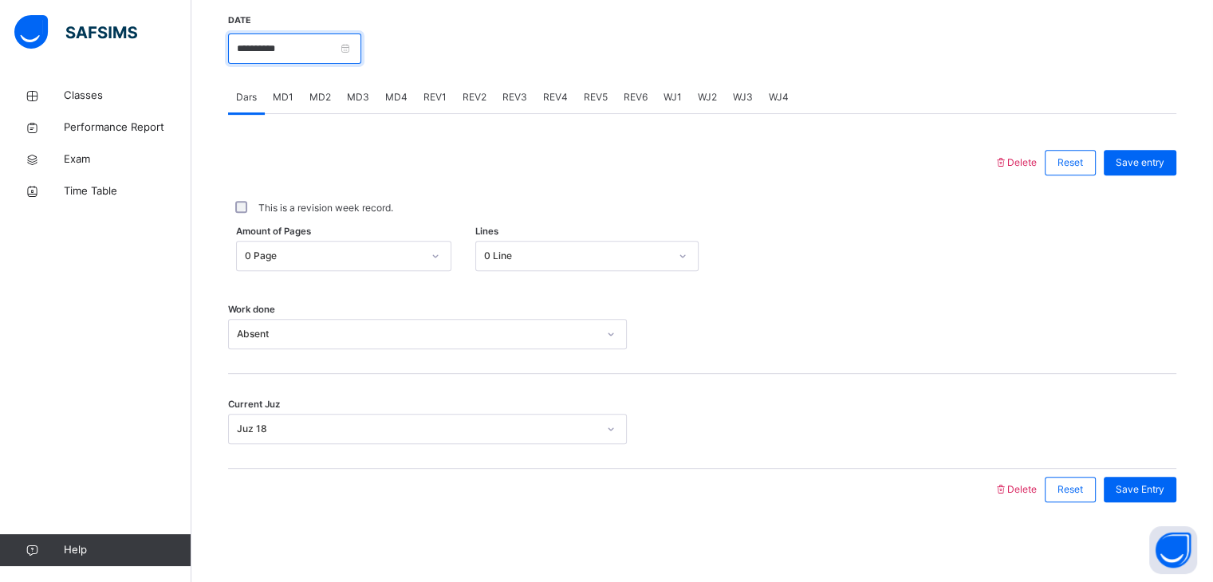
click at [309, 56] on input "**********" at bounding box center [294, 48] width 133 height 30
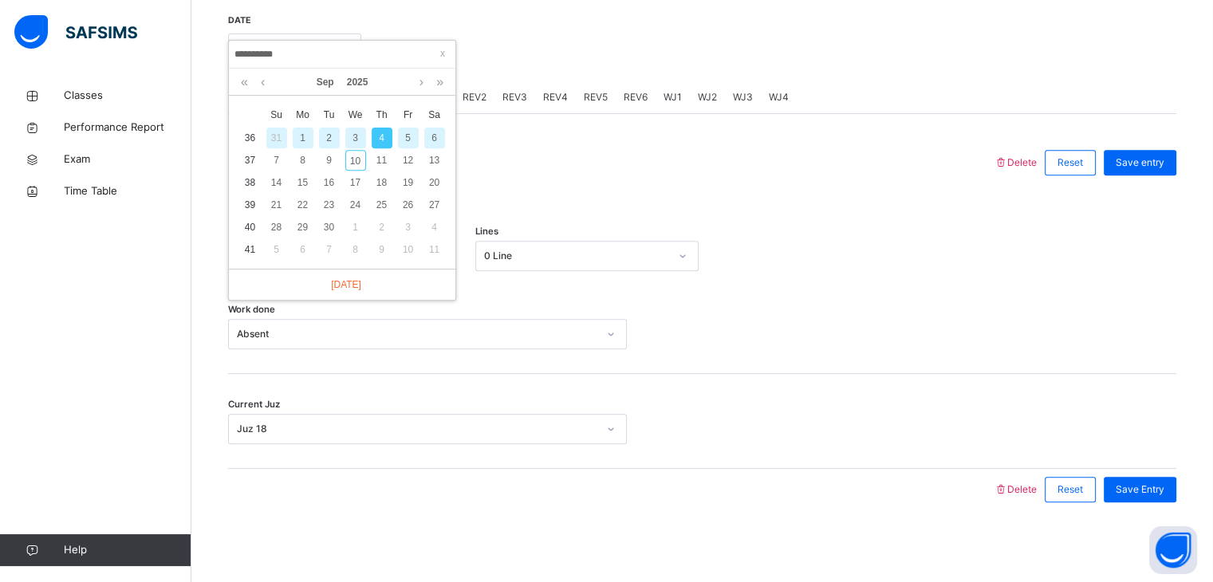
click at [309, 56] on input "**********" at bounding box center [342, 54] width 217 height 18
click at [404, 141] on div "5" at bounding box center [408, 138] width 21 height 21
type input "**********"
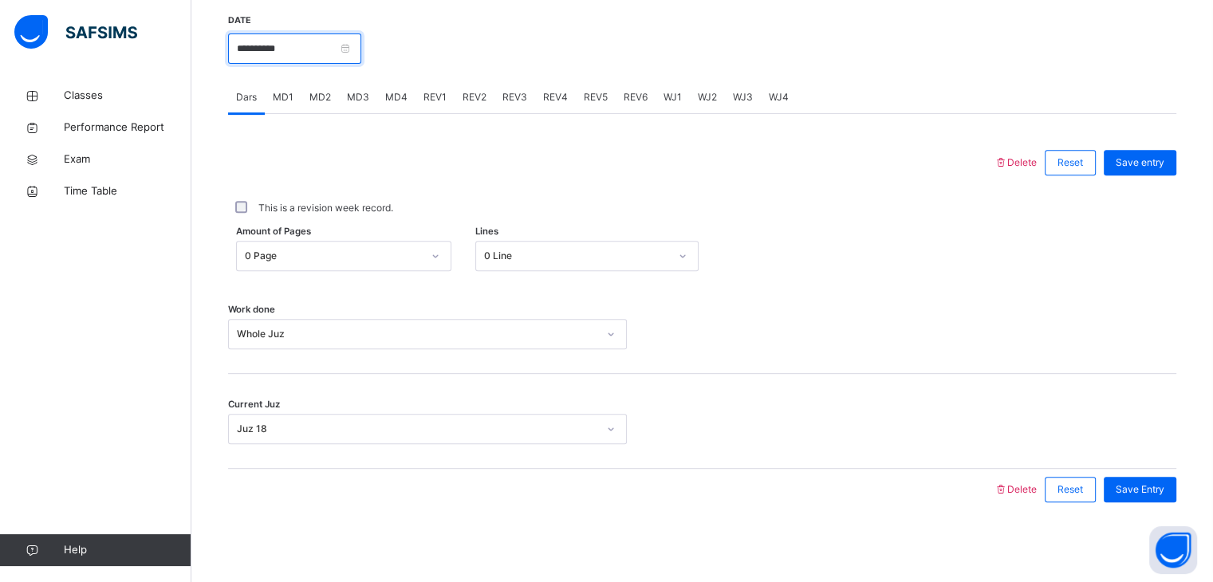
click at [315, 45] on input "**********" at bounding box center [294, 48] width 133 height 30
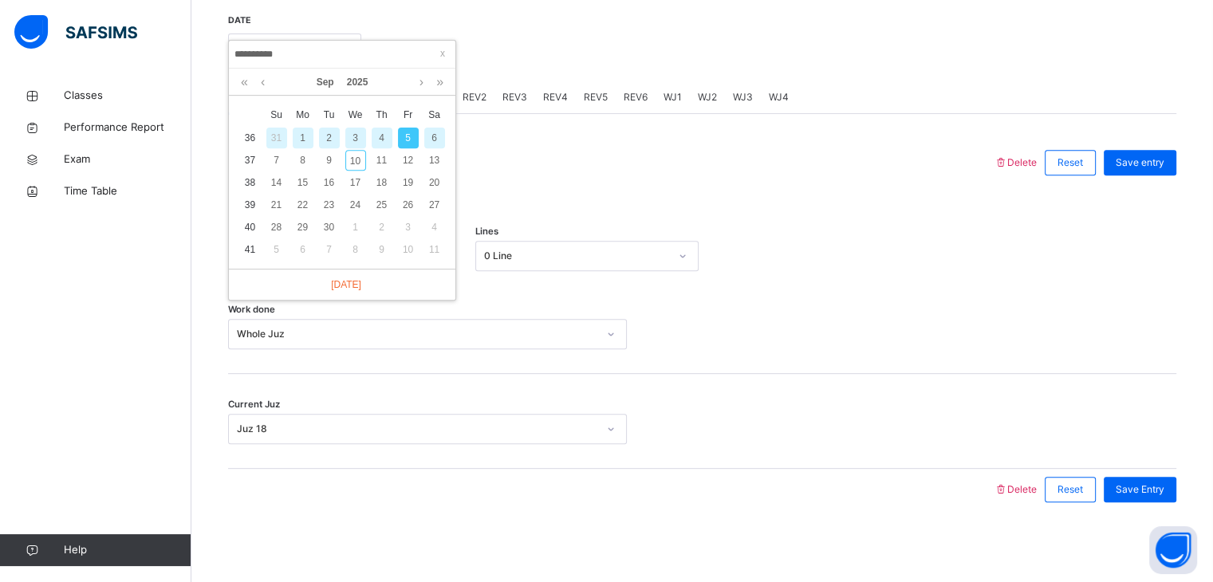
click at [315, 45] on input "**********" at bounding box center [342, 54] width 217 height 18
click at [584, 163] on div at bounding box center [611, 162] width 750 height 41
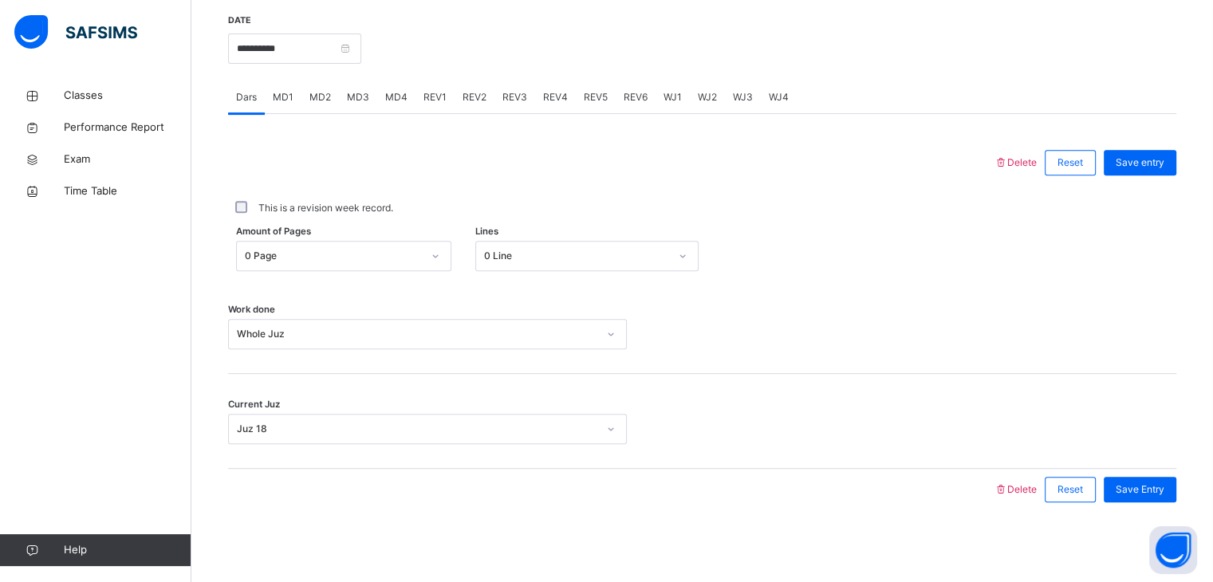
click at [287, 100] on span "MD1" at bounding box center [283, 97] width 21 height 14
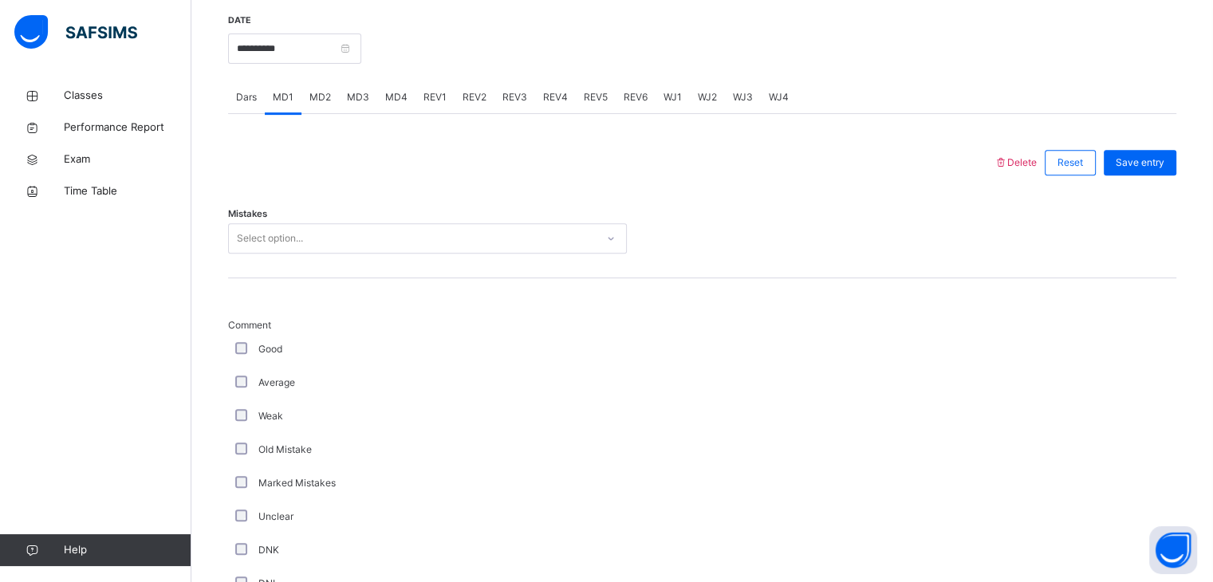
click at [404, 98] on span "MD4" at bounding box center [396, 97] width 22 height 14
click at [278, 93] on span "MD1" at bounding box center [283, 97] width 21 height 14
click at [306, 234] on div "Select option..." at bounding box center [412, 238] width 367 height 25
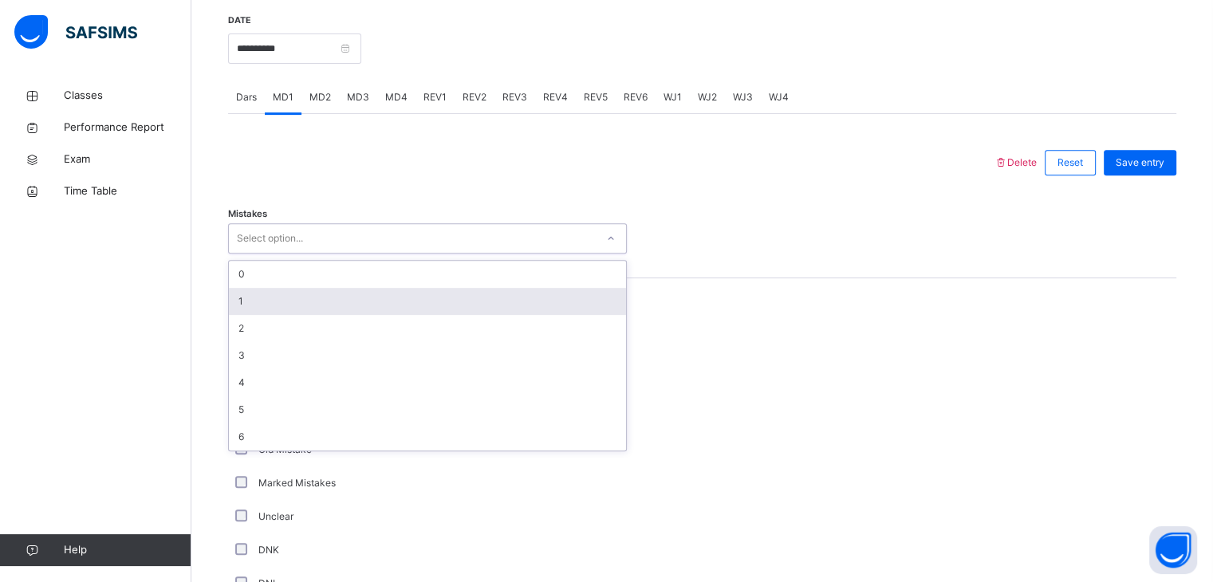
click at [306, 312] on div "1" at bounding box center [427, 301] width 397 height 27
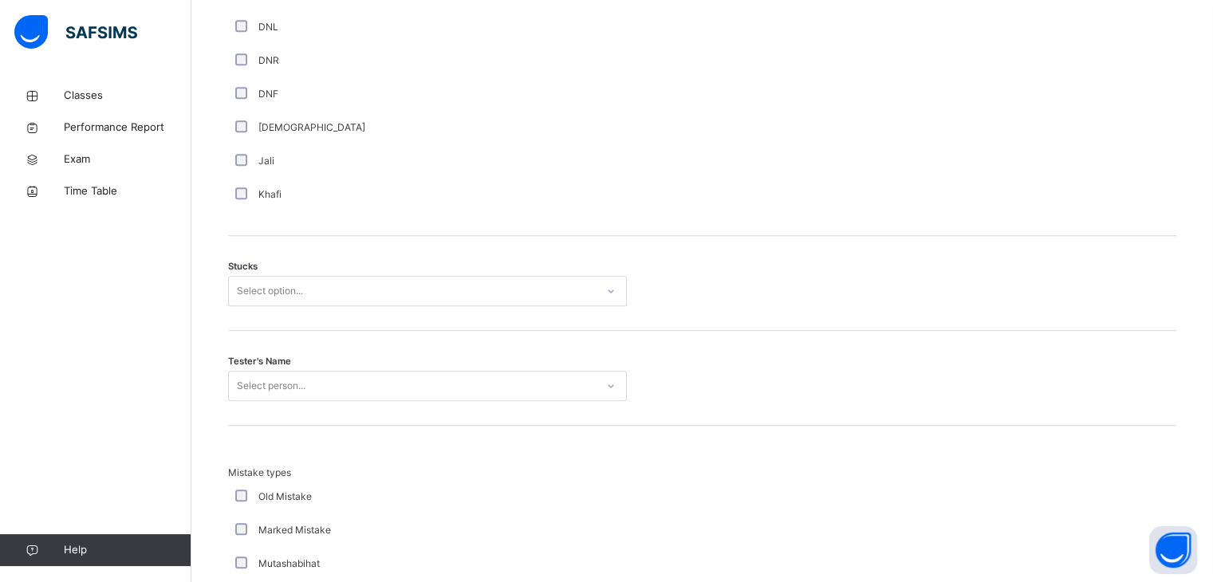
scroll to position [1199, 0]
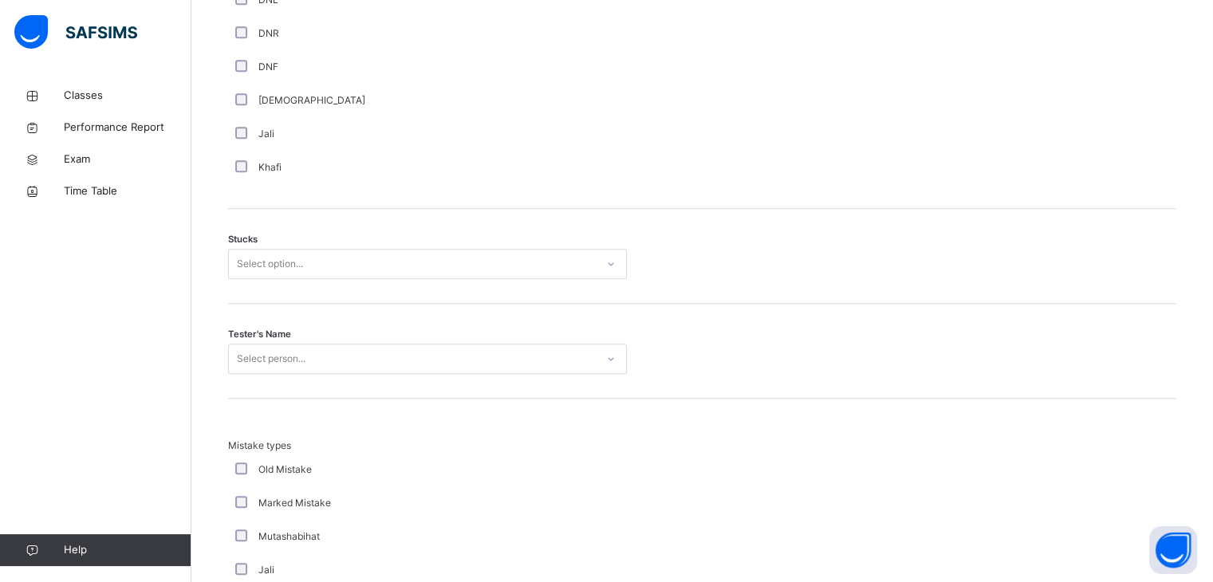
click at [292, 269] on div "Select option..." at bounding box center [270, 264] width 66 height 30
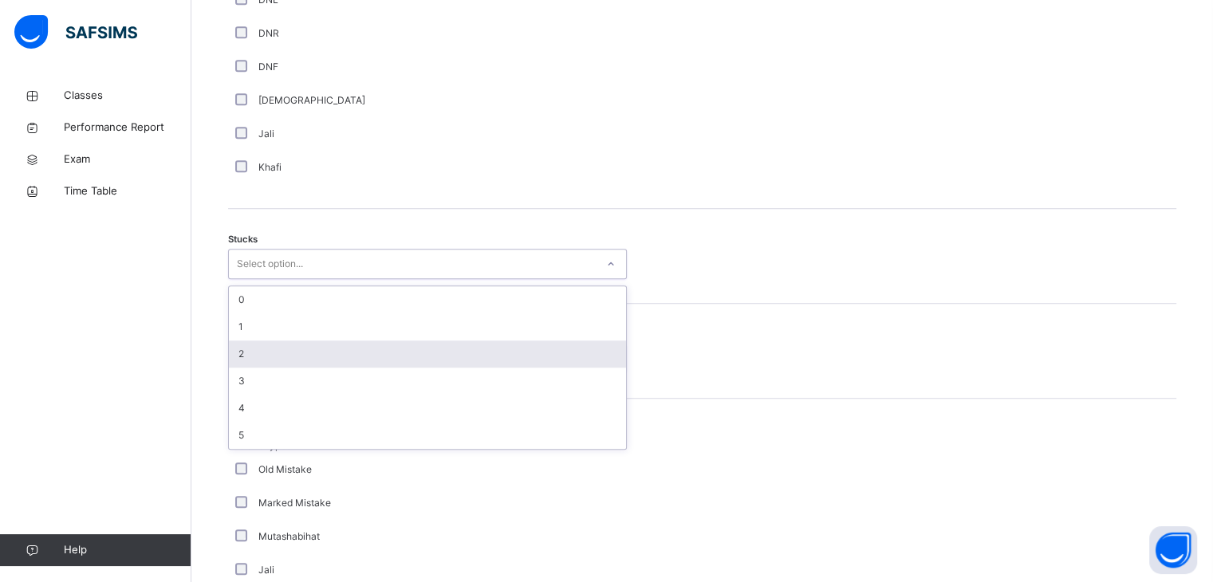
click at [301, 348] on div "2" at bounding box center [427, 354] width 397 height 27
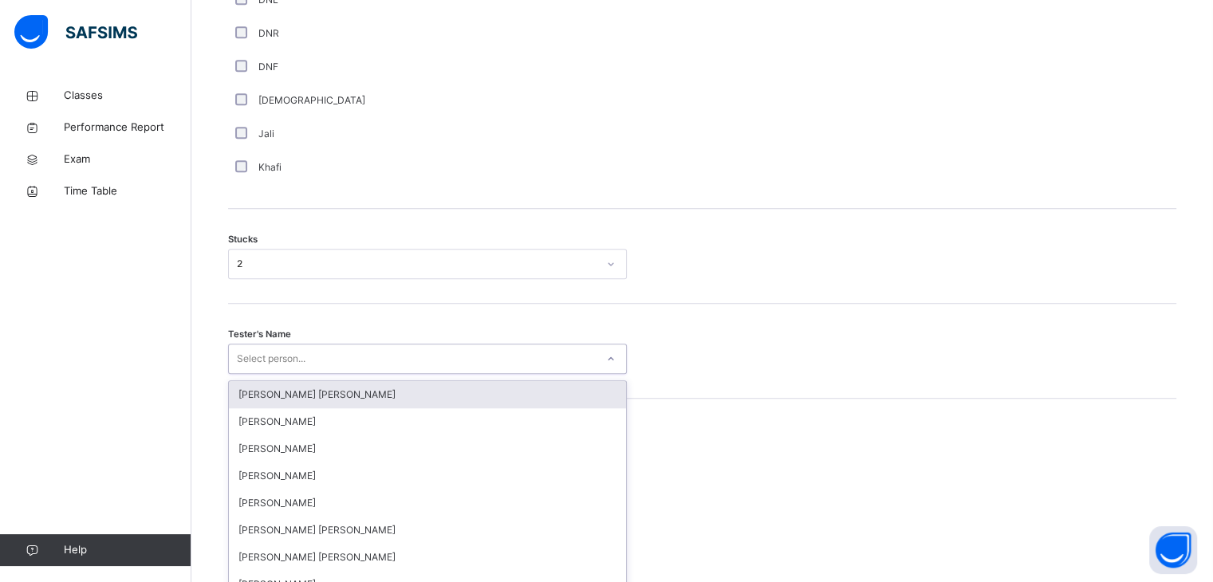
click at [297, 355] on div "option [PERSON_NAME] [PERSON_NAME] focused, 1 of 90. 90 results available. Use …" at bounding box center [427, 359] width 399 height 30
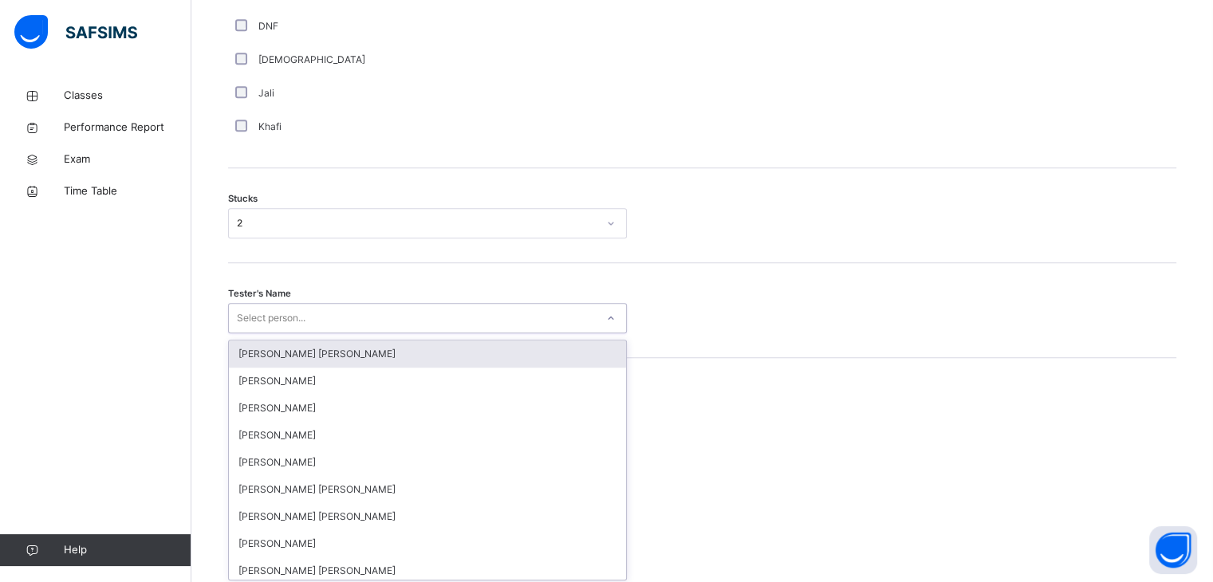
scroll to position [1244, 0]
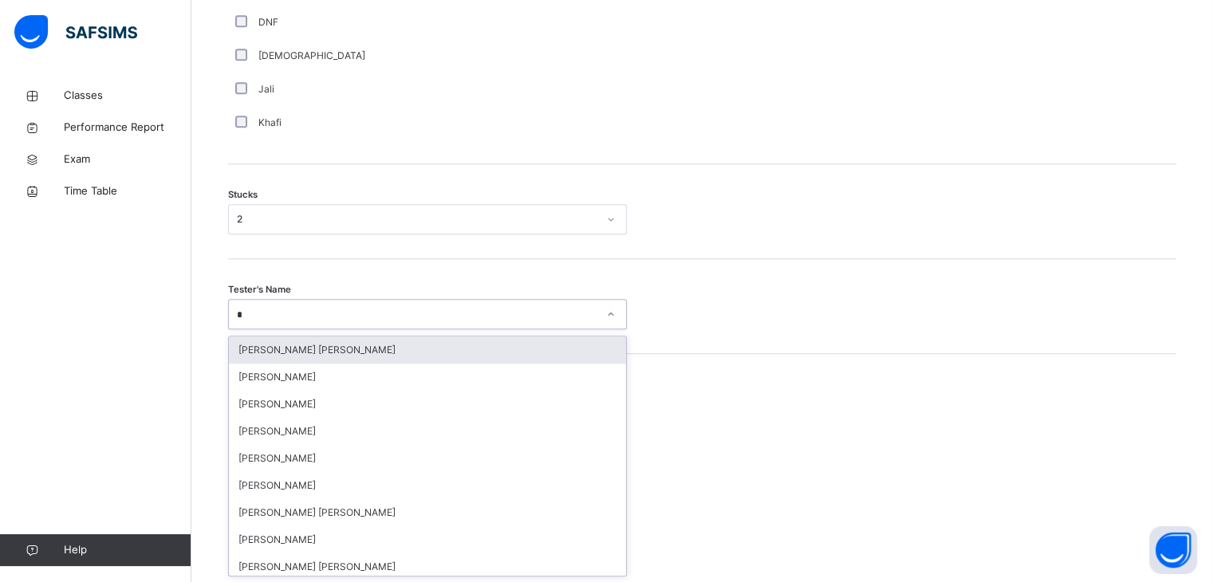
type input "**"
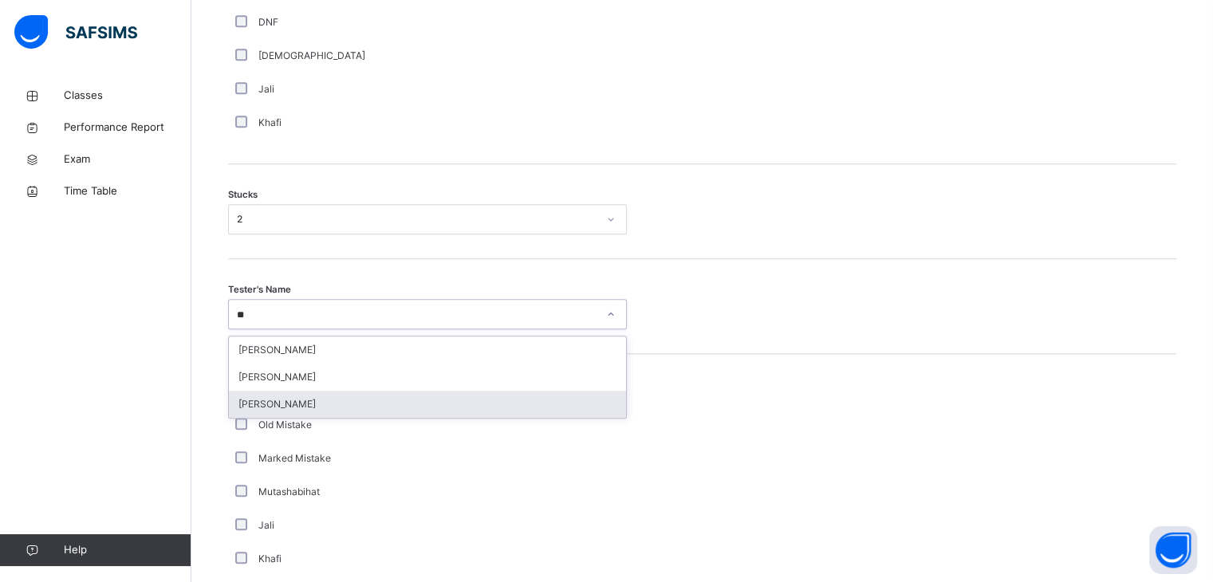
click at [334, 396] on div "[PERSON_NAME]" at bounding box center [427, 404] width 397 height 27
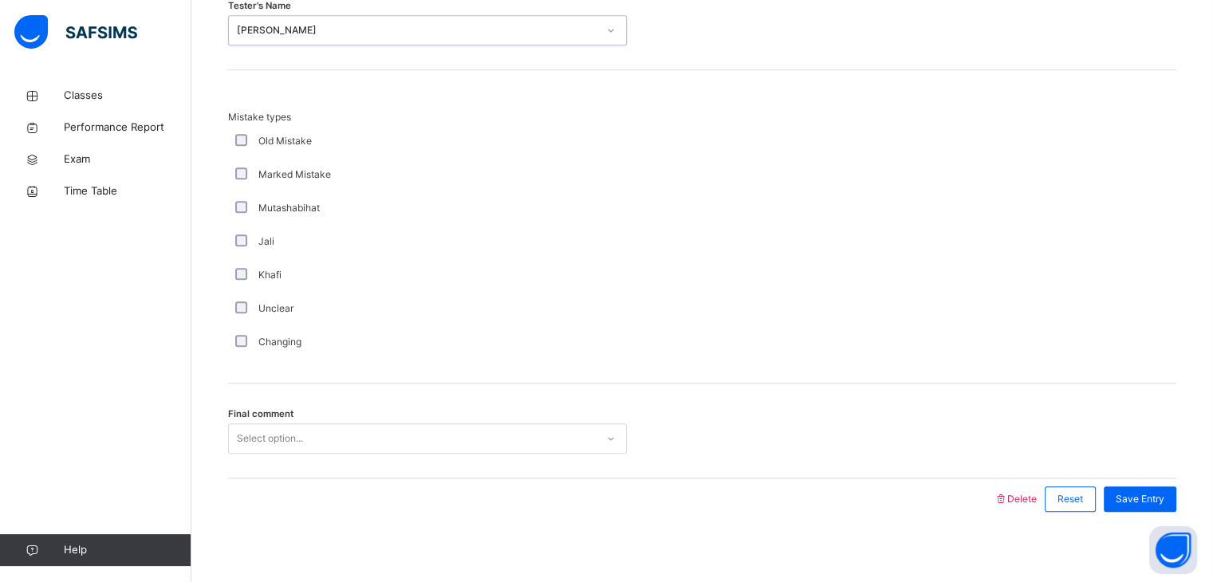
scroll to position [1537, 0]
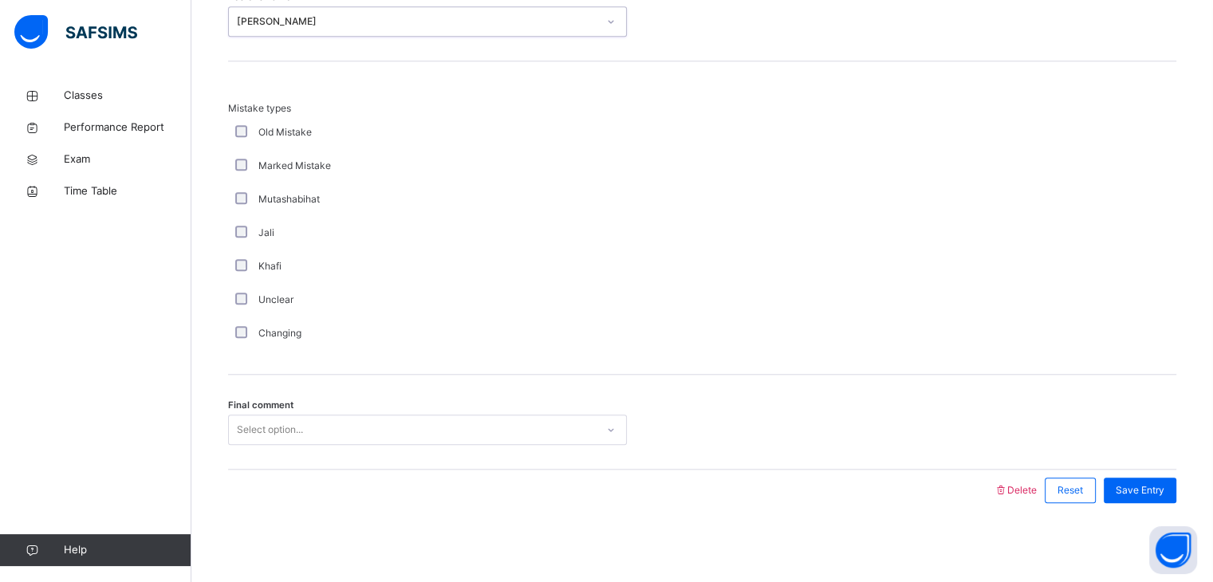
click at [343, 428] on div "Select option..." at bounding box center [412, 430] width 367 height 25
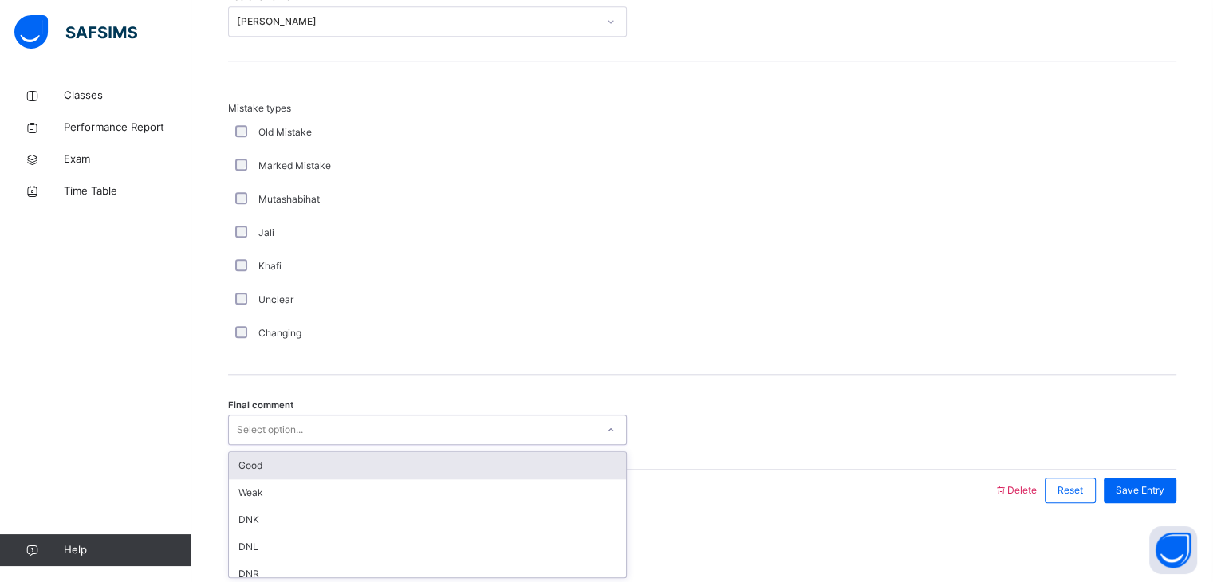
click at [349, 465] on div "Good" at bounding box center [427, 465] width 397 height 27
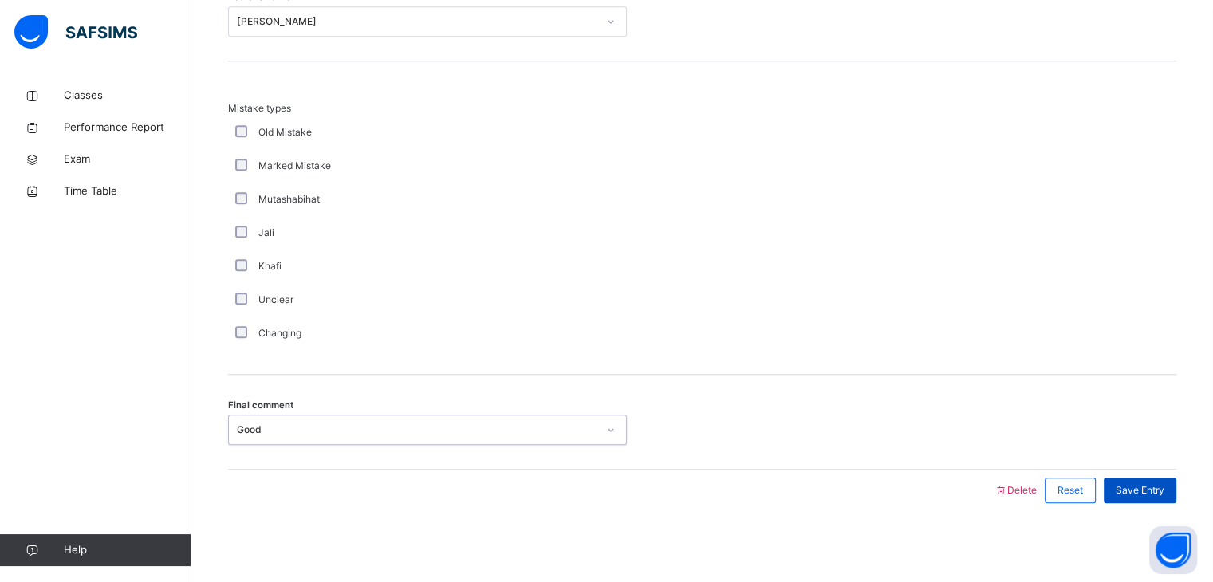
click at [1140, 494] on span "Save Entry" at bounding box center [1140, 490] width 49 height 14
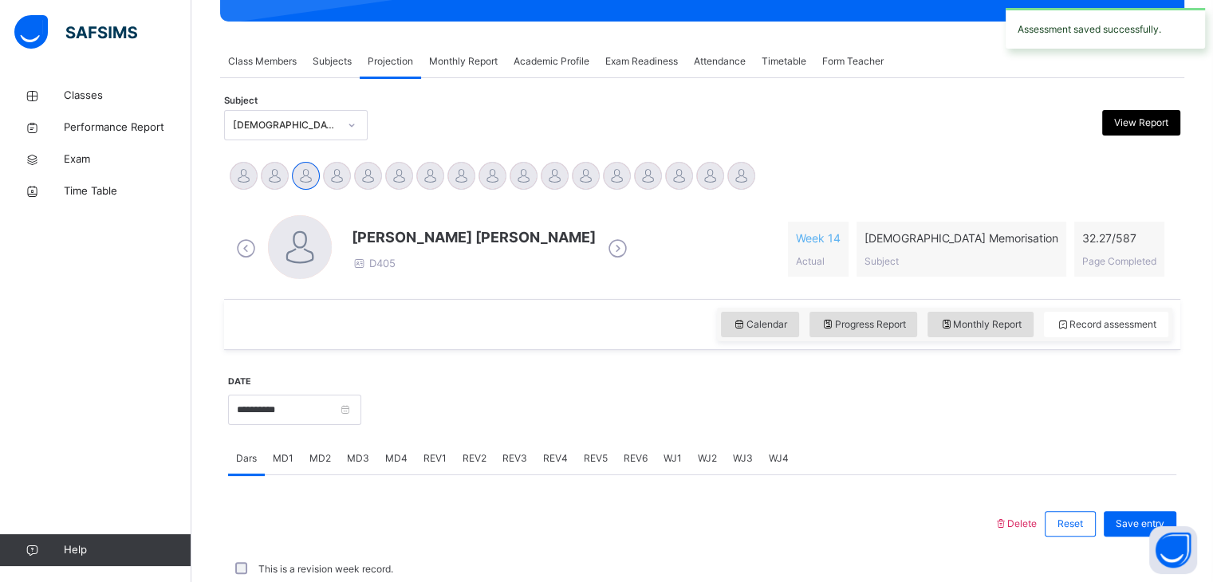
scroll to position [616, 0]
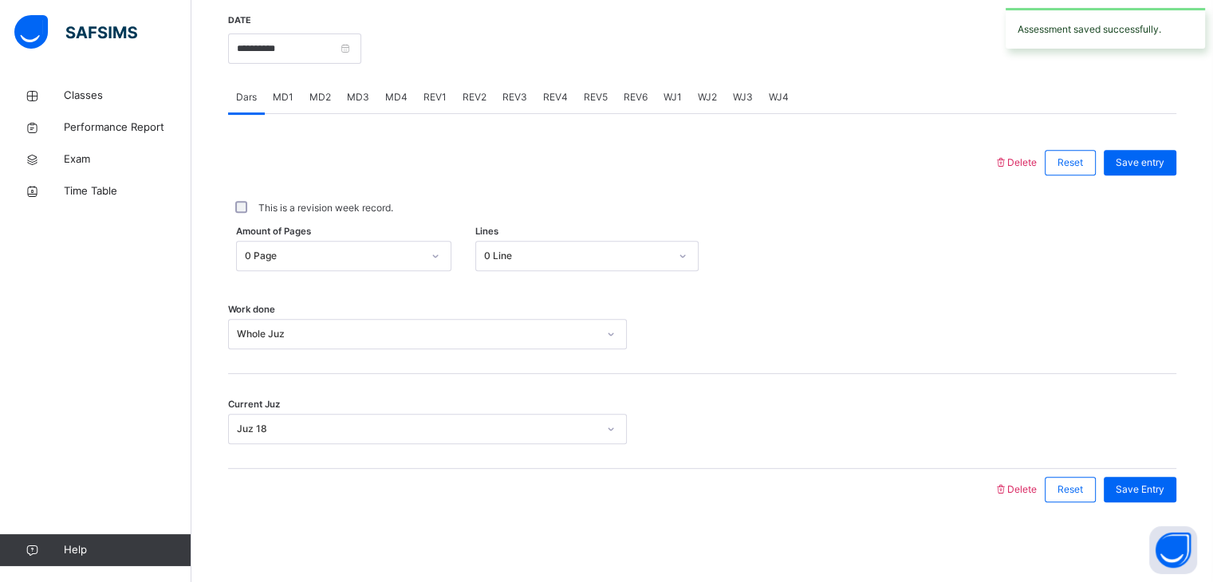
click at [316, 97] on span "MD2" at bounding box center [320, 97] width 22 height 14
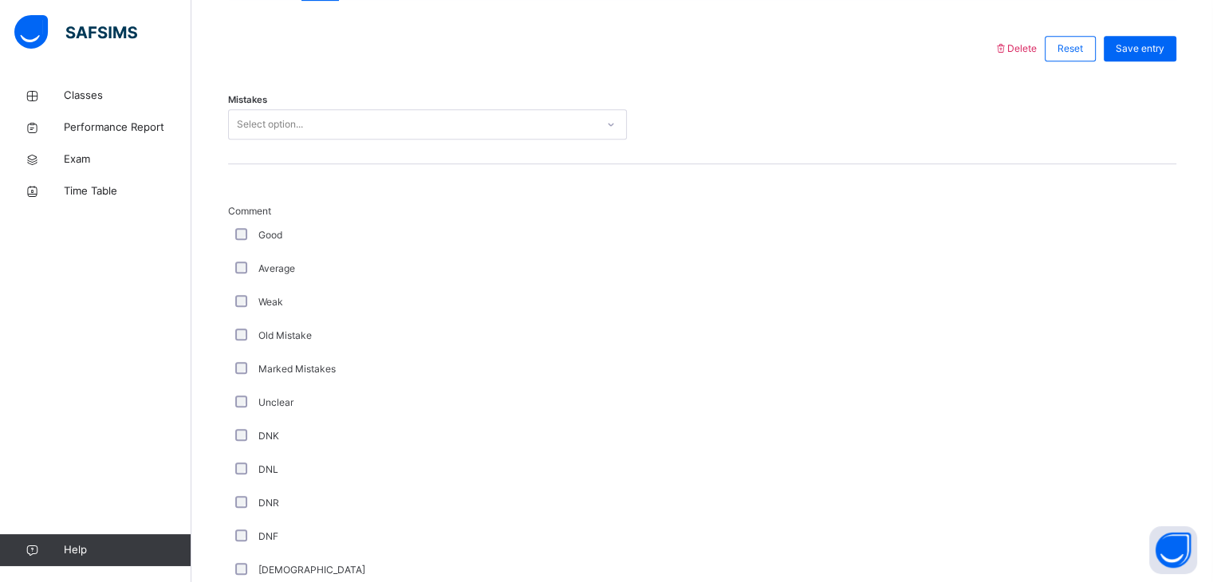
scroll to position [625, 0]
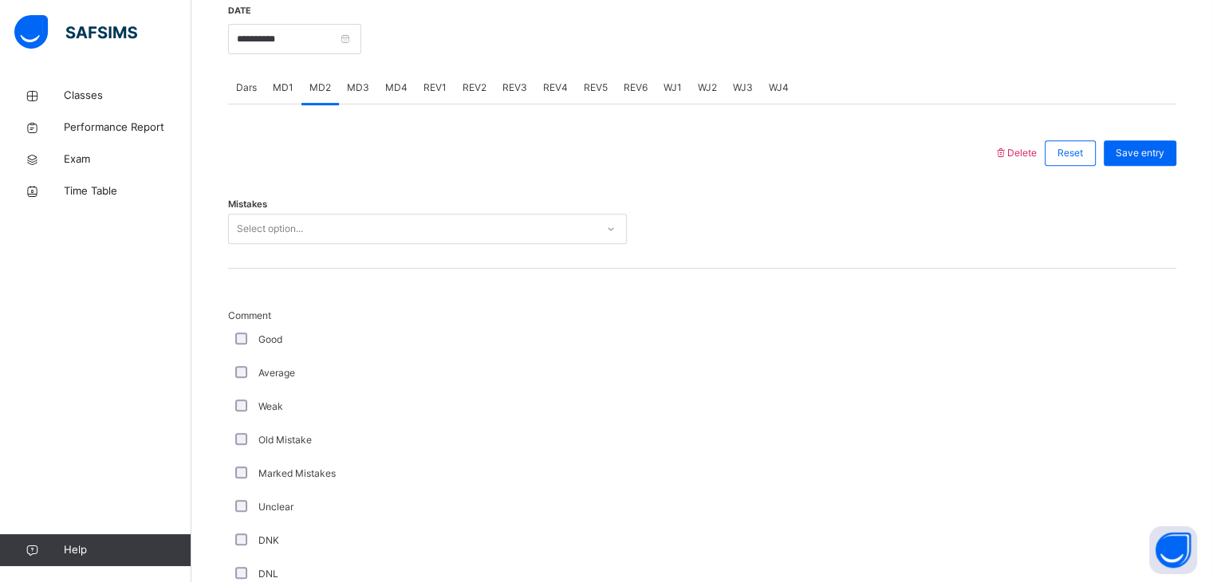
click at [405, 218] on div "Select option..." at bounding box center [412, 229] width 367 height 25
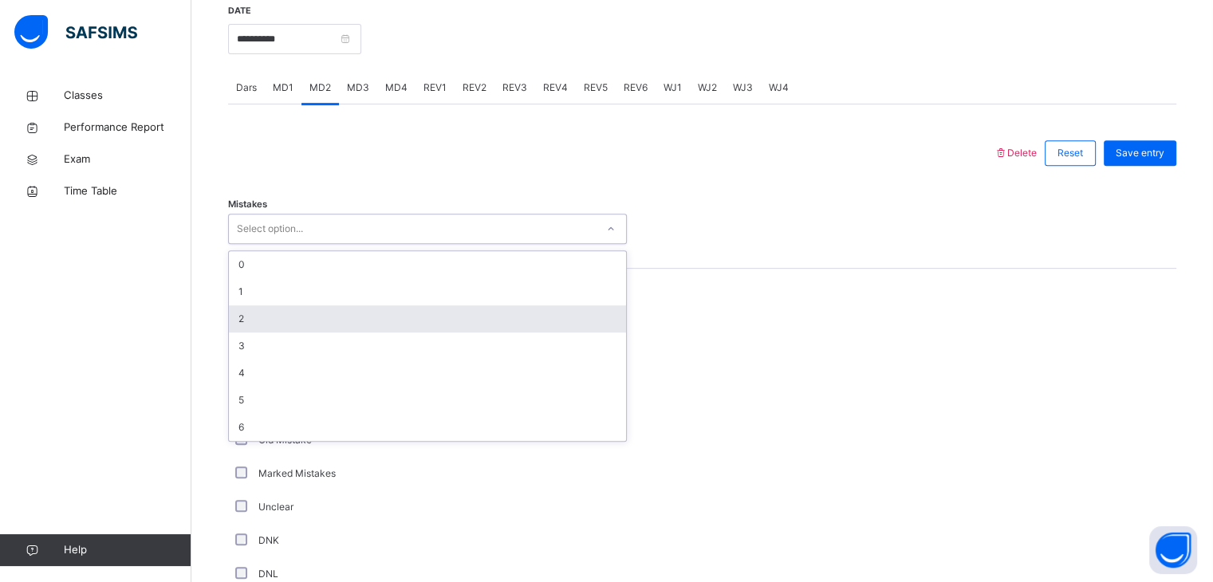
click at [402, 322] on div "2" at bounding box center [427, 318] width 397 height 27
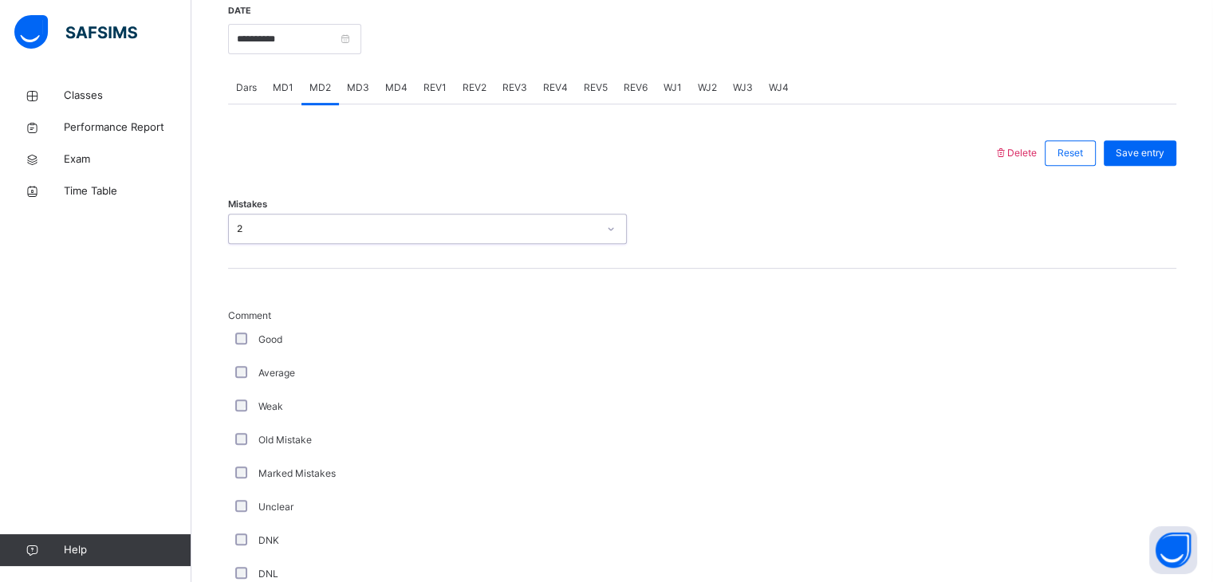
click at [376, 234] on div "2" at bounding box center [417, 229] width 360 height 14
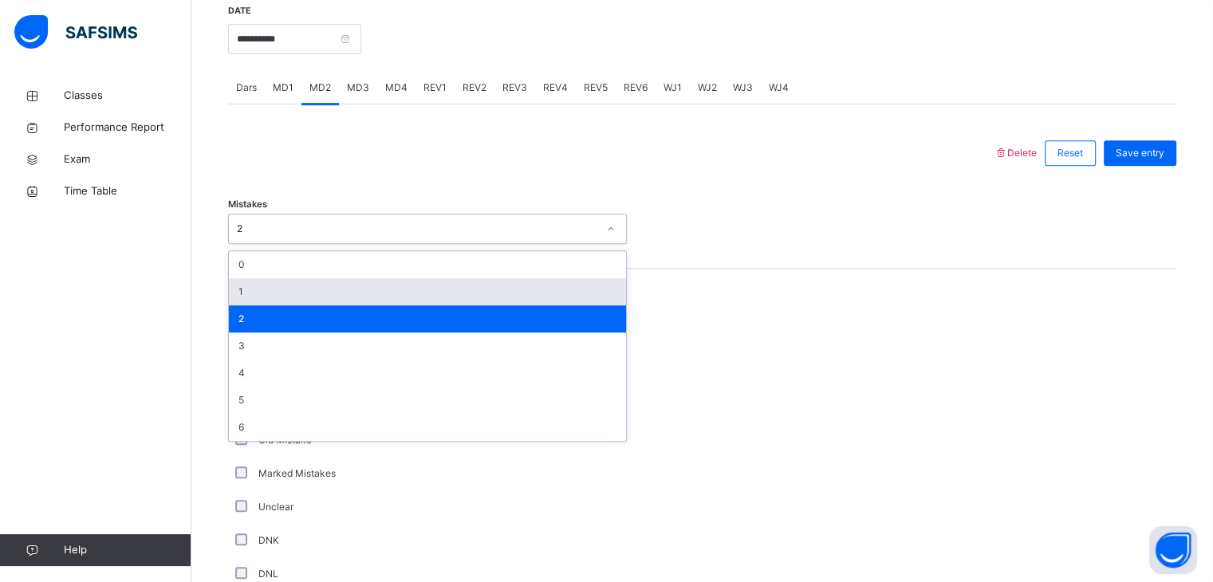
click at [375, 292] on div "1" at bounding box center [427, 291] width 397 height 27
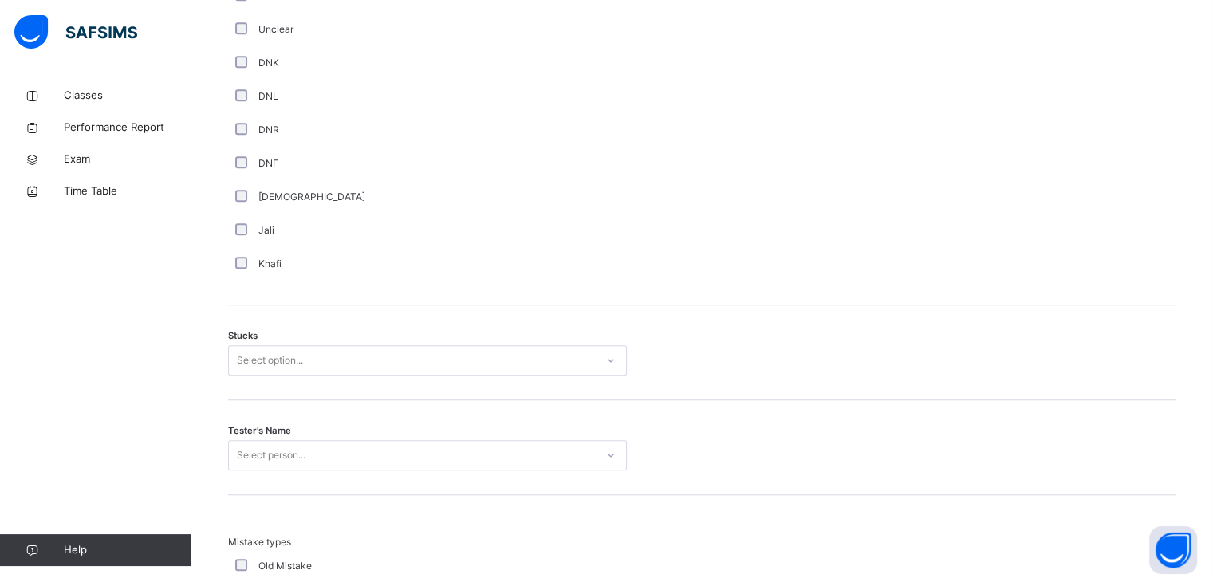
scroll to position [1104, 0]
click at [359, 367] on div "Select option..." at bounding box center [412, 360] width 367 height 25
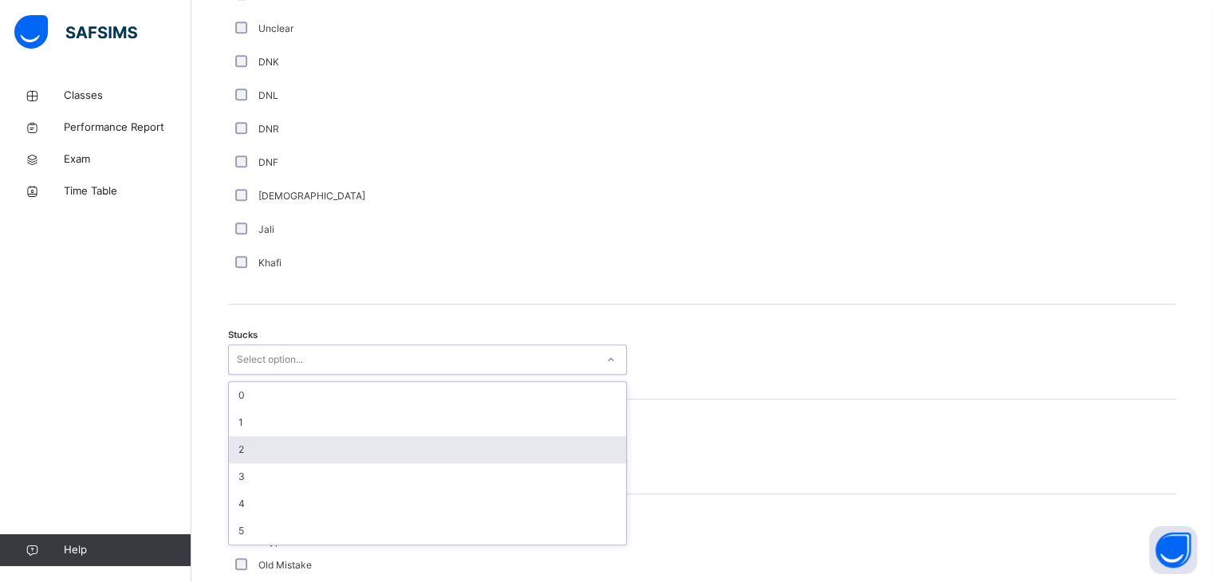
click at [348, 451] on div "2" at bounding box center [427, 449] width 397 height 27
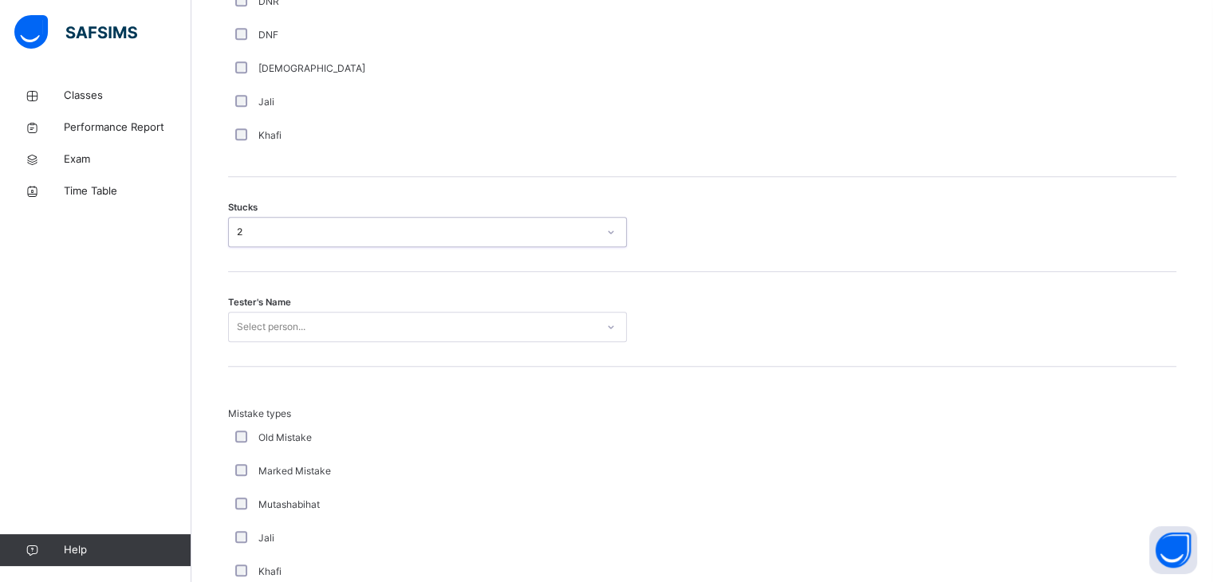
click at [348, 342] on div "Select person..." at bounding box center [427, 327] width 399 height 30
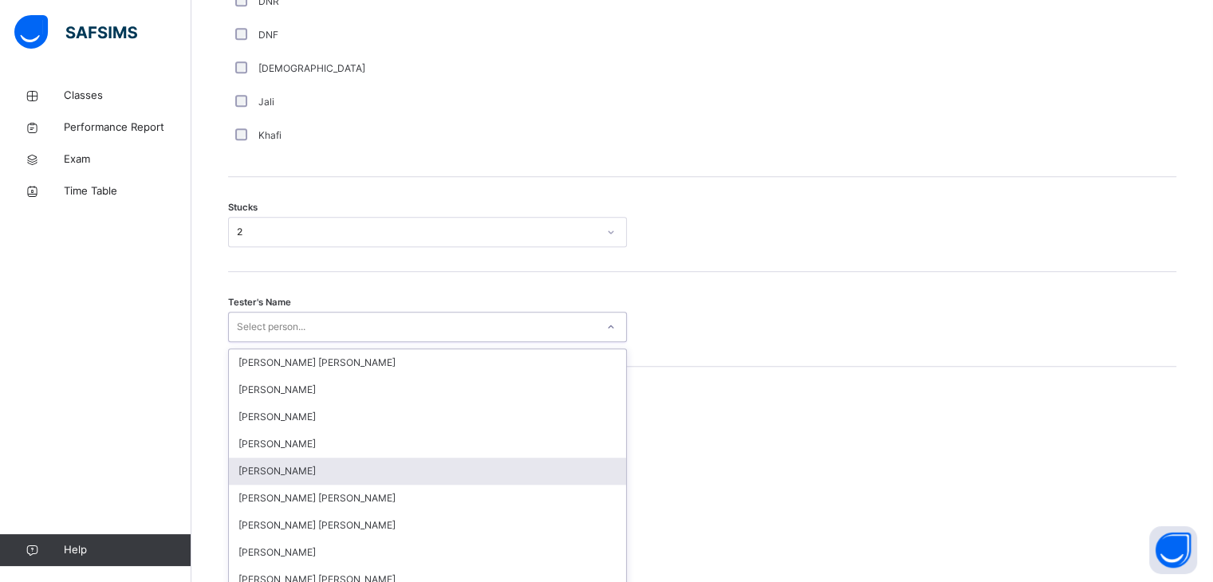
scroll to position [1244, 0]
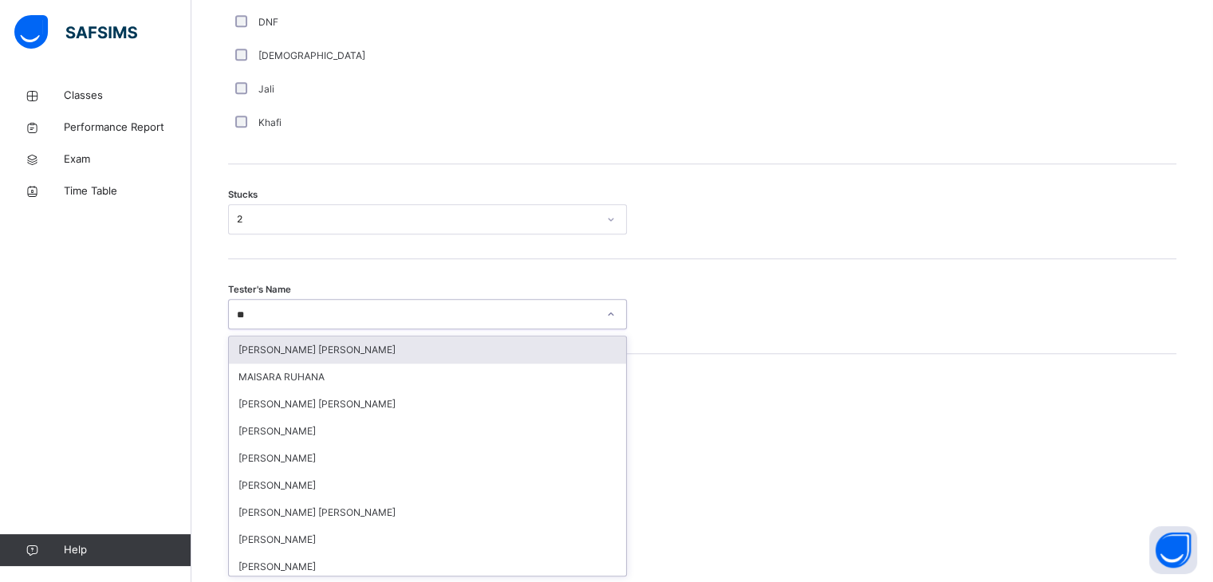
type input "***"
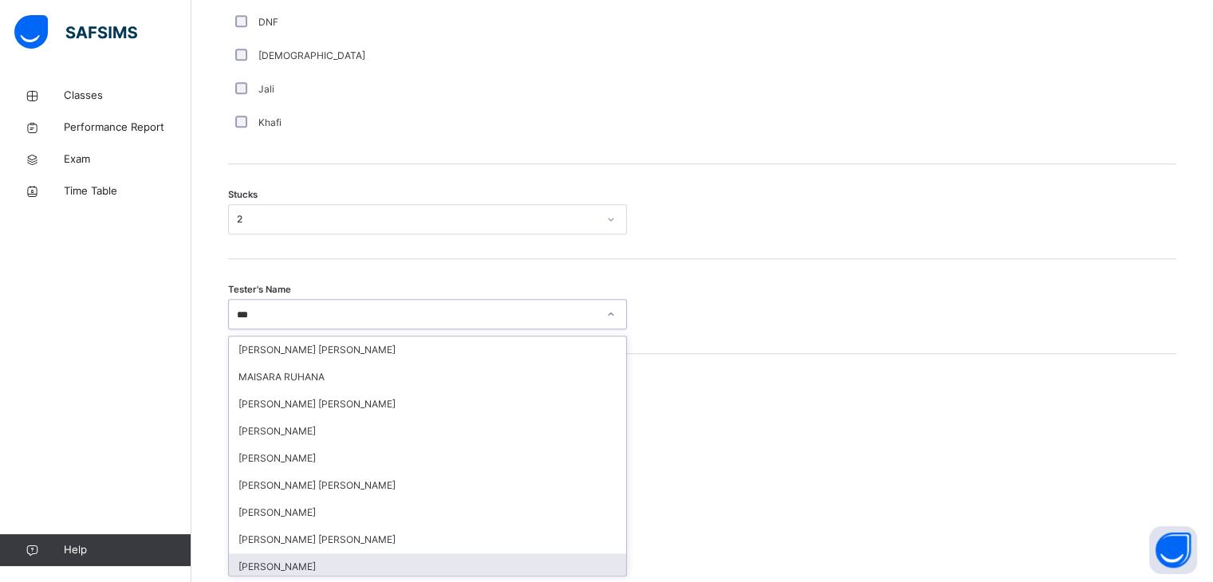
click at [364, 554] on div "[PERSON_NAME]" at bounding box center [427, 566] width 397 height 27
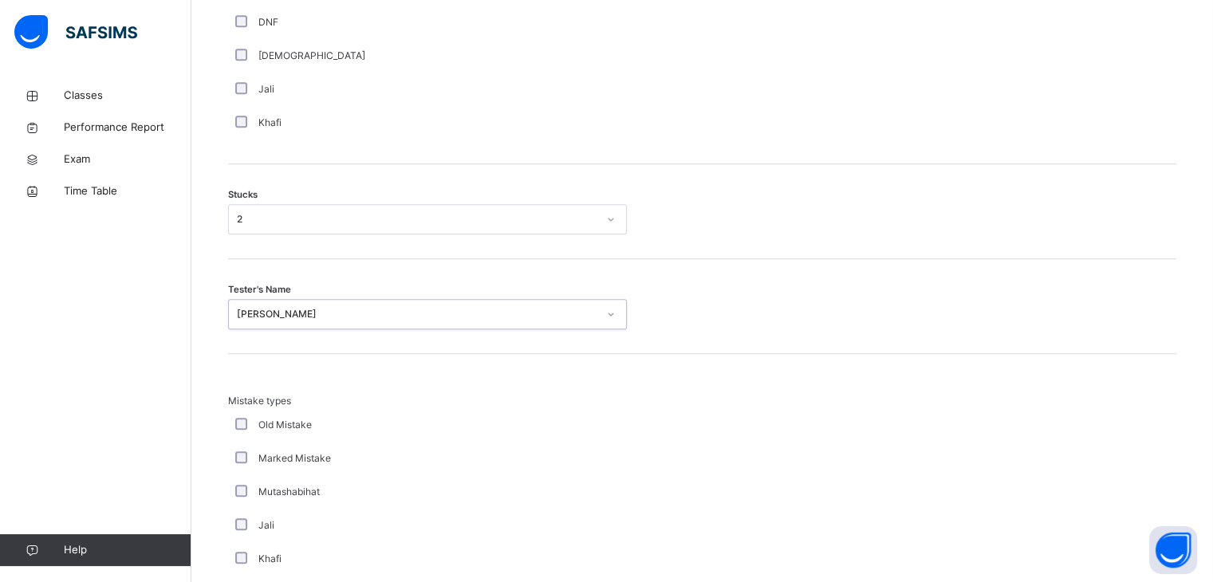
scroll to position [1537, 0]
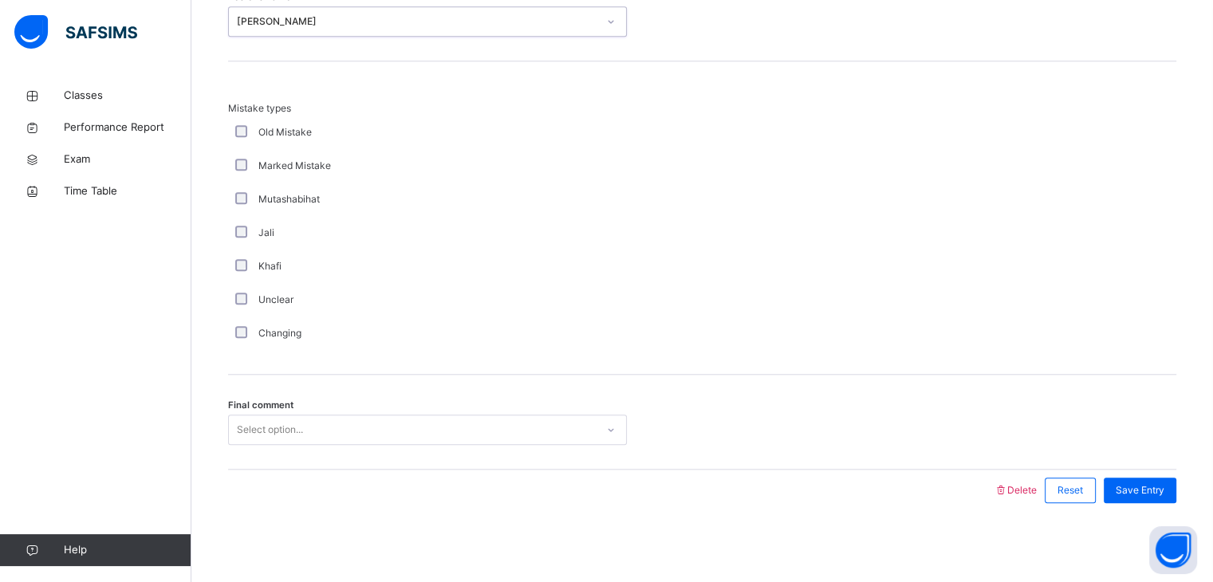
click at [325, 429] on div "Select option..." at bounding box center [412, 430] width 367 height 25
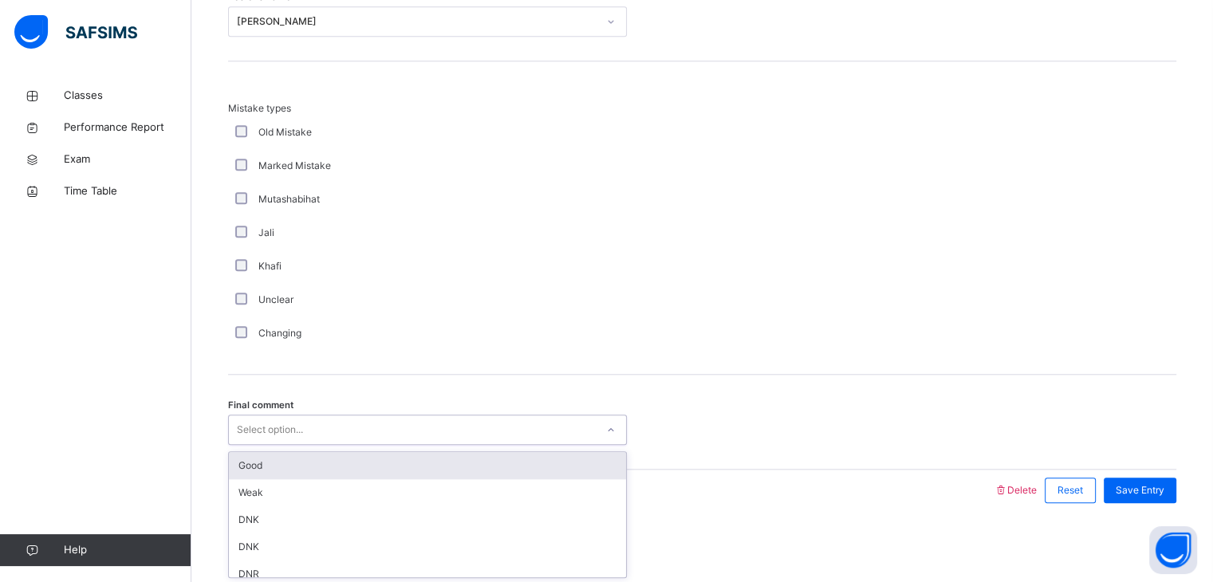
click at [335, 459] on div "Good" at bounding box center [427, 465] width 397 height 27
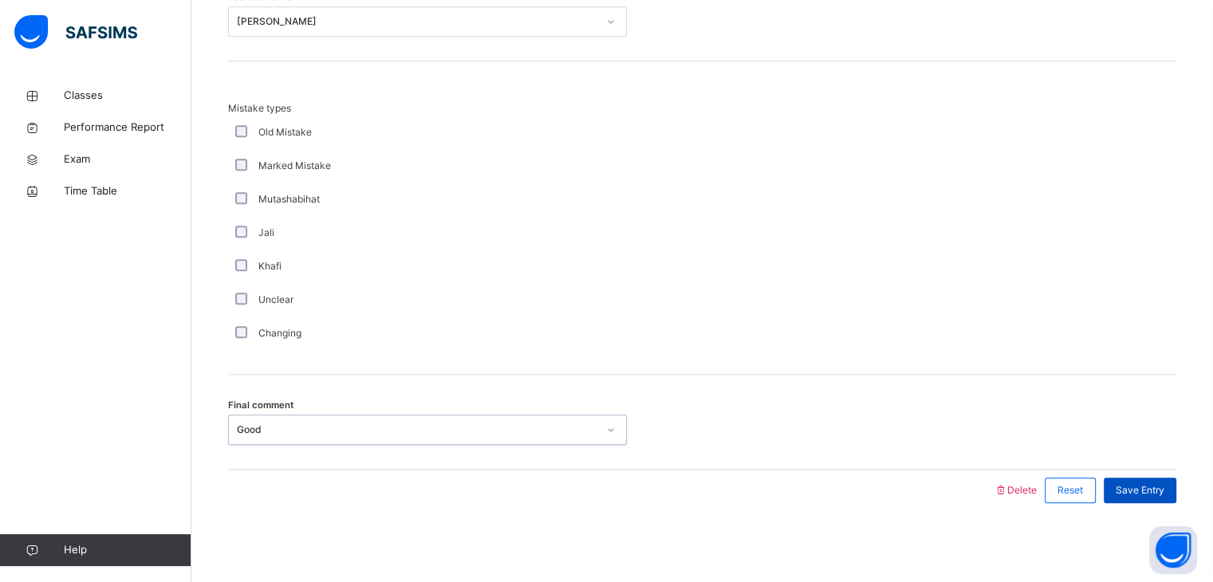
click at [1148, 486] on span "Save Entry" at bounding box center [1140, 490] width 49 height 14
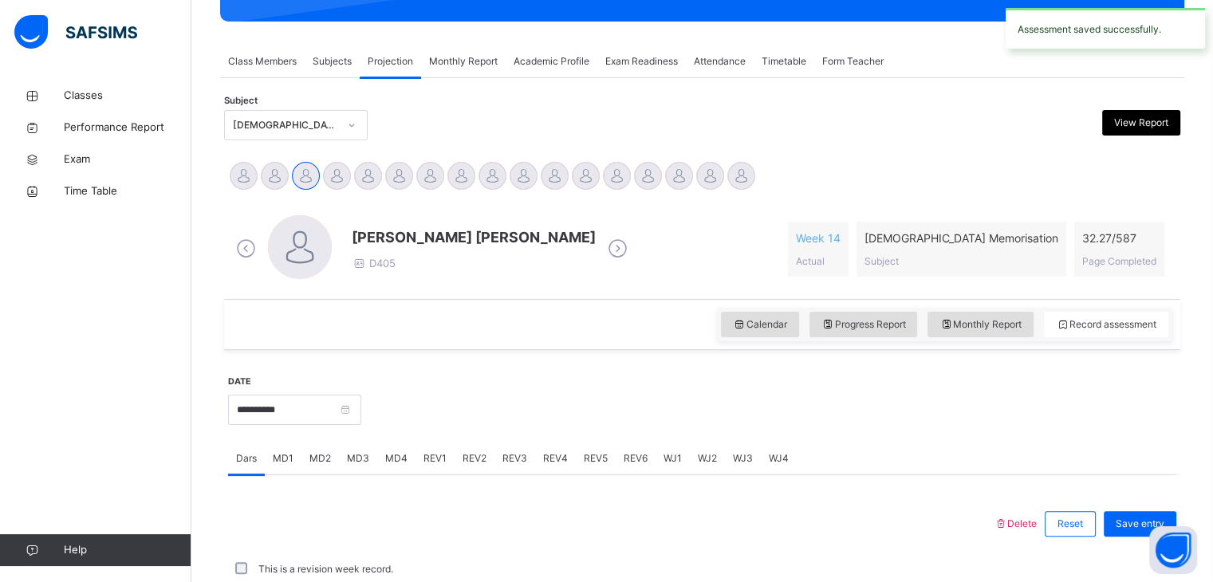
scroll to position [616, 0]
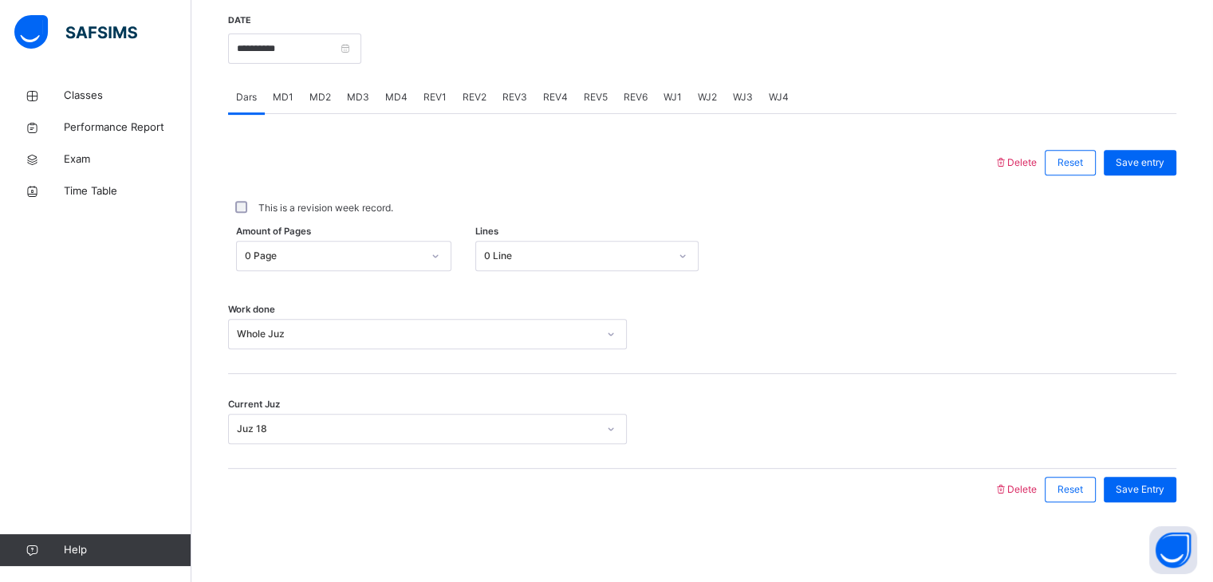
click at [379, 99] on div "MD4" at bounding box center [396, 97] width 38 height 32
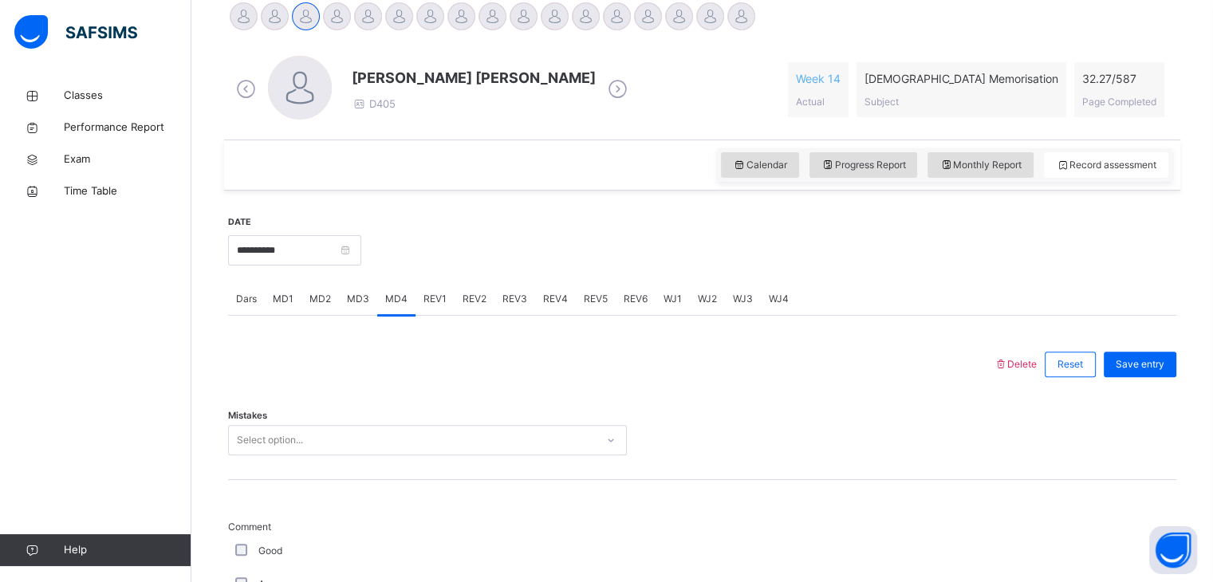
scroll to position [514, 0]
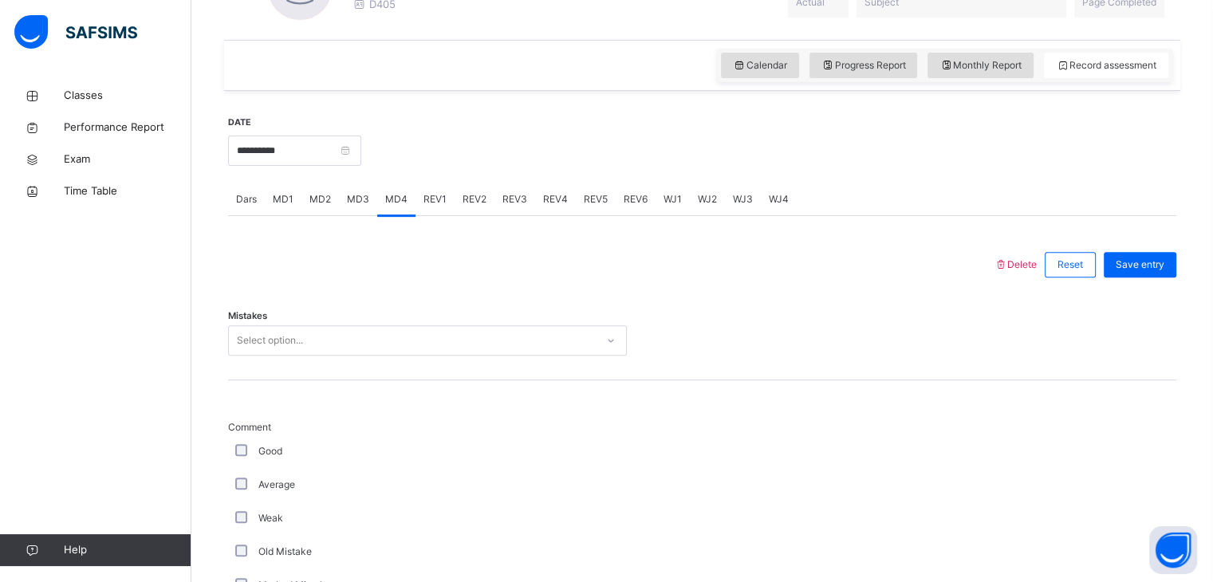
click at [360, 202] on span "MD3" at bounding box center [358, 199] width 22 height 14
click at [392, 330] on div "Select option..." at bounding box center [412, 341] width 367 height 25
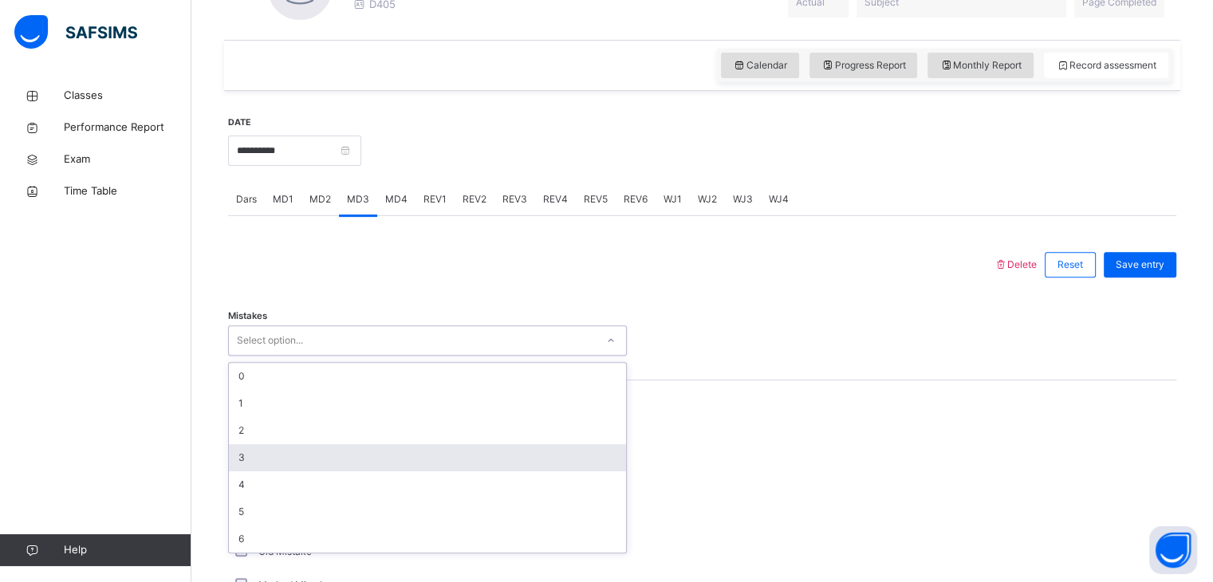
click at [401, 456] on div "3" at bounding box center [427, 457] width 397 height 27
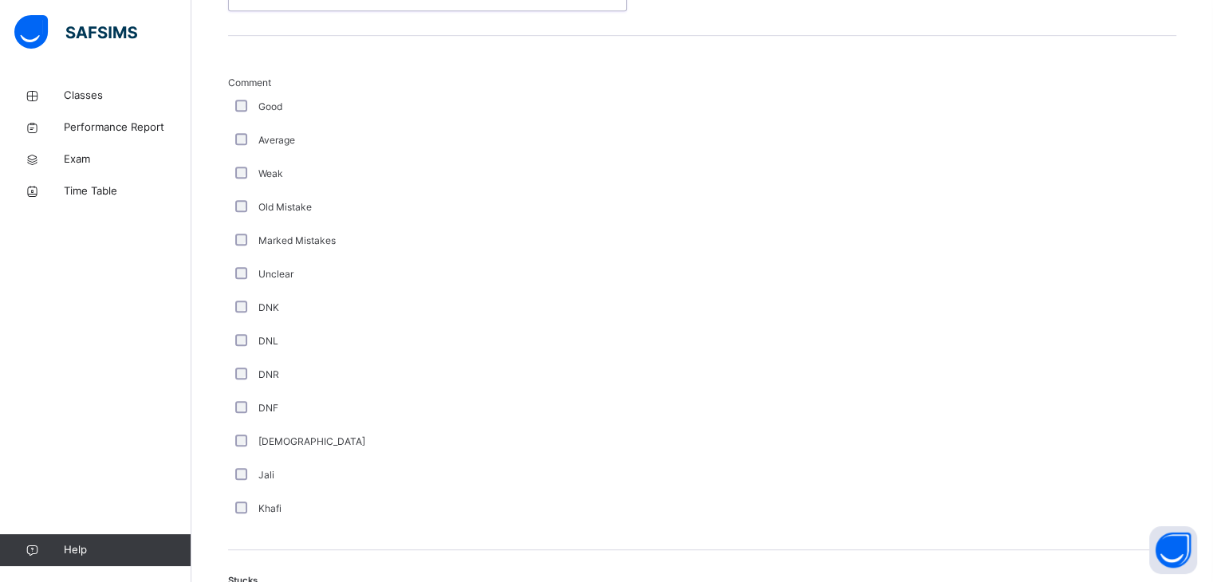
scroll to position [859, 0]
click at [248, 163] on div "Weak" at bounding box center [427, 172] width 399 height 33
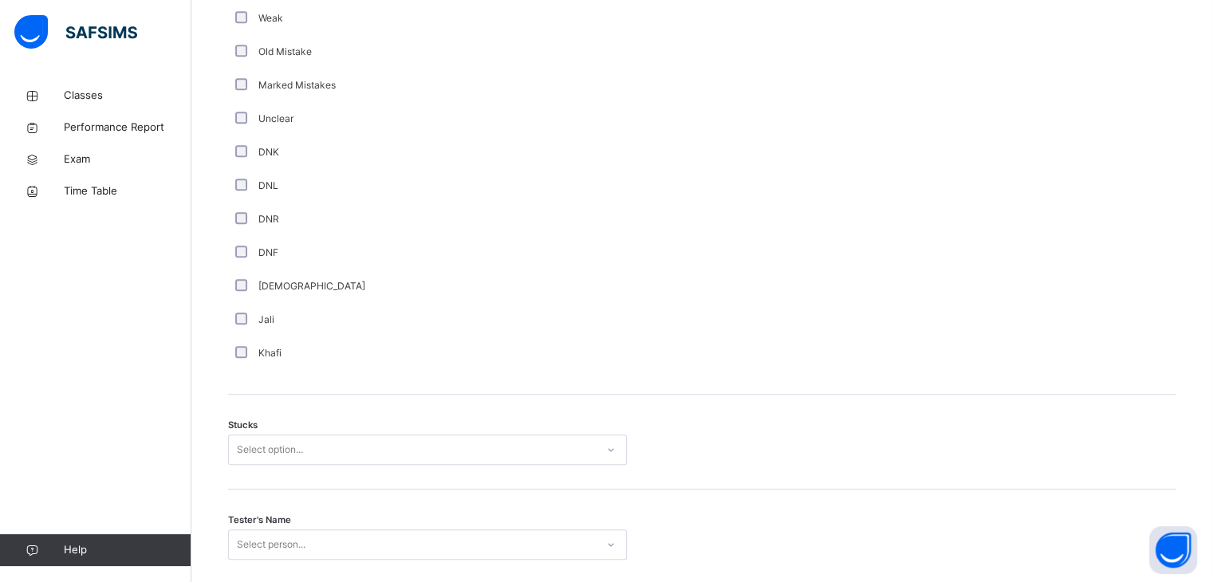
click at [364, 456] on div "Select option..." at bounding box center [427, 450] width 399 height 30
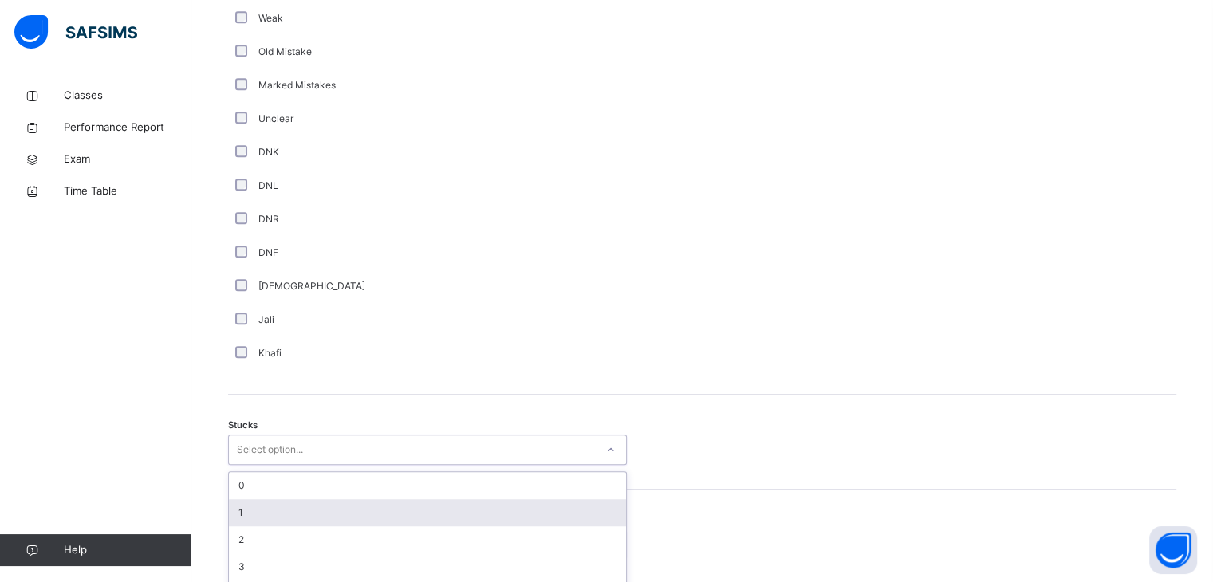
scroll to position [1072, 0]
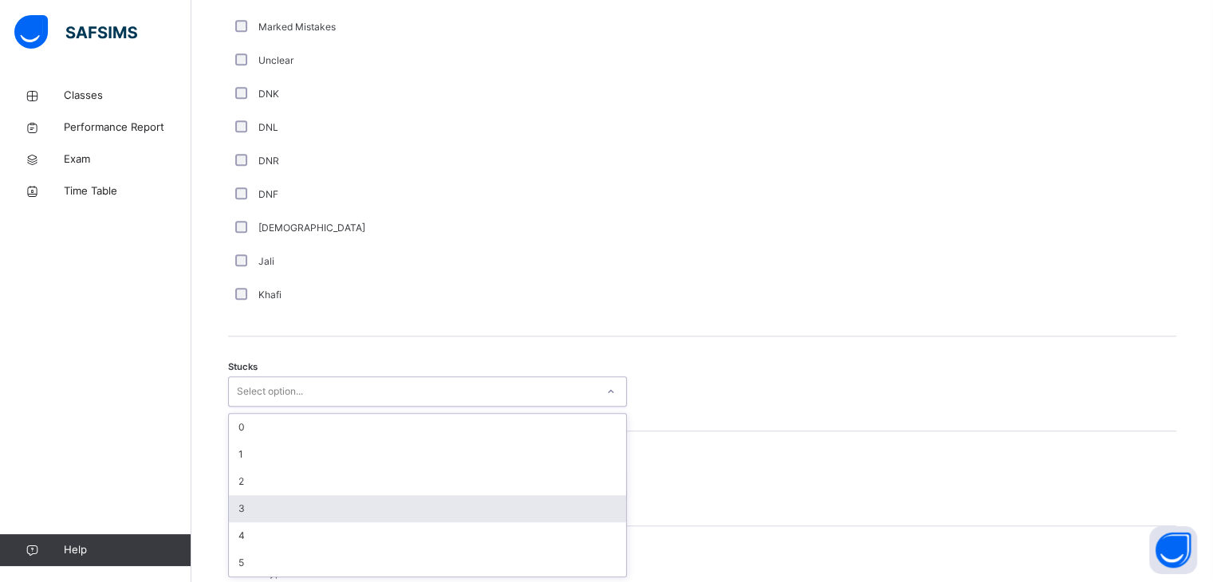
click at [381, 506] on div "3" at bounding box center [427, 508] width 397 height 27
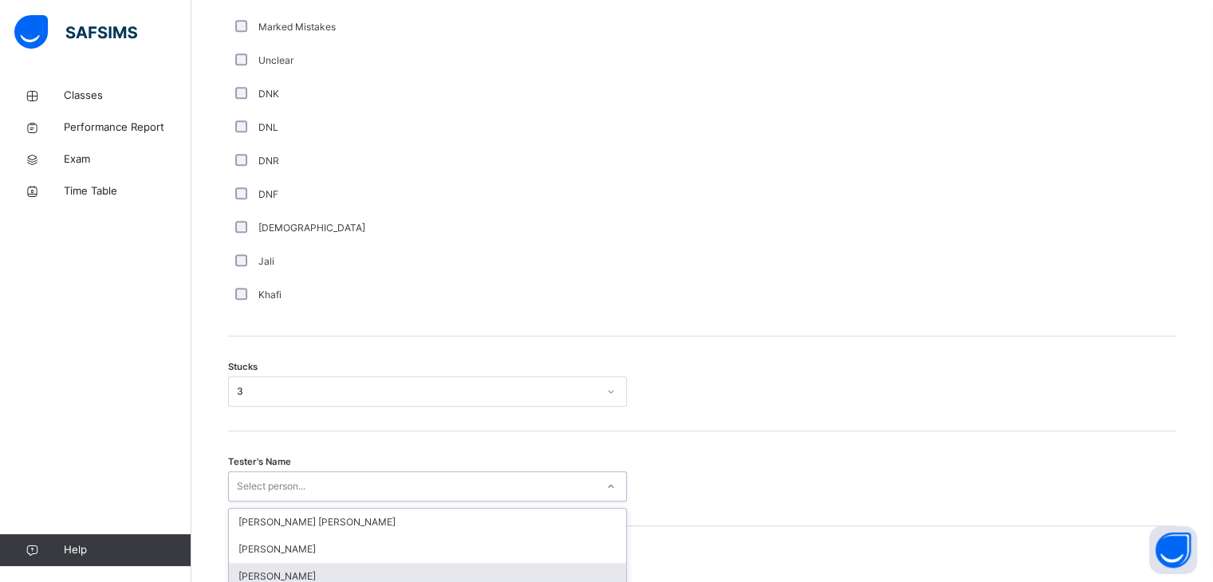
click at [373, 485] on div "option [PERSON_NAME] focused, 3 of 90. 90 results available. Use Up and Down to…" at bounding box center [427, 486] width 399 height 30
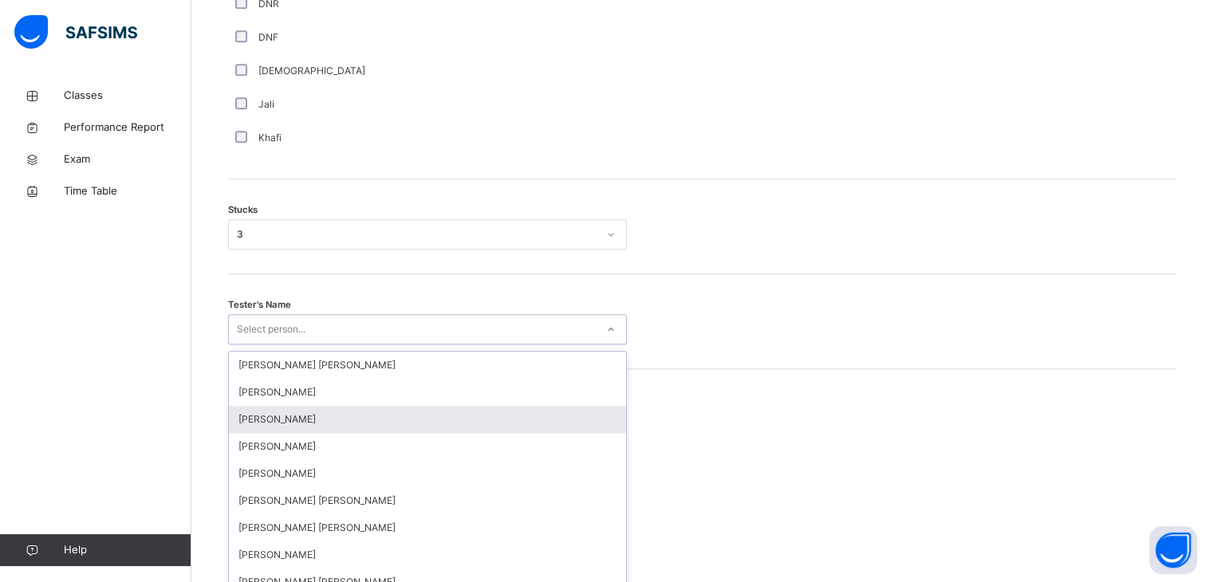
scroll to position [1244, 0]
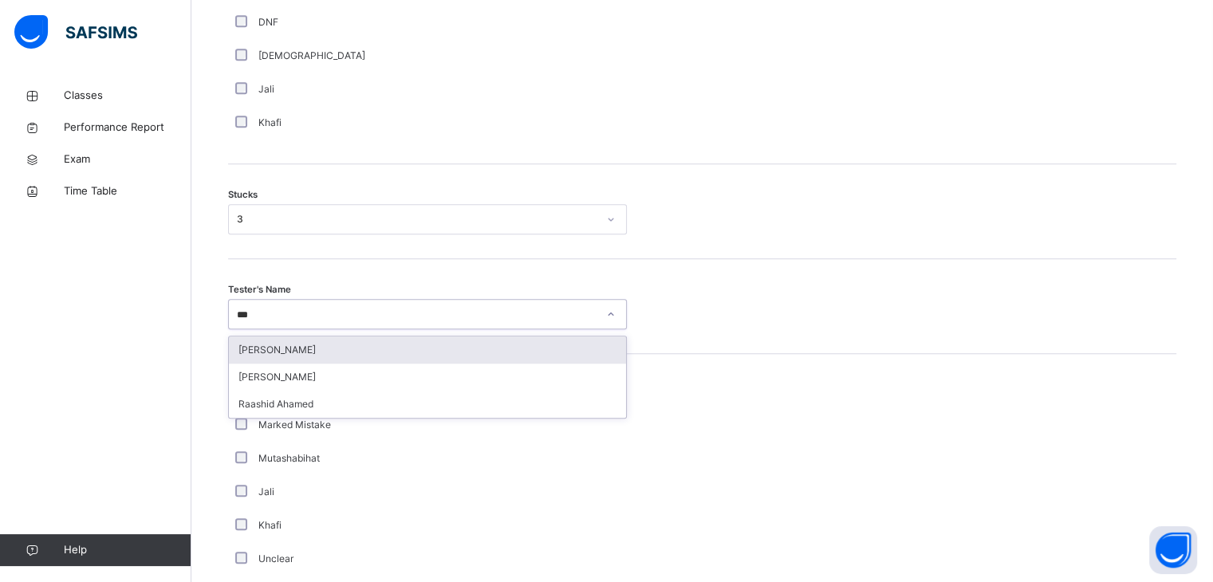
type input "****"
click at [310, 350] on div "Raashid Ahamed" at bounding box center [427, 350] width 397 height 27
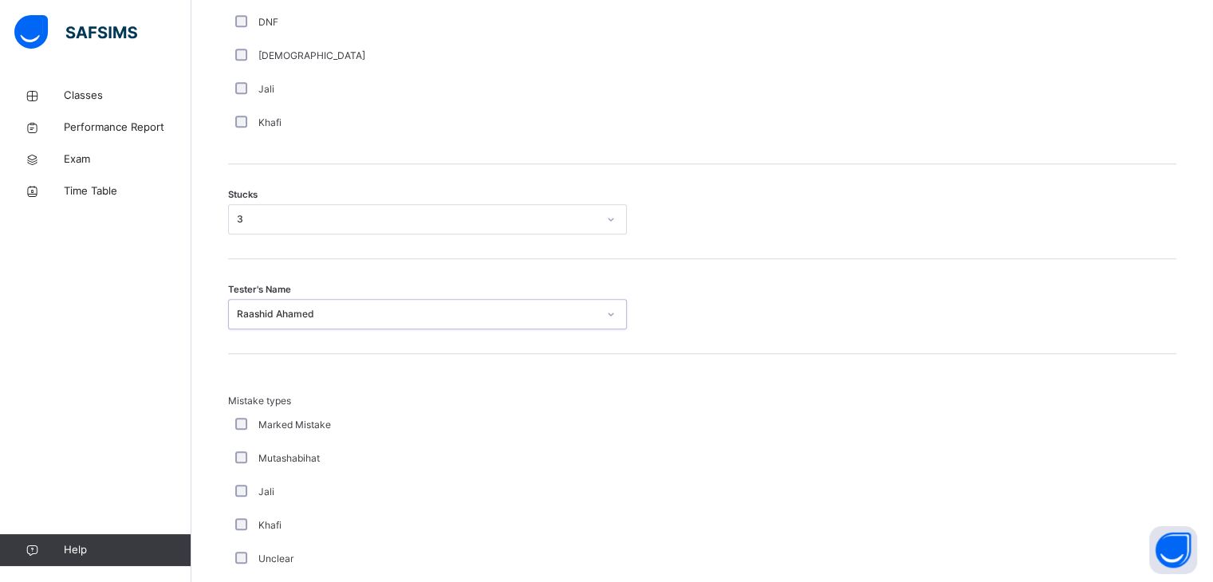
scroll to position [1537, 0]
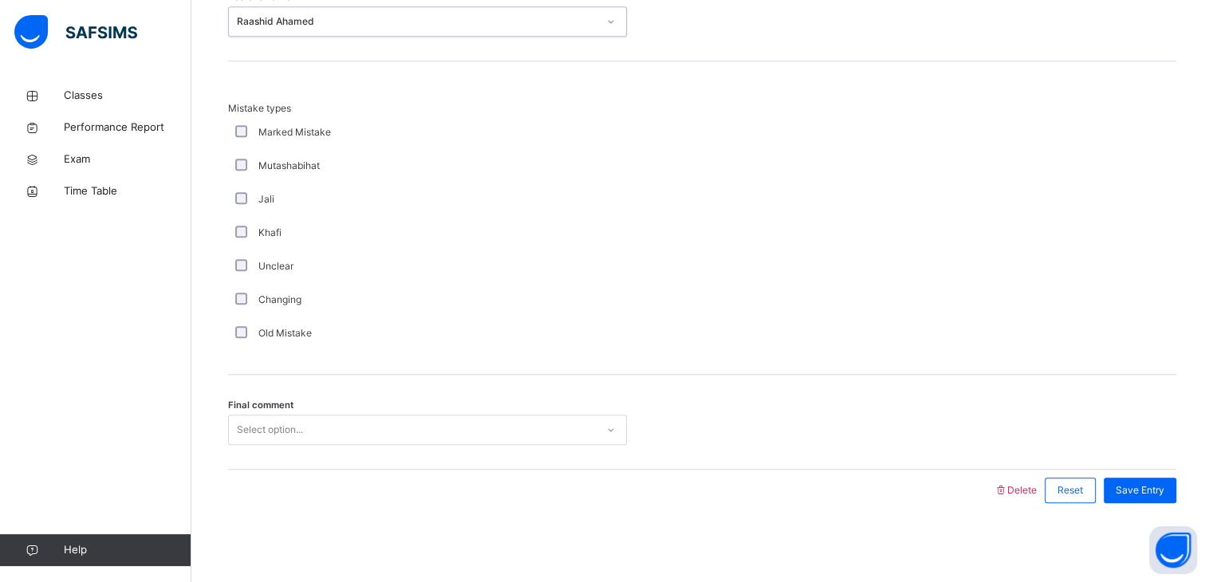
click at [370, 427] on div "Select option..." at bounding box center [412, 430] width 367 height 25
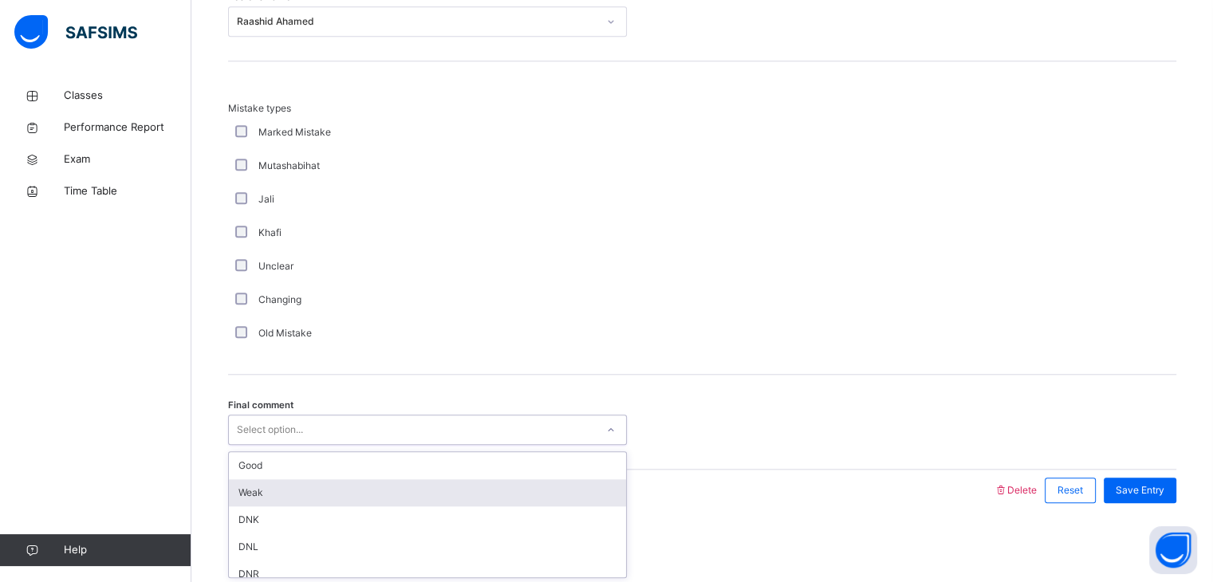
click at [390, 494] on div "Weak" at bounding box center [427, 492] width 397 height 27
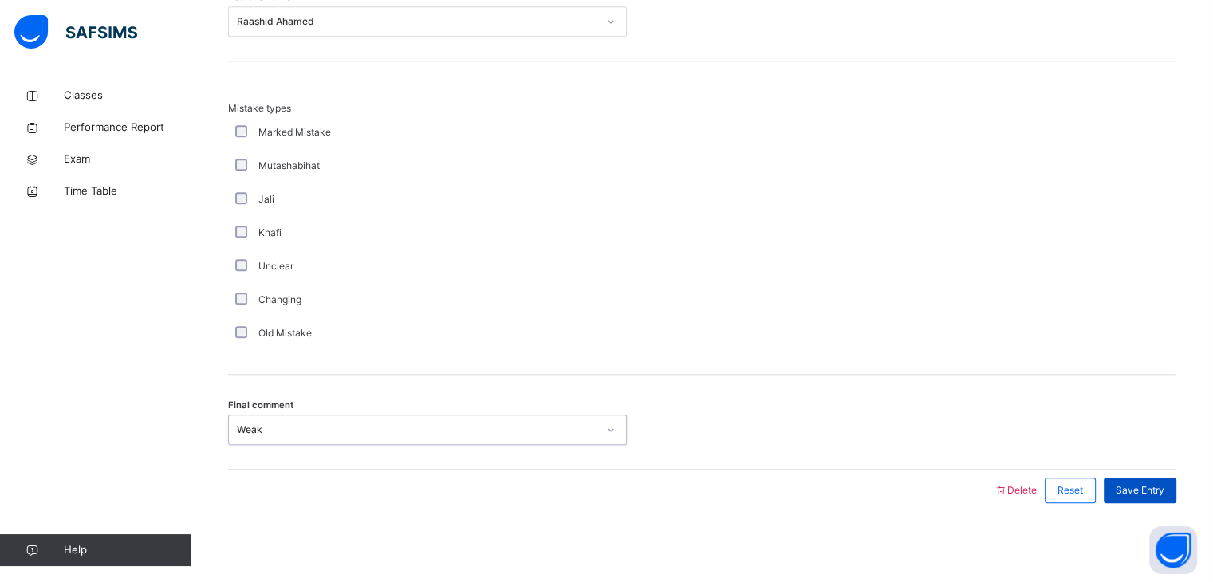
click at [1164, 478] on div "Save Entry" at bounding box center [1140, 491] width 73 height 26
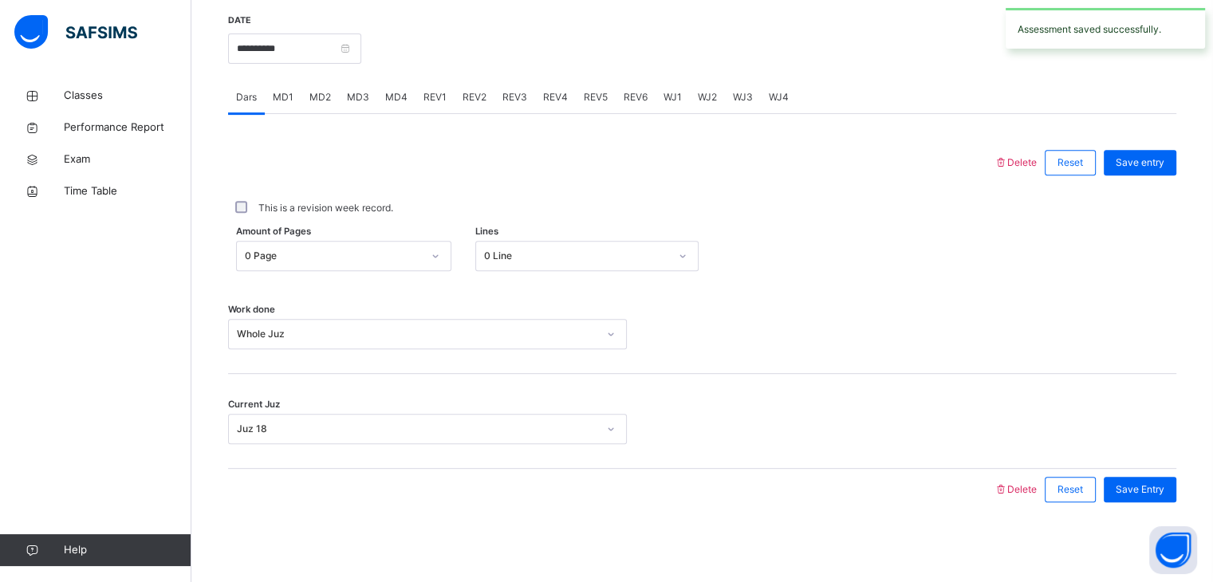
scroll to position [293, 0]
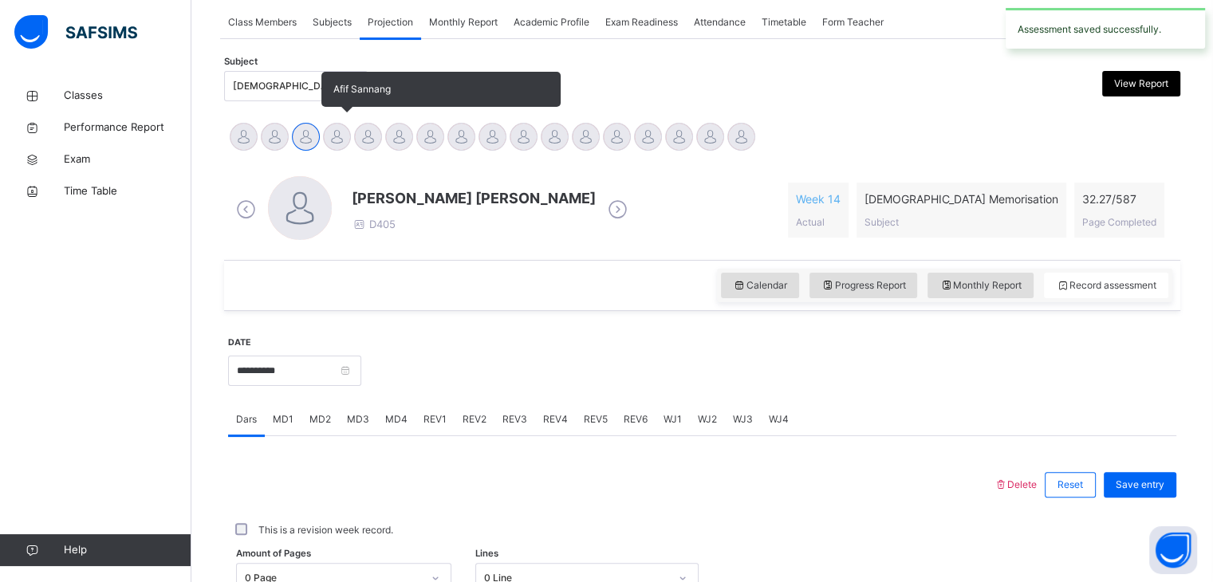
click at [339, 136] on div at bounding box center [337, 137] width 28 height 28
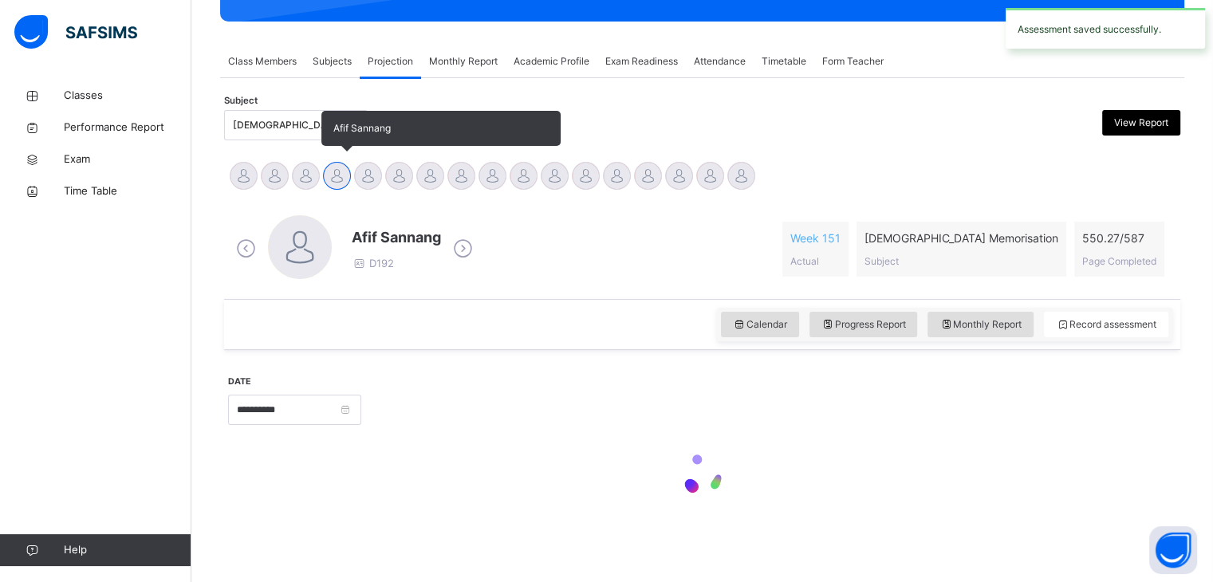
scroll to position [254, 0]
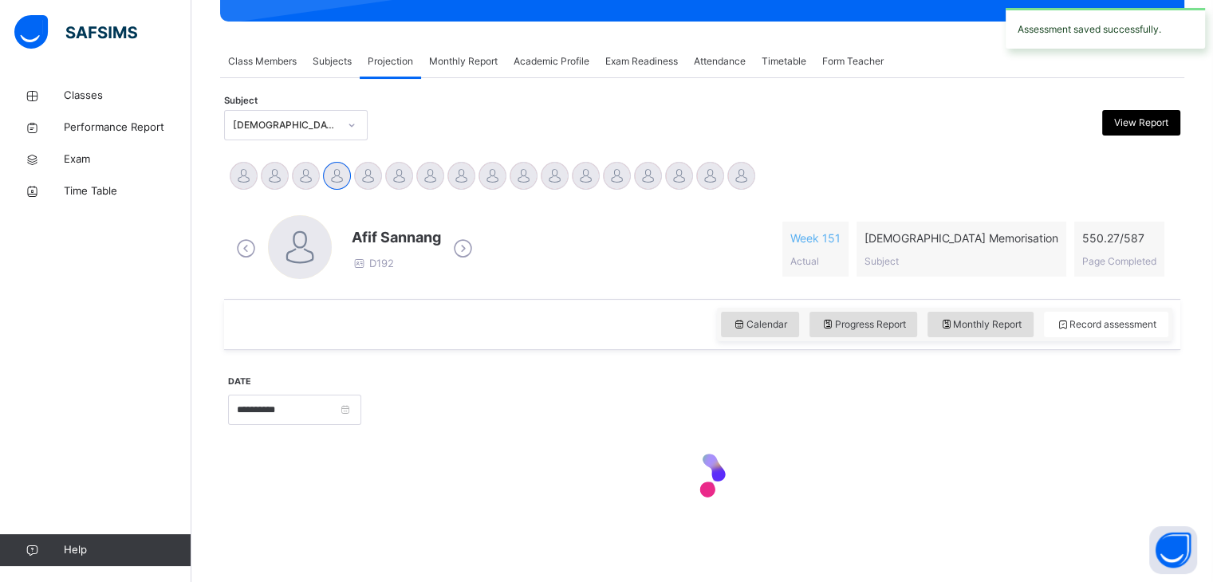
click at [303, 203] on div "Afif Sannang D192 Week 151 Actual [DEMOGRAPHIC_DATA] Memorisation Subject 550.2…" at bounding box center [702, 249] width 948 height 92
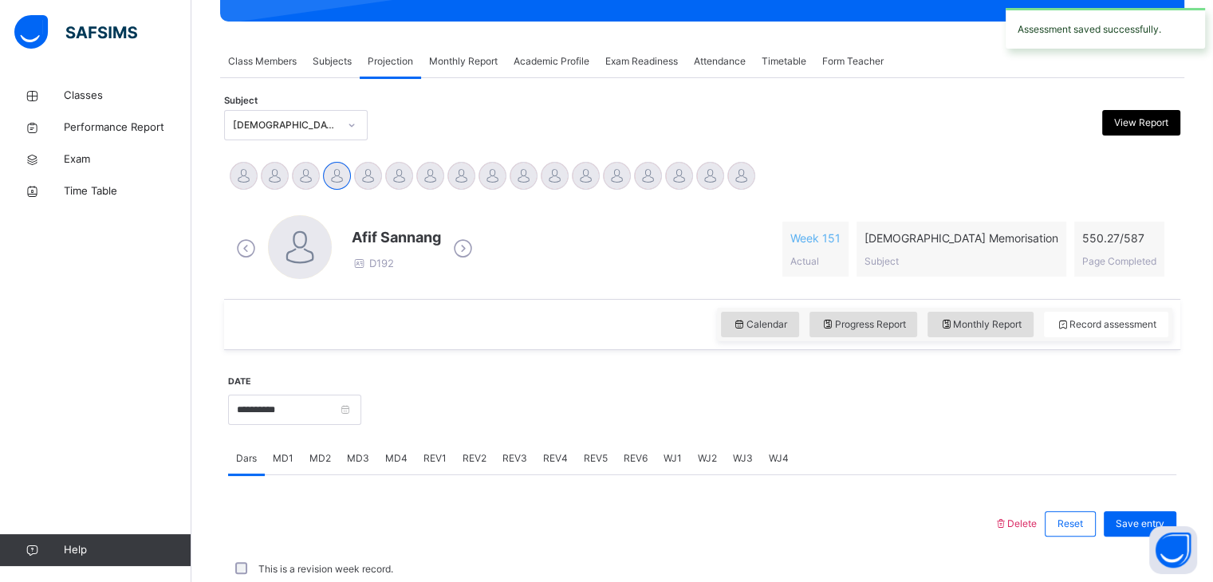
scroll to position [293, 0]
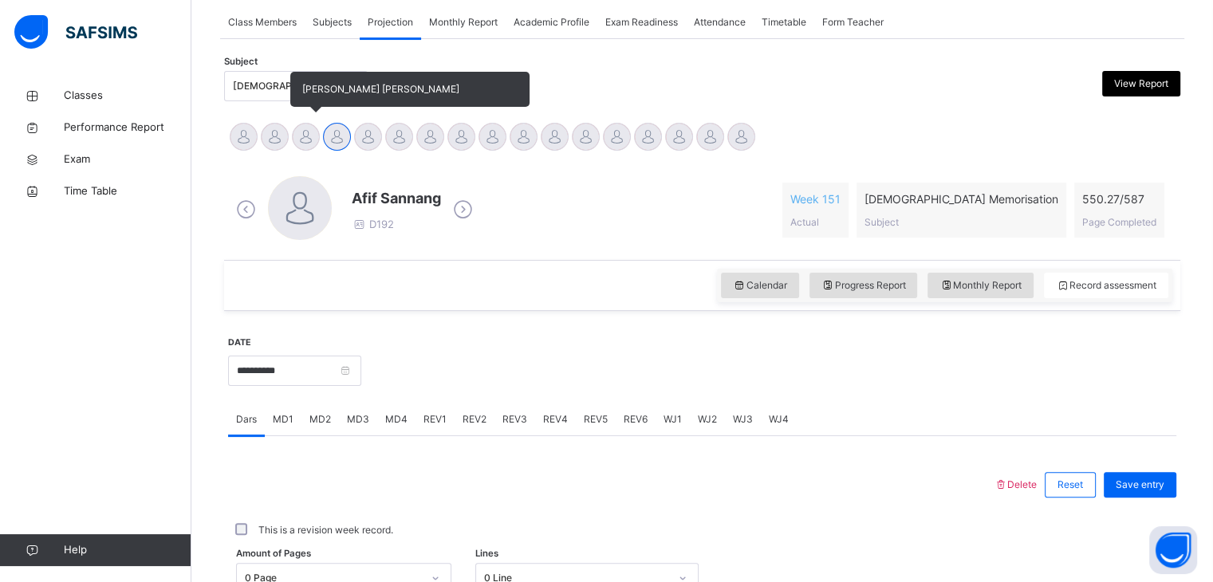
click at [304, 134] on div at bounding box center [306, 137] width 28 height 28
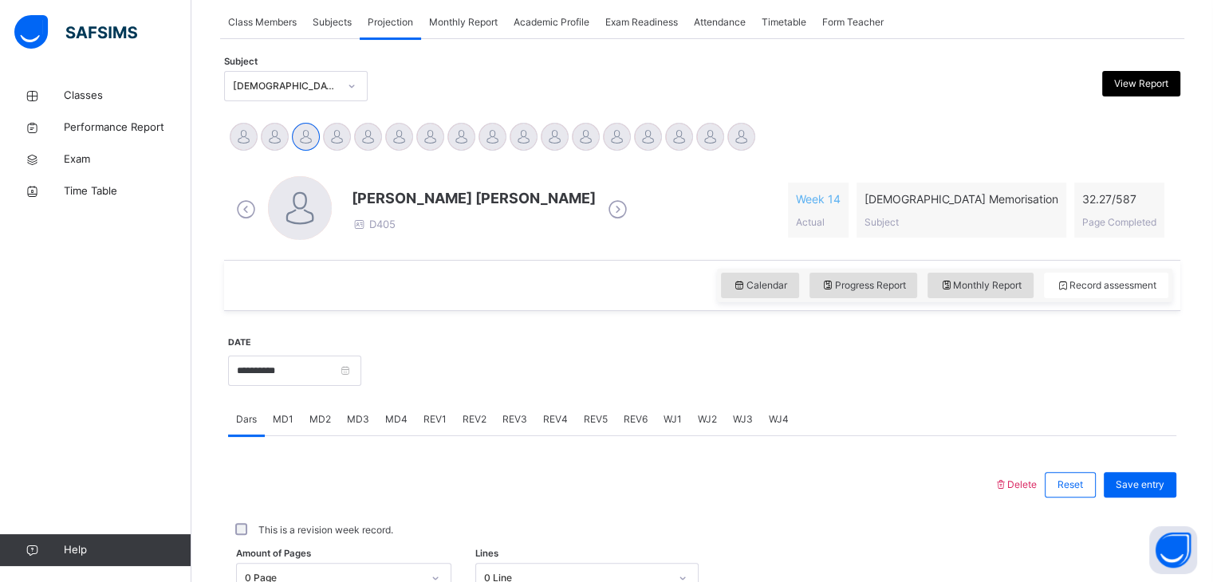
click at [404, 417] on span "MD4" at bounding box center [396, 419] width 22 height 14
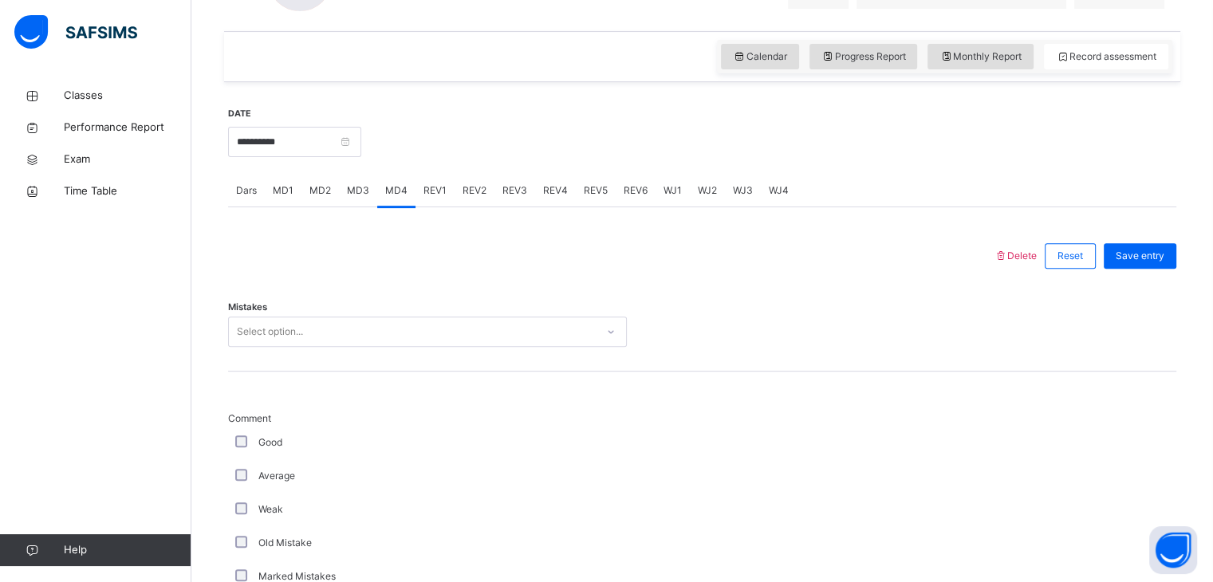
scroll to position [530, 0]
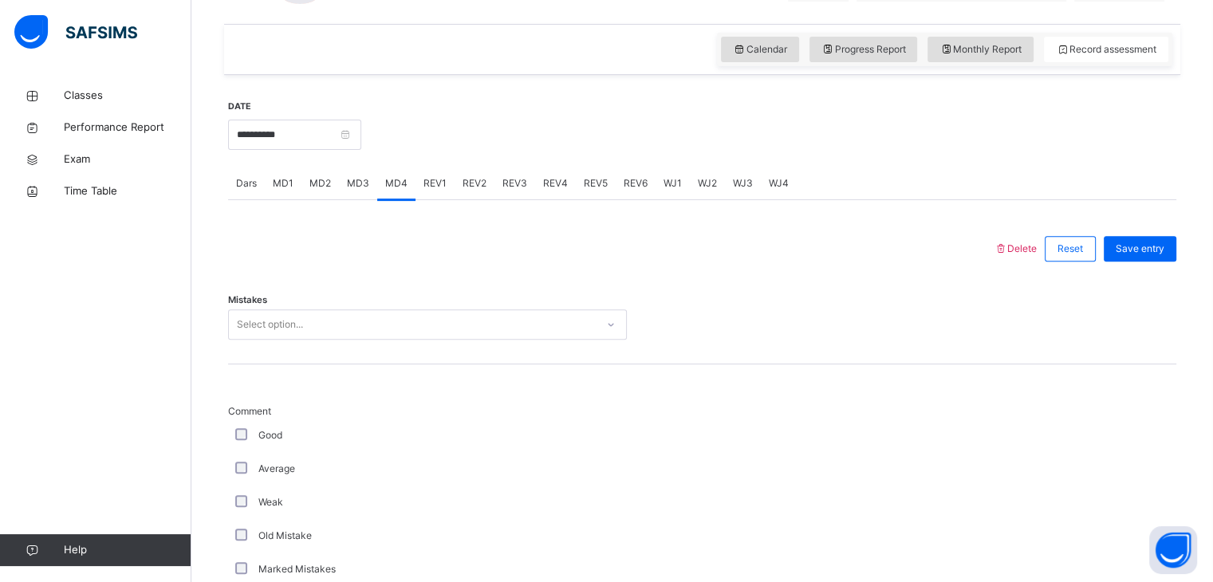
click at [350, 305] on div "Mistakes Select option..." at bounding box center [702, 317] width 948 height 95
click at [360, 316] on div "Select option..." at bounding box center [412, 325] width 367 height 25
click at [359, 344] on div "Mistakes Select option..." at bounding box center [702, 317] width 948 height 95
click at [348, 310] on div "Select option..." at bounding box center [427, 324] width 399 height 30
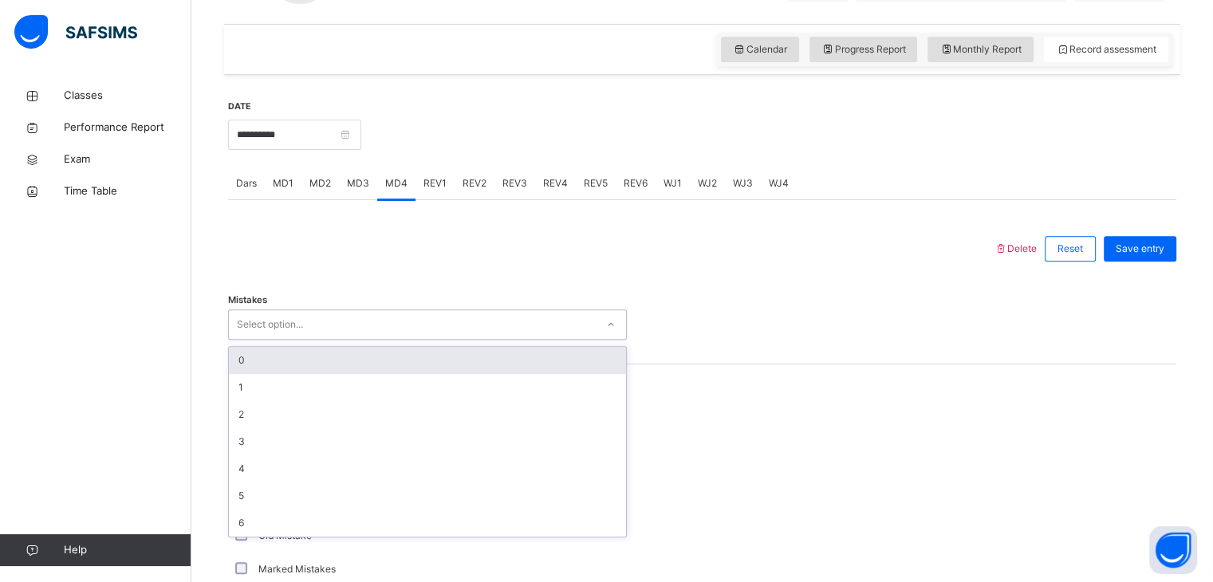
click at [348, 353] on div "0" at bounding box center [427, 360] width 397 height 27
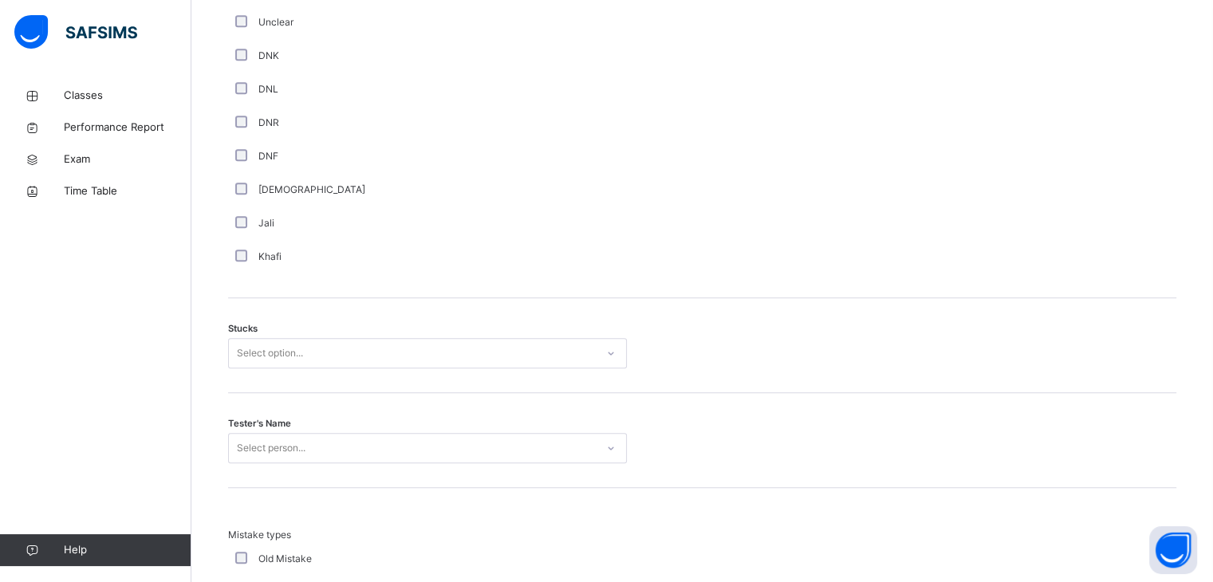
scroll to position [1112, 0]
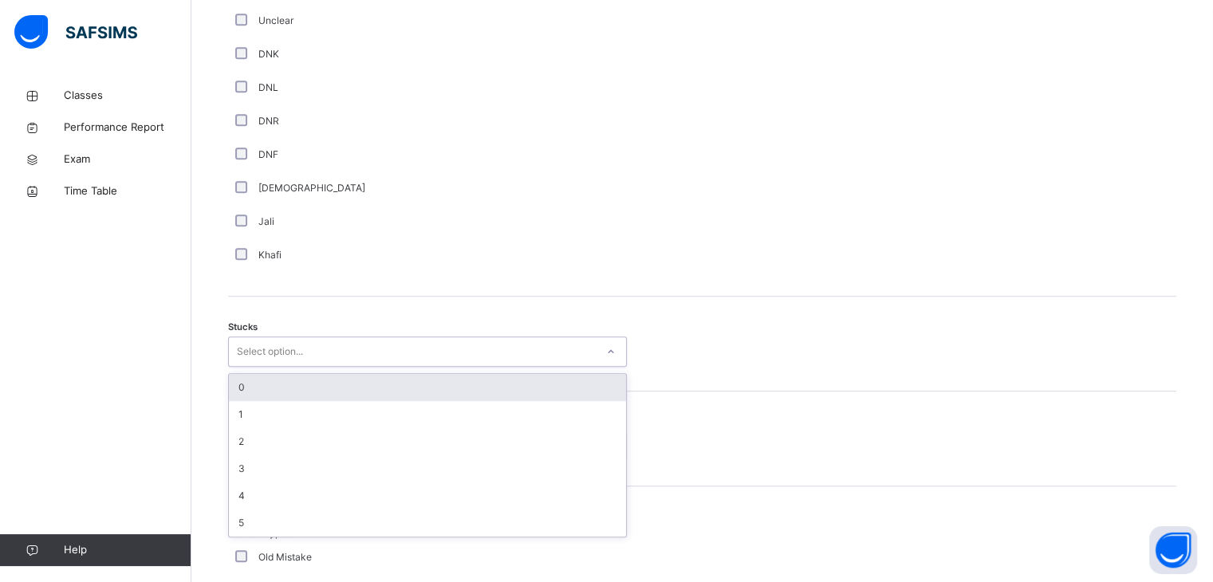
click at [348, 353] on div "Select option..." at bounding box center [412, 352] width 367 height 25
click at [347, 382] on div "0" at bounding box center [427, 387] width 397 height 27
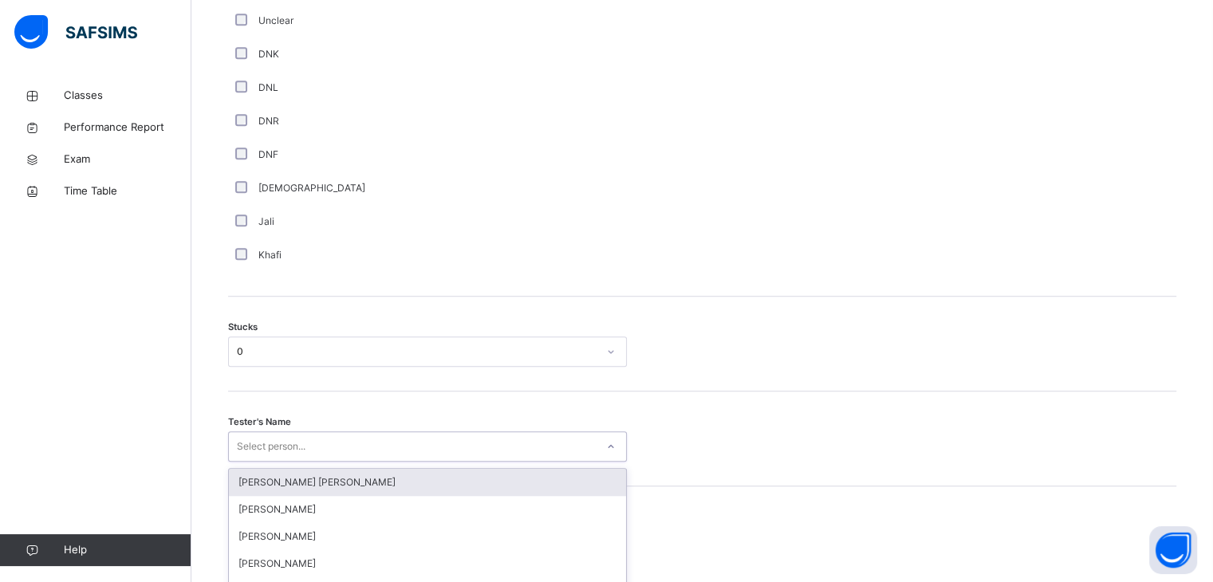
click at [341, 437] on div "option [PERSON_NAME] [PERSON_NAME] focused, 1 of 90. 90 results available. Use …" at bounding box center [427, 446] width 399 height 30
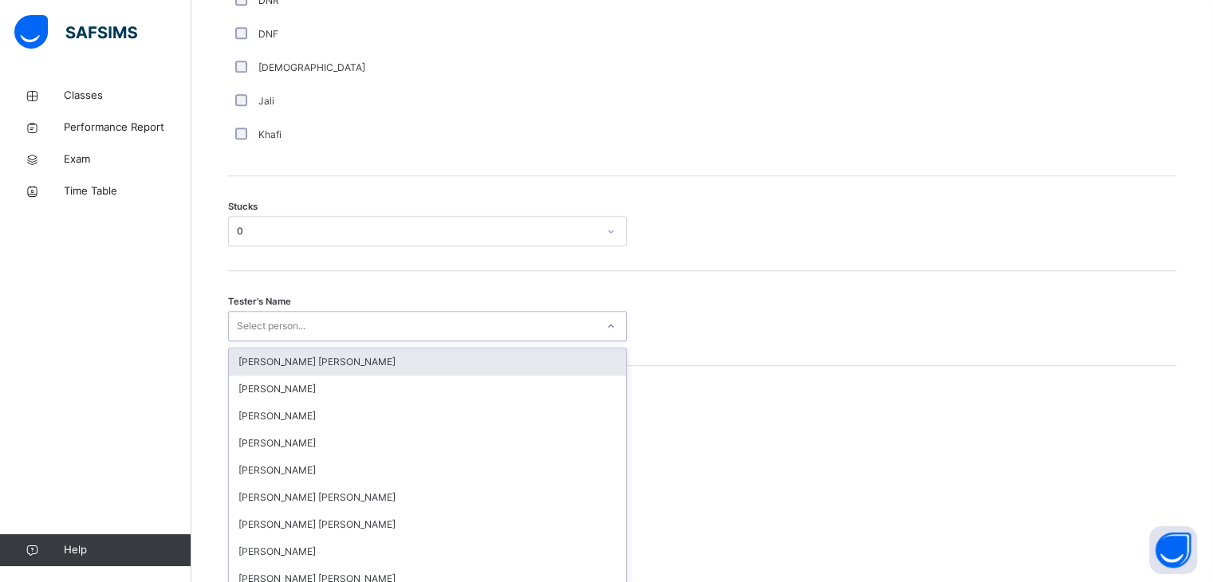
scroll to position [1244, 0]
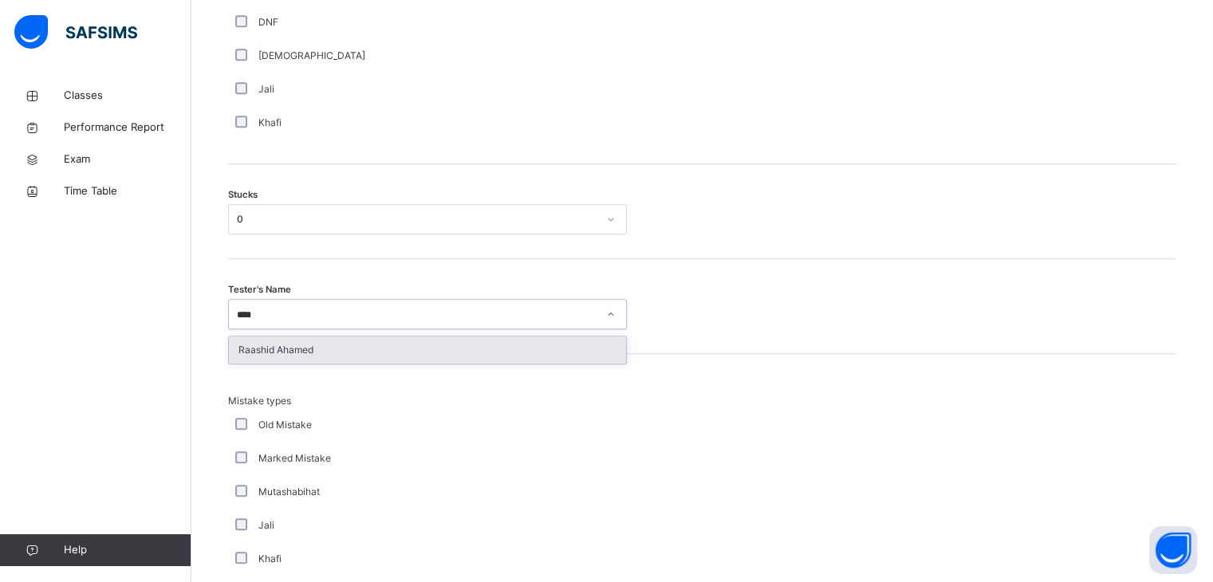
type input "****"
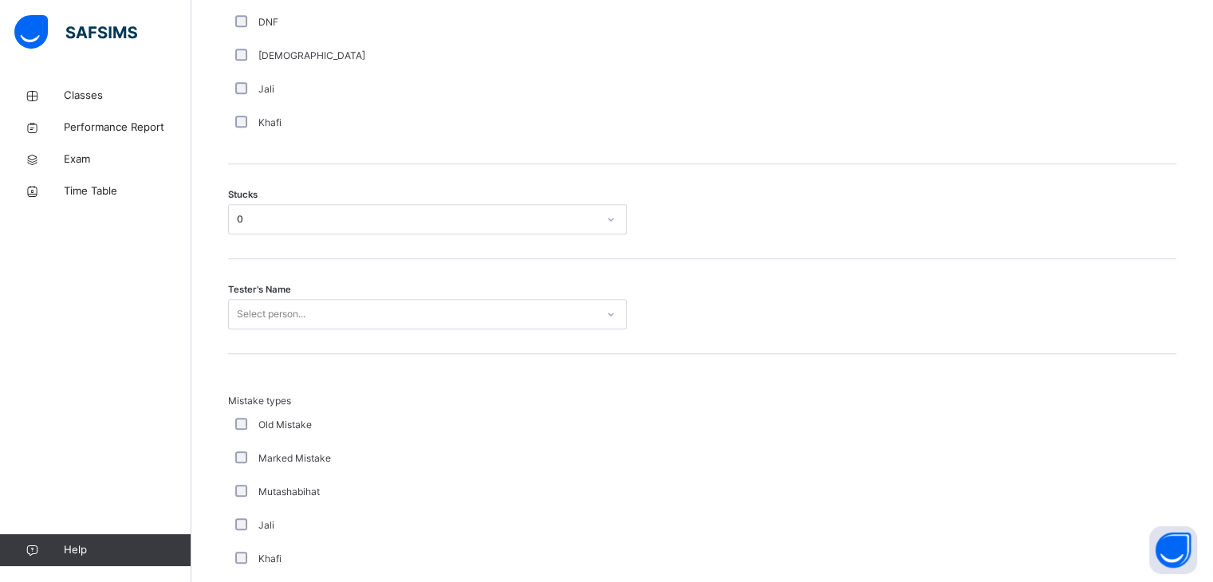
click at [284, 333] on div "Tester's Name Select person..." at bounding box center [702, 306] width 948 height 95
drag, startPoint x: 482, startPoint y: 422, endPoint x: 426, endPoint y: 319, distance: 117.0
click at [426, 319] on div "Delete Reset Save entry Mistakes 0 Comment Good Average Weak Old Mistake Marked…" at bounding box center [702, 159] width 948 height 1290
click at [426, 319] on div "Select person..." at bounding box center [412, 314] width 367 height 25
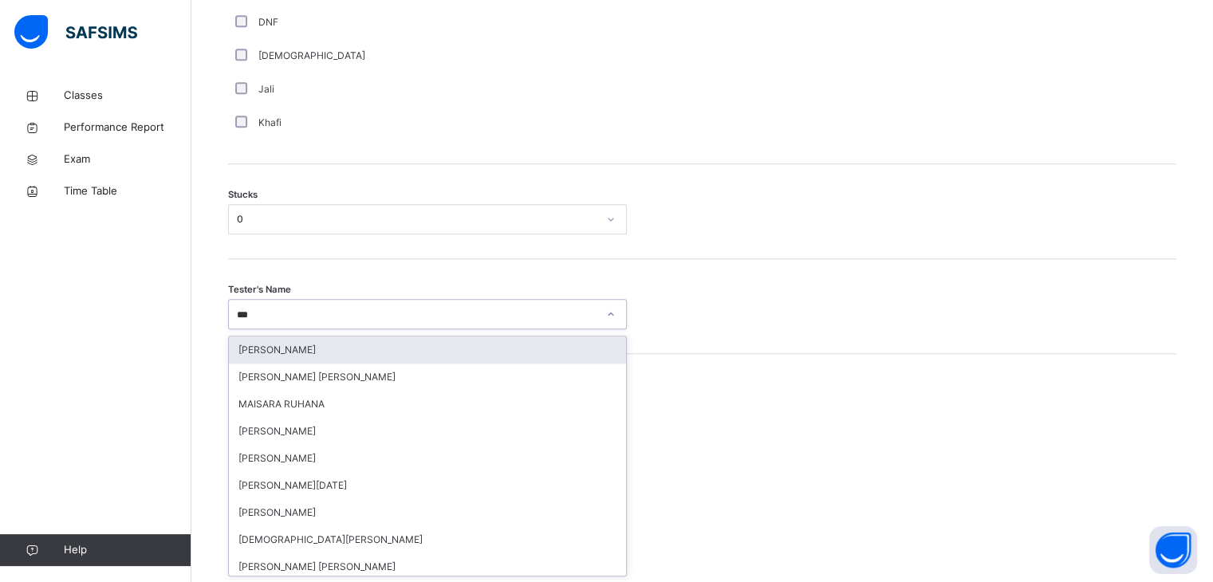
type input "****"
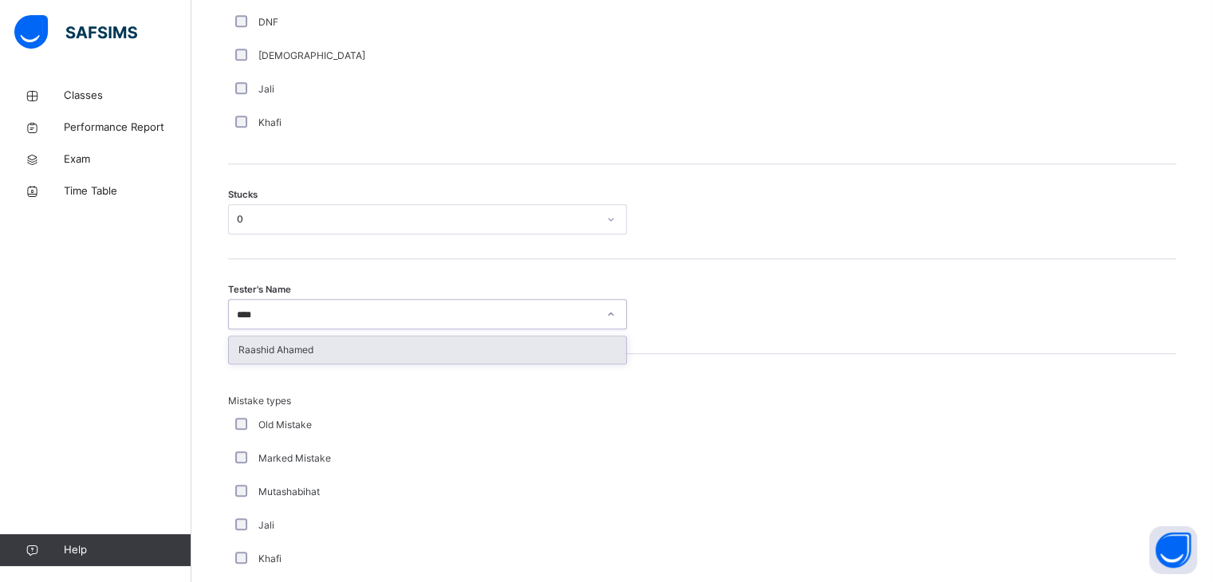
click at [363, 344] on div "Raashid Ahamed" at bounding box center [427, 350] width 397 height 27
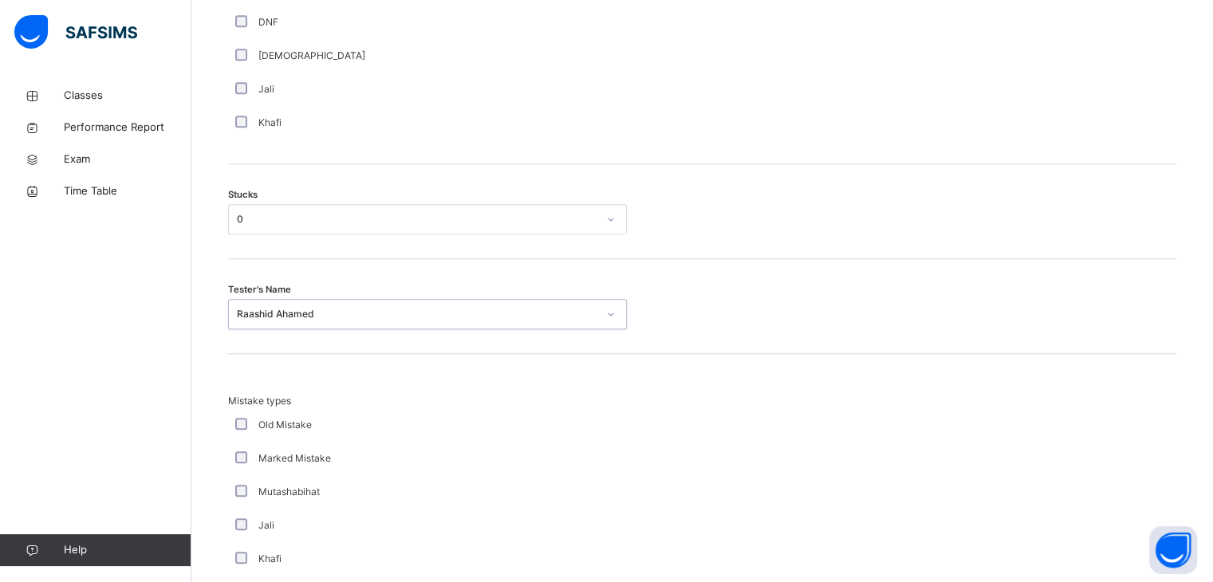
scroll to position [1537, 0]
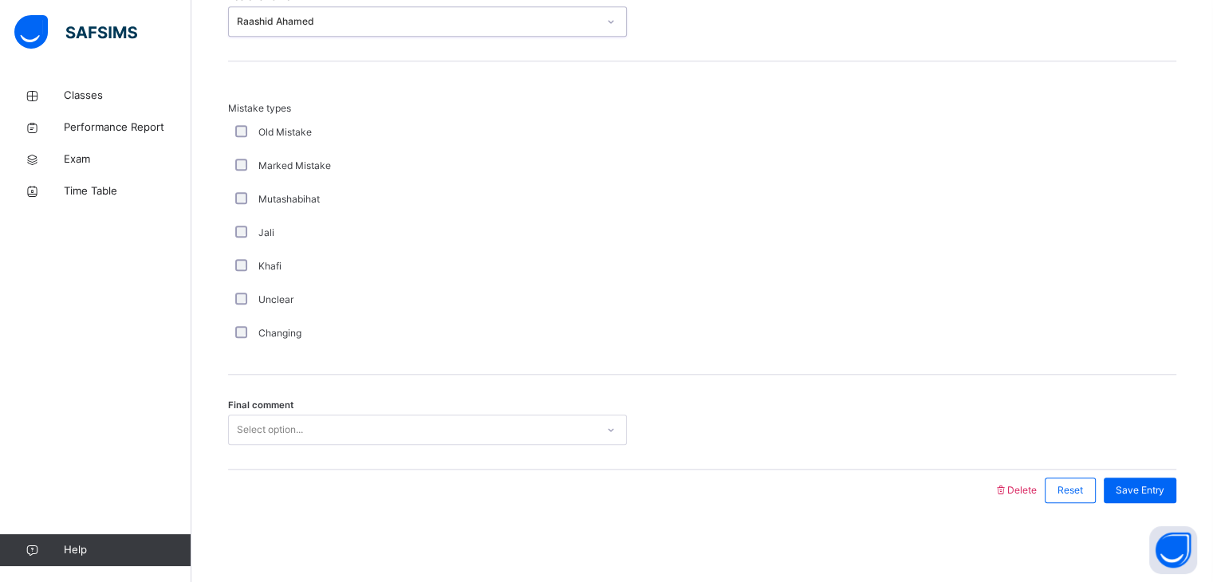
click at [287, 427] on div "Select option..." at bounding box center [270, 430] width 66 height 30
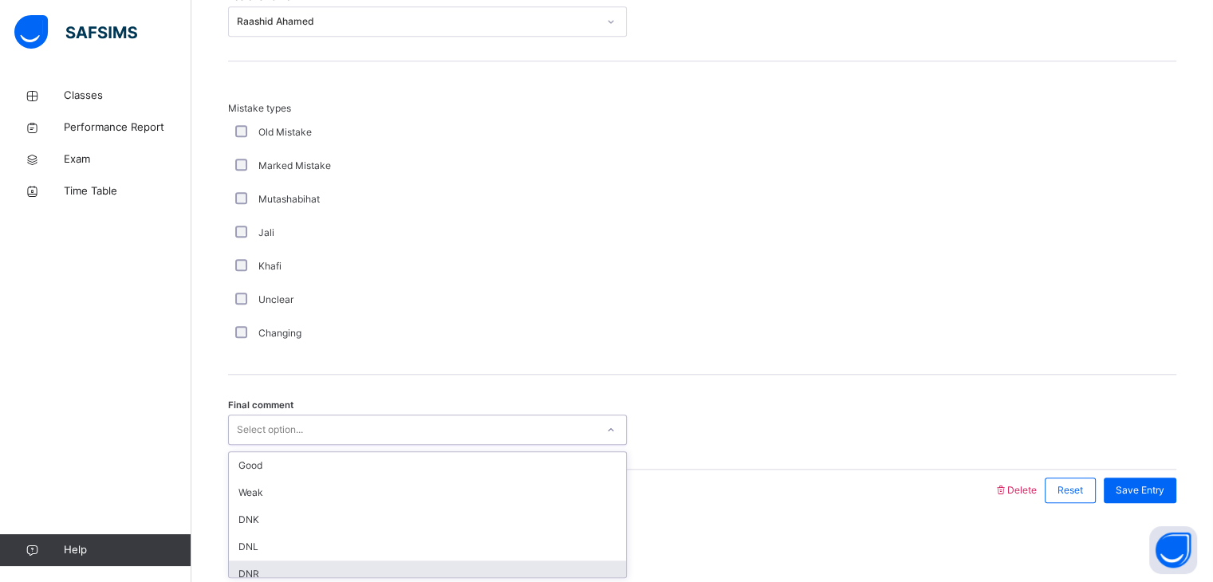
click at [343, 562] on div "DNR" at bounding box center [427, 574] width 397 height 27
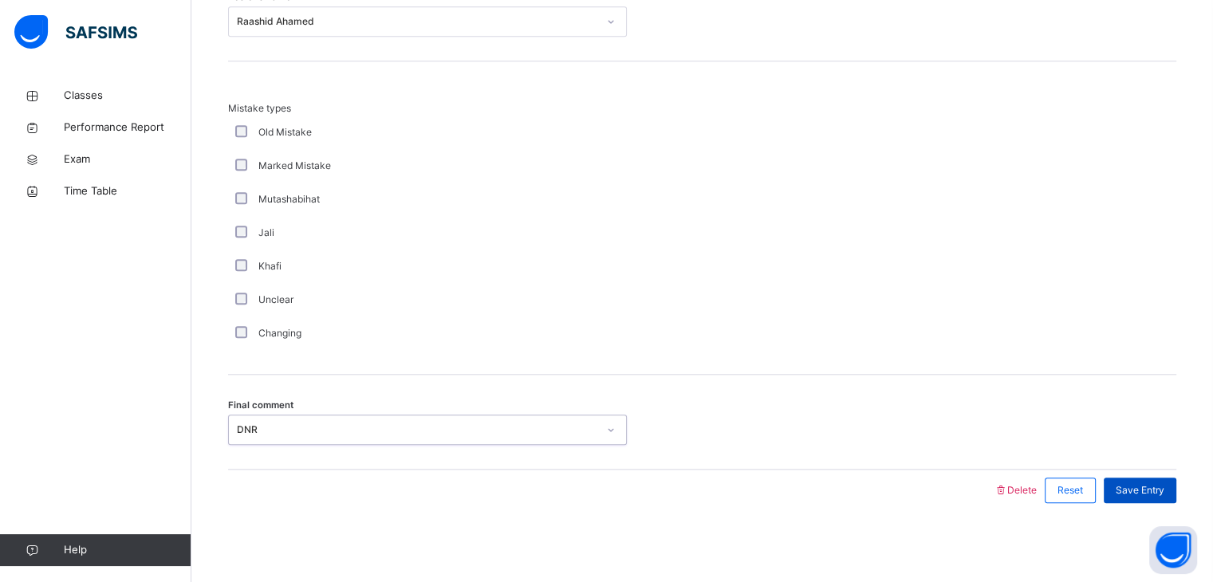
click at [1164, 486] on span "Save Entry" at bounding box center [1140, 490] width 49 height 14
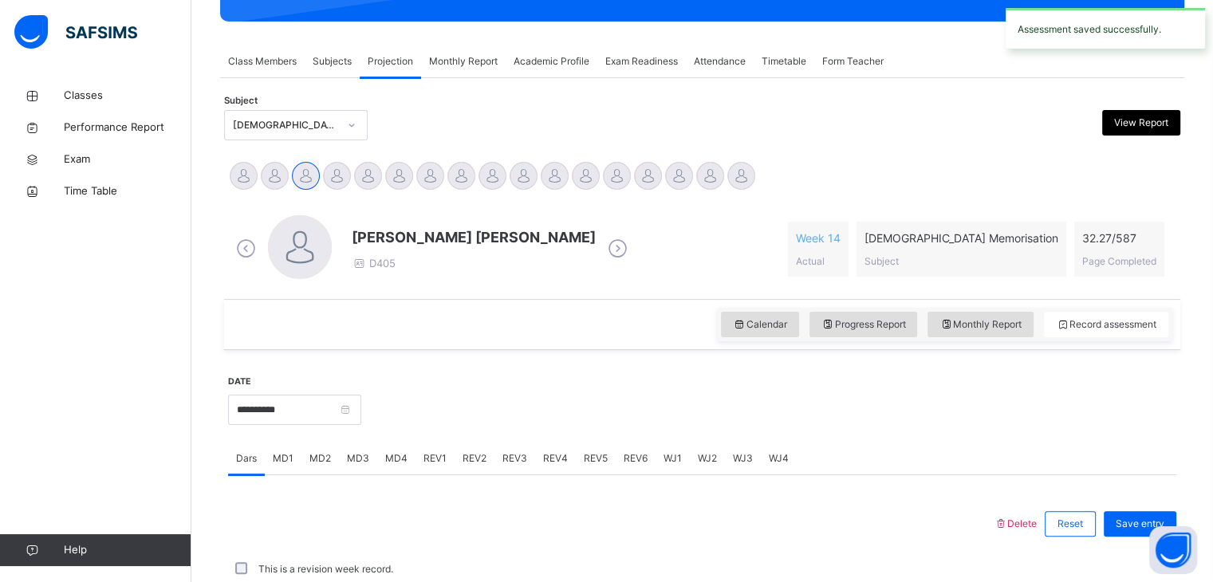
scroll to position [616, 0]
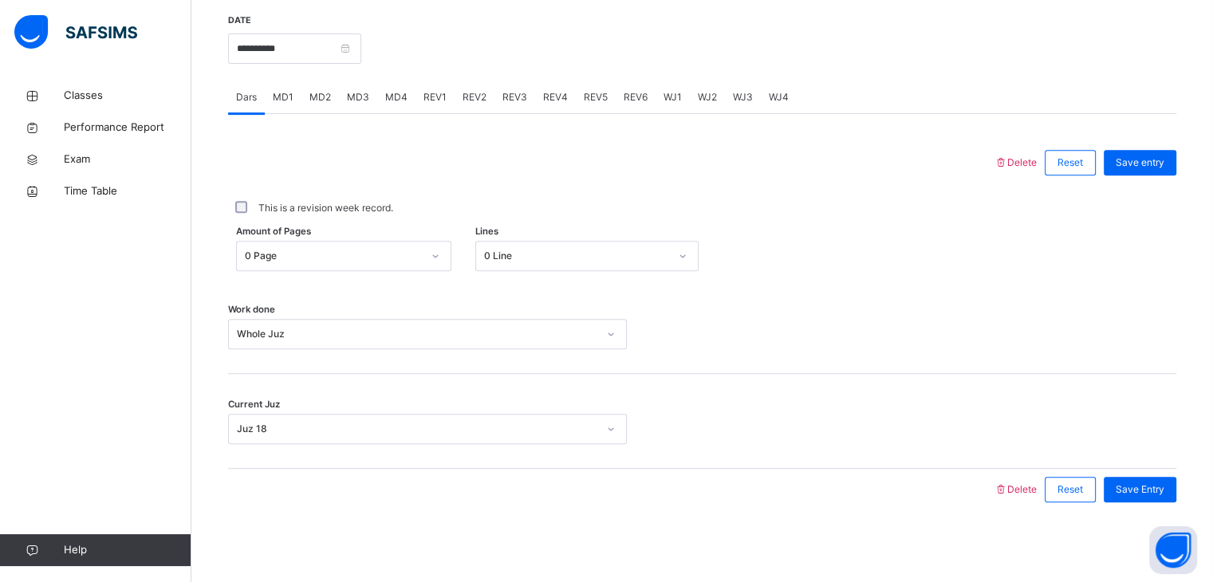
click at [440, 90] on span "REV1" at bounding box center [434, 97] width 23 height 14
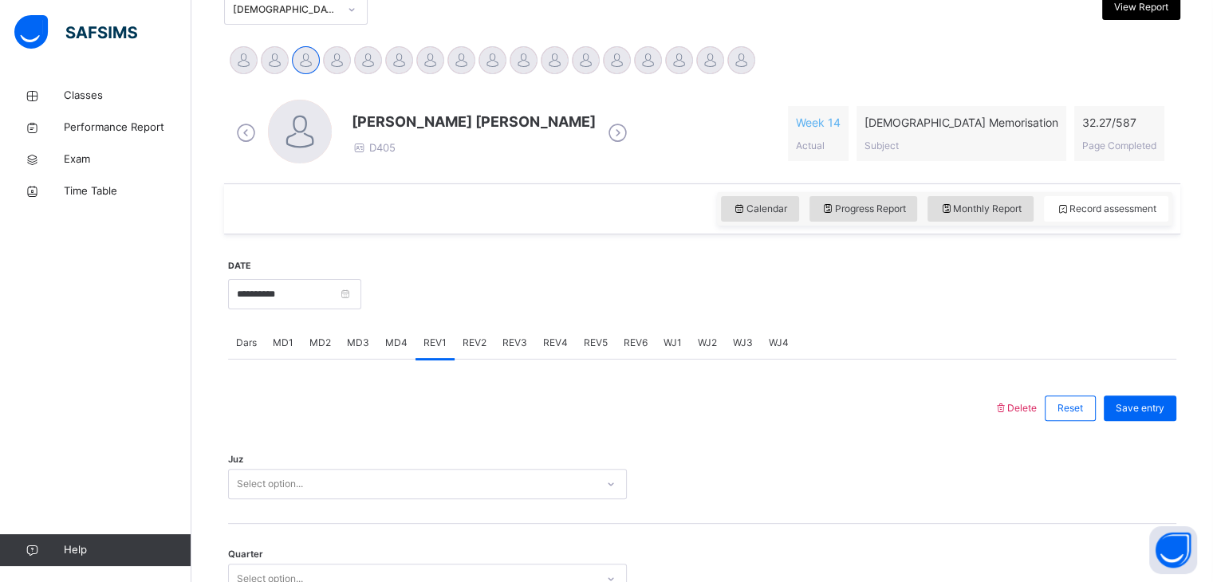
scroll to position [628, 0]
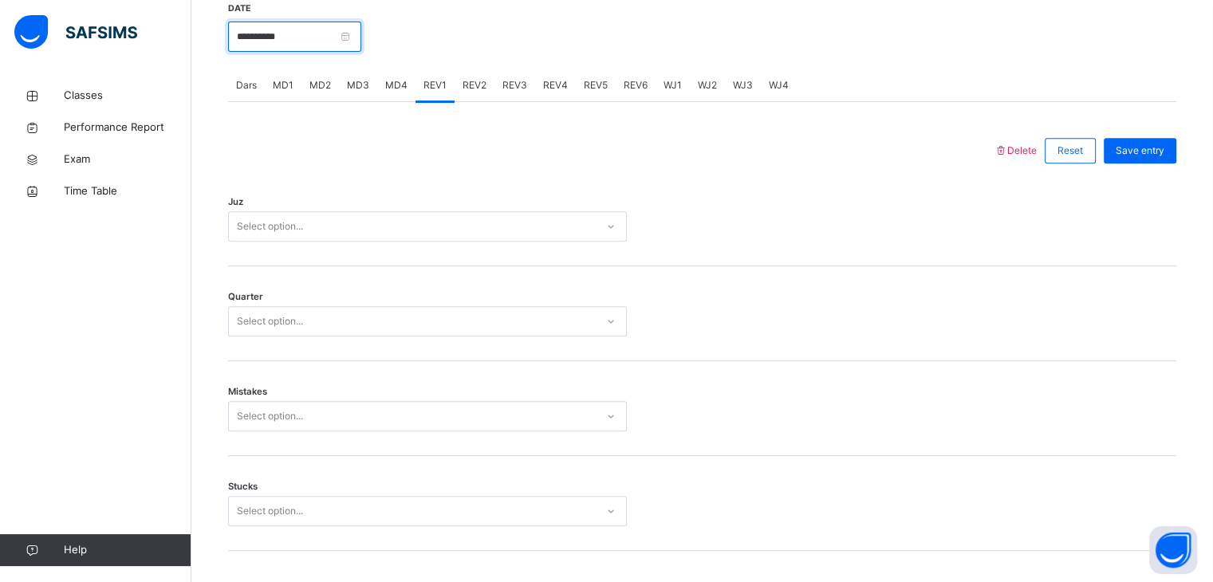
click at [302, 50] on input "**********" at bounding box center [294, 37] width 133 height 30
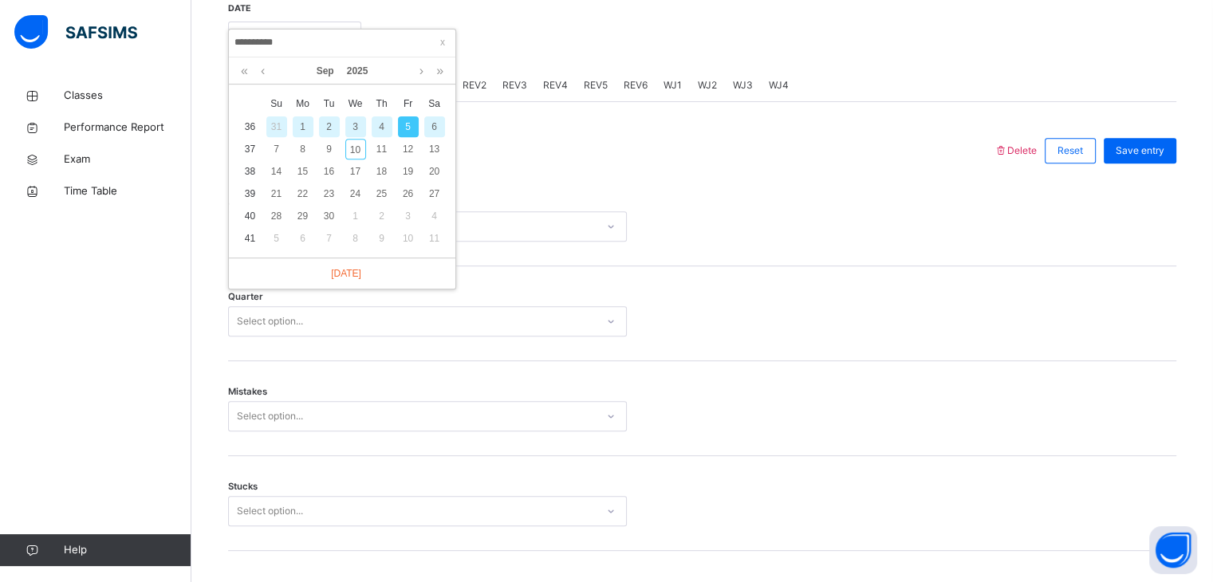
click at [563, 45] on div at bounding box center [768, 35] width 799 height 69
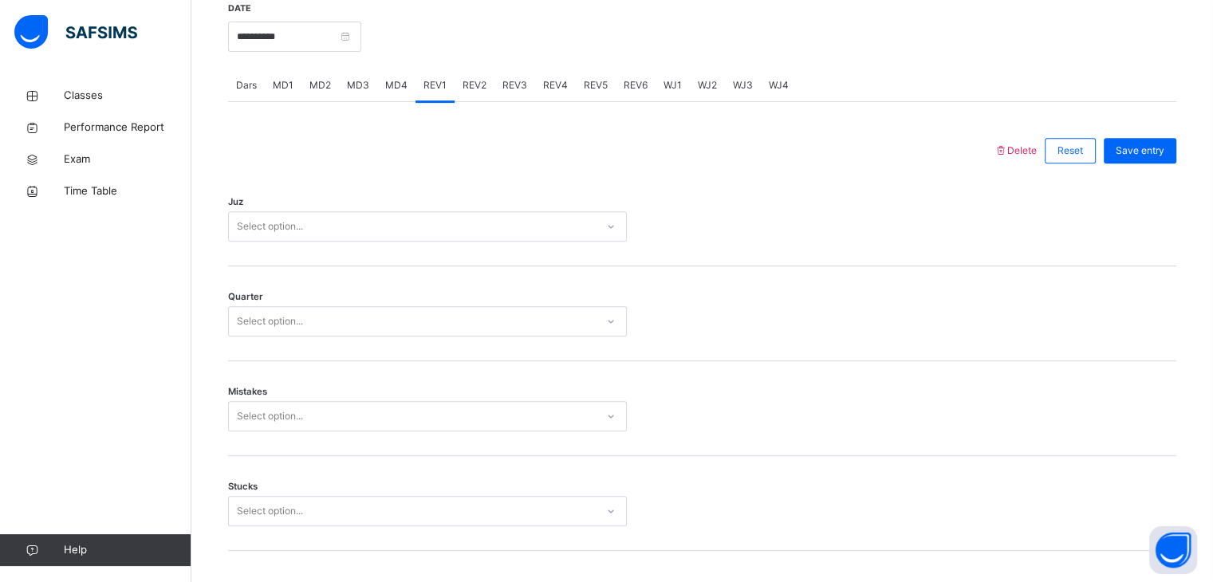
click at [353, 219] on div "Select option..." at bounding box center [412, 227] width 367 height 25
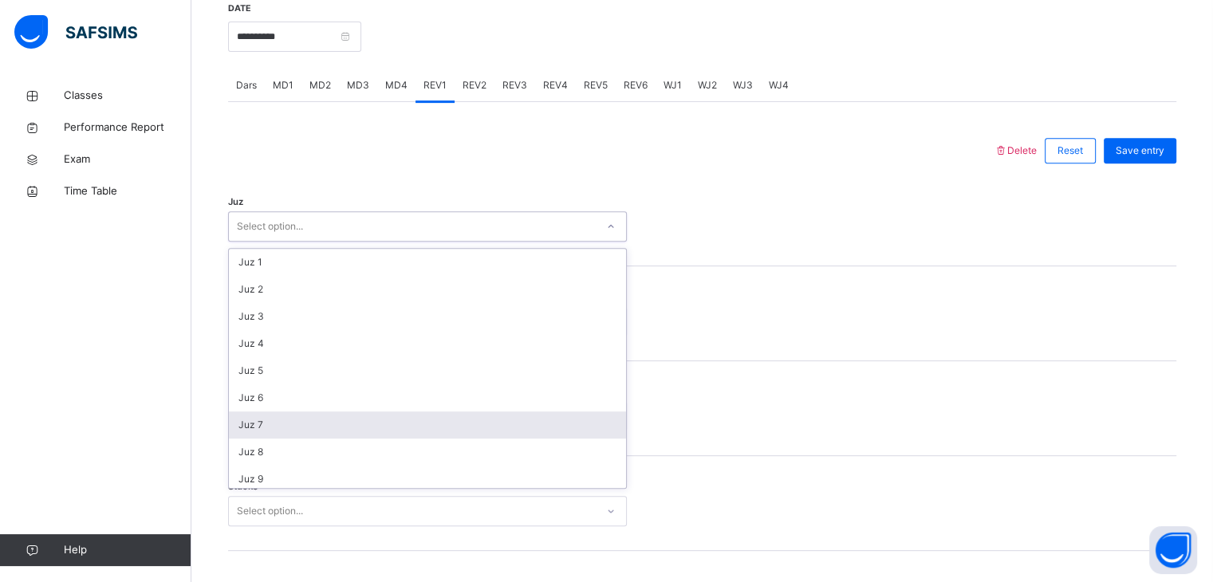
click at [358, 419] on div "Juz 7" at bounding box center [427, 424] width 397 height 27
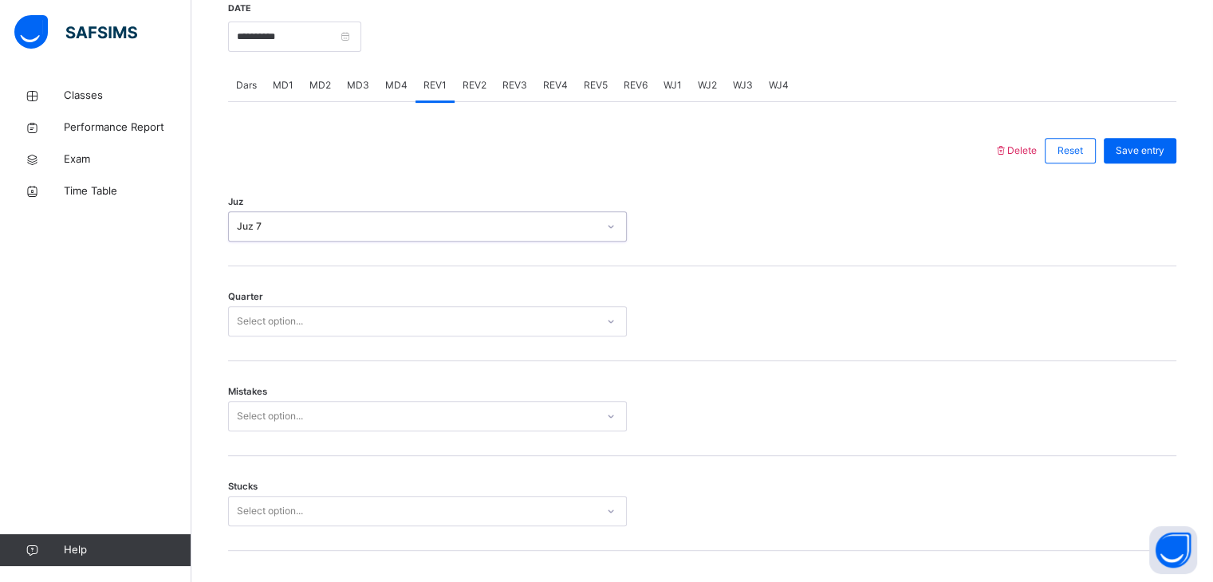
click at [332, 320] on div "Select option..." at bounding box center [412, 321] width 367 height 25
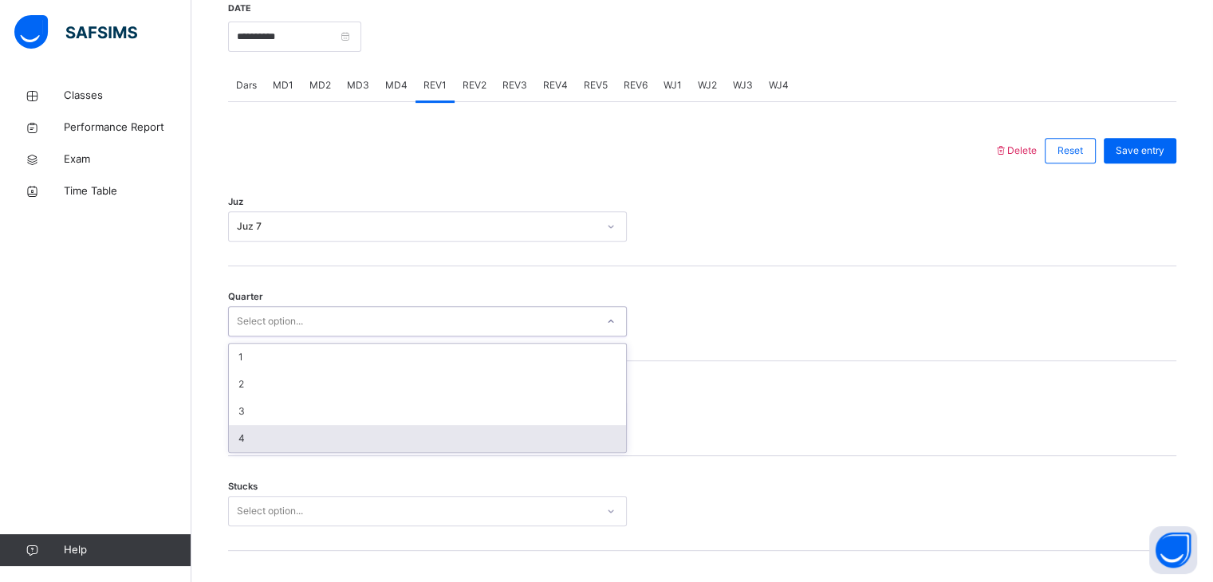
click at [338, 438] on div "4" at bounding box center [427, 438] width 397 height 27
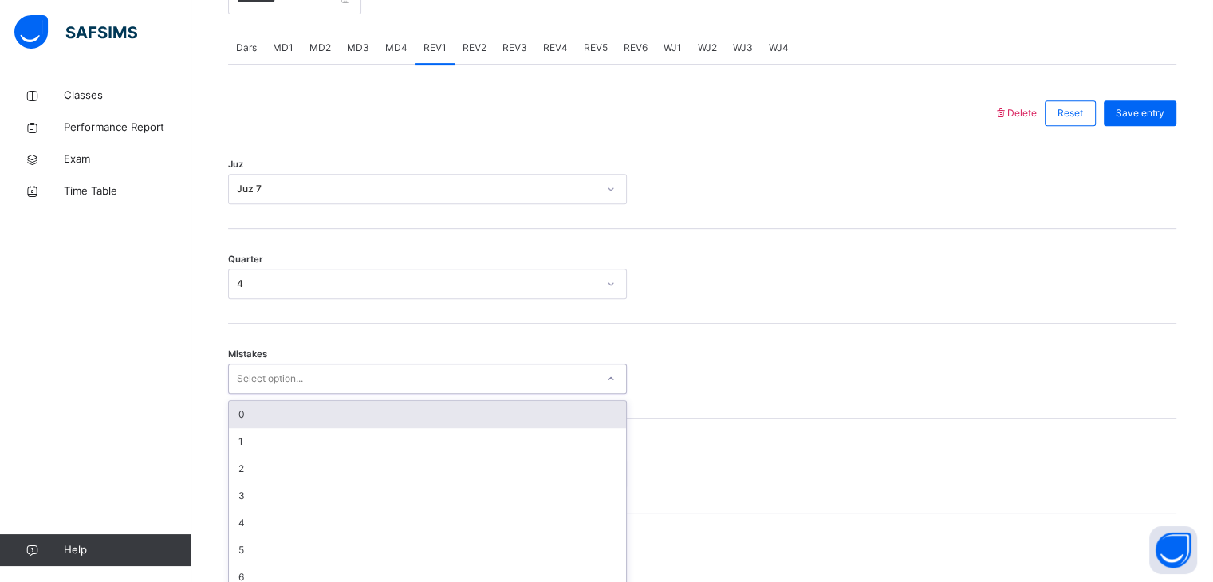
click at [325, 394] on div "option 0 focused, 1 of 7. 7 results available. Use Up and Down to choose option…" at bounding box center [427, 379] width 399 height 30
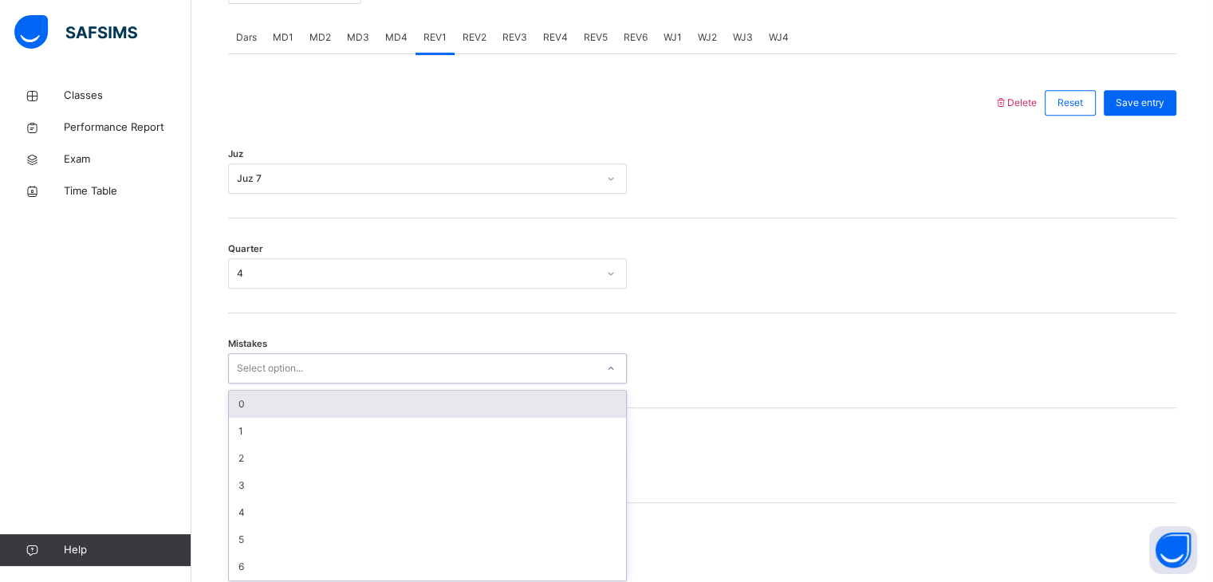
scroll to position [679, 0]
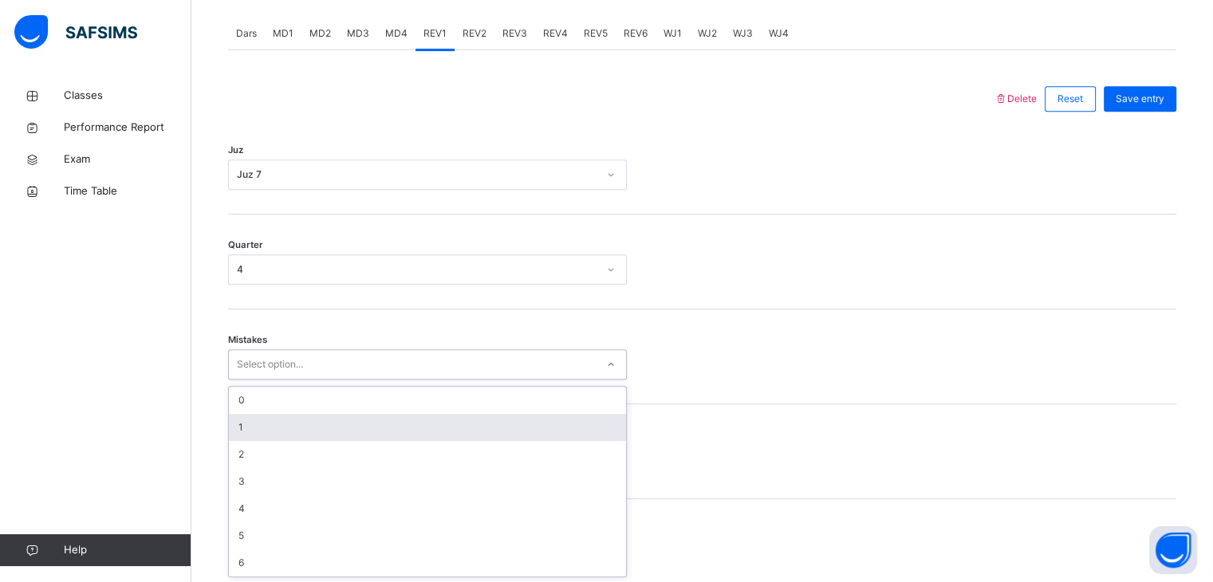
click at [324, 427] on div "1" at bounding box center [427, 427] width 397 height 27
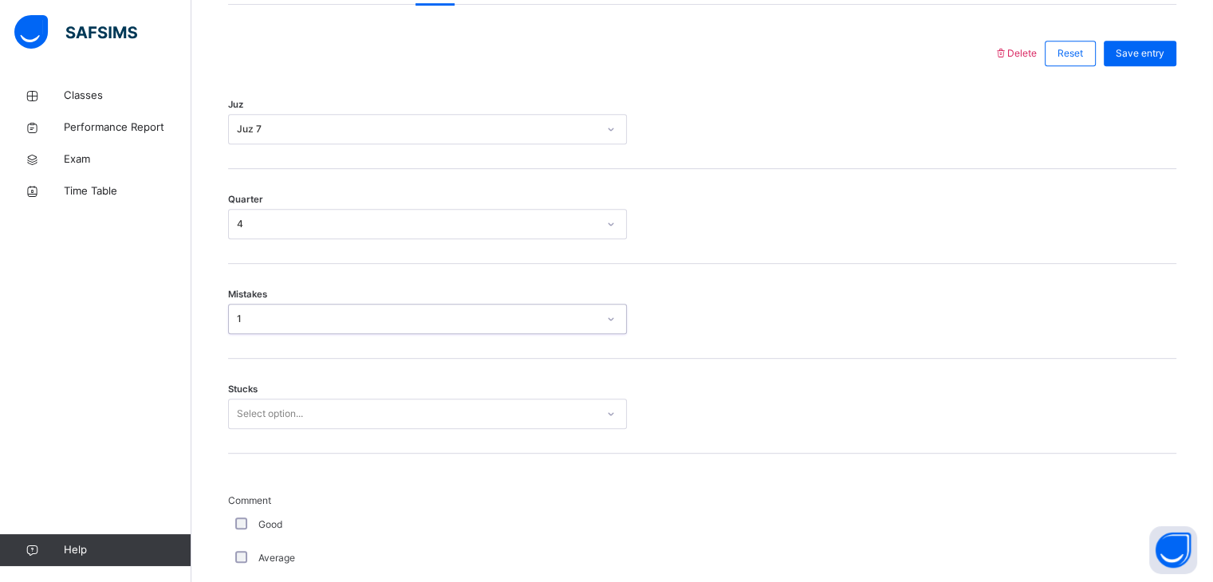
click at [316, 429] on div "Select option..." at bounding box center [427, 414] width 399 height 30
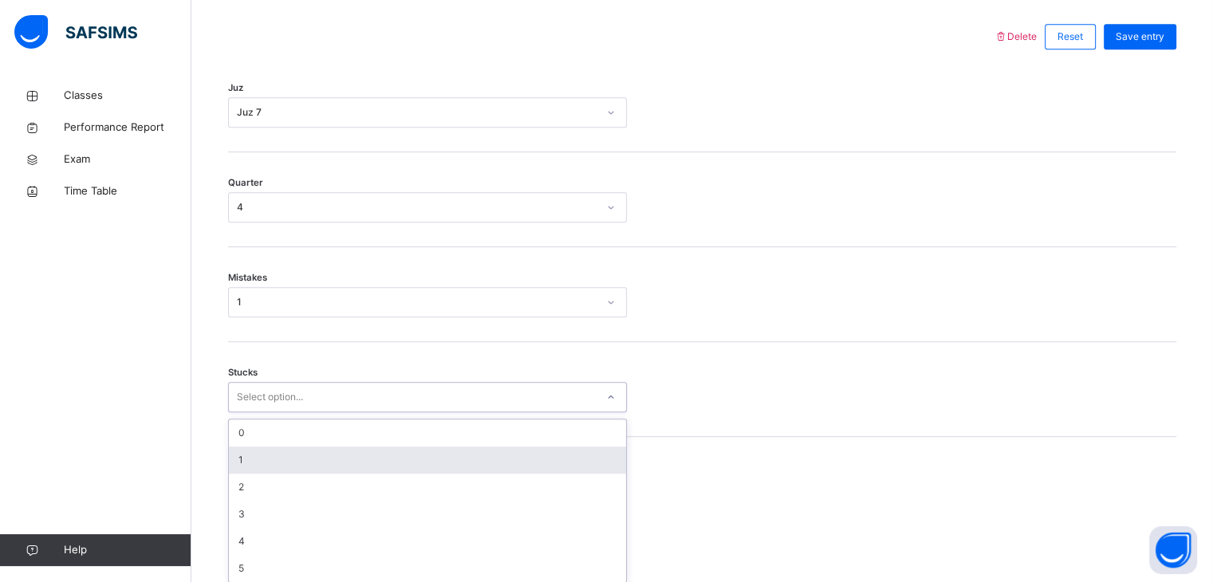
scroll to position [747, 0]
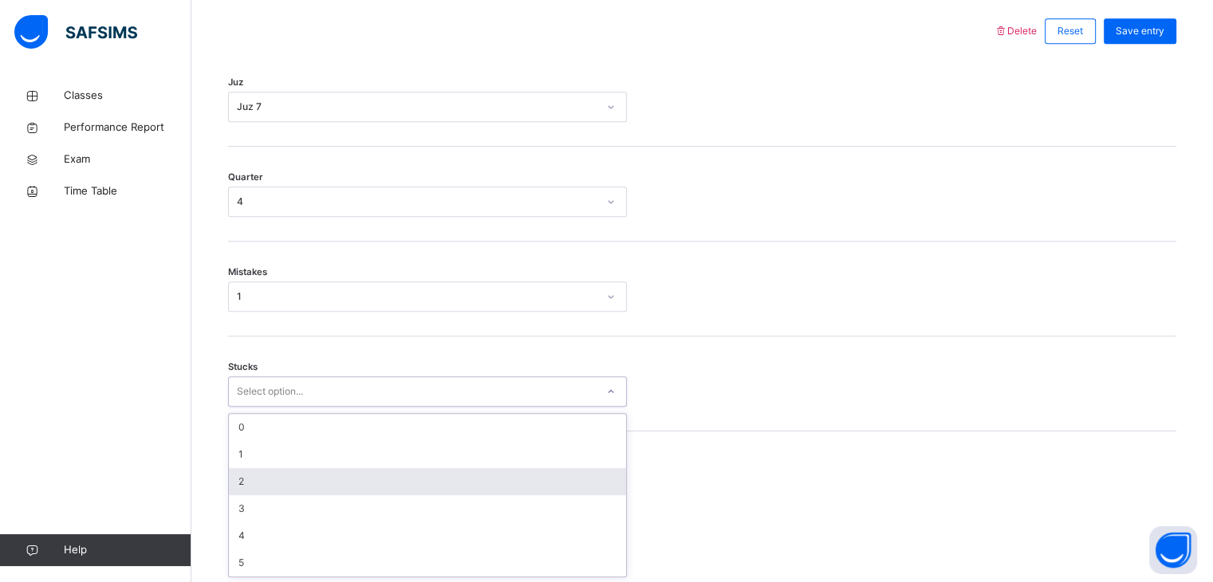
click at [316, 477] on div "2" at bounding box center [427, 481] width 397 height 27
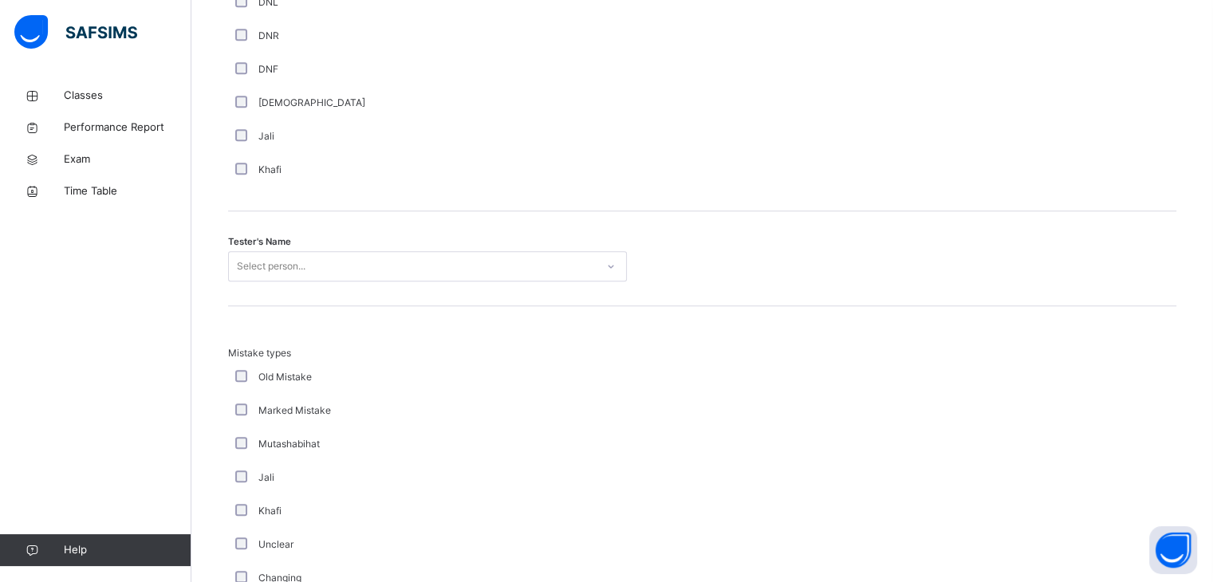
scroll to position [1483, 0]
click at [285, 265] on div "Select person..." at bounding box center [271, 265] width 69 height 30
type input "***"
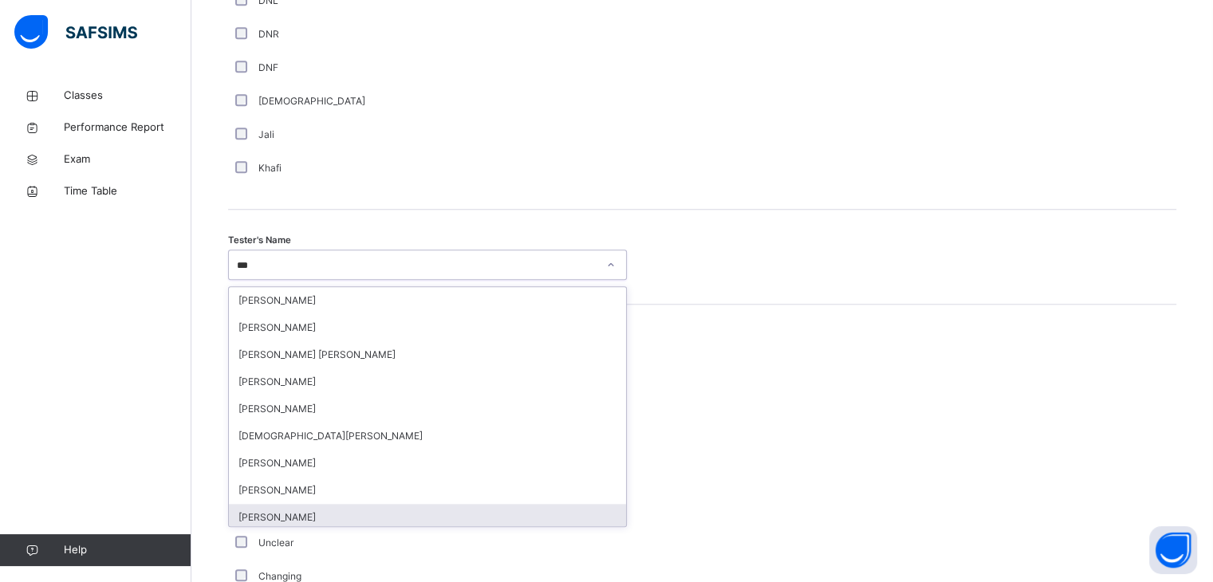
click at [332, 514] on div "[PERSON_NAME]" at bounding box center [427, 517] width 397 height 27
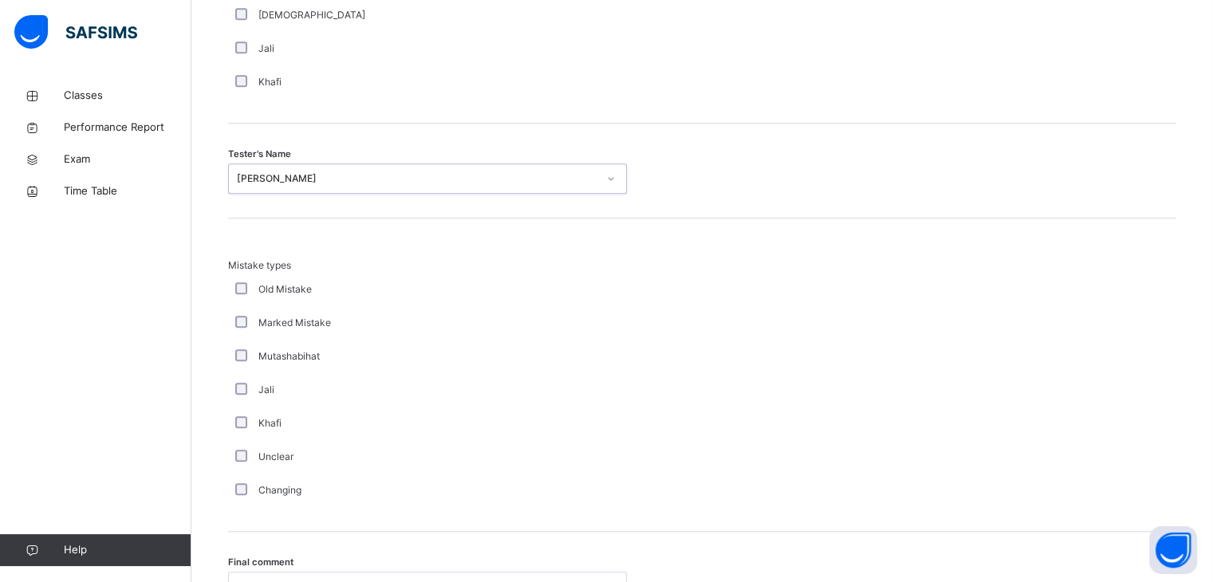
scroll to position [1726, 0]
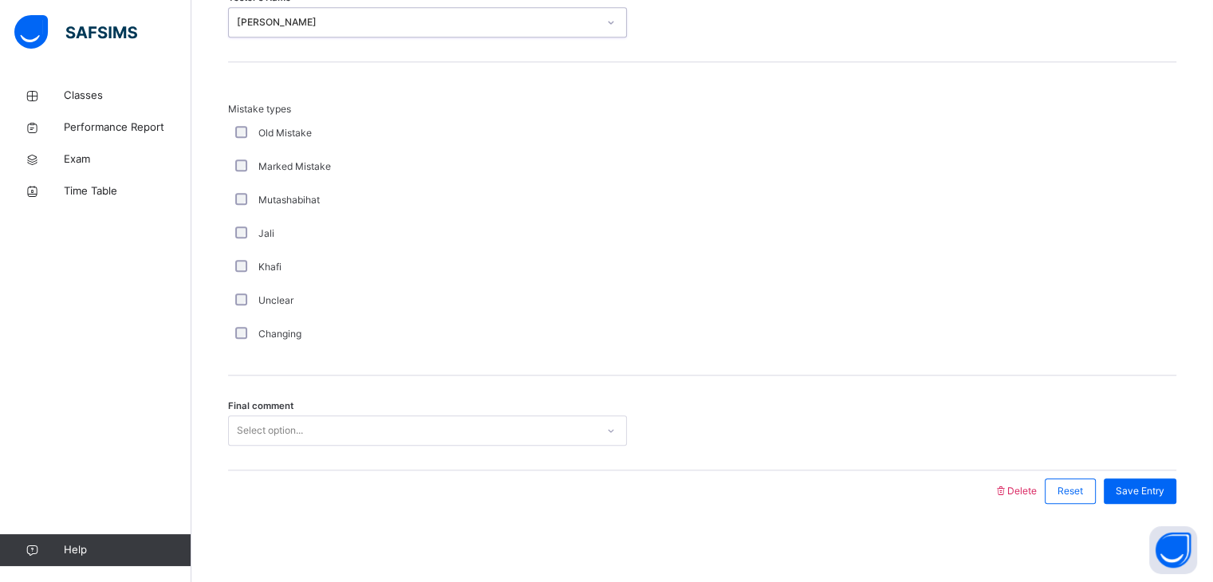
click at [455, 428] on div "Select option..." at bounding box center [412, 431] width 367 height 25
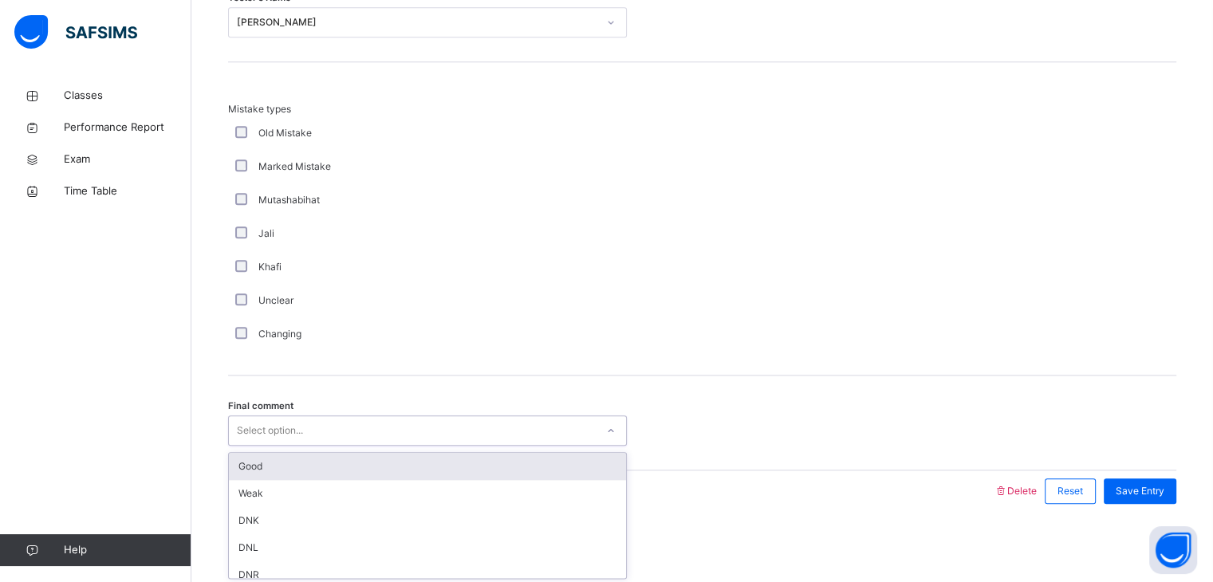
click at [415, 454] on div "Good" at bounding box center [427, 466] width 397 height 27
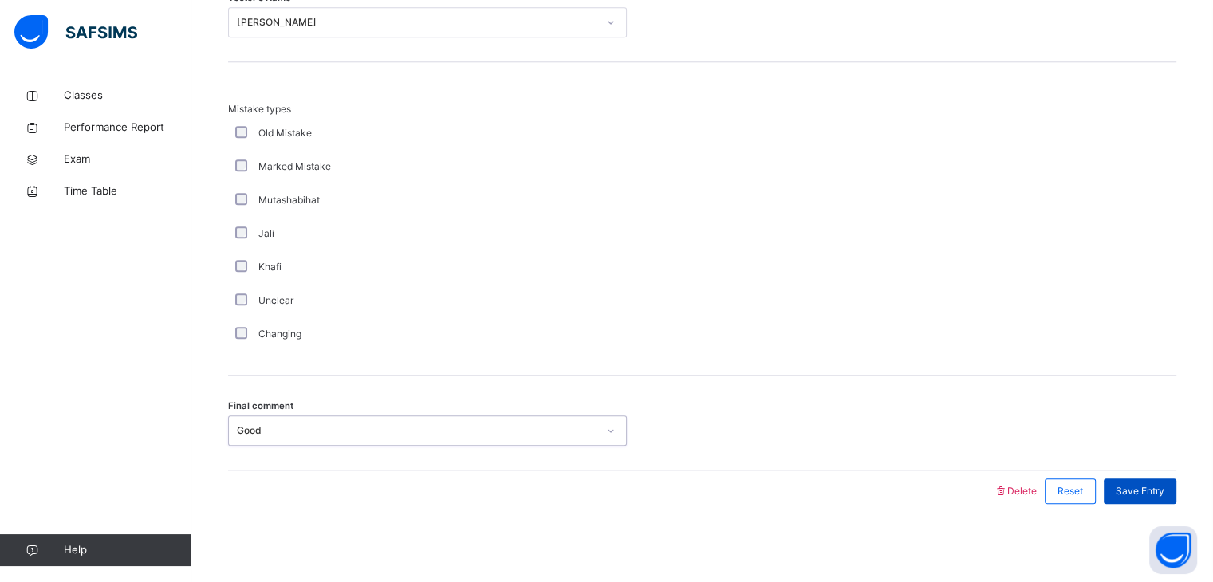
click at [1155, 484] on span "Save Entry" at bounding box center [1140, 491] width 49 height 14
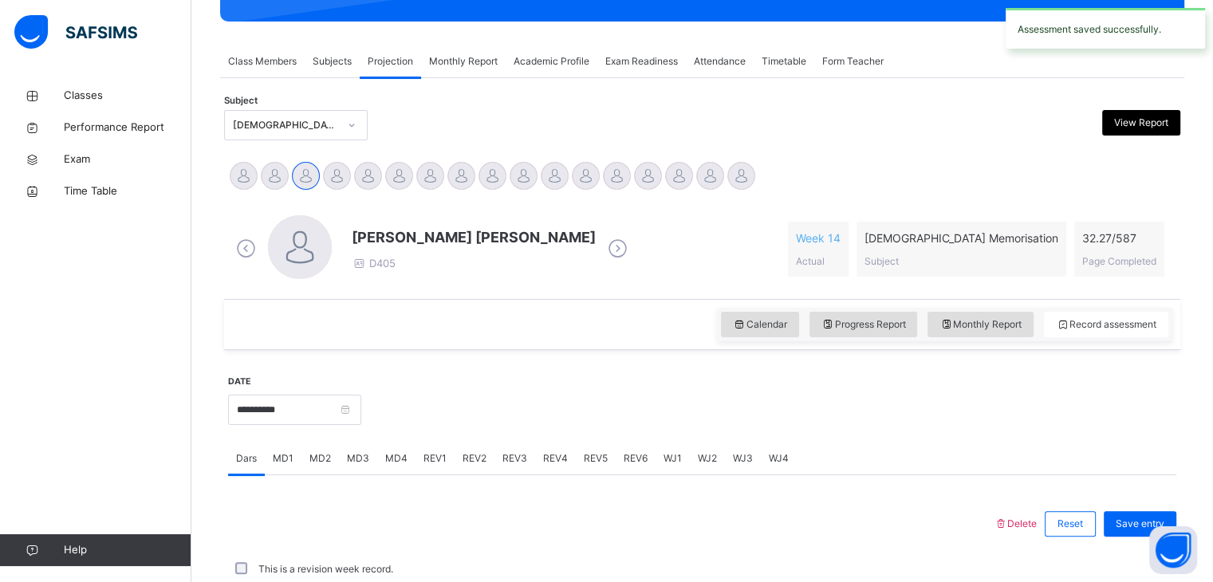
scroll to position [616, 0]
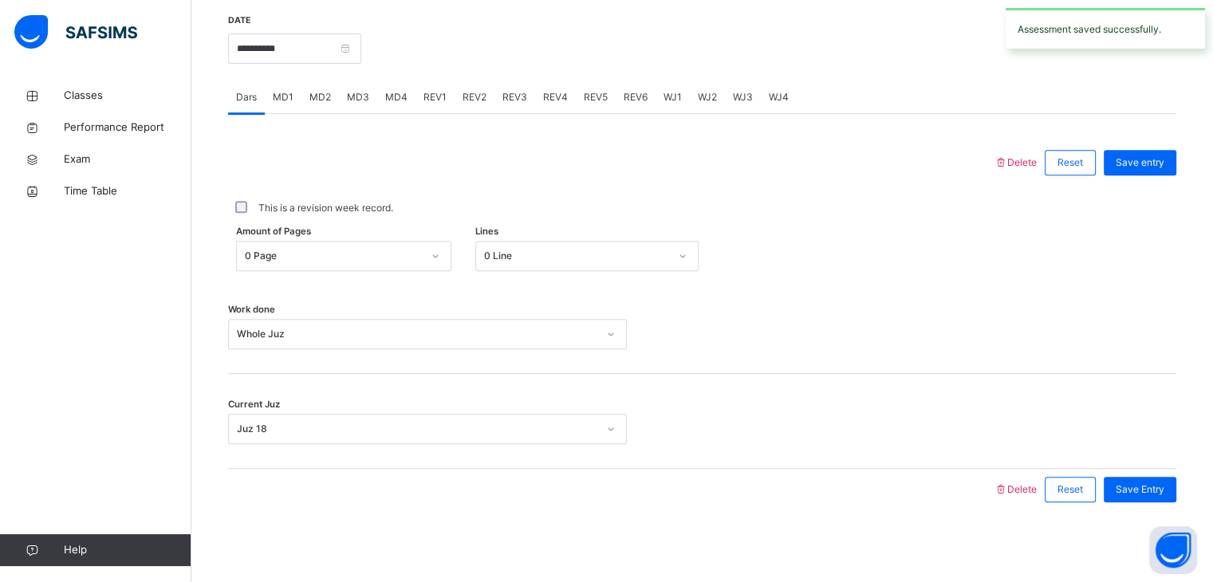
click at [473, 100] on span "REV2" at bounding box center [475, 97] width 24 height 14
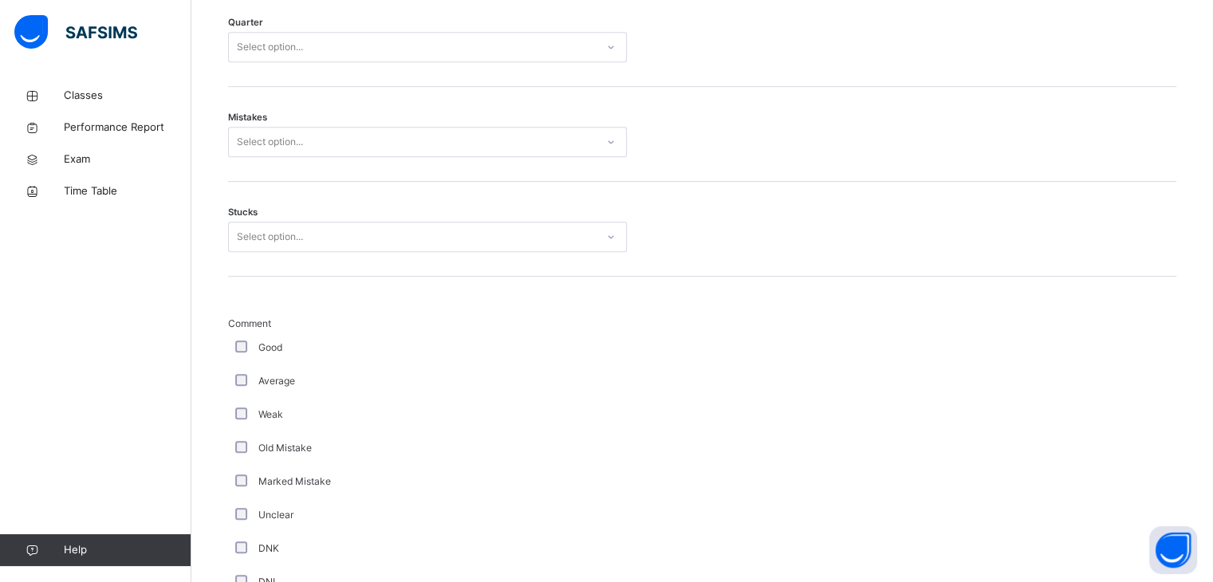
scroll to position [720, 0]
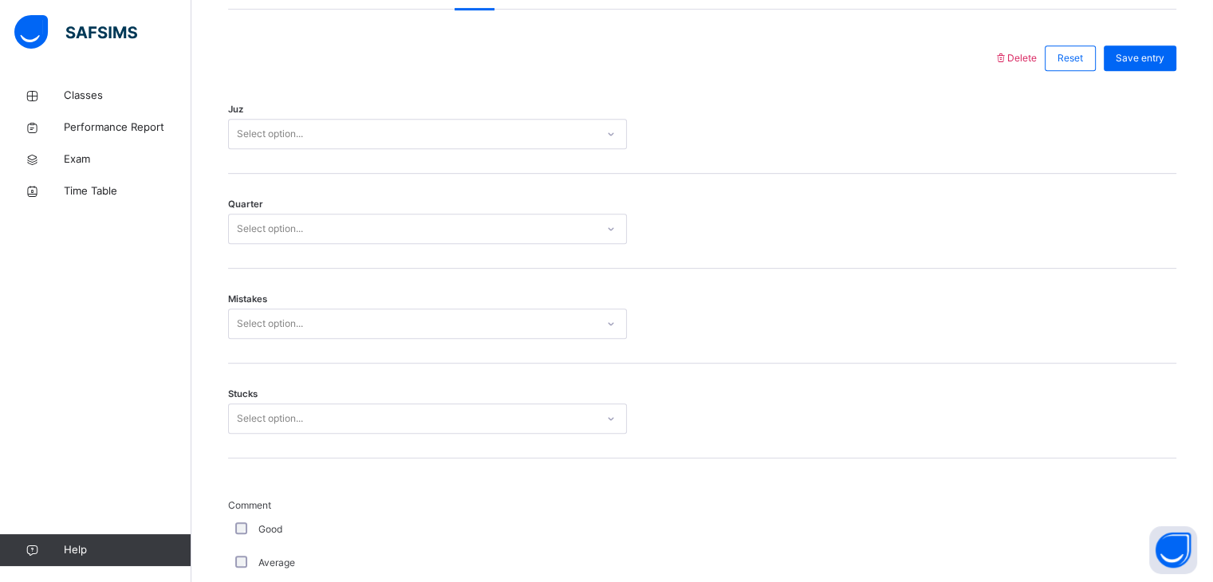
click at [388, 124] on div "Select option..." at bounding box center [412, 134] width 367 height 25
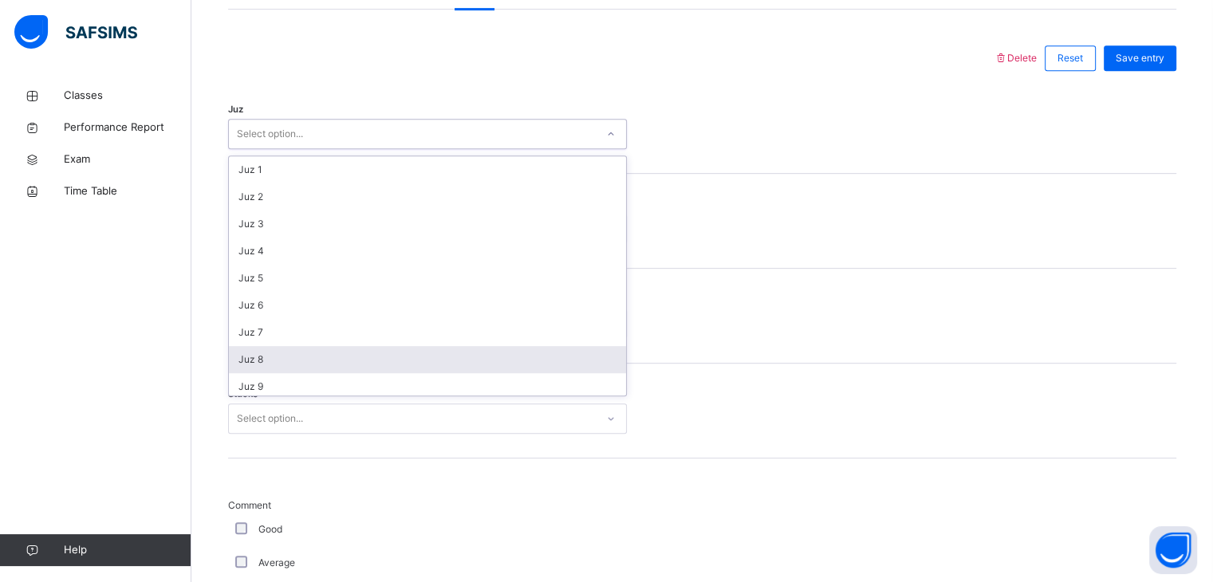
click at [410, 359] on div "Juz 8" at bounding box center [427, 359] width 397 height 27
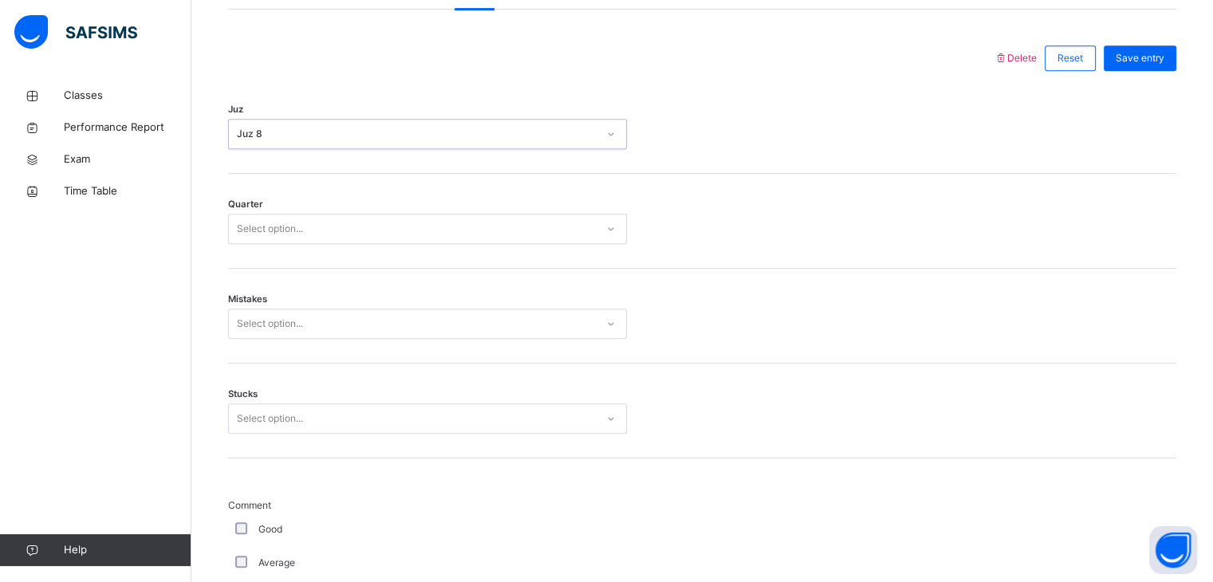
click at [348, 226] on div "Select option..." at bounding box center [412, 229] width 367 height 25
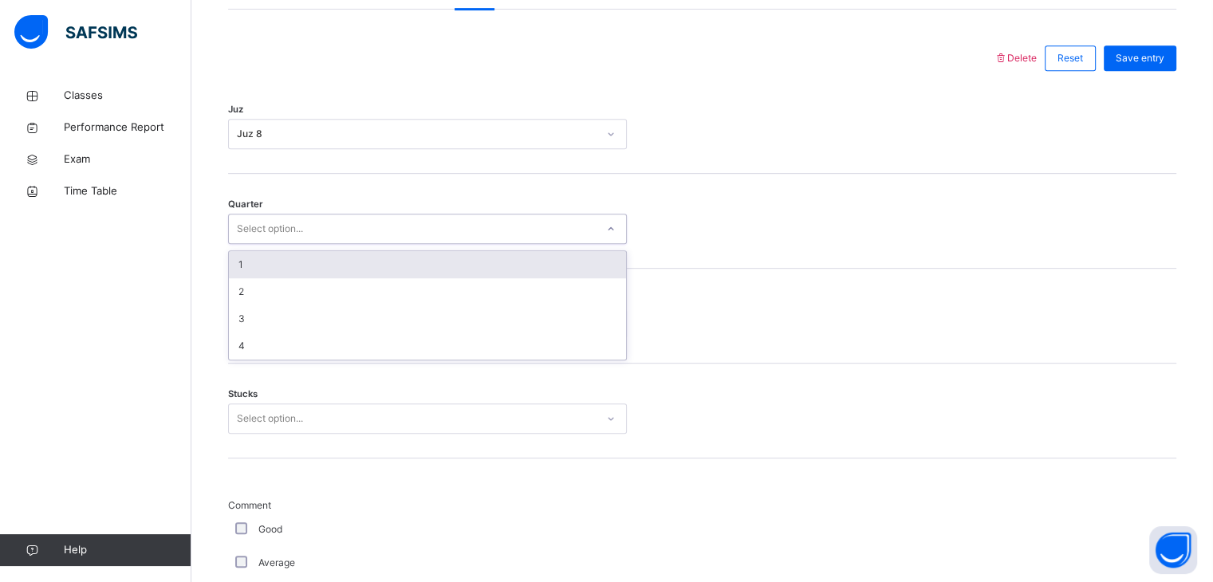
click at [348, 266] on div "1" at bounding box center [427, 264] width 397 height 27
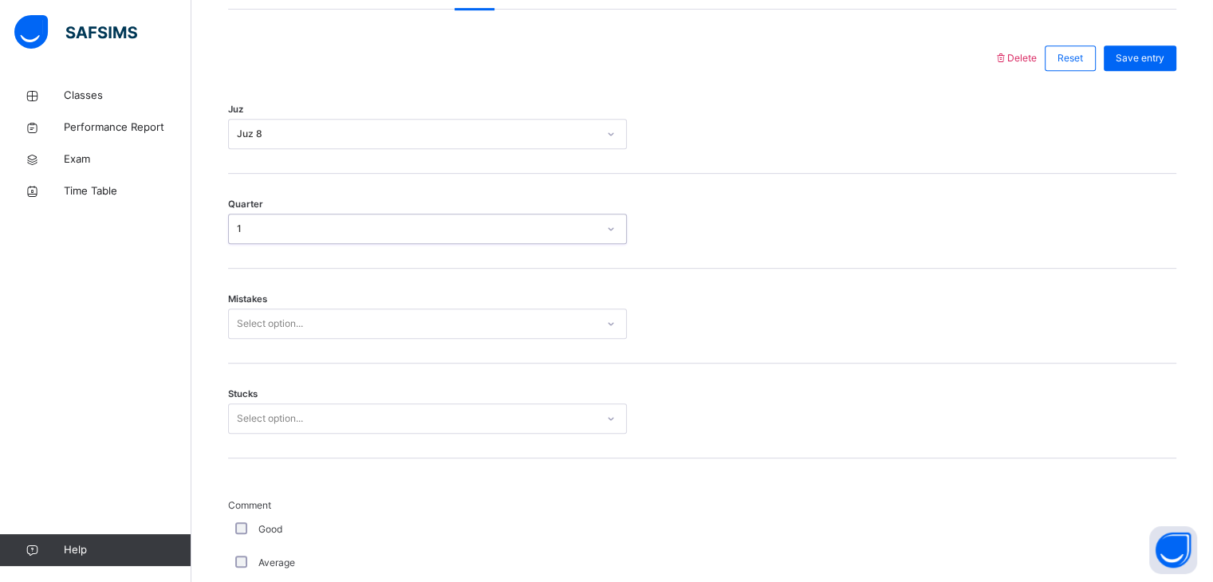
click at [341, 327] on div "Select option..." at bounding box center [412, 324] width 367 height 25
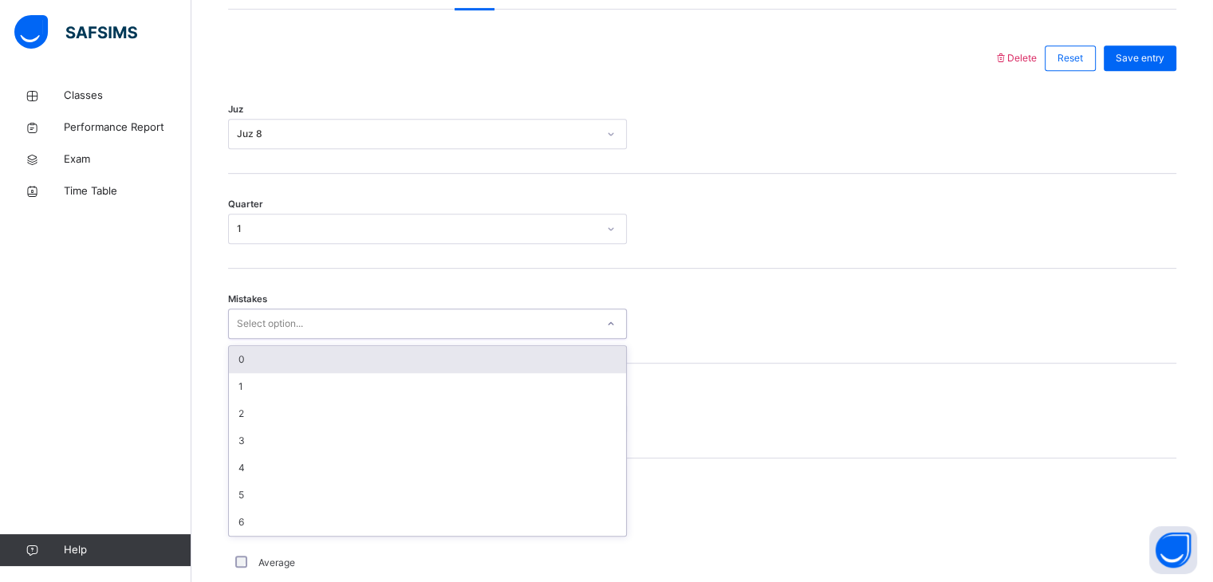
click at [335, 360] on div "0" at bounding box center [427, 359] width 397 height 27
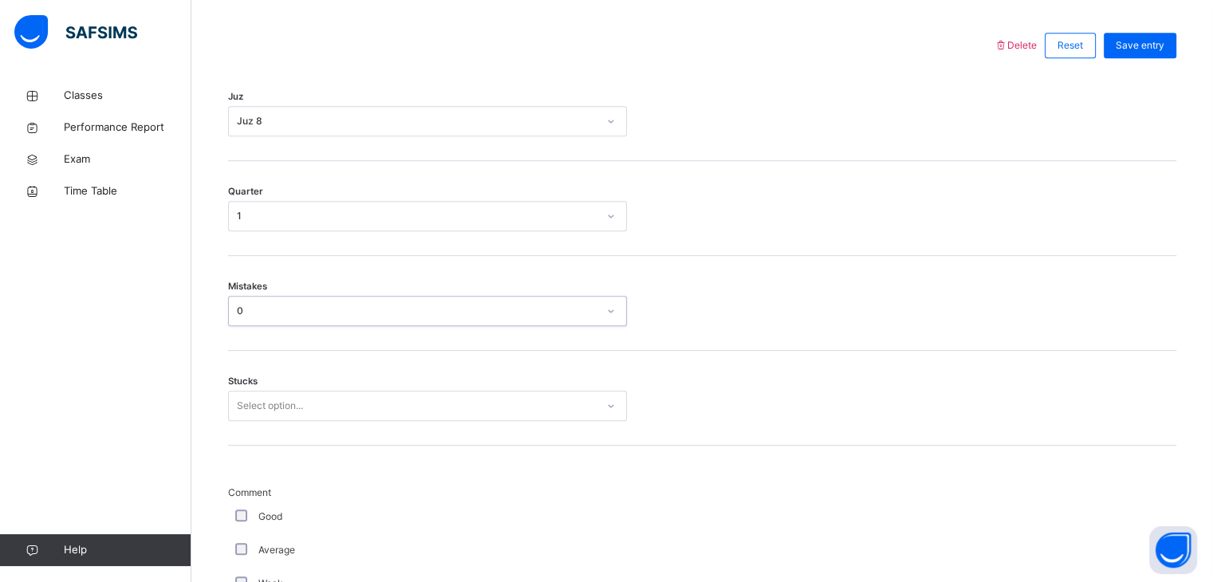
click at [327, 411] on div "Select option..." at bounding box center [427, 406] width 399 height 30
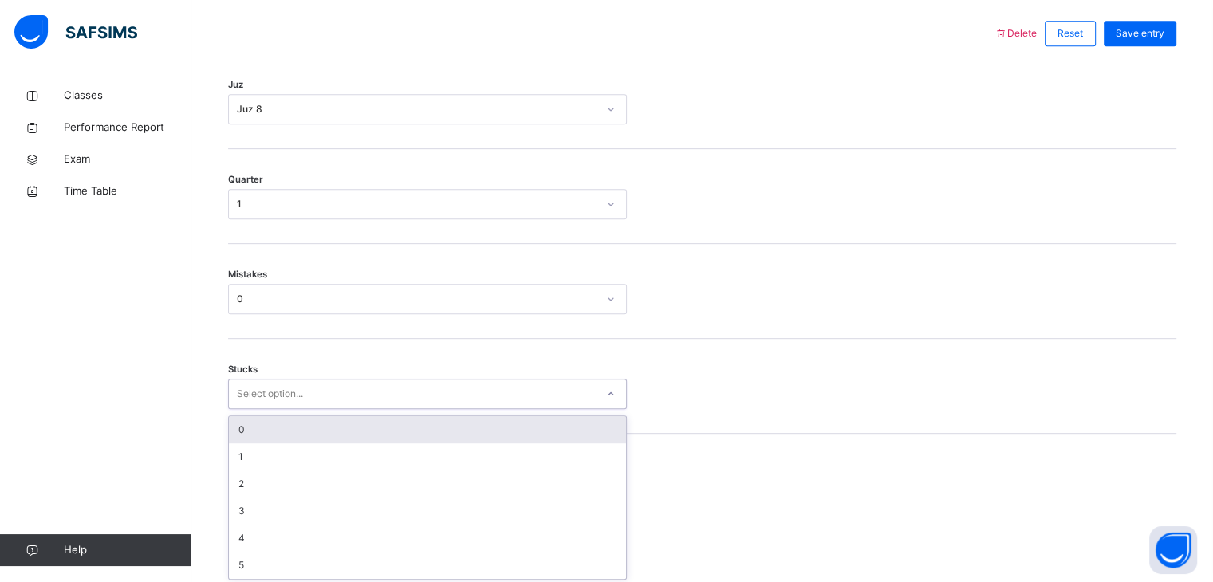
scroll to position [747, 0]
click at [329, 413] on div "0 1 2 3 4 5" at bounding box center [427, 495] width 399 height 164
click at [329, 414] on div "0" at bounding box center [427, 427] width 397 height 27
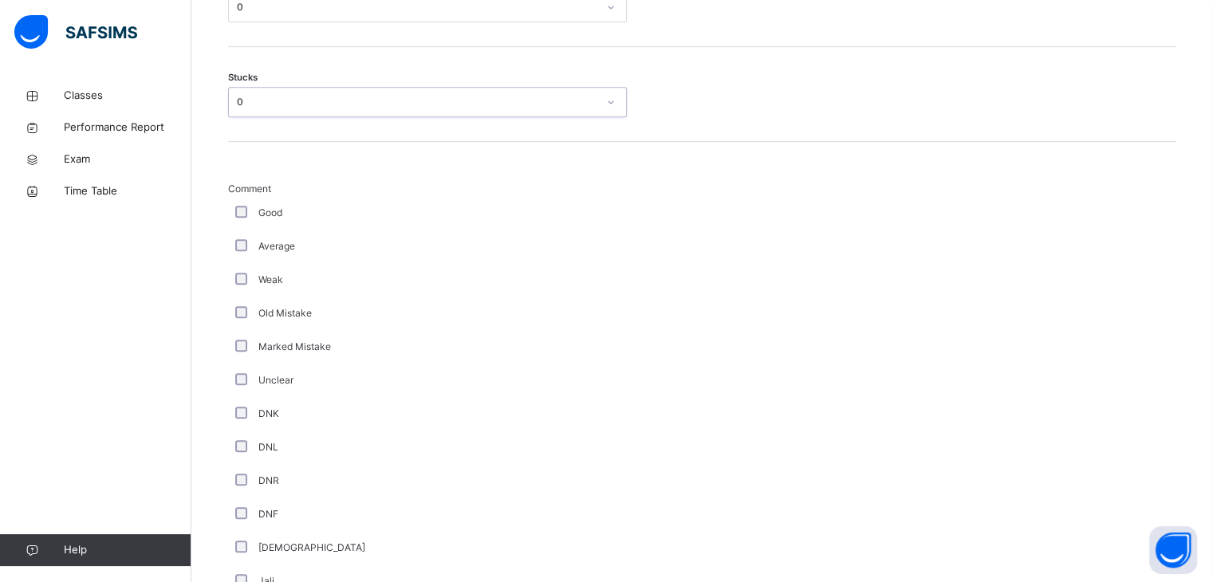
scroll to position [1037, 0]
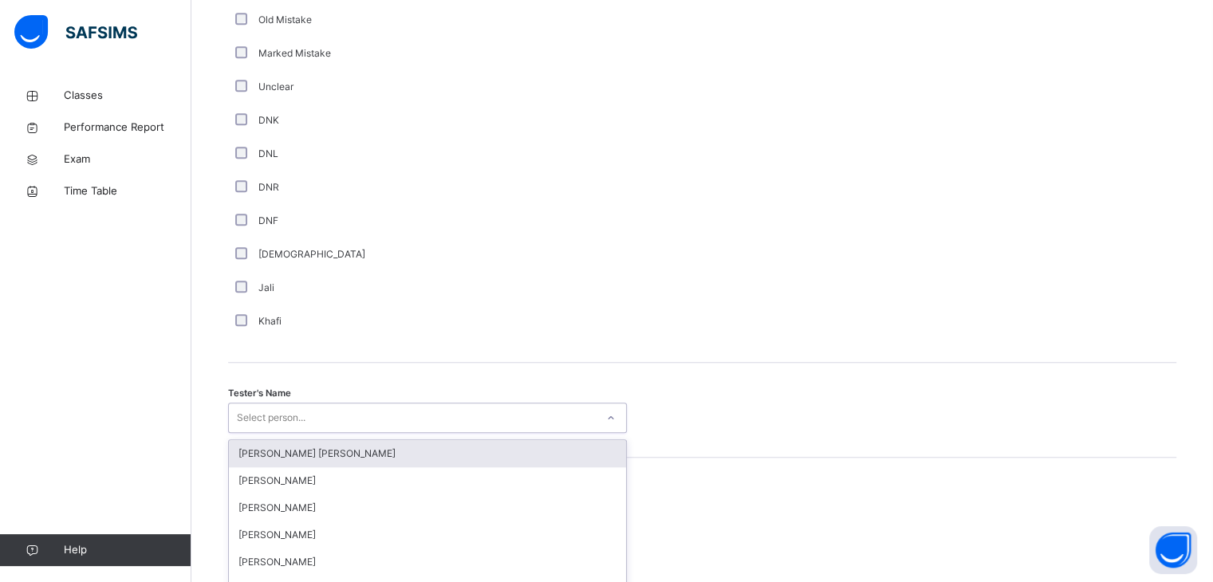
click at [335, 413] on div "option [PERSON_NAME] [PERSON_NAME] focused, 1 of 90. 90 results available. Use …" at bounding box center [427, 418] width 399 height 30
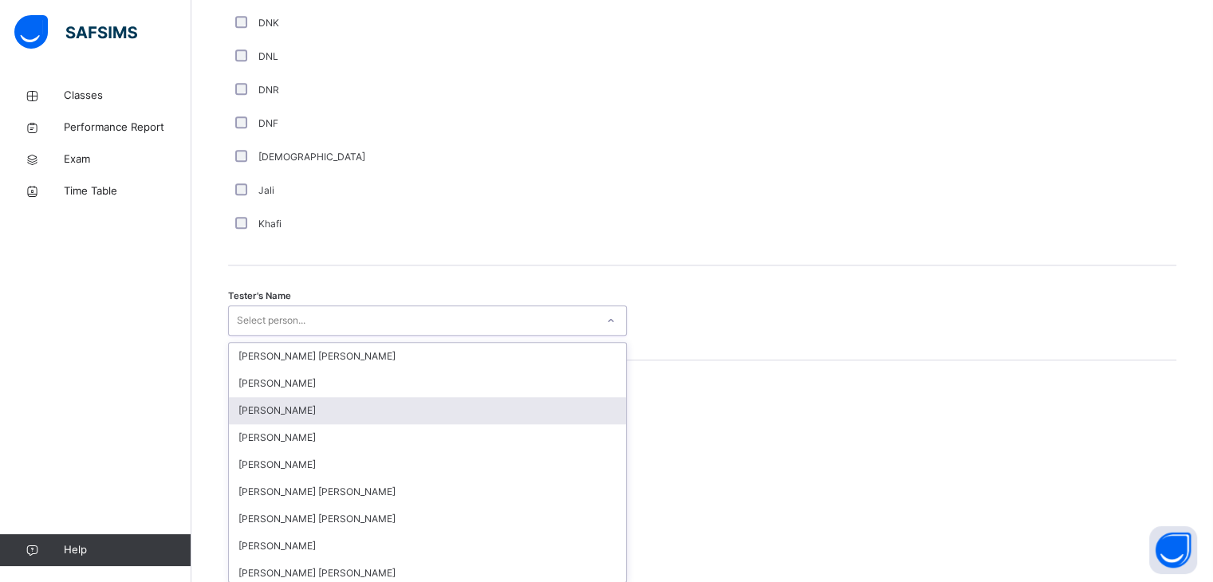
scroll to position [1433, 0]
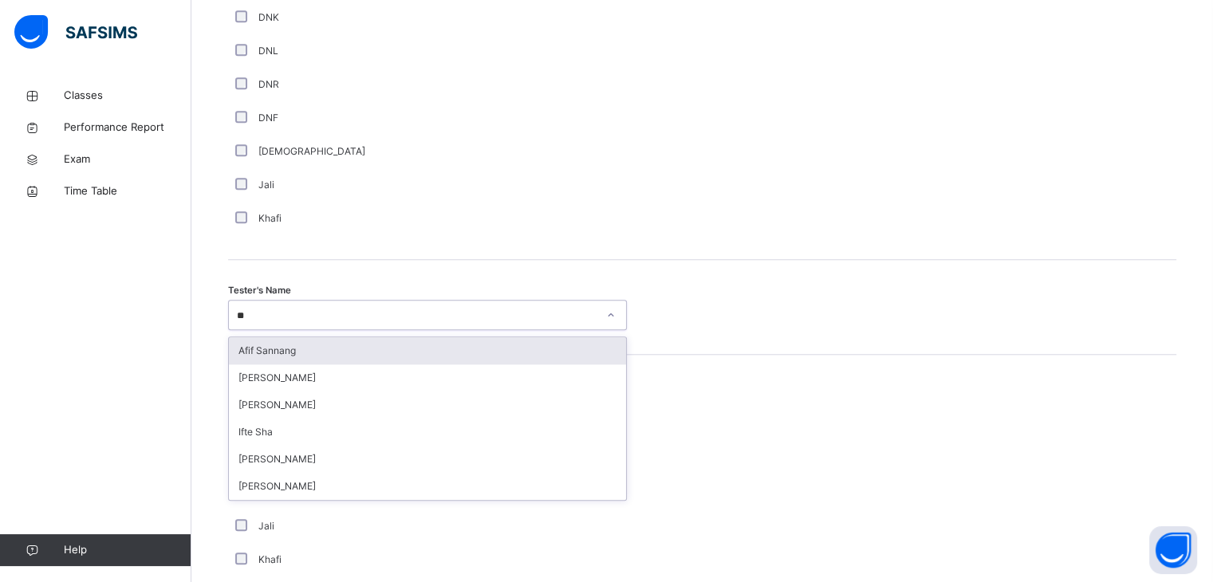
type input "***"
click at [356, 382] on div "[PERSON_NAME]" at bounding box center [427, 377] width 397 height 27
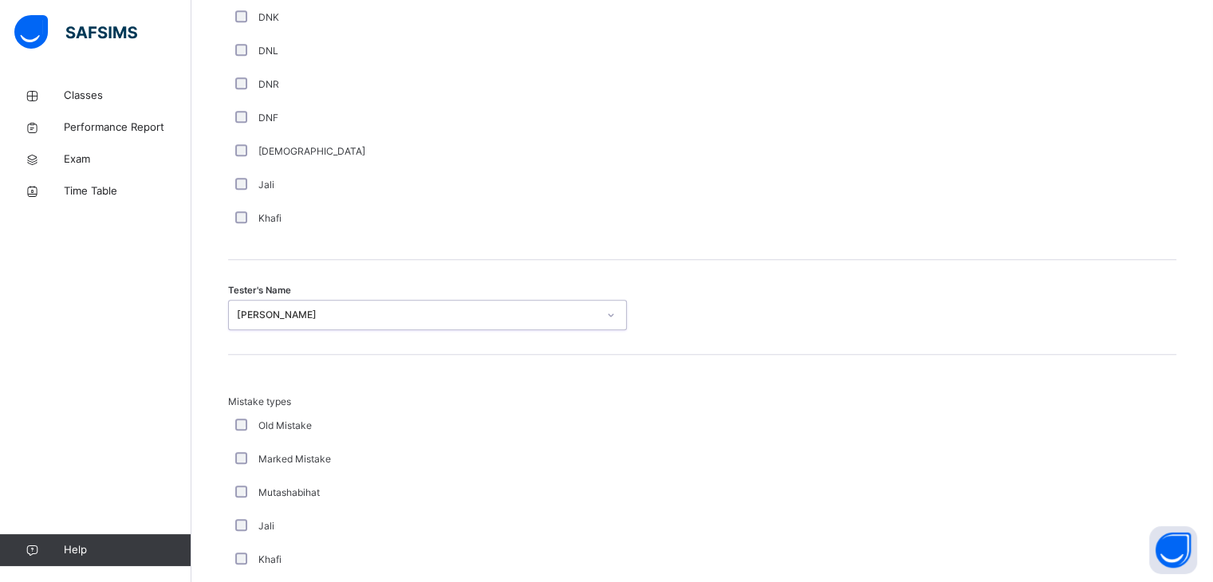
scroll to position [1726, 0]
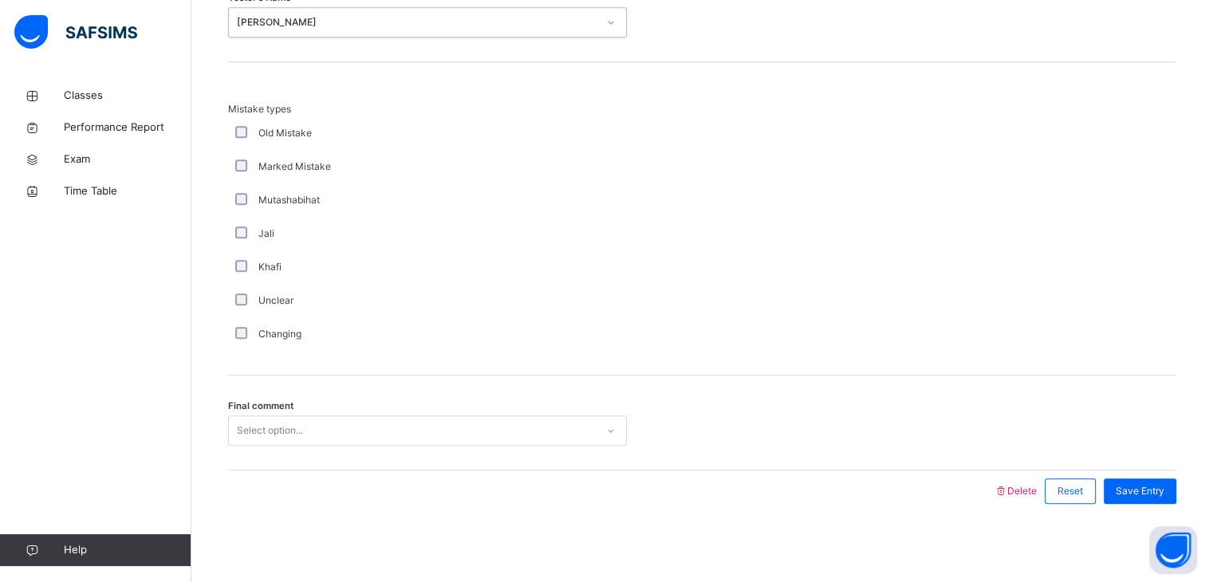
click at [344, 434] on div "Select option..." at bounding box center [412, 431] width 367 height 25
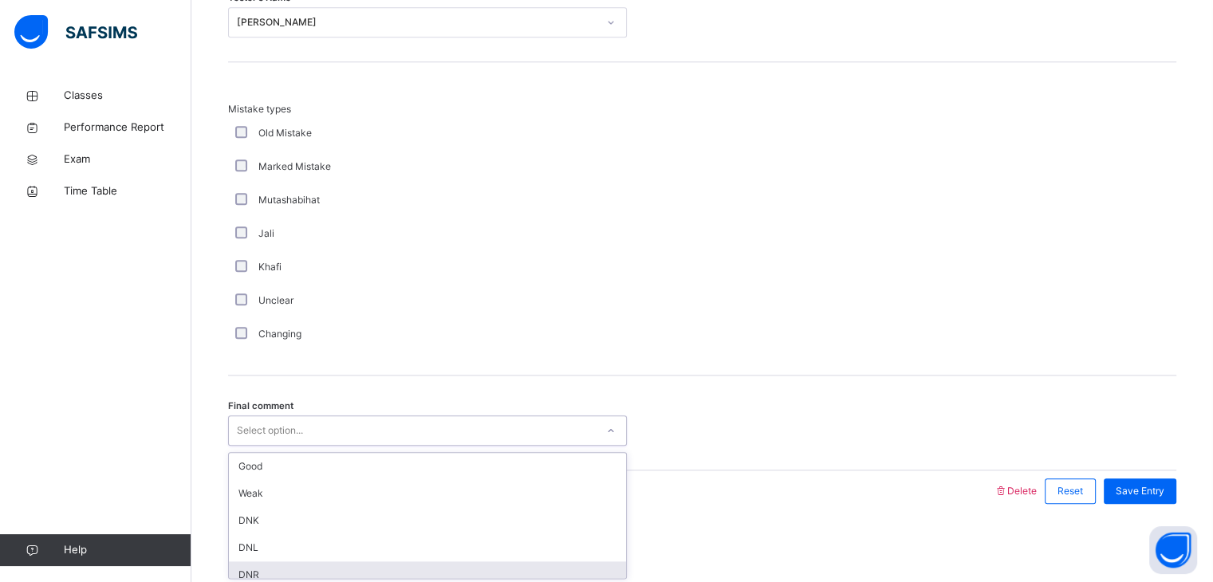
click at [367, 561] on div "DNR" at bounding box center [427, 574] width 397 height 27
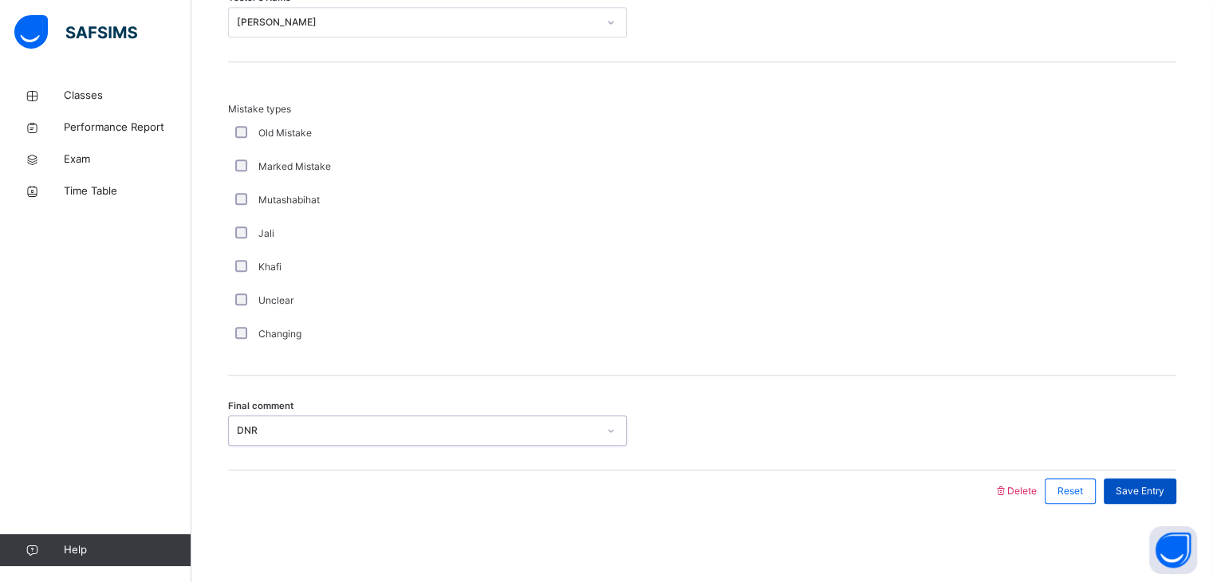
click at [1159, 478] on div "Save Entry" at bounding box center [1140, 491] width 73 height 26
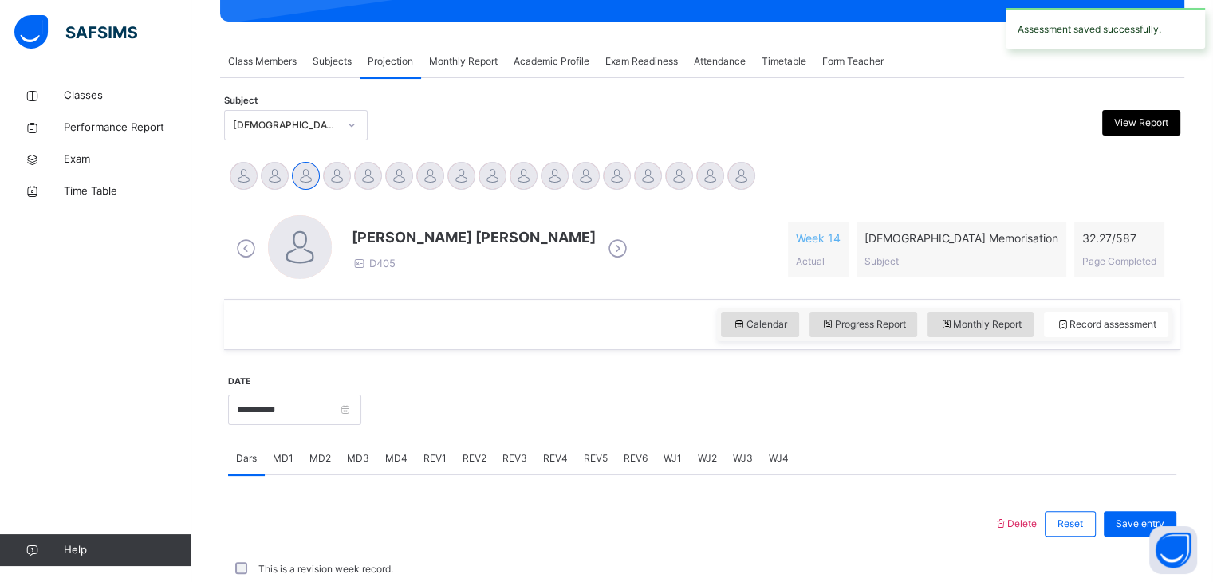
scroll to position [616, 0]
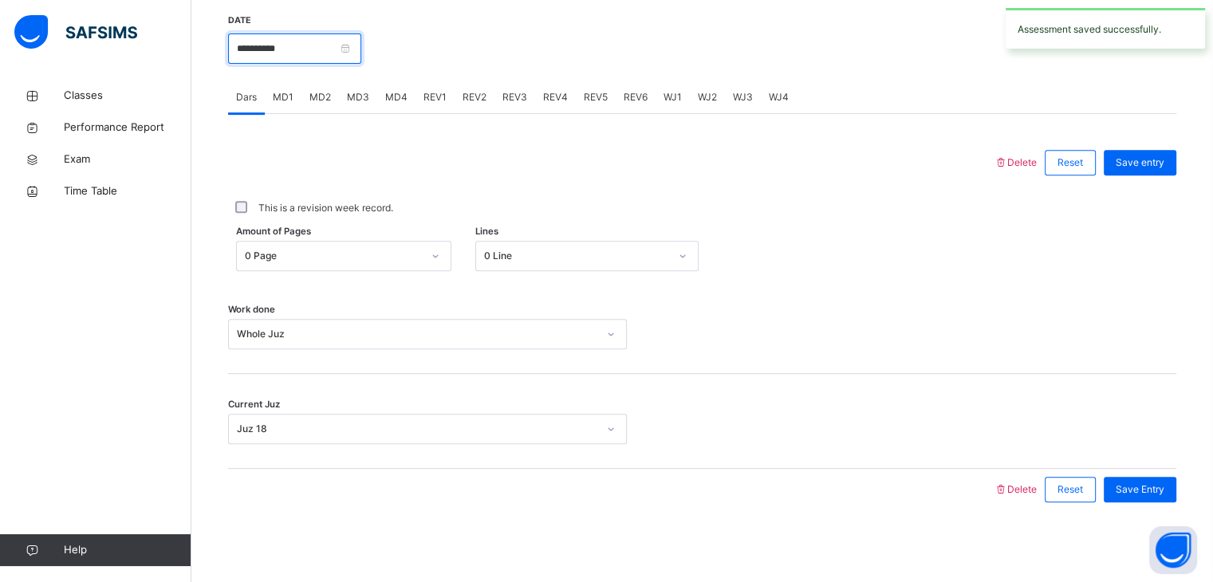
click at [316, 46] on input "**********" at bounding box center [294, 48] width 133 height 30
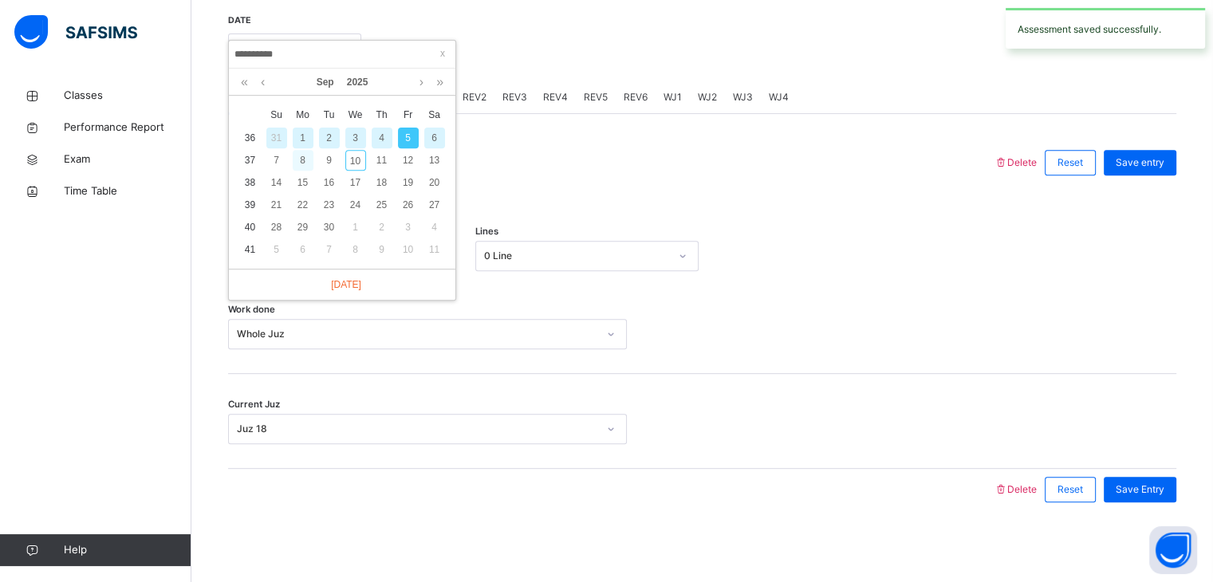
click at [302, 161] on div "8" at bounding box center [303, 160] width 21 height 21
type input "**********"
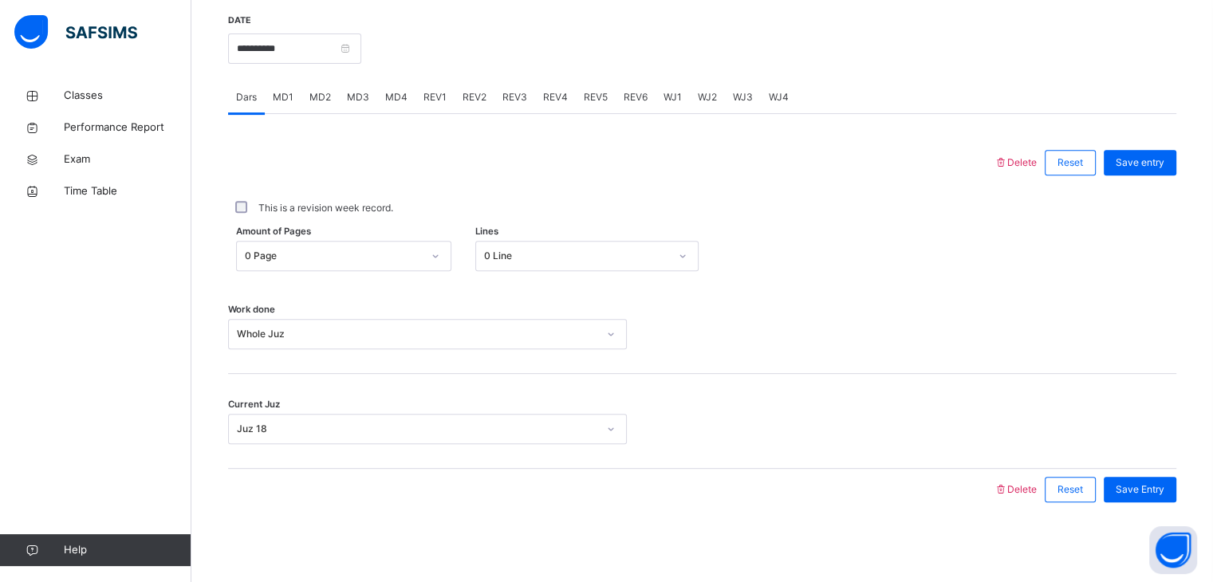
click at [385, 100] on span "MD4" at bounding box center [396, 97] width 22 height 14
